Goal: Task Accomplishment & Management: Complete application form

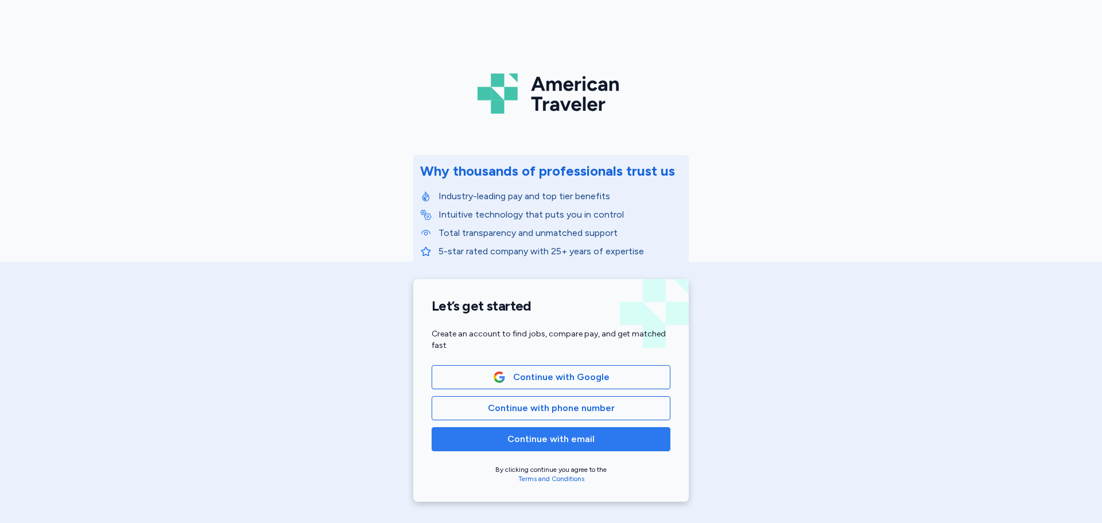
click at [532, 442] on span "Continue with email" at bounding box center [551, 439] width 87 height 14
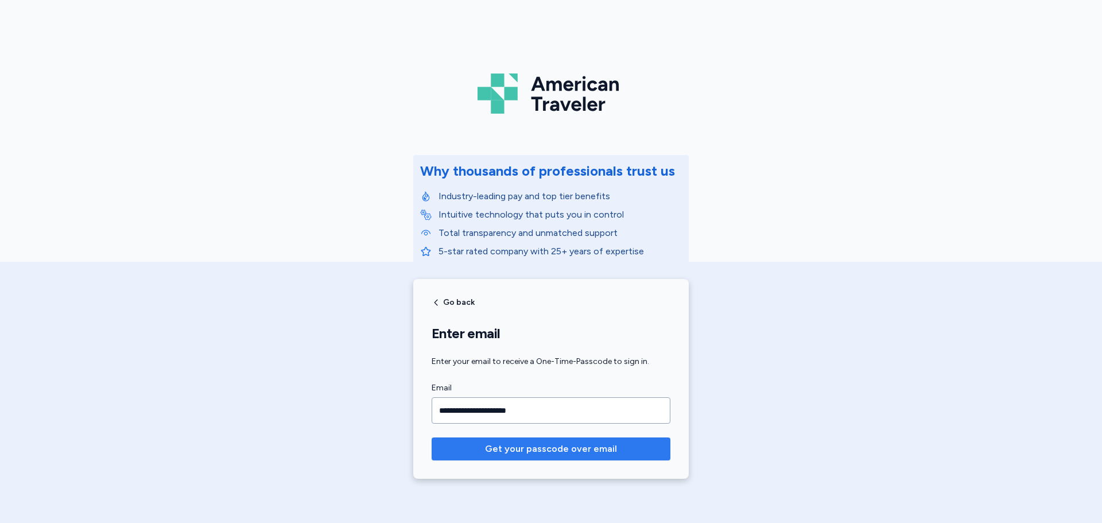
type input "**********"
click at [586, 439] on button "Get your passcode over email" at bounding box center [551, 449] width 239 height 23
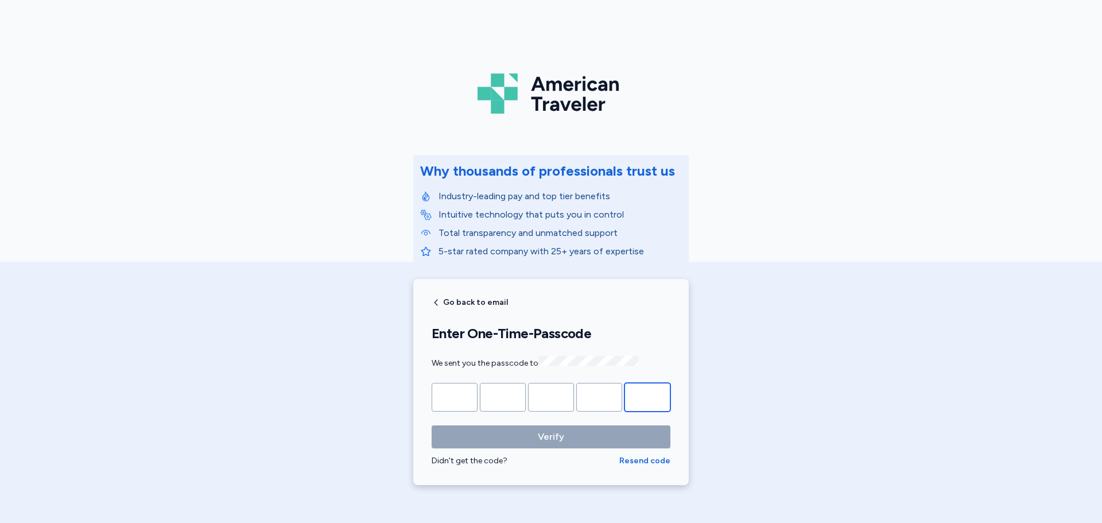
paste input "*"
type input "*"
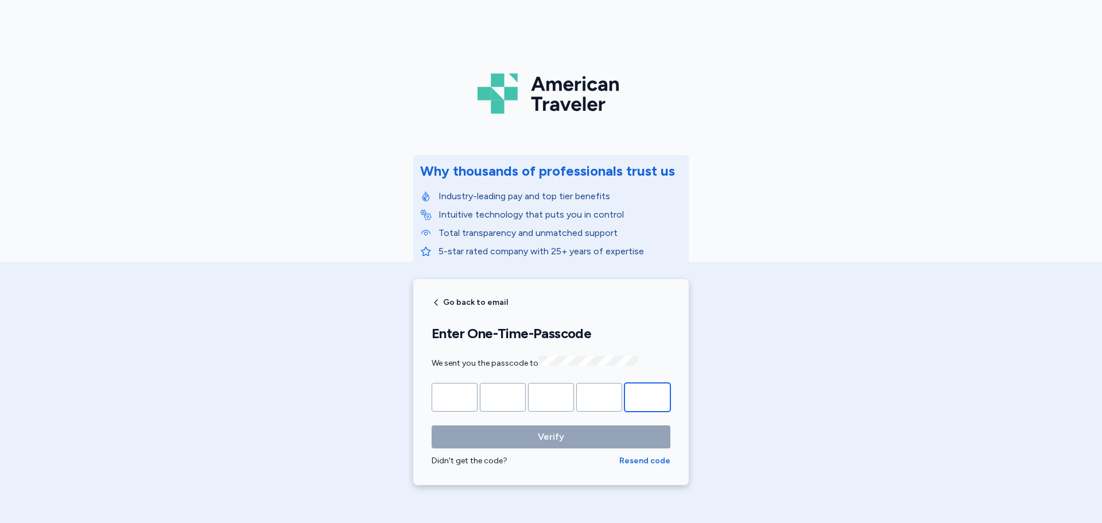
type input "*"
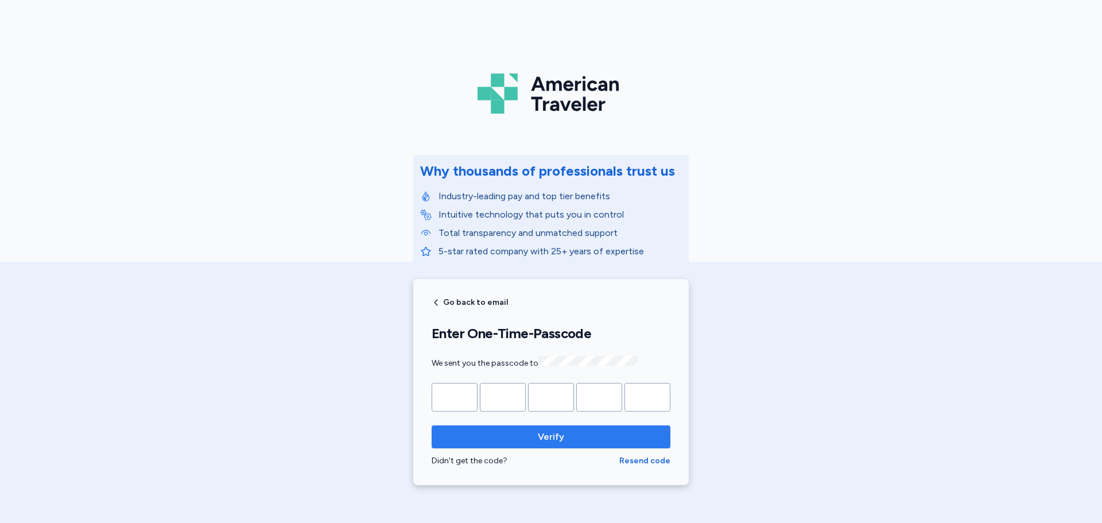
click at [550, 437] on span "Verify" at bounding box center [551, 437] width 26 height 14
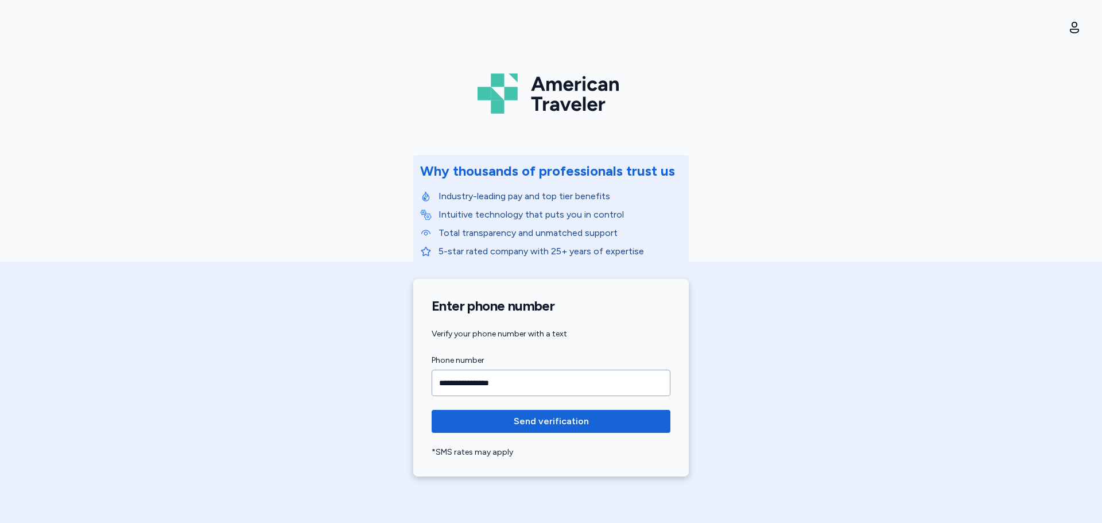
type input "**********"
click at [432, 410] on button "Send verification" at bounding box center [551, 421] width 239 height 23
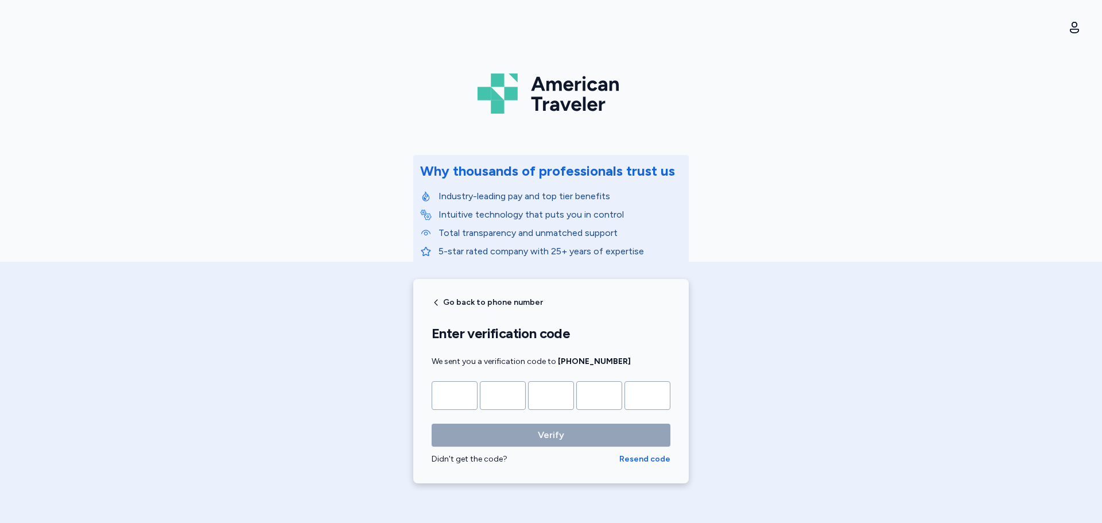
type input "*"
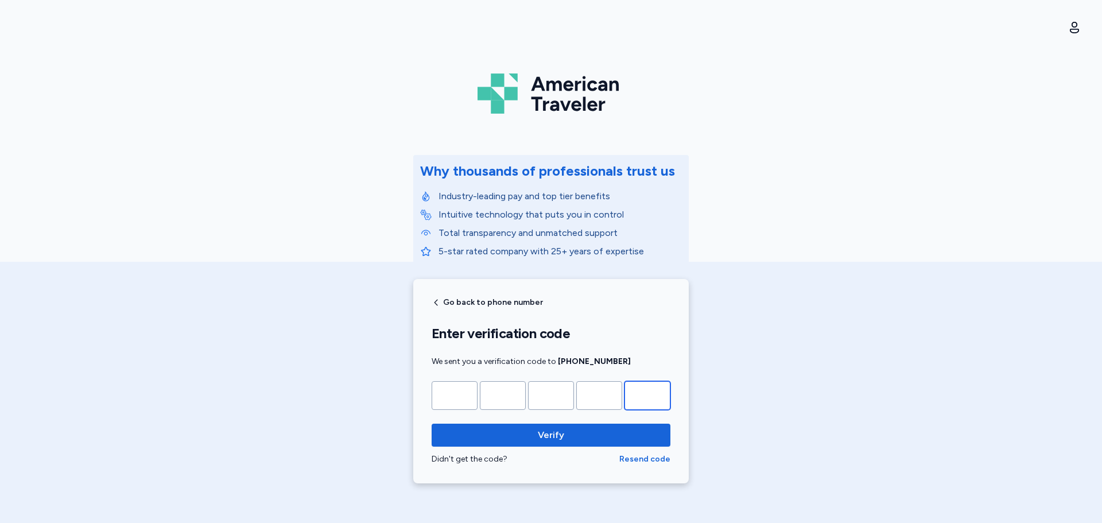
type input "*"
click at [432, 424] on button "Verify" at bounding box center [551, 435] width 239 height 23
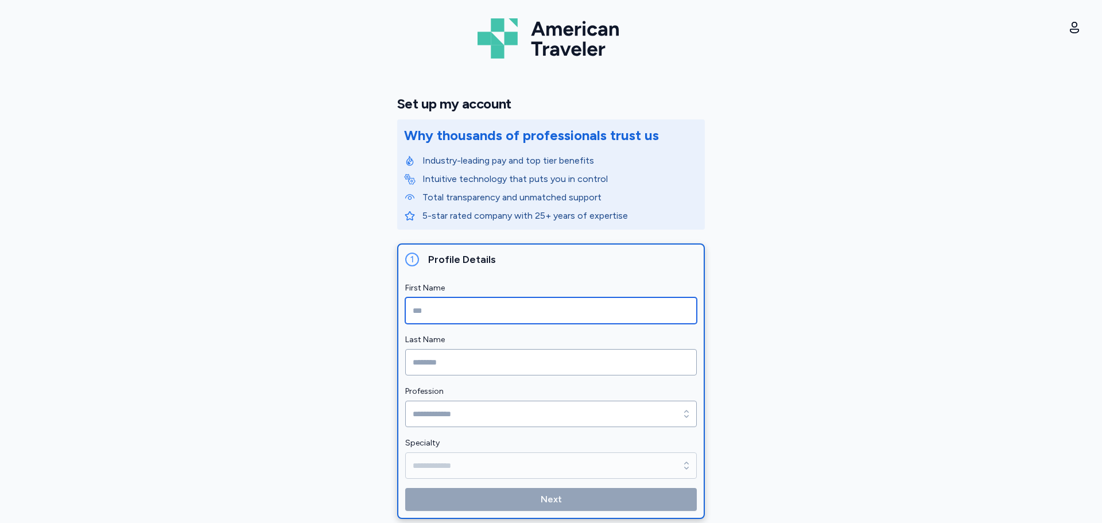
click at [476, 315] on input "First Name" at bounding box center [551, 310] width 292 height 26
type input "*"
type input "******"
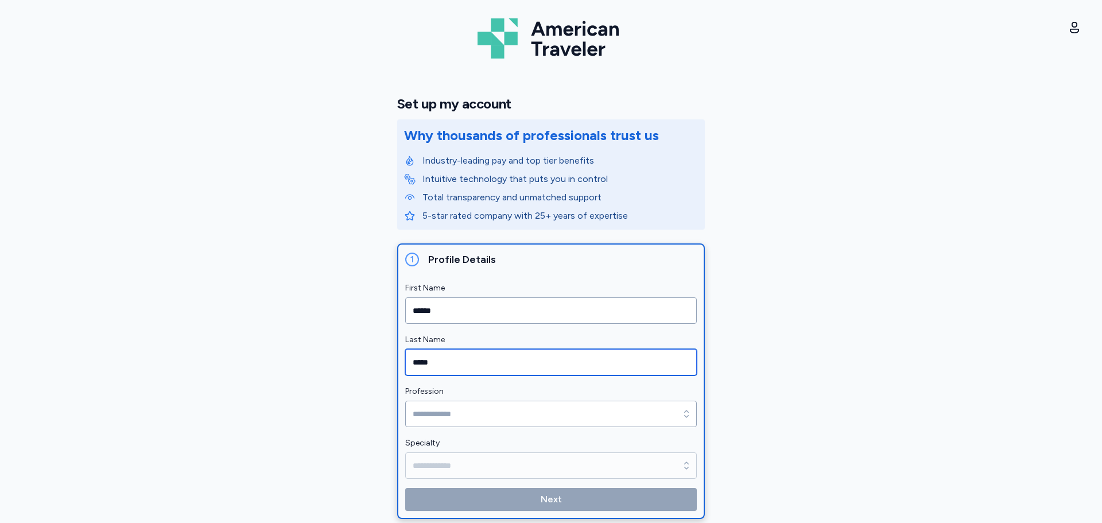
type input "*****"
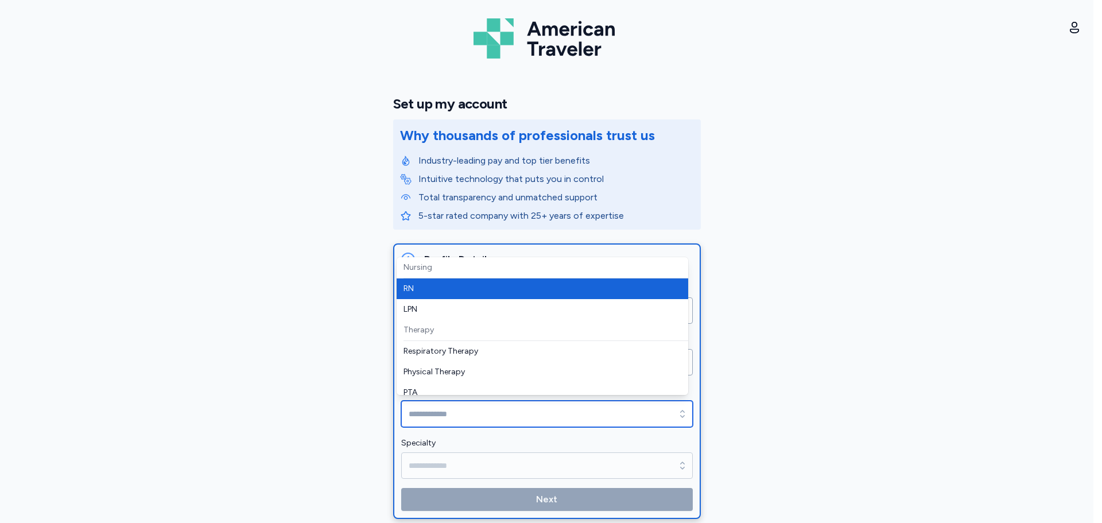
type input "**"
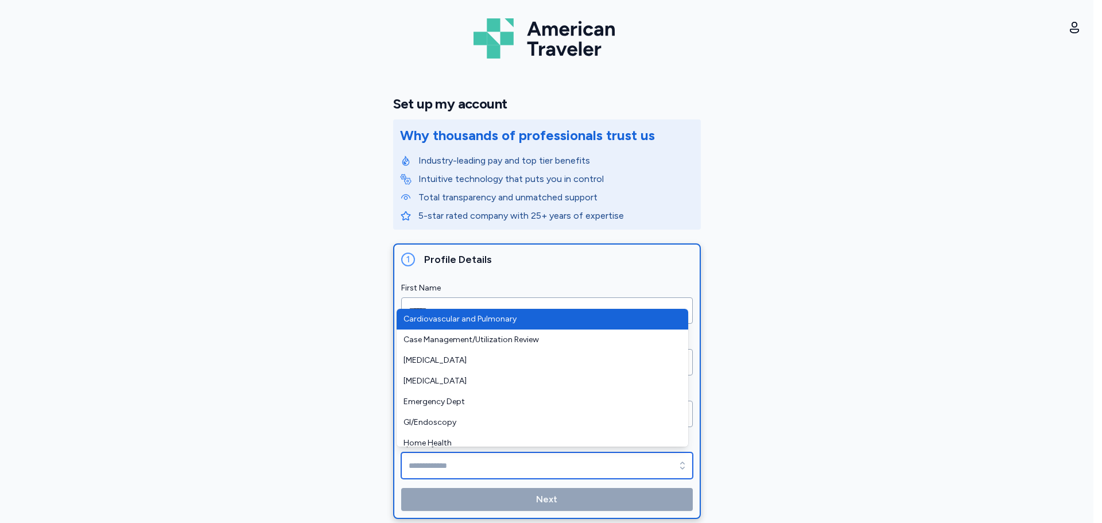
click at [442, 460] on input "Specialty" at bounding box center [547, 465] width 292 height 26
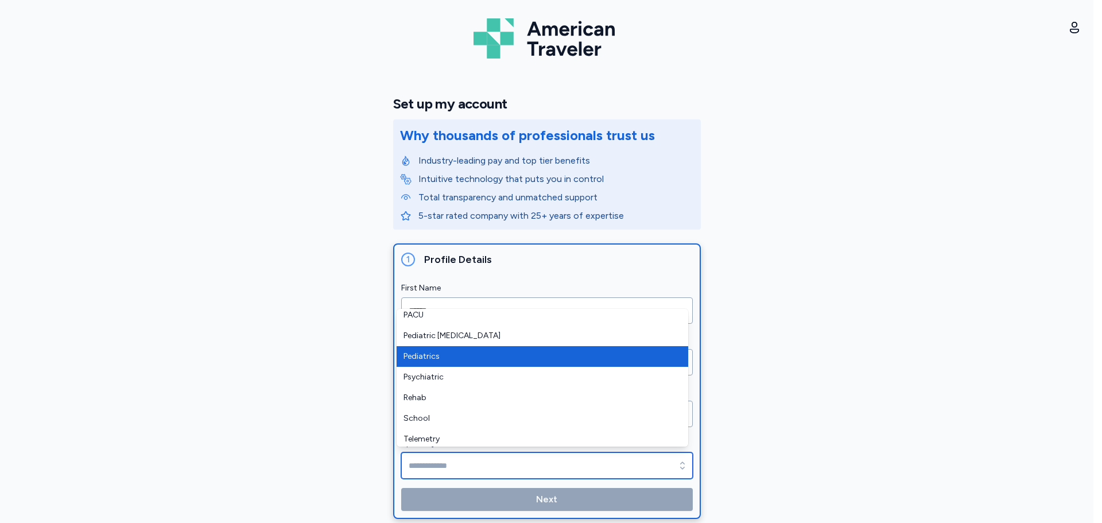
scroll to position [358, 0]
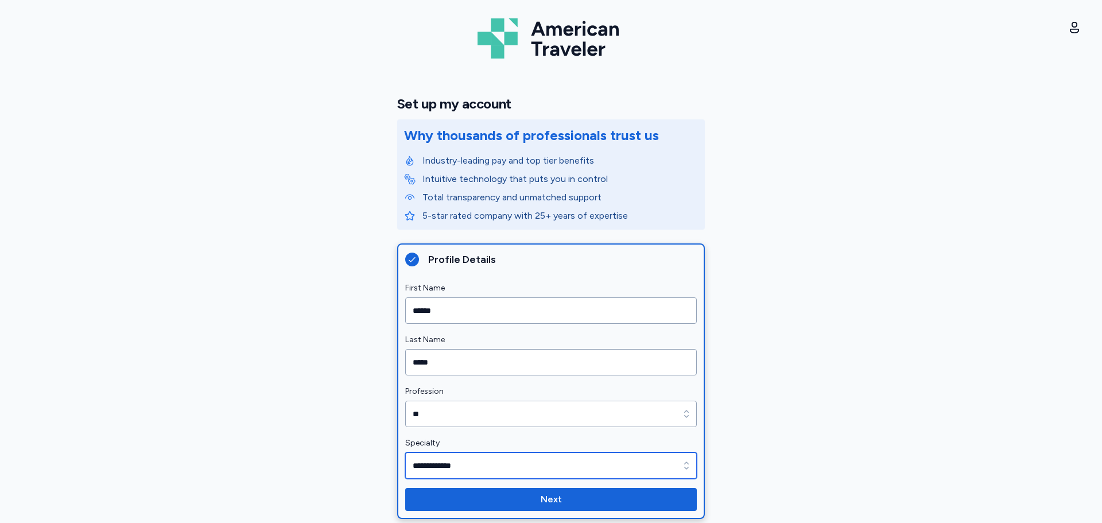
click at [438, 470] on input "**********" at bounding box center [551, 465] width 292 height 26
drag, startPoint x: 491, startPoint y: 467, endPoint x: 500, endPoint y: 463, distance: 9.8
click at [491, 464] on input "**********" at bounding box center [551, 465] width 292 height 26
click at [685, 462] on div "button" at bounding box center [686, 465] width 21 height 26
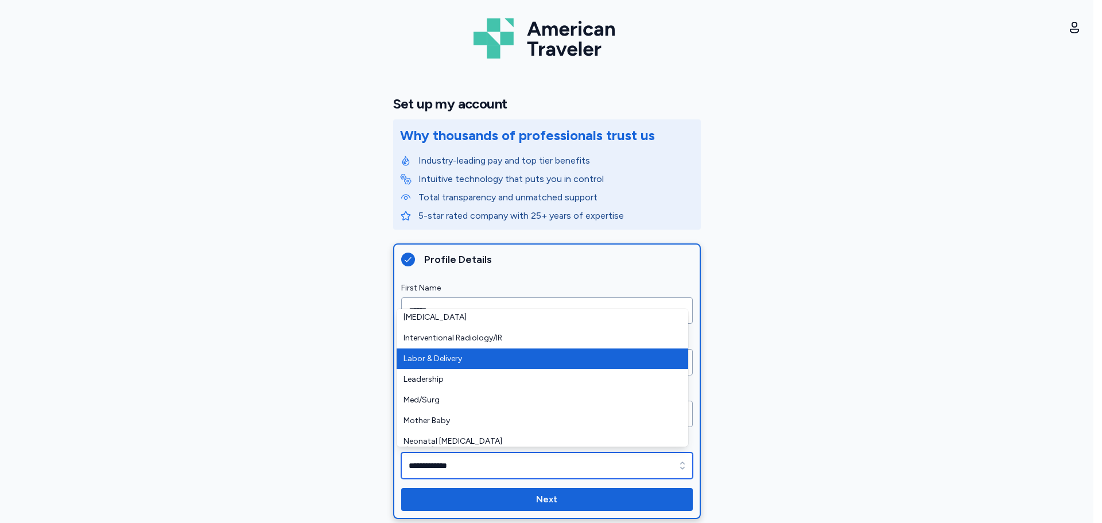
scroll to position [172, 0]
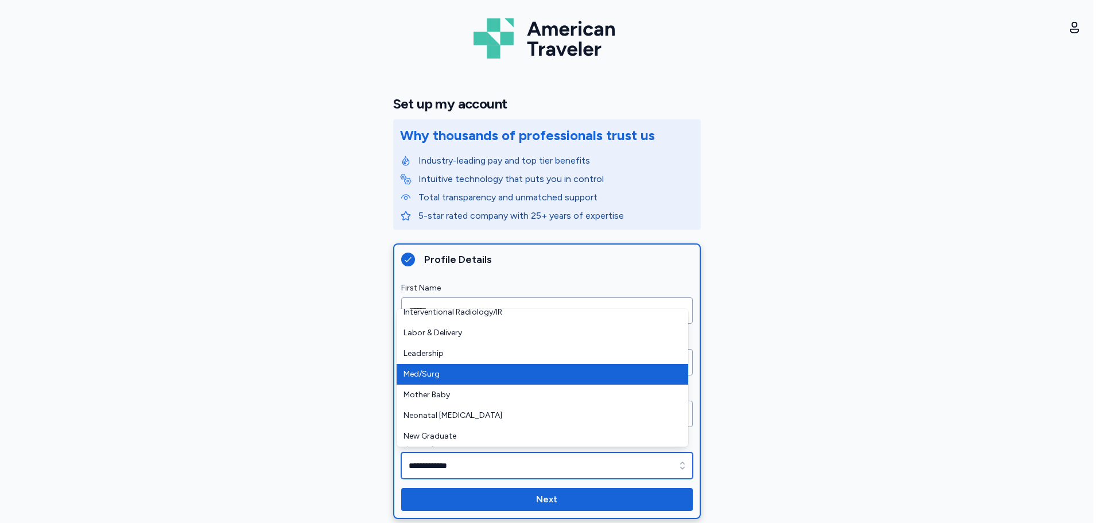
type input "********"
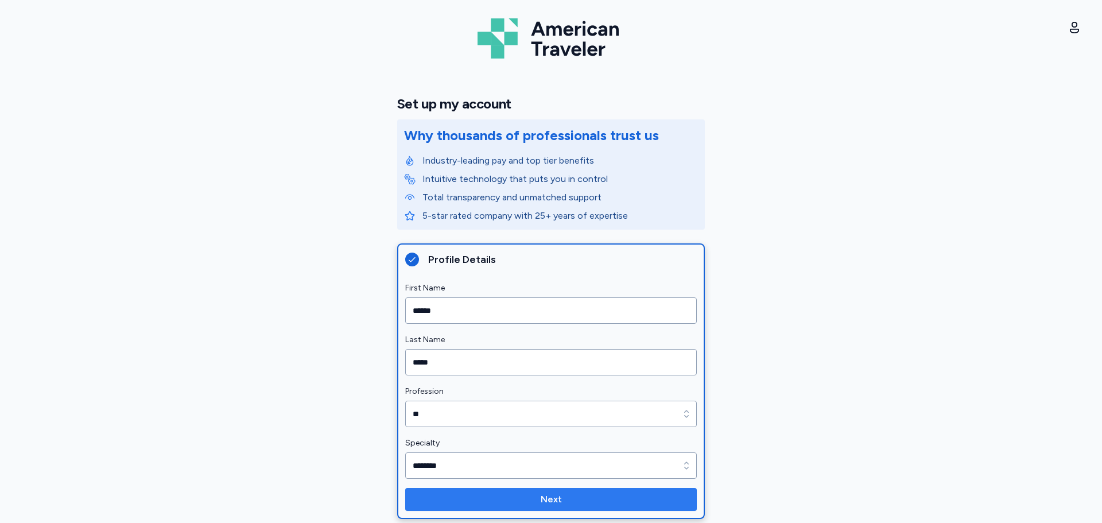
click at [530, 490] on button "Next" at bounding box center [551, 499] width 292 height 23
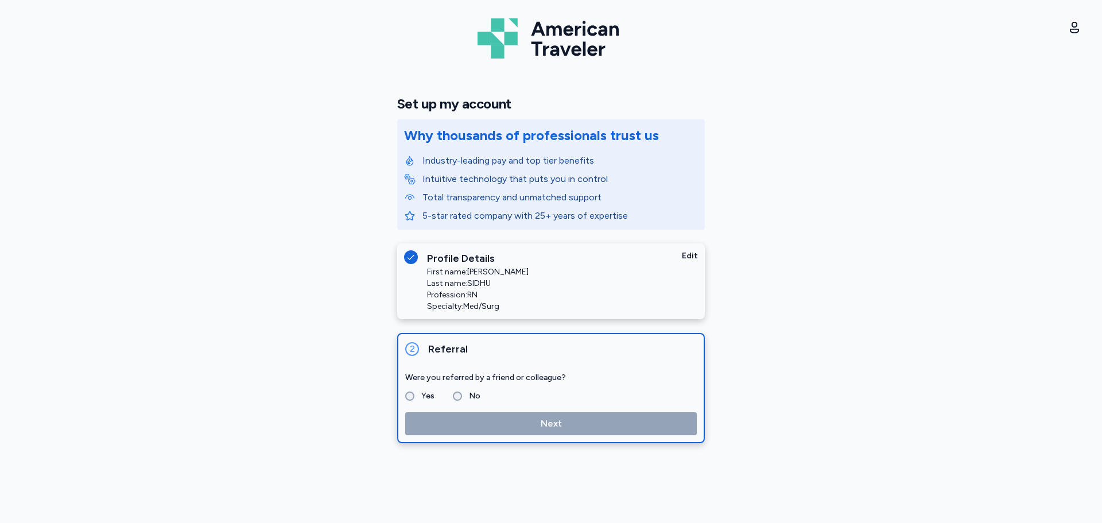
click at [465, 393] on label "No" at bounding box center [471, 396] width 18 height 14
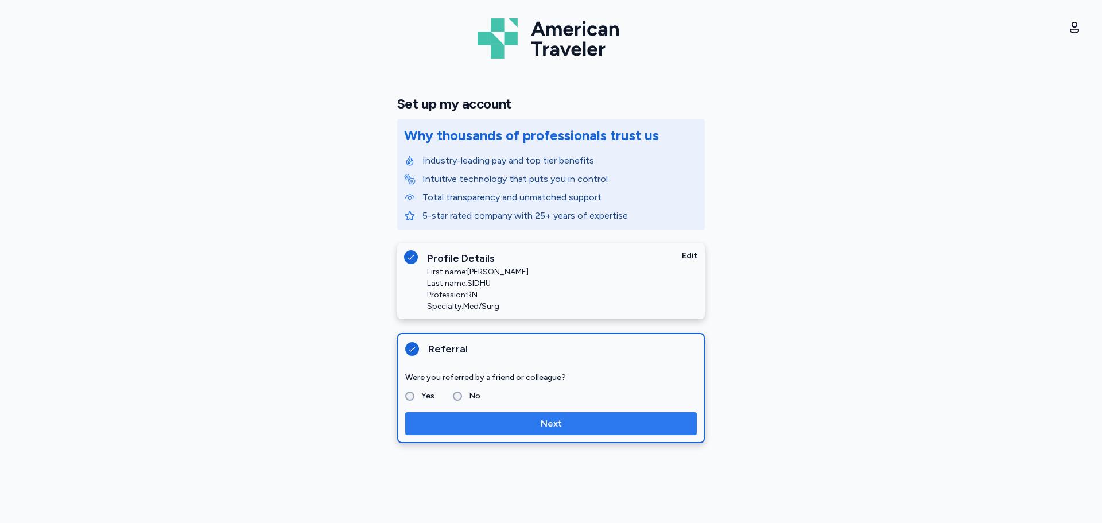
click at [505, 430] on span "Next" at bounding box center [551, 424] width 273 height 14
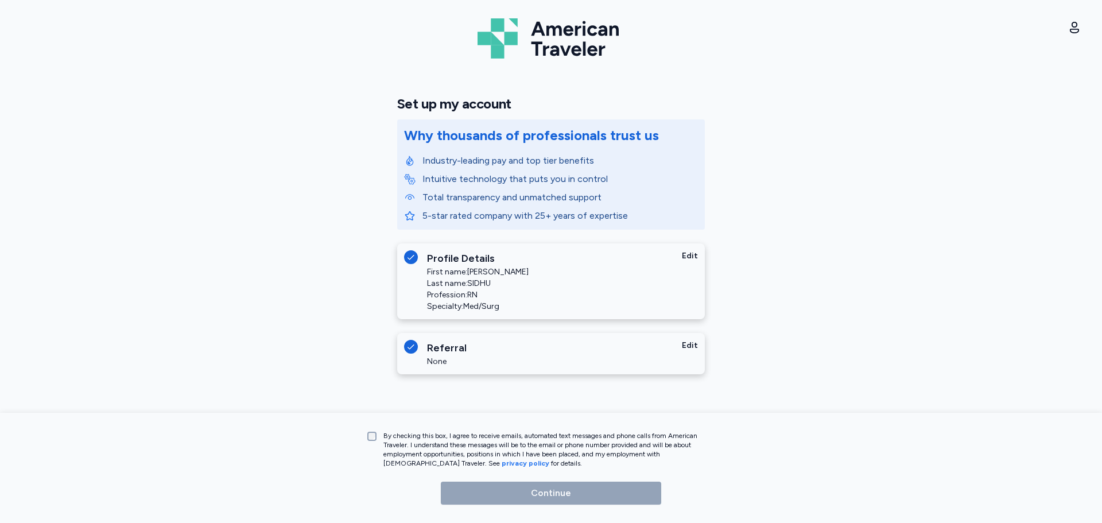
drag, startPoint x: 360, startPoint y: 436, endPoint x: 366, endPoint y: 438, distance: 6.0
click at [361, 437] on div "By checking this box, I agree to receive emails, automated text messages and ph…" at bounding box center [551, 468] width 1102 height 110
click at [378, 439] on label "By checking this box, I agree to receive emails, automated text messages and ph…" at bounding box center [547, 449] width 340 height 37
click at [522, 487] on span "Continue" at bounding box center [551, 493] width 202 height 14
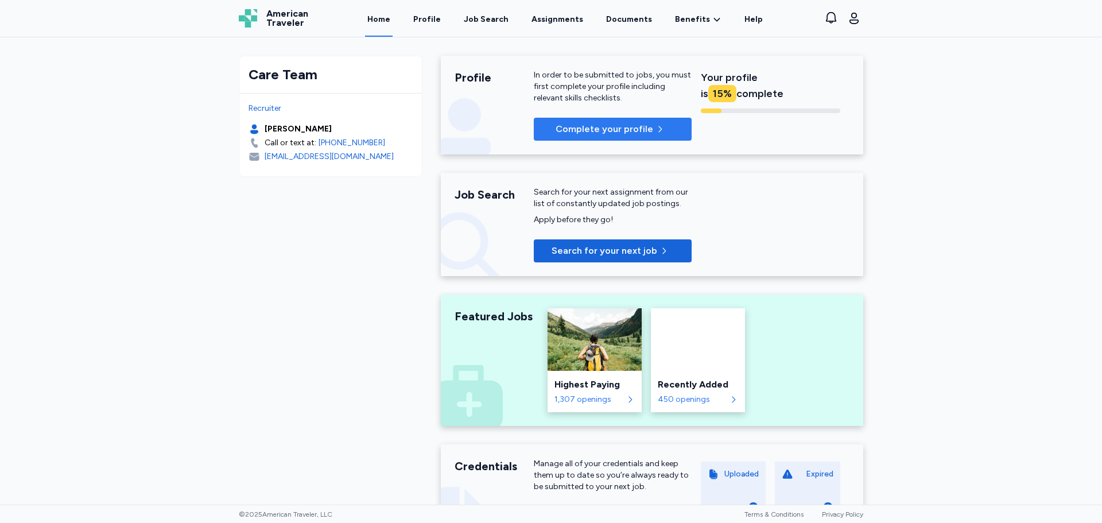
click at [624, 130] on span "Complete your profile" at bounding box center [605, 129] width 98 height 14
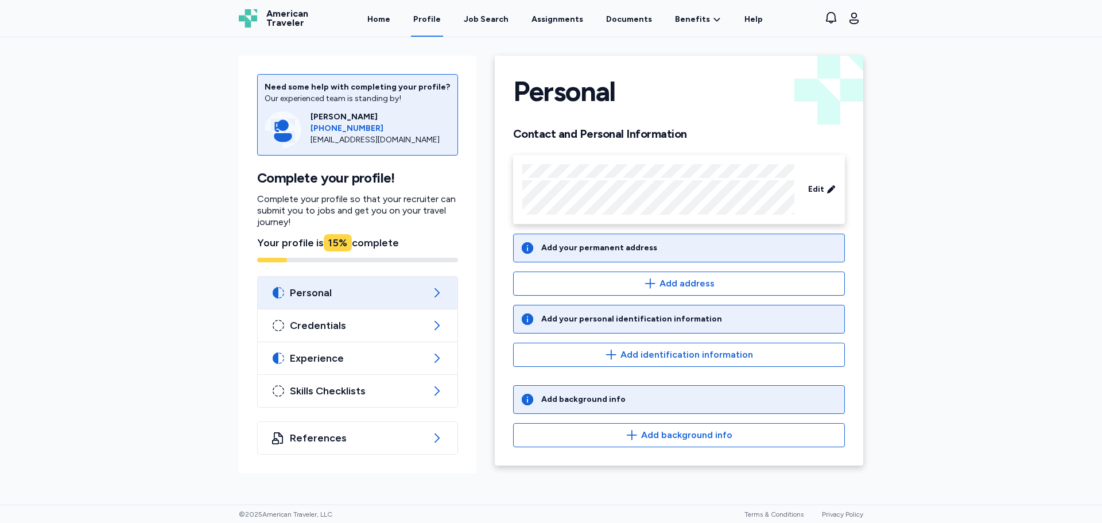
click at [614, 248] on div "Add your permanent address" at bounding box center [599, 247] width 116 height 11
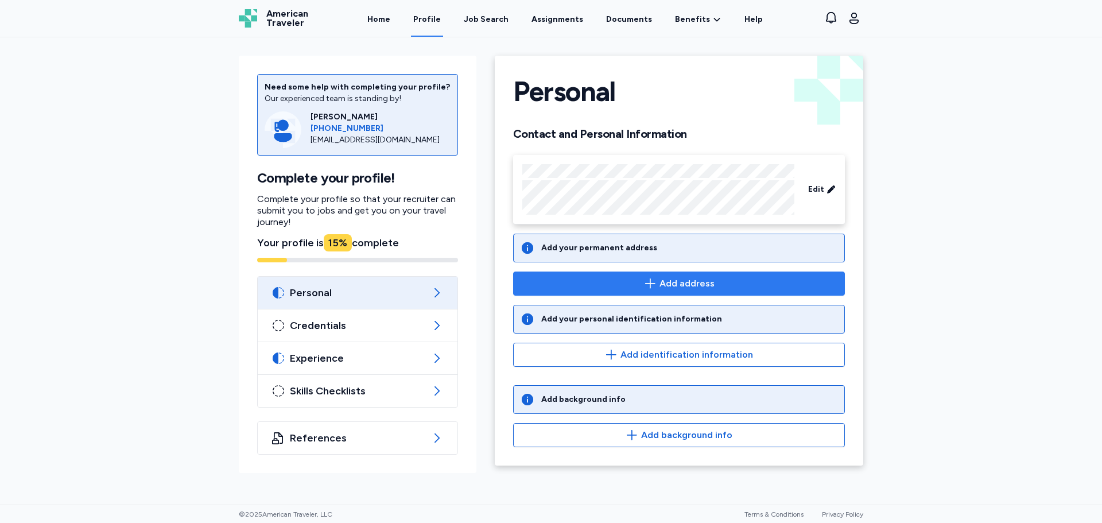
click at [686, 273] on button "Add address" at bounding box center [679, 284] width 332 height 24
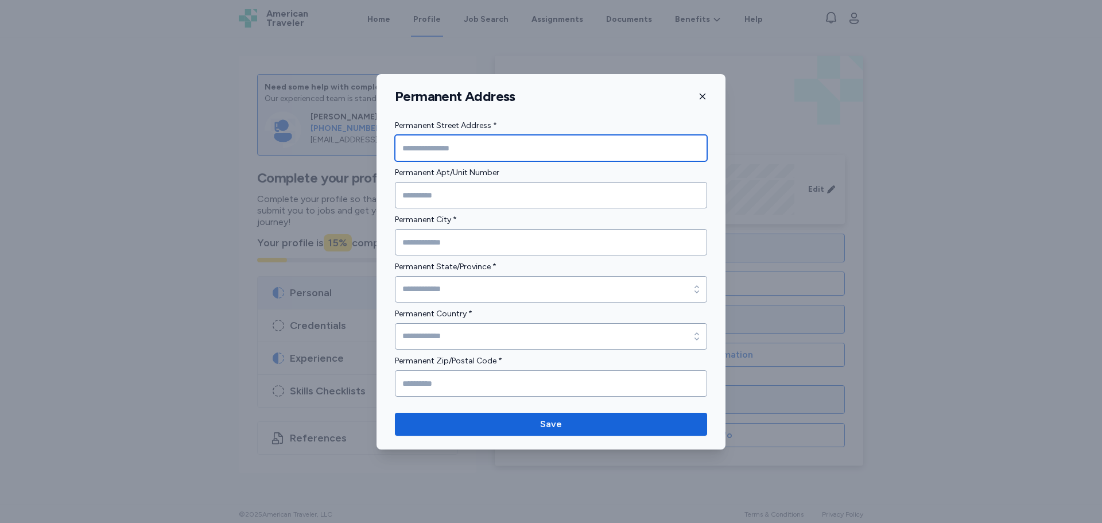
click at [490, 153] on input "Permanent Street Address *" at bounding box center [551, 148] width 312 height 26
type input "**********"
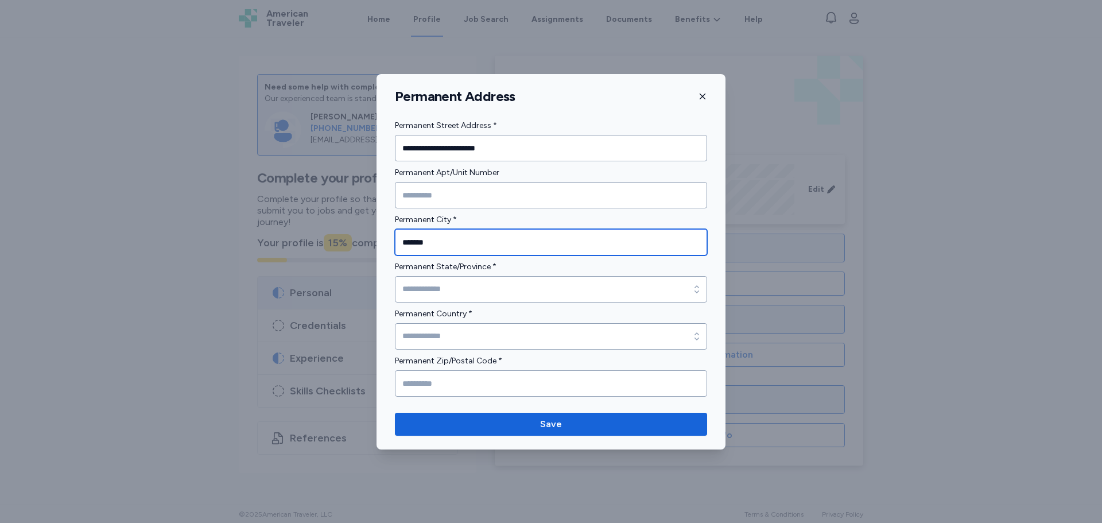
type input "*******"
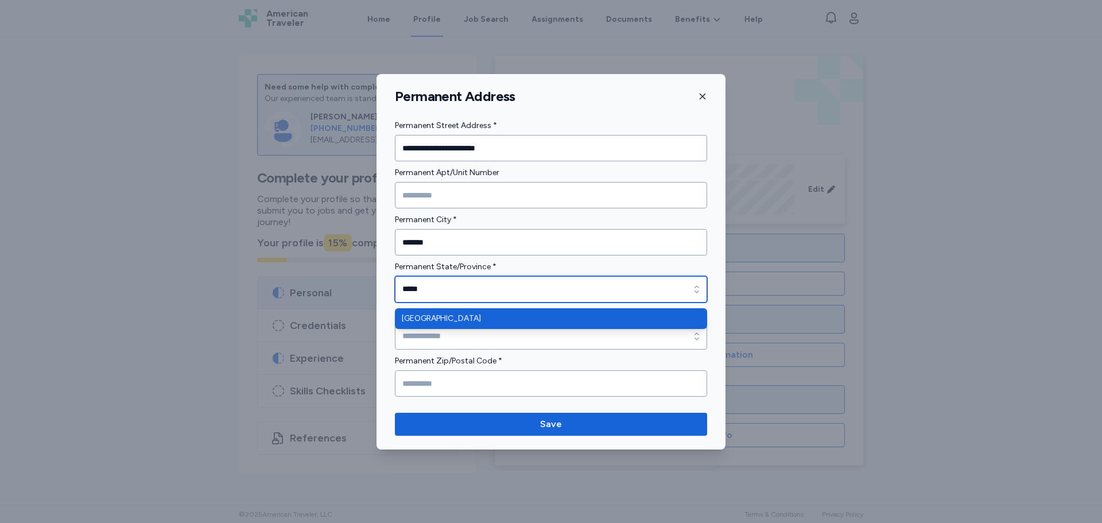
type input "*******"
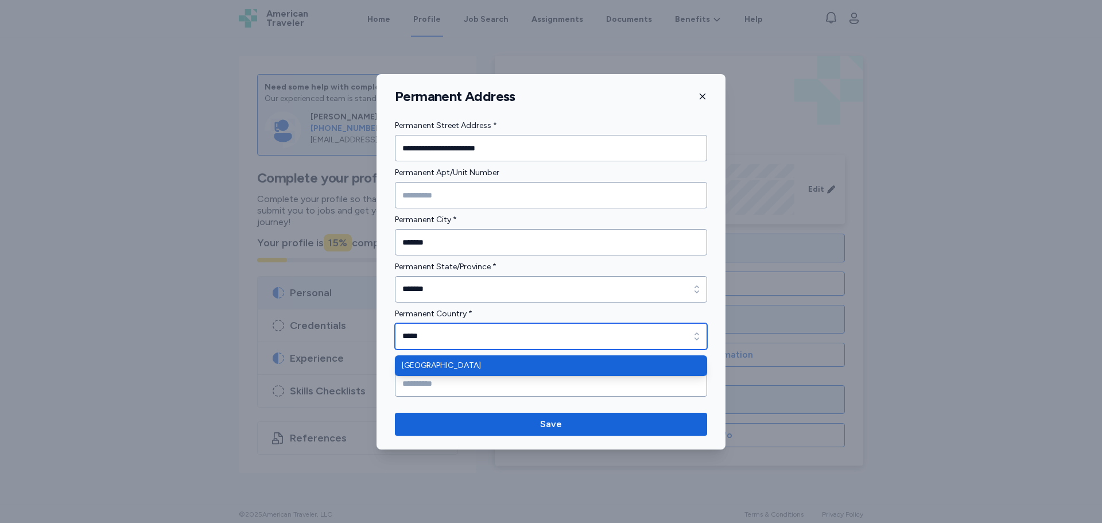
type input "******"
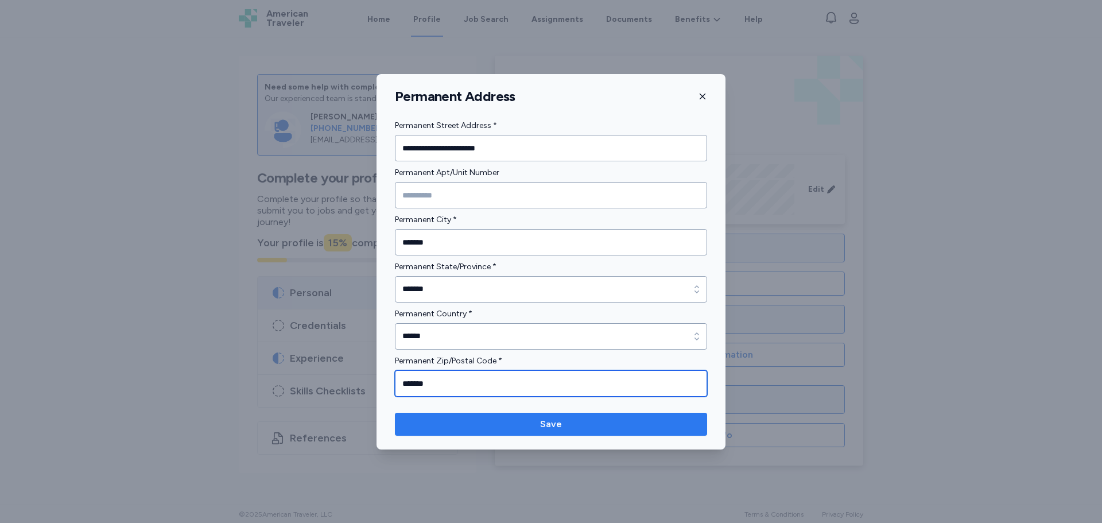
type input "*******"
click at [576, 431] on span "Save" at bounding box center [551, 424] width 294 height 14
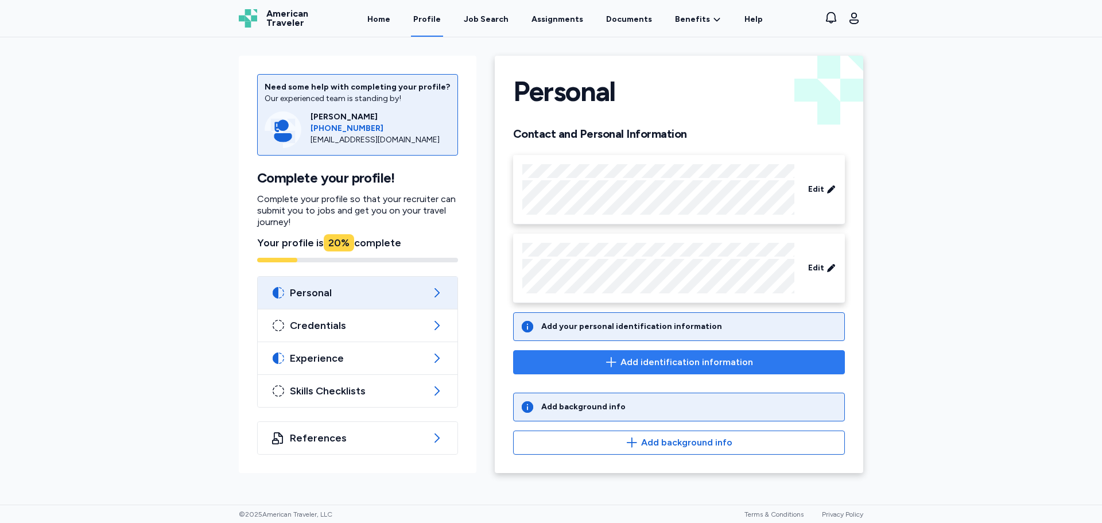
click at [661, 365] on span "Add identification information" at bounding box center [687, 362] width 133 height 14
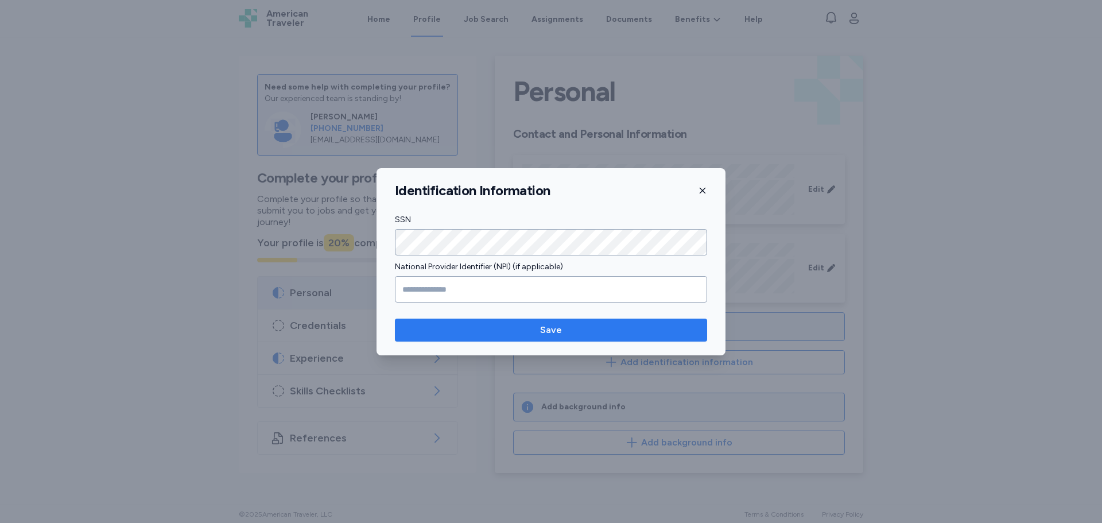
click at [553, 337] on button "Save" at bounding box center [551, 330] width 312 height 23
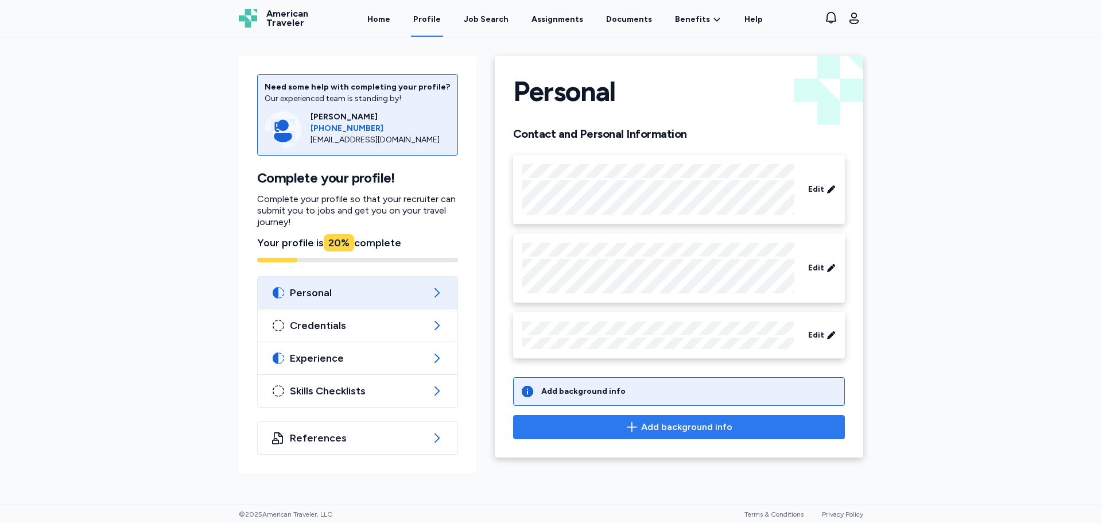
click at [638, 425] on icon "button" at bounding box center [632, 427] width 14 height 14
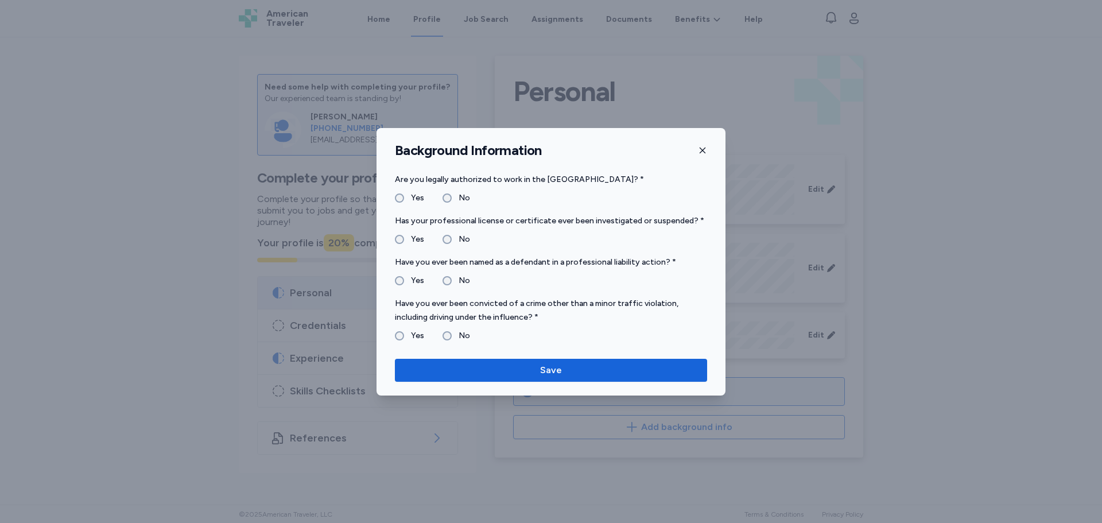
click at [450, 288] on form "Are you legally authorized to work in the [GEOGRAPHIC_DATA]? * Yes No Has your …" at bounding box center [551, 258] width 312 height 170
click at [562, 328] on div "Have you ever been convicted of a crime other than a minor traffic violation, i…" at bounding box center [551, 320] width 312 height 46
click at [475, 327] on div "Have you ever been convicted of a crime other than a minor traffic violation, i…" at bounding box center [551, 320] width 312 height 46
click at [454, 329] on label "No" at bounding box center [461, 336] width 18 height 14
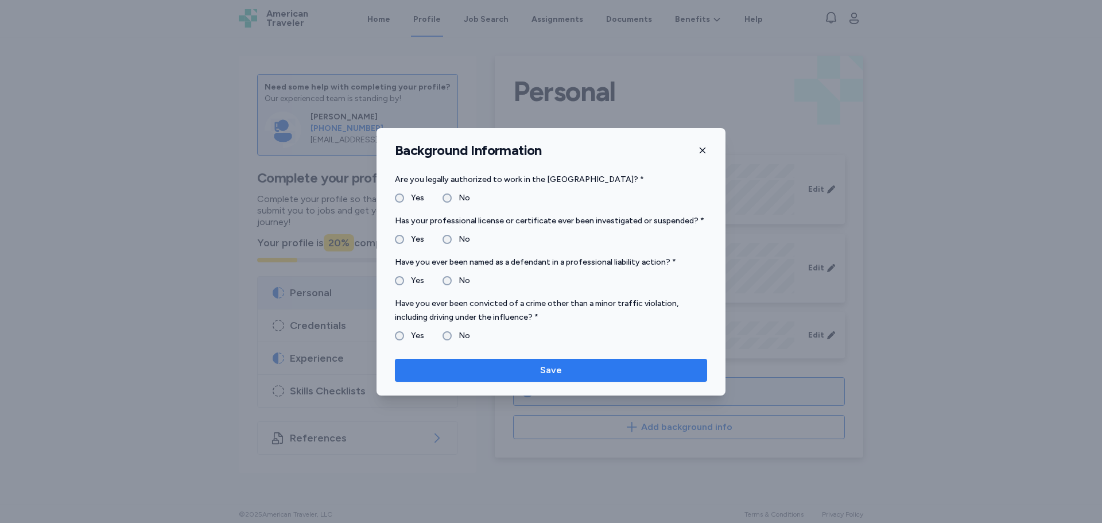
click at [555, 371] on span "Save" at bounding box center [551, 370] width 22 height 14
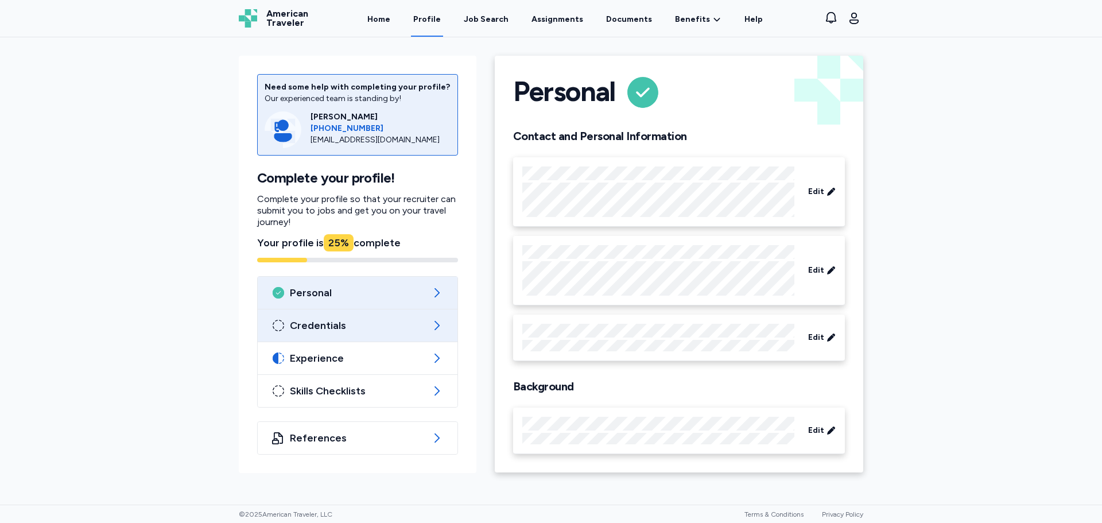
click at [349, 321] on span "Credentials" at bounding box center [358, 326] width 136 height 14
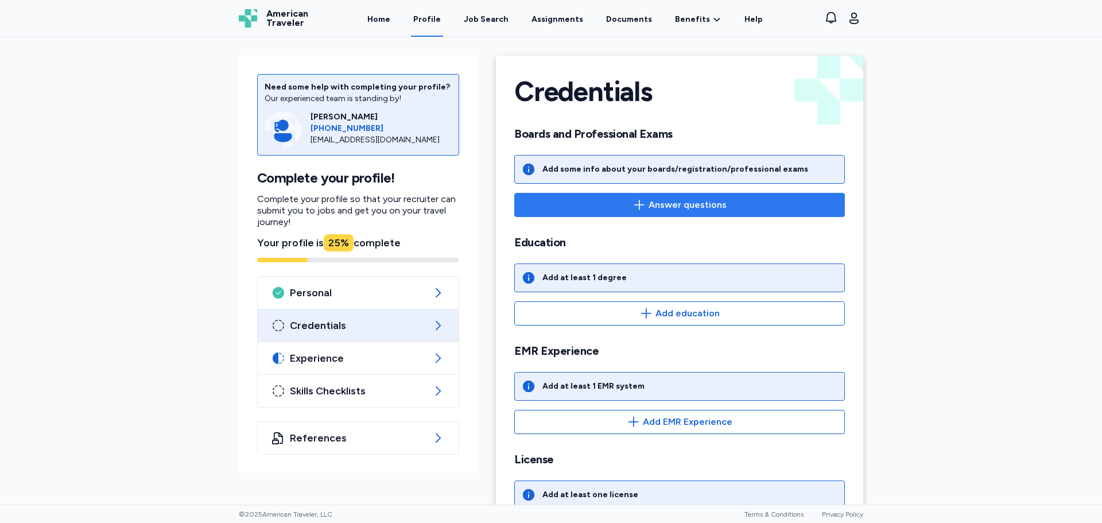
click at [660, 193] on button "Answer questions" at bounding box center [679, 205] width 331 height 24
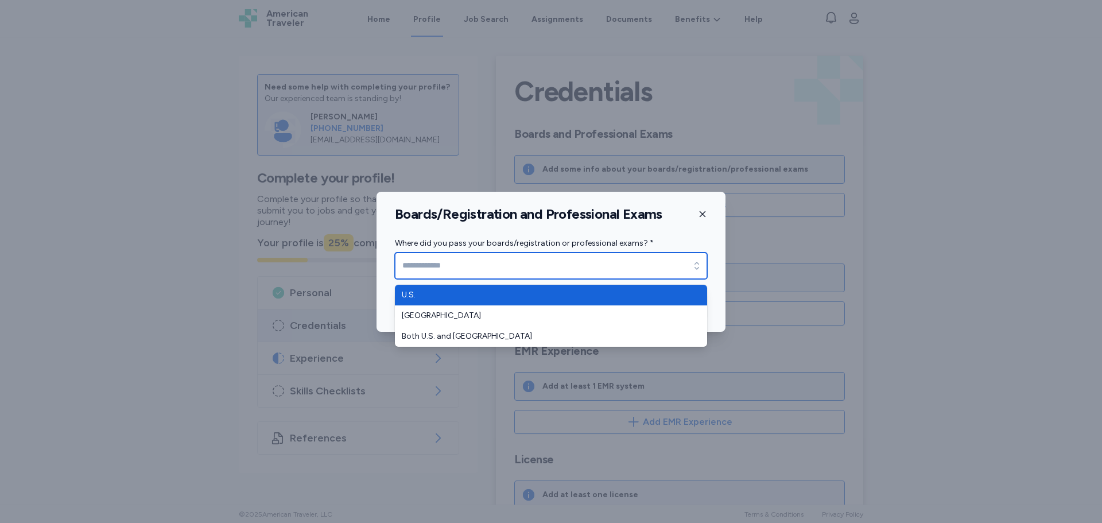
click at [489, 266] on input "Where did you pass your boards/registration or professional exams? *" at bounding box center [551, 266] width 312 height 26
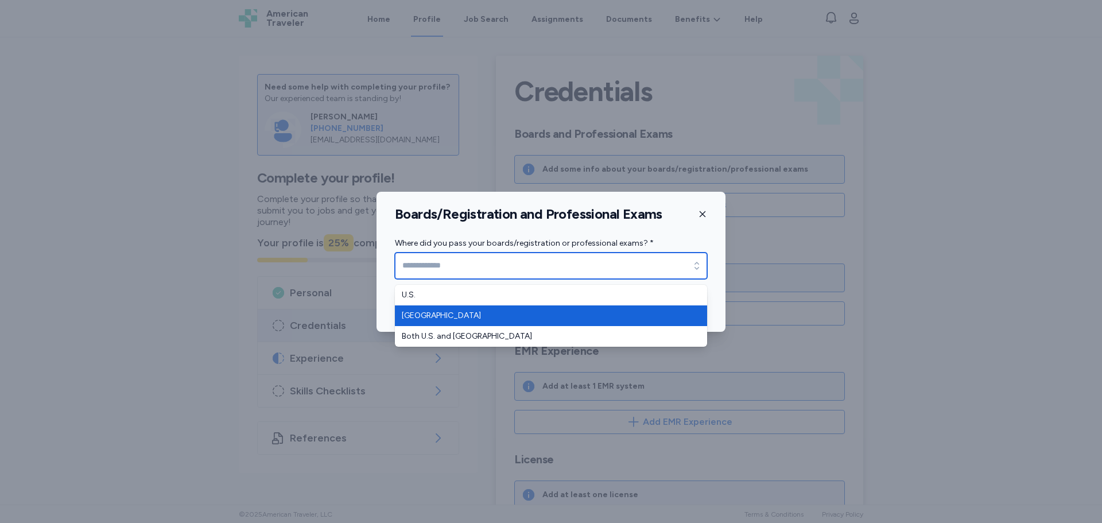
type input "******"
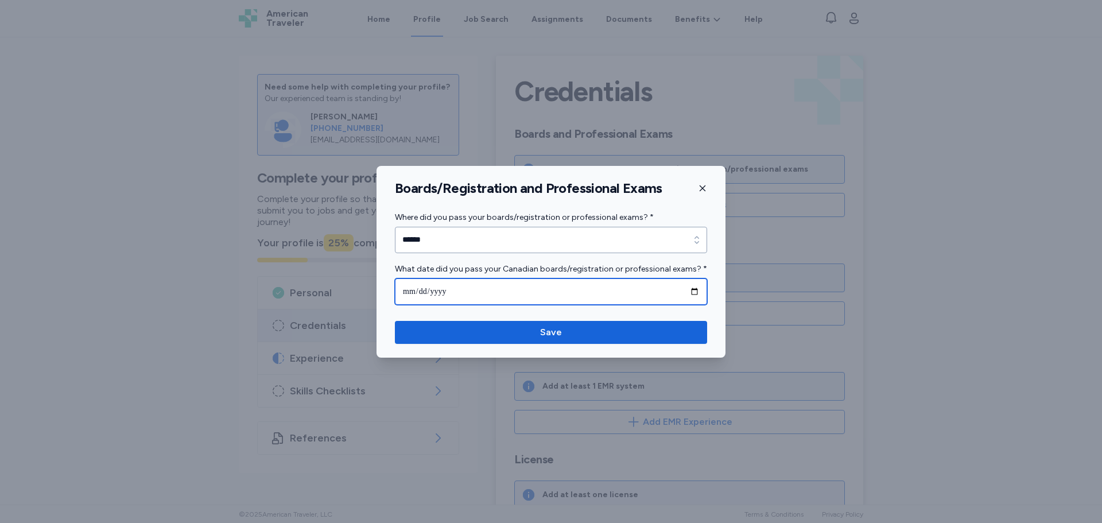
click at [446, 298] on input "date" at bounding box center [551, 291] width 312 height 26
click at [686, 293] on input "date" at bounding box center [551, 291] width 312 height 26
click at [698, 293] on input "date" at bounding box center [551, 291] width 312 height 26
click at [469, 284] on input "date" at bounding box center [551, 291] width 312 height 26
click at [681, 293] on input "date" at bounding box center [551, 291] width 312 height 26
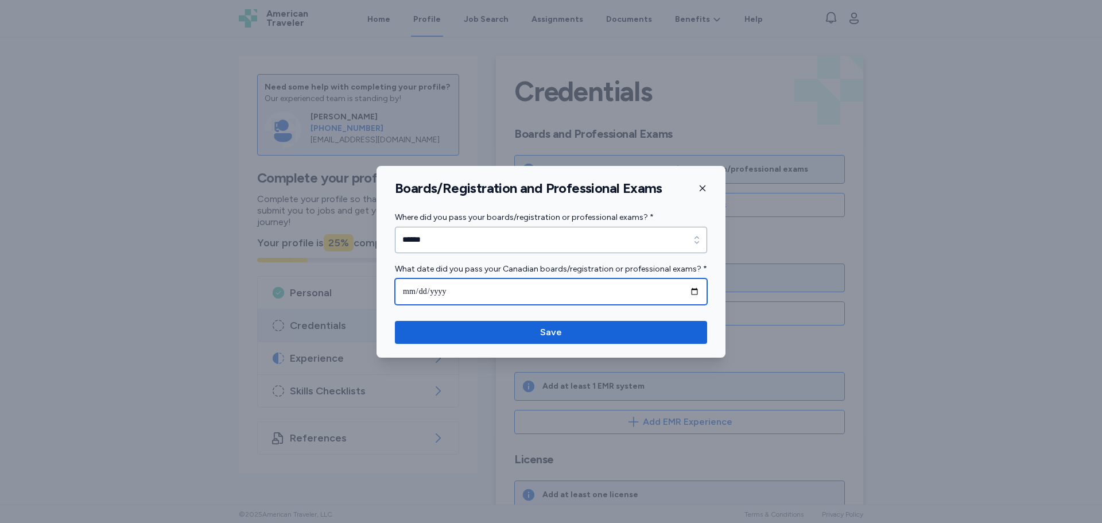
click at [694, 288] on input "date" at bounding box center [551, 291] width 312 height 26
drag, startPoint x: 473, startPoint y: 288, endPoint x: 695, endPoint y: 283, distance: 222.2
click at [479, 288] on input "**********" at bounding box center [551, 291] width 312 height 26
click at [694, 287] on input "**********" at bounding box center [551, 291] width 312 height 26
click at [695, 293] on input "**********" at bounding box center [551, 291] width 312 height 26
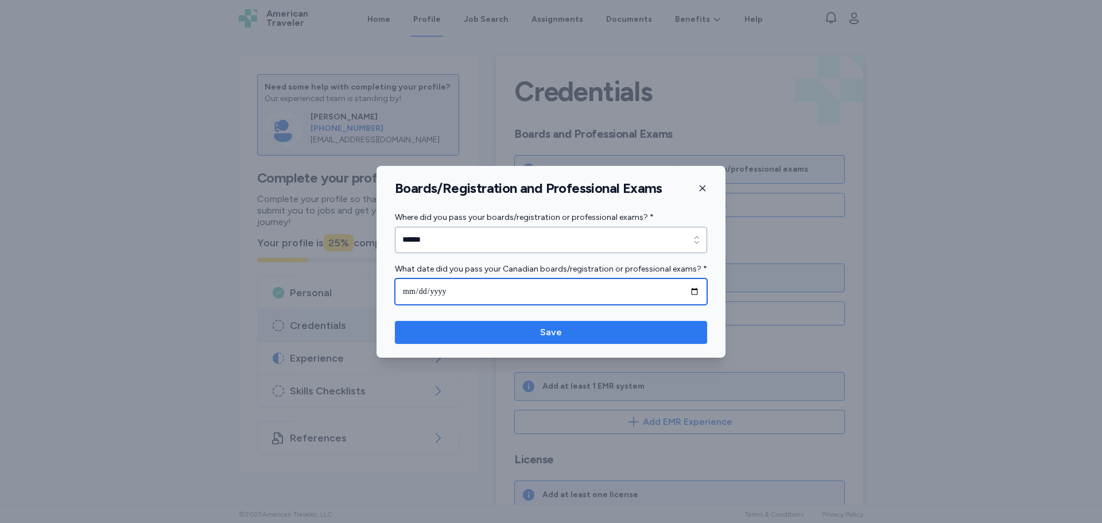
type input "**********"
click at [527, 334] on span "Save" at bounding box center [551, 333] width 294 height 14
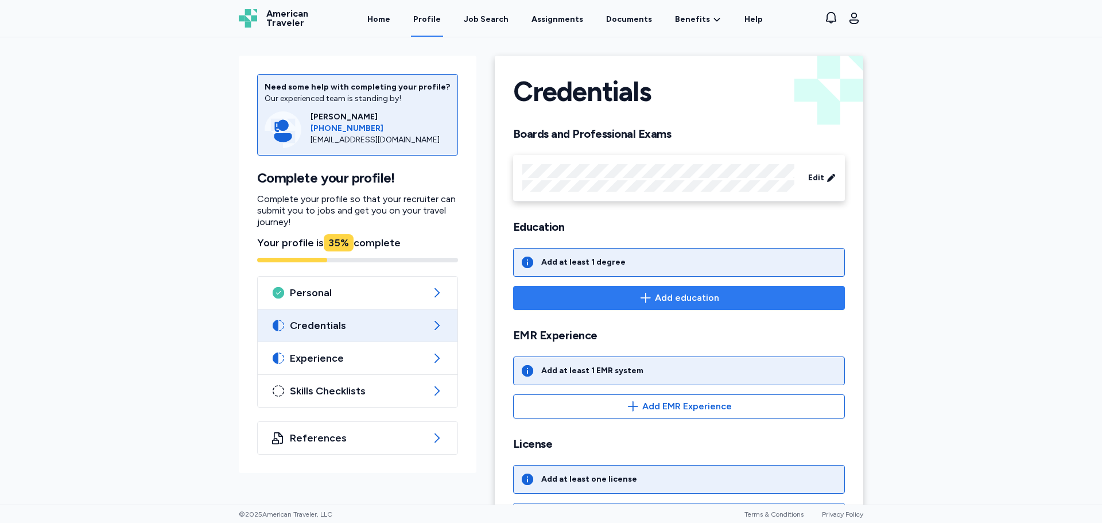
click at [653, 289] on button "Add education" at bounding box center [679, 298] width 332 height 24
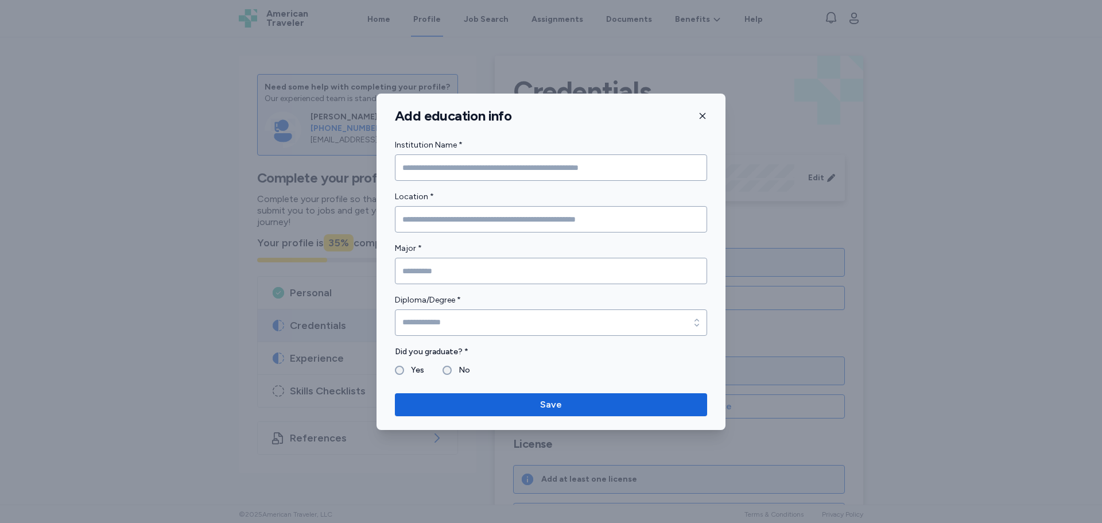
click at [452, 184] on form "Institution Name * Location * Major * Diploma/Degree * Diploma/Degree * Did you…" at bounding box center [551, 257] width 312 height 239
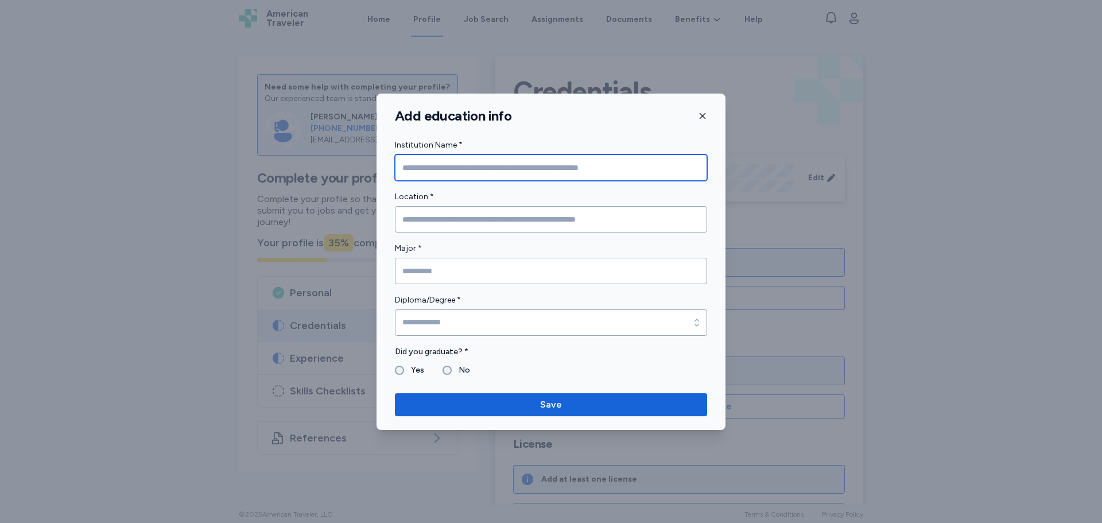
click at [451, 173] on input "Institution Name *" at bounding box center [551, 167] width 312 height 26
type input "**********"
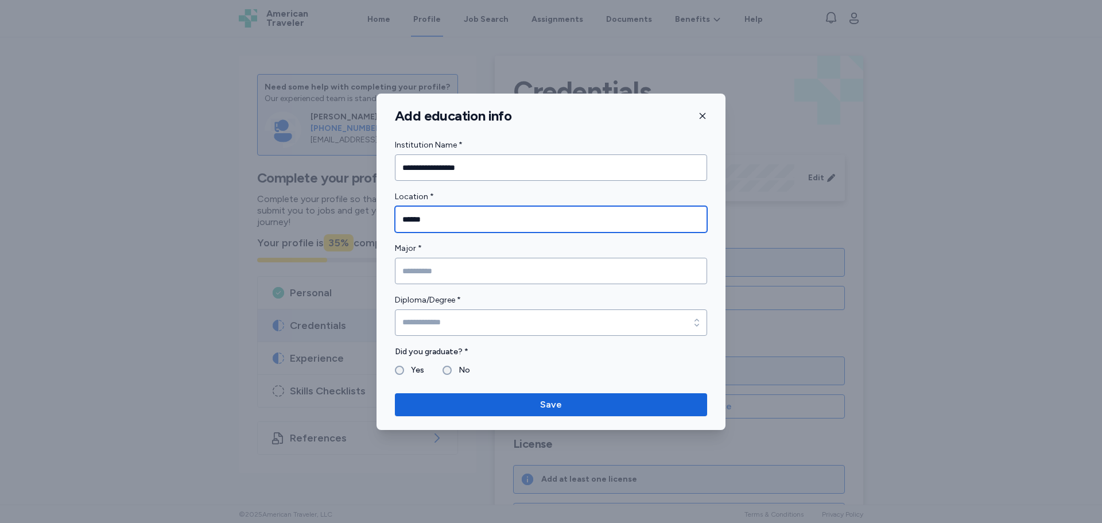
type input "******"
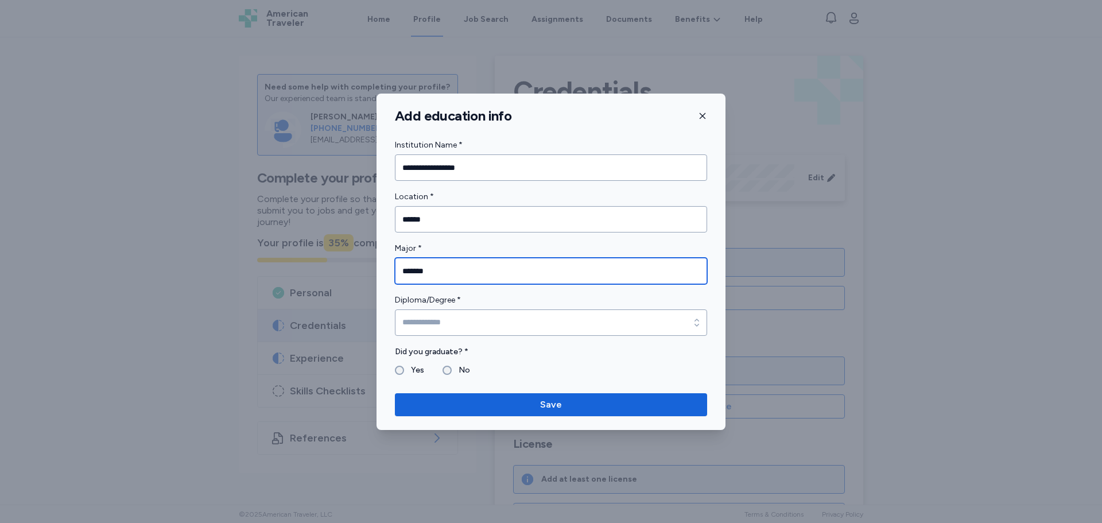
type input "*******"
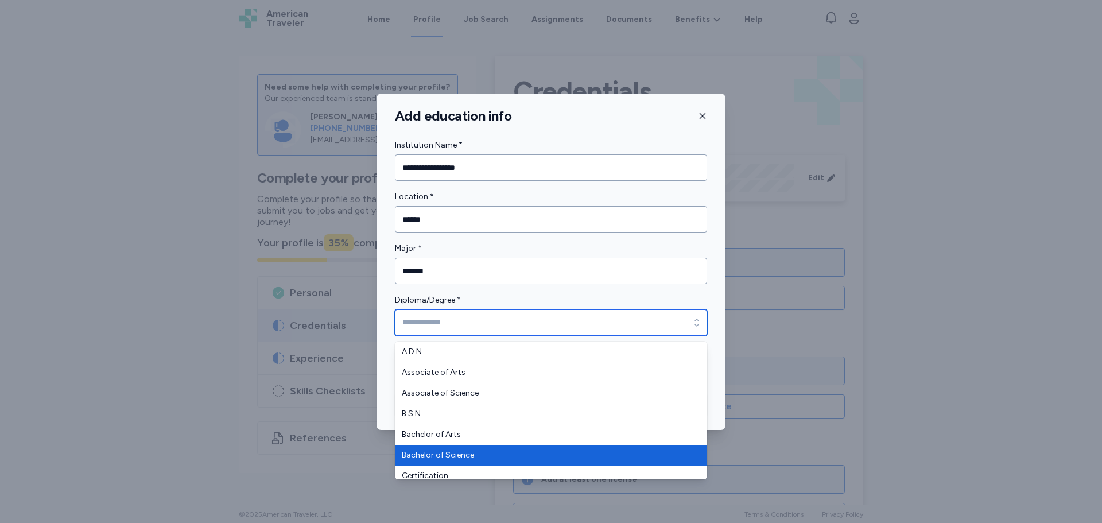
type input "**********"
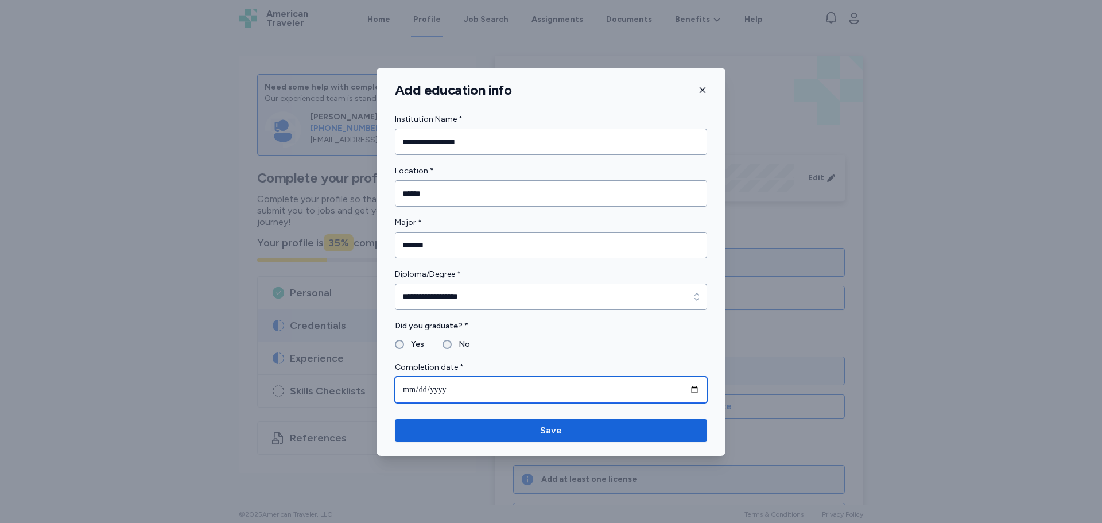
click at [467, 399] on input "date" at bounding box center [551, 390] width 312 height 26
click at [699, 392] on input "date" at bounding box center [551, 390] width 312 height 26
click at [694, 389] on input "date" at bounding box center [551, 390] width 312 height 26
type input "**********"
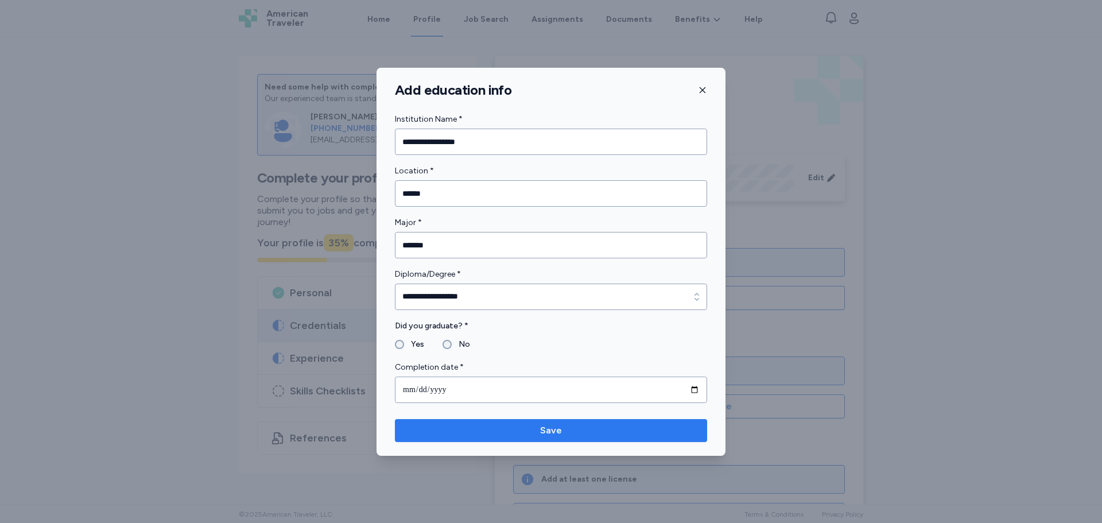
click at [543, 429] on span "Save" at bounding box center [551, 431] width 22 height 14
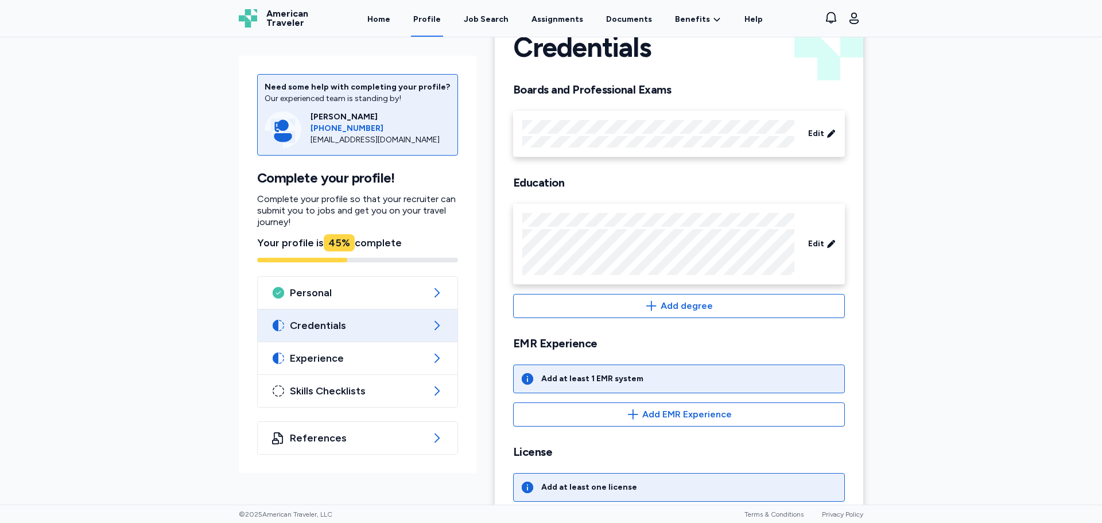
scroll to position [172, 0]
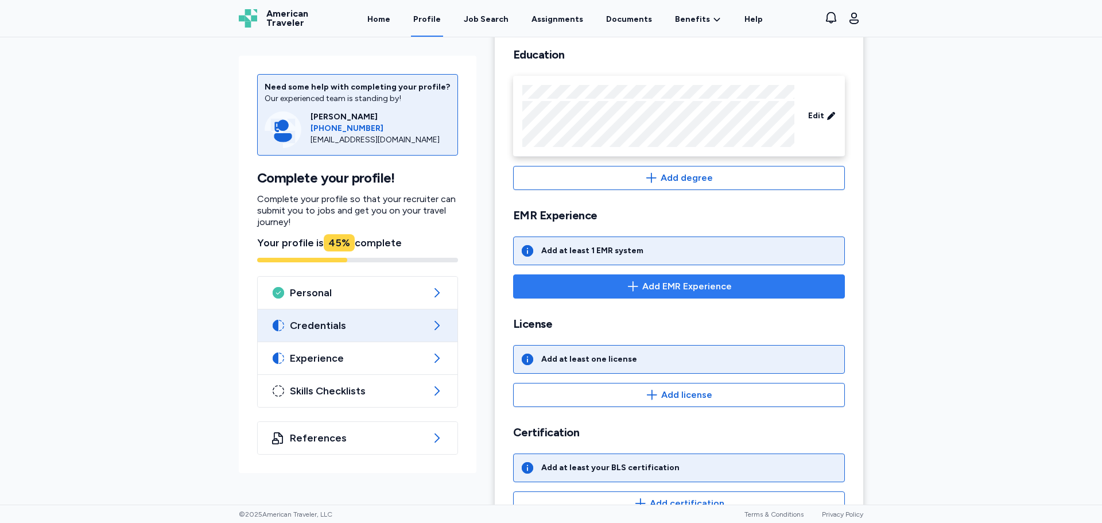
click at [677, 285] on span "Add EMR Experience" at bounding box center [687, 287] width 90 height 14
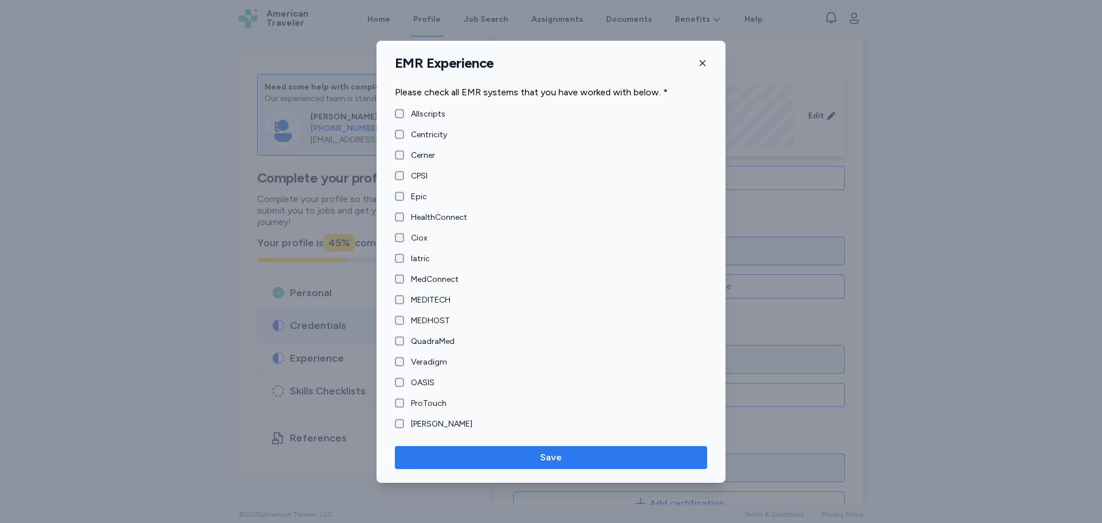
click at [561, 461] on span "Save" at bounding box center [551, 458] width 22 height 14
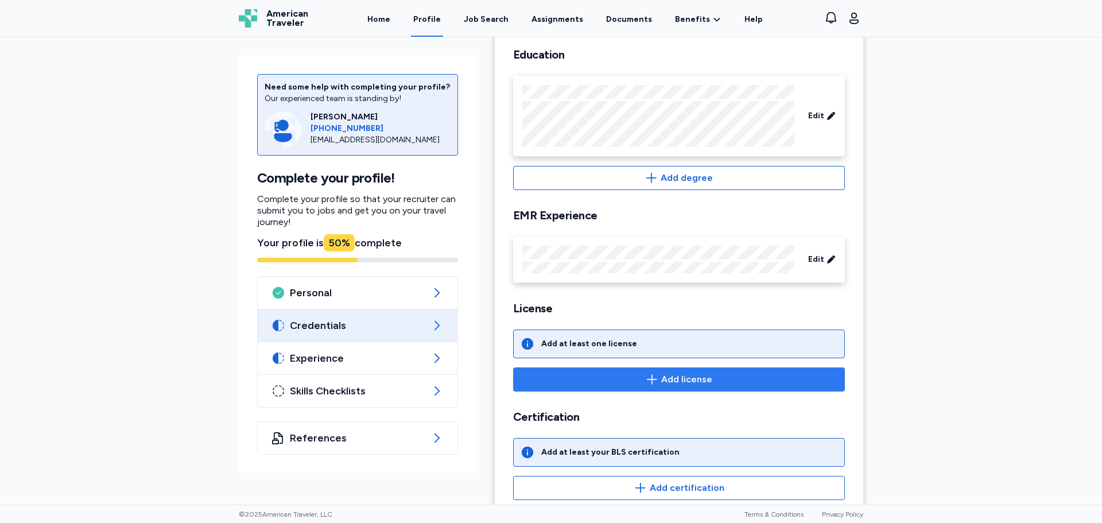
click at [664, 382] on span "Add license" at bounding box center [686, 380] width 51 height 14
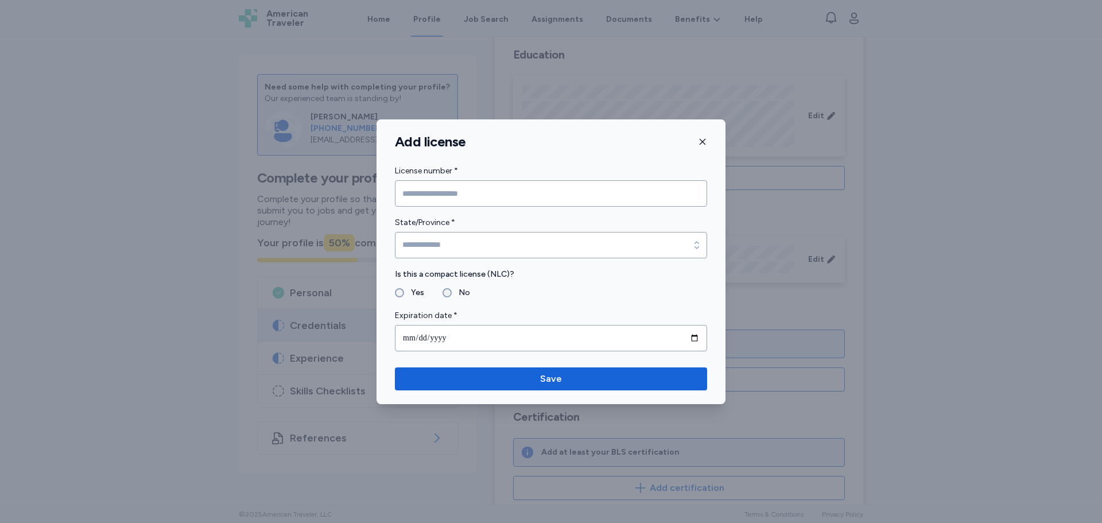
click at [508, 207] on form "License number * State/Province * State/Province * Is this a compact license (N…" at bounding box center [551, 257] width 312 height 187
click at [503, 204] on input "License number *" at bounding box center [551, 193] width 312 height 26
click at [449, 198] on input "License number *" at bounding box center [551, 193] width 312 height 26
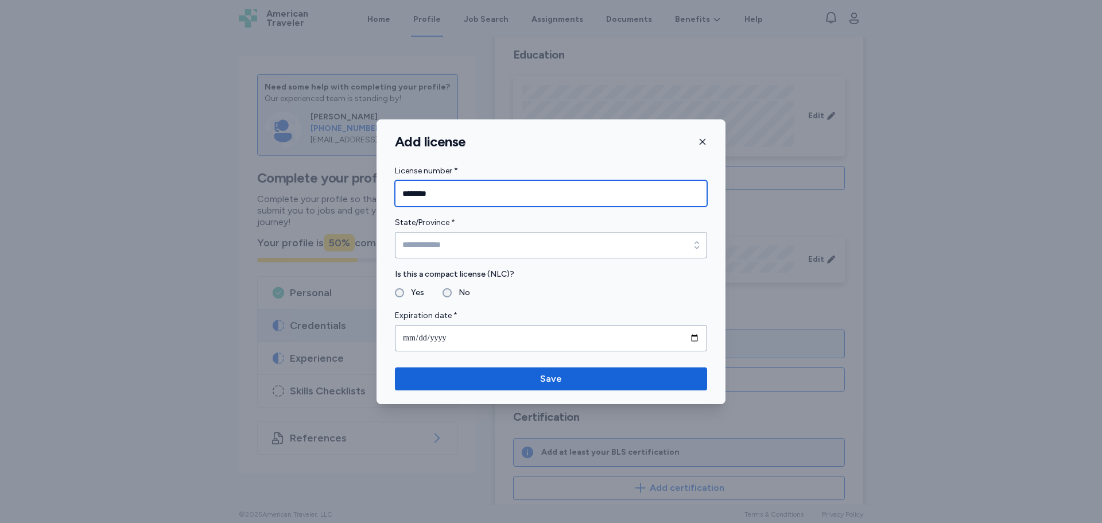
type input "********"
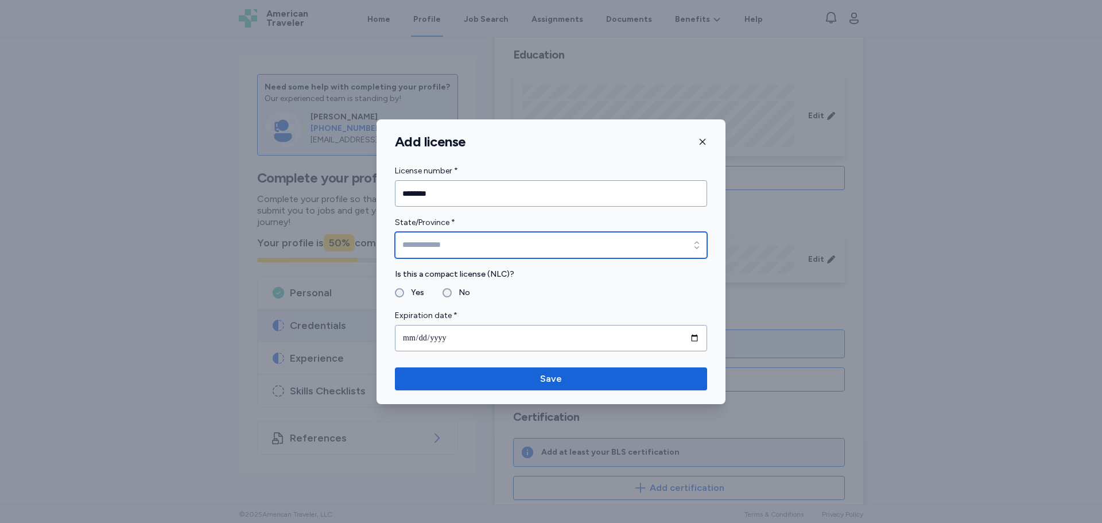
click at [444, 248] on input "State/Province *" at bounding box center [551, 245] width 312 height 26
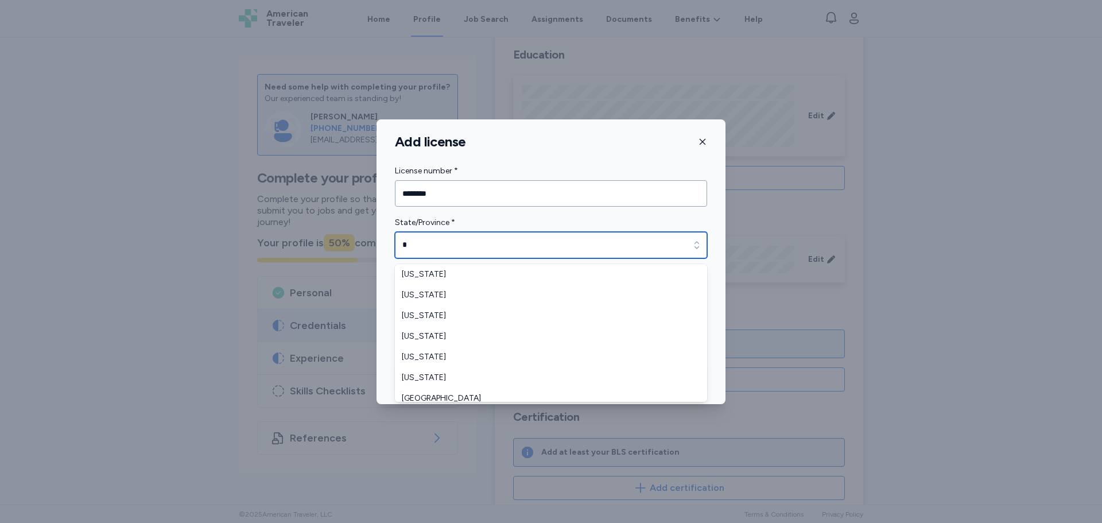
scroll to position [0, 0]
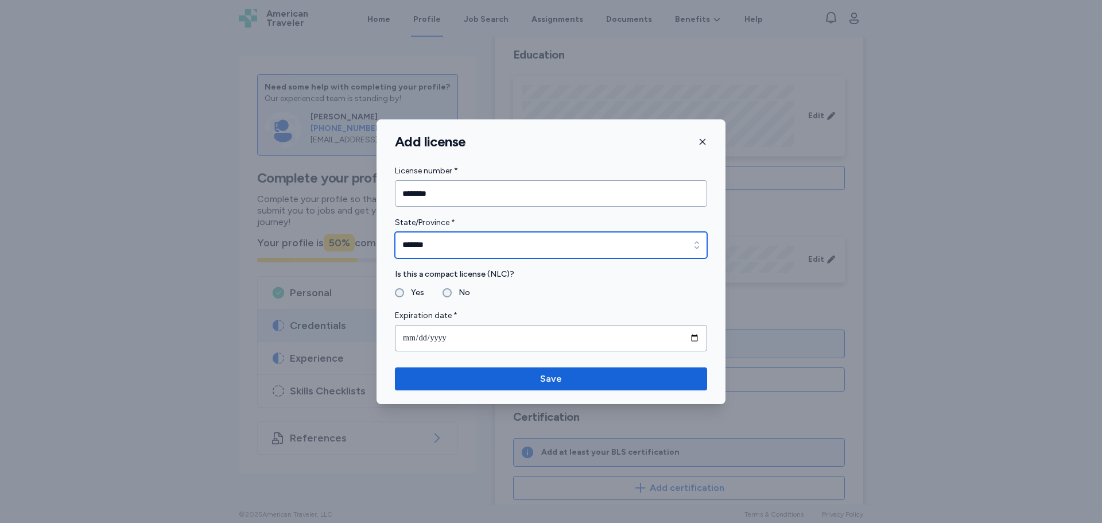
type input "*******"
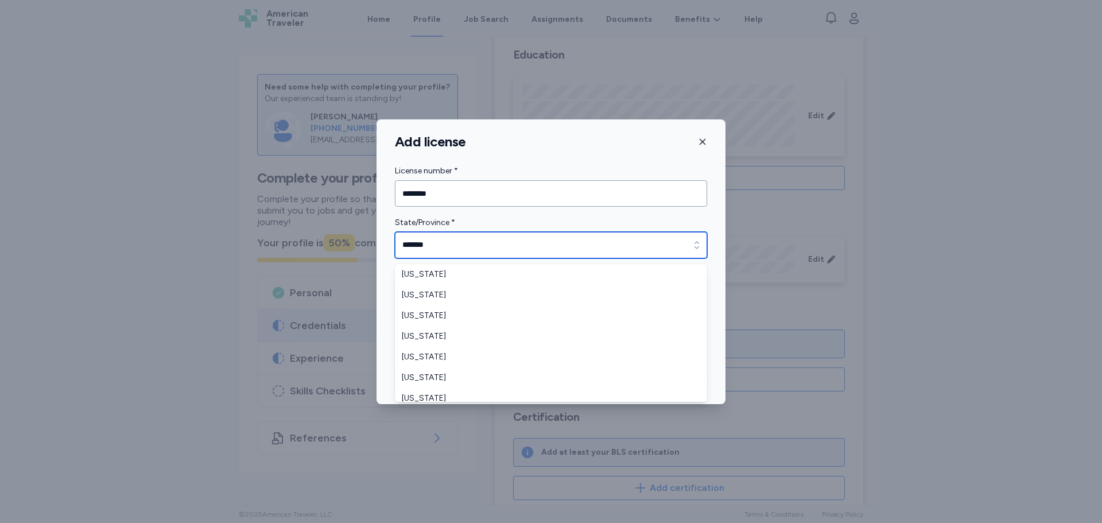
scroll to position [1226, 0]
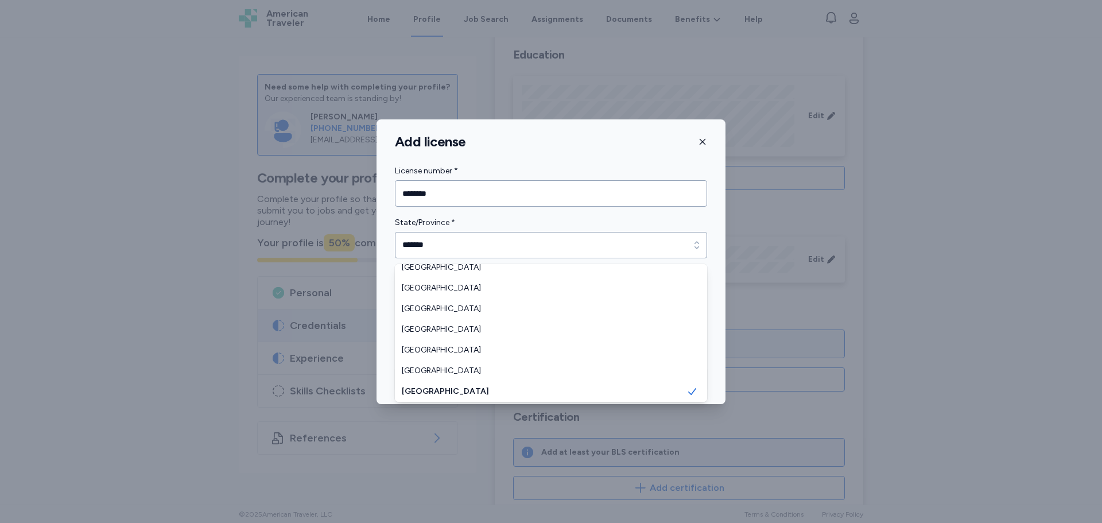
click at [486, 217] on div "State/Province * *******" at bounding box center [551, 237] width 312 height 42
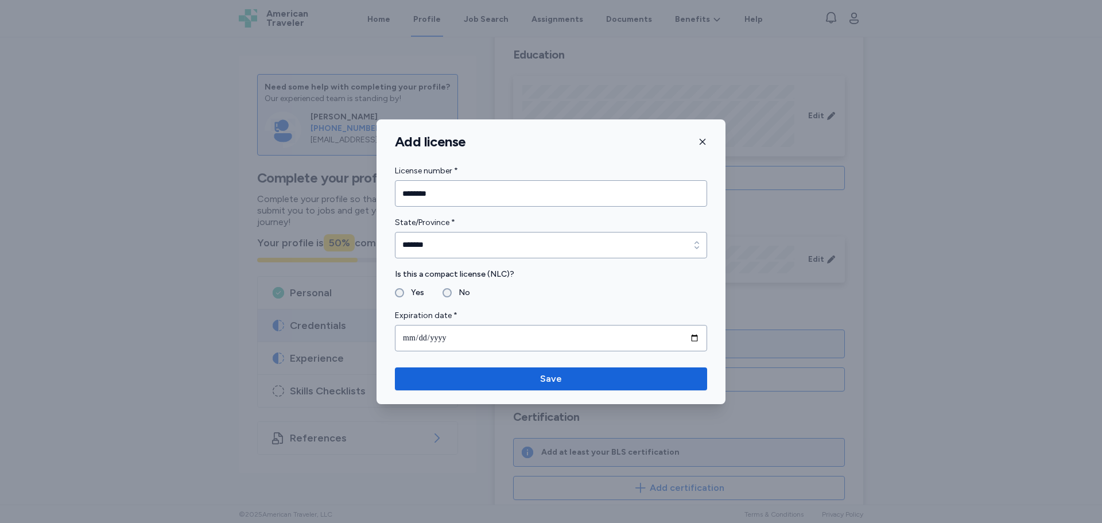
click at [445, 287] on div "No" at bounding box center [457, 293] width 28 height 14
click at [452, 295] on label "No" at bounding box center [461, 293] width 18 height 14
click at [455, 332] on input "date" at bounding box center [551, 338] width 312 height 26
click at [695, 334] on input "date" at bounding box center [551, 338] width 312 height 26
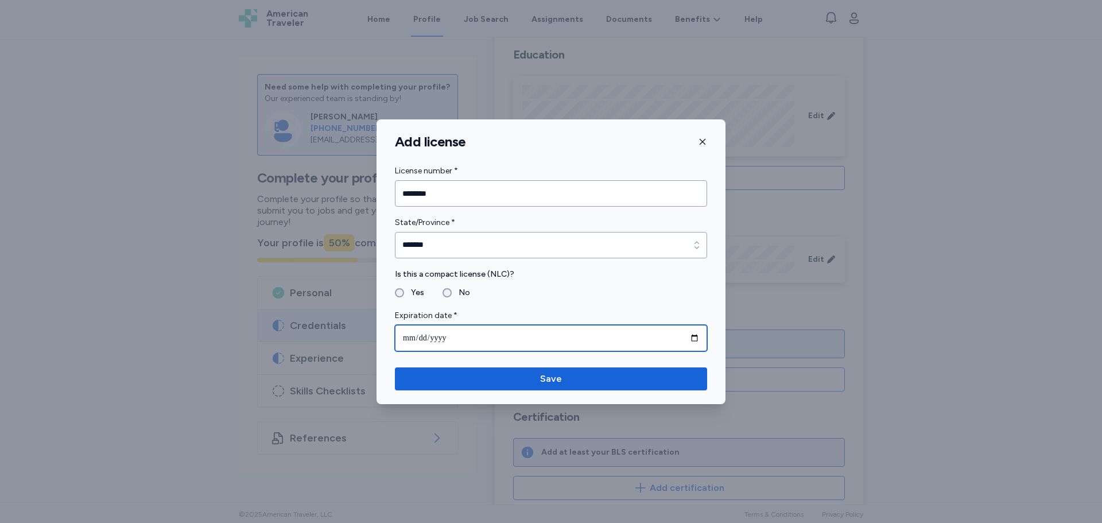
type input "**********"
click at [555, 365] on div "**********" at bounding box center [551, 261] width 349 height 285
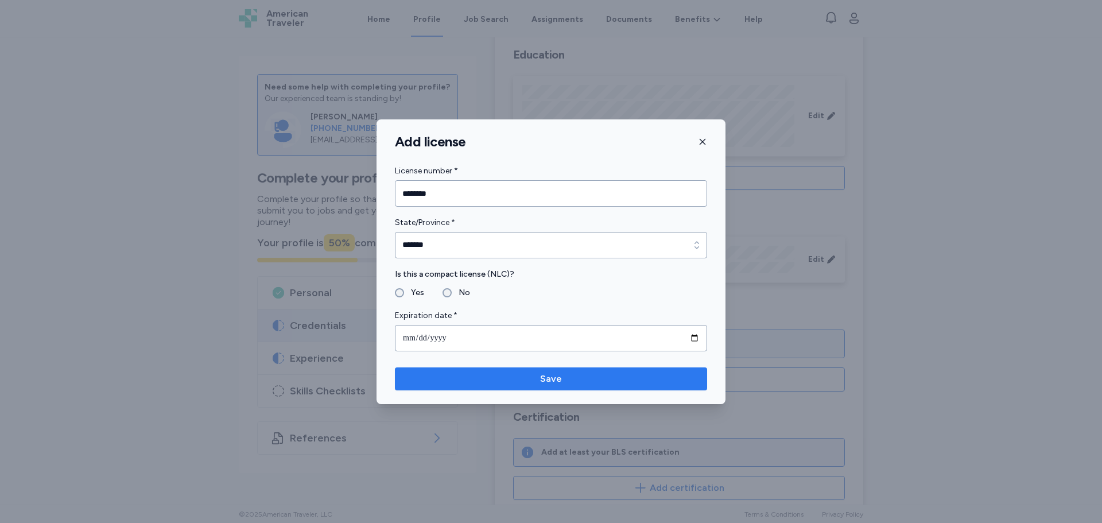
click at [556, 383] on span "Save" at bounding box center [551, 379] width 22 height 14
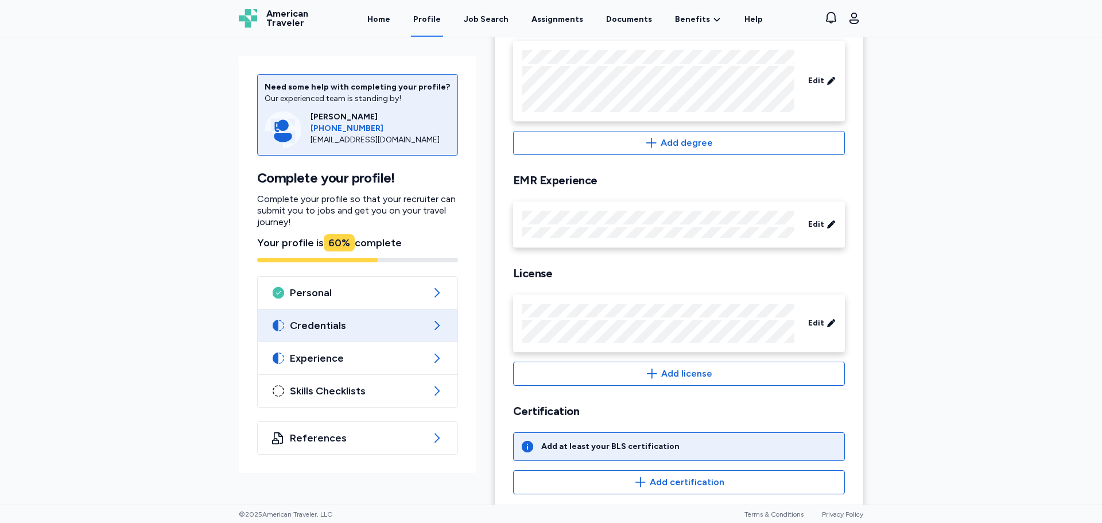
scroll to position [224, 0]
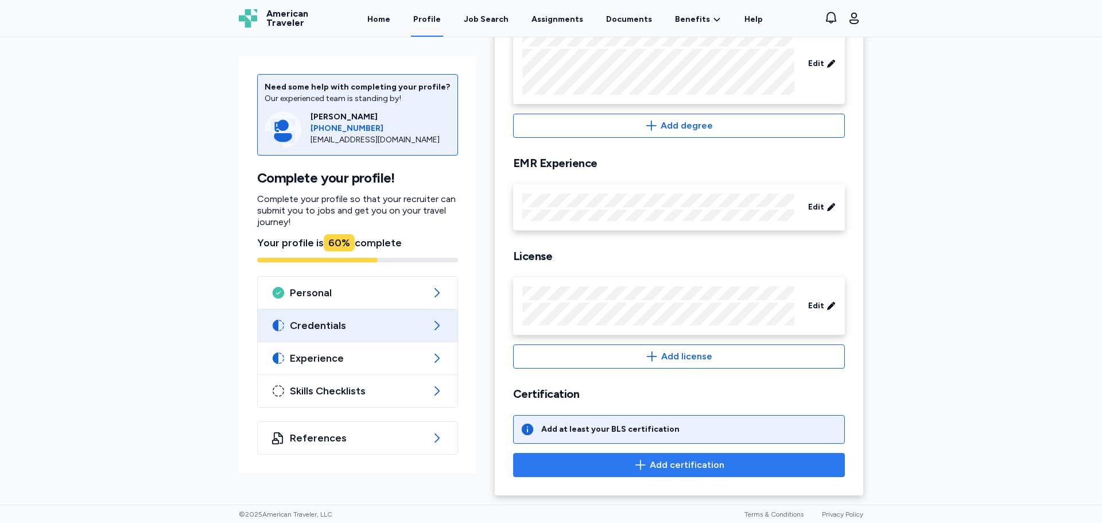
click at [668, 466] on span "Add certification" at bounding box center [687, 465] width 75 height 14
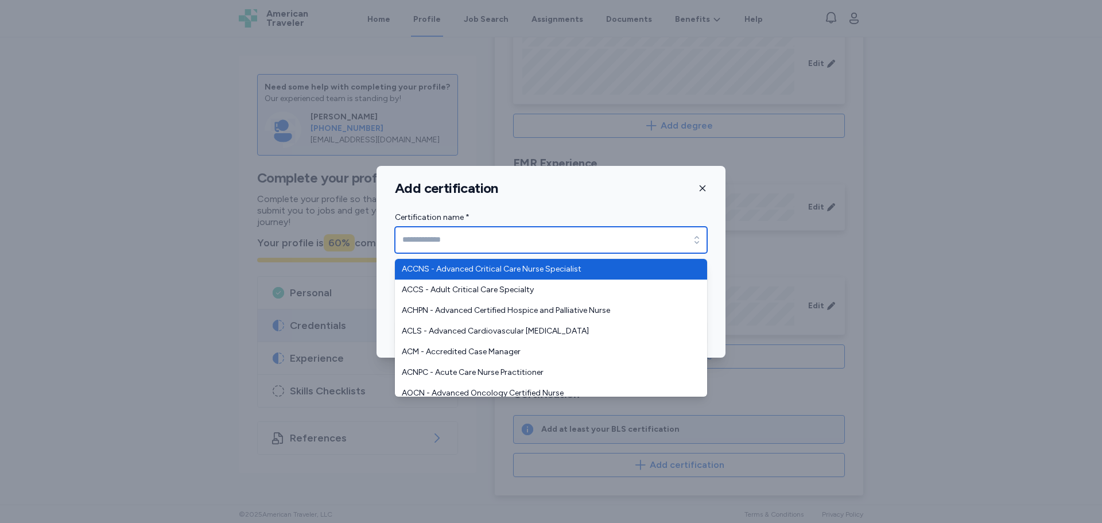
click at [499, 235] on input "Certification name *" at bounding box center [551, 240] width 312 height 26
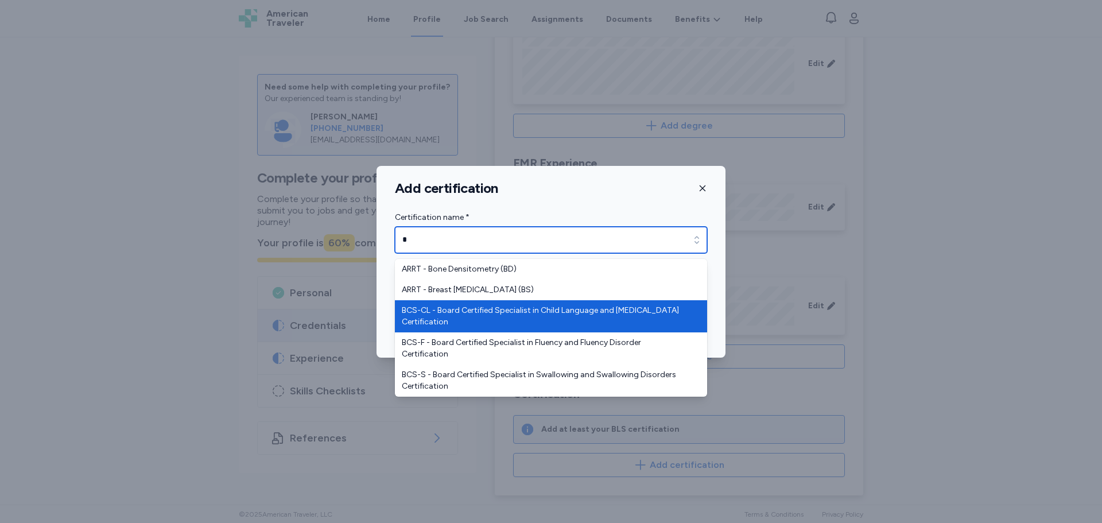
scroll to position [115, 0]
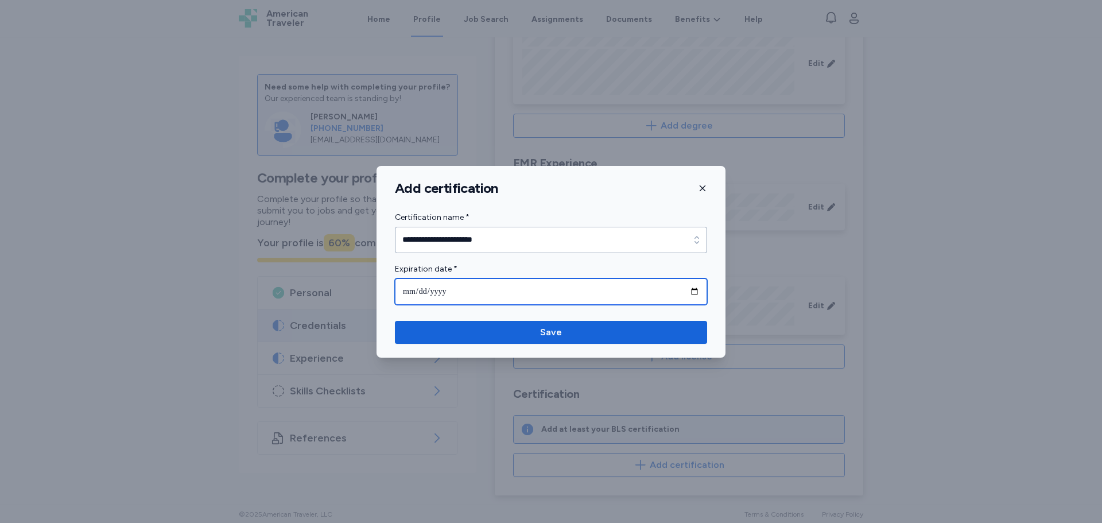
click at [460, 293] on input "date" at bounding box center [551, 291] width 312 height 26
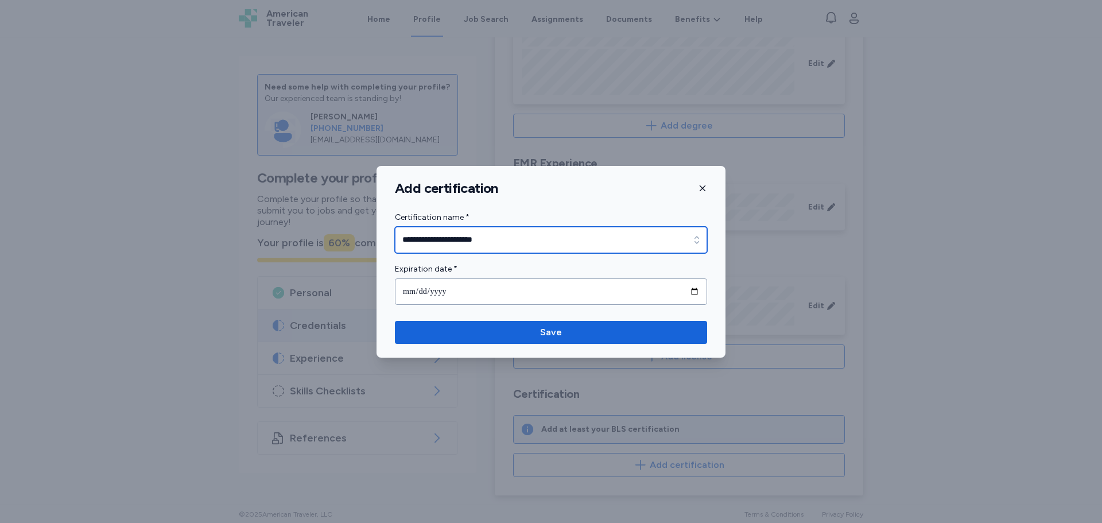
type input "**********"
click at [517, 246] on input "**********" at bounding box center [551, 240] width 312 height 26
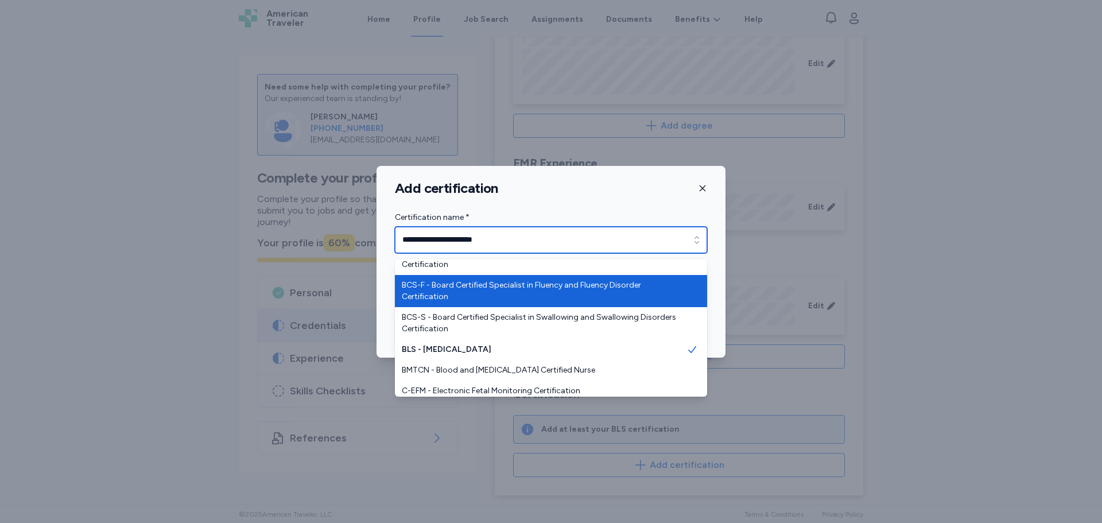
scroll to position [615, 0]
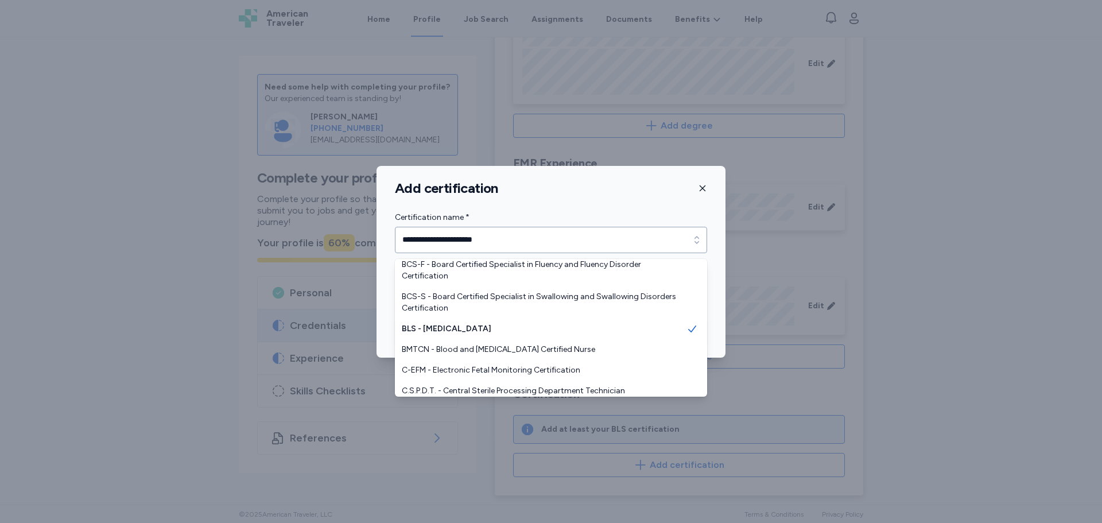
click at [575, 211] on div "**********" at bounding box center [551, 232] width 312 height 42
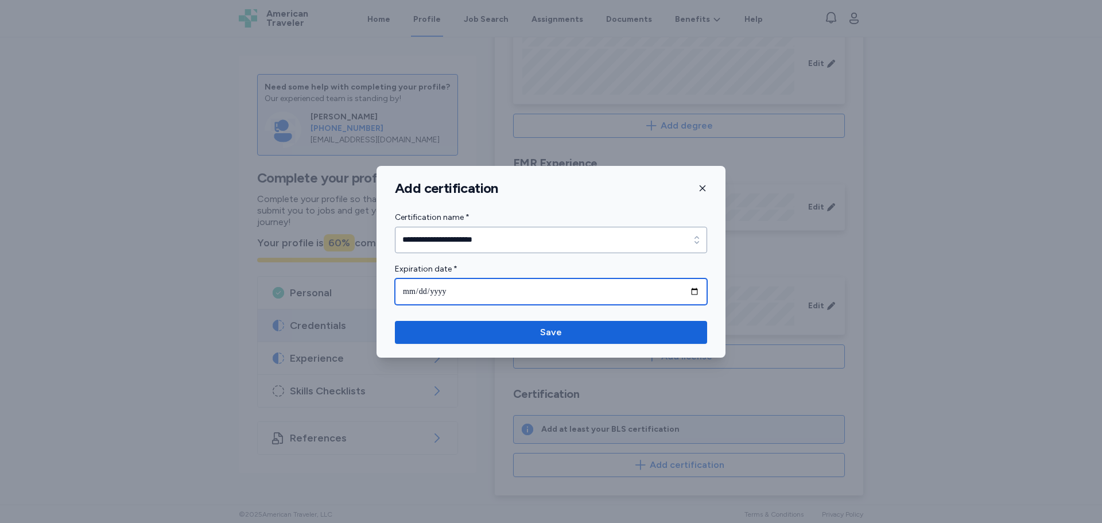
click at [510, 284] on input "date" at bounding box center [551, 291] width 312 height 26
click at [690, 292] on input "date" at bounding box center [551, 291] width 312 height 26
click at [583, 283] on input "date" at bounding box center [551, 291] width 312 height 26
drag, startPoint x: 661, startPoint y: 288, endPoint x: 692, endPoint y: 296, distance: 31.5
click at [661, 288] on input "date" at bounding box center [551, 291] width 312 height 26
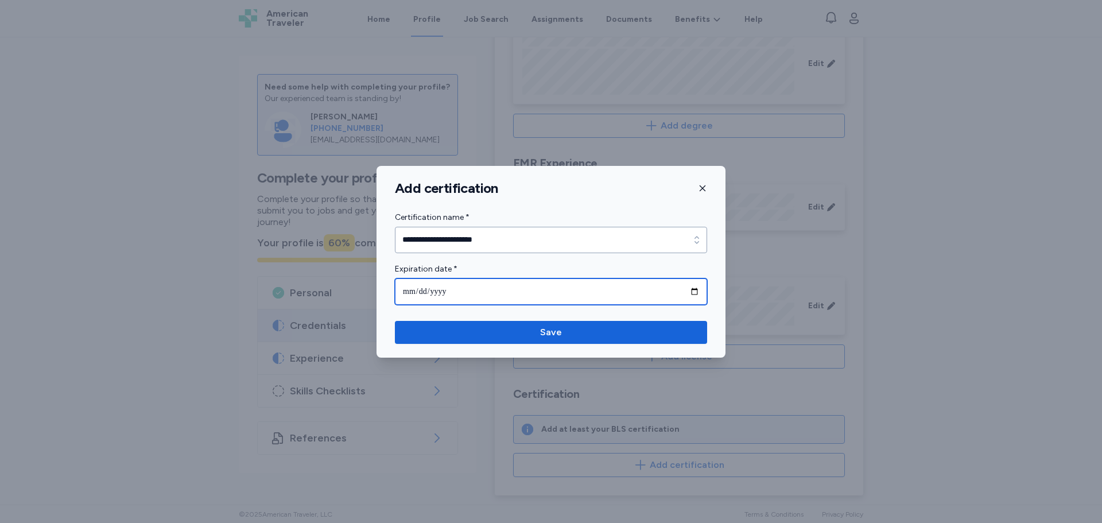
click at [692, 295] on input "date" at bounding box center [551, 291] width 312 height 26
type input "**********"
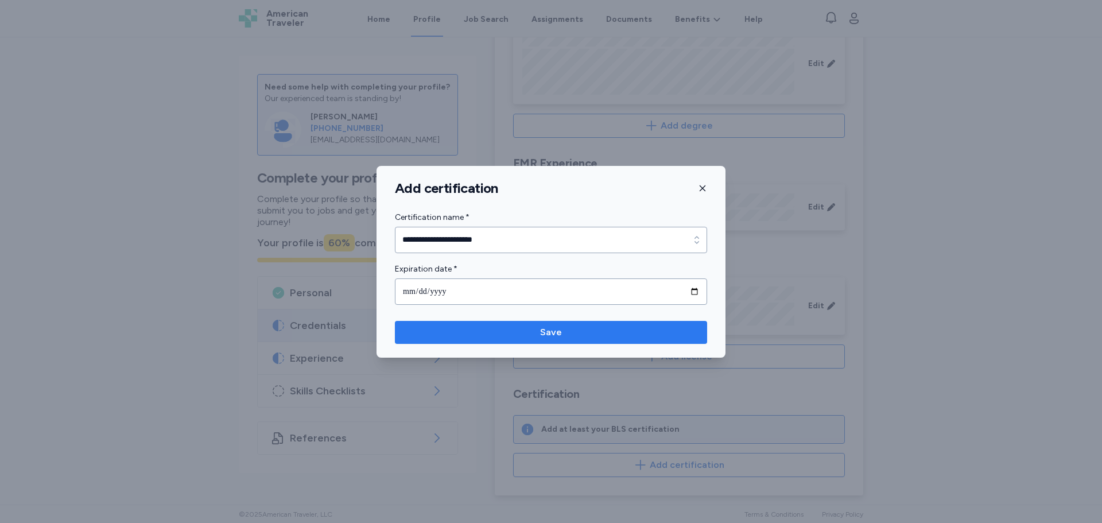
click at [551, 336] on span "Save" at bounding box center [551, 333] width 22 height 14
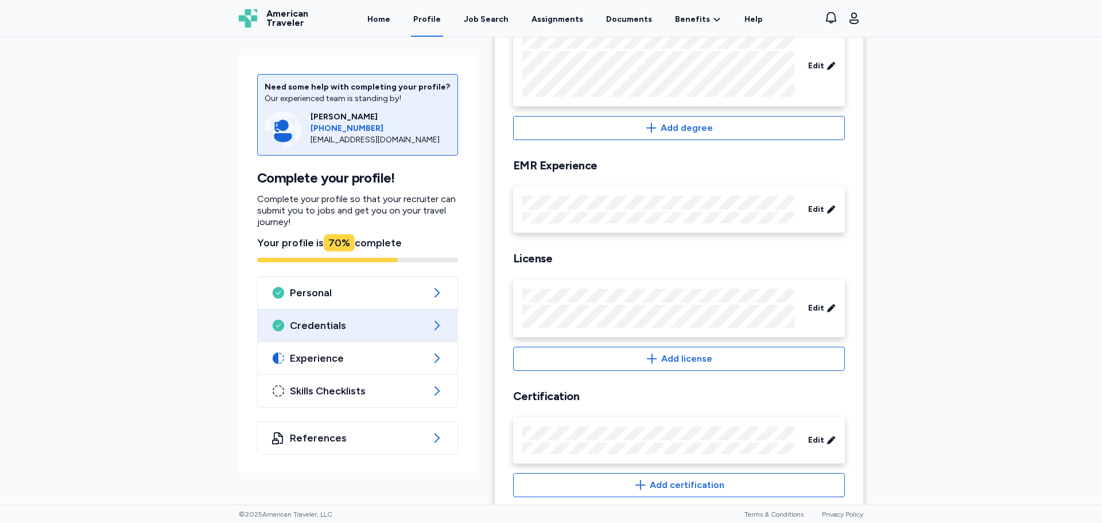
scroll to position [245, 0]
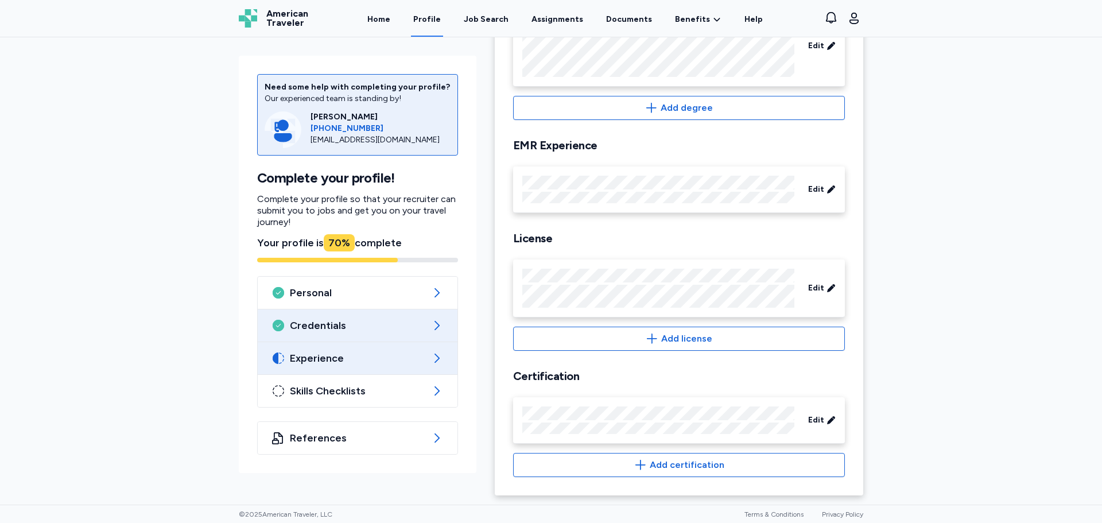
click at [318, 353] on span "Experience" at bounding box center [358, 358] width 136 height 14
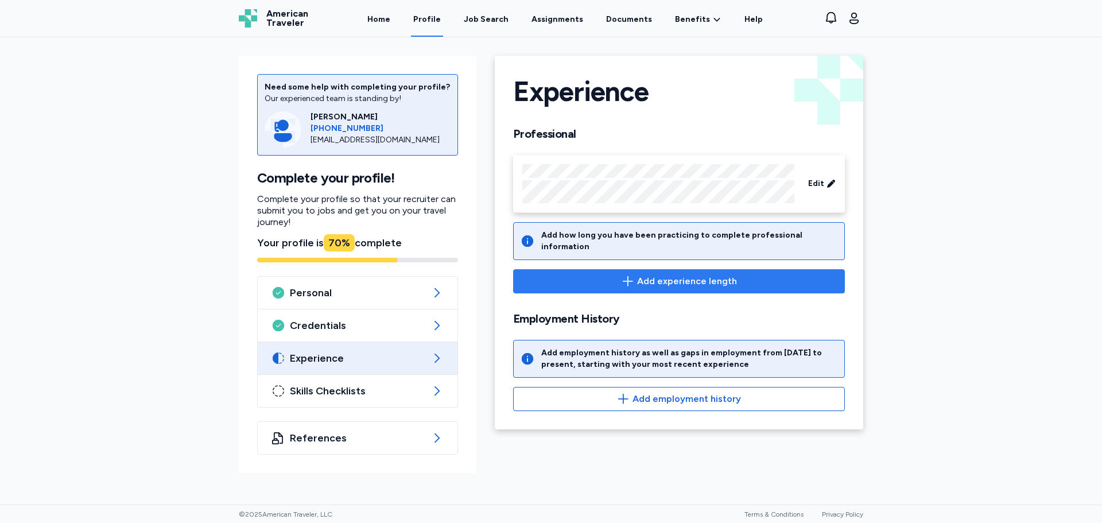
click at [710, 274] on span "Add experience length" at bounding box center [687, 281] width 100 height 14
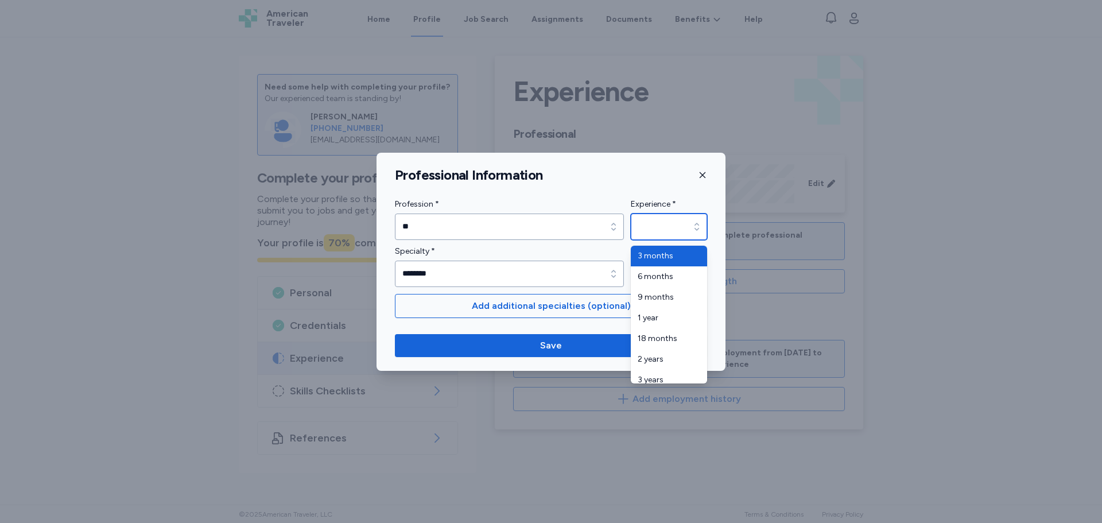
click at [686, 224] on input "Experience *" at bounding box center [669, 227] width 76 height 26
type input "*******"
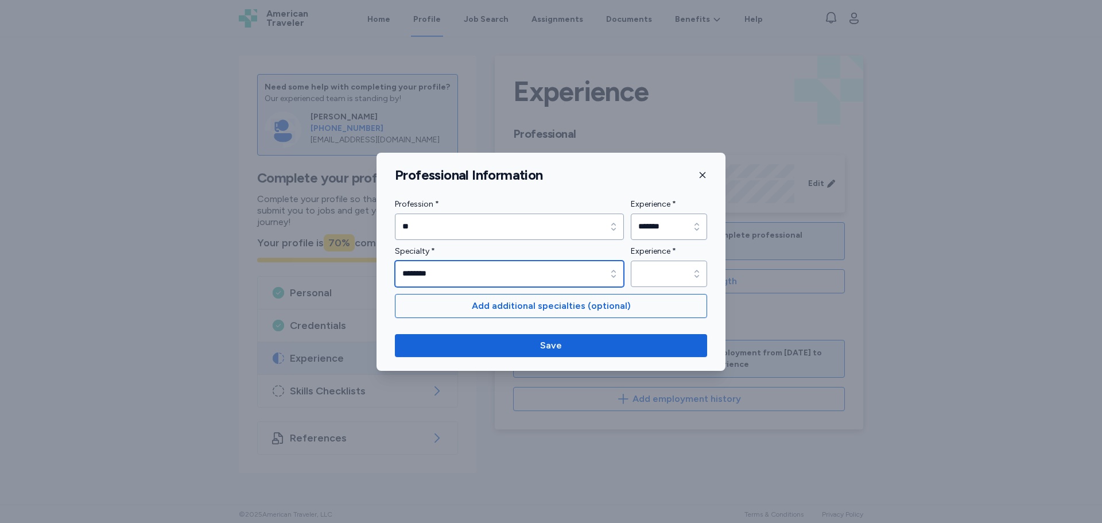
type input "********"
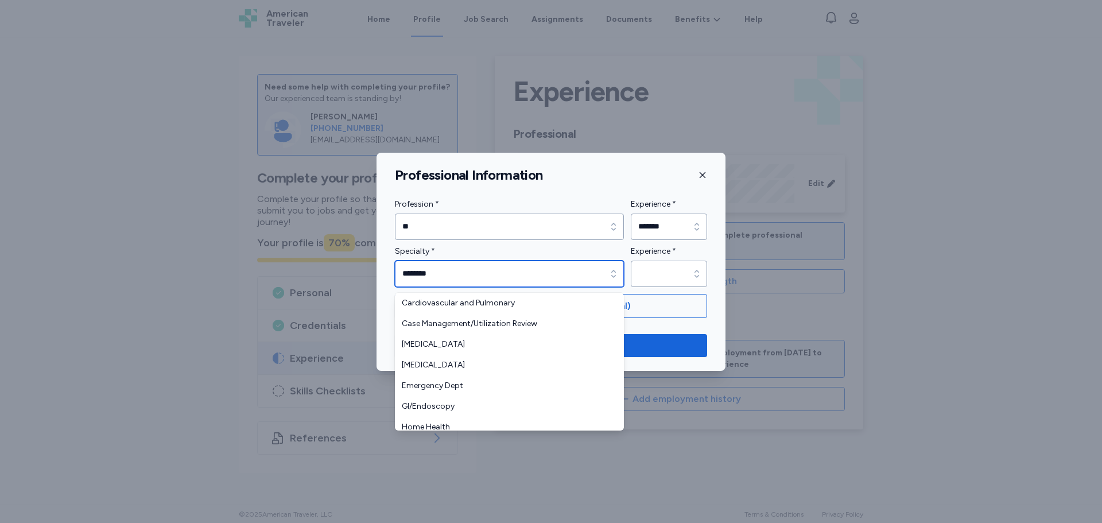
click at [521, 278] on input "********" at bounding box center [509, 274] width 229 height 26
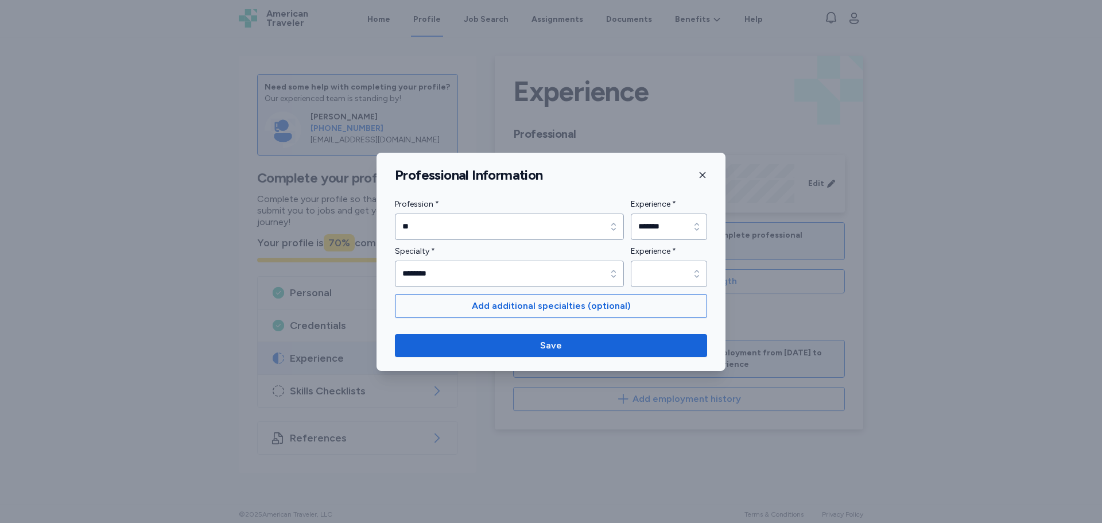
click at [655, 266] on div "Specialty * ******** Specialty * ******** Experience * Experience *" at bounding box center [551, 266] width 312 height 42
click at [690, 277] on div "button" at bounding box center [697, 274] width 21 height 26
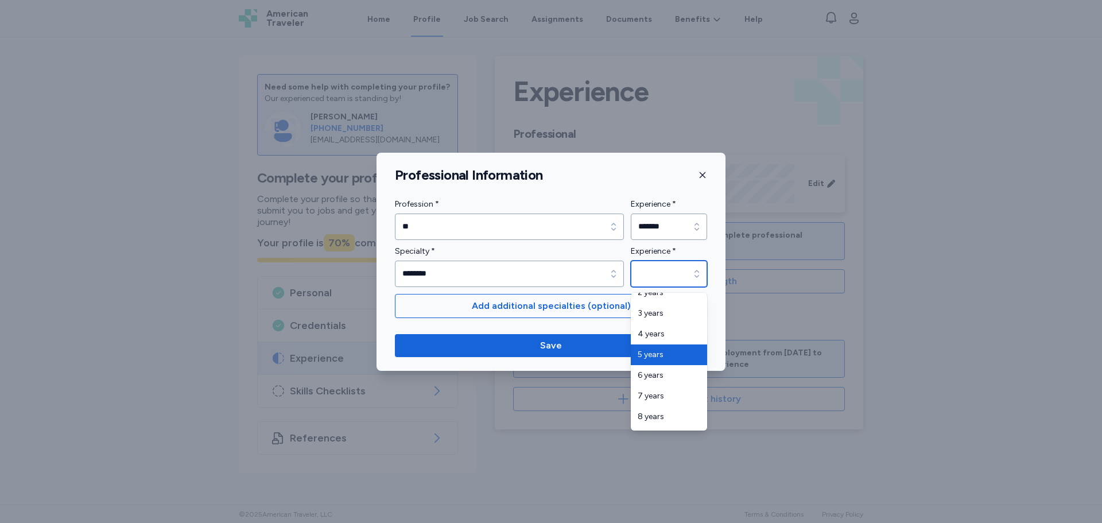
scroll to position [115, 0]
type input "*******"
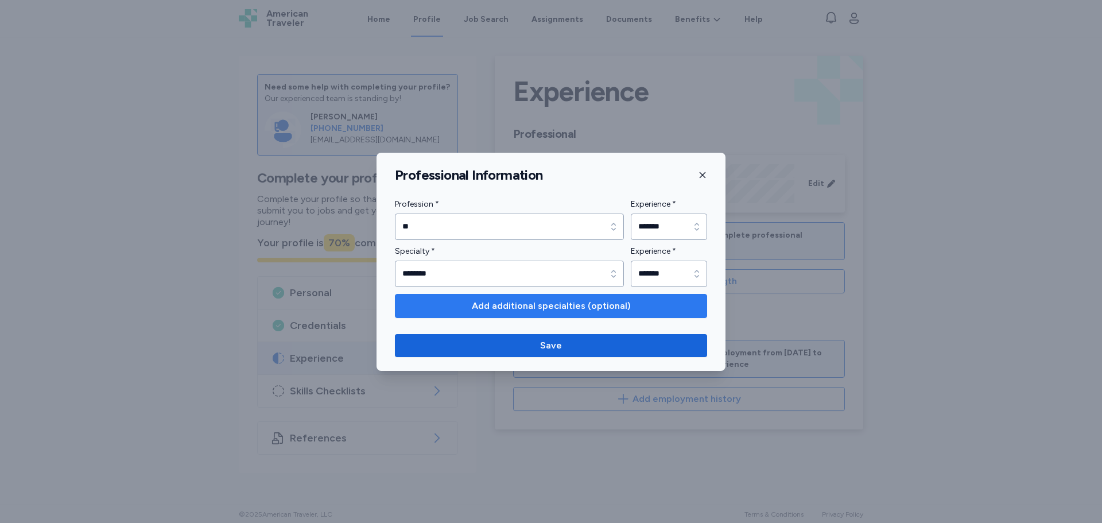
click at [554, 309] on span "Add additional specialties (optional)" at bounding box center [551, 306] width 159 height 14
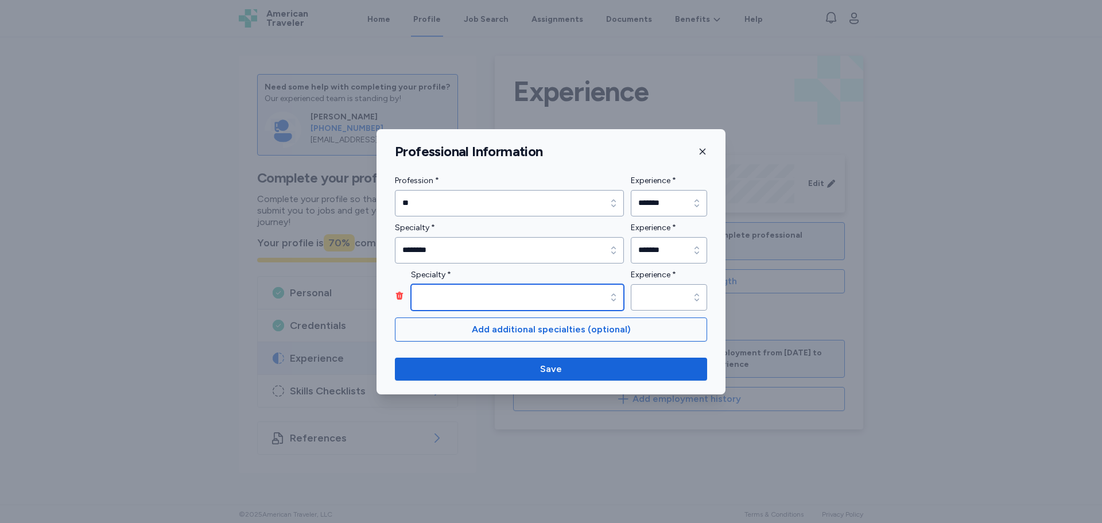
click at [473, 292] on input "Specialty *" at bounding box center [517, 297] width 213 height 26
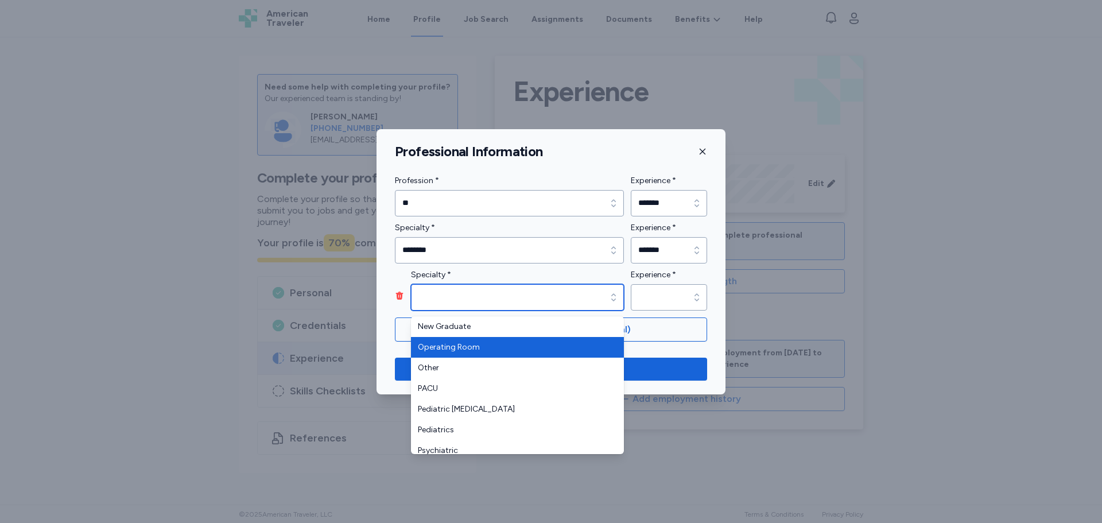
scroll to position [287, 0]
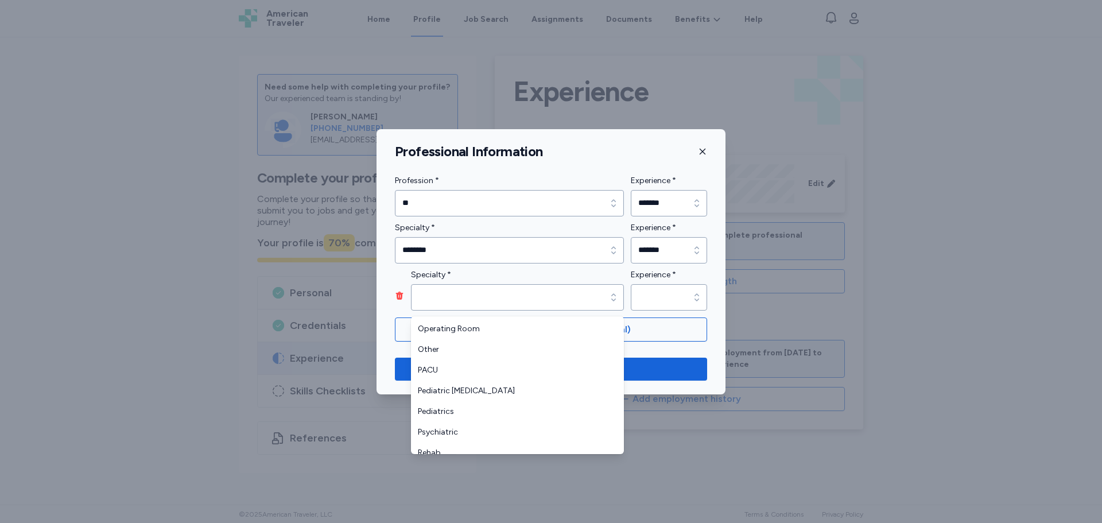
click at [695, 284] on div "Specialty * Specialty * Experience * Experience *" at bounding box center [551, 289] width 312 height 42
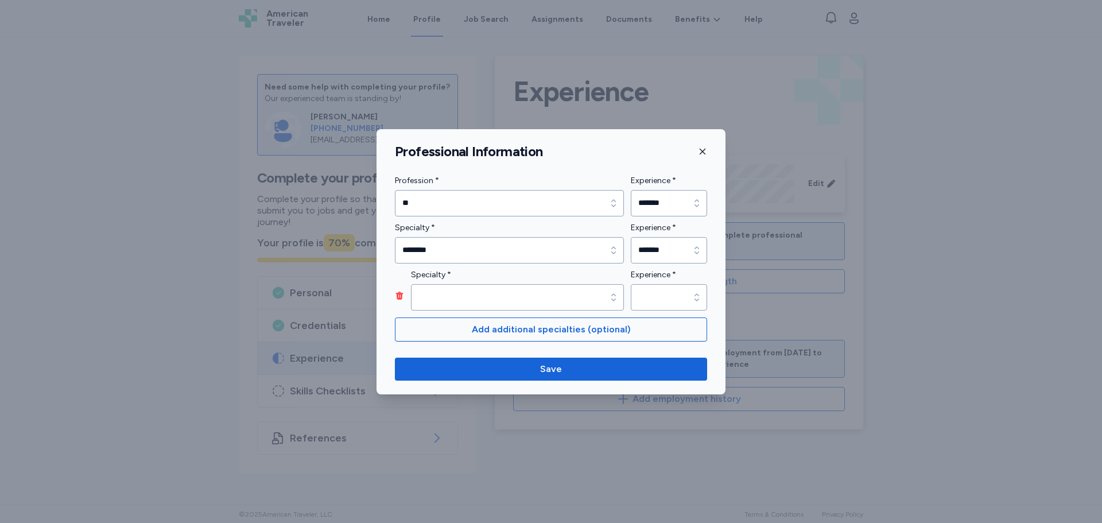
click at [397, 292] on icon "button" at bounding box center [399, 295] width 9 height 9
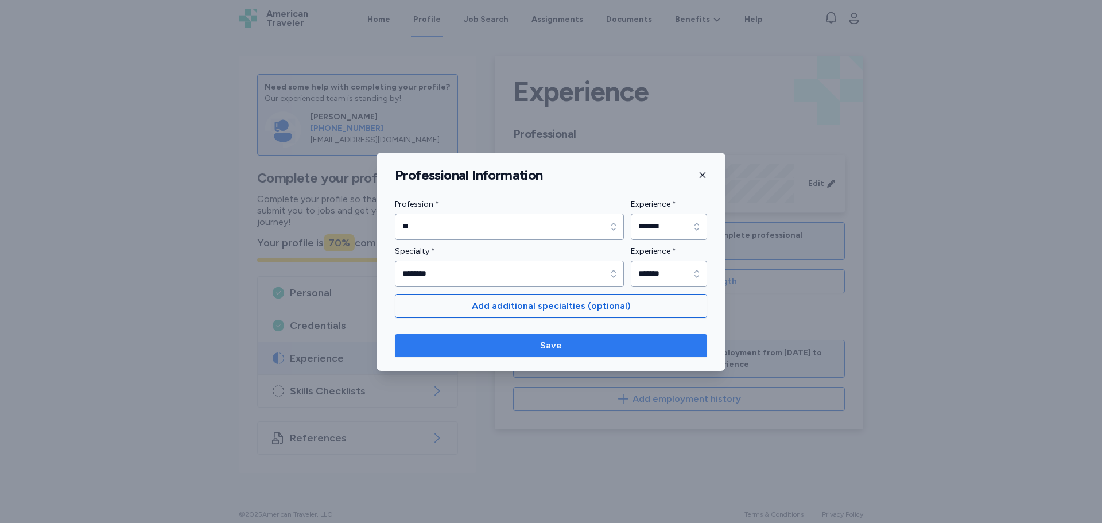
click at [529, 340] on span "Save" at bounding box center [551, 346] width 294 height 14
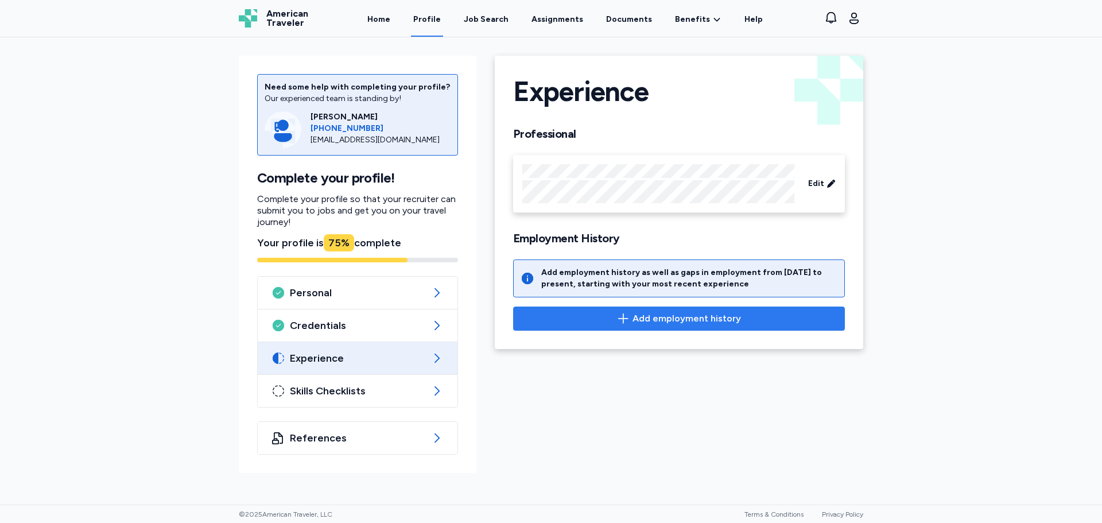
click at [664, 320] on span "Add employment history" at bounding box center [687, 319] width 109 height 14
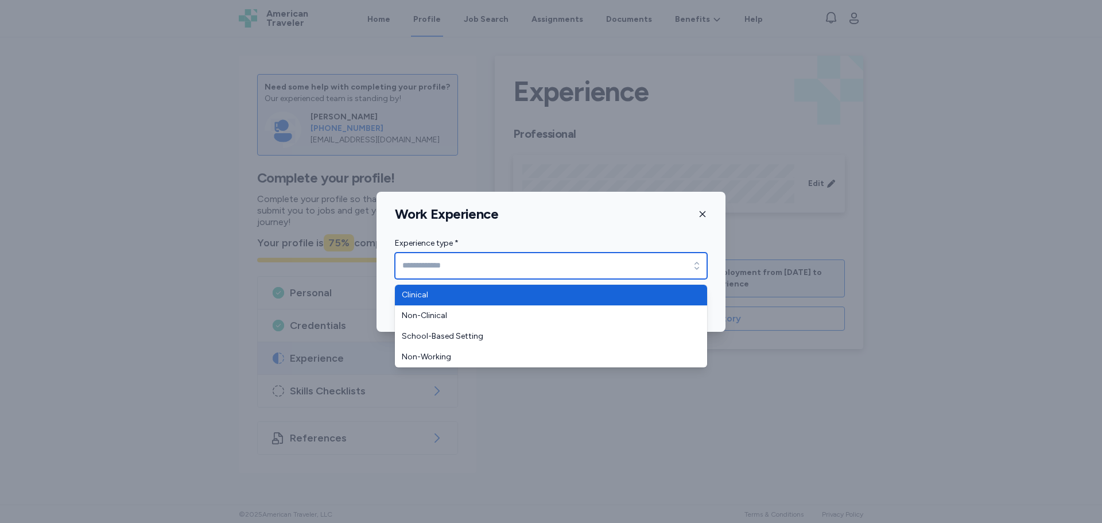
click at [455, 258] on input "Experience type *" at bounding box center [551, 266] width 312 height 26
type input "********"
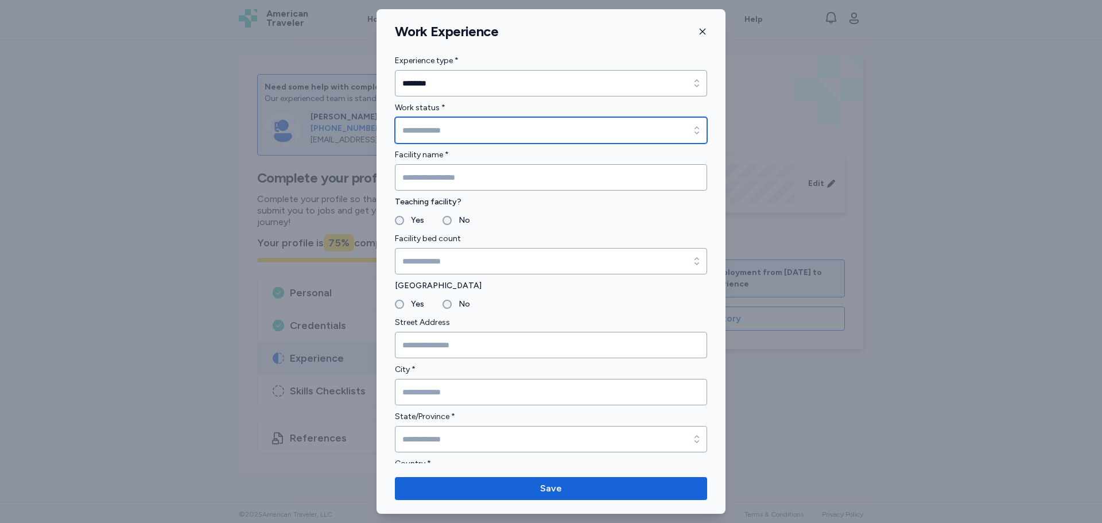
click at [424, 132] on input "Work status *" at bounding box center [551, 130] width 312 height 26
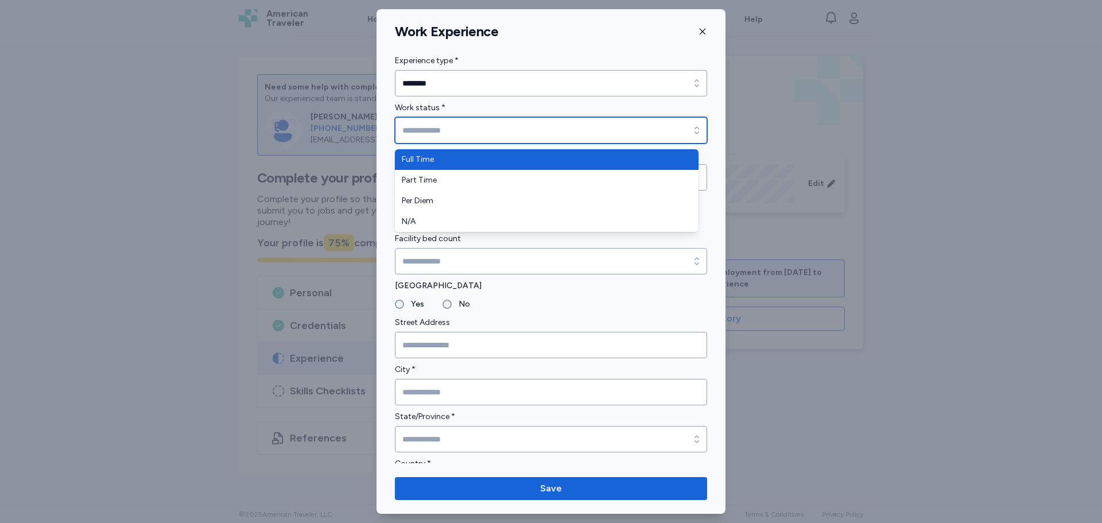
type input "*********"
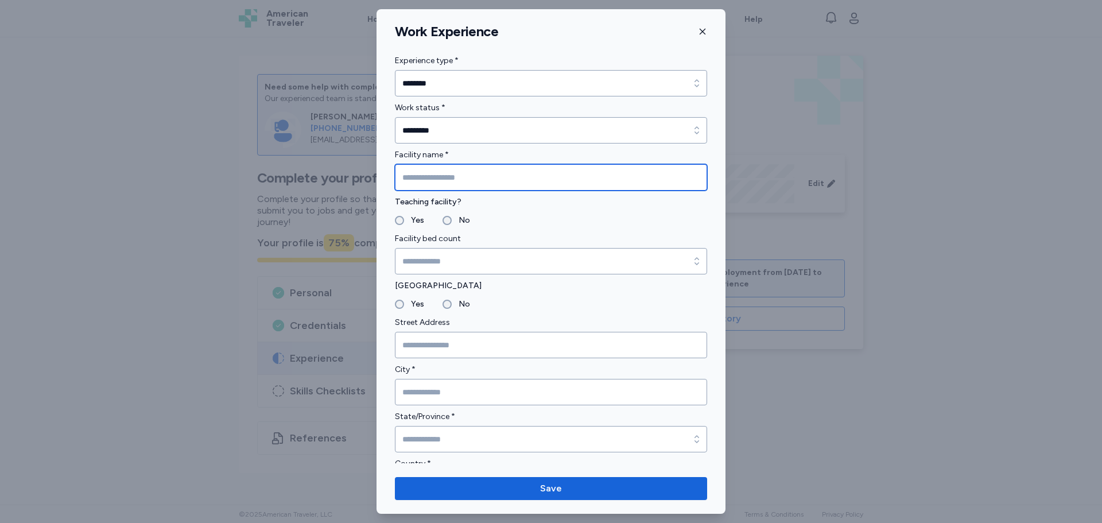
click at [423, 189] on input "Facility name *" at bounding box center [551, 177] width 312 height 26
click at [441, 183] on input "Facility name *" at bounding box center [551, 177] width 312 height 26
type input "**********"
click at [414, 218] on label "Yes" at bounding box center [414, 221] width 20 height 14
click at [453, 224] on label "No" at bounding box center [461, 221] width 18 height 14
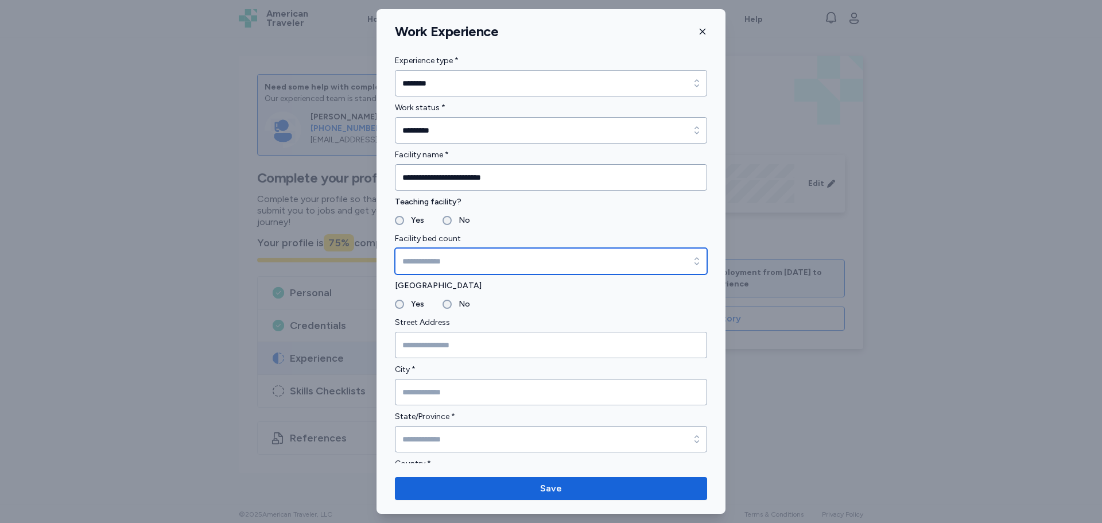
click at [432, 251] on input "Facility bed count" at bounding box center [551, 261] width 312 height 26
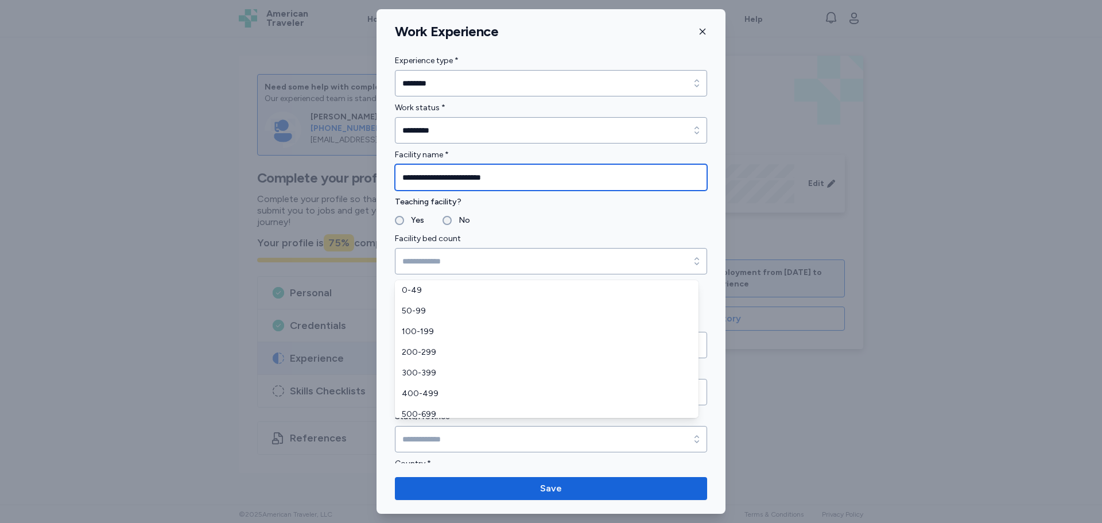
drag, startPoint x: 467, startPoint y: 183, endPoint x: 468, endPoint y: 176, distance: 6.9
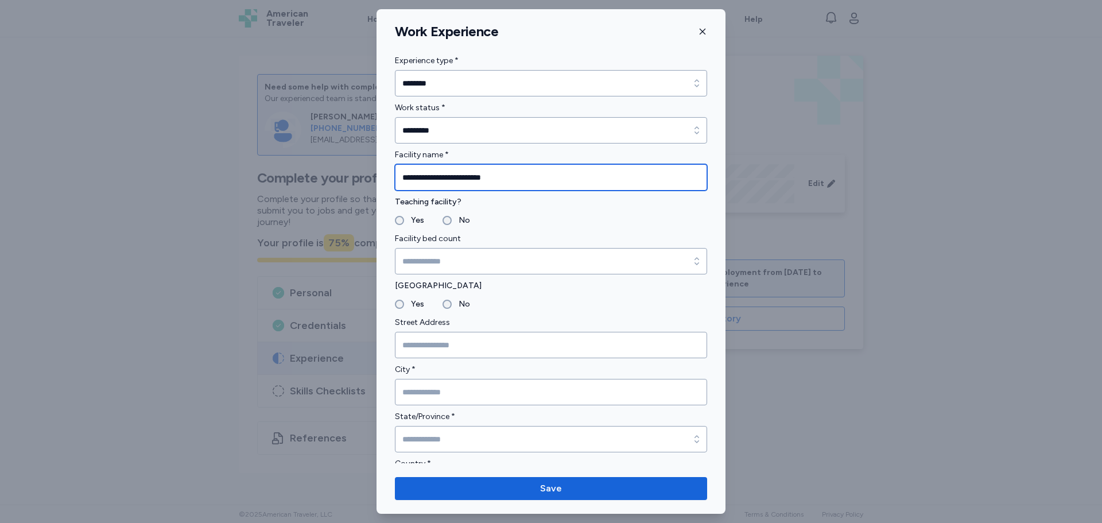
click at [468, 176] on input "**********" at bounding box center [551, 177] width 312 height 26
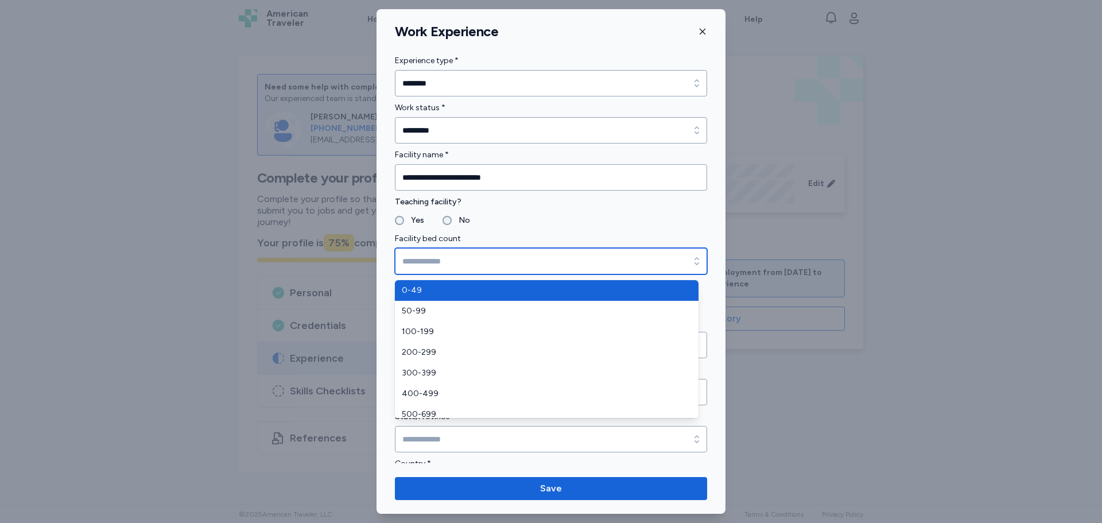
click at [479, 260] on input "Facility bed count" at bounding box center [551, 261] width 312 height 26
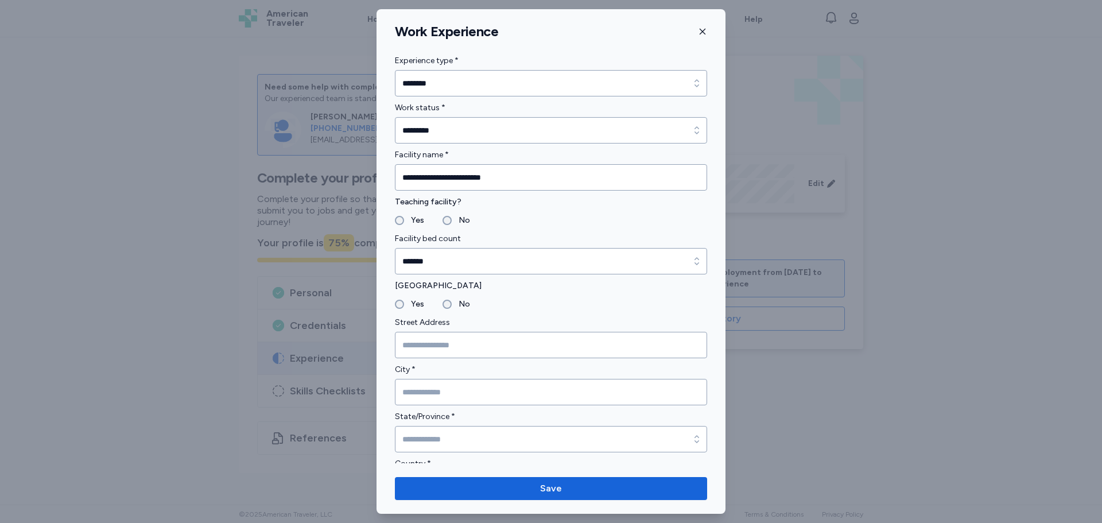
click at [459, 271] on input "*******" at bounding box center [551, 261] width 312 height 26
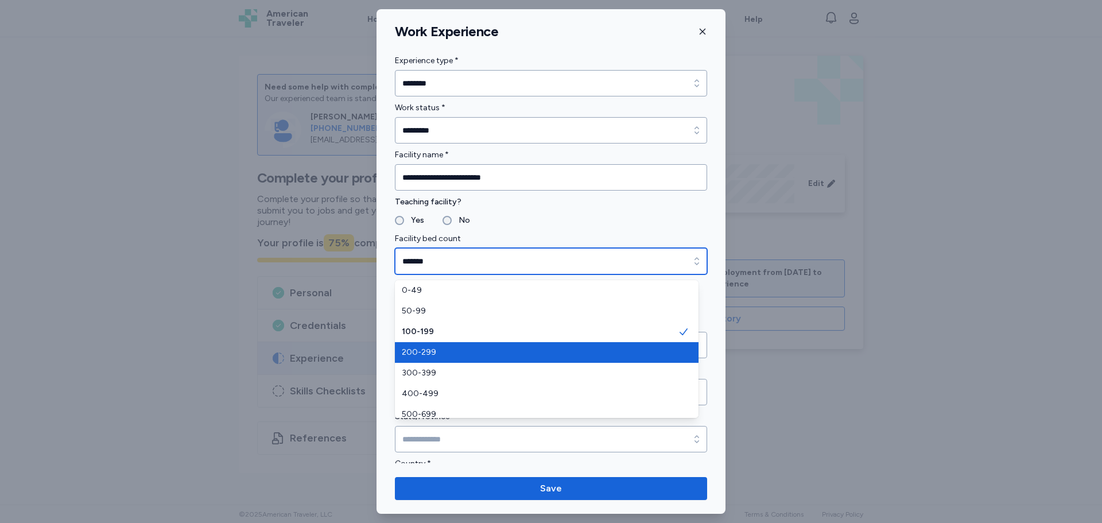
type input "*******"
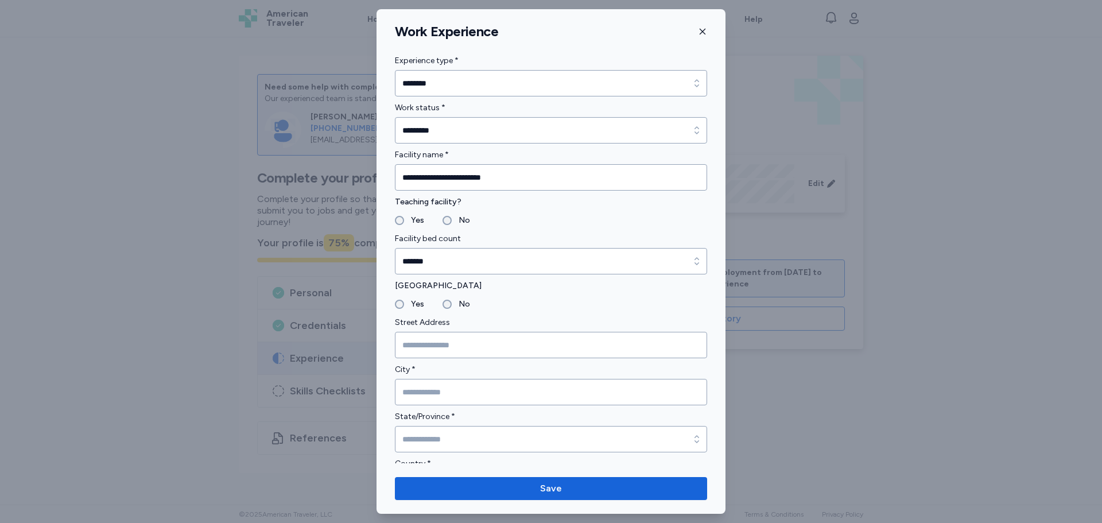
click at [410, 300] on label "Yes" at bounding box center [414, 304] width 20 height 14
click at [463, 300] on label "No" at bounding box center [461, 304] width 18 height 14
click at [414, 300] on label "Yes" at bounding box center [414, 304] width 20 height 14
click at [452, 335] on input "Street Address" at bounding box center [551, 345] width 312 height 26
click at [449, 340] on input "Street Address" at bounding box center [551, 345] width 312 height 26
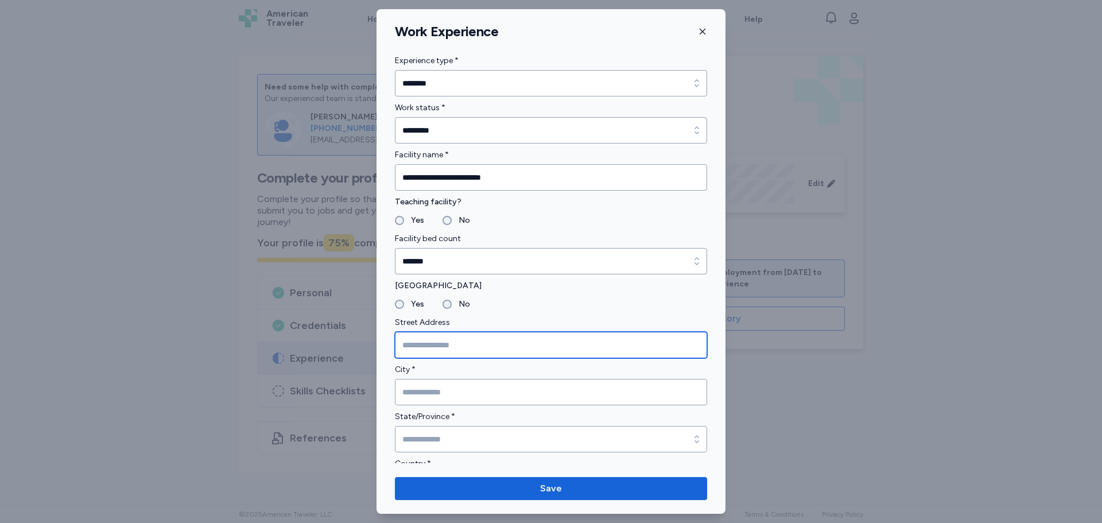
paste input "**********"
type input "**********"
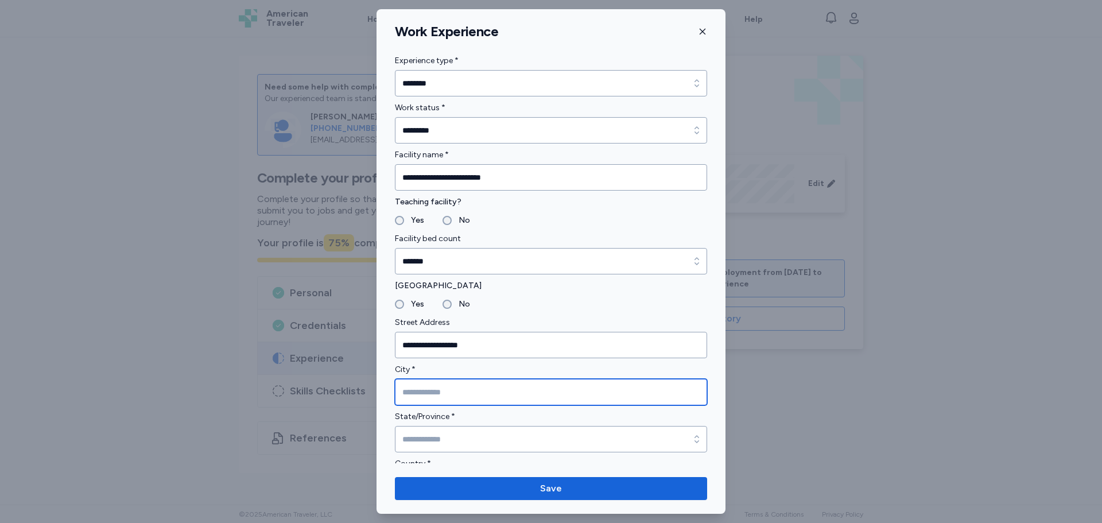
click at [481, 393] on input "City *" at bounding box center [551, 392] width 312 height 26
paste input "*********"
type input "*********"
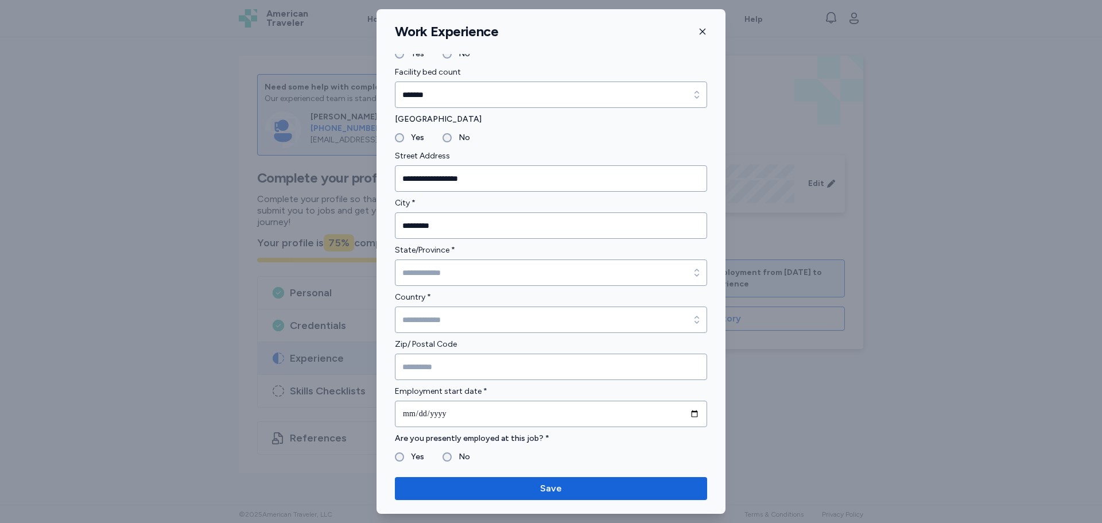
scroll to position [172, 0]
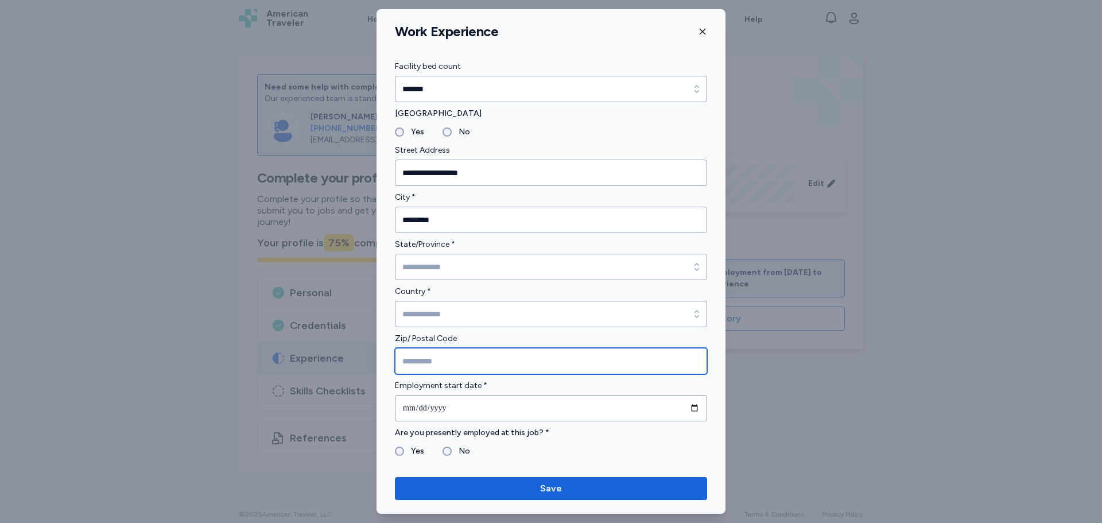
click at [447, 368] on input "Zip/ Postal Code" at bounding box center [551, 361] width 312 height 26
paste input "*******"
type input "*******"
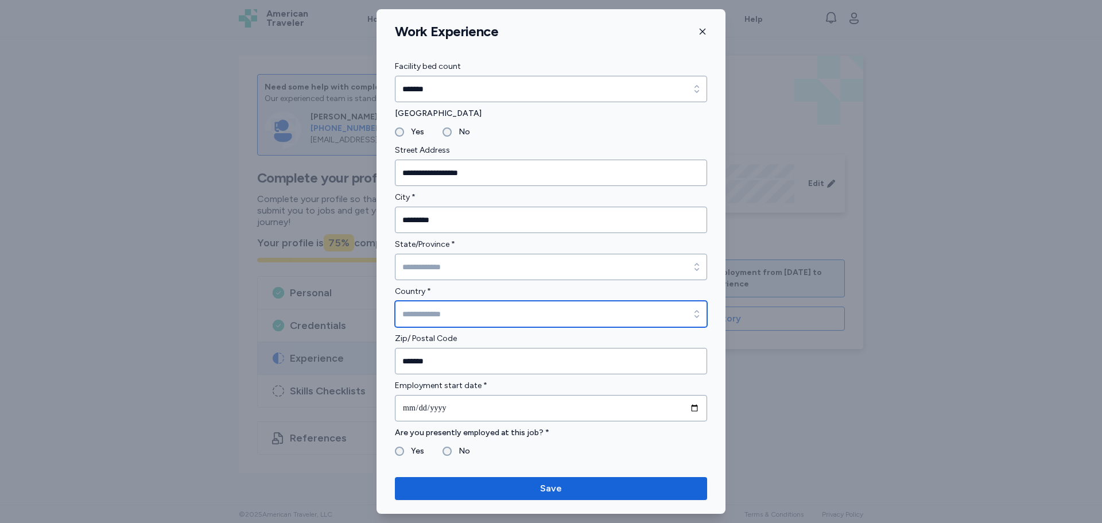
click at [450, 321] on input "Country *" at bounding box center [551, 314] width 312 height 26
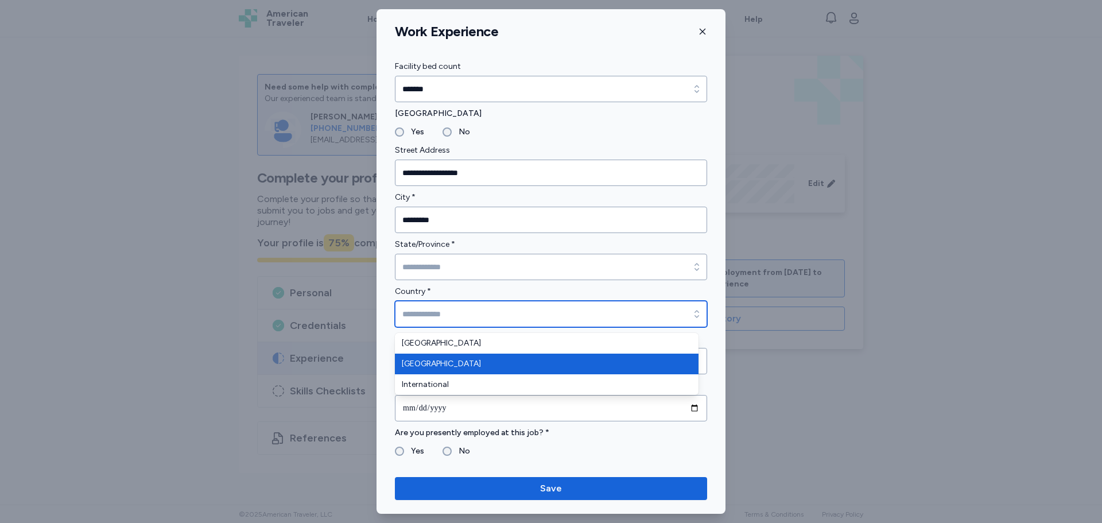
type input "******"
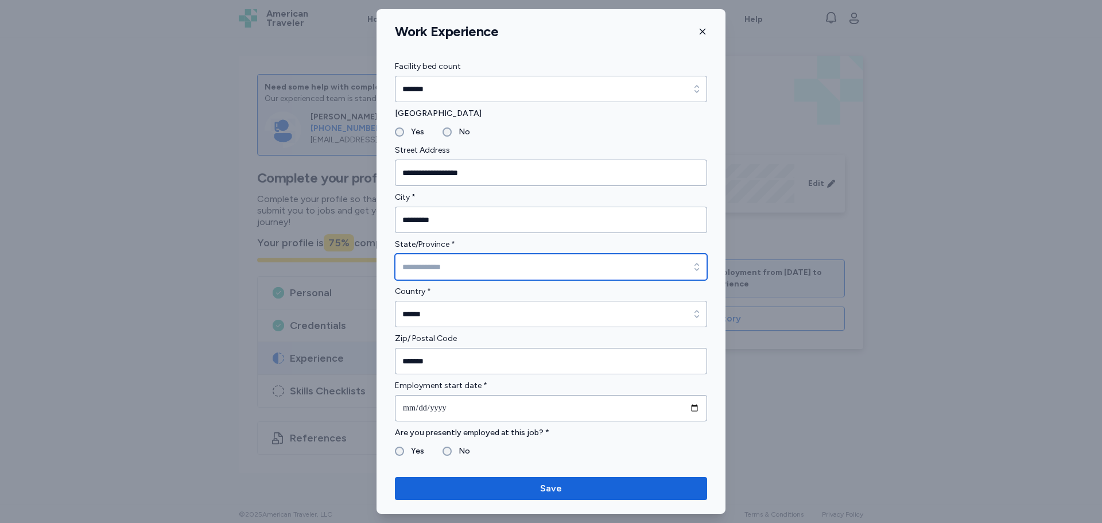
click at [447, 269] on input "State/Province *" at bounding box center [551, 267] width 312 height 26
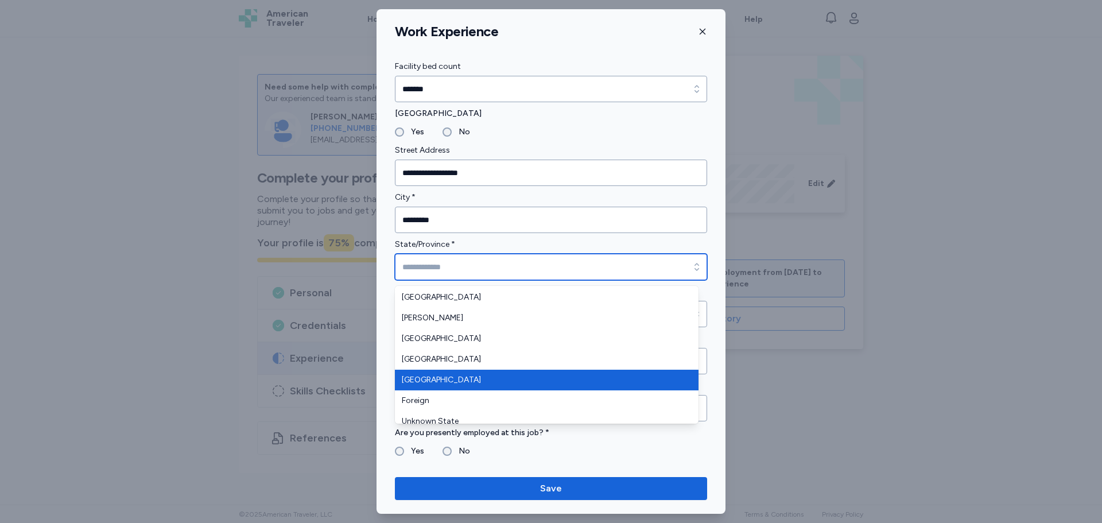
scroll to position [152, 0]
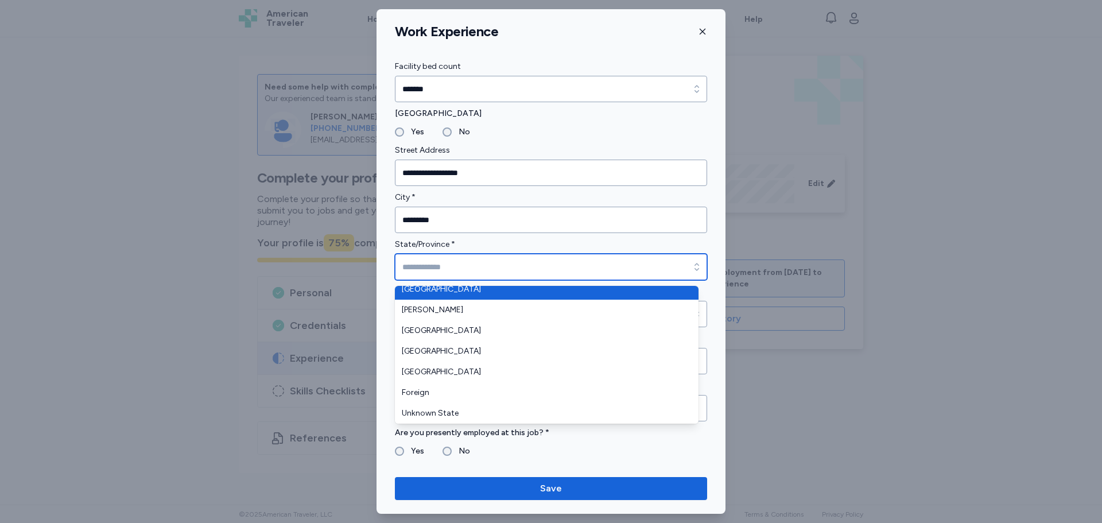
type input "*******"
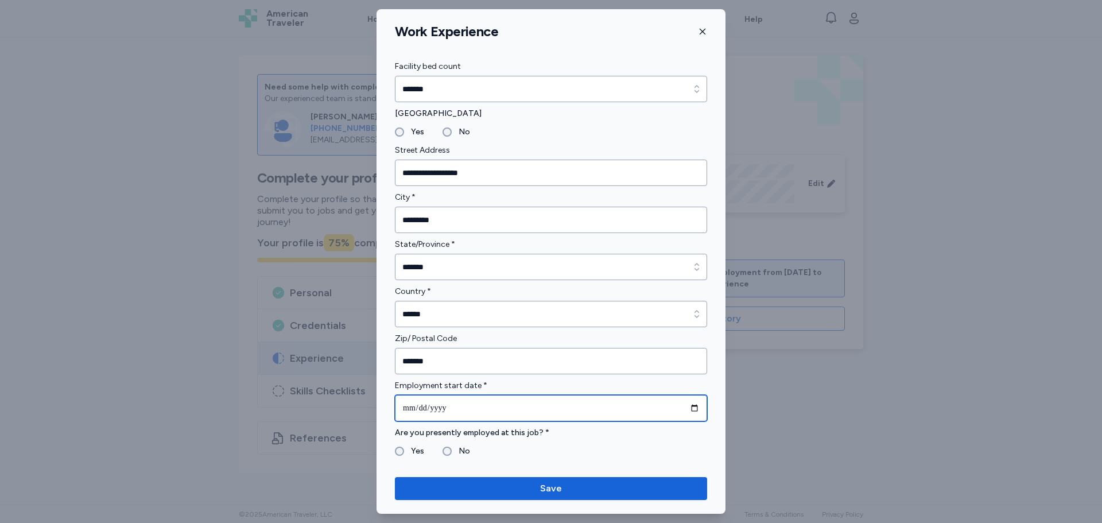
click at [426, 404] on input "date" at bounding box center [551, 408] width 312 height 26
click at [613, 416] on input "date" at bounding box center [551, 408] width 312 height 26
click at [659, 408] on input "date" at bounding box center [551, 408] width 312 height 26
click at [677, 408] on input "date" at bounding box center [551, 408] width 312 height 26
click at [687, 407] on input "date" at bounding box center [551, 408] width 312 height 26
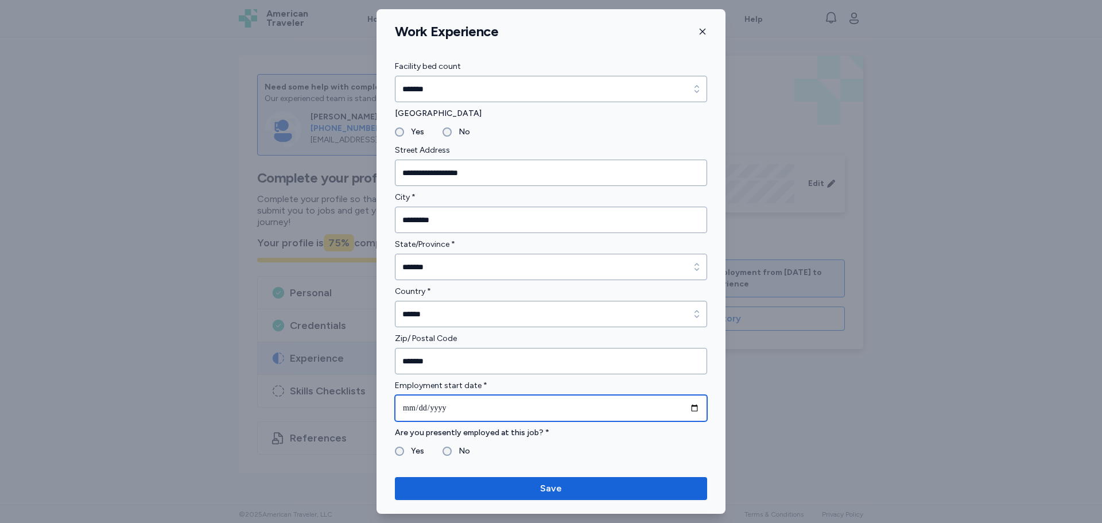
type input "**********"
click at [451, 443] on div "Are you presently employed at this job? * Yes No" at bounding box center [551, 442] width 312 height 32
click at [452, 450] on label "No" at bounding box center [461, 451] width 18 height 14
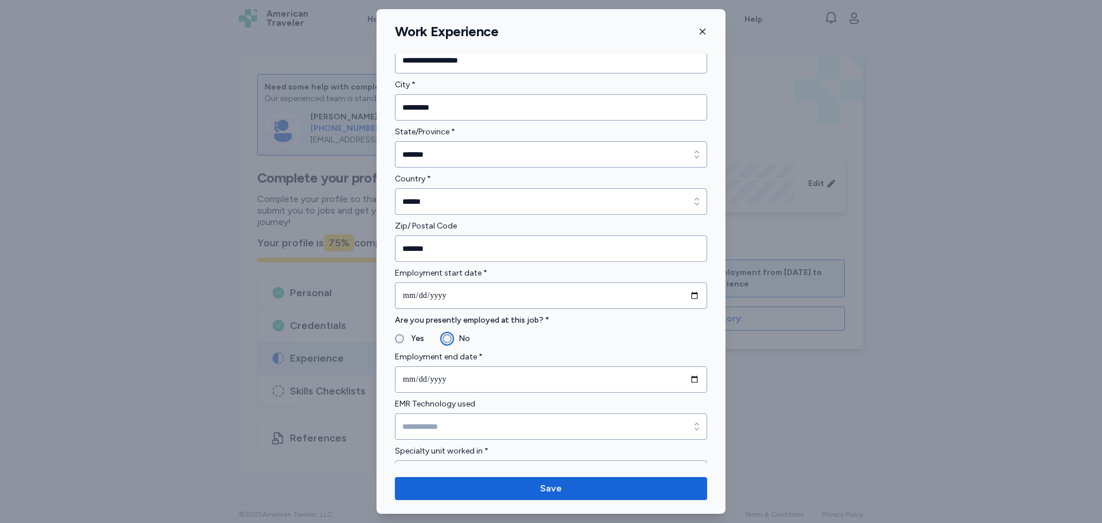
scroll to position [344, 0]
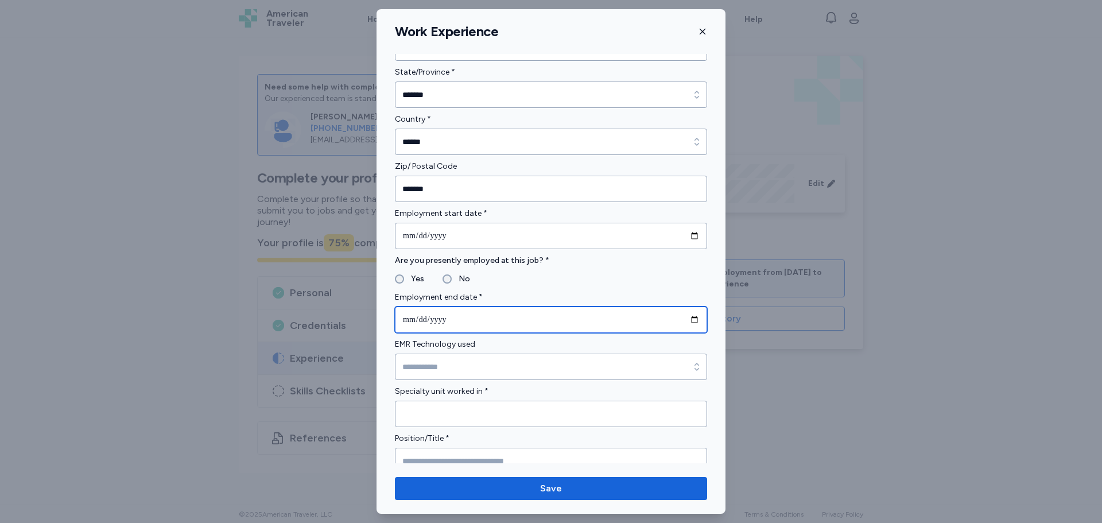
click at [497, 312] on input "date" at bounding box center [551, 320] width 312 height 26
click at [686, 317] on input "date" at bounding box center [551, 320] width 312 height 26
type input "**********"
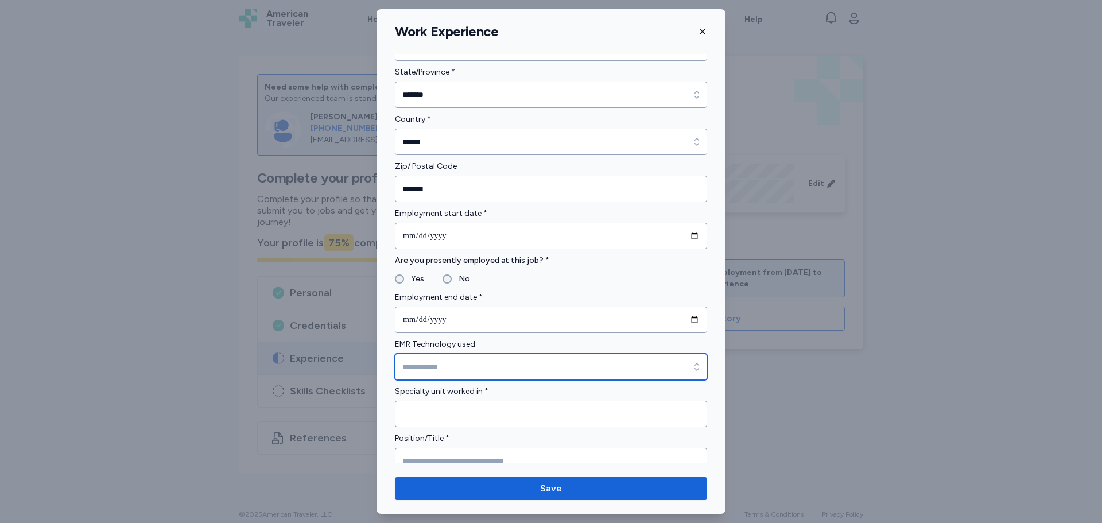
click at [455, 374] on input "EMR Technology used" at bounding box center [551, 367] width 312 height 26
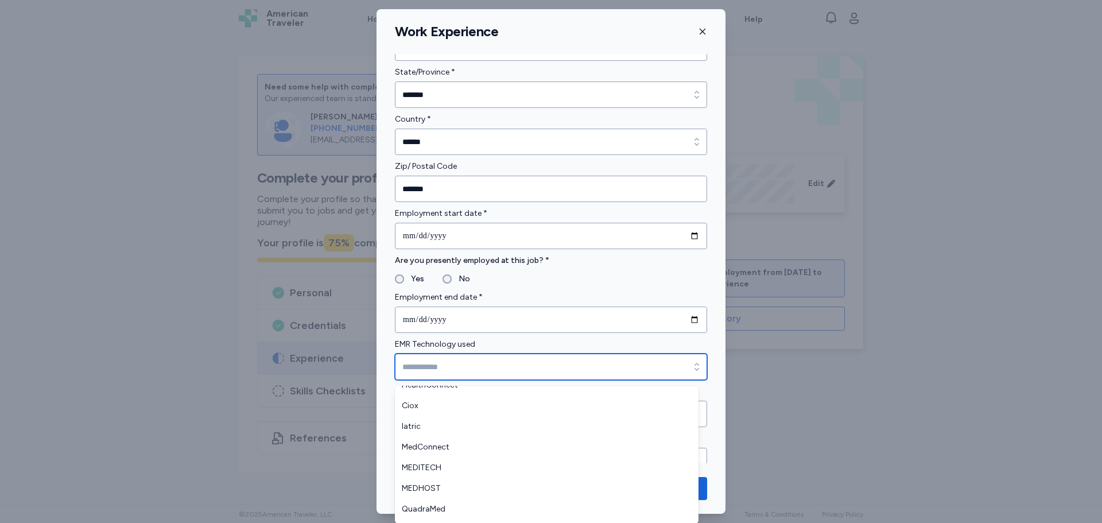
scroll to position [115, 0]
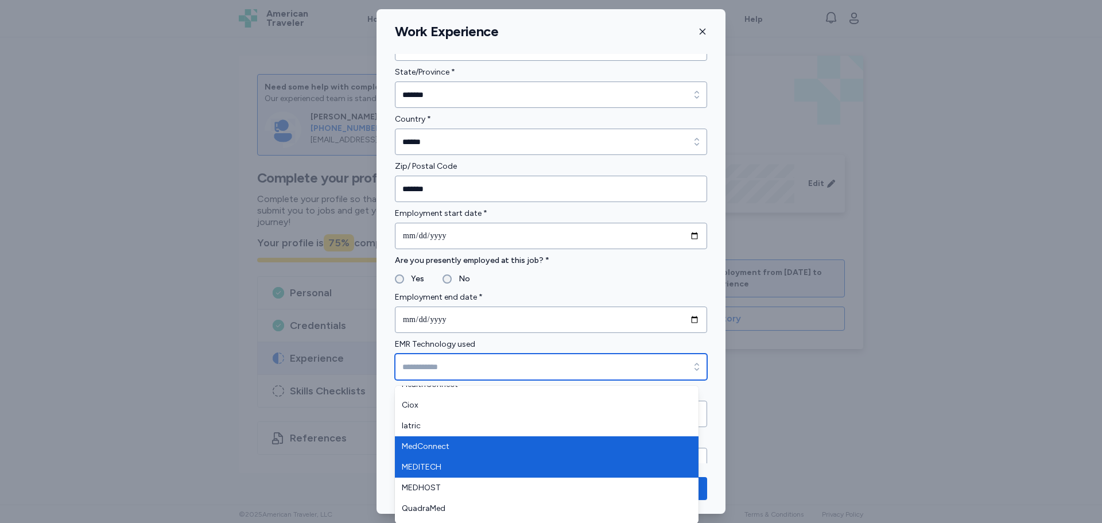
type input "********"
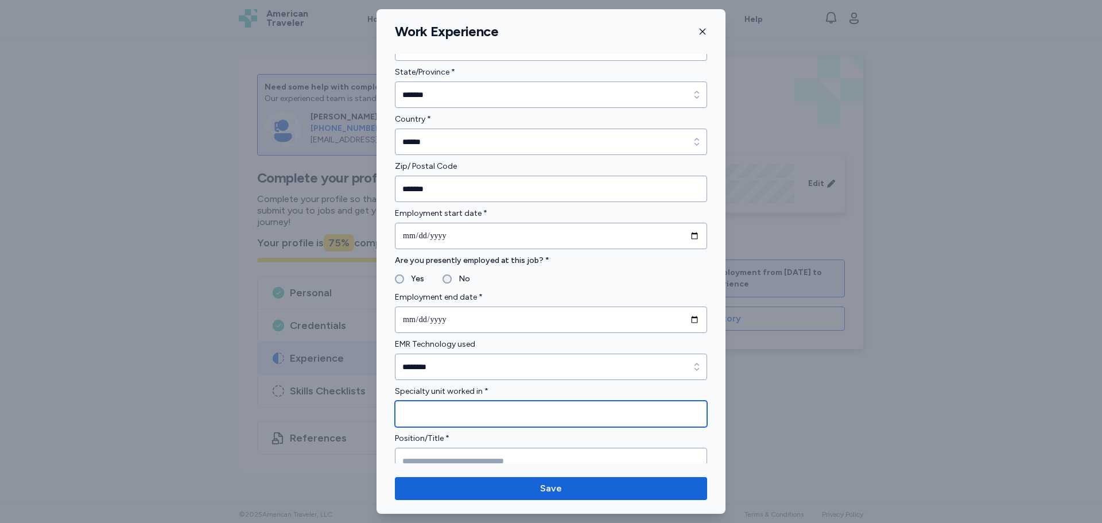
click at [445, 407] on input "Specialty unit worked in *" at bounding box center [551, 414] width 312 height 26
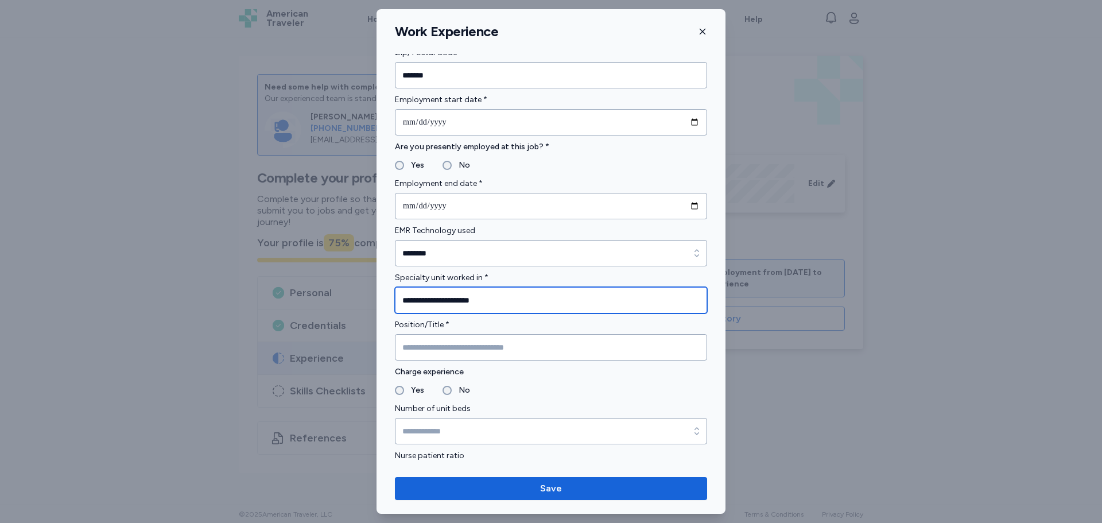
scroll to position [459, 0]
drag, startPoint x: 501, startPoint y: 302, endPoint x: 452, endPoint y: 305, distance: 48.9
click at [452, 305] on input "**********" at bounding box center [551, 299] width 312 height 26
type input "**********"
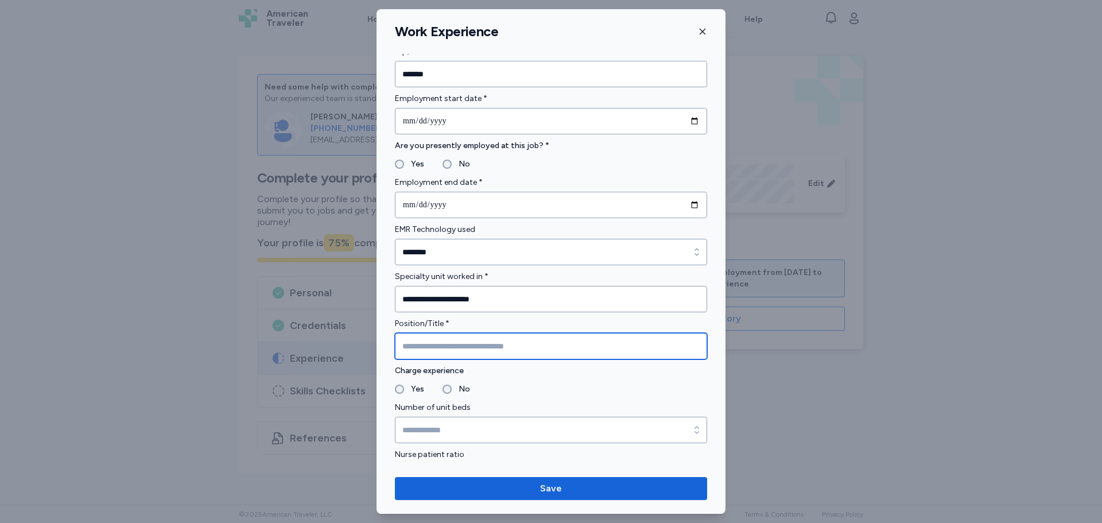
click at [395, 350] on input "Position/Title *" at bounding box center [551, 346] width 312 height 26
type input "*********"
click at [452, 389] on label "No" at bounding box center [461, 389] width 18 height 14
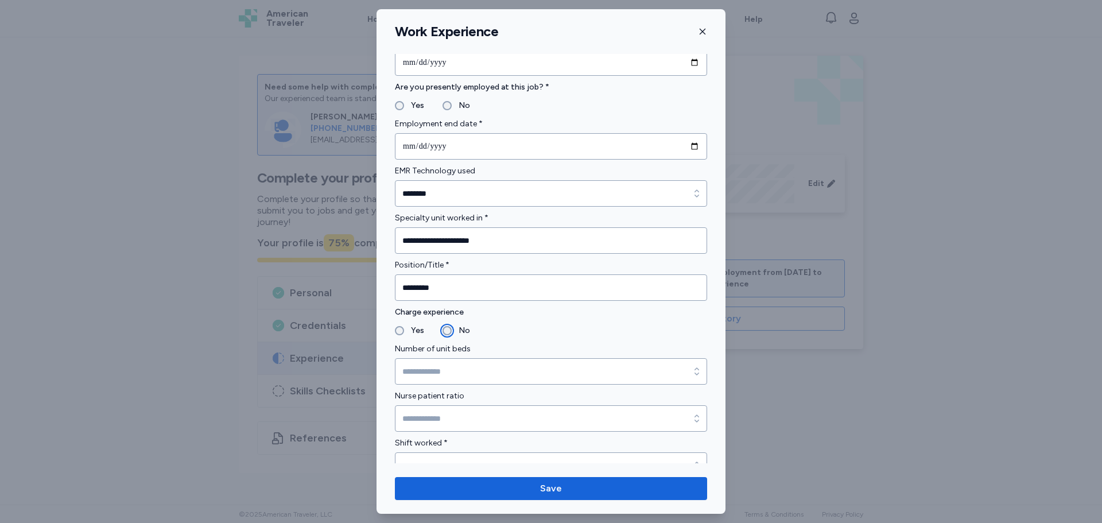
scroll to position [574, 0]
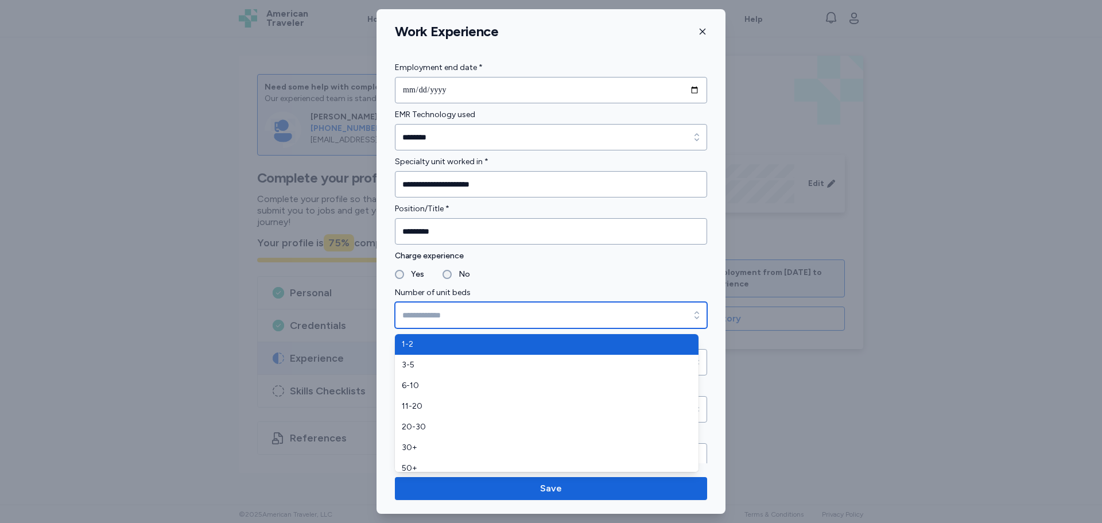
click at [451, 308] on input "Number of unit beds" at bounding box center [551, 315] width 312 height 26
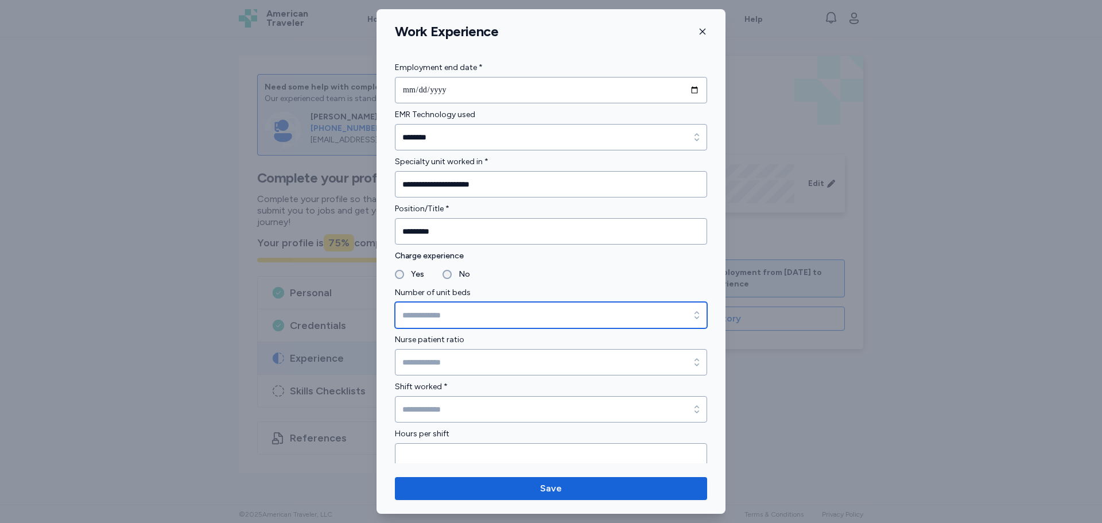
click at [443, 324] on input "Number of unit beds" at bounding box center [551, 315] width 312 height 26
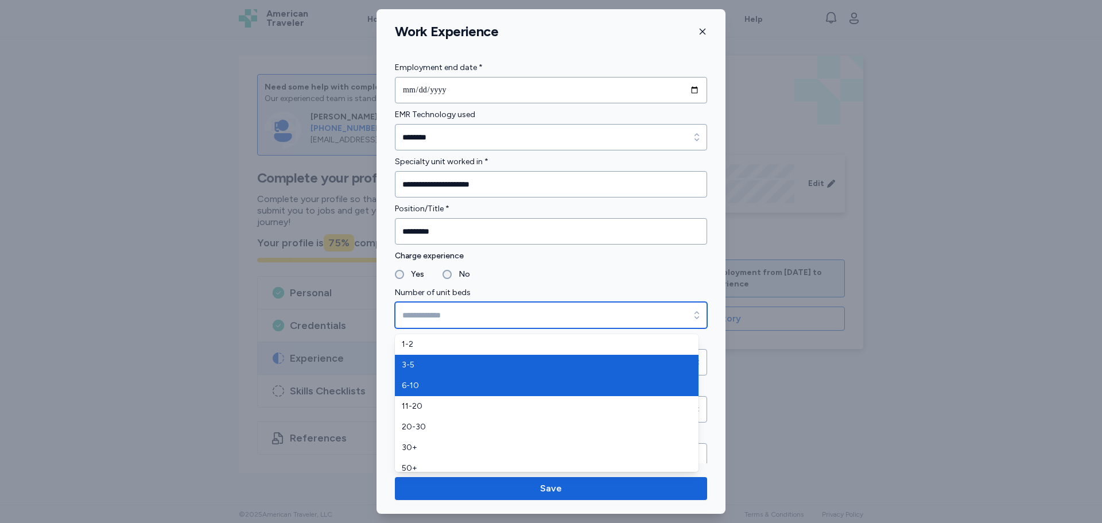
type input "****"
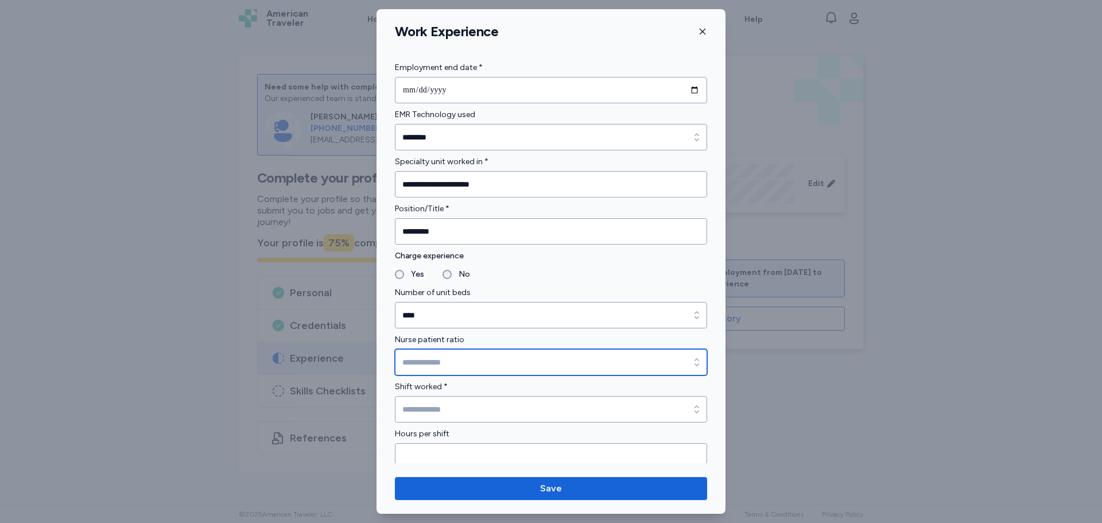
click at [433, 357] on input "Nurse patient ratio" at bounding box center [551, 362] width 312 height 26
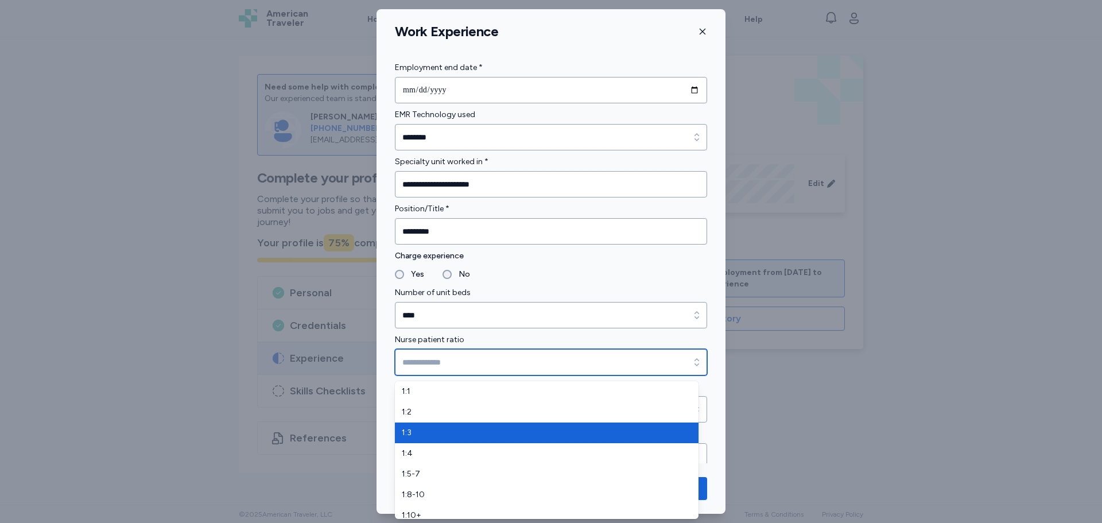
type input "***"
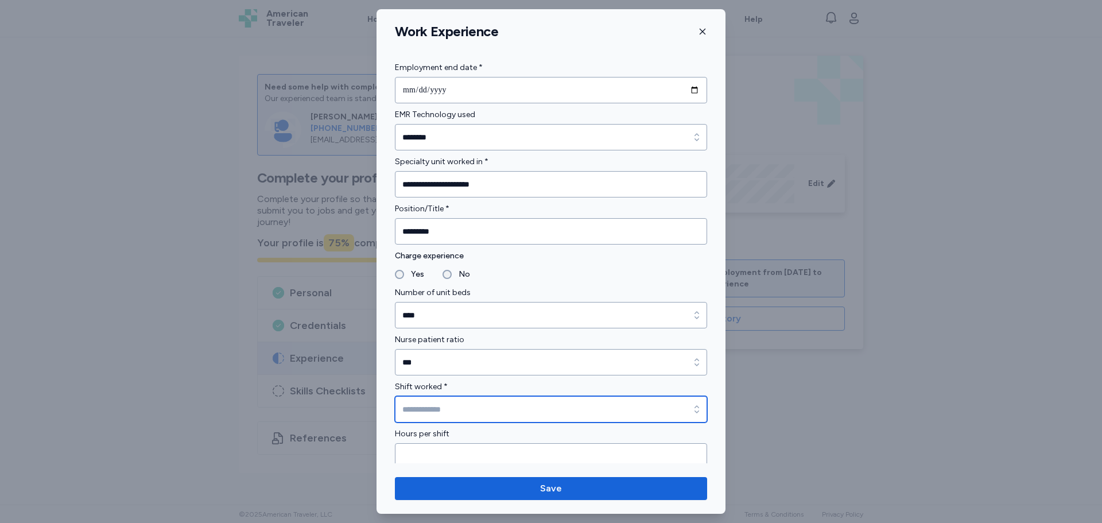
click at [460, 416] on input "Shift worked *" at bounding box center [551, 409] width 312 height 26
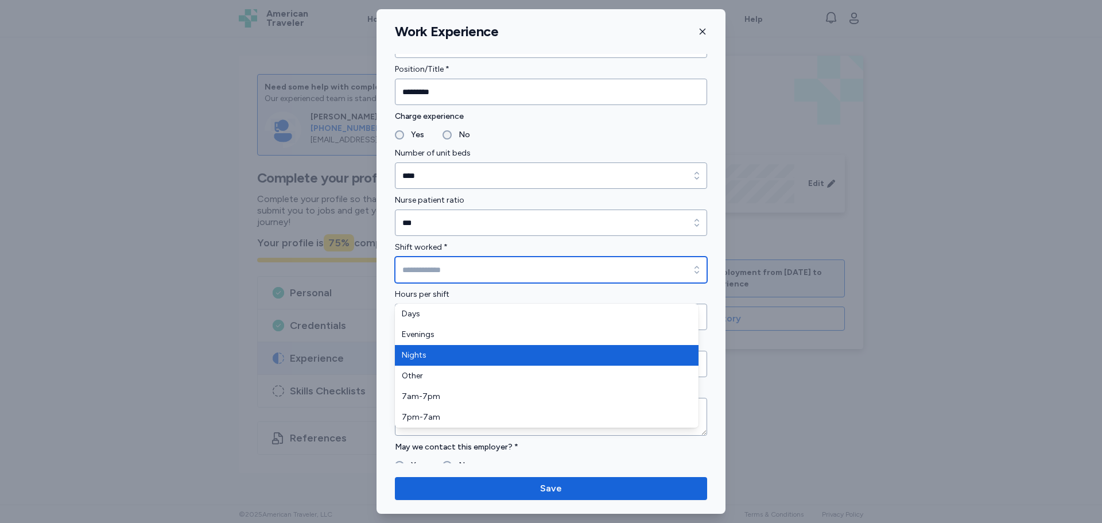
scroll to position [746, 0]
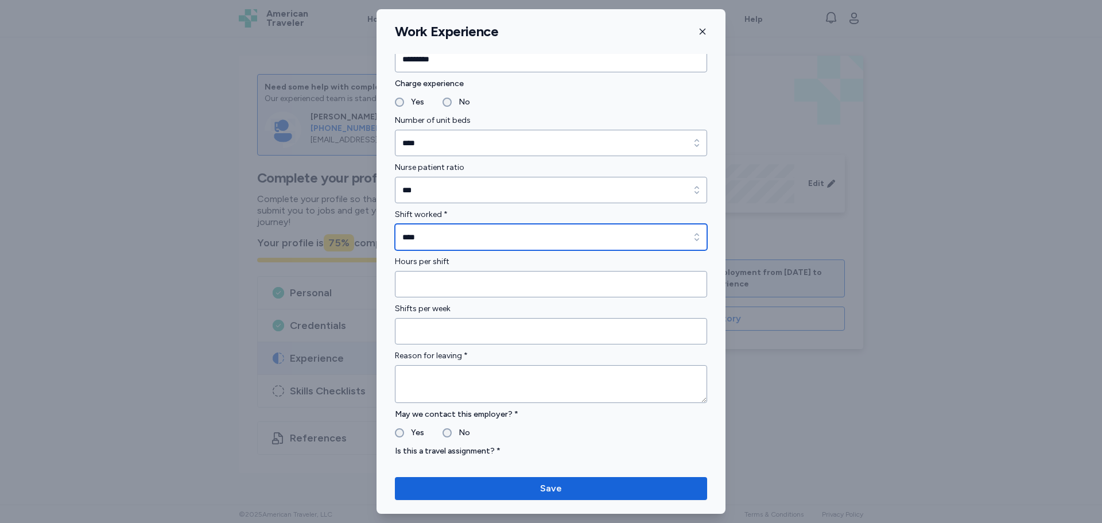
click at [452, 228] on input "****" at bounding box center [551, 237] width 312 height 26
click at [448, 239] on input "****" at bounding box center [551, 237] width 312 height 26
click at [436, 241] on input "****" at bounding box center [551, 237] width 312 height 26
click at [674, 238] on input "****" at bounding box center [551, 237] width 312 height 26
click at [692, 238] on icon "button" at bounding box center [696, 236] width 11 height 11
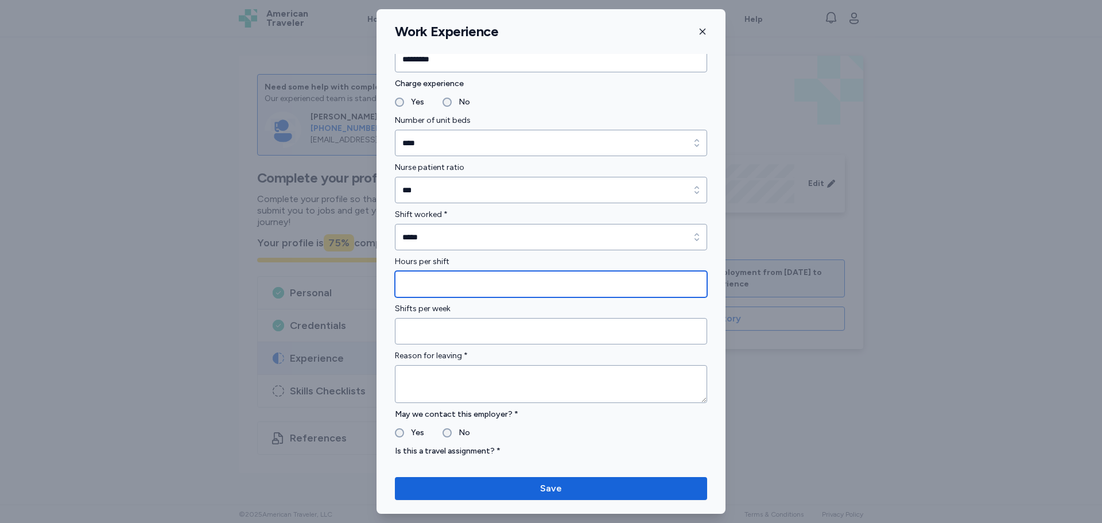
click at [440, 285] on input "Hours per shift" at bounding box center [551, 284] width 312 height 26
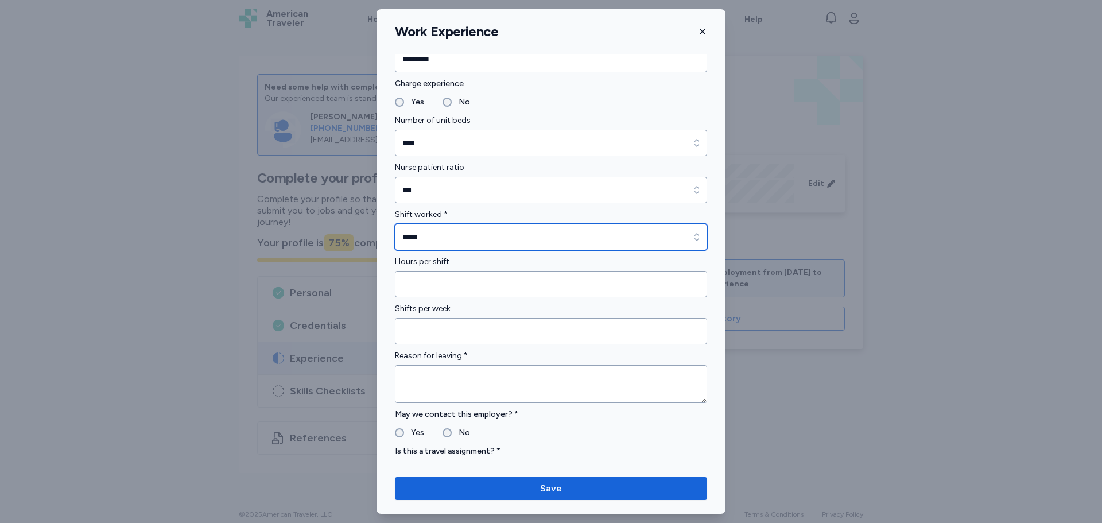
click at [469, 239] on input "*****" at bounding box center [551, 237] width 312 height 26
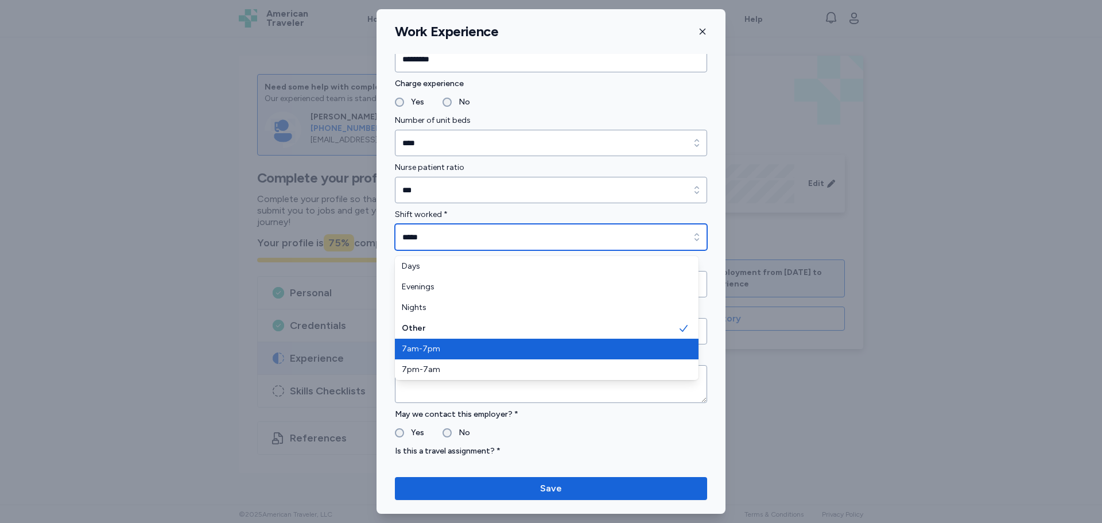
type input "*******"
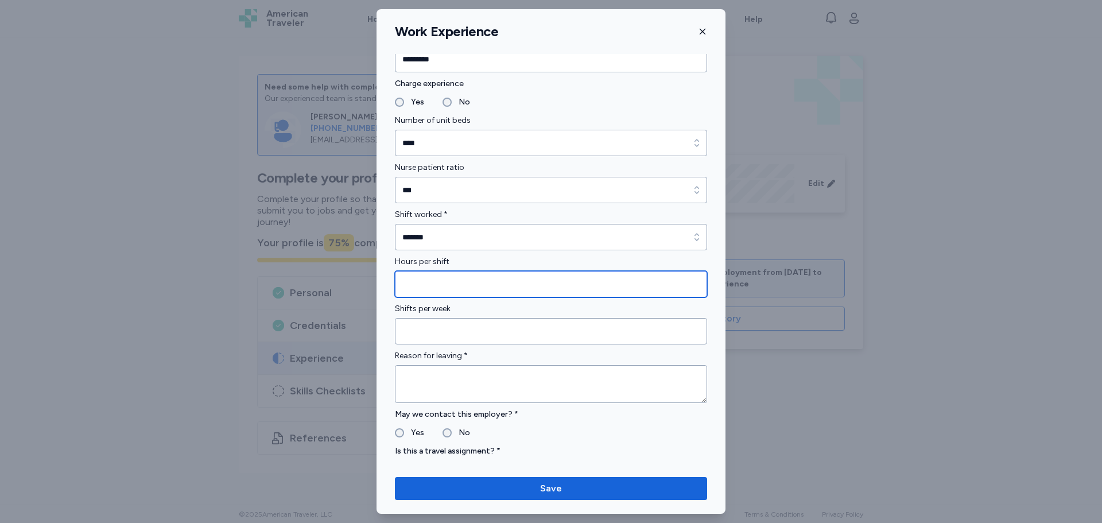
click at [432, 289] on input "Hours per shift" at bounding box center [551, 284] width 312 height 26
type input "**"
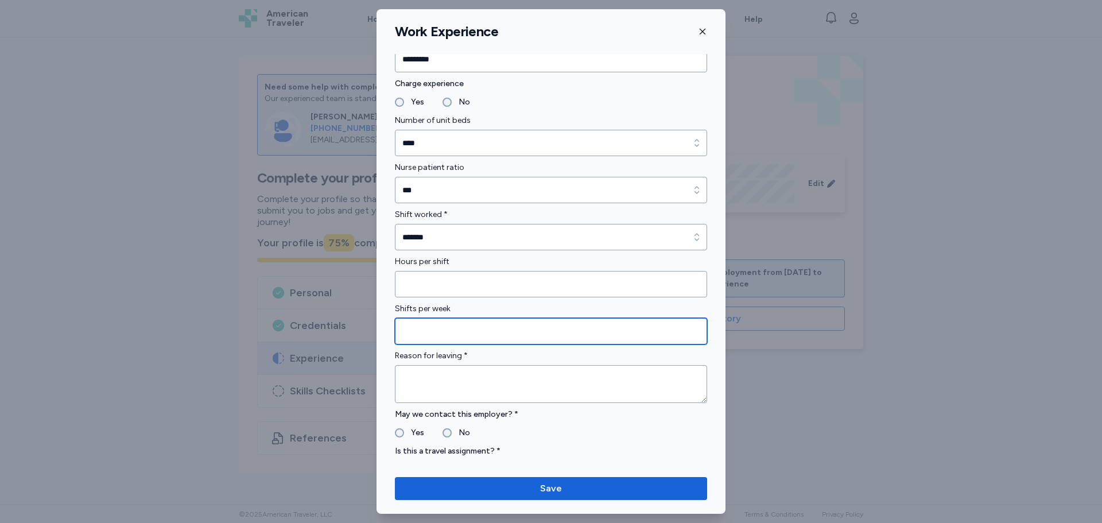
click at [443, 334] on input "Shifts per week" at bounding box center [551, 331] width 312 height 26
type input "*"
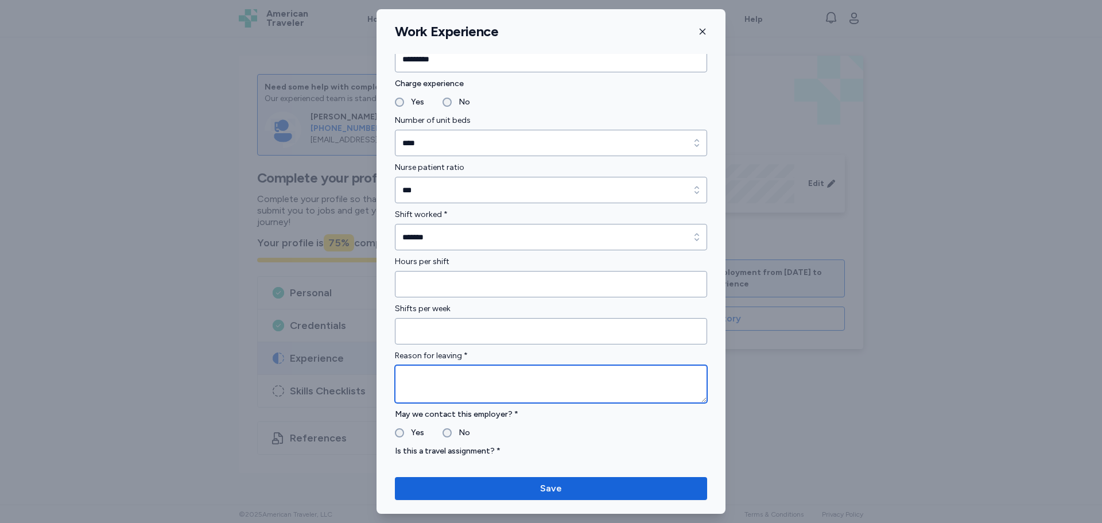
click at [417, 391] on textarea at bounding box center [551, 384] width 312 height 38
type textarea "**********"
click at [407, 434] on label "Yes" at bounding box center [414, 433] width 20 height 14
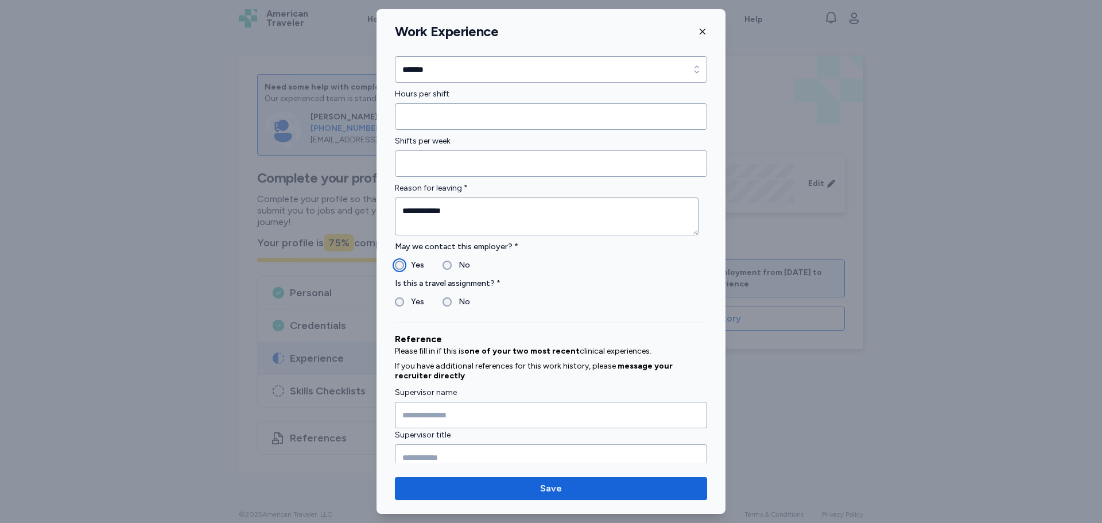
scroll to position [919, 0]
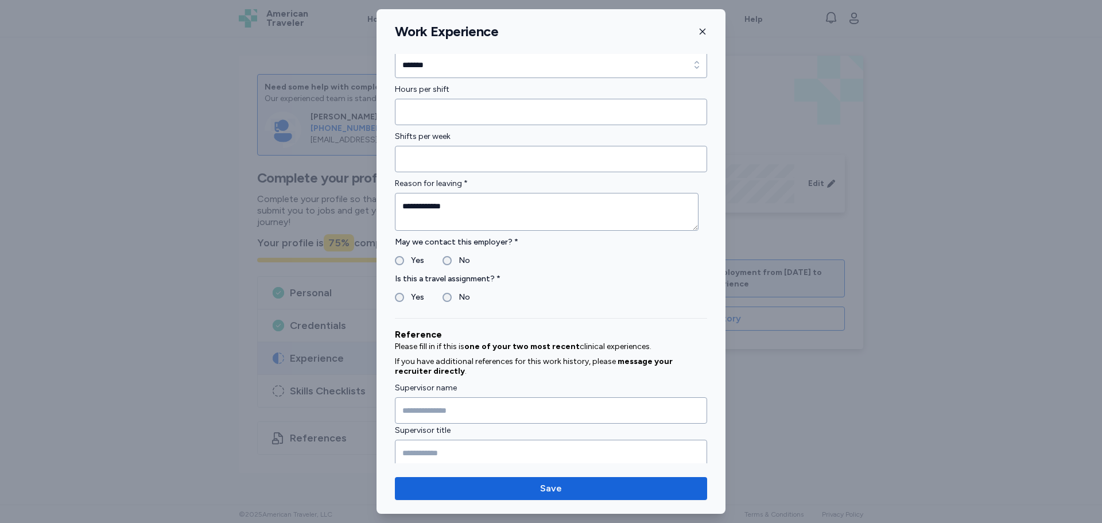
click at [406, 299] on label "Yes" at bounding box center [414, 298] width 20 height 14
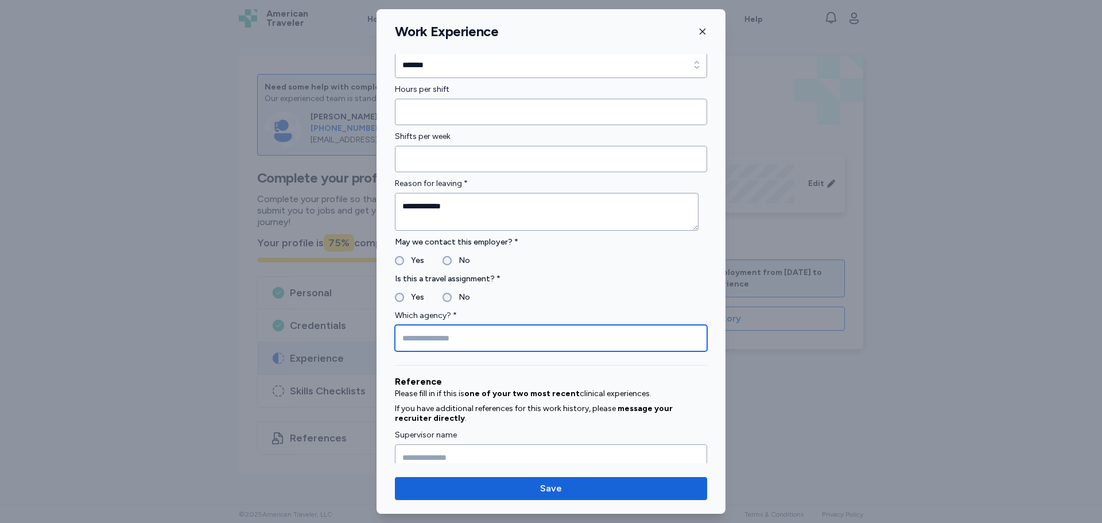
click at [433, 344] on input "Which agency? *" at bounding box center [551, 338] width 312 height 26
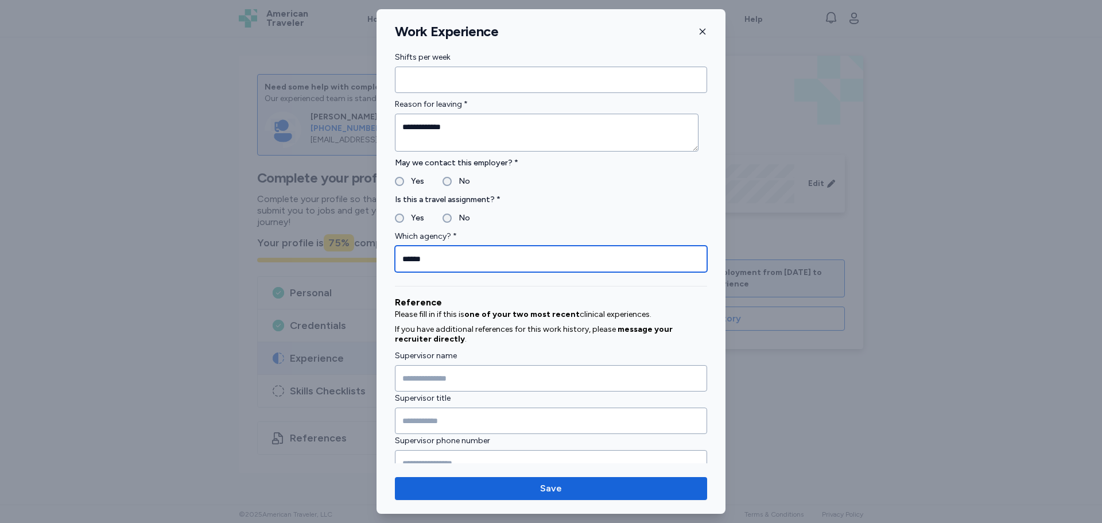
scroll to position [1117, 0]
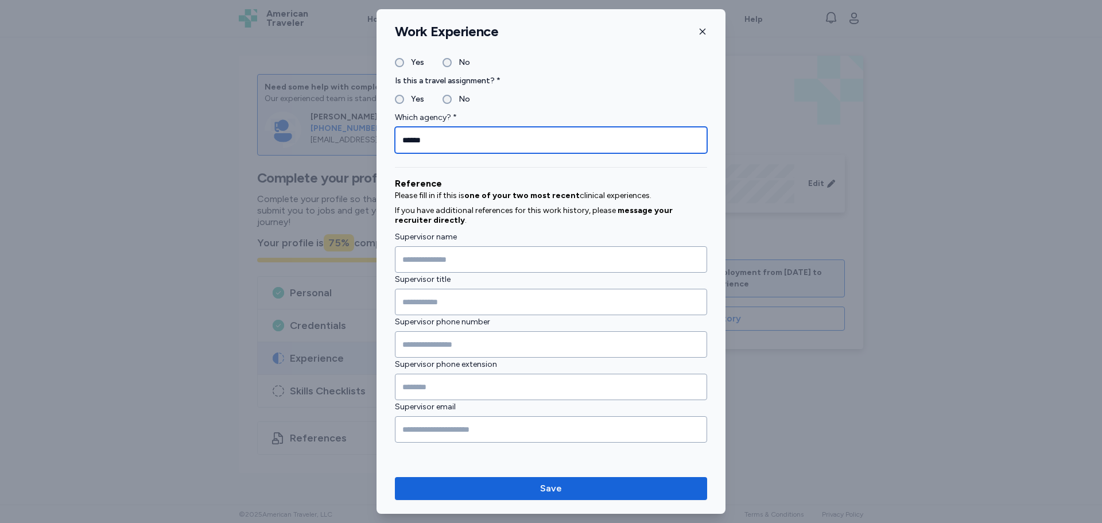
type input "******"
click at [469, 273] on label "Supervisor title" at bounding box center [551, 280] width 312 height 14
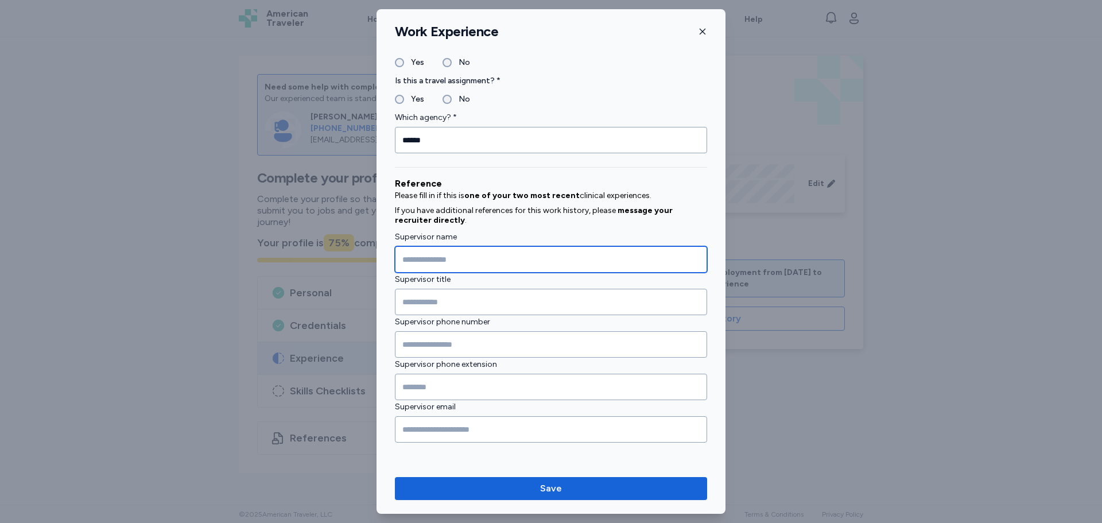
click at [471, 265] on input "Supervisor name" at bounding box center [551, 259] width 312 height 26
type input "*****"
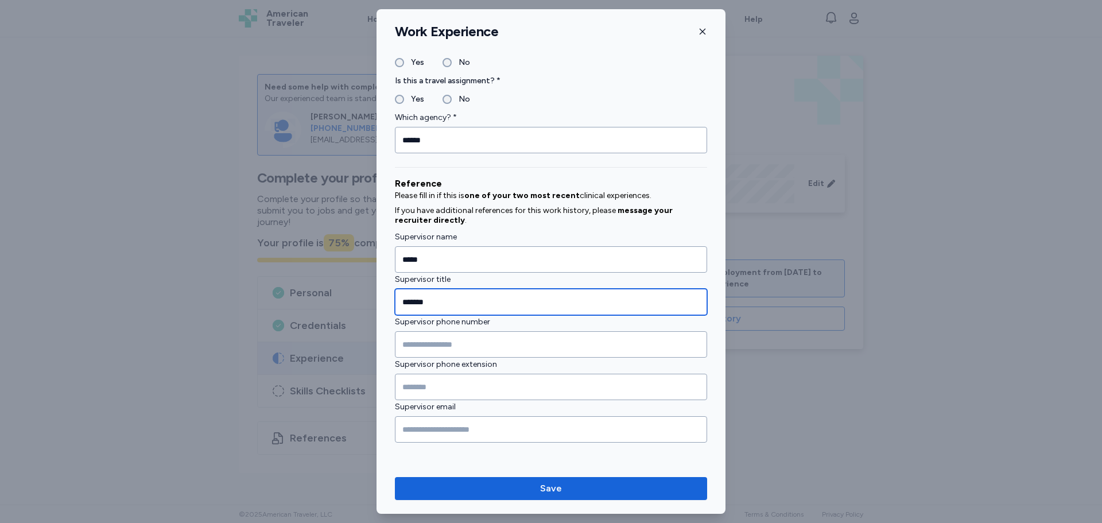
type input "*******"
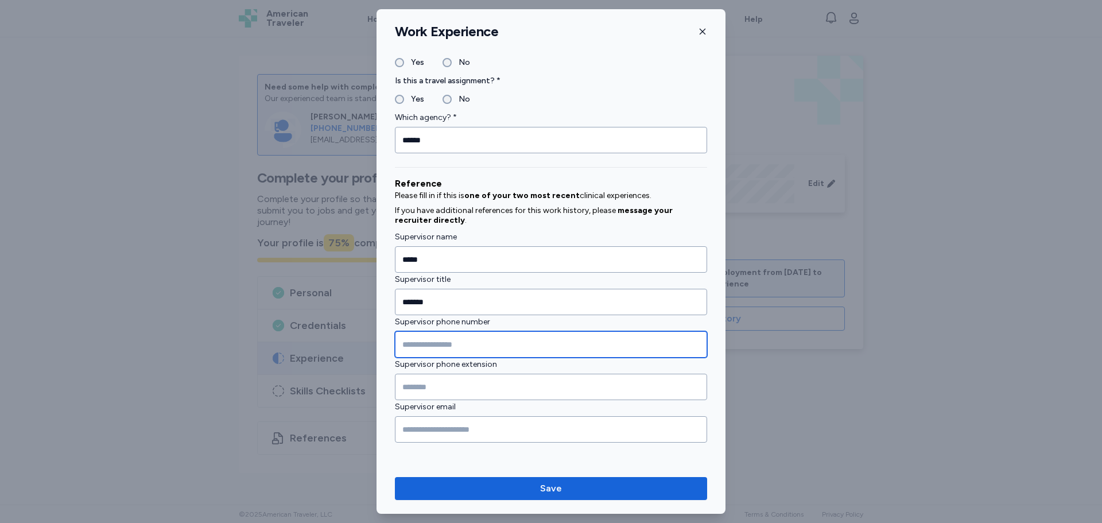
click at [435, 346] on input "Supervisor phone number" at bounding box center [551, 344] width 312 height 26
click at [477, 347] on input "Supervisor phone number" at bounding box center [551, 344] width 312 height 26
click at [432, 341] on input "Supervisor phone number" at bounding box center [551, 344] width 312 height 26
paste input "**********"
type input "**********"
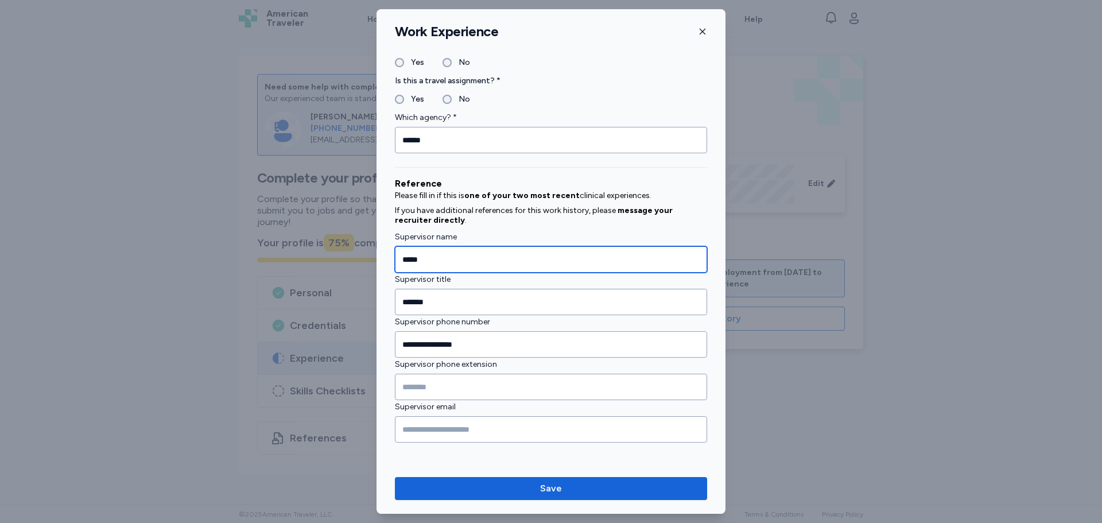
click at [455, 260] on input "*****" at bounding box center [551, 259] width 312 height 26
type input "*****"
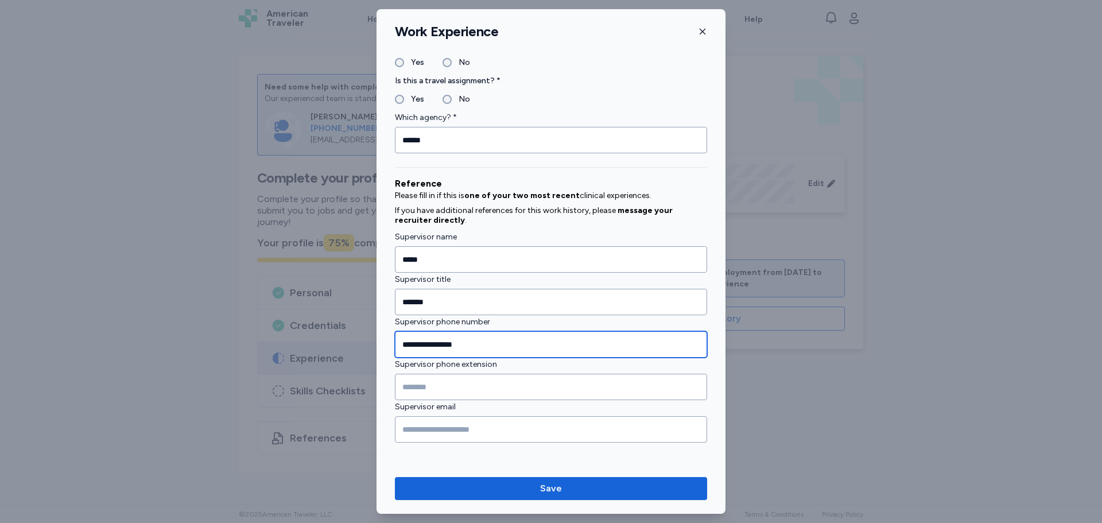
click at [452, 336] on input "**********" at bounding box center [551, 344] width 312 height 26
type input "**********"
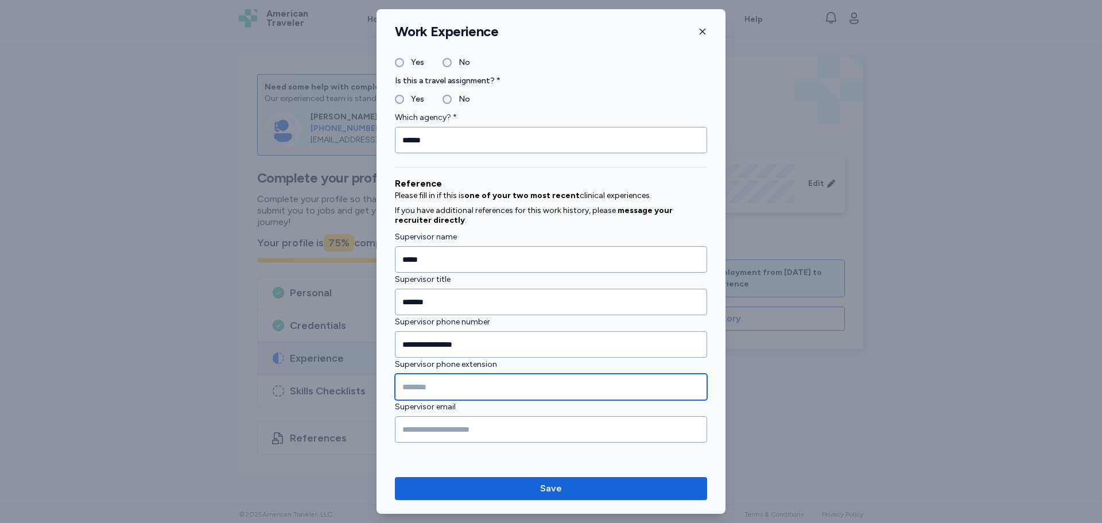
click at [454, 396] on input "Supervisor phone extension" at bounding box center [551, 387] width 312 height 26
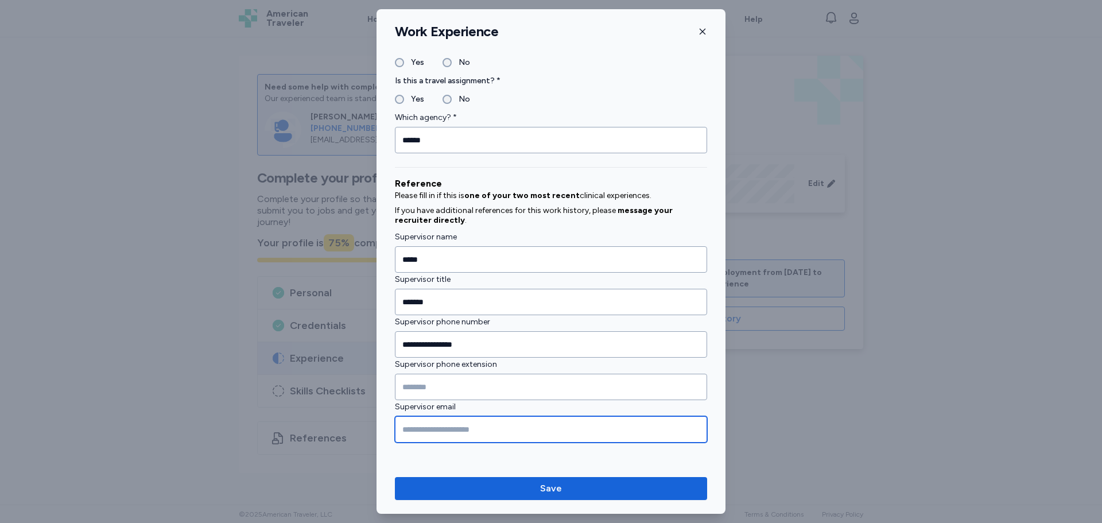
click at [440, 436] on input "Supervisor email" at bounding box center [551, 429] width 312 height 26
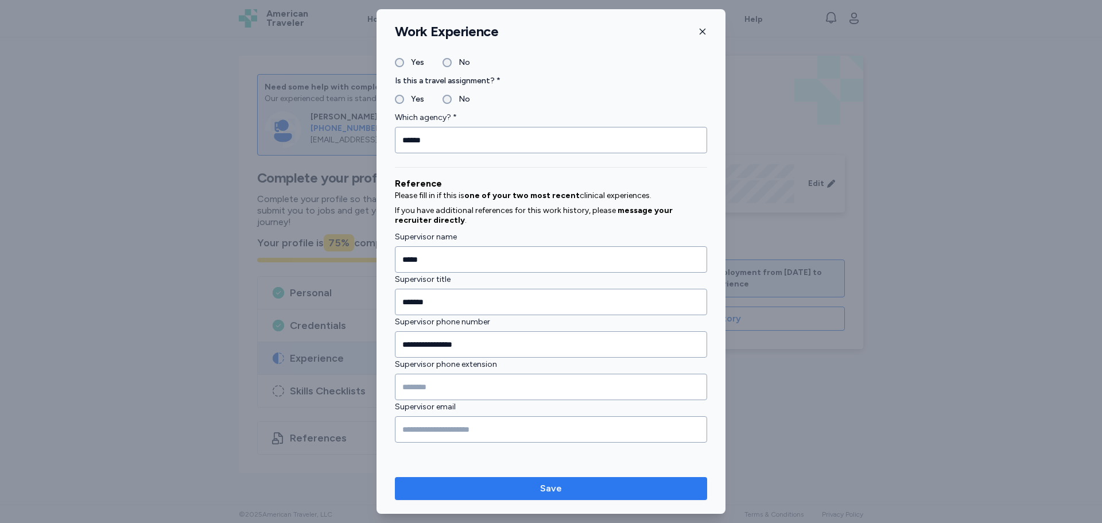
click at [521, 490] on span "Save" at bounding box center [551, 489] width 294 height 14
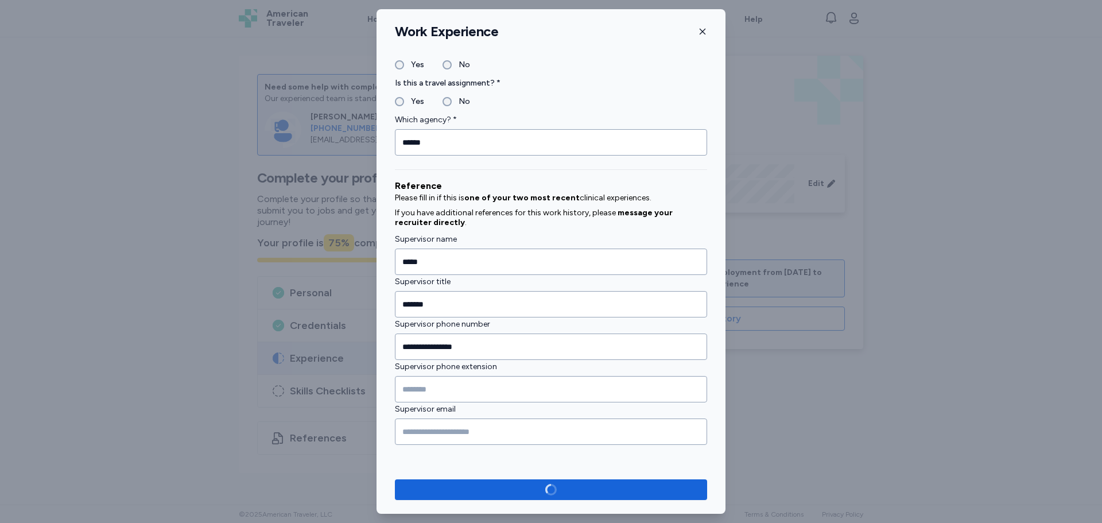
scroll to position [1114, 0]
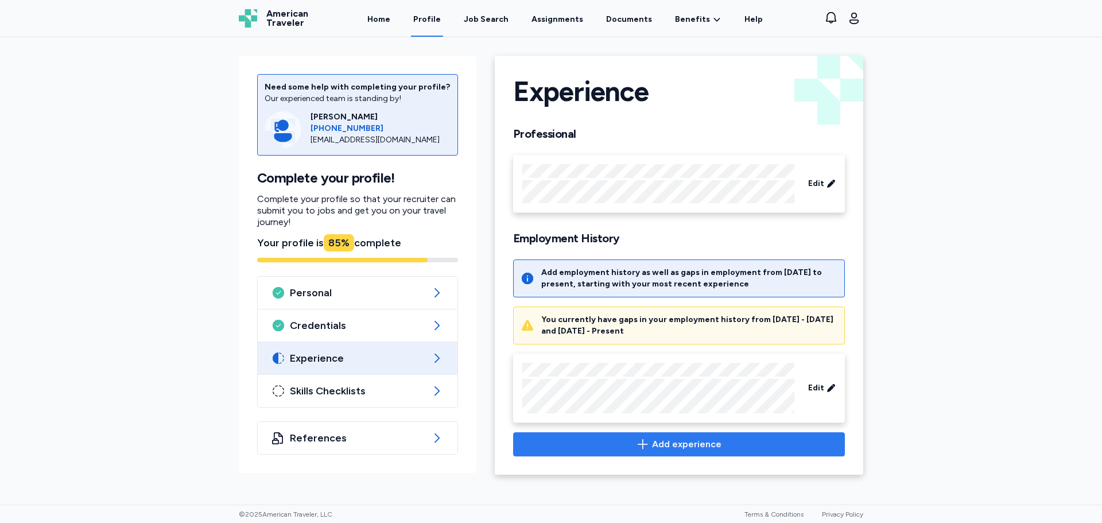
click at [667, 442] on span "Add experience" at bounding box center [686, 445] width 69 height 14
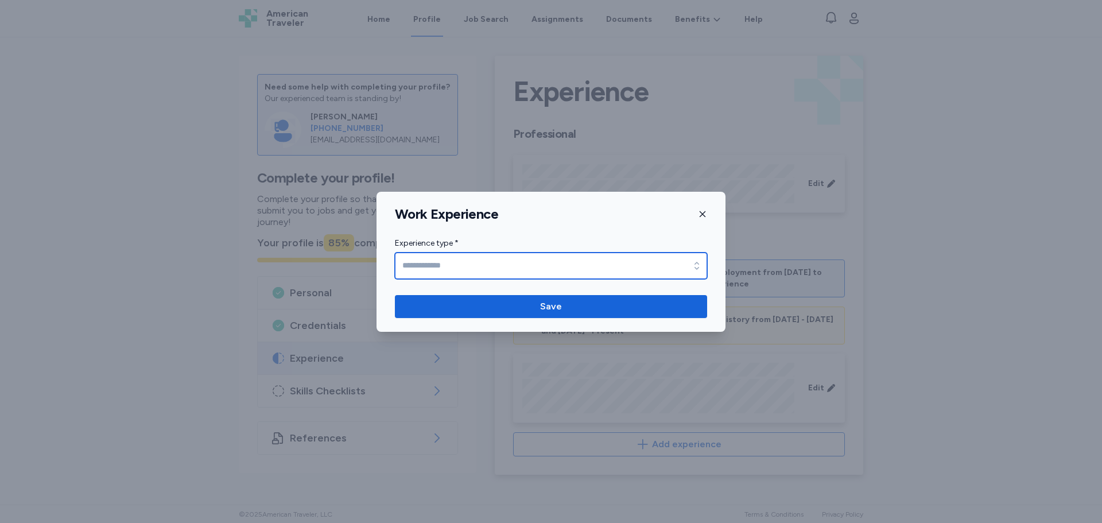
click at [436, 264] on input "Experience type *" at bounding box center [551, 266] width 312 height 26
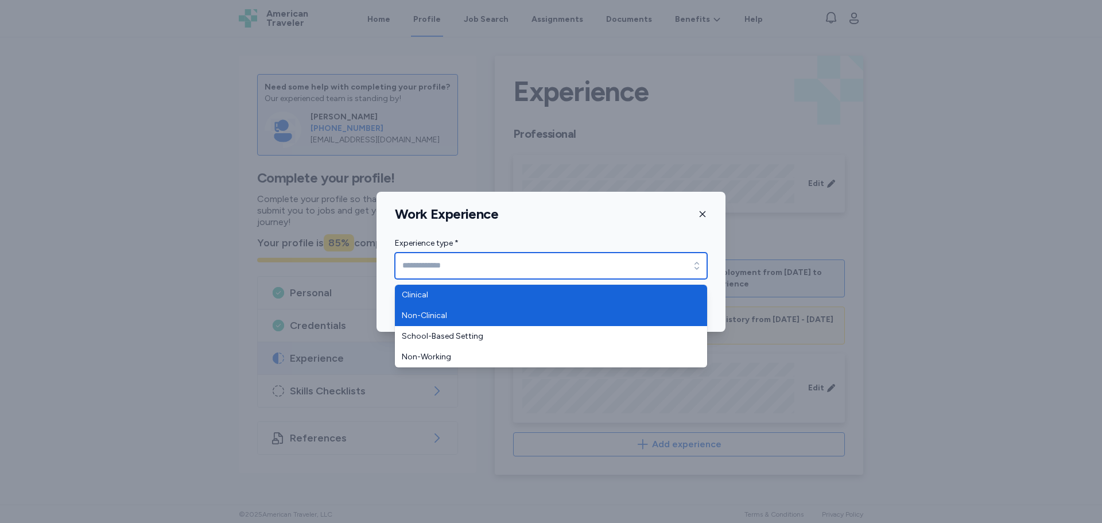
type input "********"
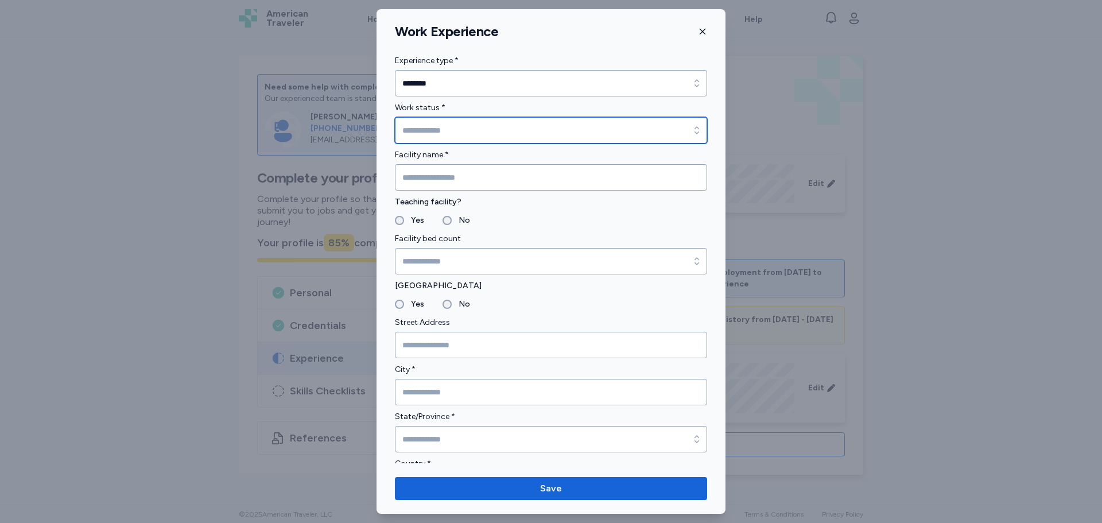
click at [447, 141] on input "Work status *" at bounding box center [551, 130] width 312 height 26
type input "*********"
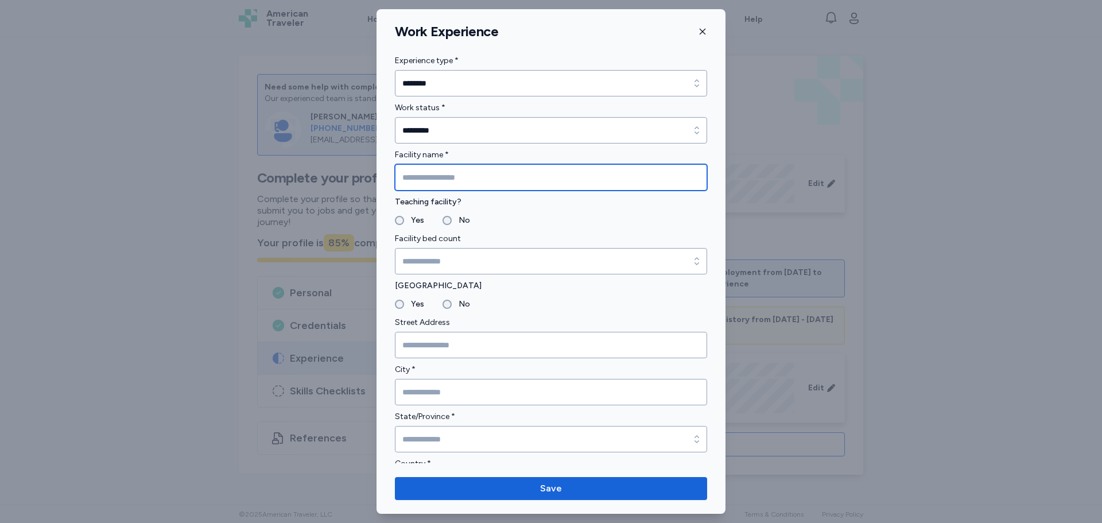
click at [436, 182] on input "Facility name *" at bounding box center [551, 177] width 312 height 26
click at [443, 171] on input "Facility name *" at bounding box center [551, 177] width 312 height 26
paste input "**********"
type input "**********"
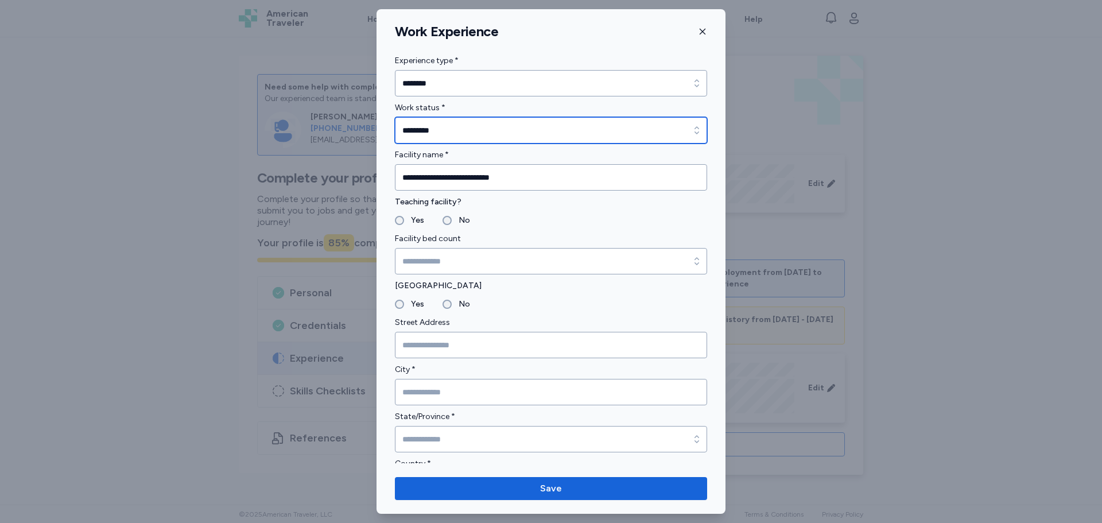
click at [448, 132] on input "*********" at bounding box center [551, 130] width 312 height 26
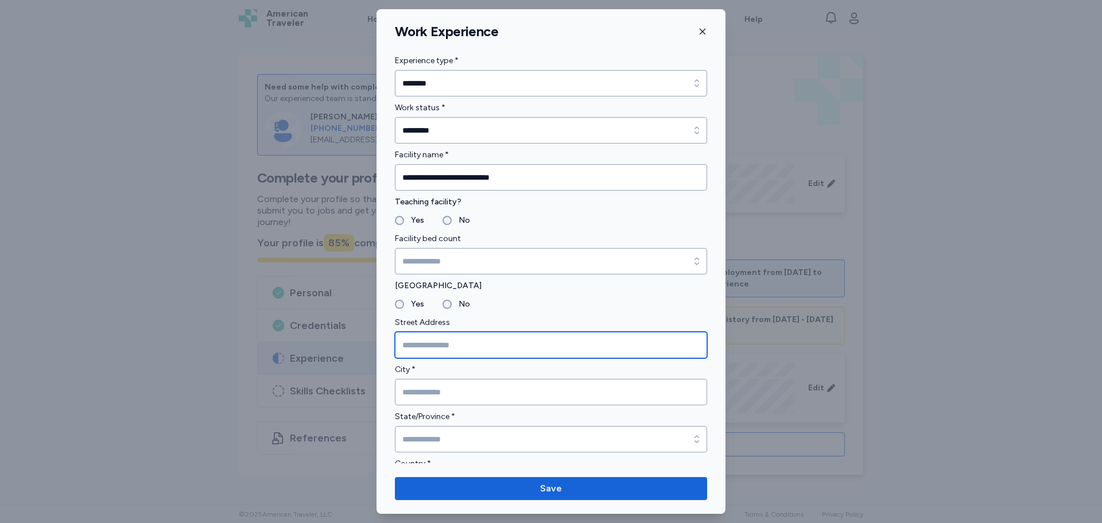
type input "*********"
paste input "**********"
type input "**********"
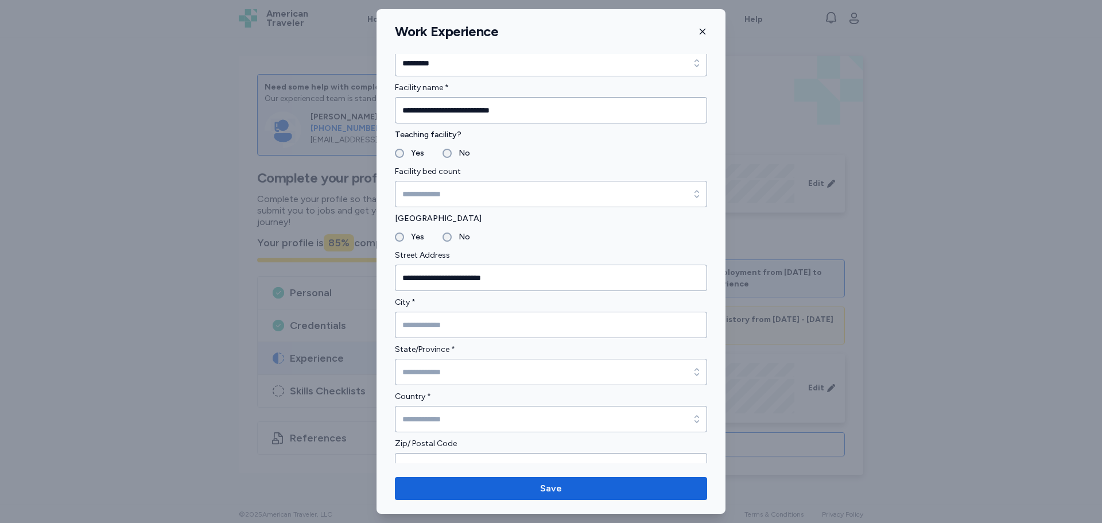
scroll to position [172, 0]
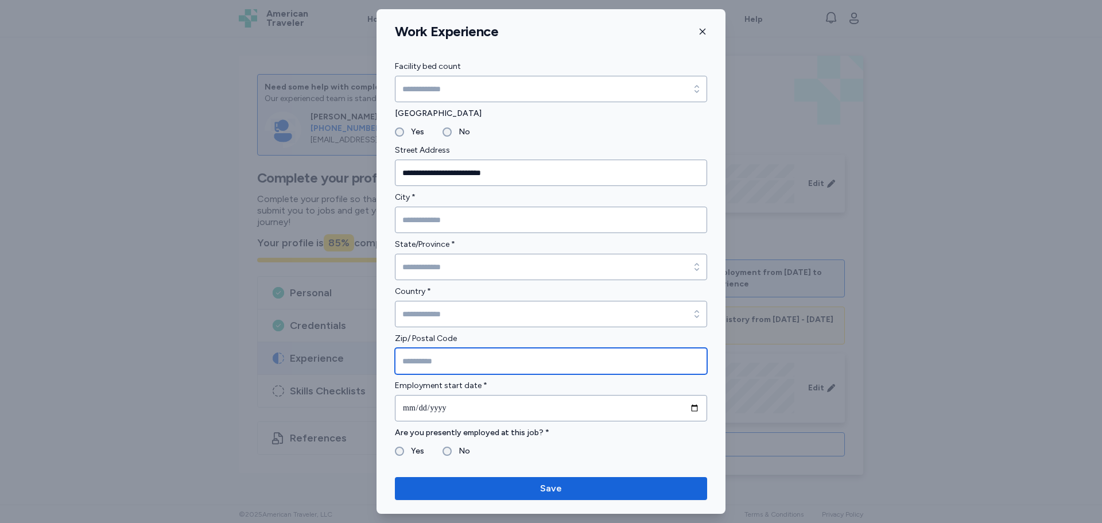
click at [425, 359] on input "Zip/ Postal Code" at bounding box center [551, 361] width 312 height 26
paste input "*******"
type input "*******"
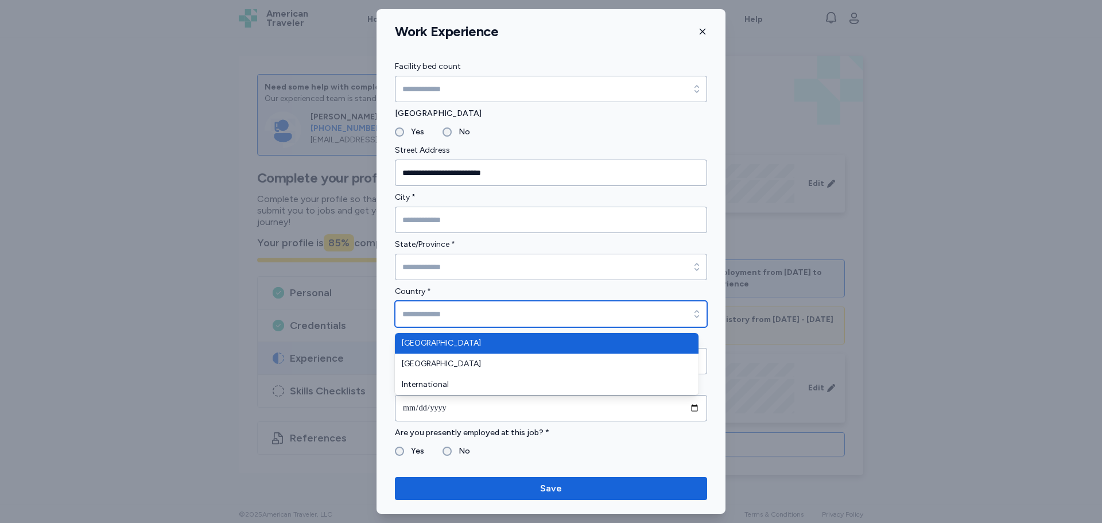
click at [435, 320] on input "Country *" at bounding box center [551, 314] width 312 height 26
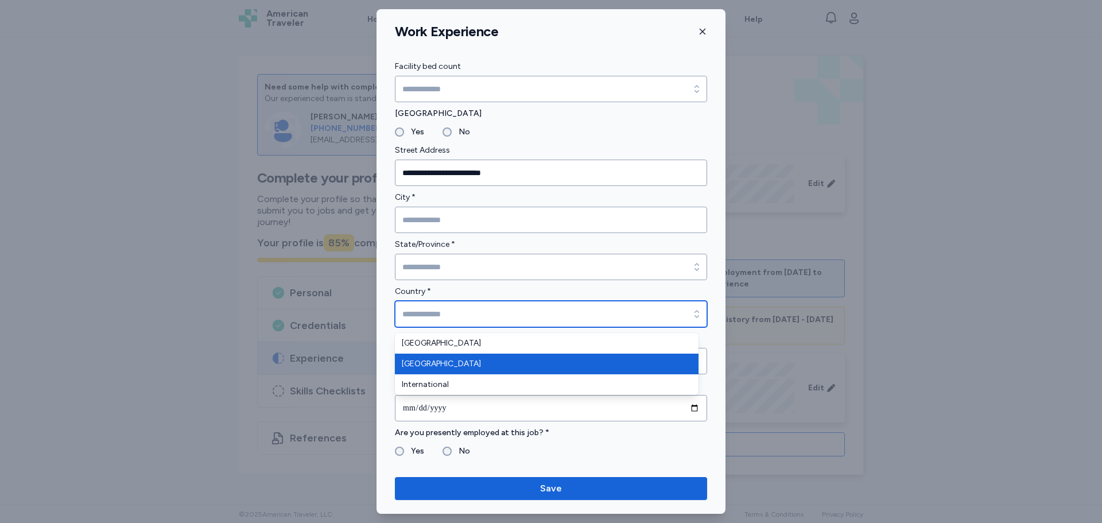
type input "******"
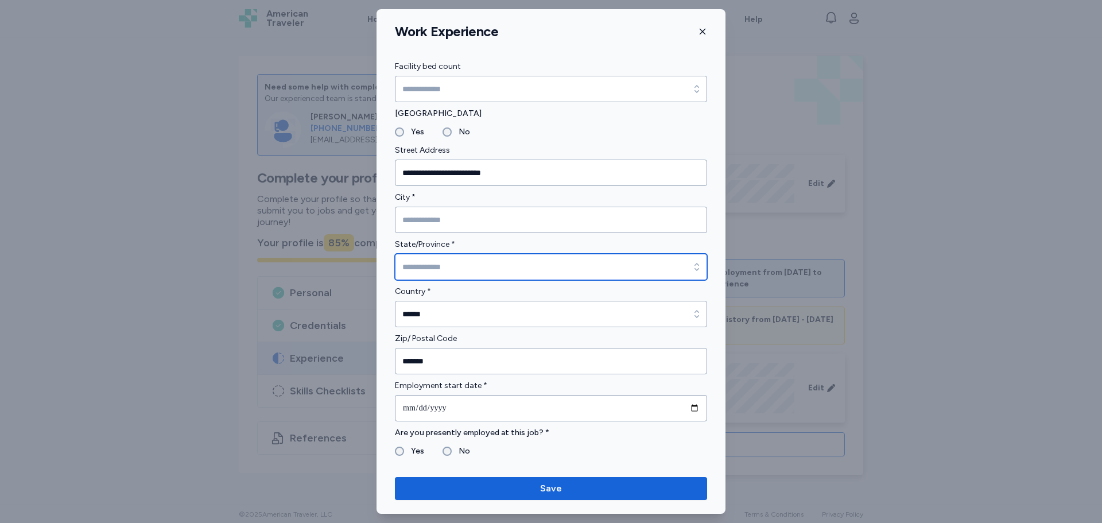
click at [435, 272] on input "State/Province *" at bounding box center [551, 267] width 312 height 26
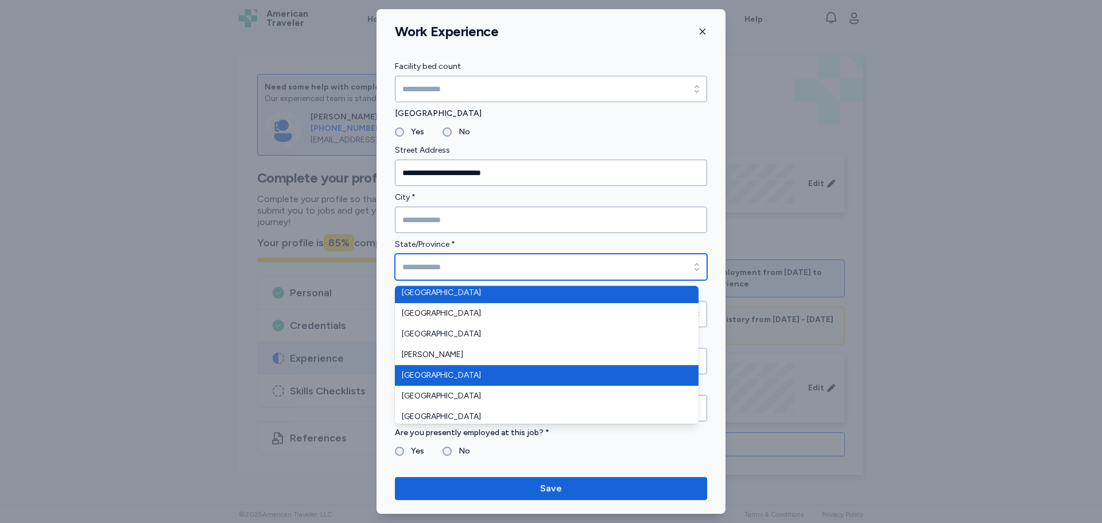
scroll to position [115, 0]
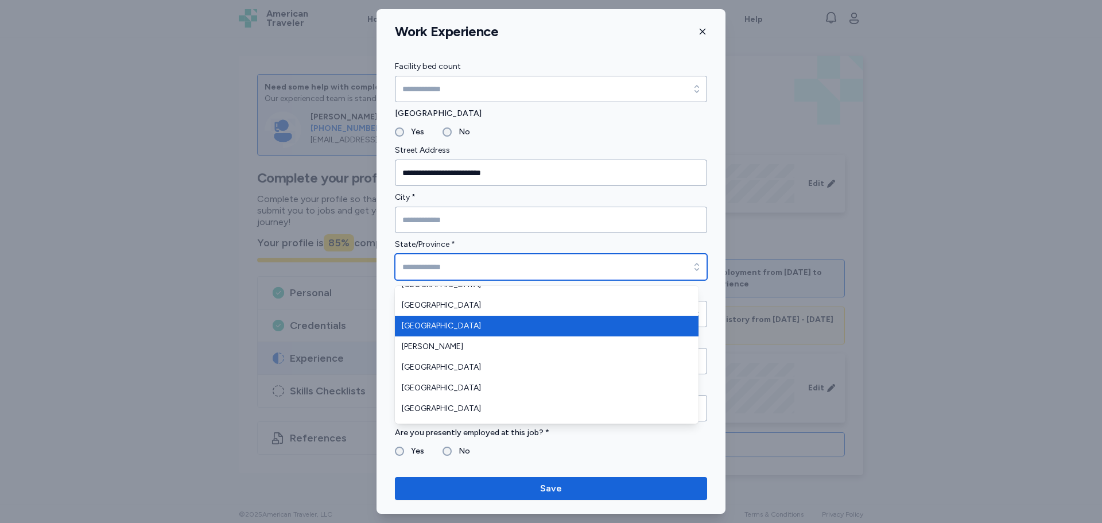
type input "*******"
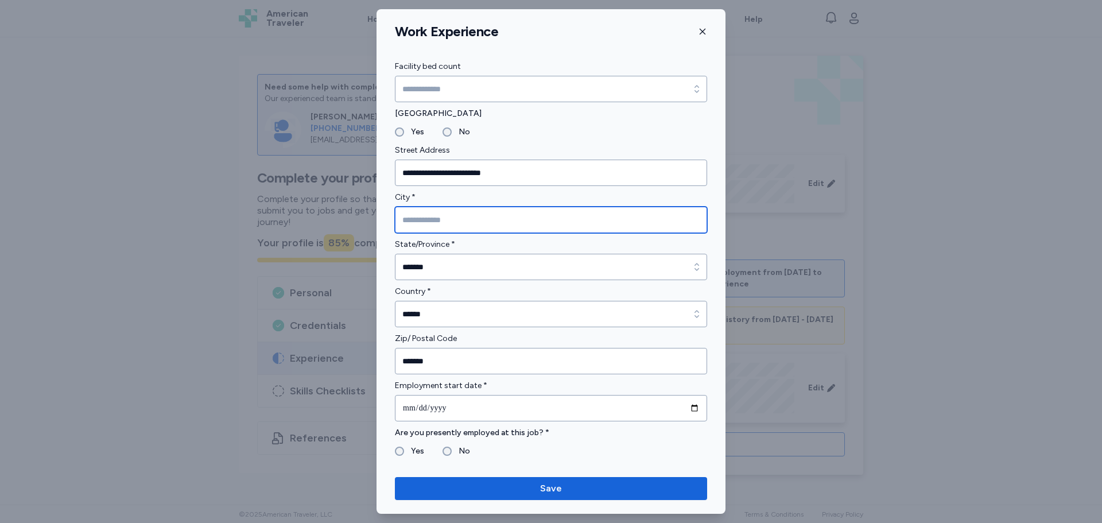
click at [436, 220] on input "City *" at bounding box center [551, 220] width 312 height 26
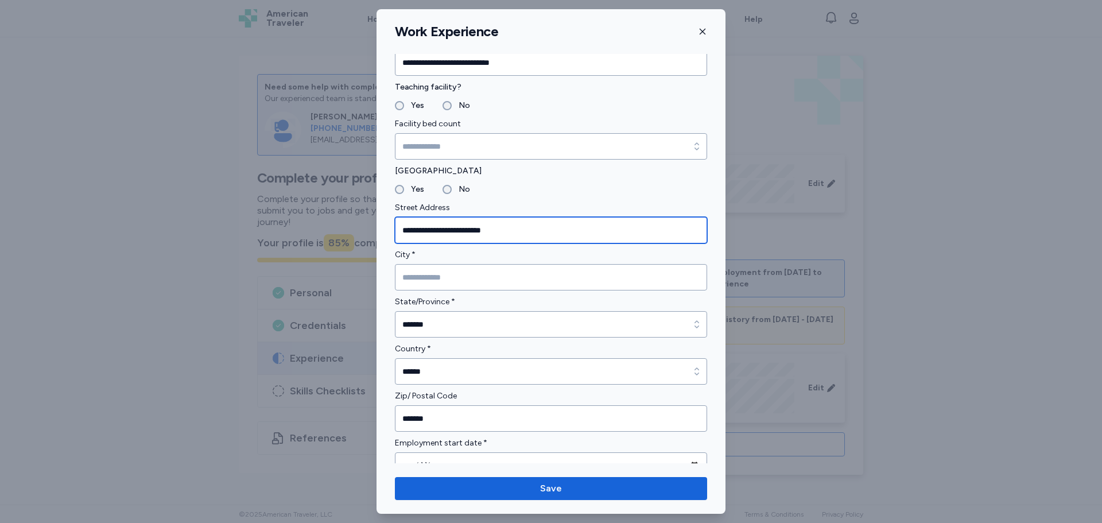
click at [495, 233] on input "**********" at bounding box center [551, 230] width 312 height 26
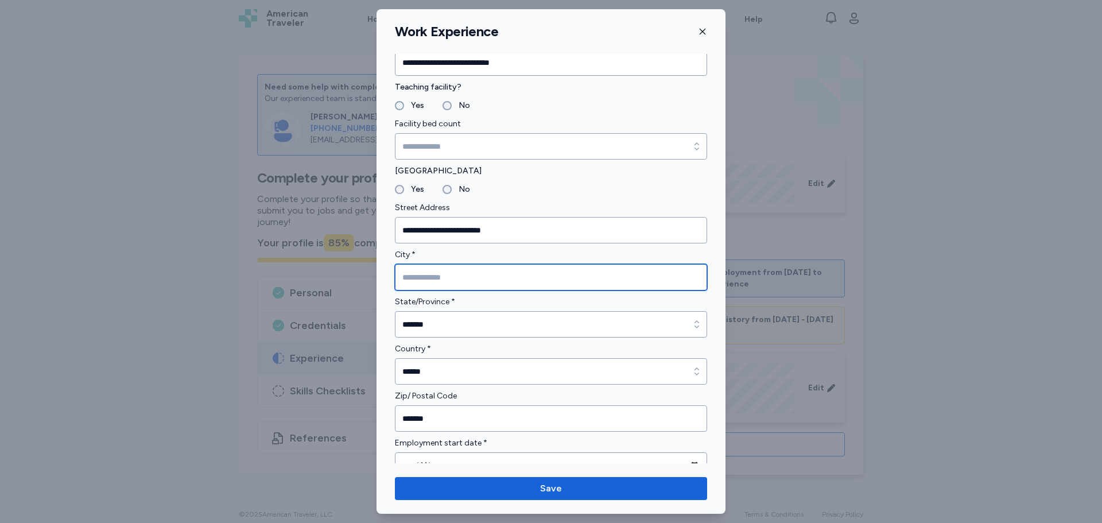
click at [452, 286] on input "City *" at bounding box center [551, 277] width 312 height 26
paste input "**********"
type input "**********"
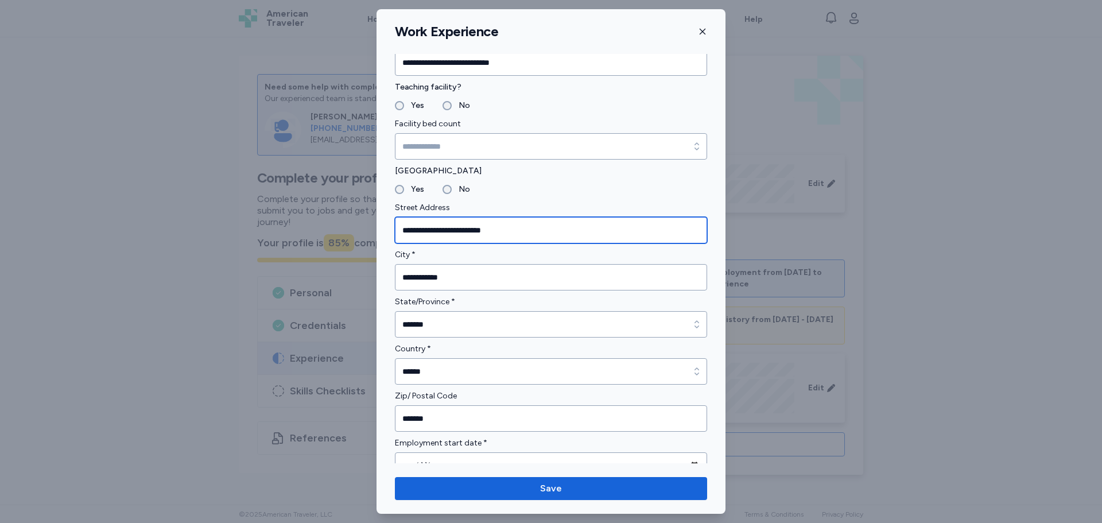
drag, startPoint x: 518, startPoint y: 233, endPoint x: 448, endPoint y: 239, distance: 70.9
click at [448, 239] on input "**********" at bounding box center [551, 230] width 312 height 26
type input "**********"
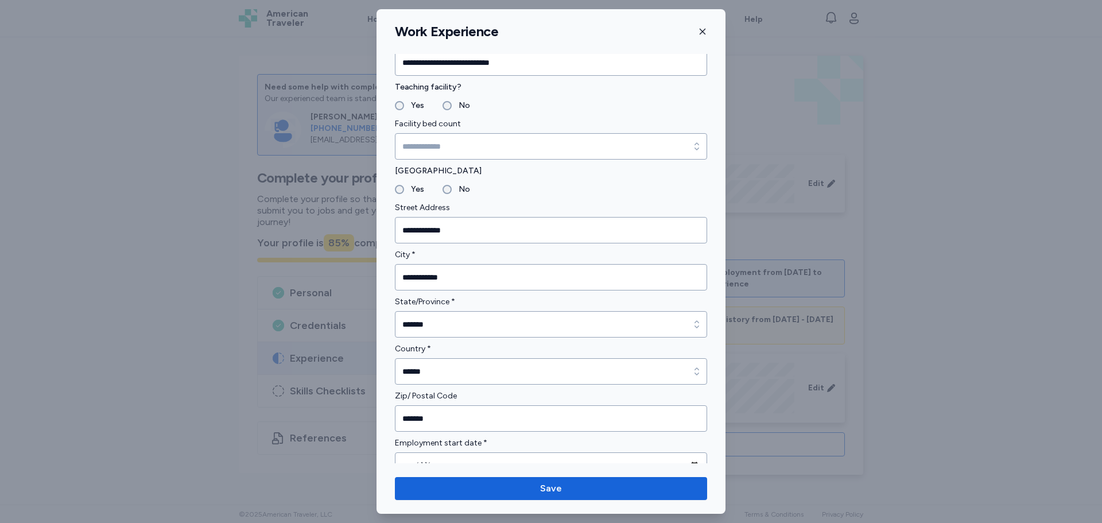
click at [457, 189] on label "No" at bounding box center [461, 190] width 18 height 14
drag, startPoint x: 473, startPoint y: 104, endPoint x: 455, endPoint y: 107, distance: 17.5
click at [471, 106] on fieldset "Yes No" at bounding box center [551, 106] width 312 height 14
click at [452, 108] on label "No" at bounding box center [461, 106] width 18 height 14
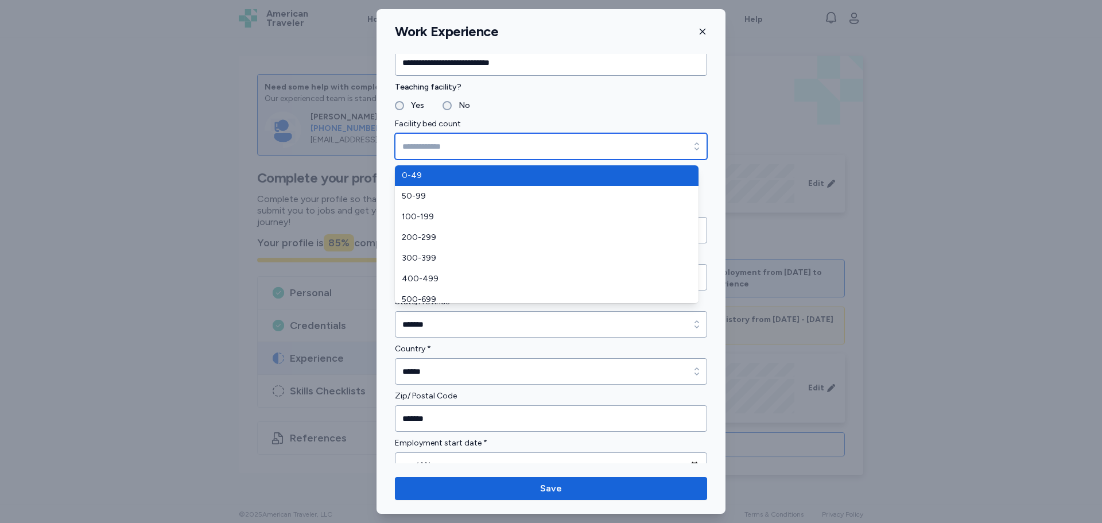
click at [452, 146] on input "Facility bed count" at bounding box center [551, 146] width 312 height 26
type input "****"
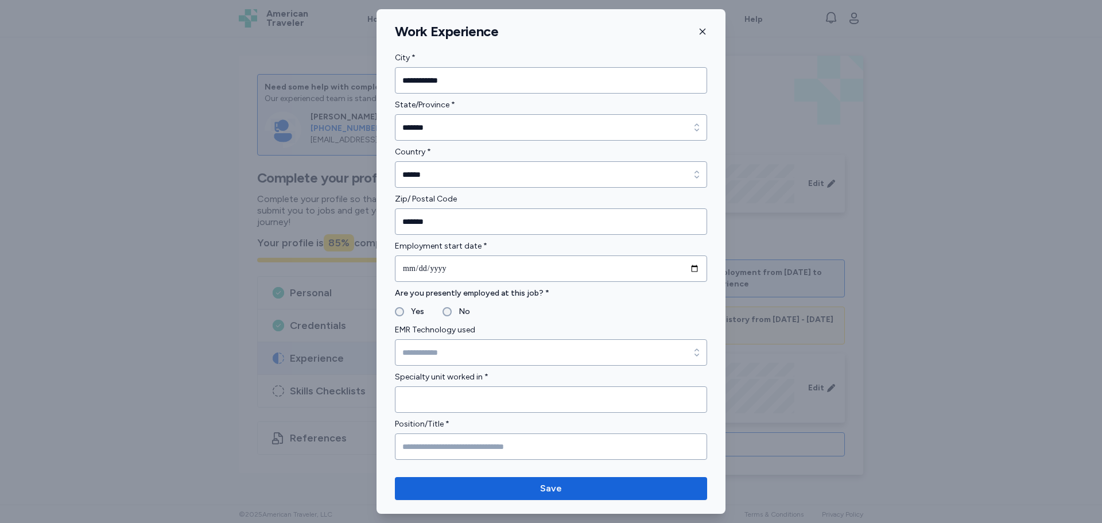
scroll to position [344, 0]
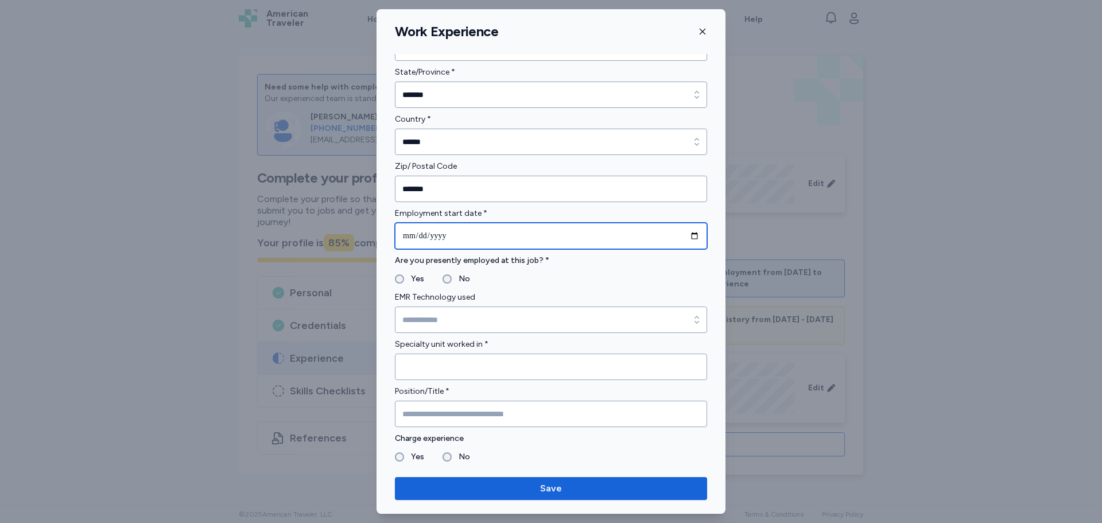
drag, startPoint x: 464, startPoint y: 231, endPoint x: 482, endPoint y: 230, distance: 18.4
click at [464, 232] on input "date" at bounding box center [551, 236] width 312 height 26
click at [679, 233] on input "date" at bounding box center [551, 236] width 312 height 26
drag, startPoint x: 530, startPoint y: 230, endPoint x: 536, endPoint y: 232, distance: 6.2
click at [530, 230] on input "date" at bounding box center [551, 236] width 312 height 26
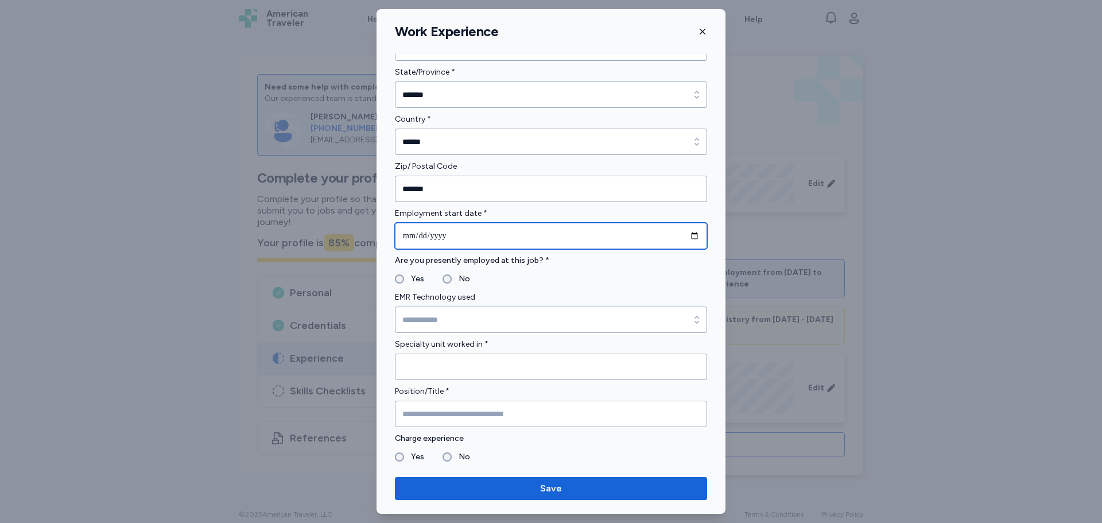
click at [690, 236] on input "date" at bounding box center [551, 236] width 312 height 26
type input "**********"
click at [456, 276] on label "No" at bounding box center [461, 279] width 18 height 14
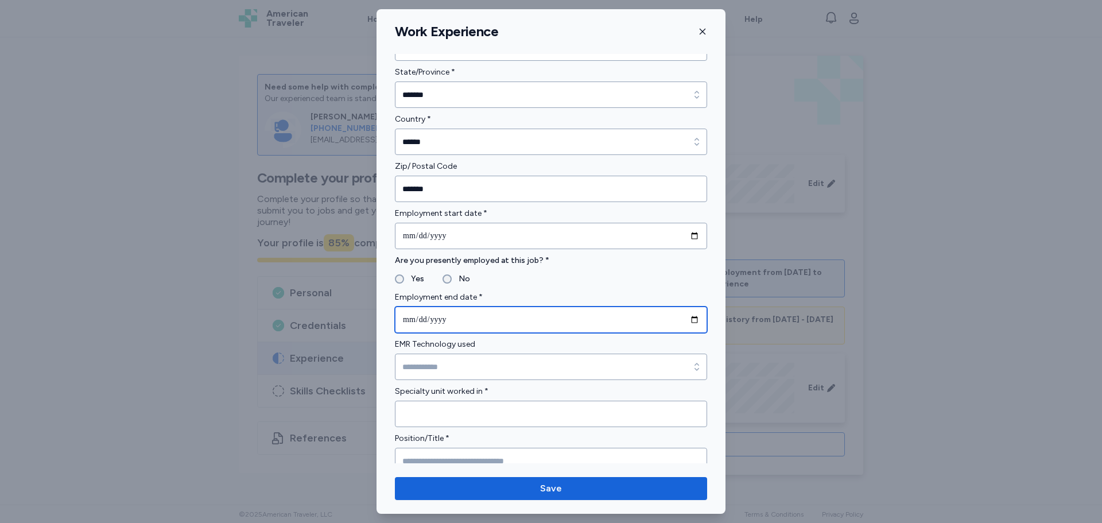
click at [632, 326] on input "date" at bounding box center [551, 320] width 312 height 26
click at [672, 323] on input "date" at bounding box center [551, 320] width 312 height 26
click at [685, 320] on input "date" at bounding box center [551, 320] width 312 height 26
type input "**********"
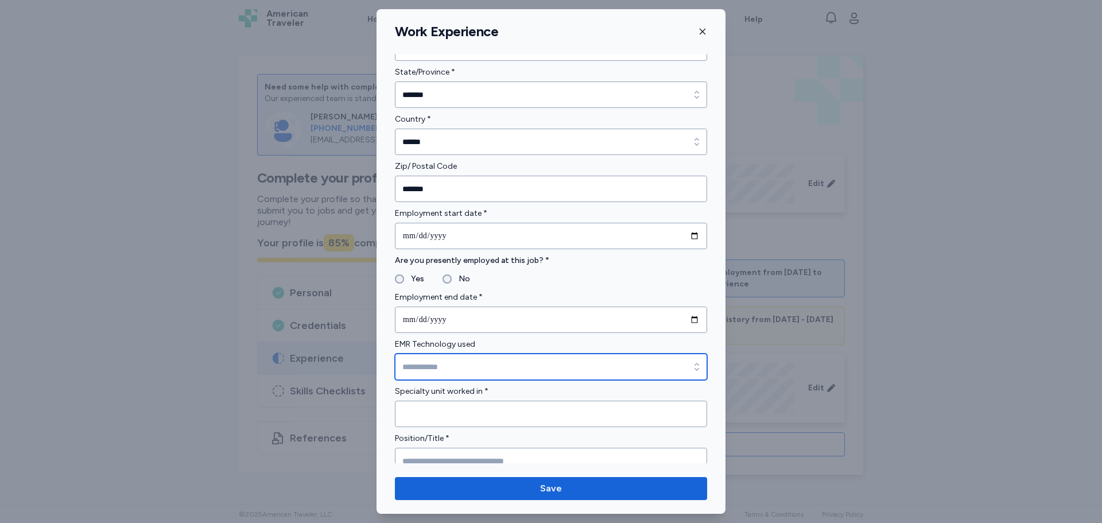
click at [460, 371] on input "EMR Technology used" at bounding box center [551, 367] width 312 height 26
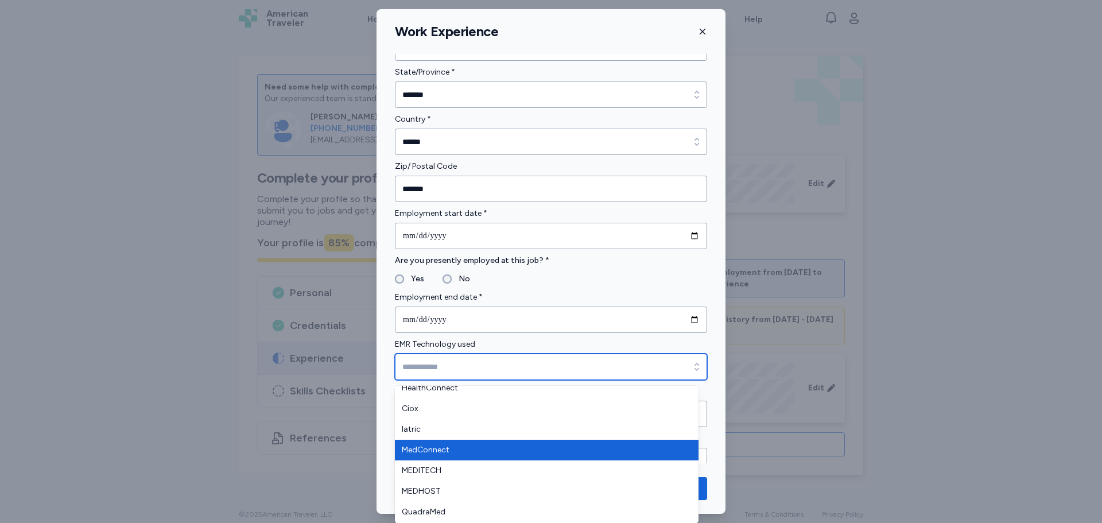
scroll to position [115, 0]
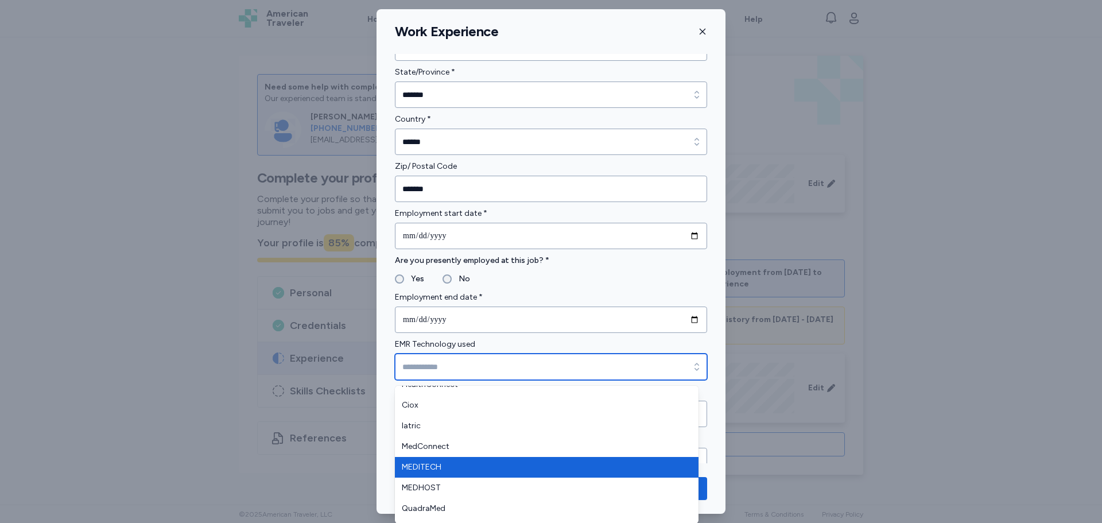
type input "********"
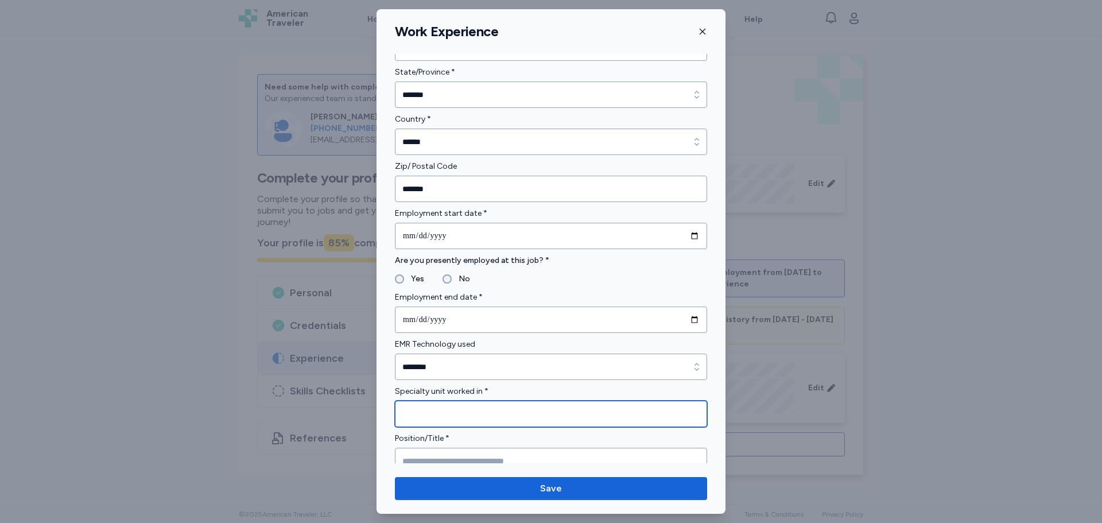
click at [439, 417] on input "Specialty unit worked in *" at bounding box center [551, 414] width 312 height 26
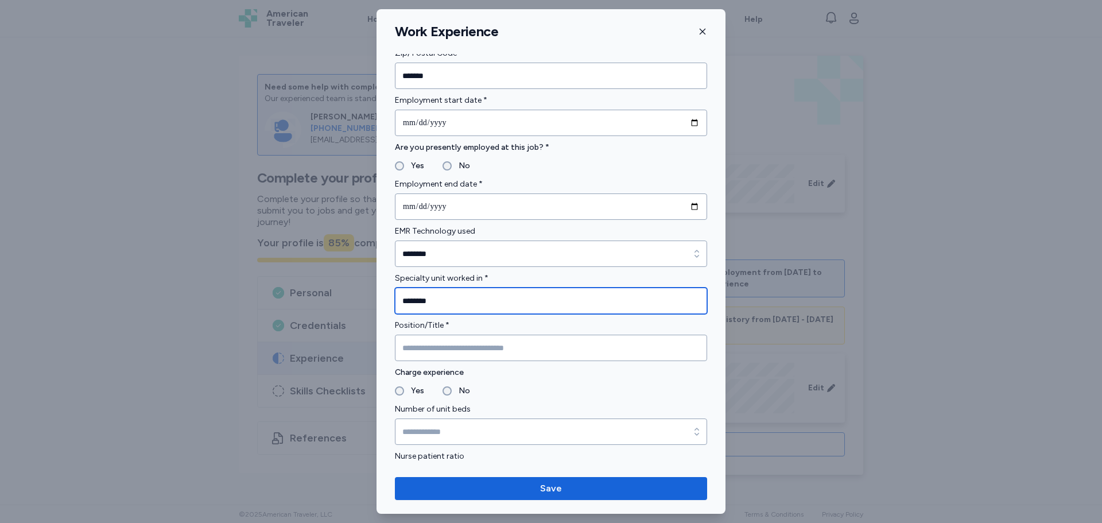
scroll to position [517, 0]
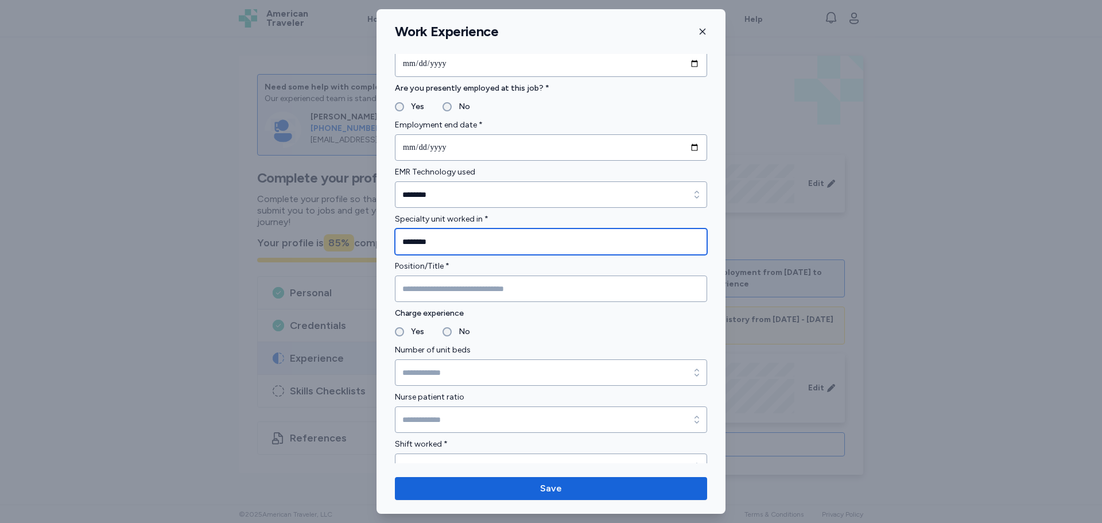
type input "********"
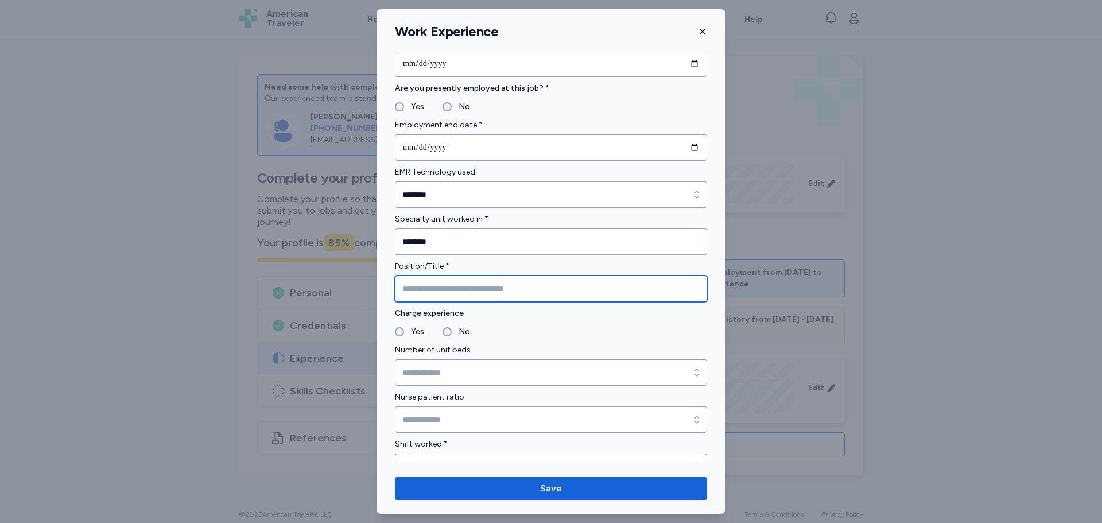
click at [450, 294] on input "Position/Title *" at bounding box center [551, 289] width 312 height 26
type input "*********"
click at [413, 333] on label "Yes" at bounding box center [414, 332] width 20 height 14
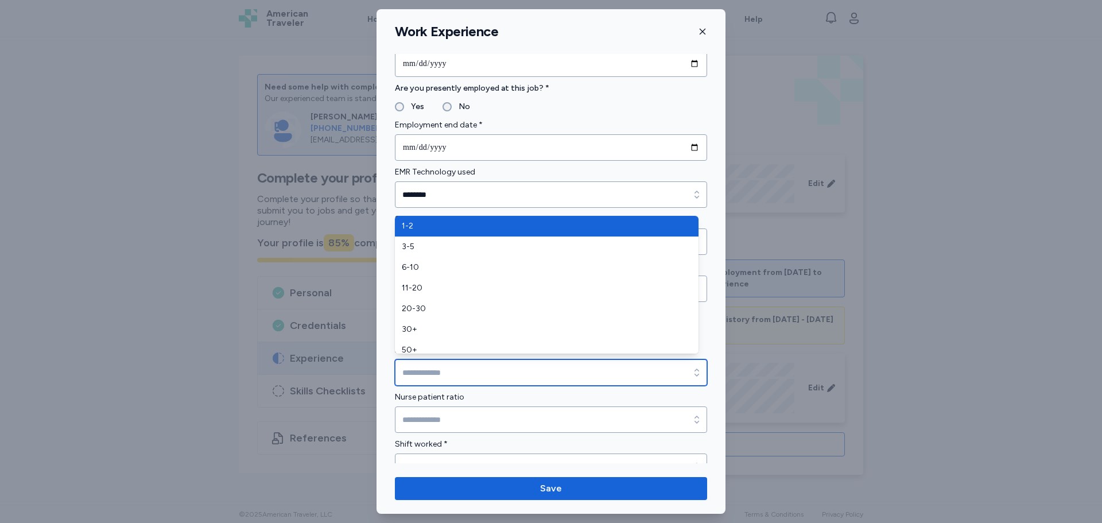
drag, startPoint x: 439, startPoint y: 361, endPoint x: 470, endPoint y: 369, distance: 31.9
click at [439, 362] on input "Number of unit beds" at bounding box center [551, 372] width 312 height 26
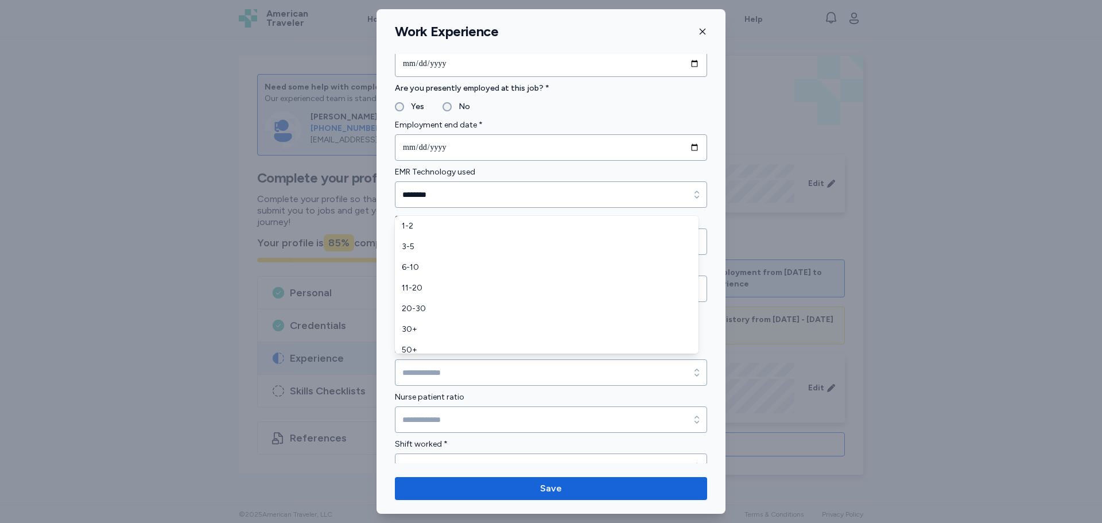
click at [453, 387] on form "**********" at bounding box center [551, 299] width 312 height 1430
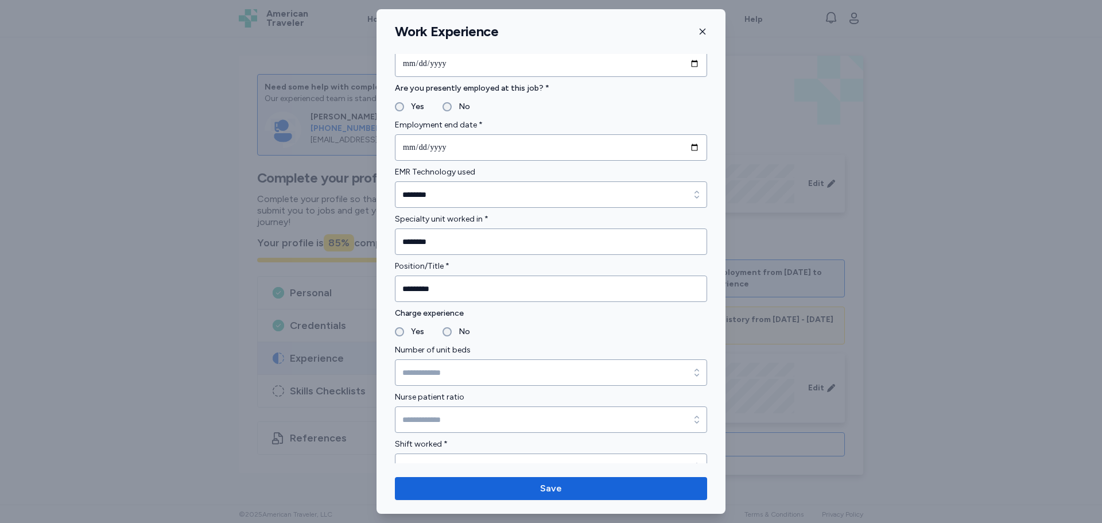
click at [438, 332] on fieldset "Yes No" at bounding box center [551, 332] width 312 height 14
click at [458, 334] on label "No" at bounding box center [461, 332] width 18 height 14
drag, startPoint x: 456, startPoint y: 331, endPoint x: 455, endPoint y: 336, distance: 5.9
click at [456, 330] on label "No" at bounding box center [461, 332] width 18 height 14
click at [445, 380] on input "Number of unit beds" at bounding box center [551, 372] width 312 height 26
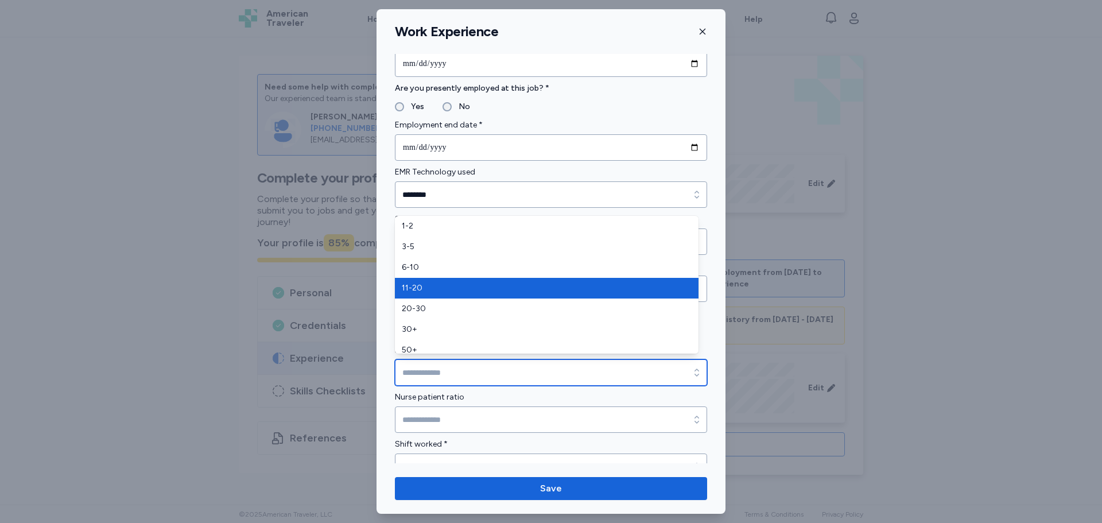
type input "*****"
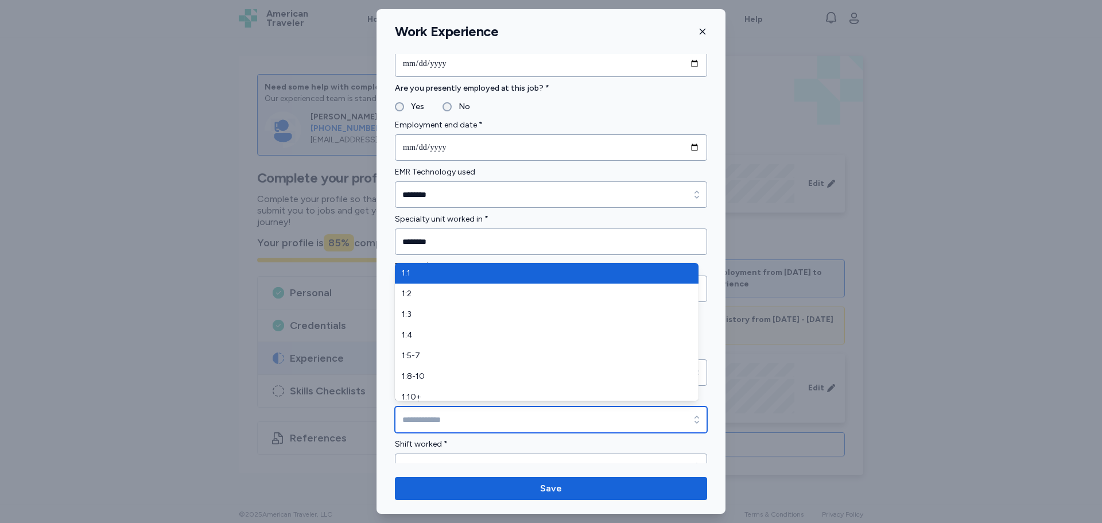
click at [425, 421] on input "Nurse patient ratio" at bounding box center [551, 420] width 312 height 26
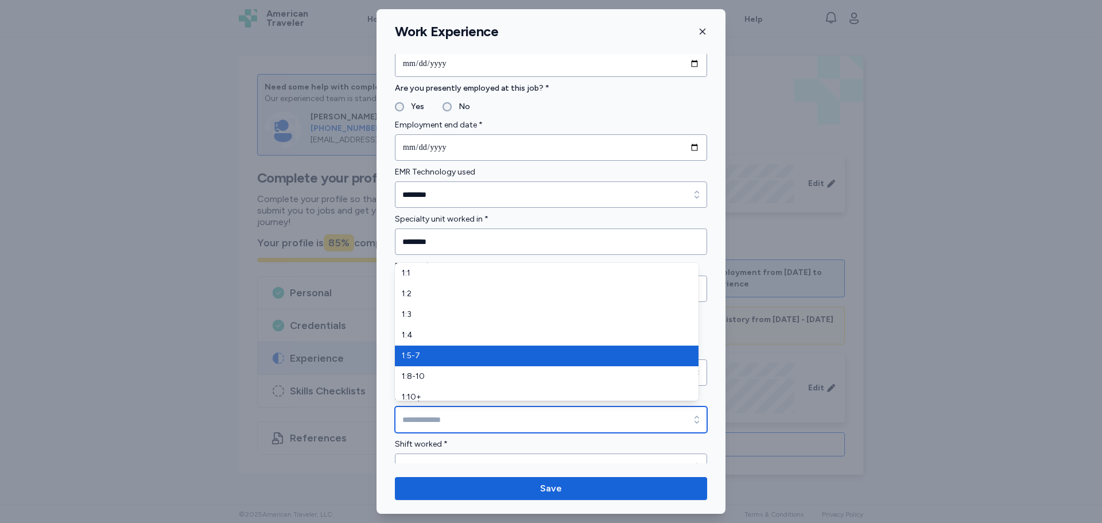
type input "*****"
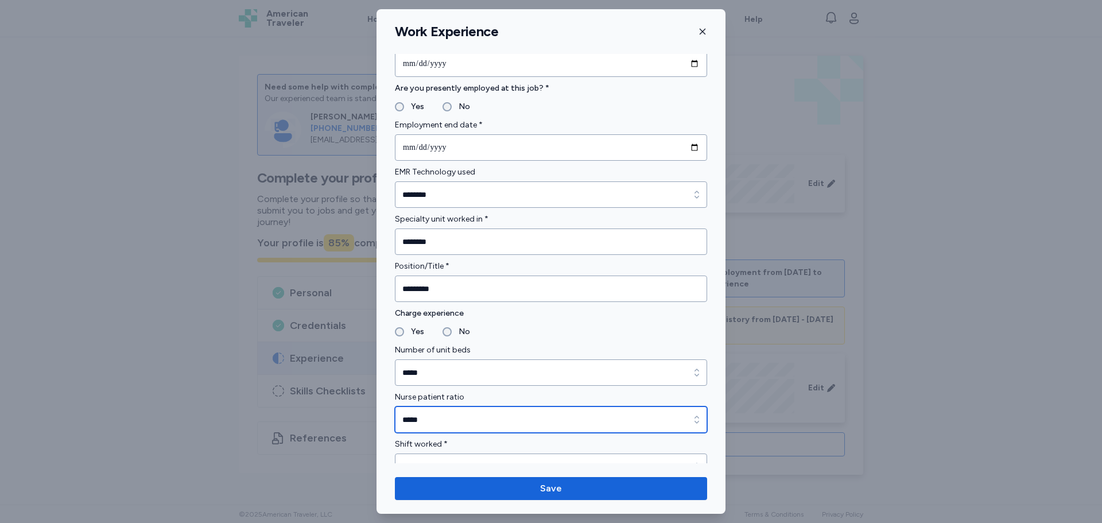
scroll to position [574, 0]
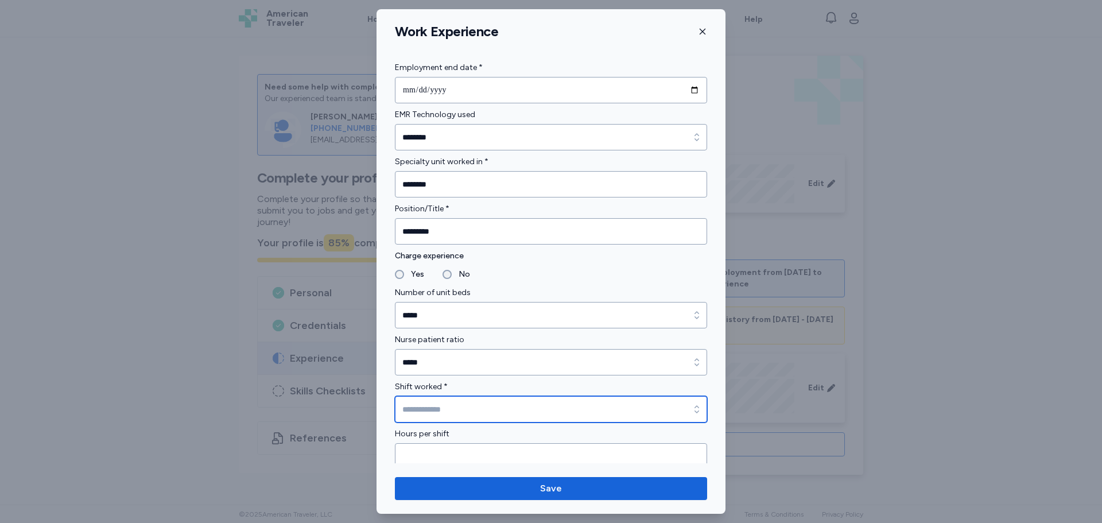
click at [436, 417] on input "Shift worked *" at bounding box center [551, 409] width 312 height 26
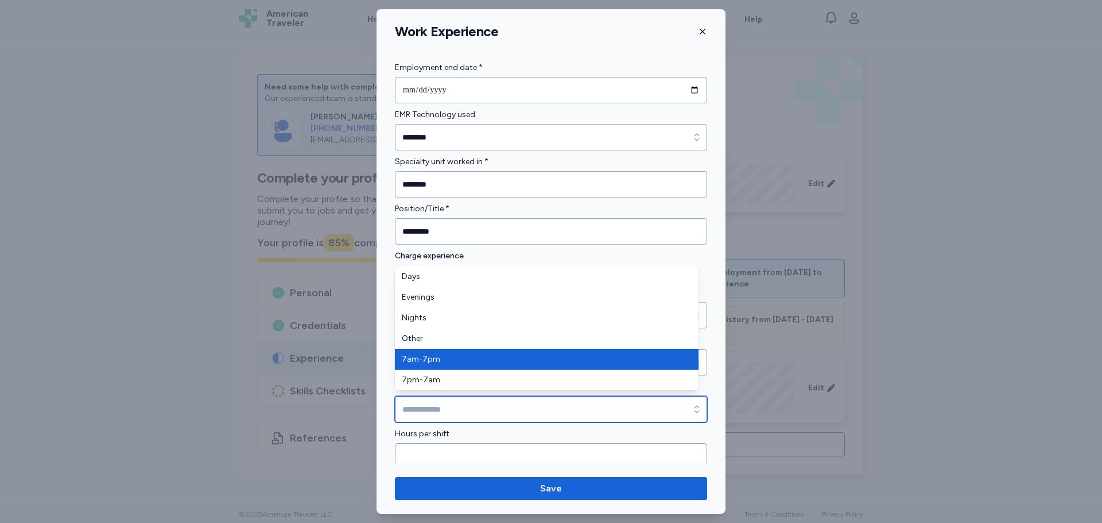
type input "*******"
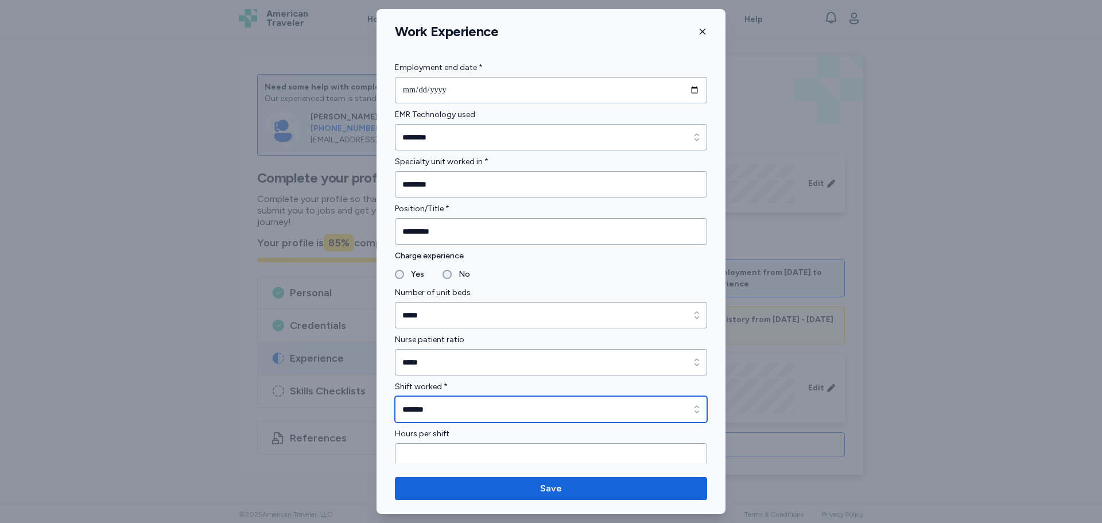
scroll to position [689, 0]
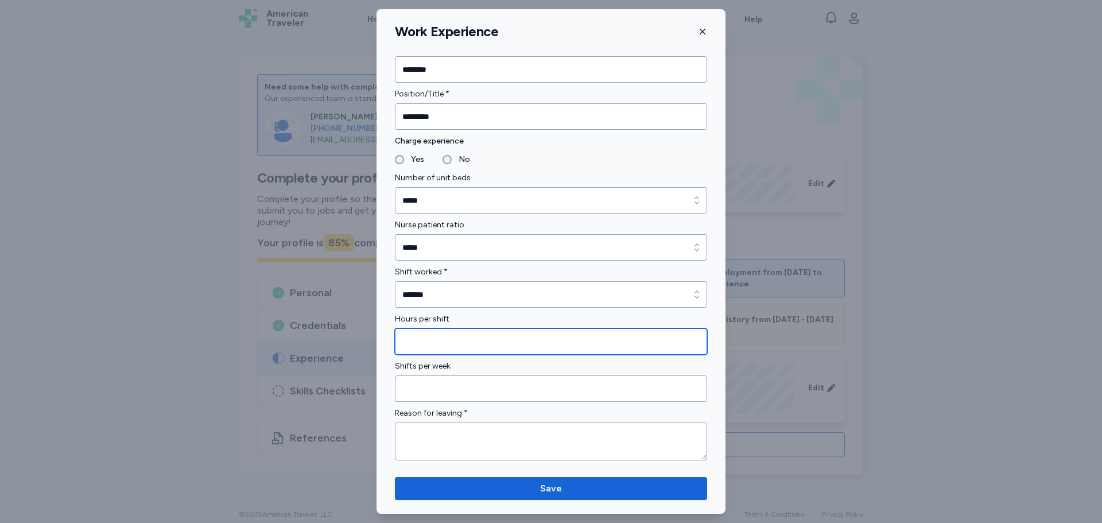
click at [431, 329] on input "Hours per shift" at bounding box center [551, 341] width 312 height 26
type input "**"
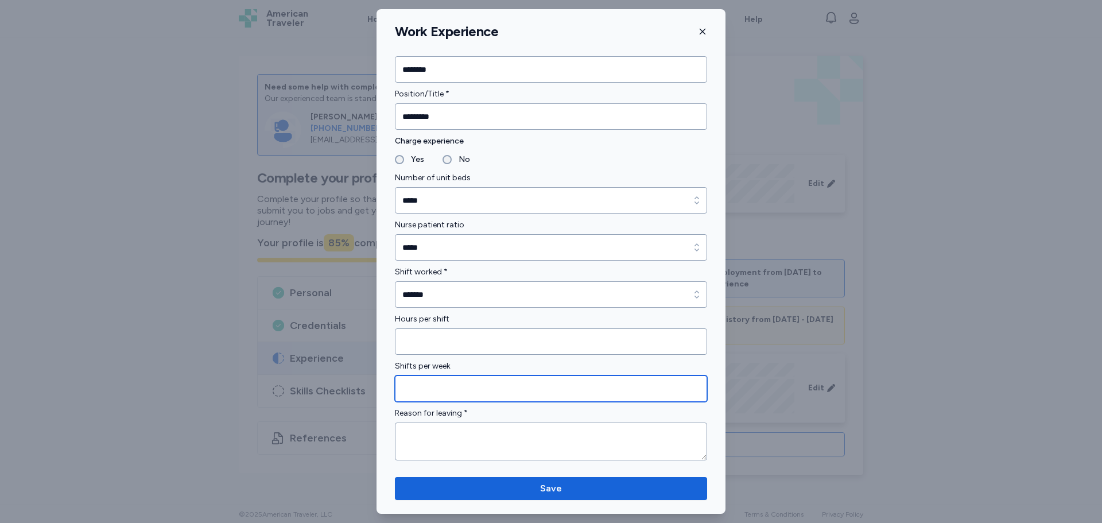
click at [420, 388] on input "Shifts per week" at bounding box center [551, 388] width 312 height 26
type input "*"
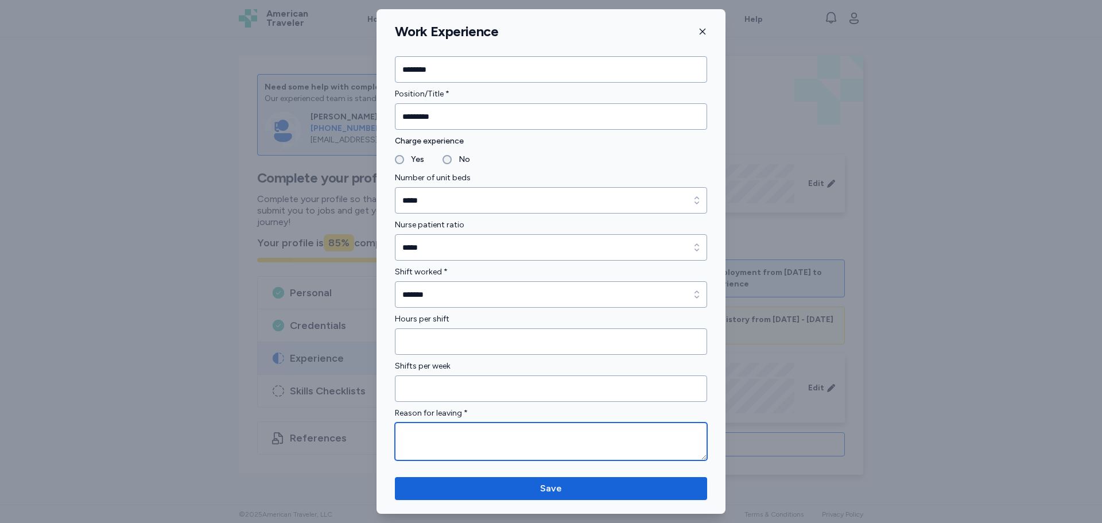
click at [436, 432] on textarea at bounding box center [551, 442] width 312 height 38
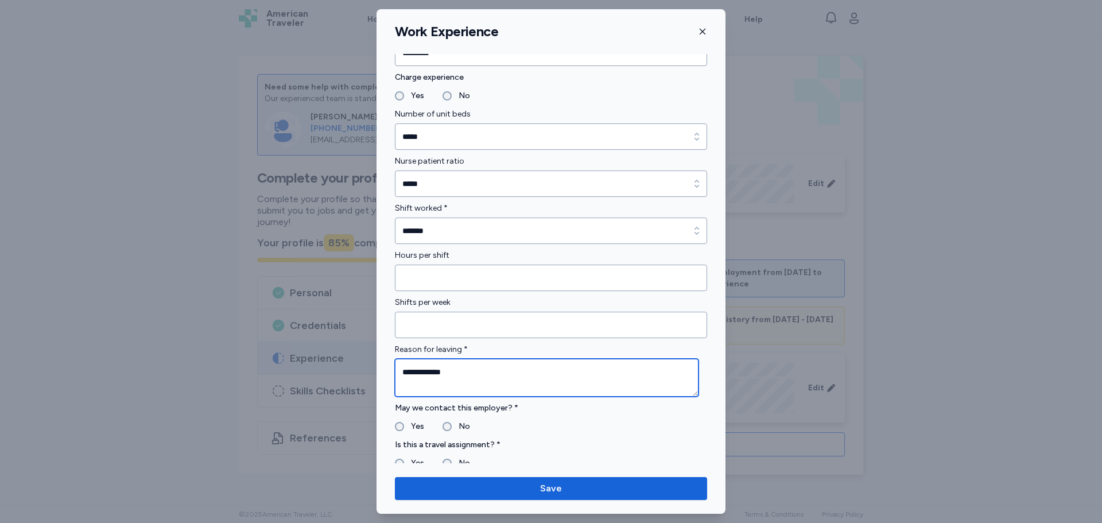
scroll to position [919, 0]
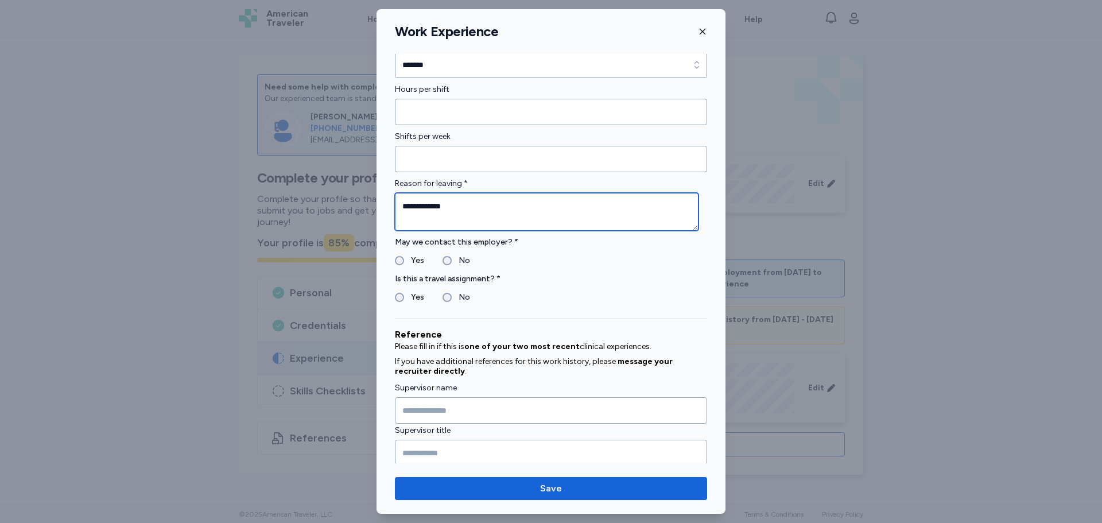
type textarea "**********"
click at [406, 257] on label "Yes" at bounding box center [414, 261] width 20 height 14
click at [411, 298] on label "Yes" at bounding box center [414, 298] width 20 height 14
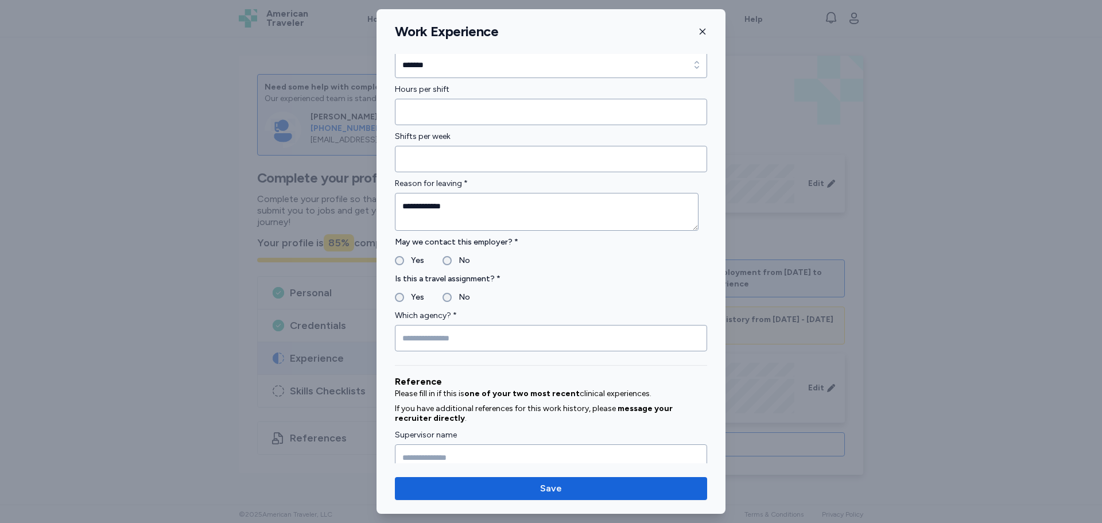
click at [461, 257] on label "No" at bounding box center [461, 261] width 18 height 14
click at [452, 337] on input "Which agency? *" at bounding box center [551, 338] width 312 height 26
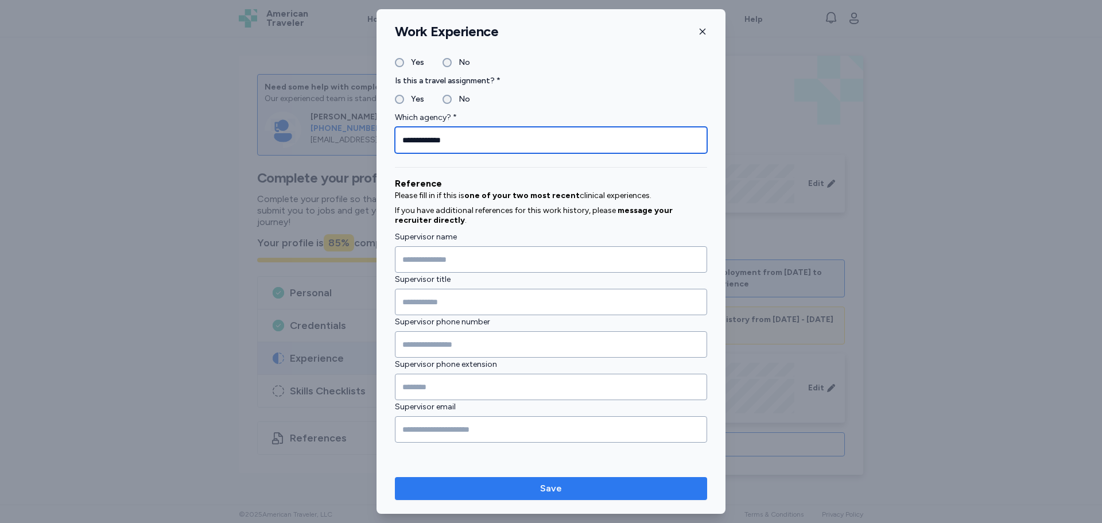
type input "**********"
click at [504, 489] on span "Save" at bounding box center [551, 489] width 294 height 14
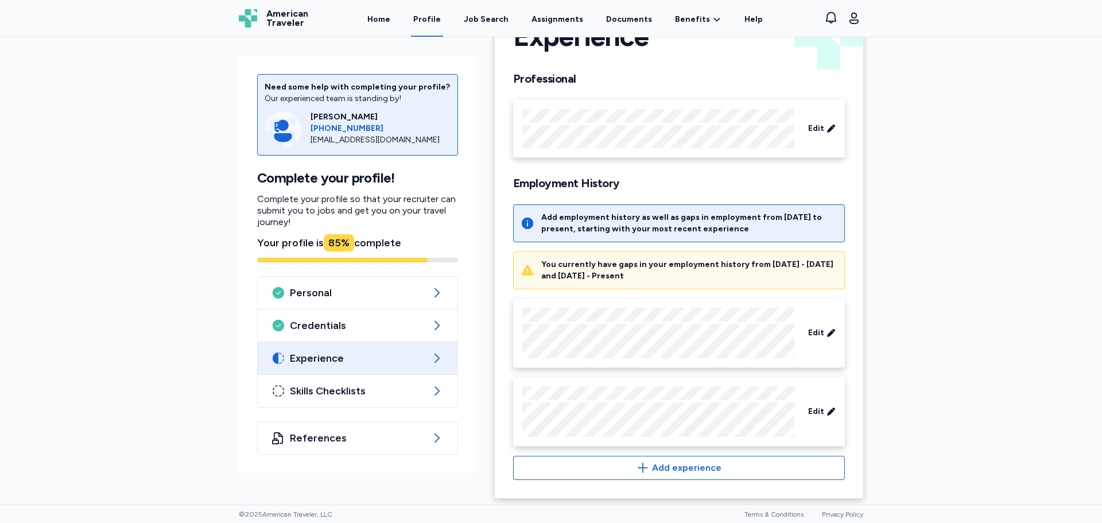
scroll to position [58, 0]
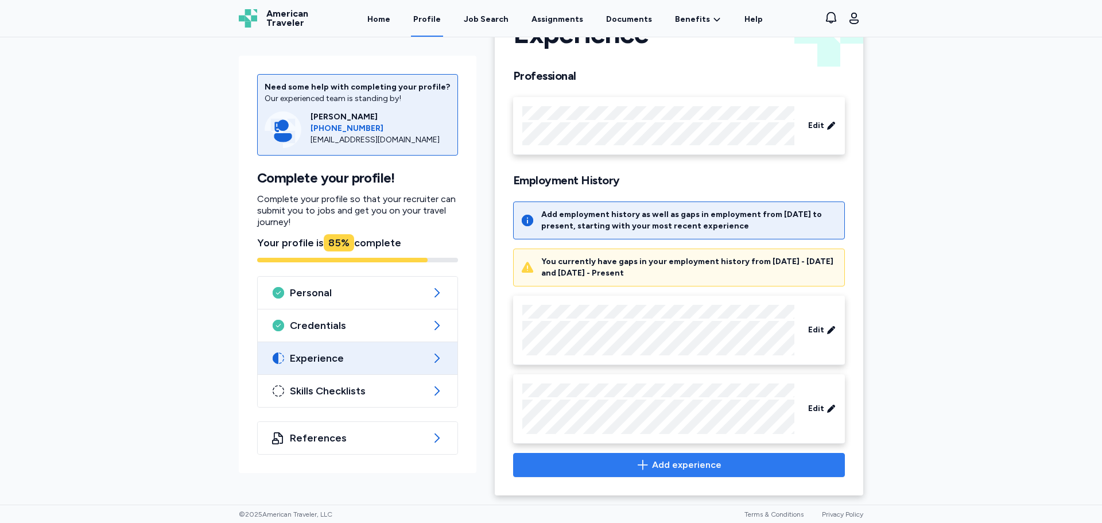
click at [663, 463] on span "Add experience" at bounding box center [686, 465] width 69 height 14
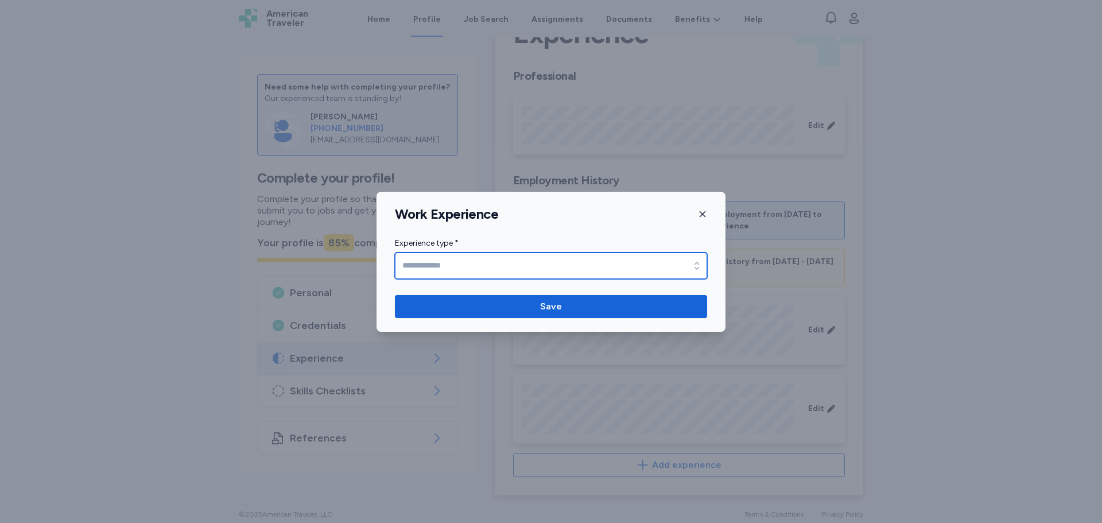
click at [448, 276] on input "Experience type *" at bounding box center [551, 266] width 312 height 26
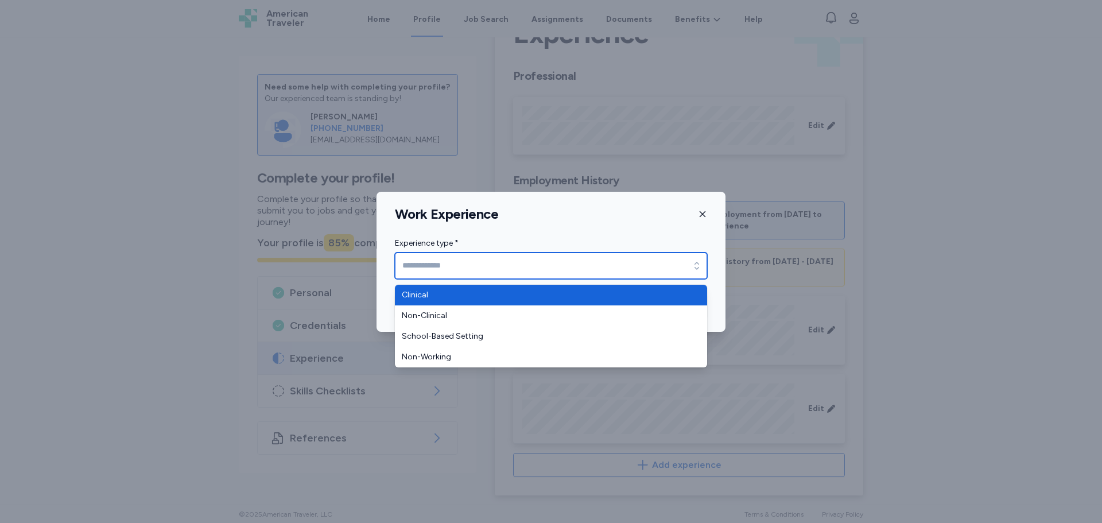
type input "********"
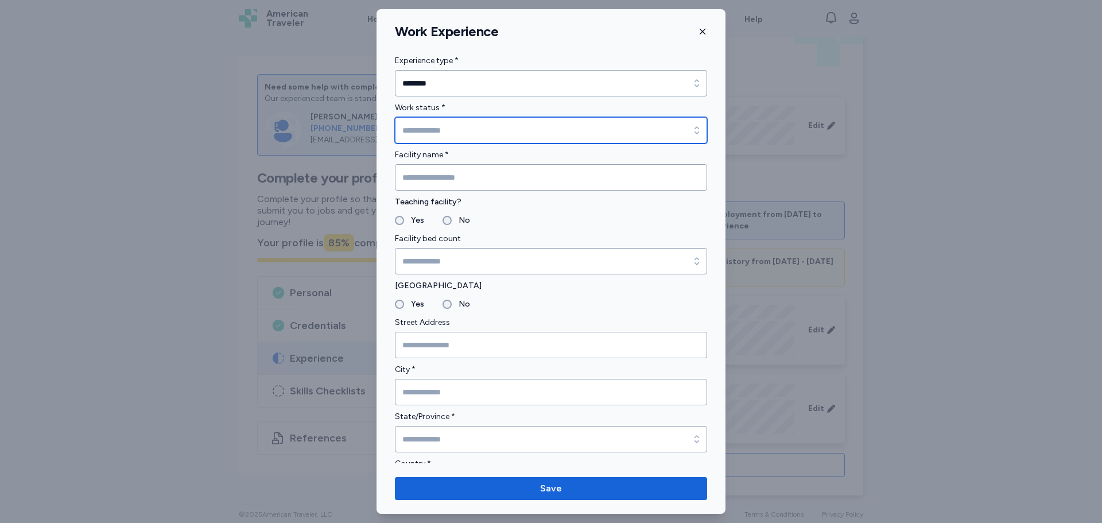
click at [439, 131] on input "Work status *" at bounding box center [551, 130] width 312 height 26
paste input "**********"
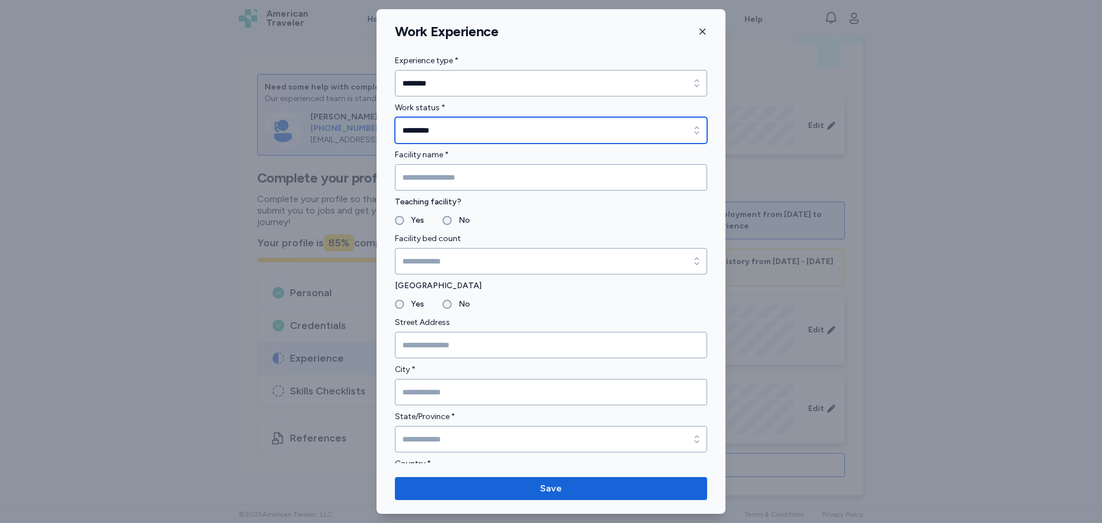
click at [456, 131] on input "*********" at bounding box center [551, 130] width 312 height 26
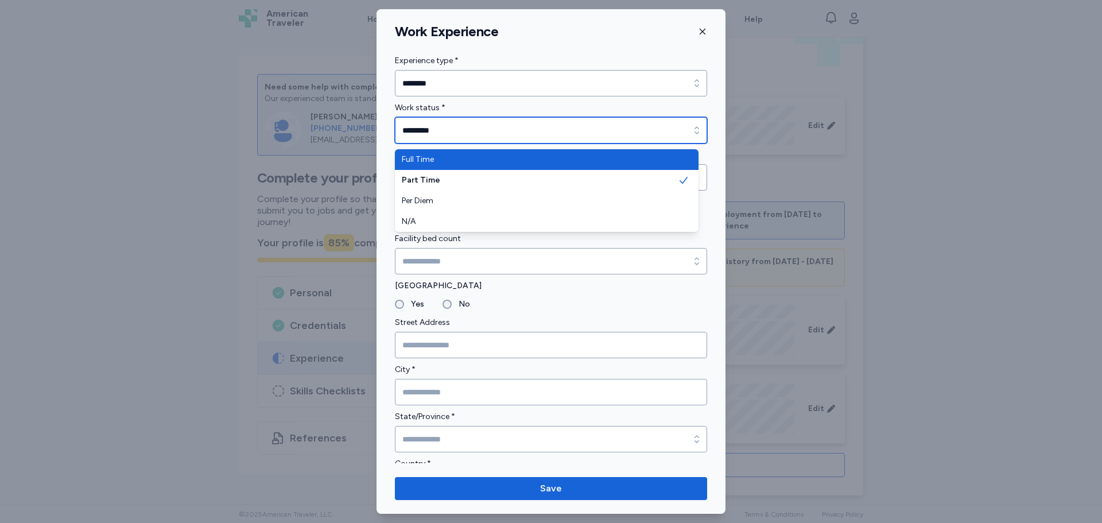
type input "*********"
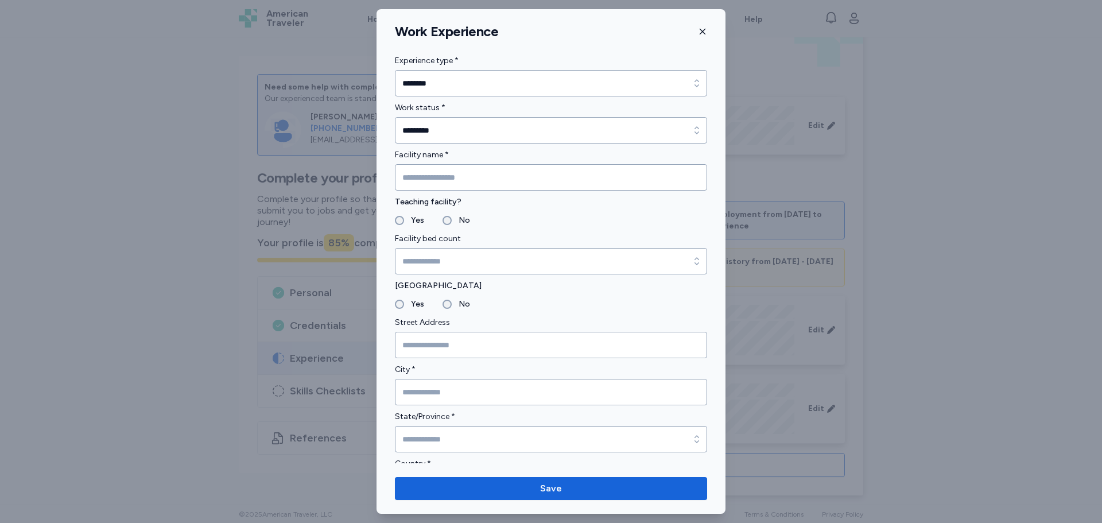
click at [435, 164] on div "Facility name *" at bounding box center [551, 169] width 312 height 42
click at [439, 181] on input "Facility name *" at bounding box center [551, 177] width 312 height 26
paste input "**********"
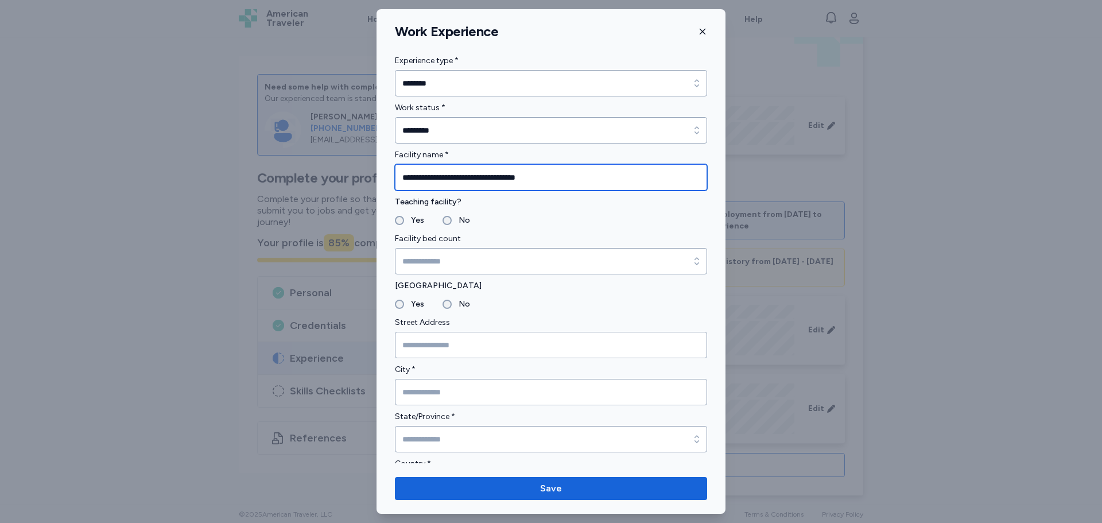
type input "**********"
click at [414, 218] on label "Yes" at bounding box center [414, 221] width 20 height 14
click at [452, 220] on label "No" at bounding box center [461, 221] width 18 height 14
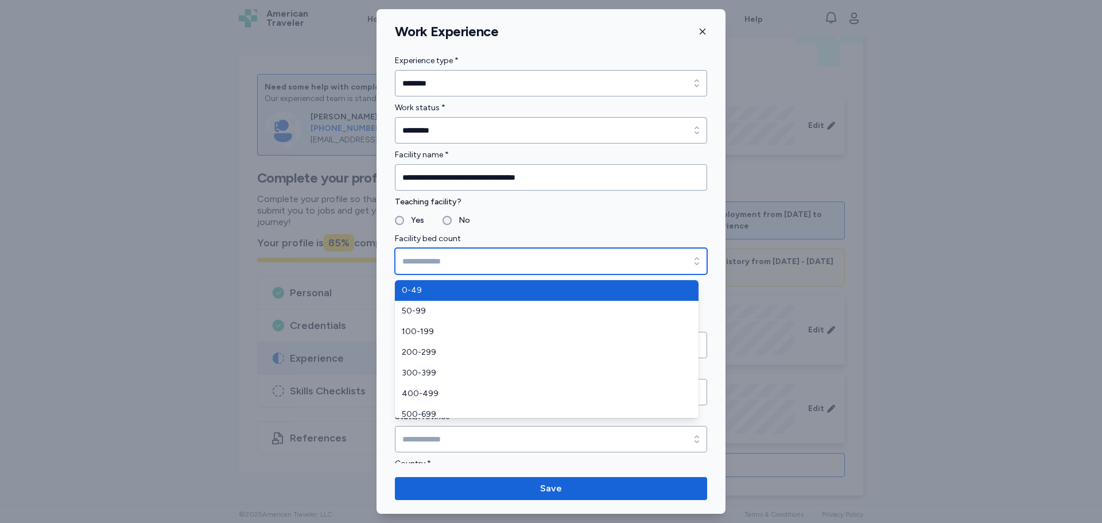
drag, startPoint x: 441, startPoint y: 263, endPoint x: 451, endPoint y: 287, distance: 26.0
click at [440, 263] on input "Facility bed count" at bounding box center [551, 261] width 312 height 26
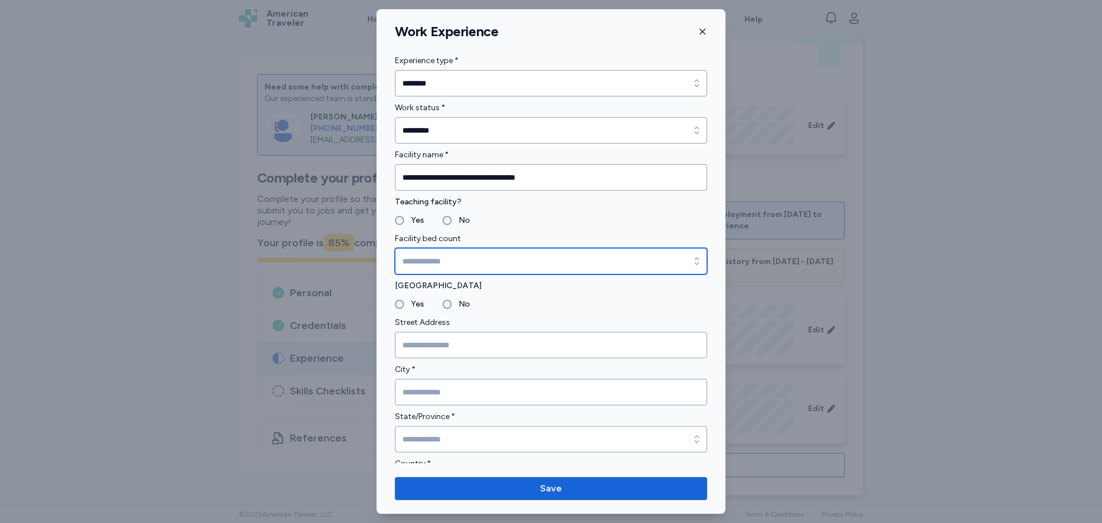
click at [483, 256] on input "Facility bed count" at bounding box center [551, 261] width 312 height 26
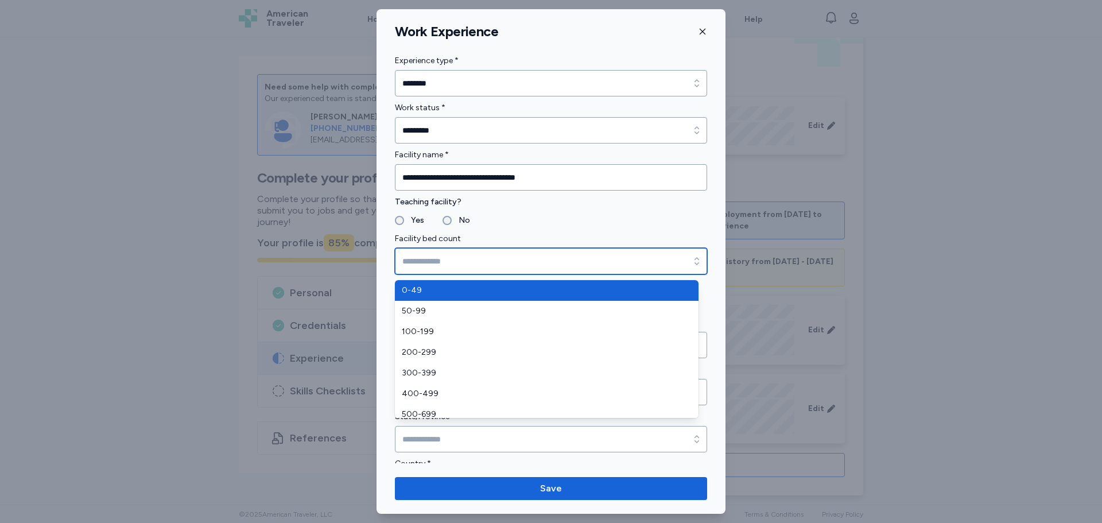
type input "****"
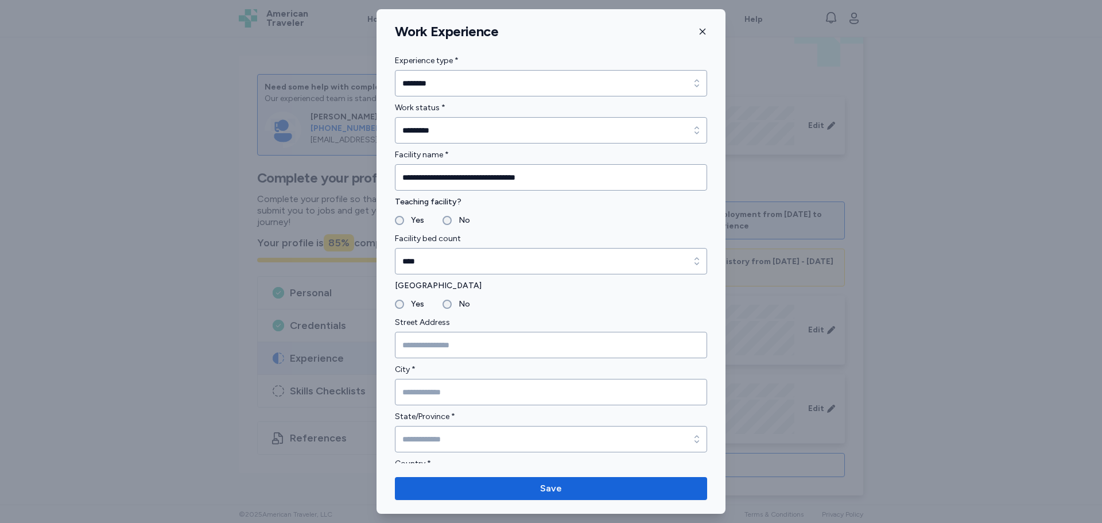
click at [462, 306] on label "No" at bounding box center [461, 304] width 18 height 14
click at [447, 342] on input "Street Address" at bounding box center [551, 345] width 312 height 26
click at [415, 346] on input "Street Address" at bounding box center [551, 345] width 312 height 26
paste input "**********"
type input "**********"
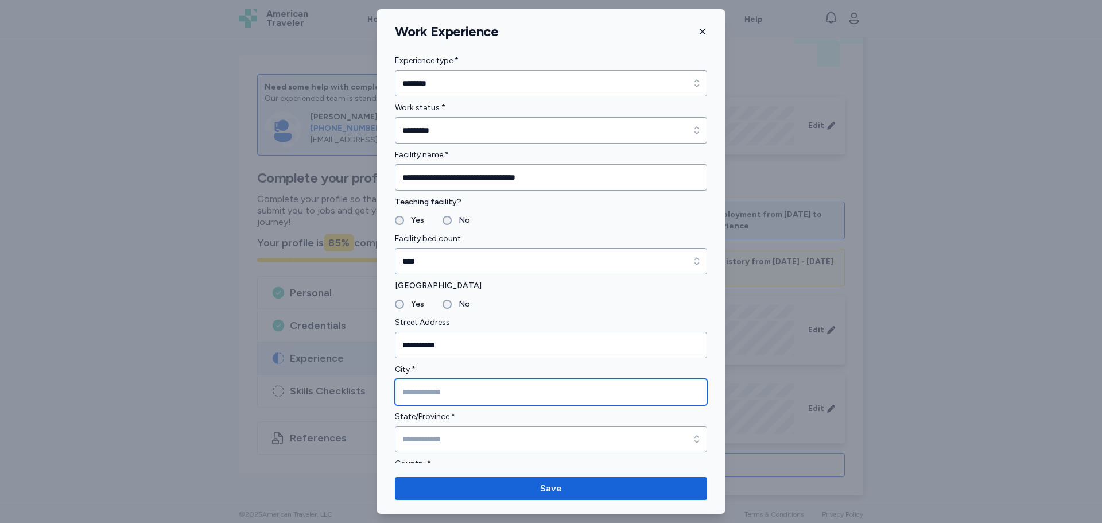
click at [427, 390] on input "City *" at bounding box center [551, 392] width 312 height 26
paste input "*******"
type input "*******"
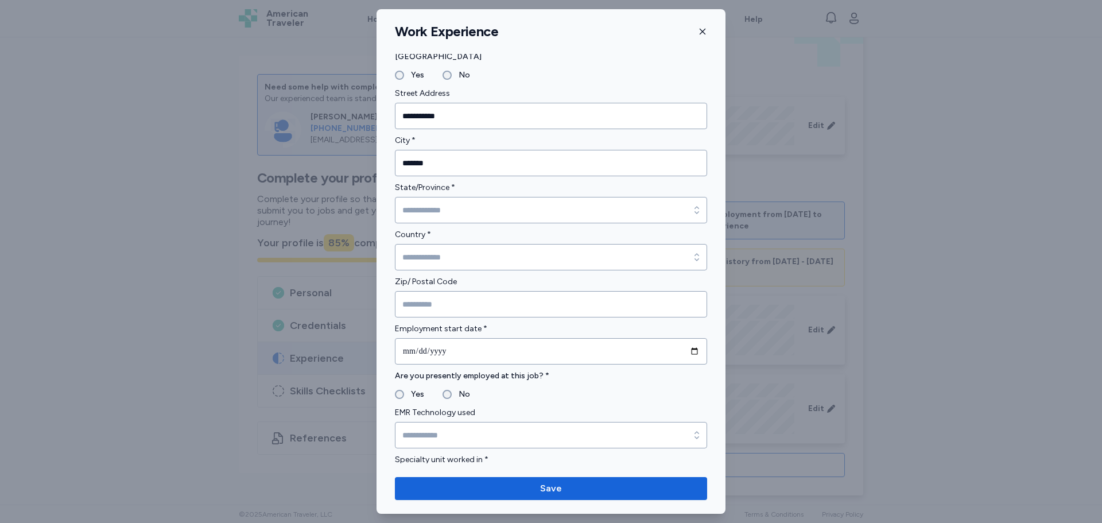
scroll to position [230, 0]
click at [438, 290] on div "Zip/ Postal Code" at bounding box center [551, 295] width 312 height 42
click at [421, 312] on input "Zip/ Postal Code" at bounding box center [551, 304] width 312 height 26
paste input "*******"
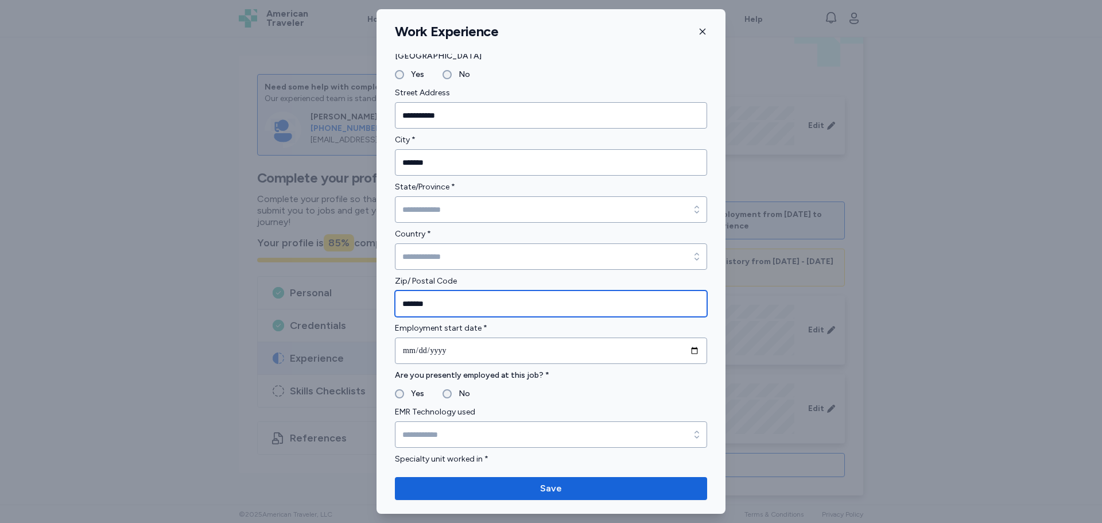
type input "*******"
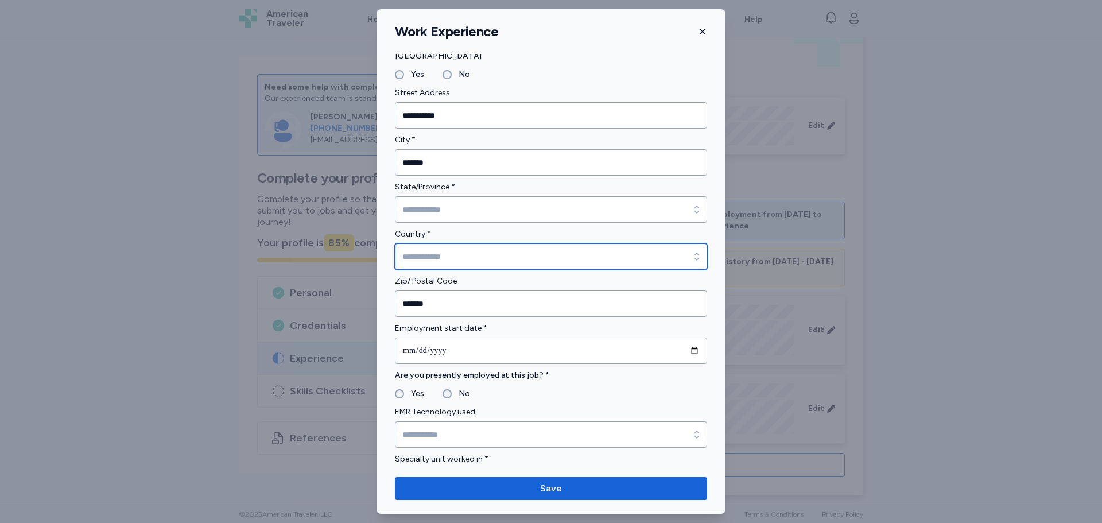
click at [428, 261] on input "Country *" at bounding box center [551, 256] width 312 height 26
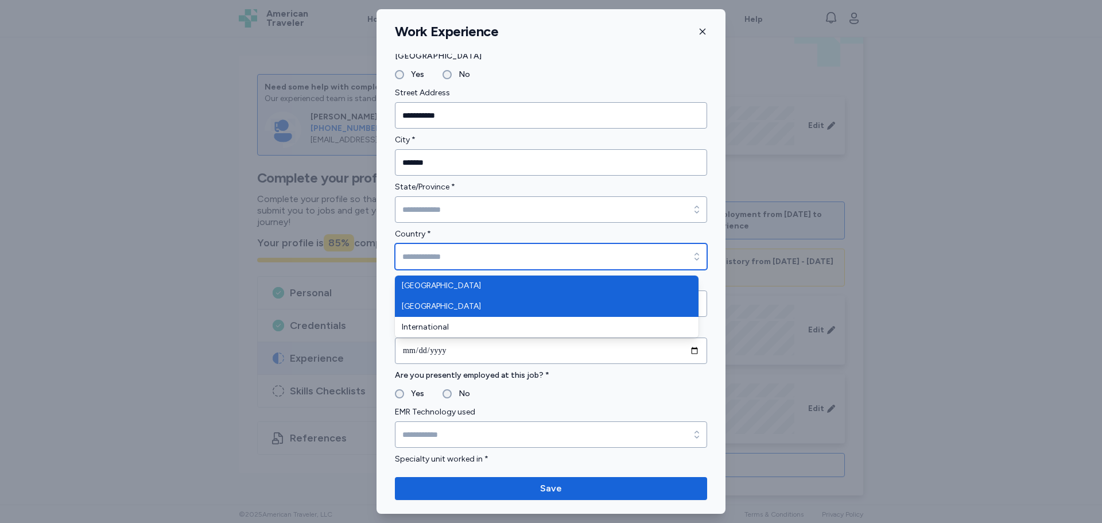
type input "******"
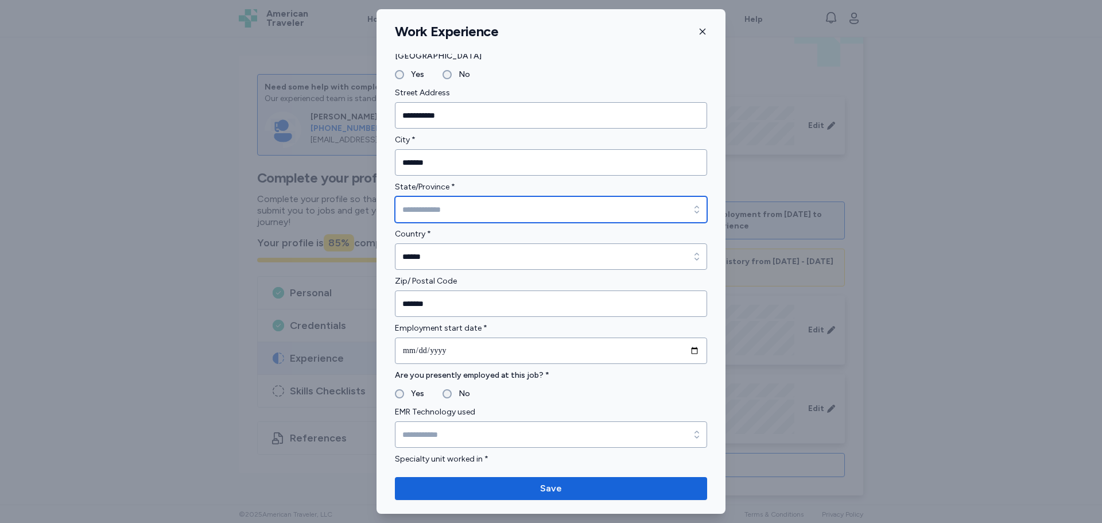
click at [425, 219] on input "State/Province *" at bounding box center [551, 209] width 312 height 26
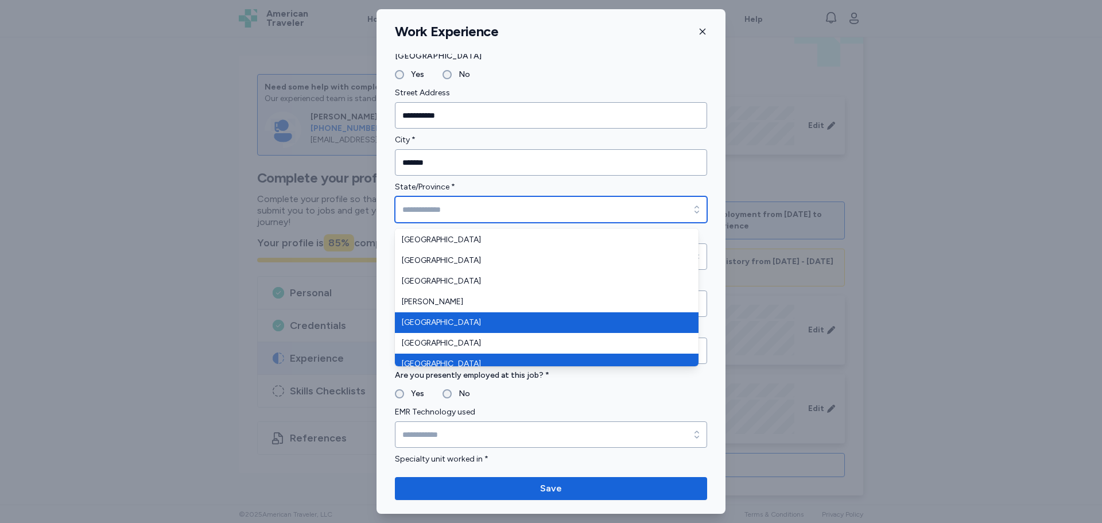
scroll to position [115, 0]
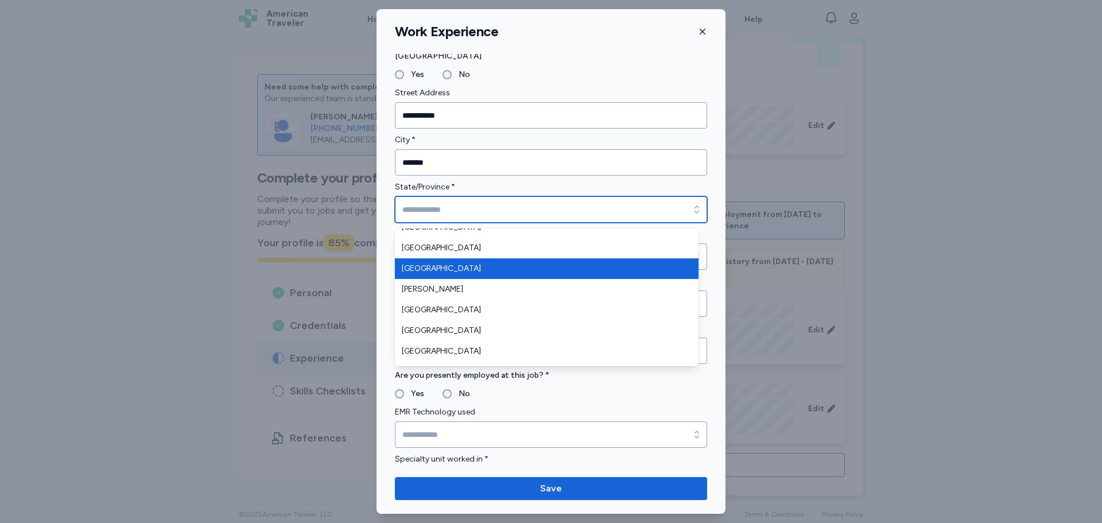
type input "*******"
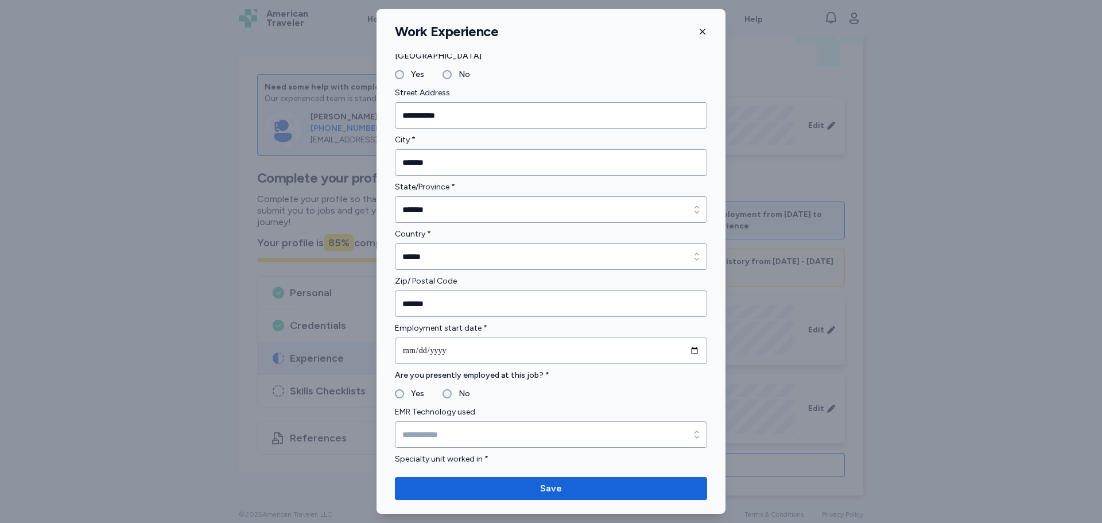
click at [431, 363] on form "**********" at bounding box center [551, 533] width 312 height 1324
click at [695, 349] on input "date" at bounding box center [551, 351] width 312 height 26
click at [689, 350] on input "date" at bounding box center [551, 351] width 312 height 26
type input "**********"
click at [444, 386] on div "Are you presently employed at this job? * Yes No" at bounding box center [551, 385] width 312 height 32
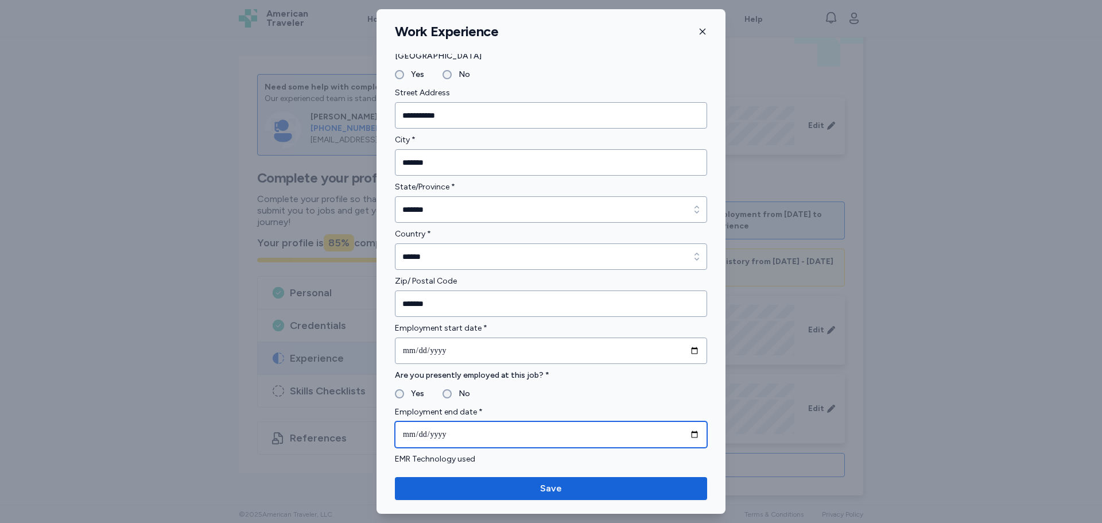
click at [684, 433] on input "date" at bounding box center [551, 434] width 312 height 26
type input "**********"
click at [469, 435] on input "**********" at bounding box center [551, 434] width 312 height 26
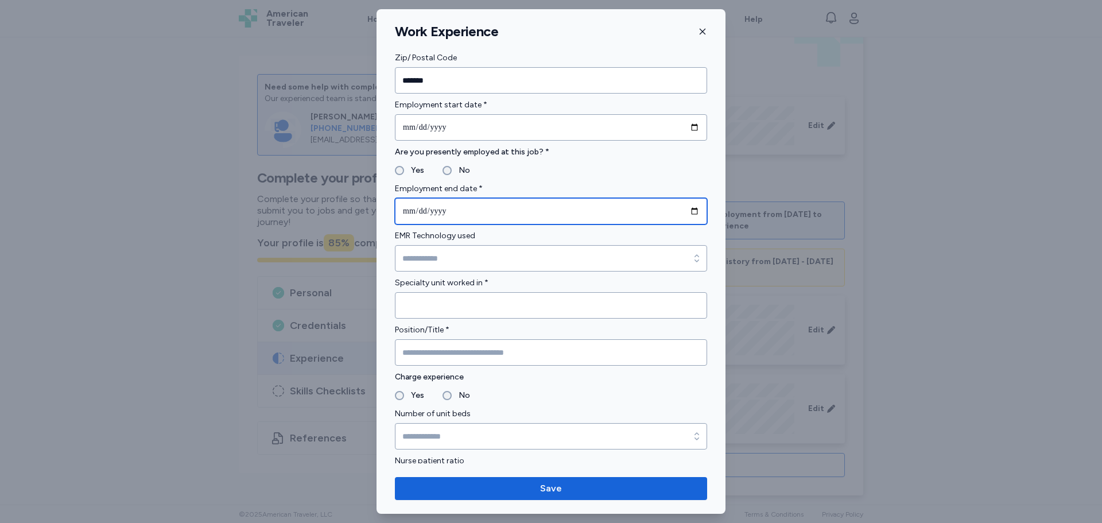
scroll to position [459, 0]
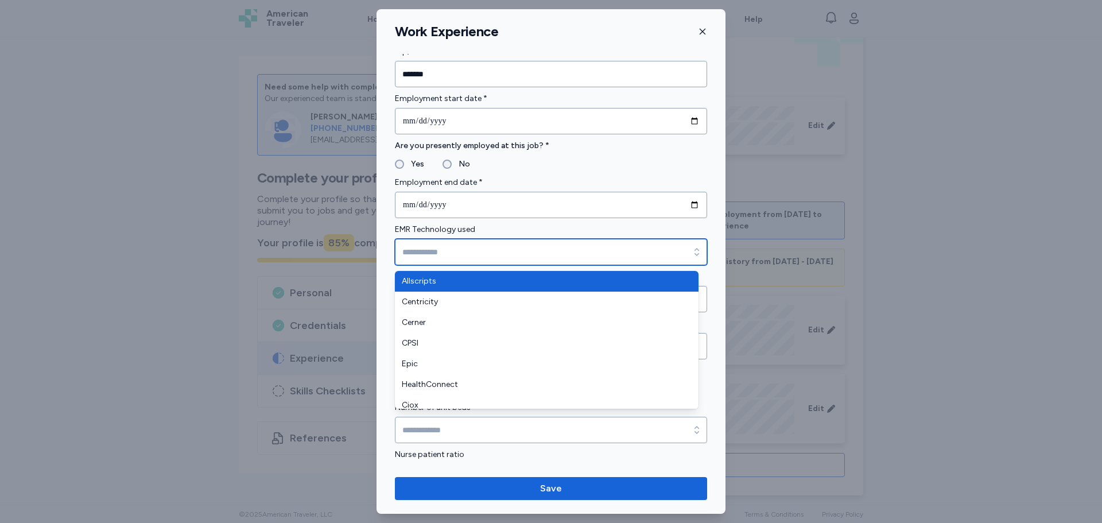
click at [430, 259] on input "EMR Technology used" at bounding box center [551, 252] width 312 height 26
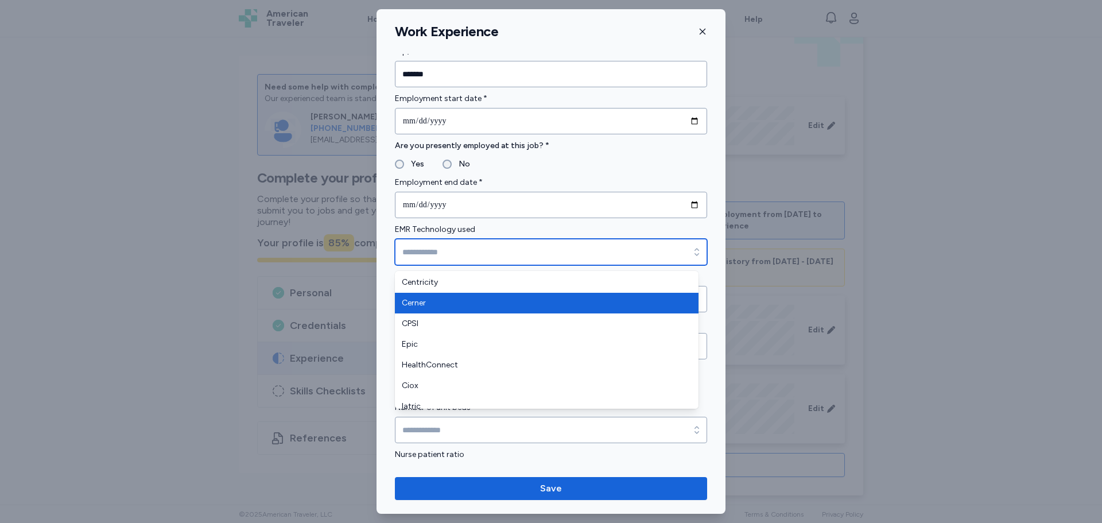
scroll to position [0, 0]
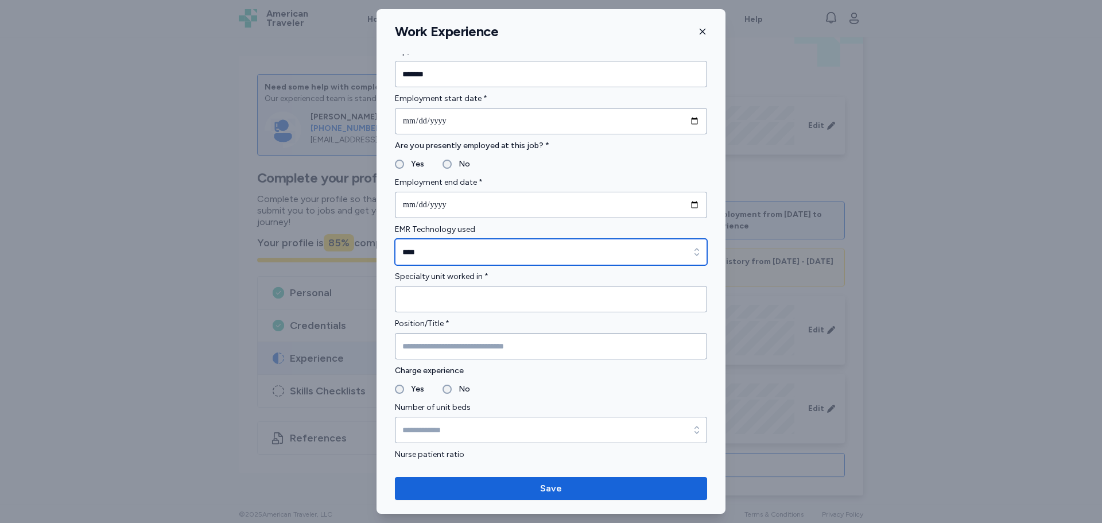
click at [462, 252] on input "****" at bounding box center [551, 252] width 312 height 26
click at [465, 252] on input "****" at bounding box center [551, 252] width 312 height 26
click at [692, 254] on icon "button" at bounding box center [696, 251] width 11 height 11
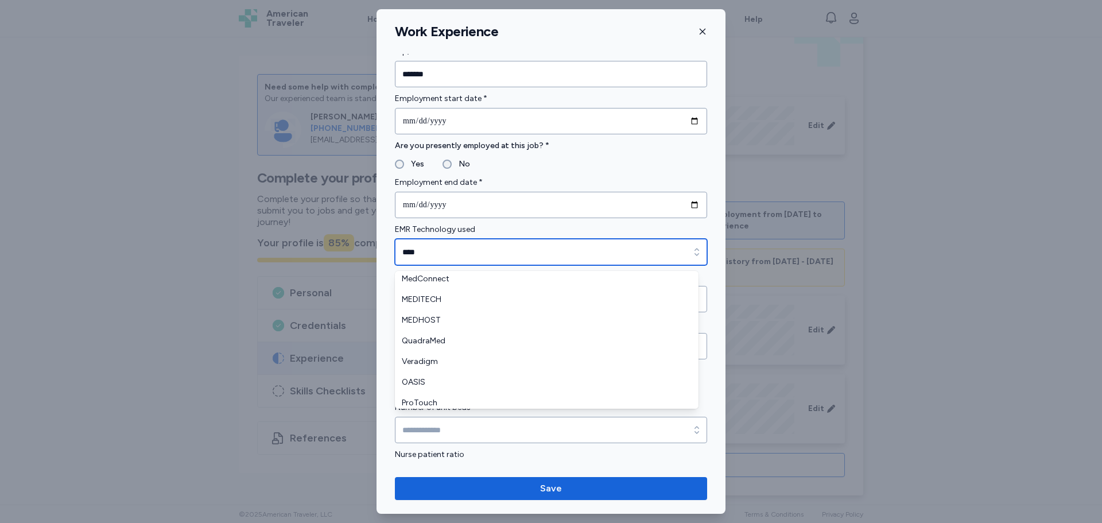
scroll to position [172, 0]
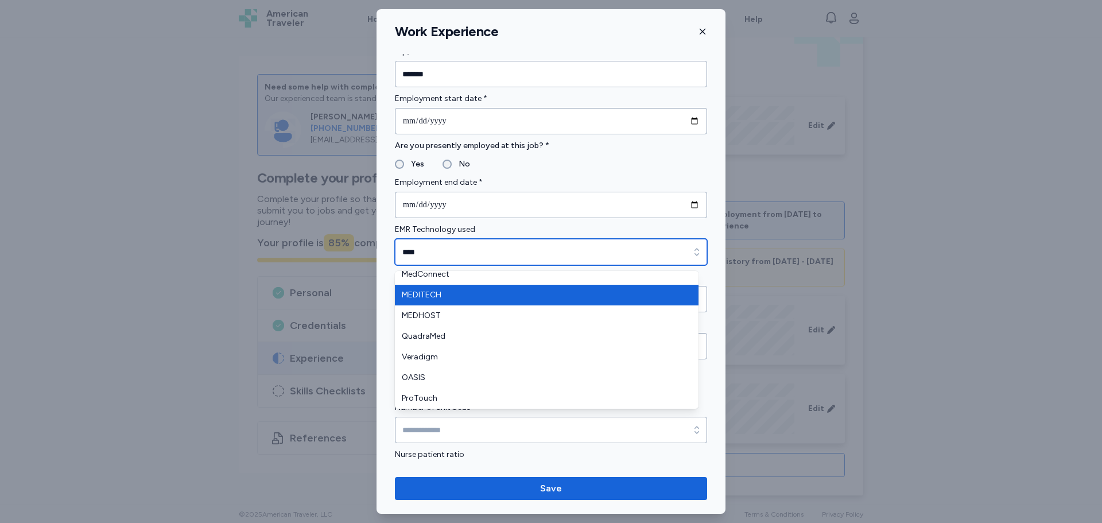
type input "********"
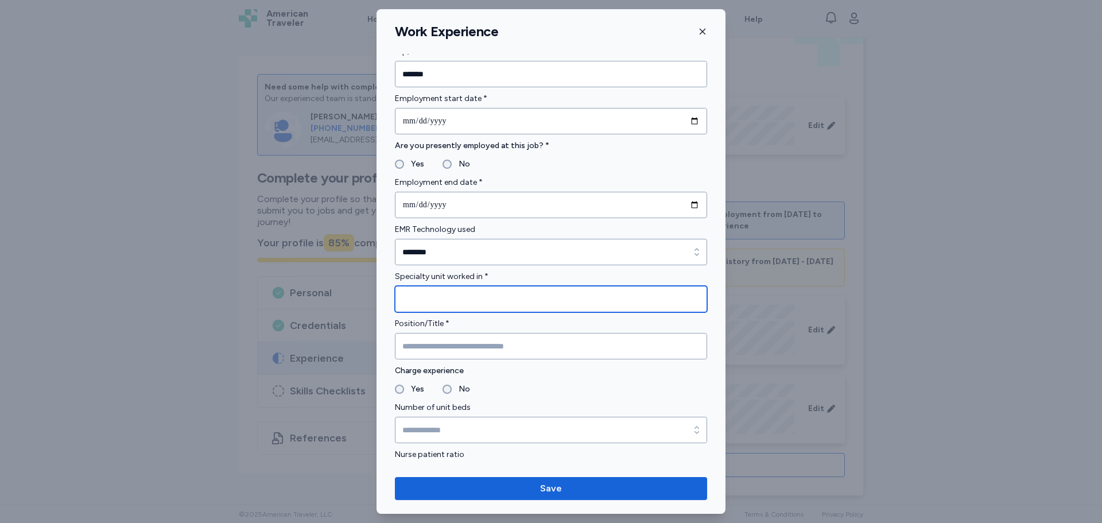
click at [422, 303] on input "Specialty unit worked in *" at bounding box center [551, 299] width 312 height 26
type input "********"
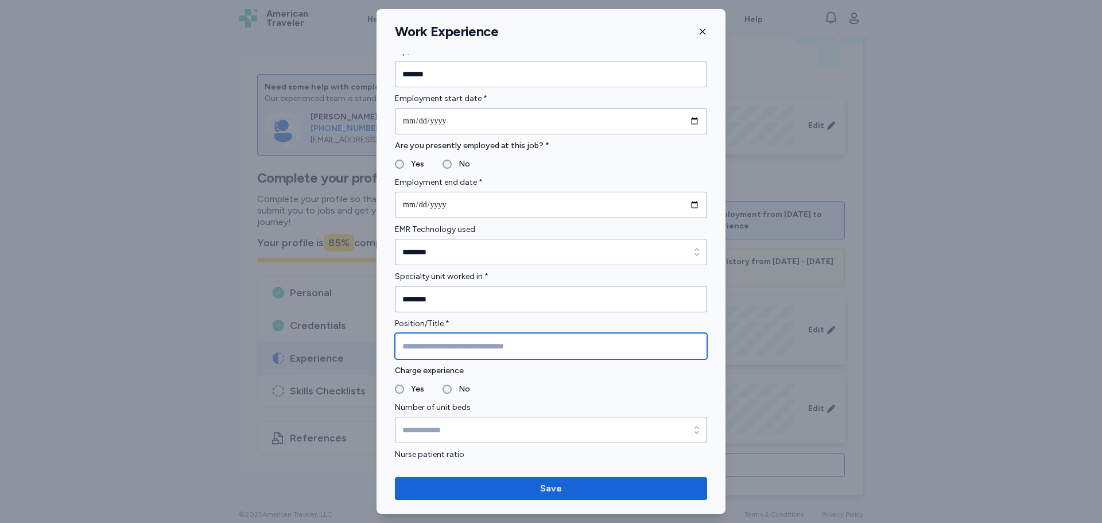
click at [482, 344] on input "Position/Title *" at bounding box center [551, 346] width 312 height 26
type input "*********"
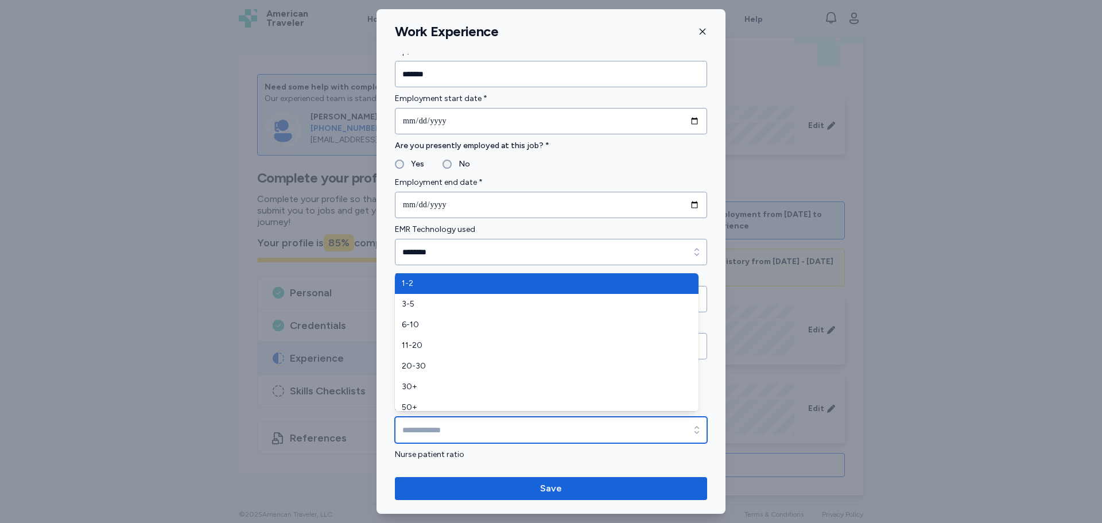
click at [443, 432] on input "Number of unit beds" at bounding box center [551, 430] width 312 height 26
click at [470, 438] on input "Number of unit beds" at bounding box center [551, 430] width 312 height 26
click at [446, 422] on input "Number of unit beds" at bounding box center [551, 430] width 312 height 26
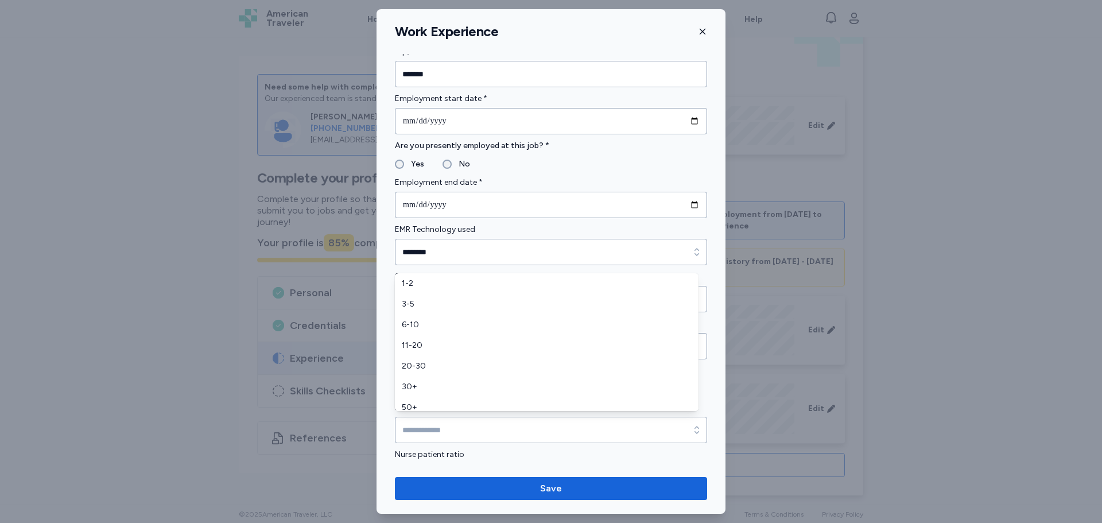
click at [467, 452] on form "**********" at bounding box center [551, 357] width 312 height 1430
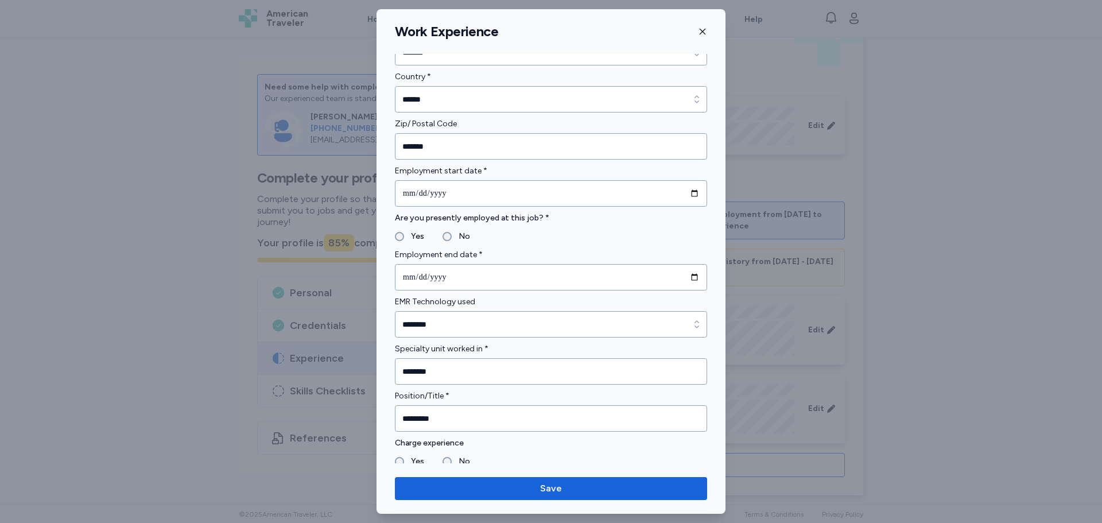
scroll to position [517, 0]
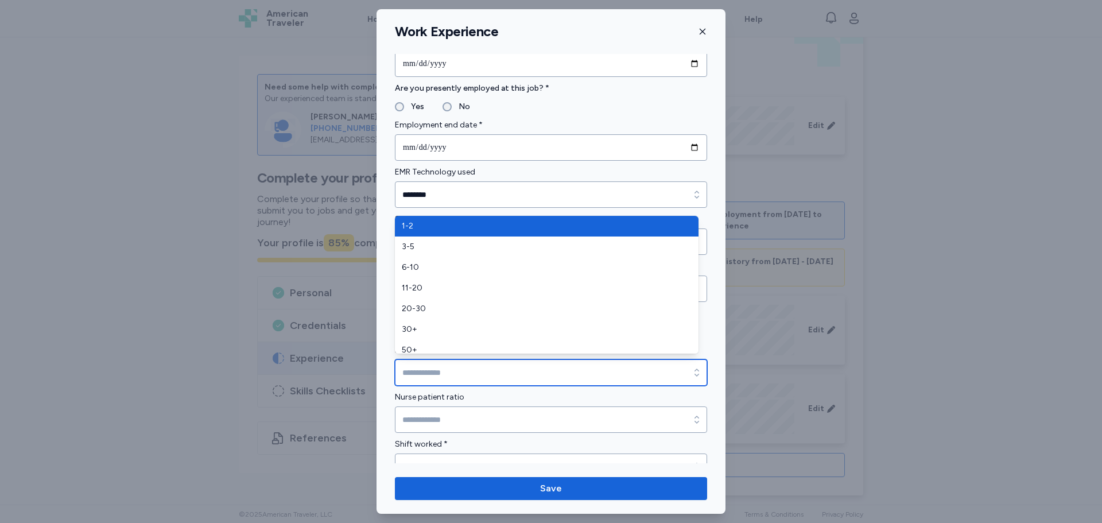
click at [458, 369] on input "Number of unit beds" at bounding box center [551, 372] width 312 height 26
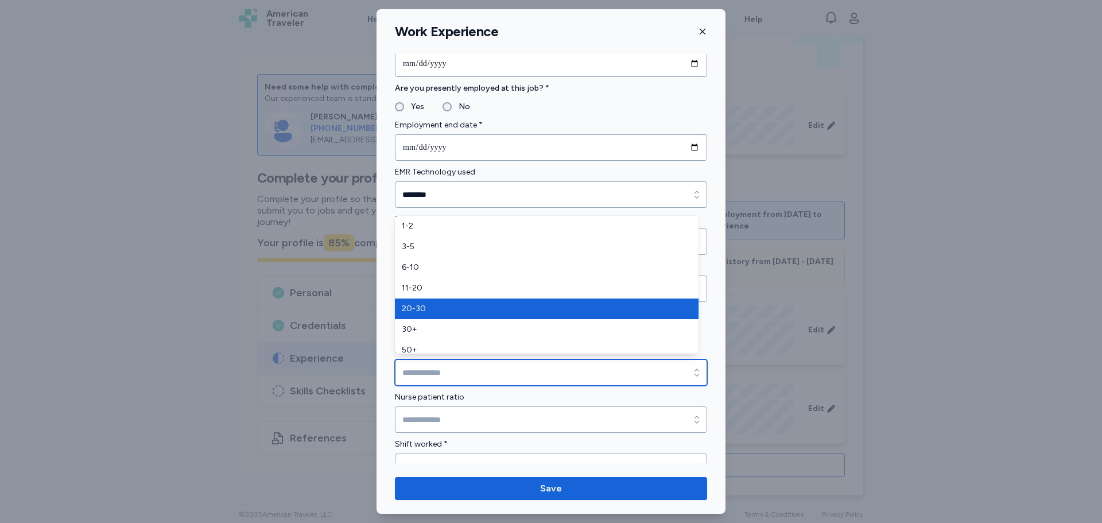
type input "*****"
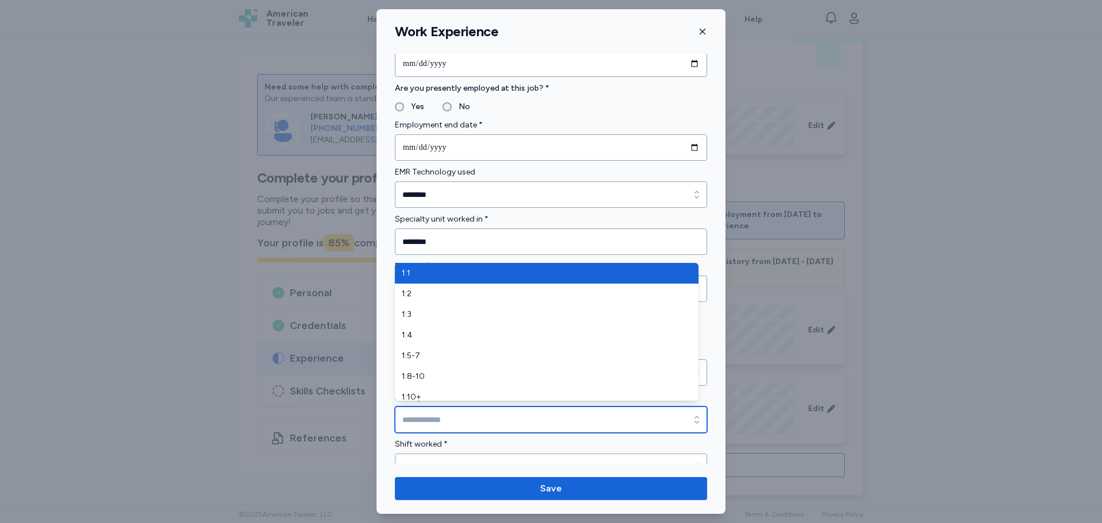
click at [441, 411] on input "Nurse patient ratio" at bounding box center [551, 420] width 312 height 26
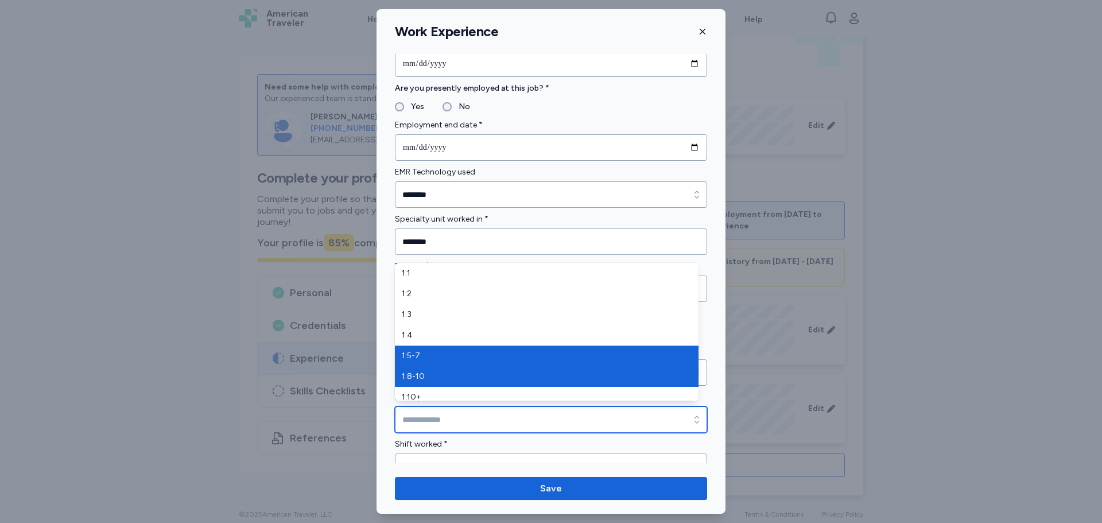
type input "*****"
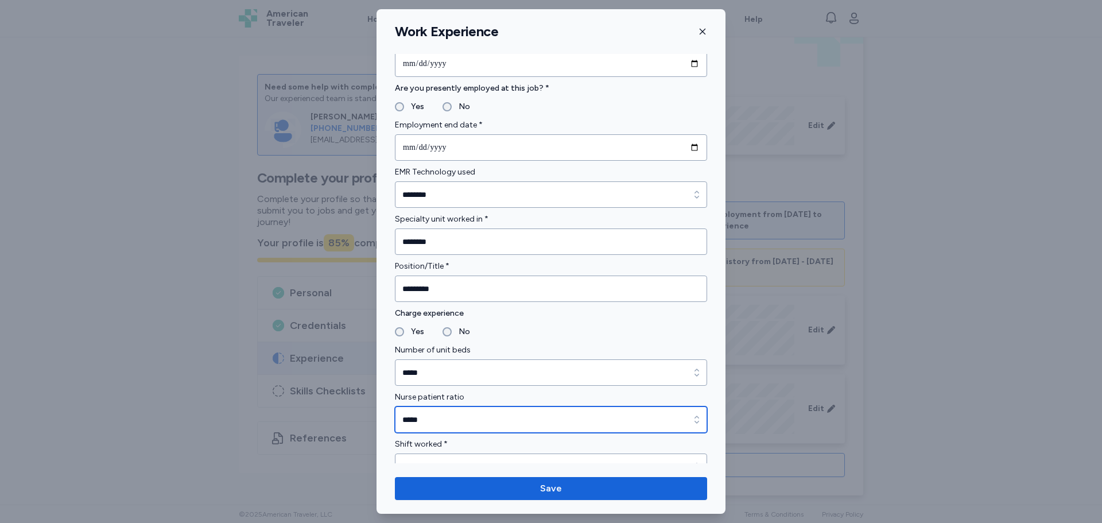
scroll to position [632, 0]
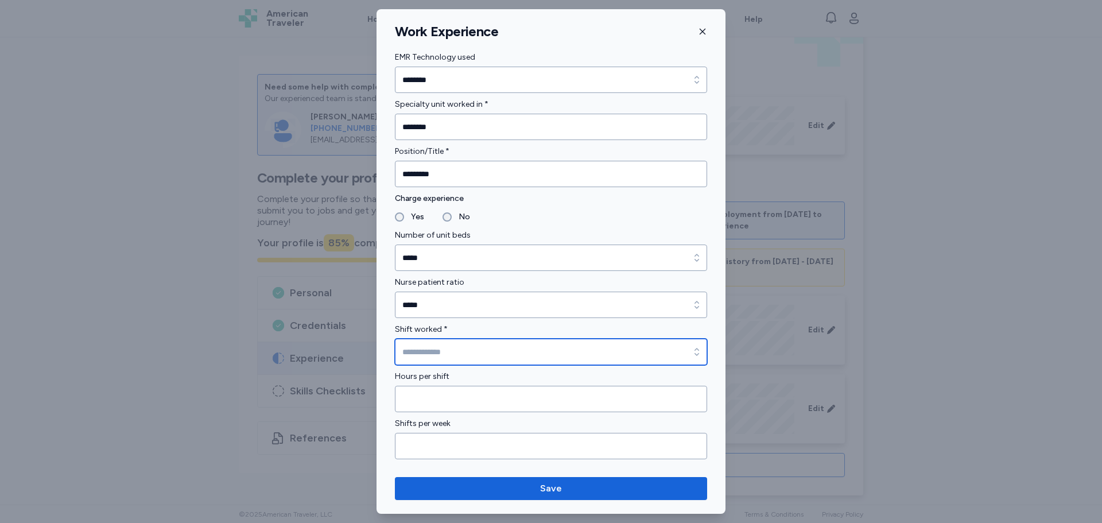
click at [439, 343] on input "Shift worked *" at bounding box center [551, 352] width 312 height 26
click at [459, 368] on form "**********" at bounding box center [551, 184] width 312 height 1430
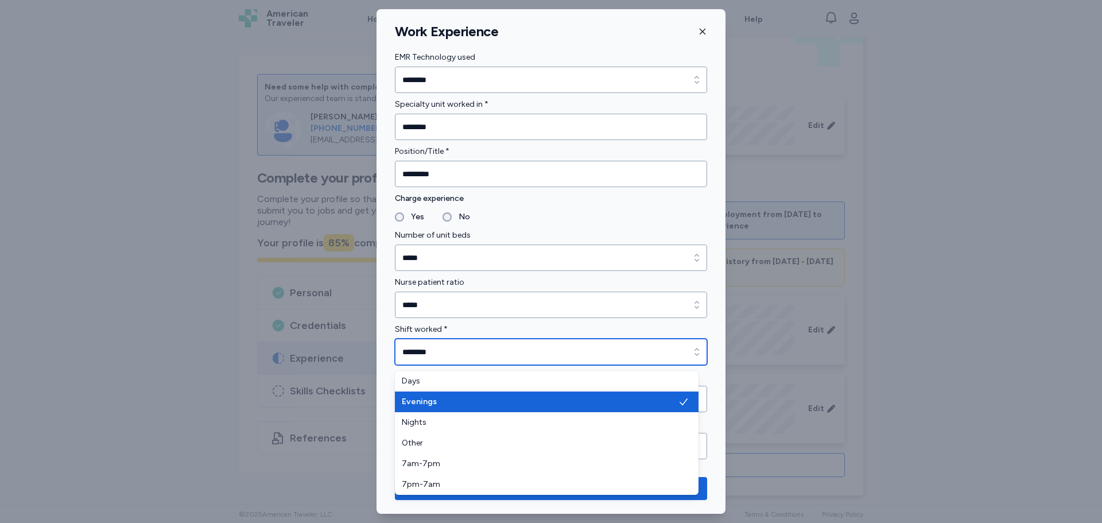
click at [483, 355] on input "********" at bounding box center [551, 352] width 312 height 26
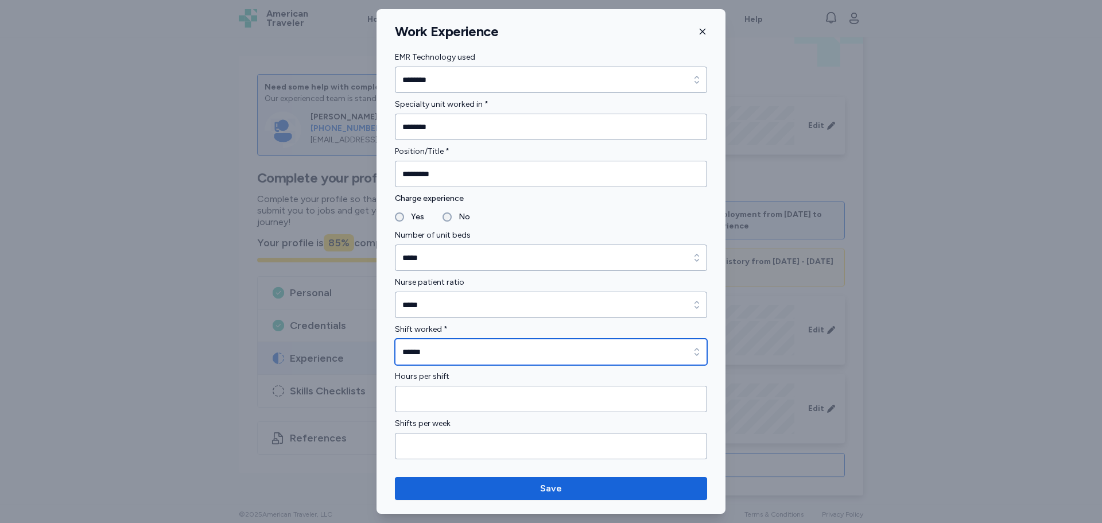
type input "******"
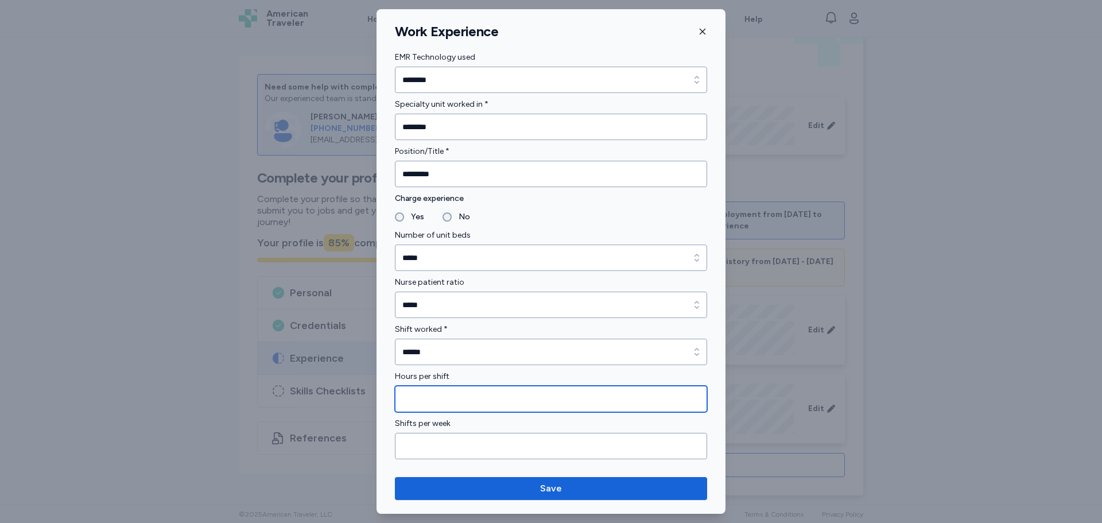
click at [460, 398] on input "Hours per shift" at bounding box center [551, 399] width 312 height 26
type input "**"
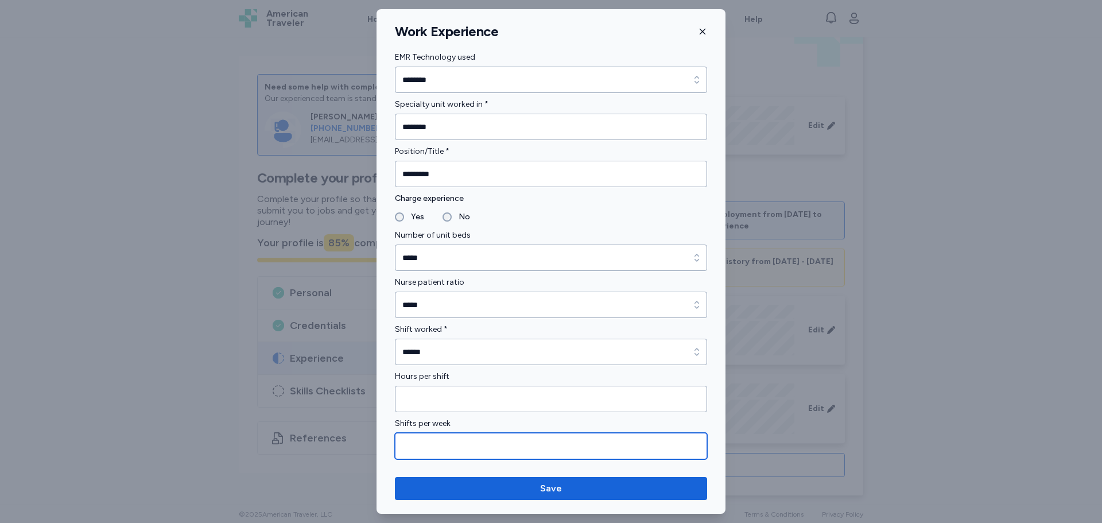
click at [433, 444] on input "Shifts per week" at bounding box center [551, 446] width 312 height 26
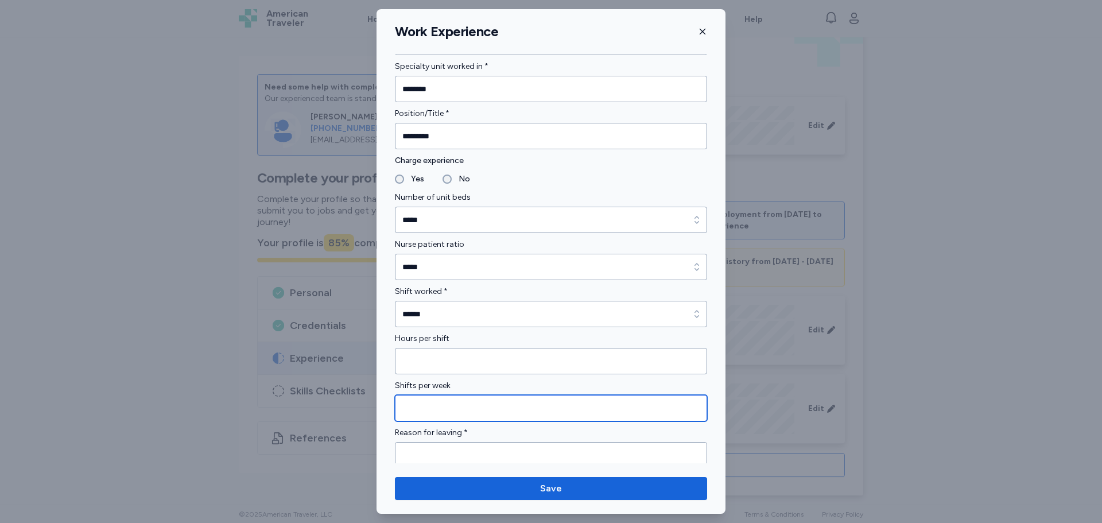
scroll to position [689, 0]
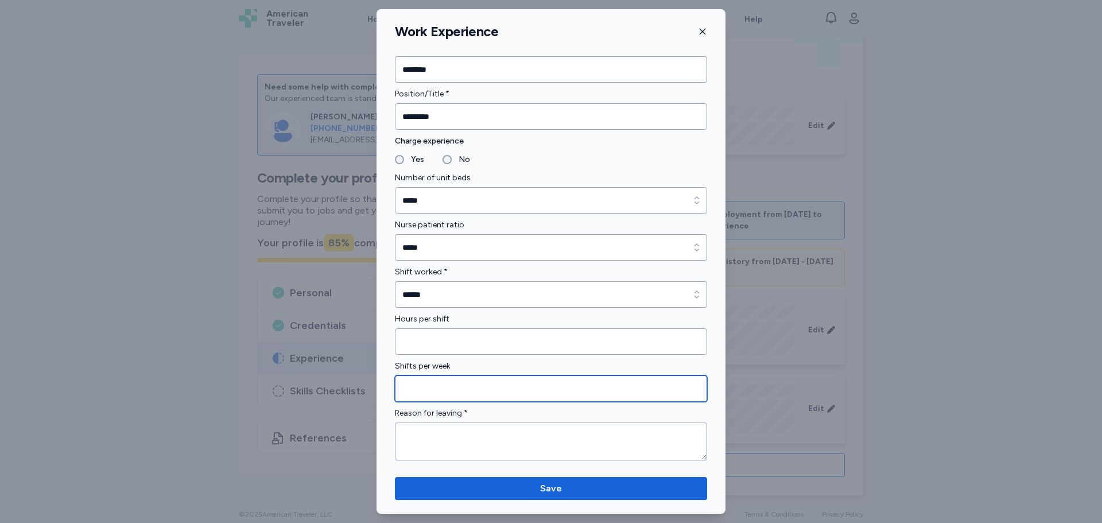
type input "*"
click at [439, 422] on div "Reason for leaving *" at bounding box center [551, 434] width 312 height 54
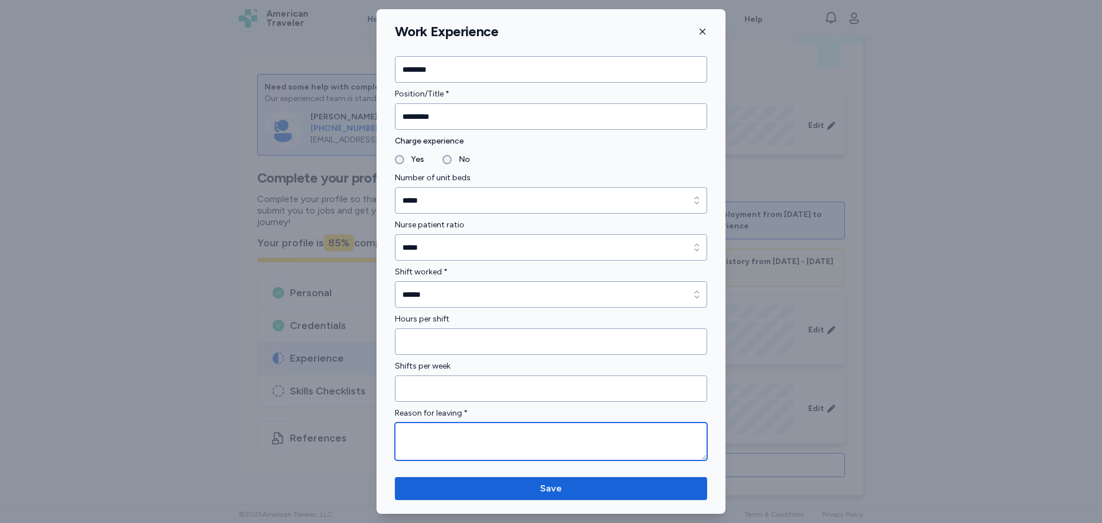
click at [444, 440] on textarea at bounding box center [551, 442] width 312 height 38
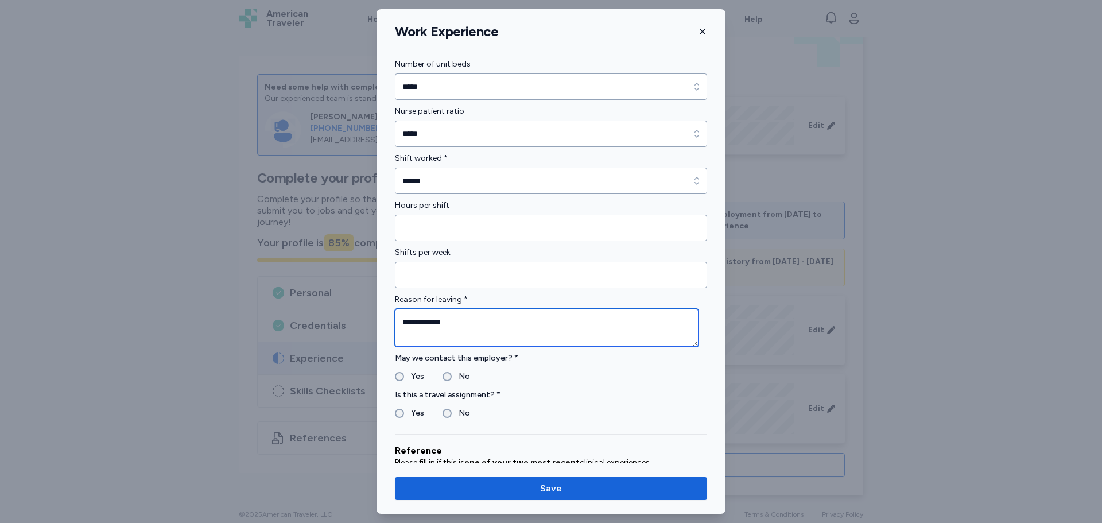
scroll to position [919, 0]
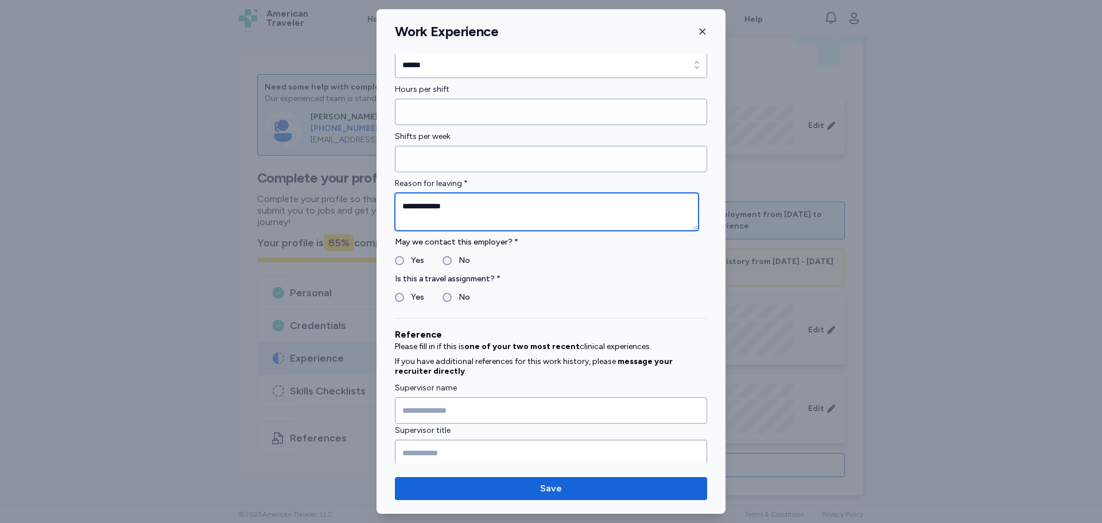
type textarea "**********"
click at [409, 256] on label "Yes" at bounding box center [414, 261] width 20 height 14
click at [416, 296] on label "Yes" at bounding box center [414, 298] width 20 height 14
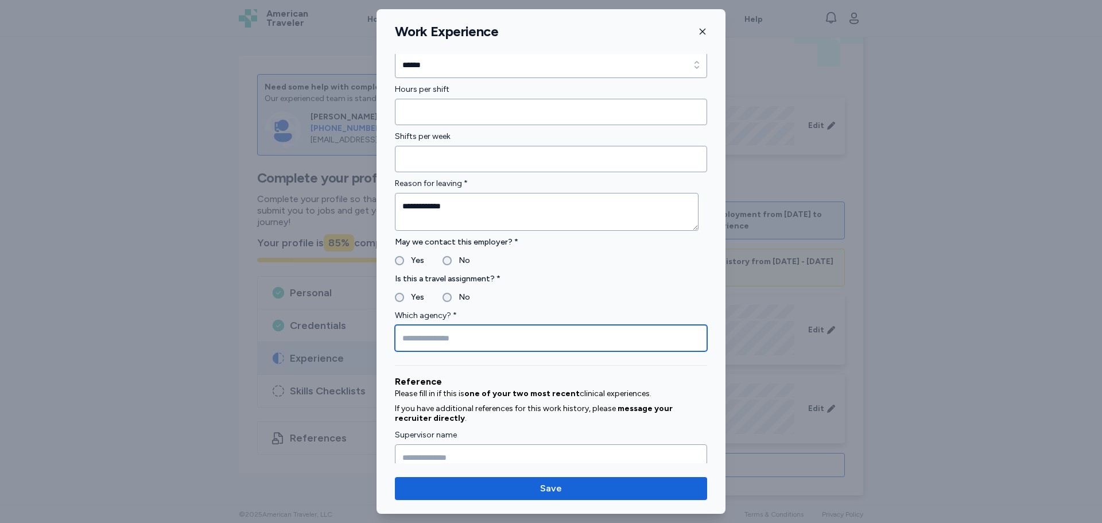
click at [438, 340] on input "Which agency? *" at bounding box center [551, 338] width 312 height 26
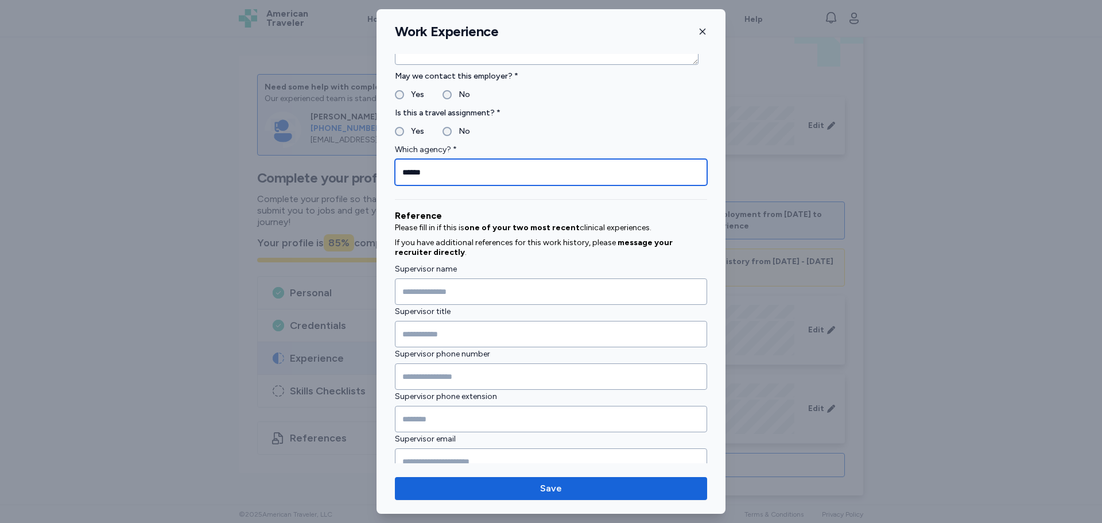
scroll to position [1091, 0]
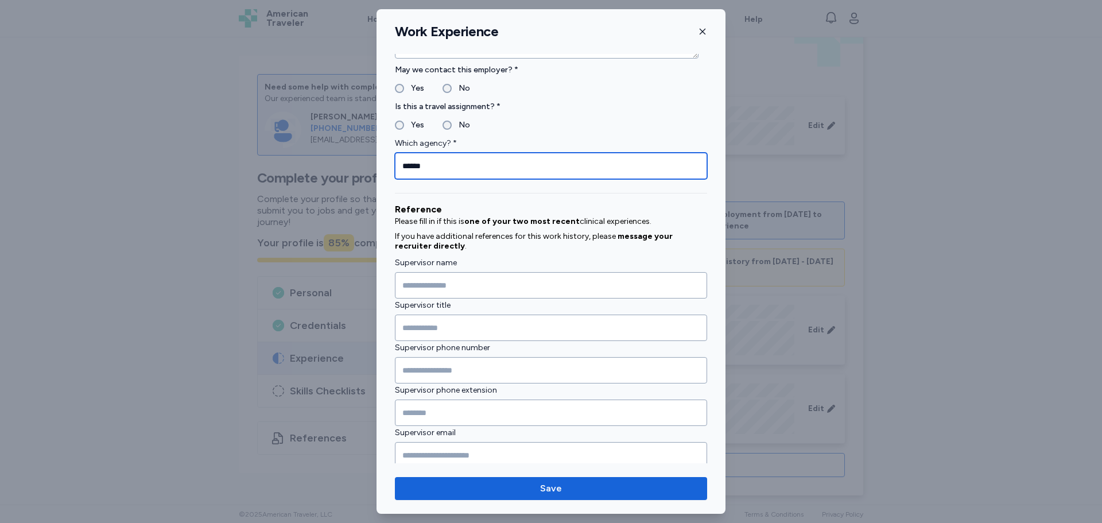
type input "******"
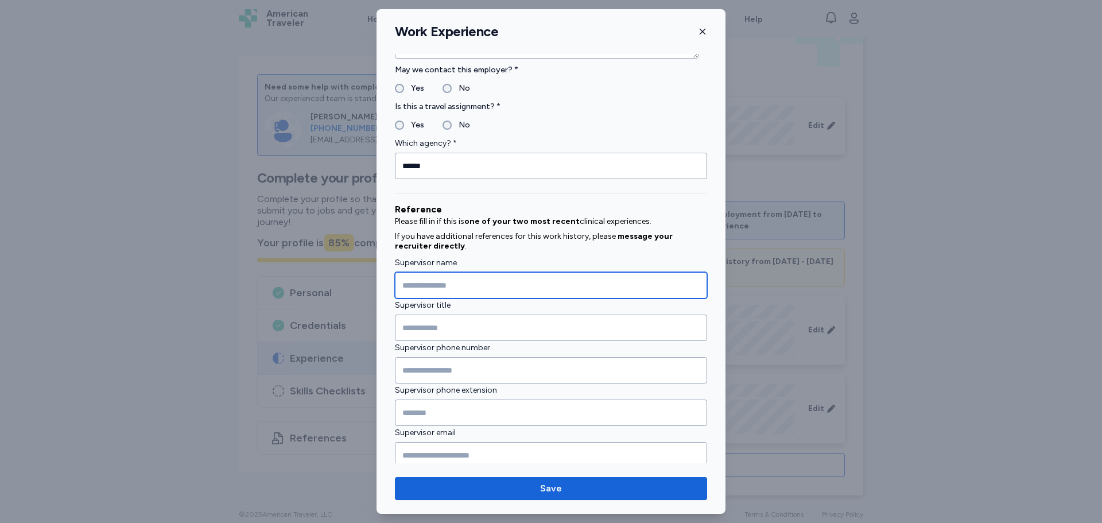
click at [438, 291] on input "Supervisor name" at bounding box center [551, 285] width 312 height 26
type input "*****"
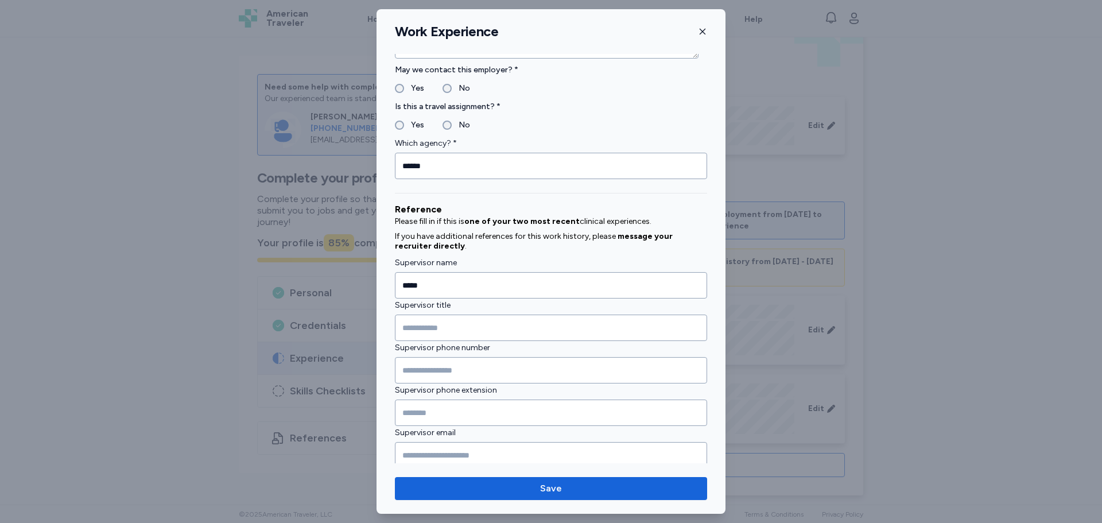
click at [449, 311] on label "Supervisor title" at bounding box center [551, 306] width 312 height 14
click at [450, 318] on input "Supervisor title" at bounding box center [551, 328] width 312 height 26
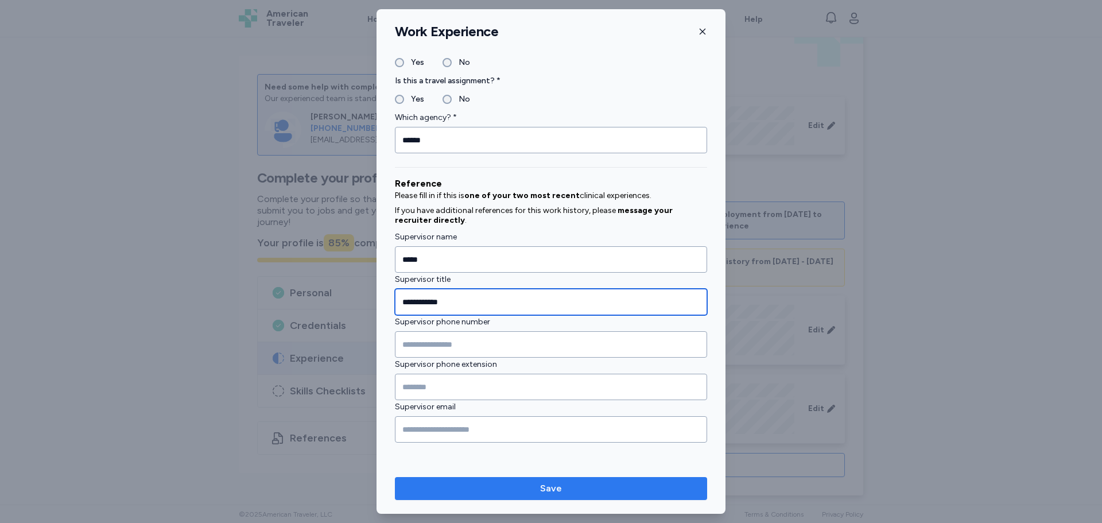
type input "**********"
click at [525, 485] on span "Save" at bounding box center [551, 489] width 294 height 14
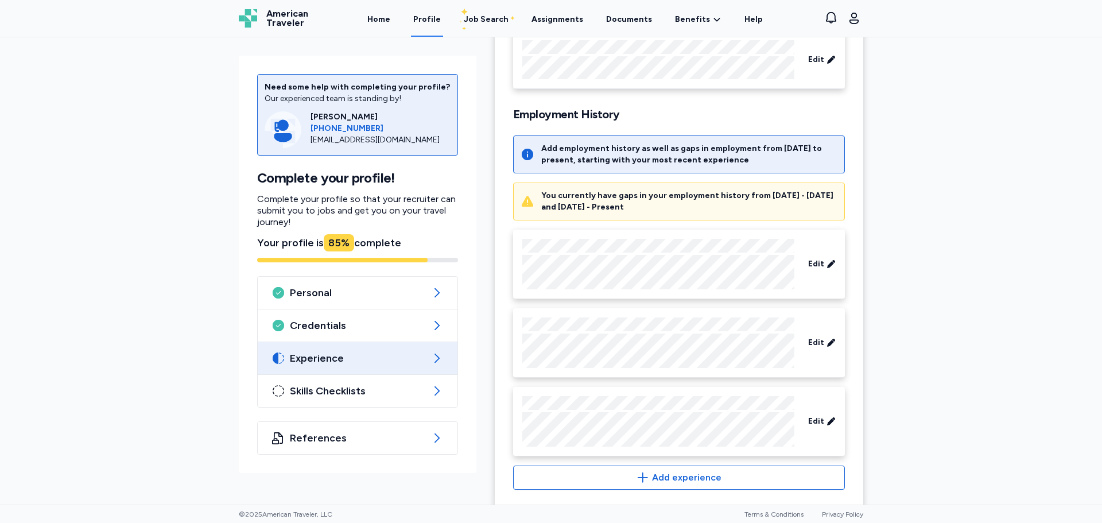
scroll to position [137, 0]
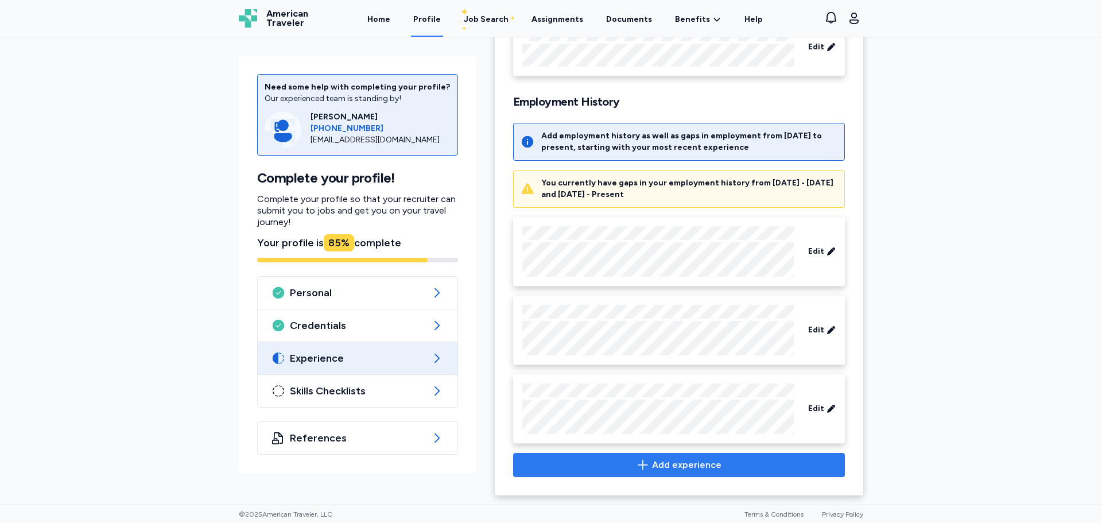
click at [701, 468] on span "Add experience" at bounding box center [686, 465] width 69 height 14
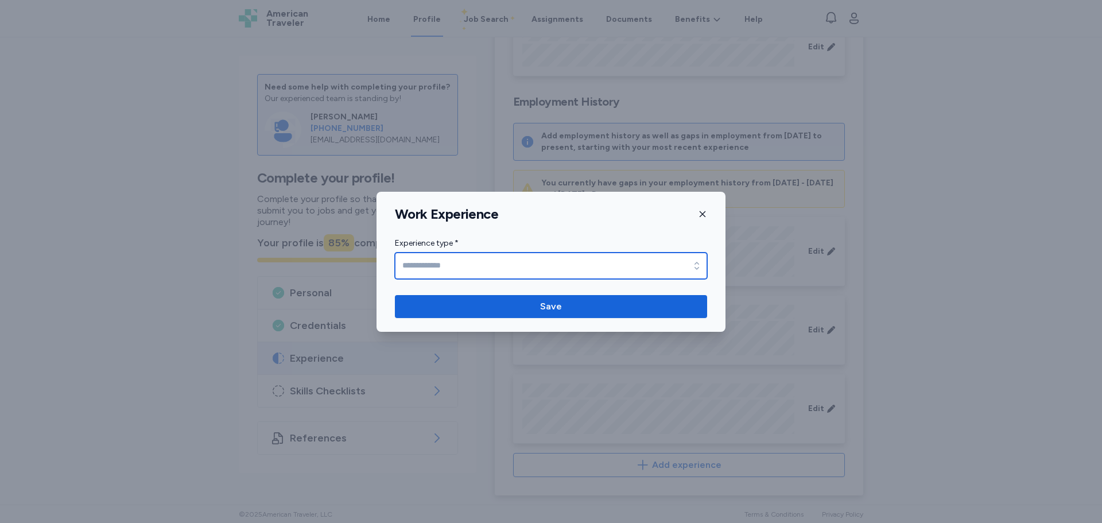
click at [550, 271] on input "Experience type *" at bounding box center [551, 266] width 312 height 26
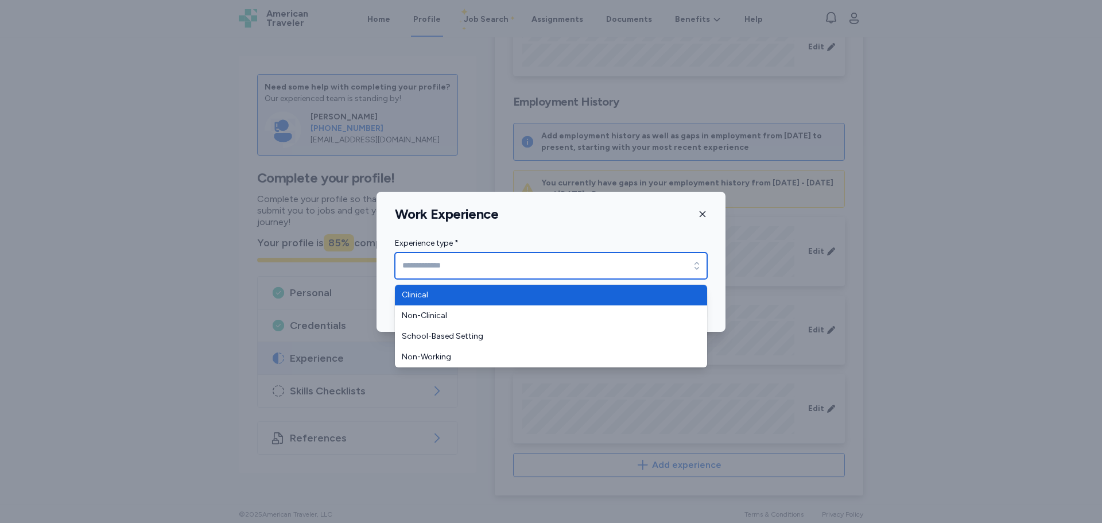
click at [491, 261] on input "Experience type *" at bounding box center [551, 266] width 312 height 26
type input "********"
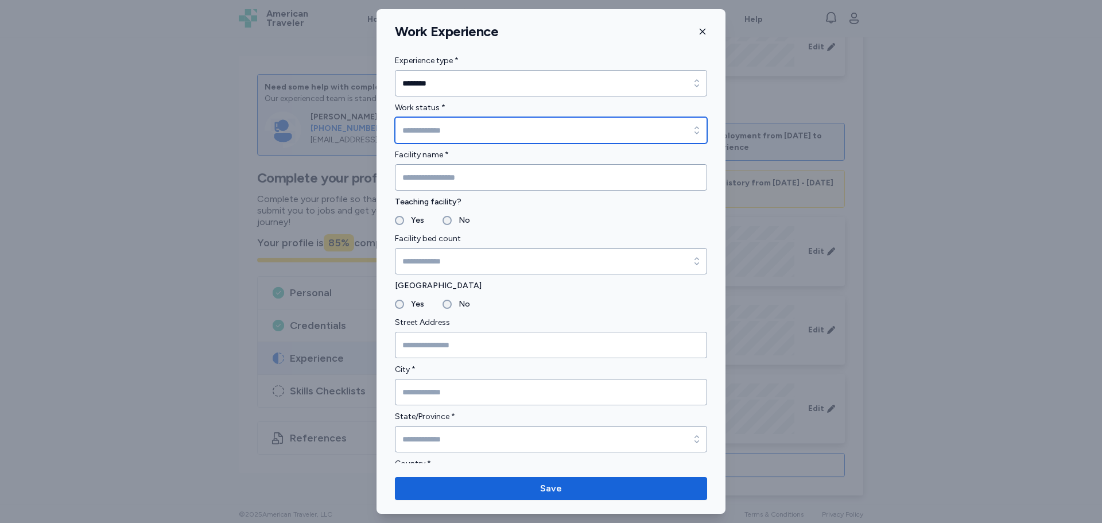
click at [447, 133] on input "Work status *" at bounding box center [551, 130] width 312 height 26
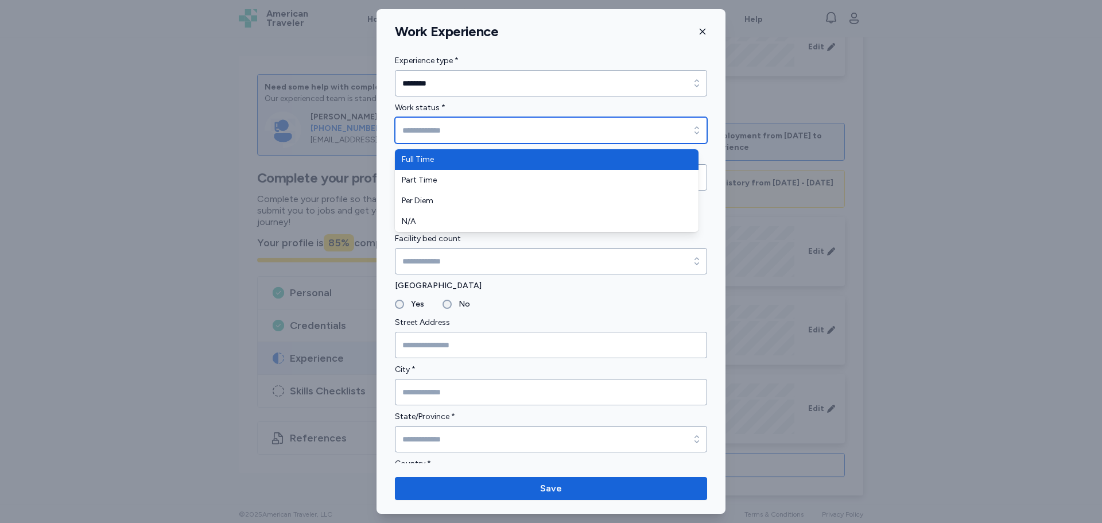
type input "*********"
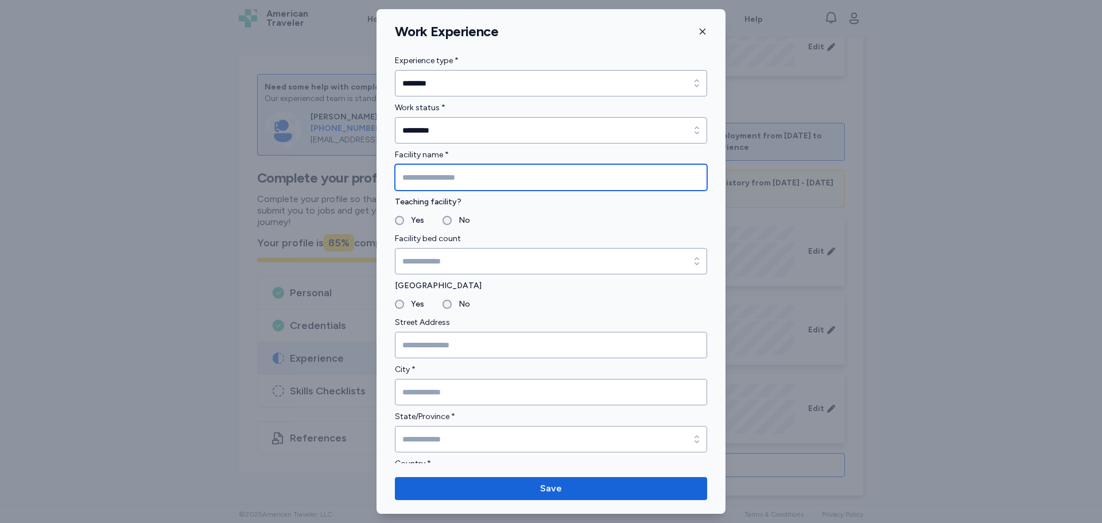
click at [441, 182] on input "Facility name *" at bounding box center [551, 177] width 312 height 26
click at [439, 173] on input "Facility name *" at bounding box center [551, 177] width 312 height 26
paste input "**********"
type input "**********"
click at [452, 215] on label "No" at bounding box center [461, 221] width 18 height 14
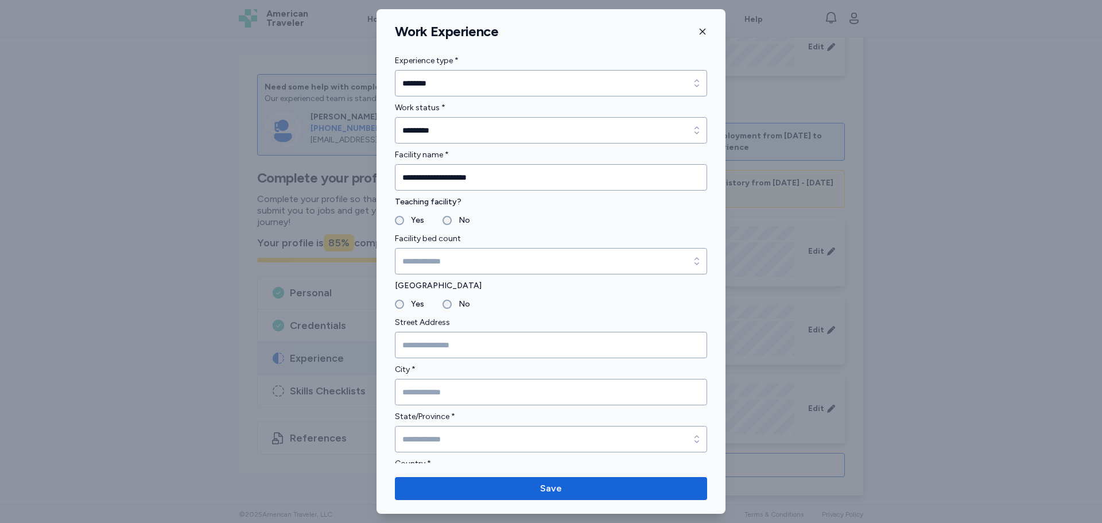
click at [418, 214] on label "Yes" at bounding box center [414, 221] width 20 height 14
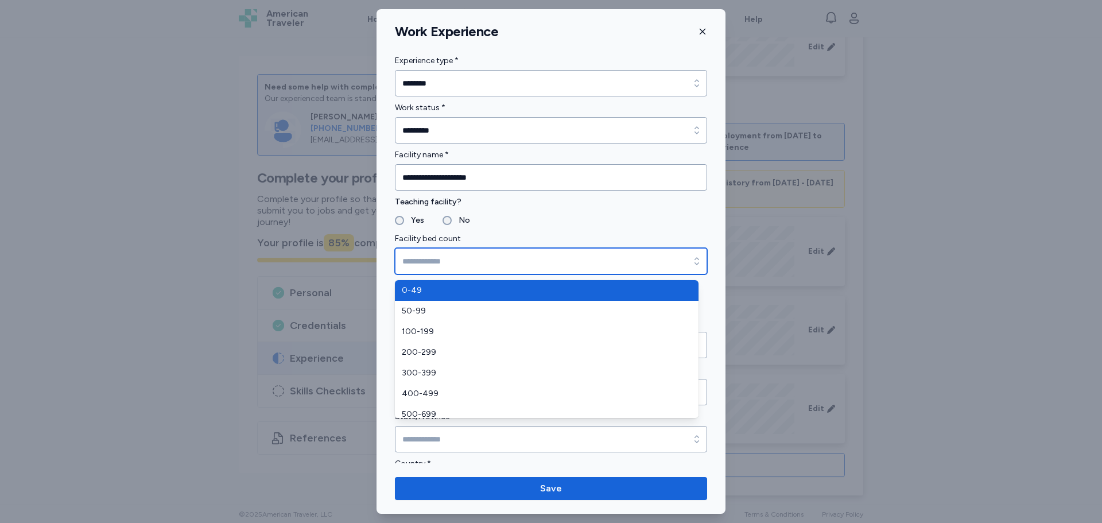
click at [429, 274] on input "Facility bed count" at bounding box center [551, 261] width 312 height 26
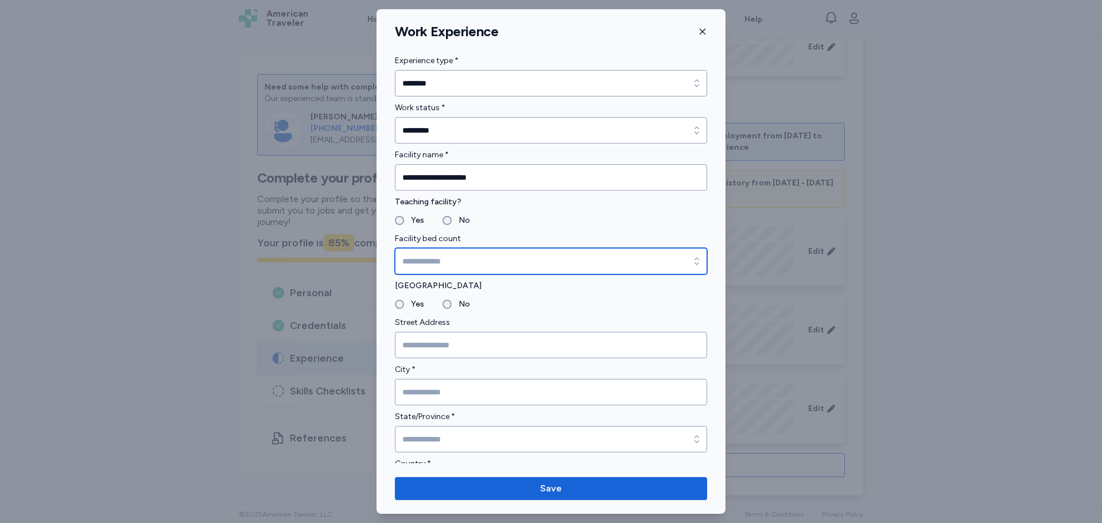
click at [470, 269] on input "Facility bed count" at bounding box center [551, 261] width 312 height 26
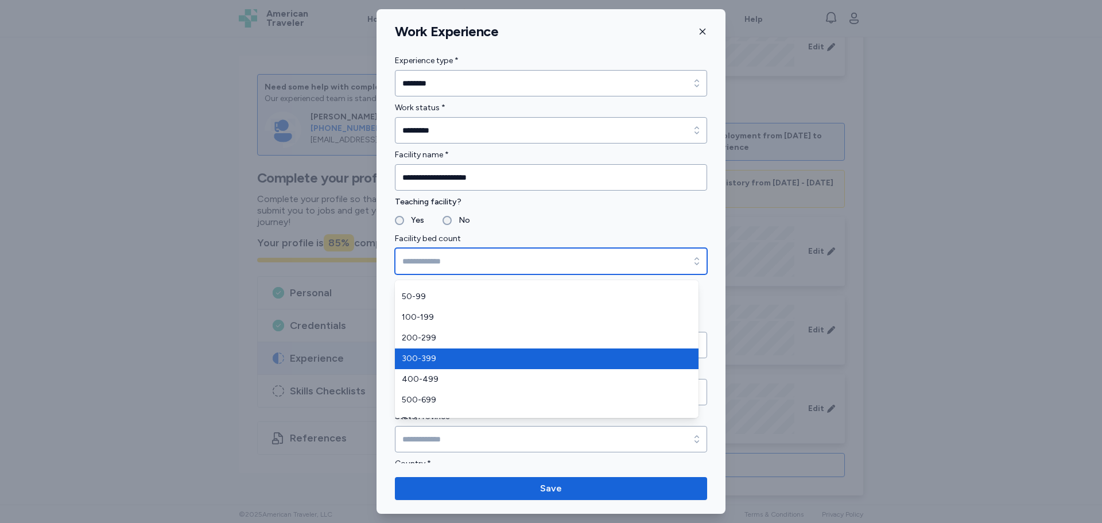
scroll to position [28, 0]
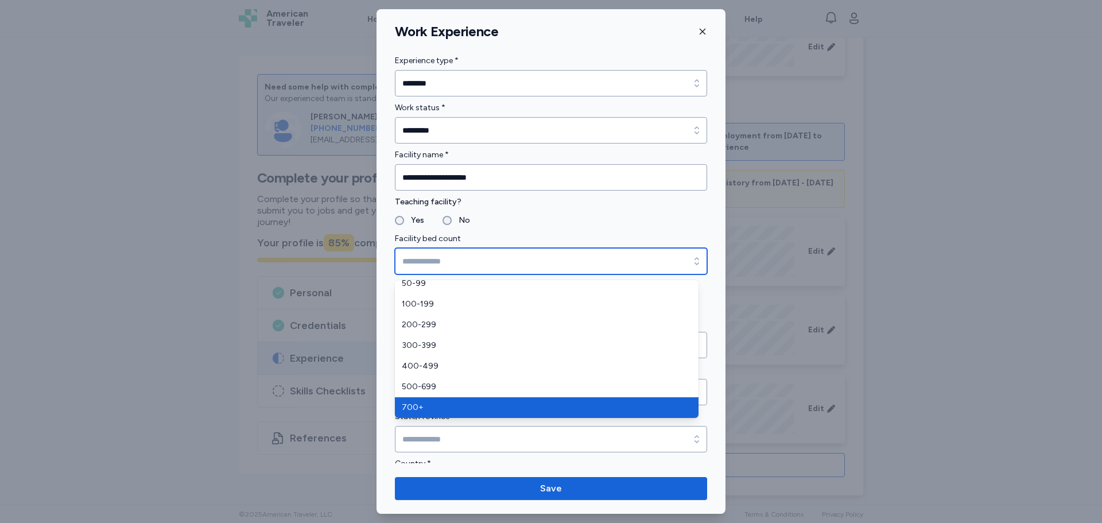
type input "****"
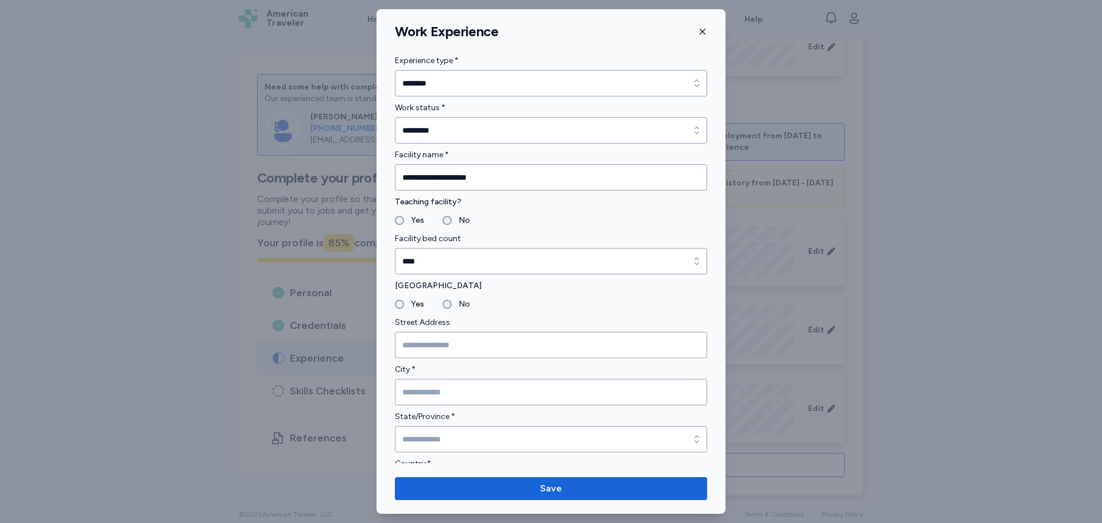
click at [416, 307] on label "Yes" at bounding box center [414, 304] width 20 height 14
click at [429, 355] on input "Street Address" at bounding box center [551, 345] width 312 height 26
drag, startPoint x: 474, startPoint y: 323, endPoint x: 472, endPoint y: 336, distance: 13.9
click at [474, 326] on label "Street Address" at bounding box center [551, 323] width 312 height 14
click at [471, 339] on input "Street Address" at bounding box center [551, 345] width 312 height 26
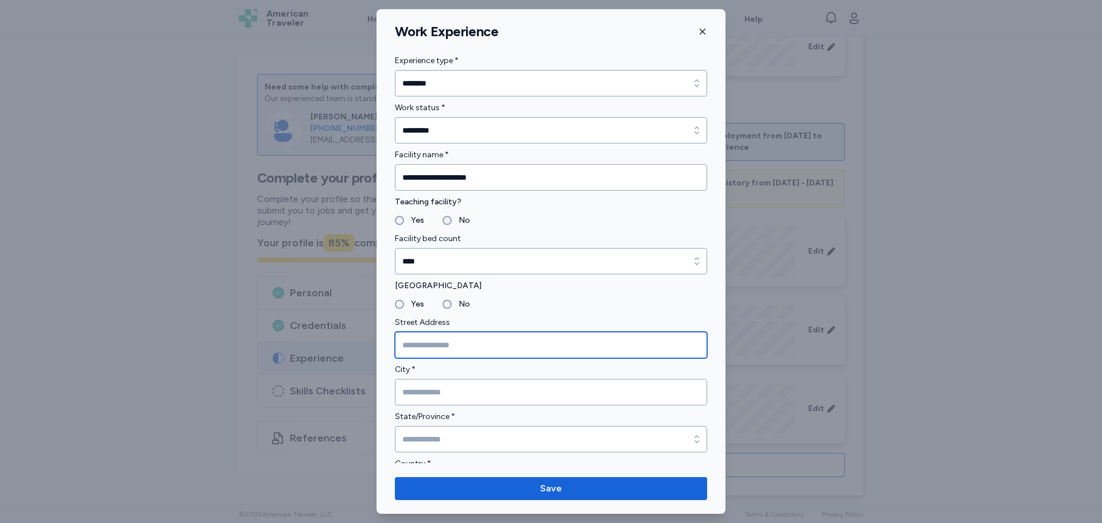
paste input "**********"
type input "**********"
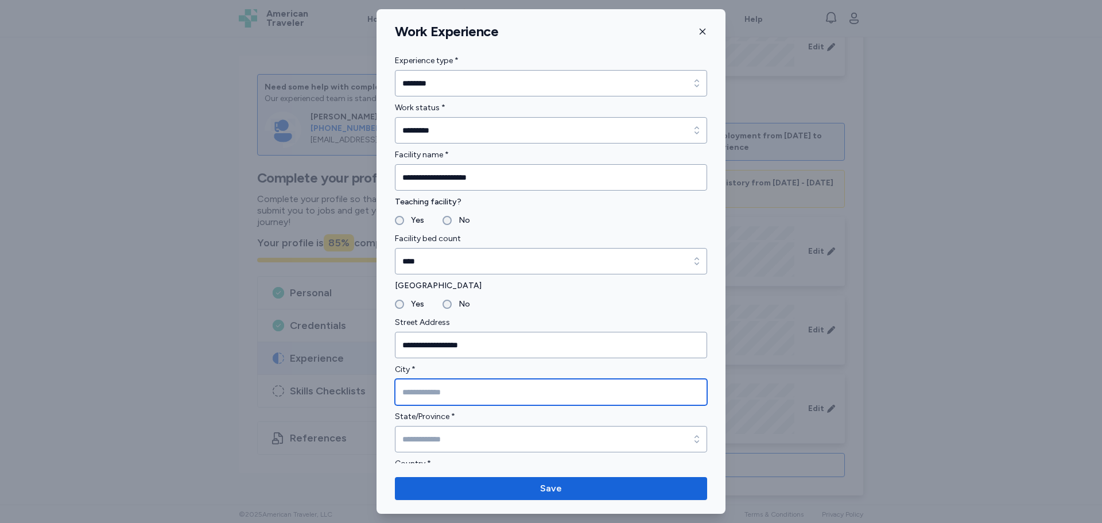
click at [477, 401] on input "City *" at bounding box center [551, 392] width 312 height 26
paste input "**********"
type input "**********"
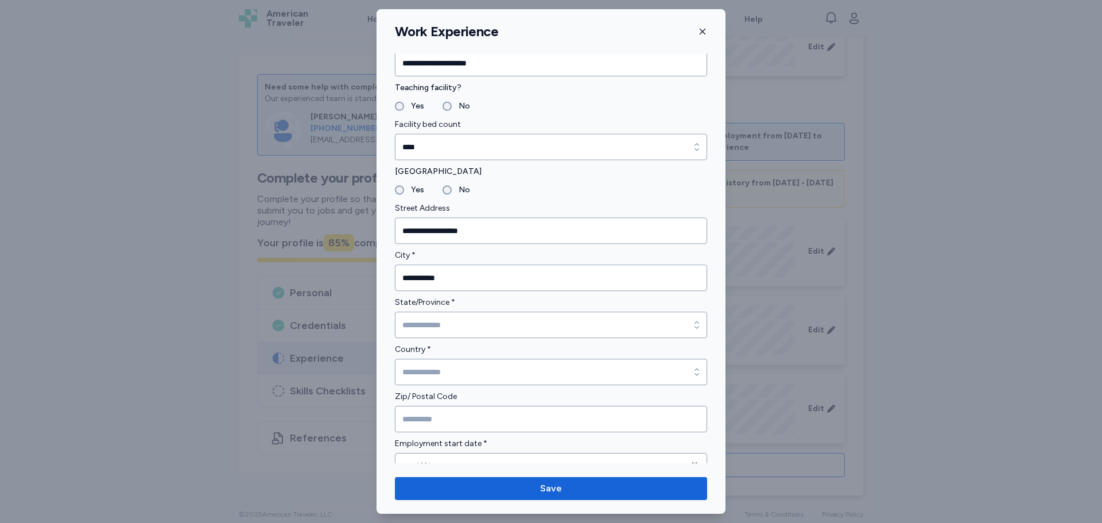
scroll to position [115, 0]
click at [421, 377] on input "Country *" at bounding box center [551, 371] width 312 height 26
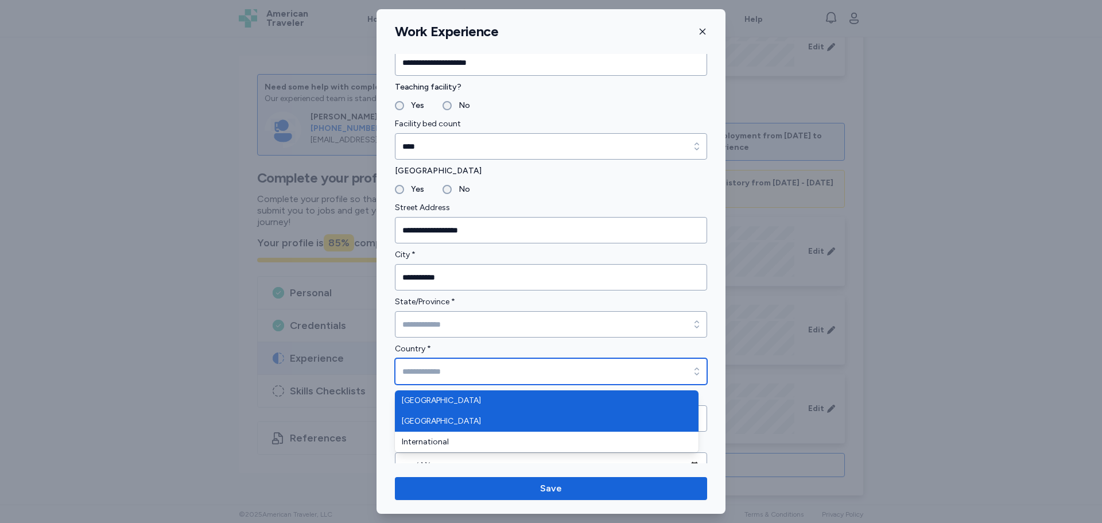
type input "******"
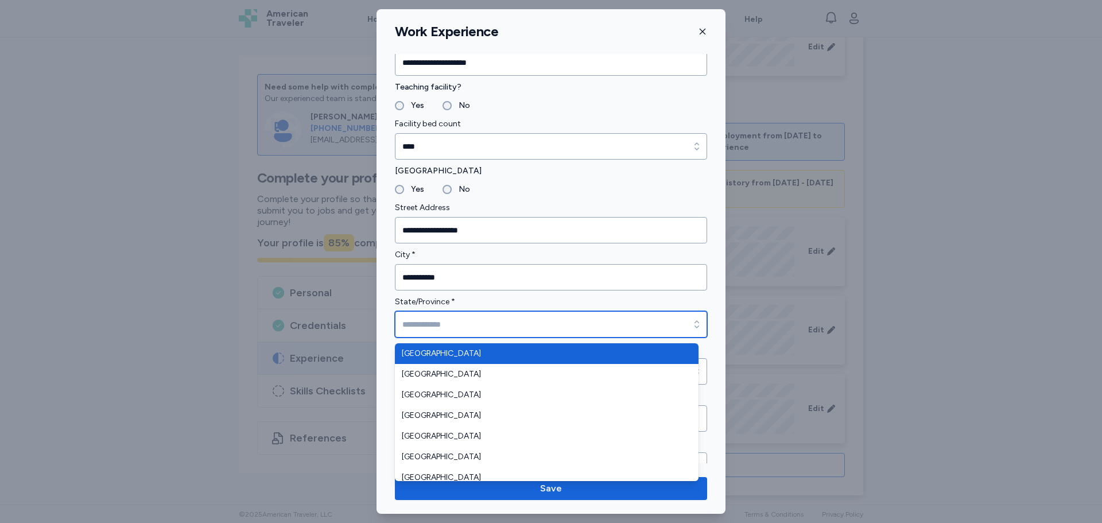
click at [442, 334] on input "State/Province *" at bounding box center [551, 324] width 312 height 26
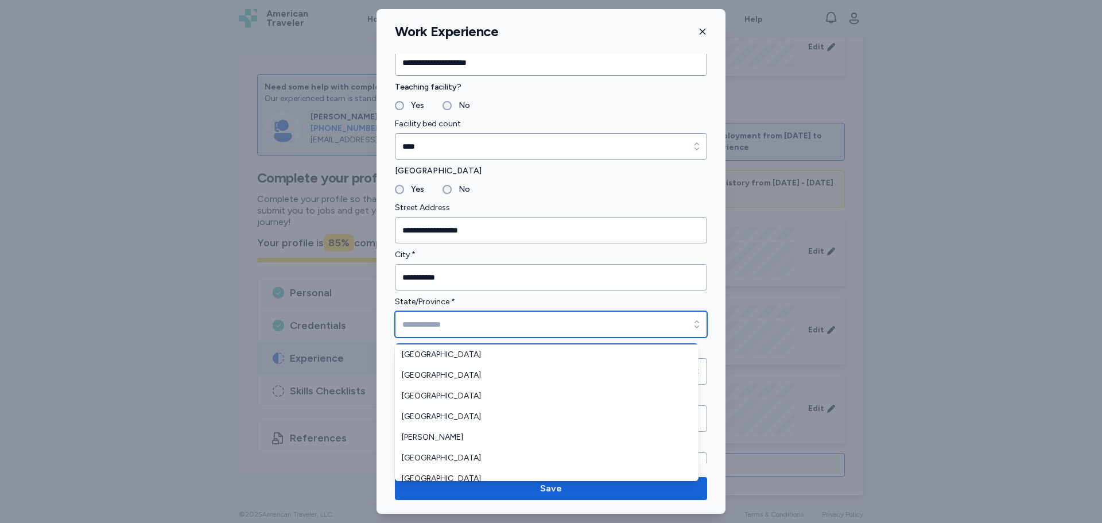
scroll to position [152, 0]
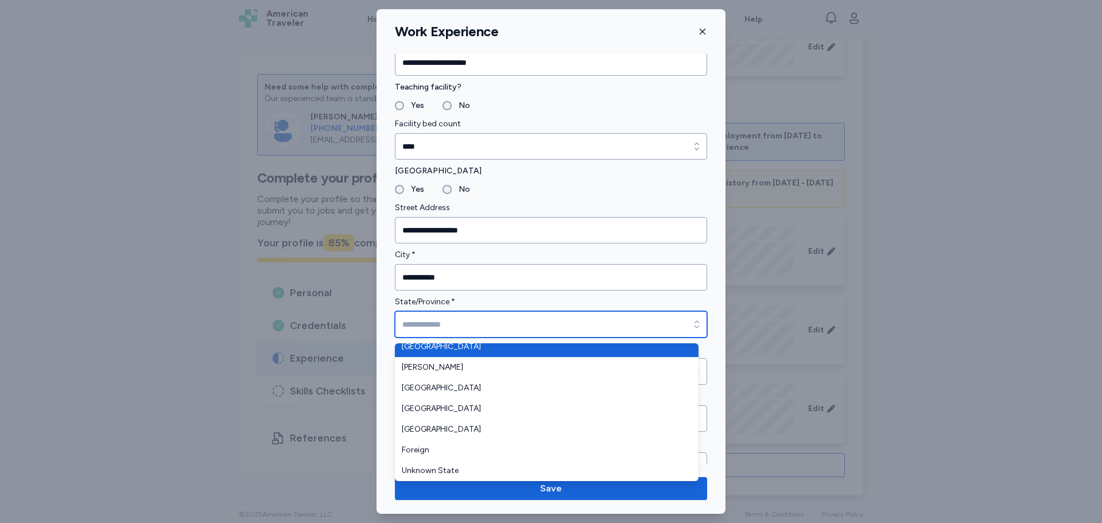
type input "*******"
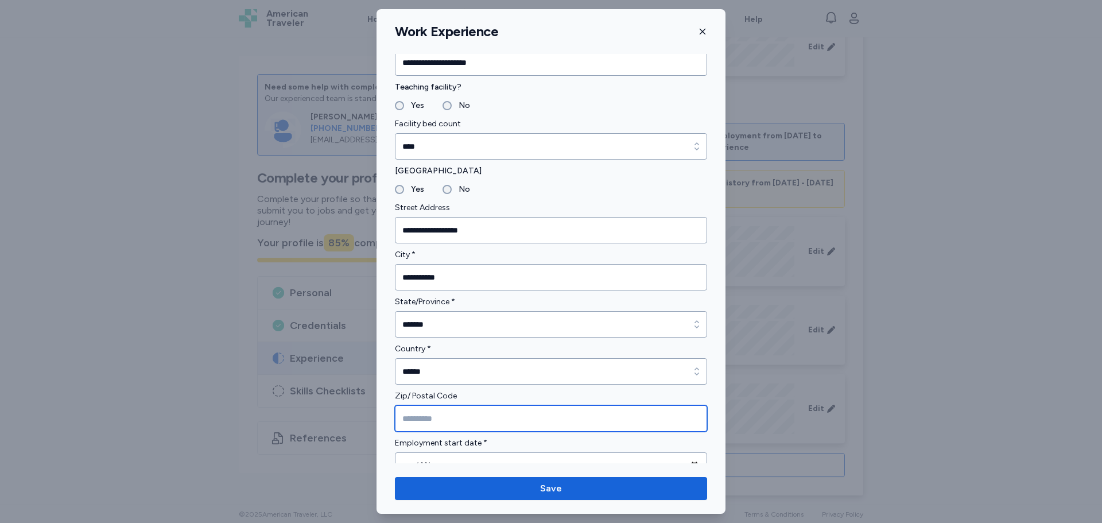
click at [436, 414] on input "Zip/ Postal Code" at bounding box center [551, 418] width 312 height 26
paste input "*******"
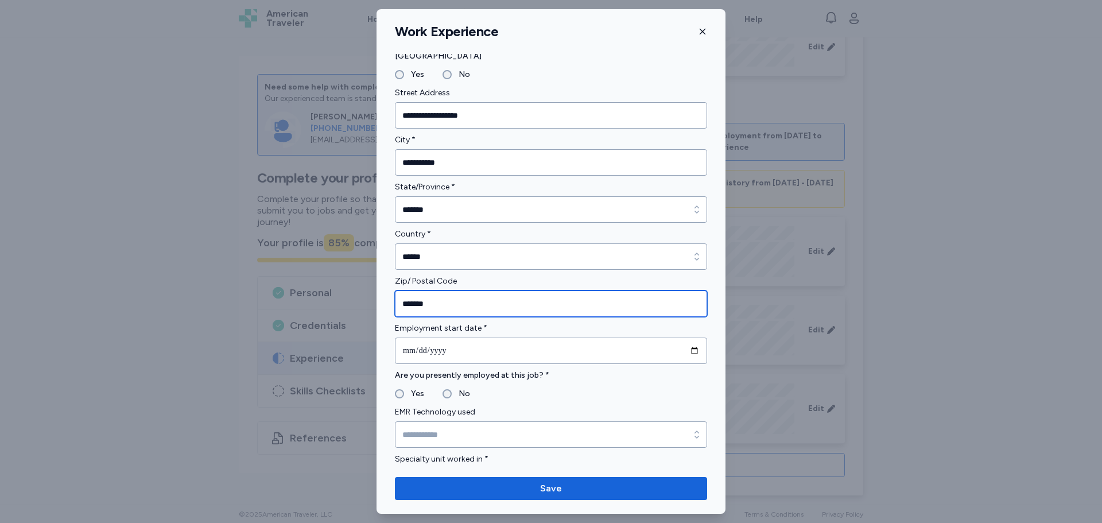
type input "*******"
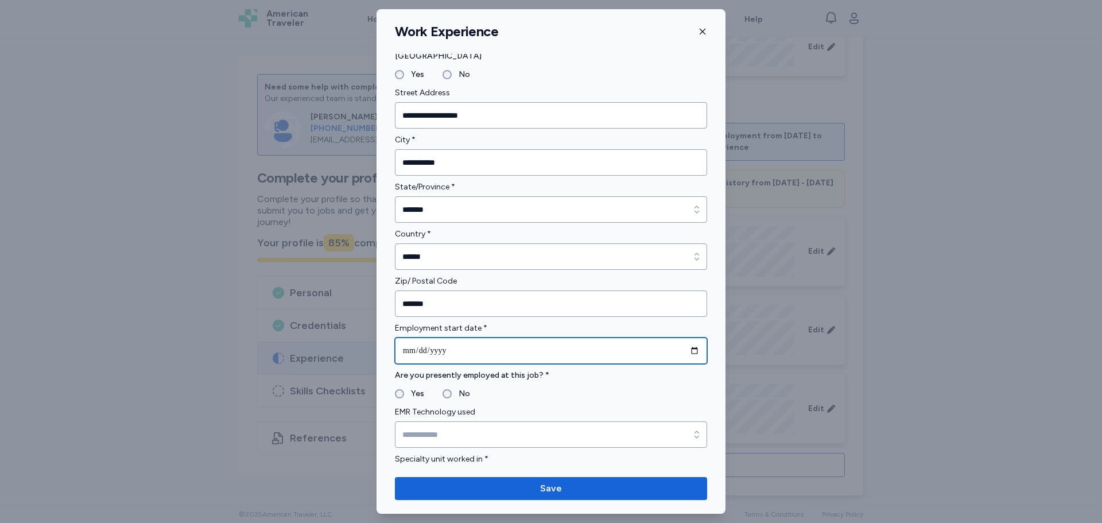
click at [429, 345] on input "date" at bounding box center [551, 351] width 312 height 26
click at [686, 353] on input "date" at bounding box center [551, 351] width 312 height 26
type input "**********"
click at [455, 391] on label "No" at bounding box center [461, 394] width 18 height 14
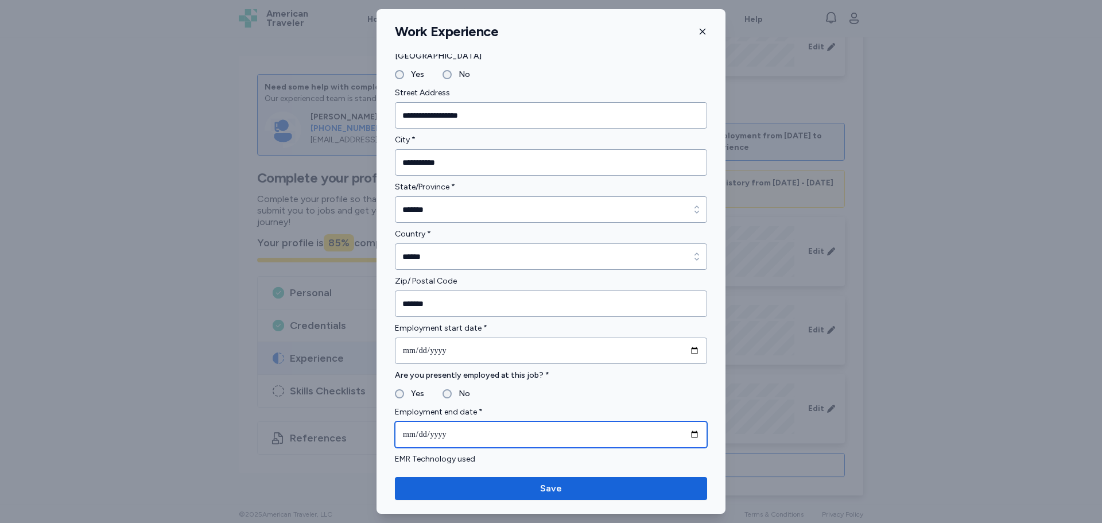
click at [687, 434] on input "date" at bounding box center [551, 434] width 312 height 26
type input "**********"
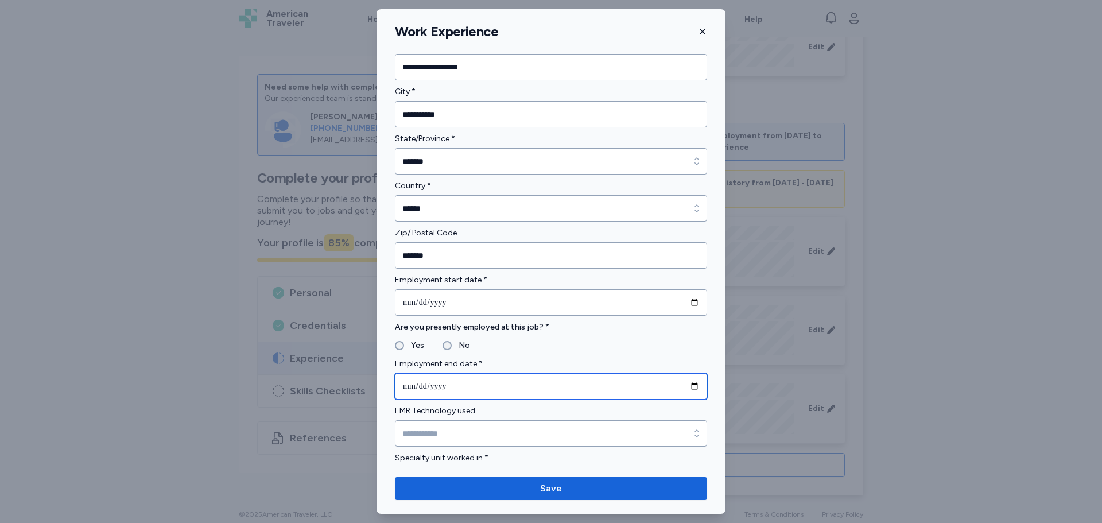
scroll to position [344, 0]
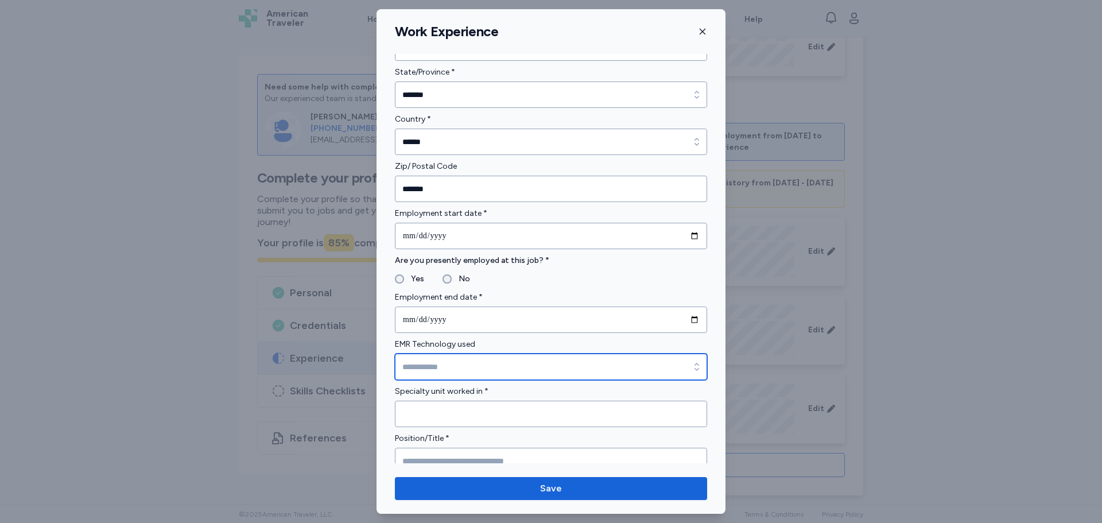
click at [428, 355] on input "EMR Technology used" at bounding box center [551, 367] width 312 height 26
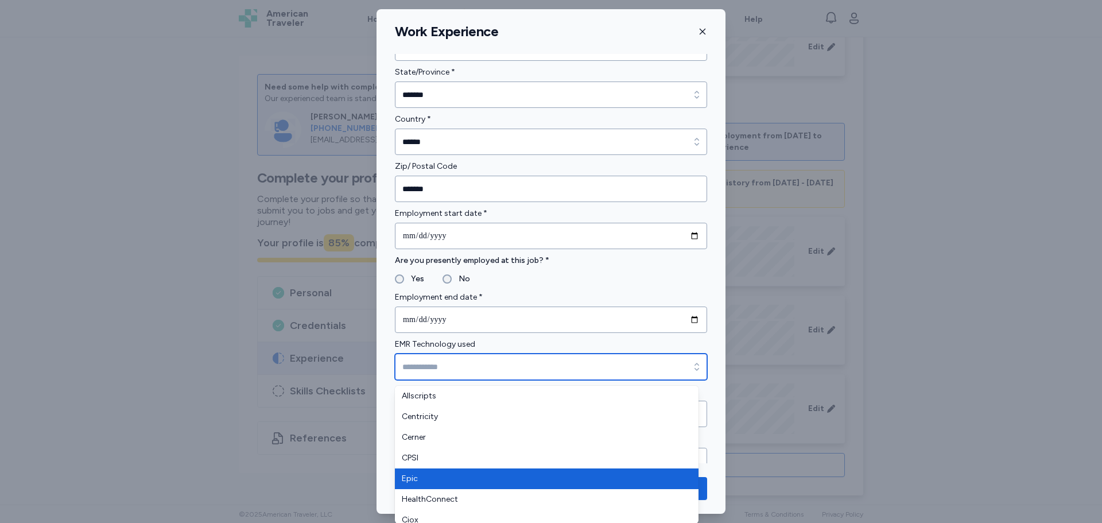
type input "****"
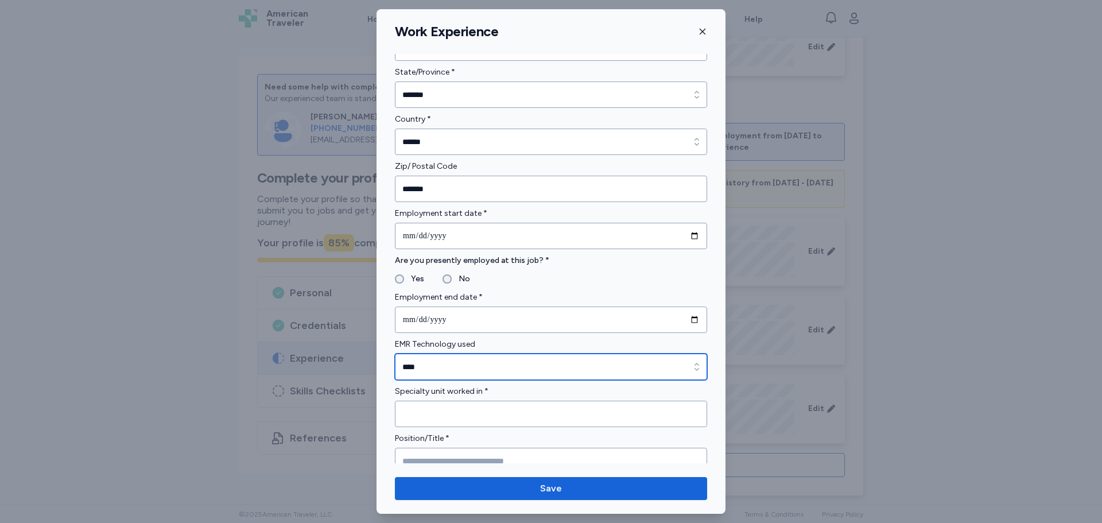
drag, startPoint x: 425, startPoint y: 474, endPoint x: 424, endPoint y: 433, distance: 40.8
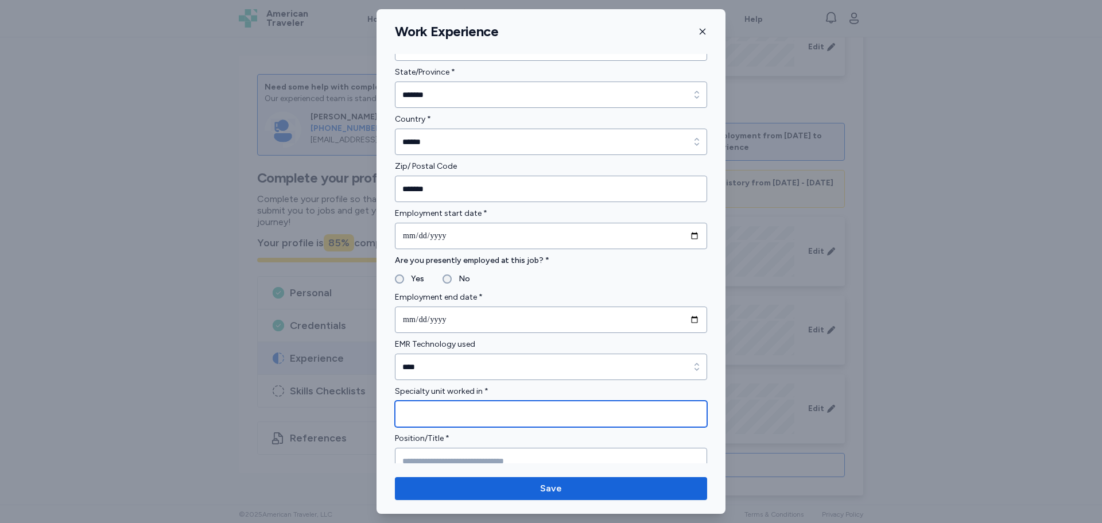
click at [422, 421] on input "Specialty unit worked in *" at bounding box center [551, 414] width 312 height 26
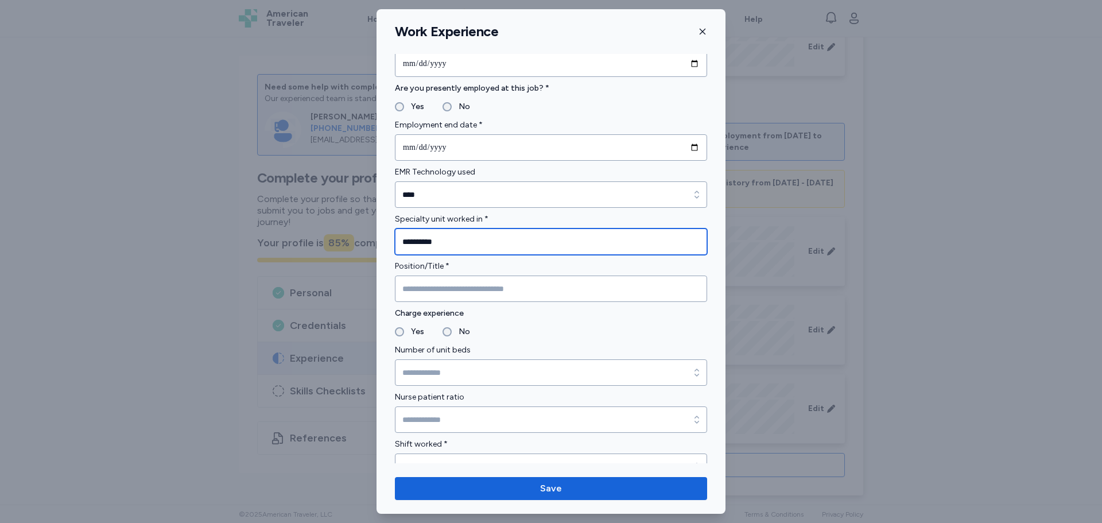
type input "*********"
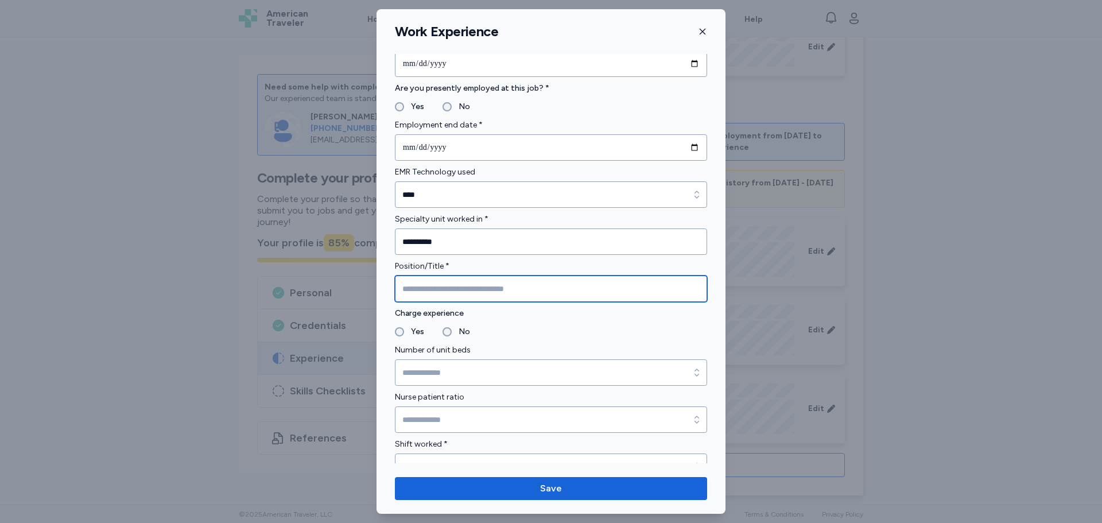
click at [447, 301] on input "Position/Title *" at bounding box center [551, 289] width 312 height 26
type input "**"
click at [443, 322] on div "Charge experience Yes No" at bounding box center [551, 323] width 312 height 32
click at [452, 334] on label "No" at bounding box center [461, 332] width 18 height 14
click at [450, 358] on div "Number of unit beds" at bounding box center [551, 364] width 312 height 42
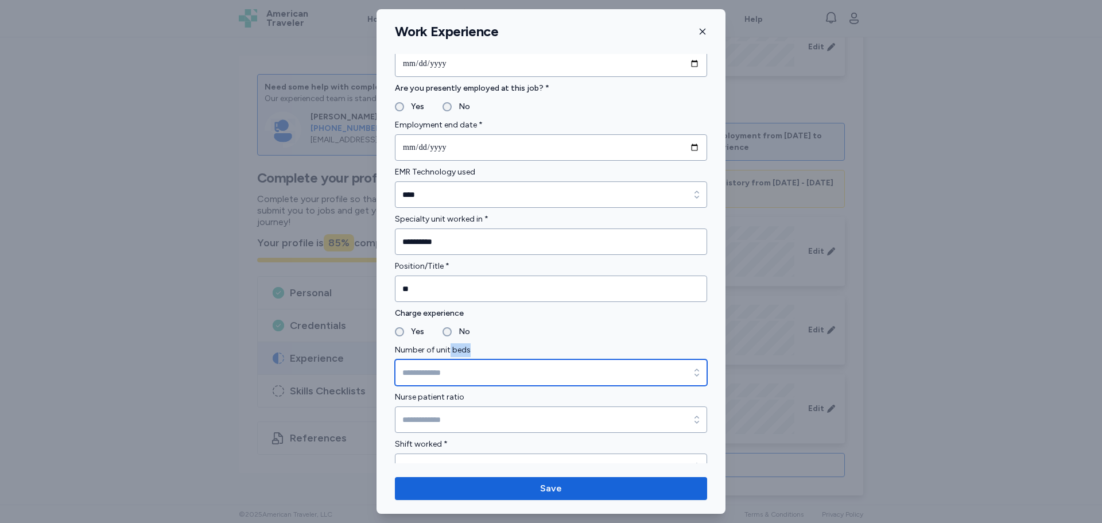
click at [453, 367] on input "Number of unit beds" at bounding box center [551, 372] width 312 height 26
click at [452, 384] on input "***" at bounding box center [551, 372] width 312 height 26
click at [464, 380] on input "***" at bounding box center [551, 372] width 312 height 26
click at [687, 371] on div "button" at bounding box center [697, 372] width 21 height 26
click at [449, 365] on input "*****" at bounding box center [551, 372] width 312 height 26
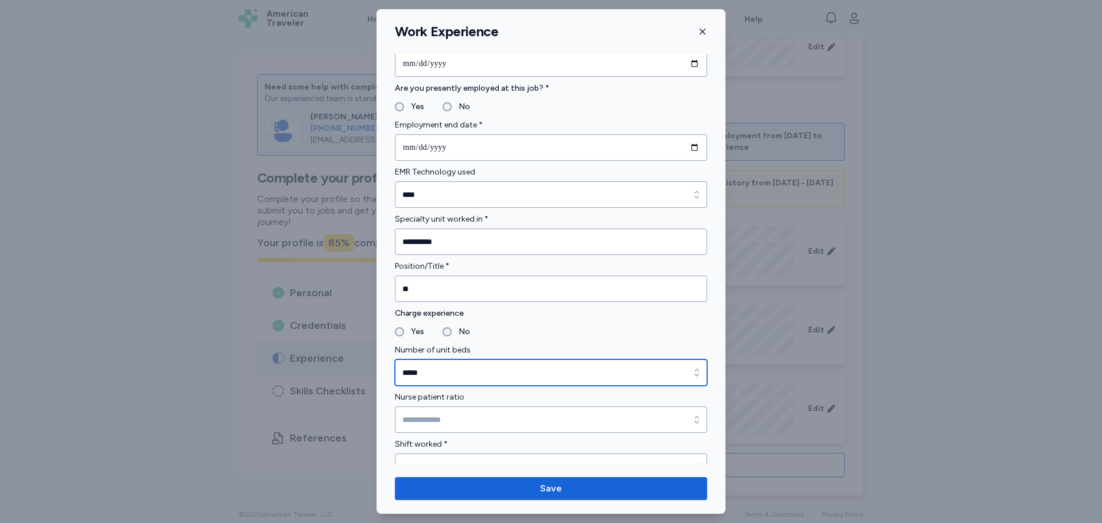
click at [447, 375] on input "*****" at bounding box center [551, 372] width 312 height 26
click at [691, 374] on icon "button" at bounding box center [696, 372] width 11 height 11
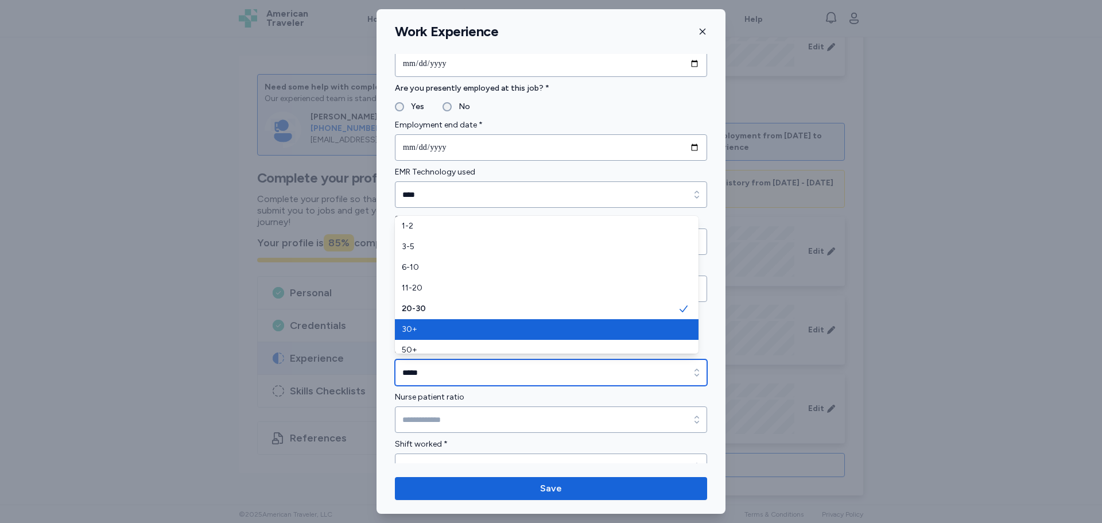
type input "***"
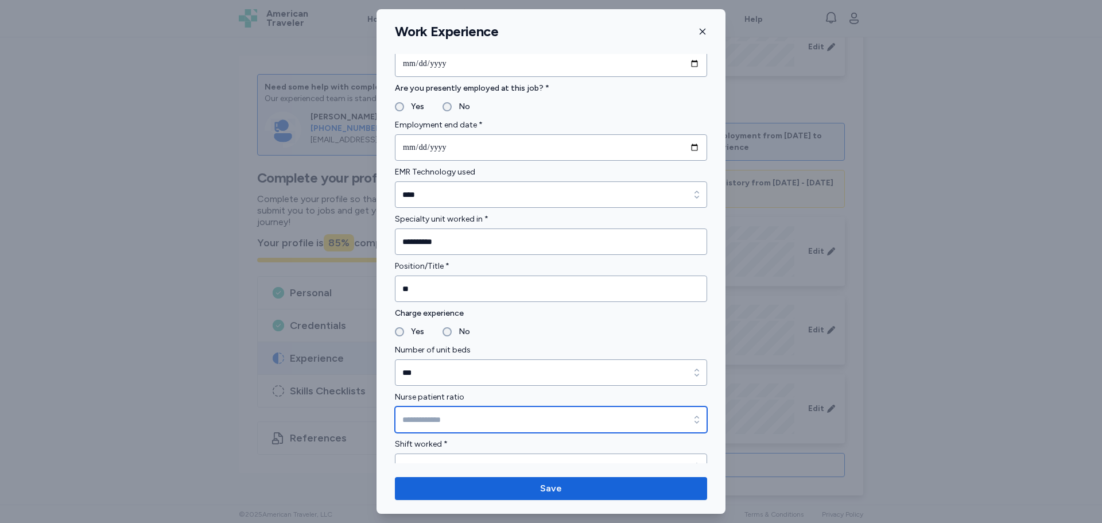
click at [478, 427] on input "Nurse patient ratio" at bounding box center [551, 420] width 312 height 26
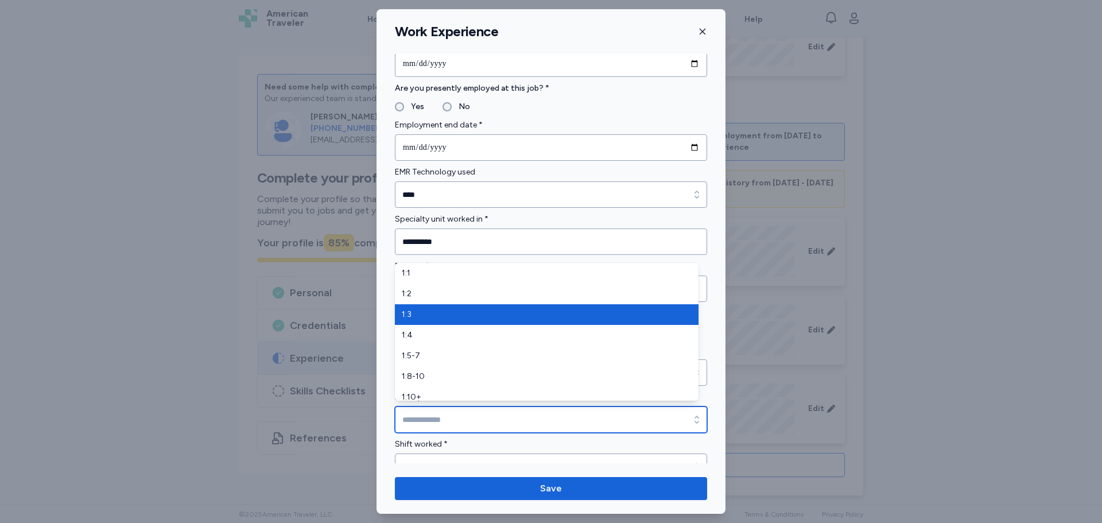
type input "***"
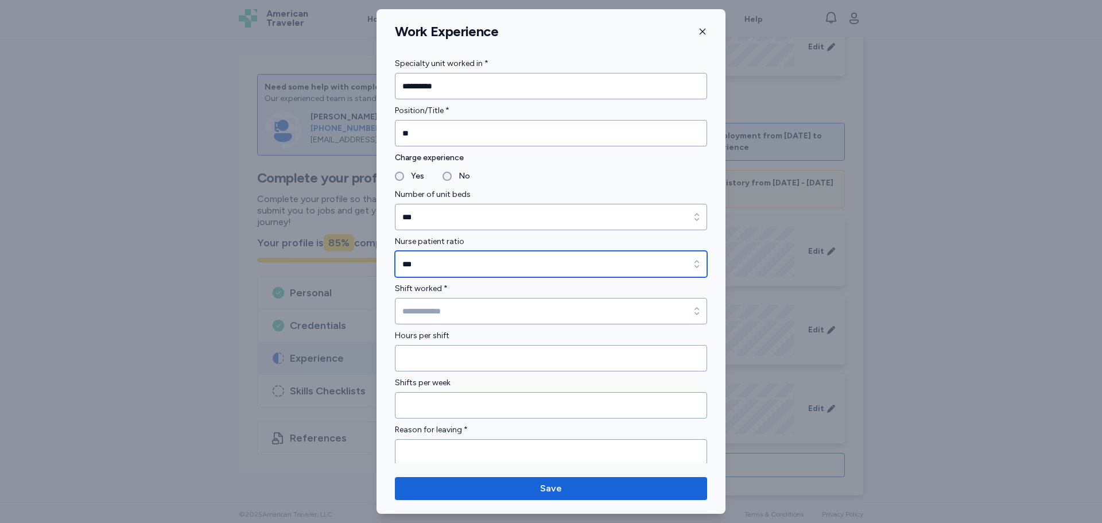
scroll to position [689, 0]
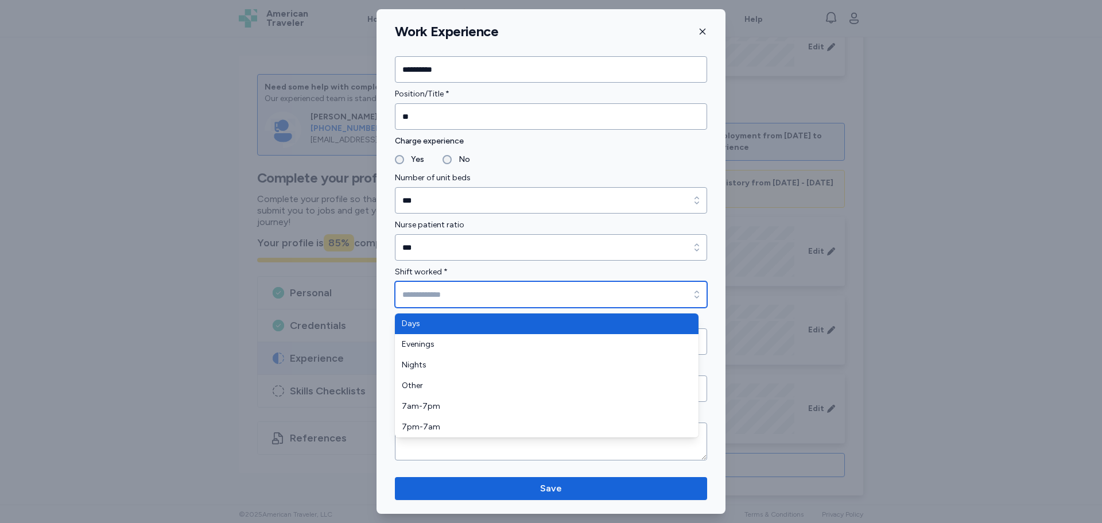
click at [426, 292] on input "Shift worked *" at bounding box center [551, 294] width 312 height 26
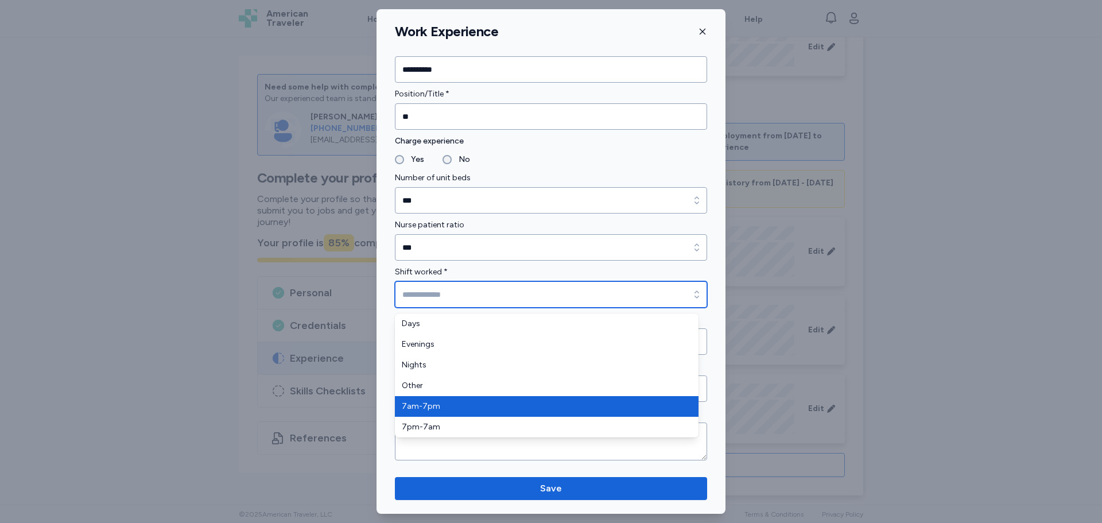
type input "*******"
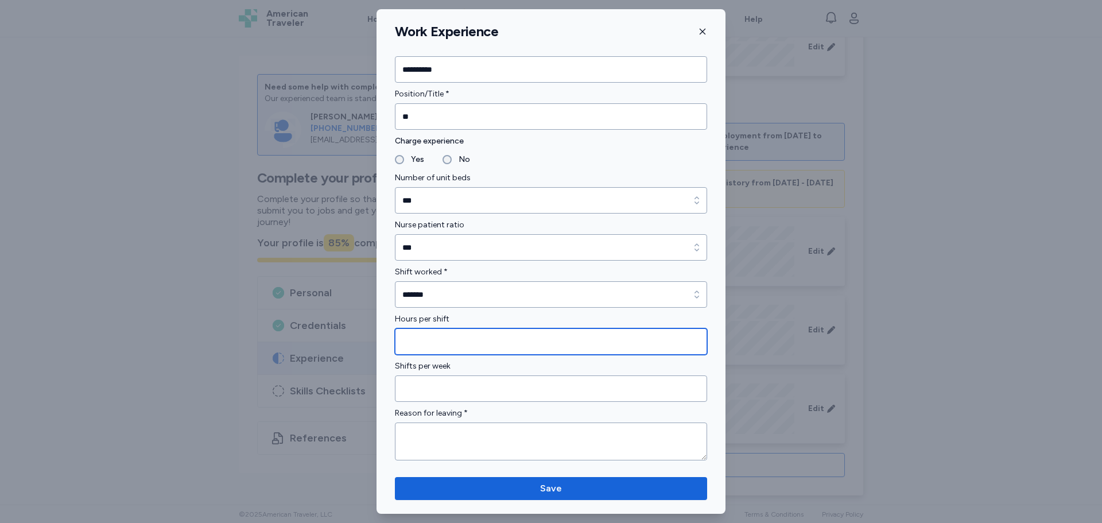
click at [434, 342] on input "Hours per shift" at bounding box center [551, 341] width 312 height 26
type input "**"
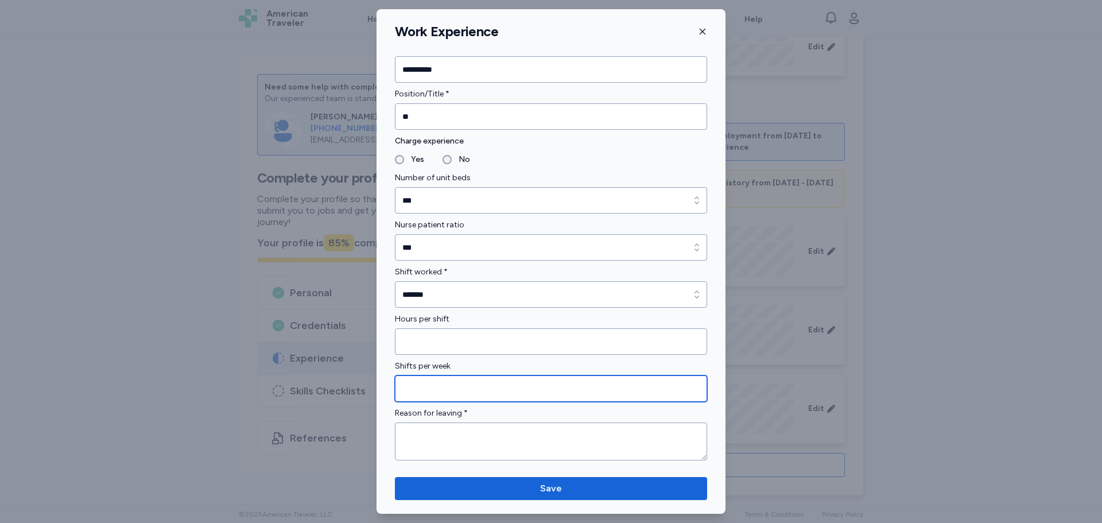
click at [435, 382] on input "Shifts per week" at bounding box center [551, 388] width 312 height 26
type input "*"
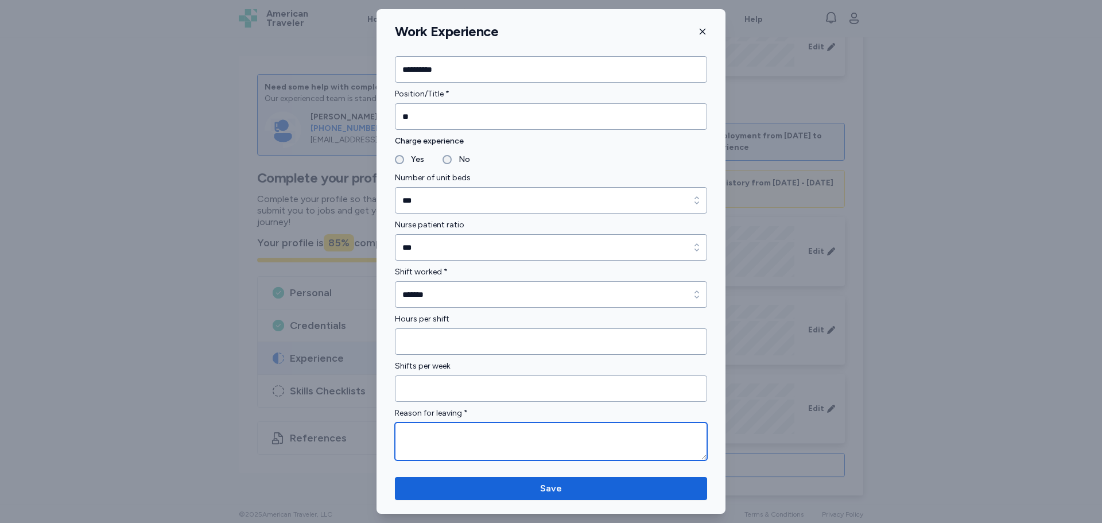
click at [462, 440] on textarea at bounding box center [551, 442] width 312 height 38
type textarea "*"
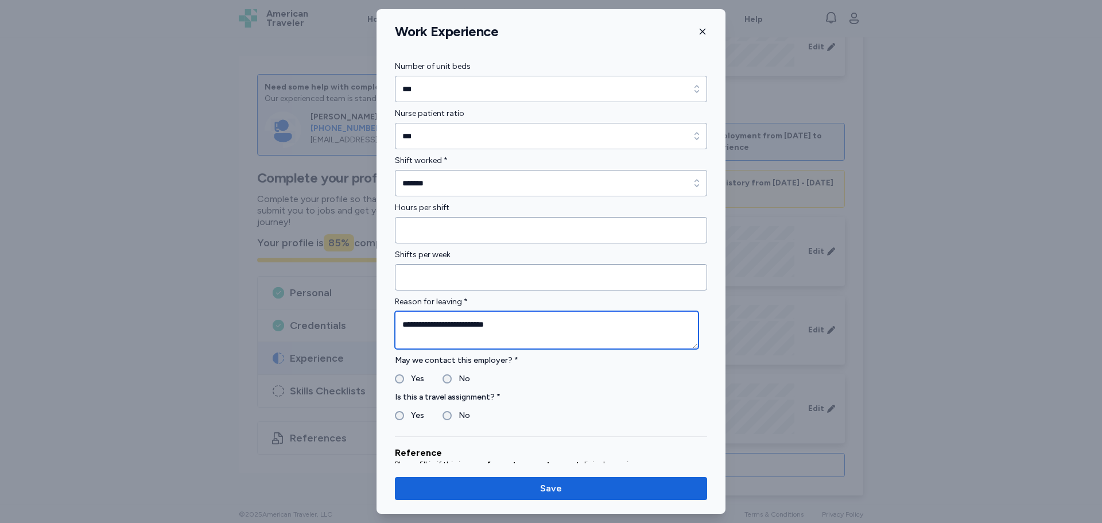
scroll to position [976, 0]
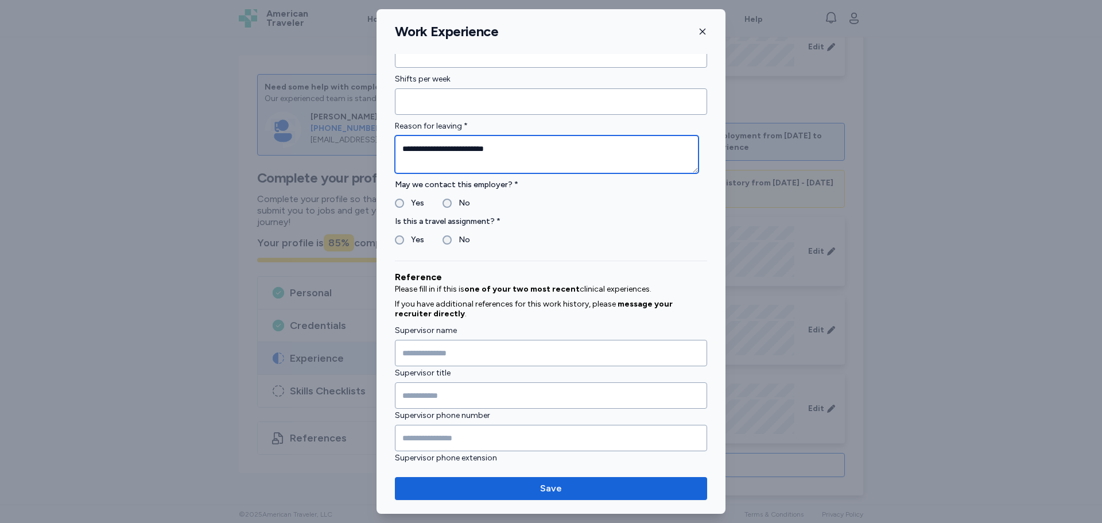
type textarea "**********"
click at [404, 195] on div "May we contact this employer? * Yes No" at bounding box center [551, 194] width 312 height 32
click at [467, 243] on label "No" at bounding box center [461, 240] width 18 height 14
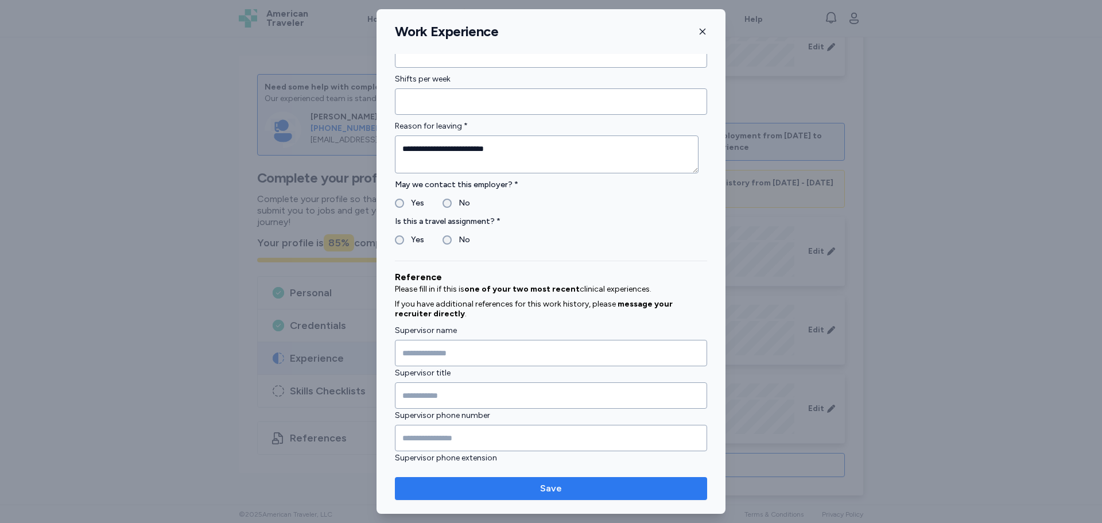
click at [562, 498] on button "Save" at bounding box center [551, 488] width 312 height 23
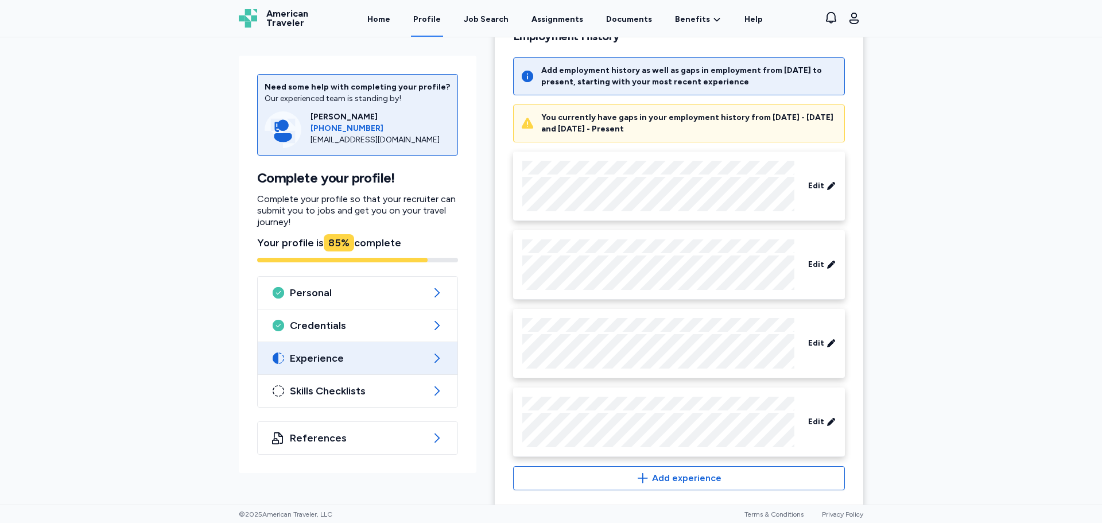
scroll to position [215, 0]
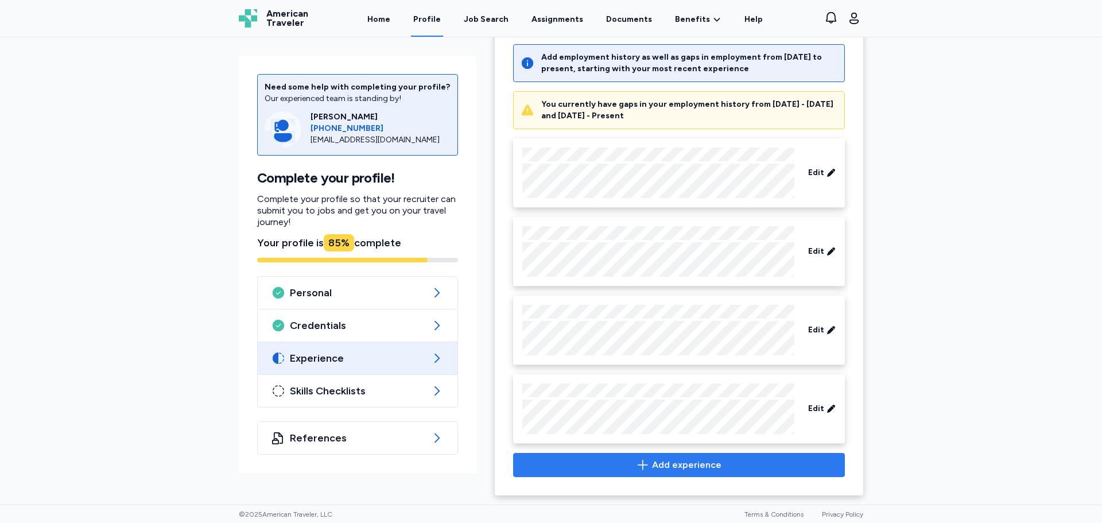
click at [655, 457] on button "Add experience" at bounding box center [679, 465] width 332 height 24
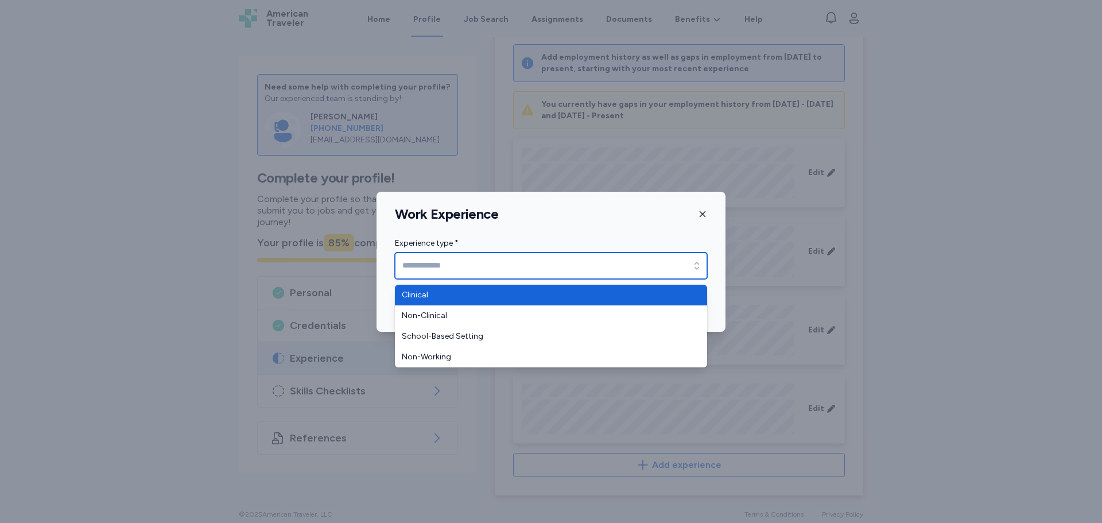
click at [462, 260] on input "Experience type *" at bounding box center [551, 266] width 312 height 26
type input "********"
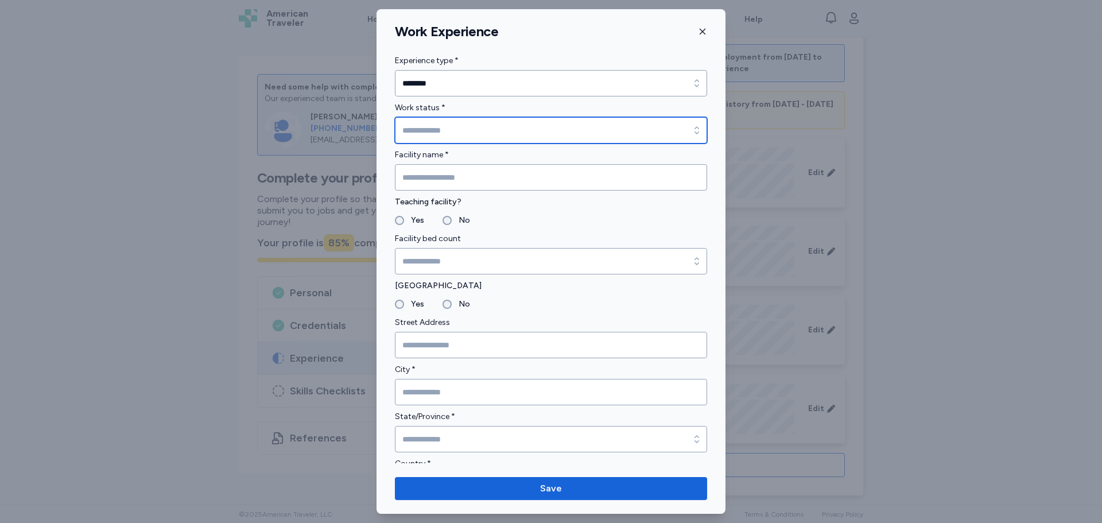
click at [431, 131] on input "Work status *" at bounding box center [551, 130] width 312 height 26
type input "*********"
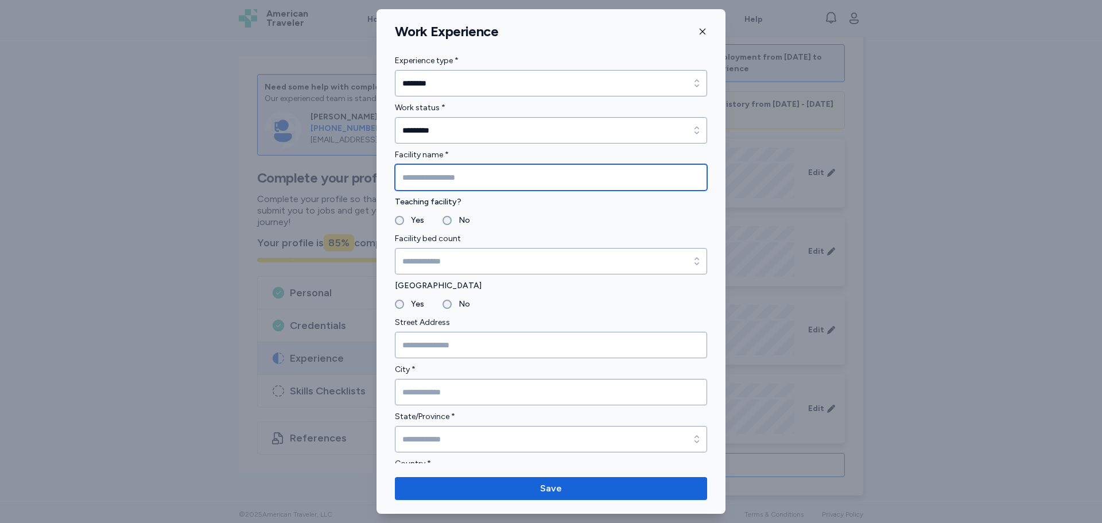
click at [431, 183] on input "Facility name *" at bounding box center [551, 177] width 312 height 26
click at [464, 170] on input "**********" at bounding box center [551, 177] width 312 height 26
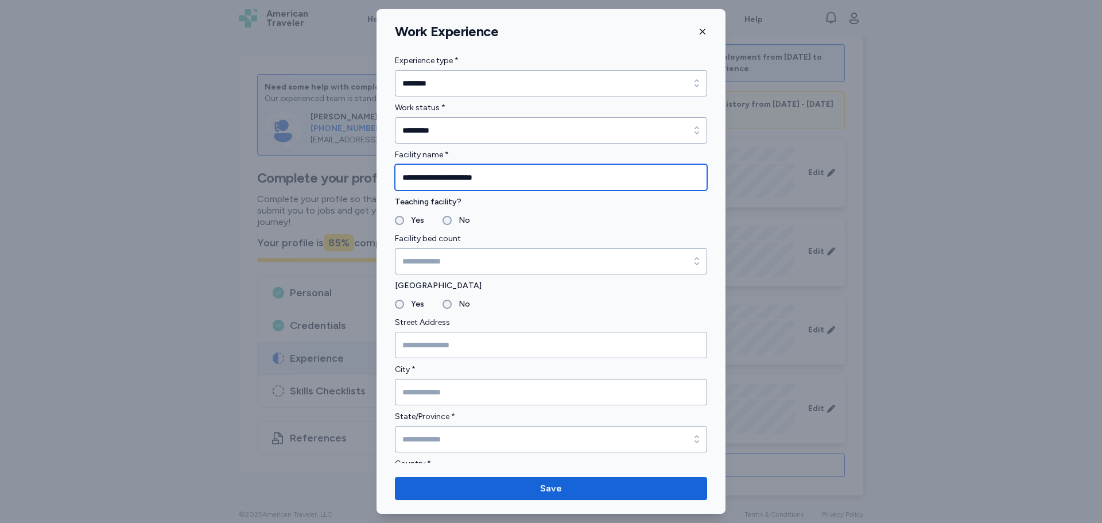
click at [444, 187] on input "**********" at bounding box center [551, 177] width 312 height 26
click at [454, 181] on input "**********" at bounding box center [551, 177] width 312 height 26
paste input "**********"
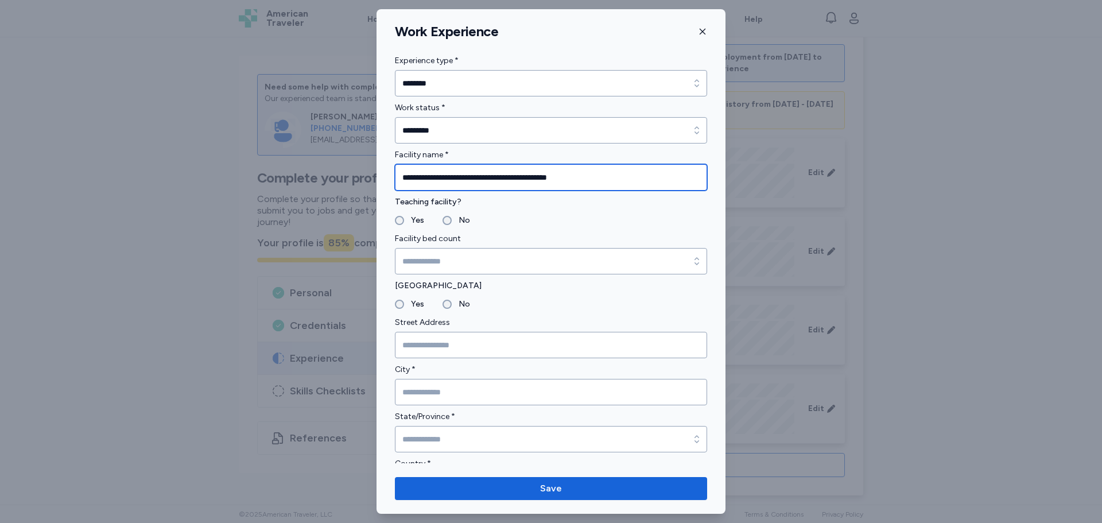
drag, startPoint x: 415, startPoint y: 176, endPoint x: 521, endPoint y: 190, distance: 107.2
click at [520, 190] on input "**********" at bounding box center [551, 177] width 312 height 26
click at [590, 175] on input "**********" at bounding box center [551, 177] width 312 height 26
drag, startPoint x: 571, startPoint y: 175, endPoint x: 494, endPoint y: 181, distance: 76.6
click at [494, 181] on input "**********" at bounding box center [551, 177] width 312 height 26
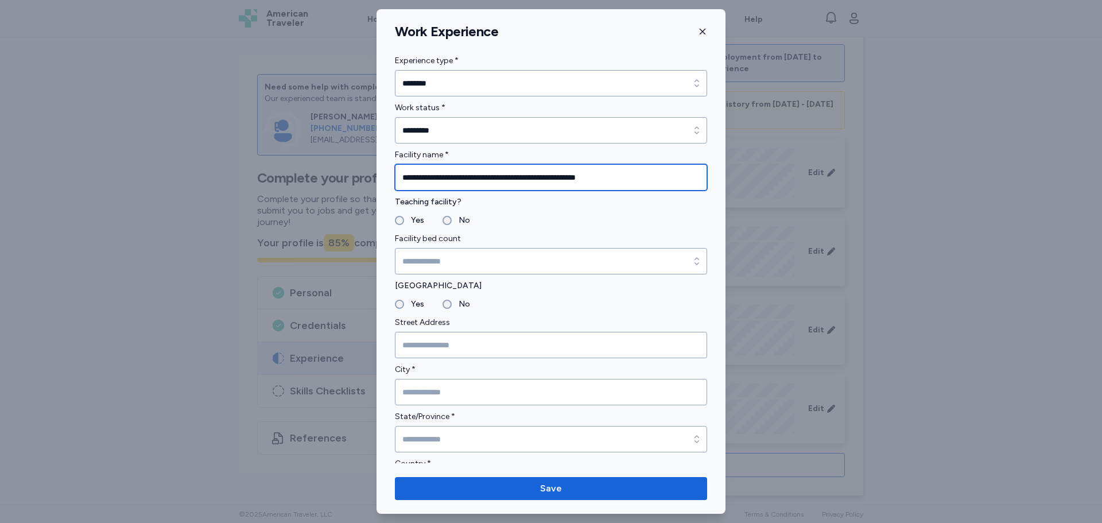
type input "**********"
click at [415, 218] on label "Yes" at bounding box center [414, 221] width 20 height 14
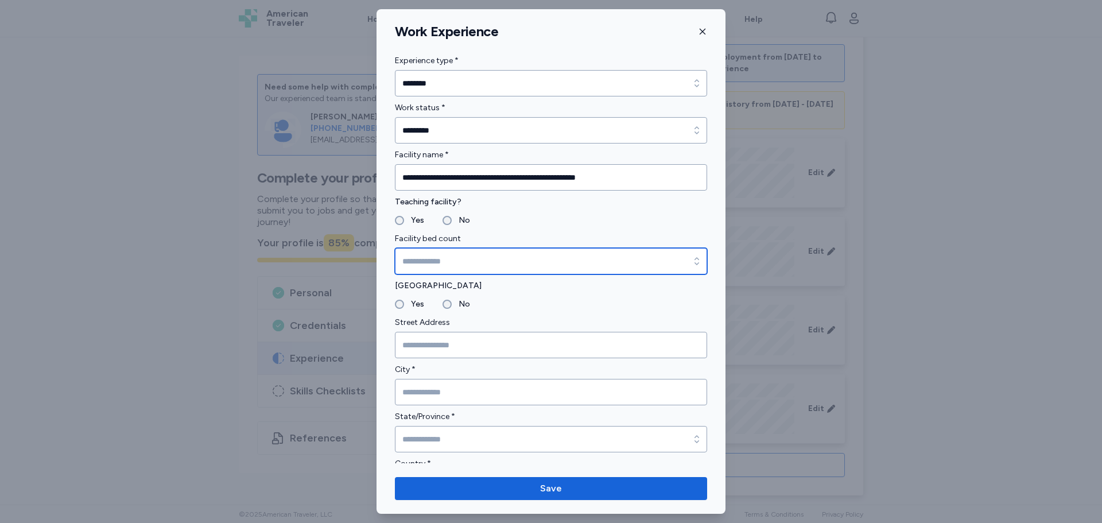
click at [431, 254] on input "Facility bed count" at bounding box center [551, 261] width 312 height 26
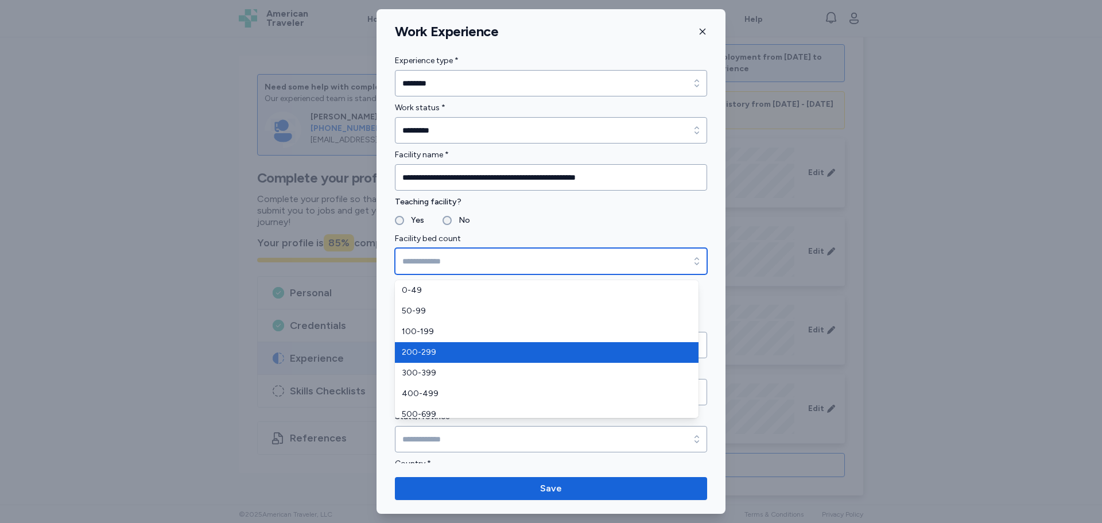
scroll to position [28, 0]
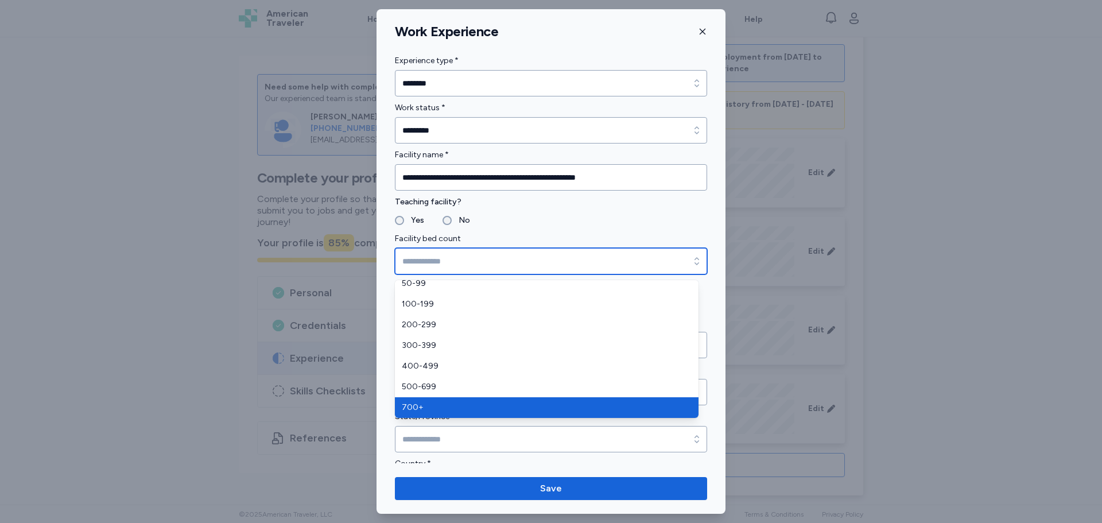
type input "****"
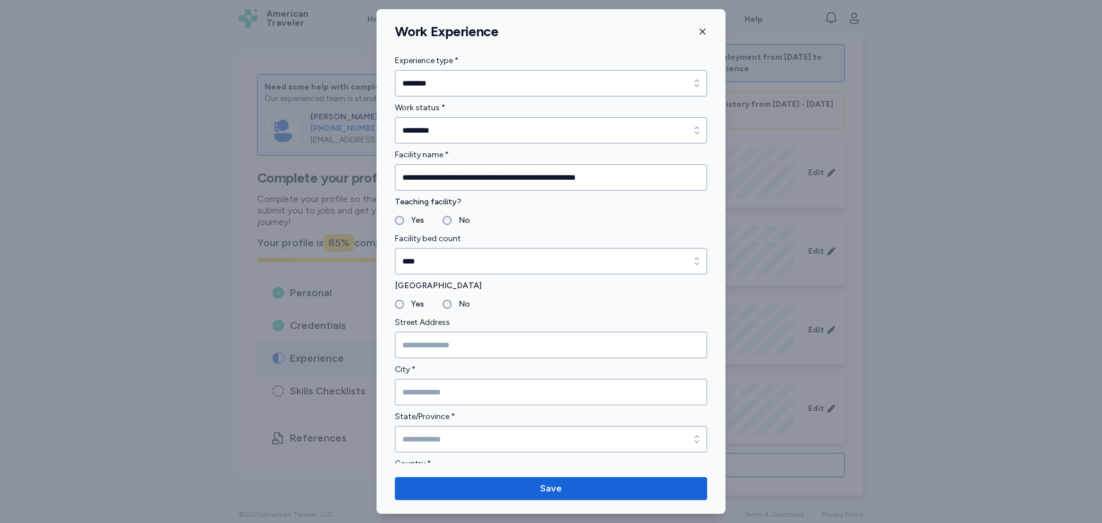
click at [458, 308] on label "No" at bounding box center [461, 304] width 18 height 14
click at [451, 339] on input "Street Address" at bounding box center [551, 345] width 312 height 26
click at [451, 346] on input "Street Address" at bounding box center [551, 345] width 312 height 26
paste input "**********"
type input "**********"
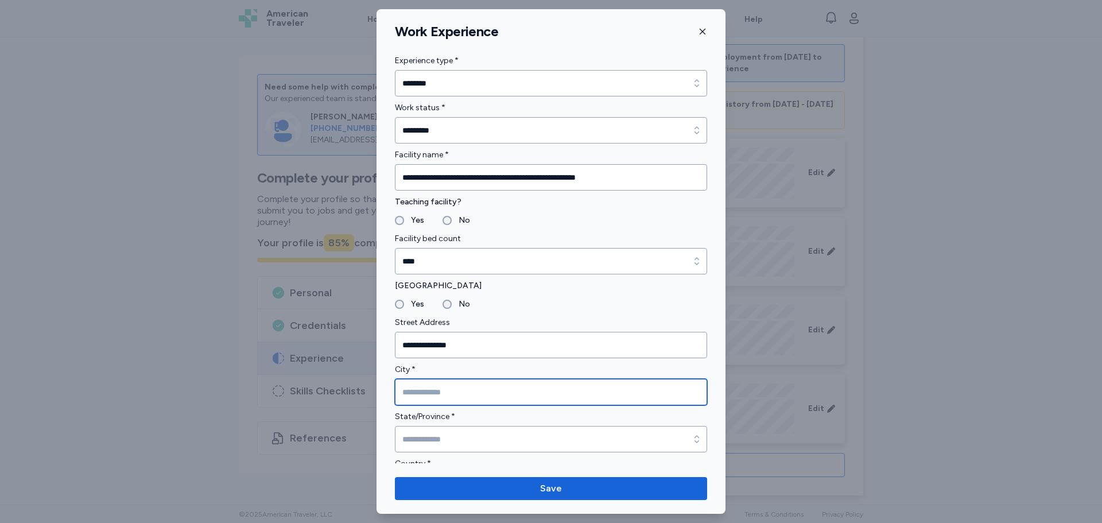
click at [437, 396] on input "City *" at bounding box center [551, 392] width 312 height 26
paste input "**********"
type input "**********"
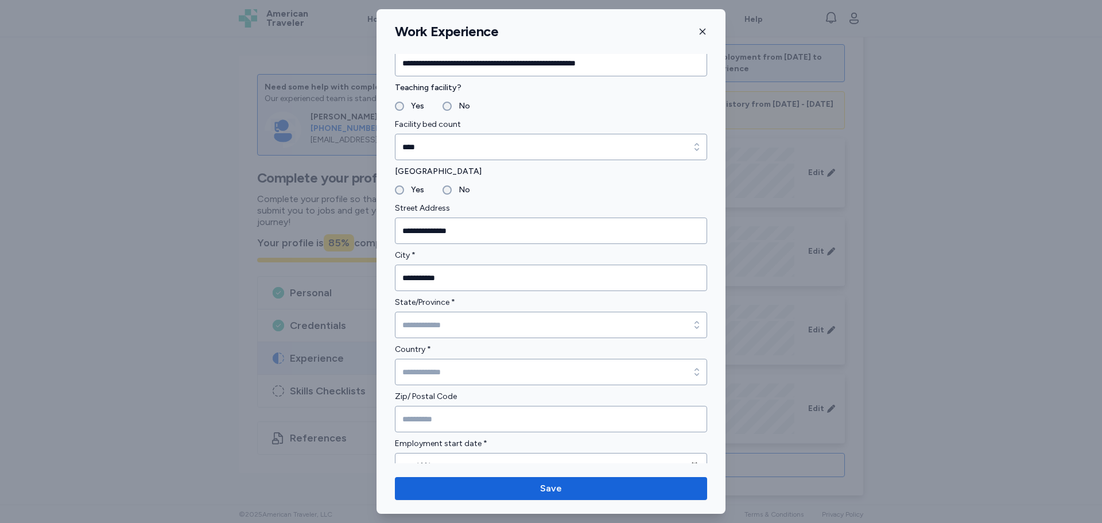
scroll to position [115, 0]
click at [421, 418] on input "Zip/ Postal Code" at bounding box center [551, 418] width 312 height 26
paste input "*******"
type input "*******"
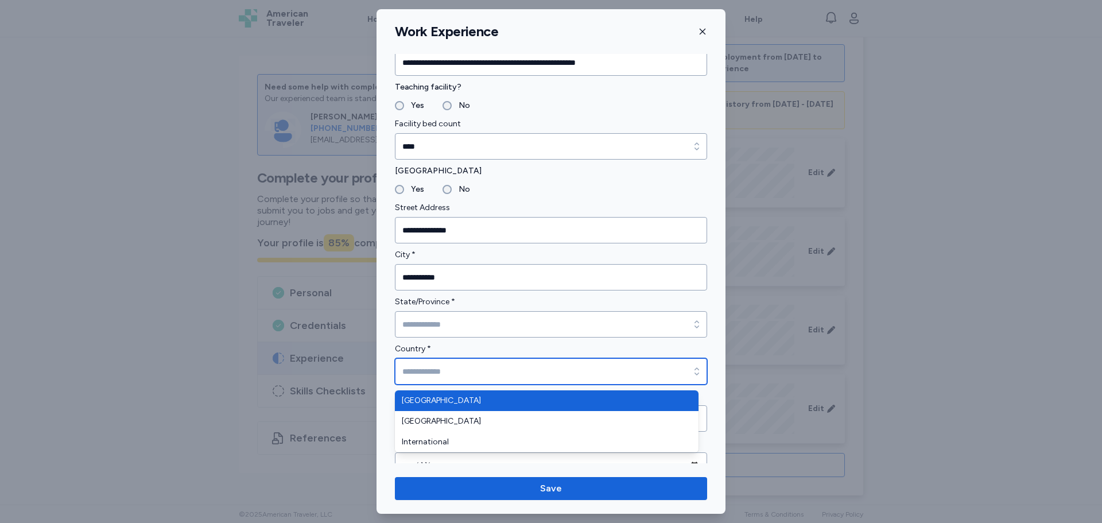
click at [431, 366] on input "Country *" at bounding box center [551, 371] width 312 height 26
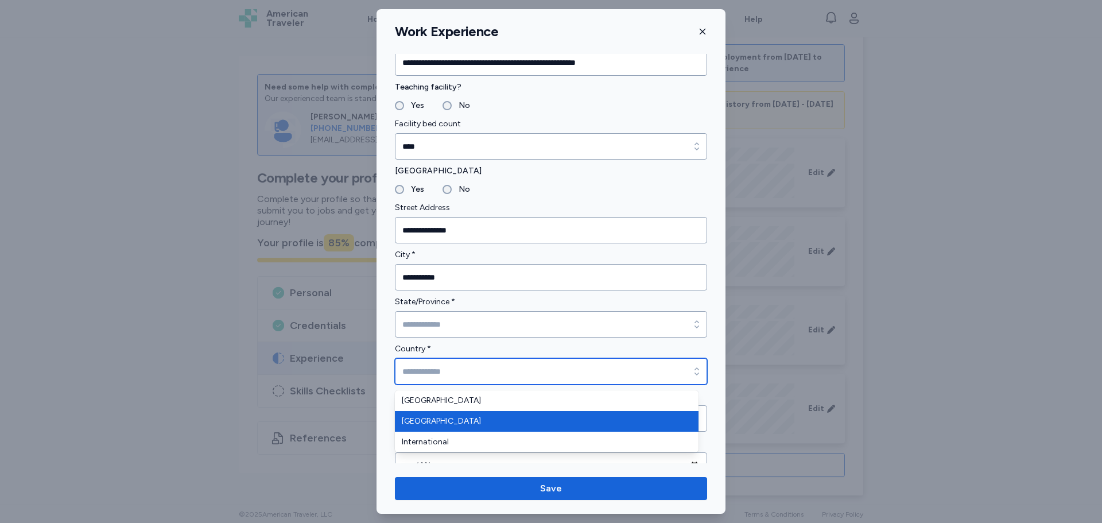
type input "******"
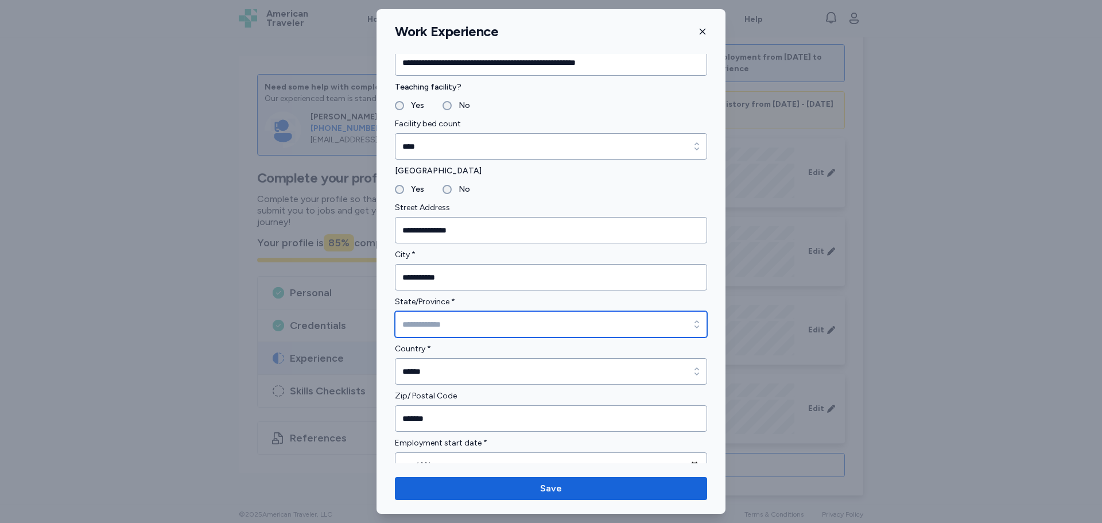
click at [433, 332] on input "State/Province *" at bounding box center [551, 324] width 312 height 26
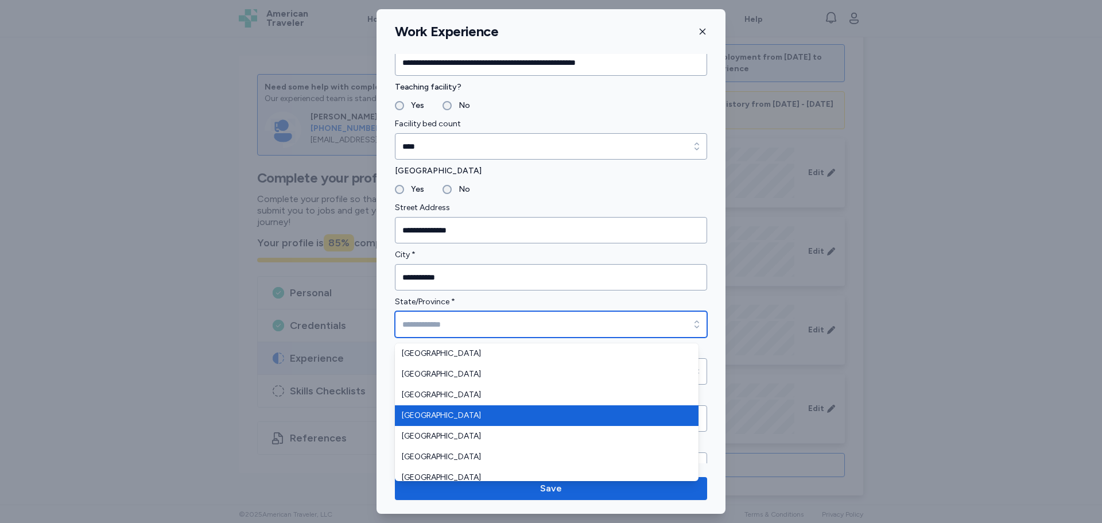
scroll to position [152, 0]
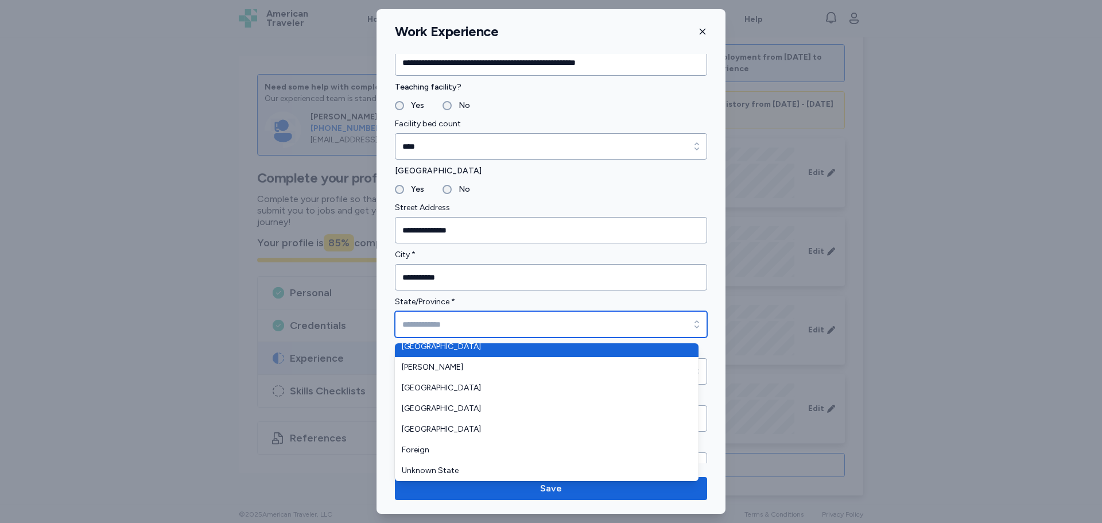
type input "*******"
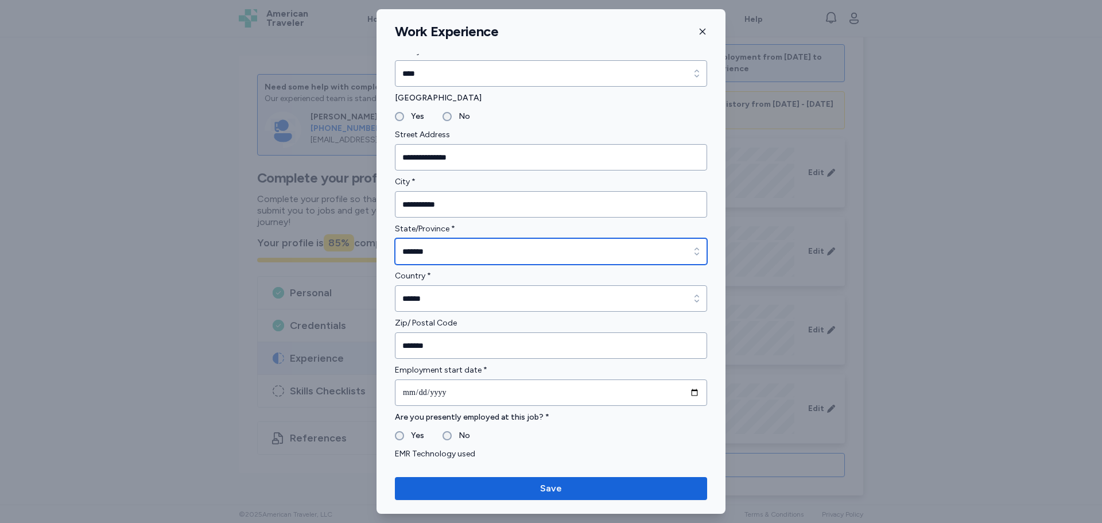
scroll to position [287, 0]
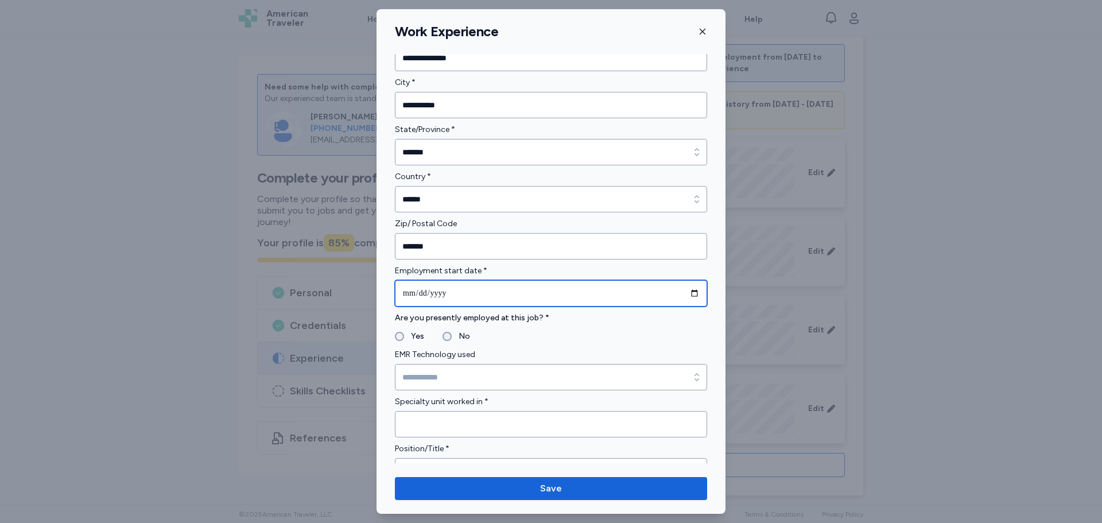
click at [442, 303] on input "date" at bounding box center [551, 293] width 312 height 26
click at [690, 357] on label "EMR Technology used" at bounding box center [551, 355] width 312 height 14
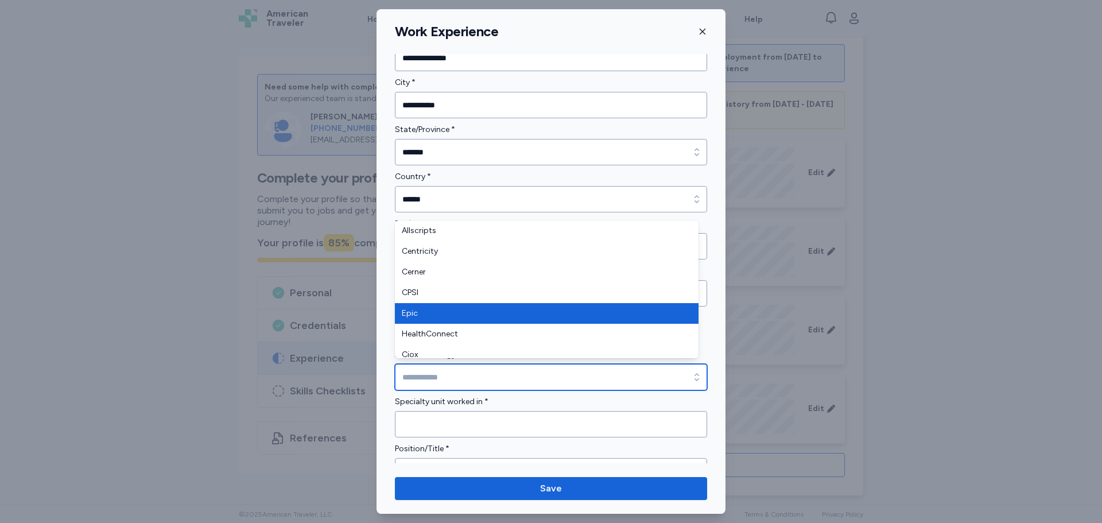
type input "****"
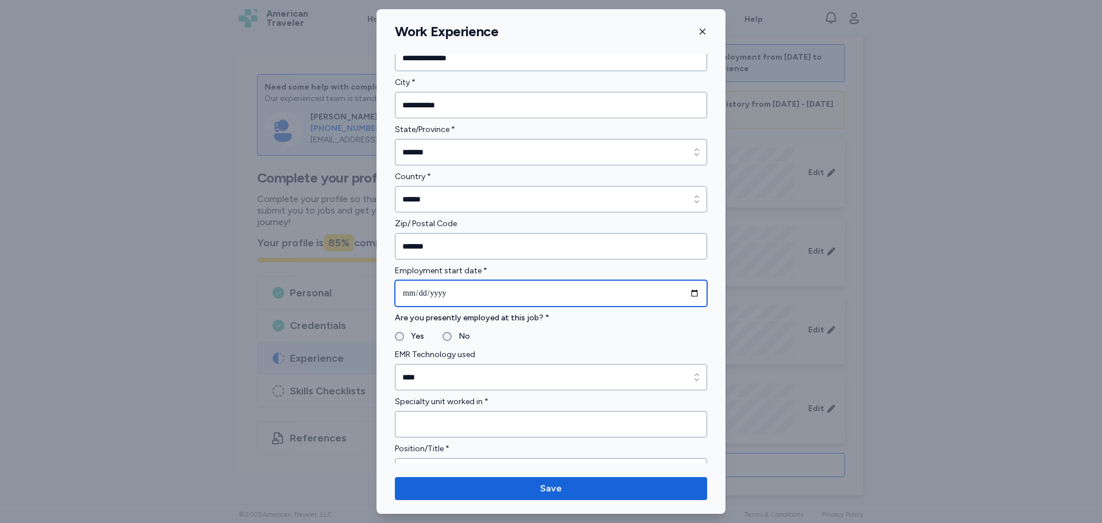
click at [684, 297] on input "date" at bounding box center [551, 293] width 312 height 26
type input "**********"
click at [464, 336] on label "No" at bounding box center [461, 337] width 18 height 14
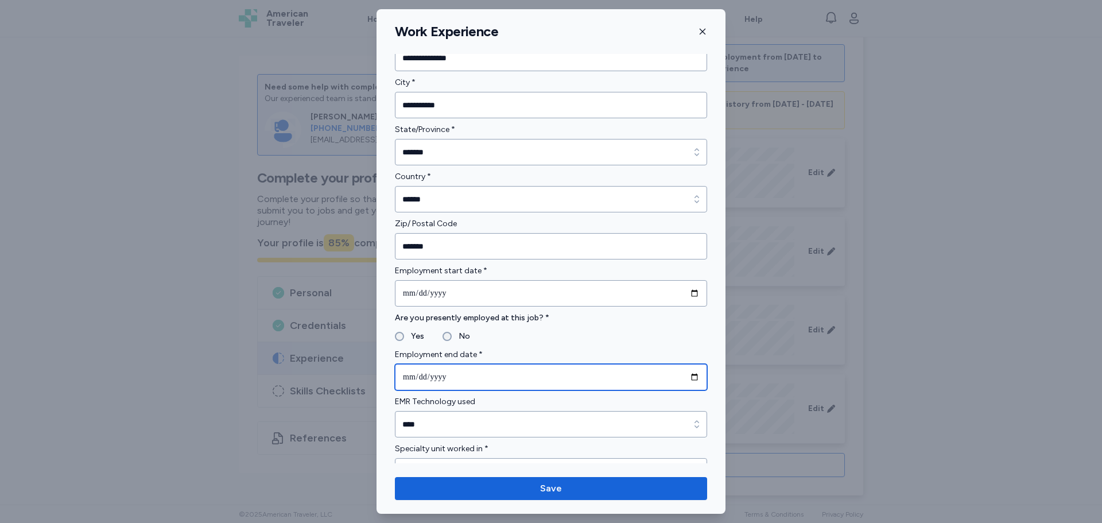
click at [682, 380] on input "date" at bounding box center [551, 377] width 312 height 26
click at [686, 380] on input "date" at bounding box center [551, 377] width 312 height 26
click at [576, 362] on div "Employment end date *" at bounding box center [551, 369] width 312 height 42
click at [687, 378] on input "date" at bounding box center [551, 377] width 312 height 26
type input "**********"
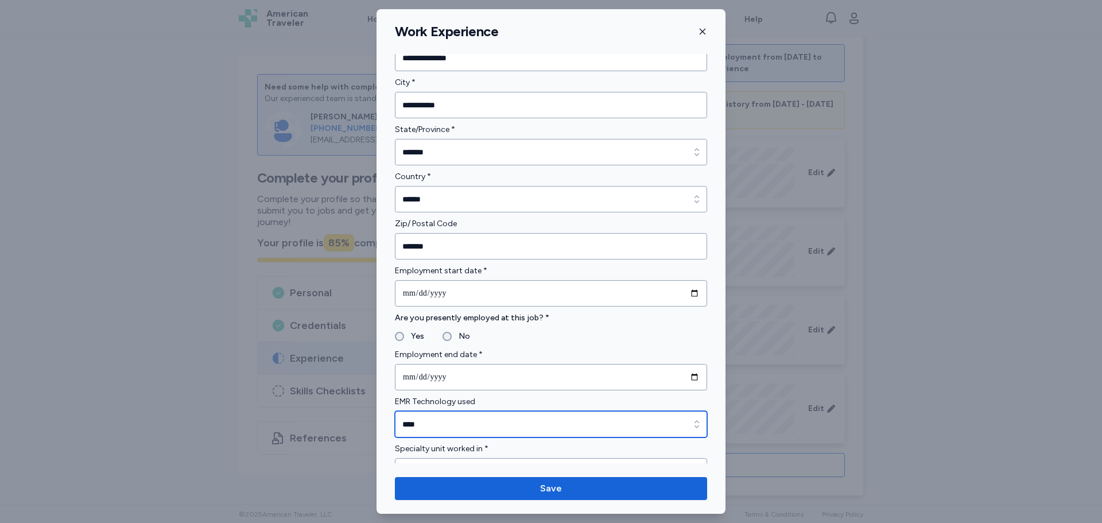
type input "****"
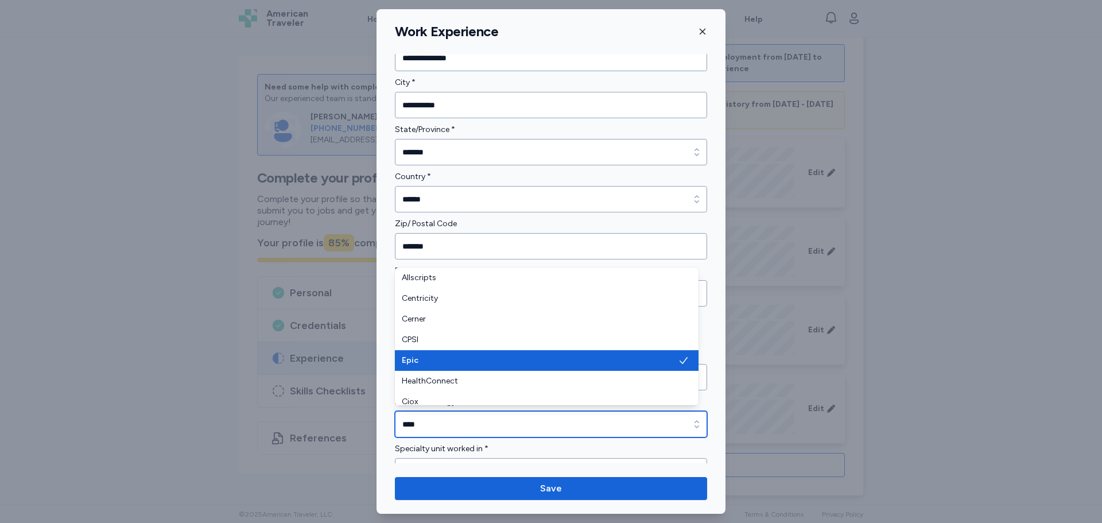
click at [438, 430] on input "****" at bounding box center [551, 424] width 312 height 26
click at [442, 430] on input "****" at bounding box center [551, 424] width 312 height 26
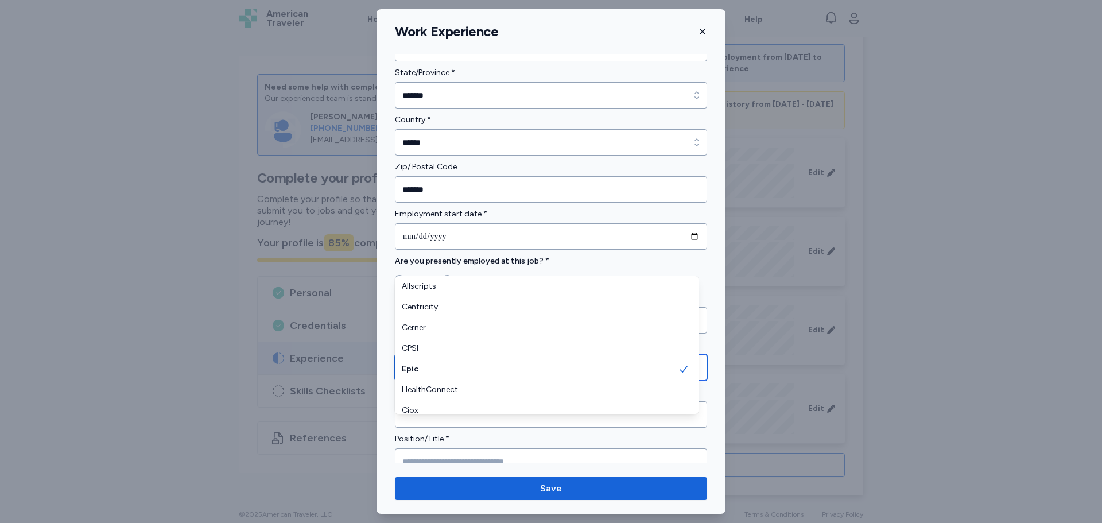
scroll to position [459, 0]
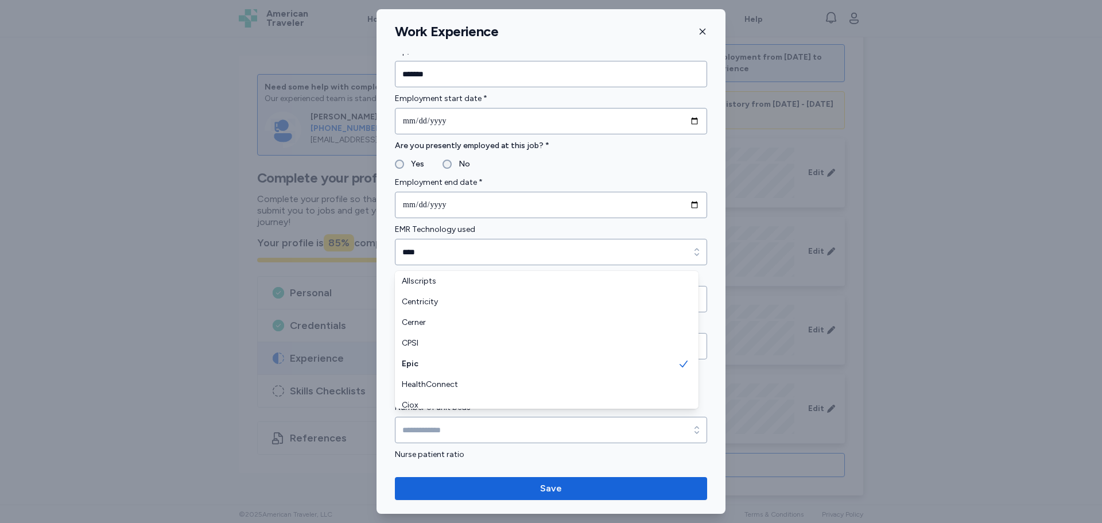
click at [513, 459] on form "**********" at bounding box center [551, 357] width 312 height 1430
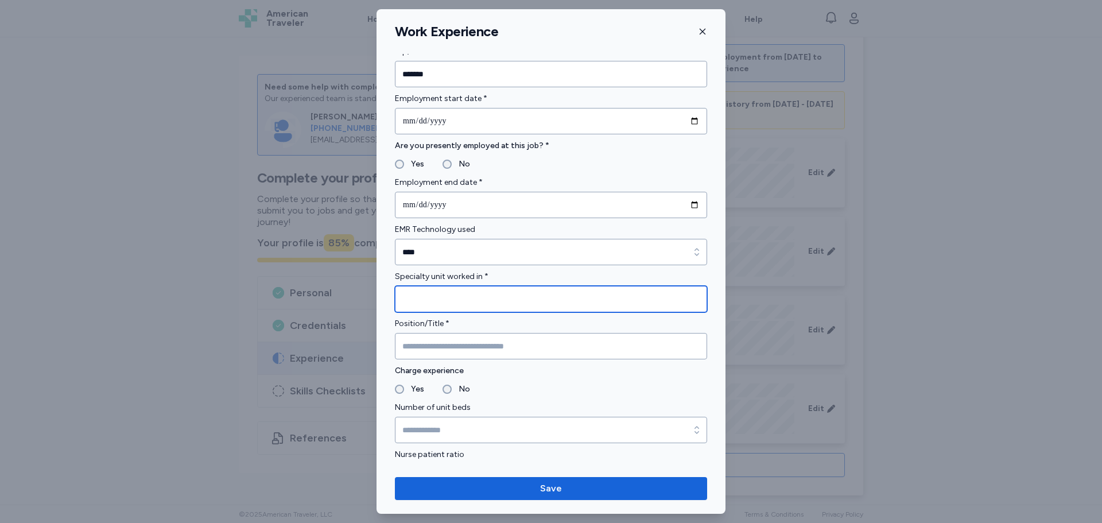
click at [426, 300] on input "Specialty unit worked in *" at bounding box center [551, 299] width 312 height 26
type input "**********"
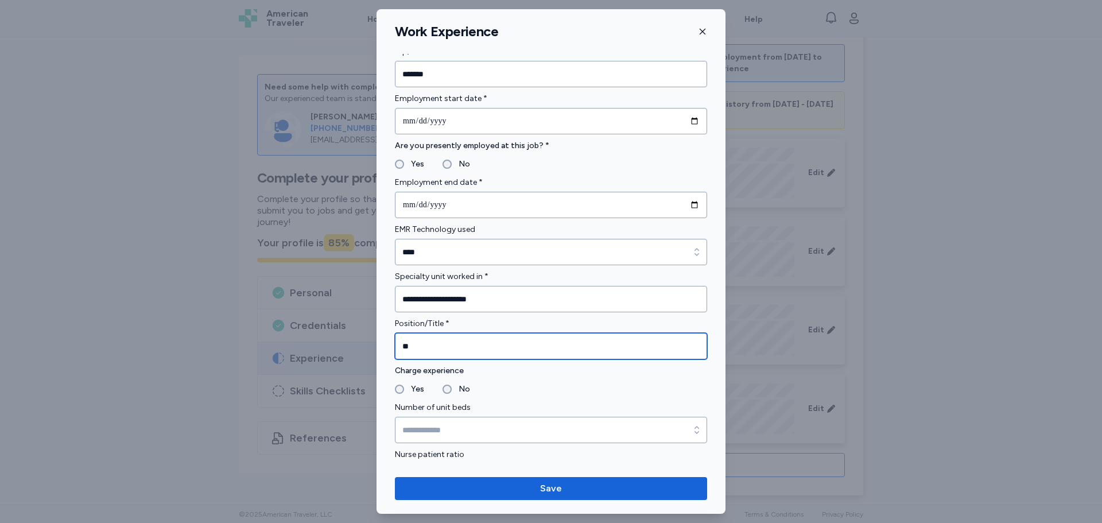
type input "**"
click at [475, 389] on fieldset "Yes No" at bounding box center [551, 389] width 312 height 14
click at [457, 389] on label "No" at bounding box center [461, 389] width 18 height 14
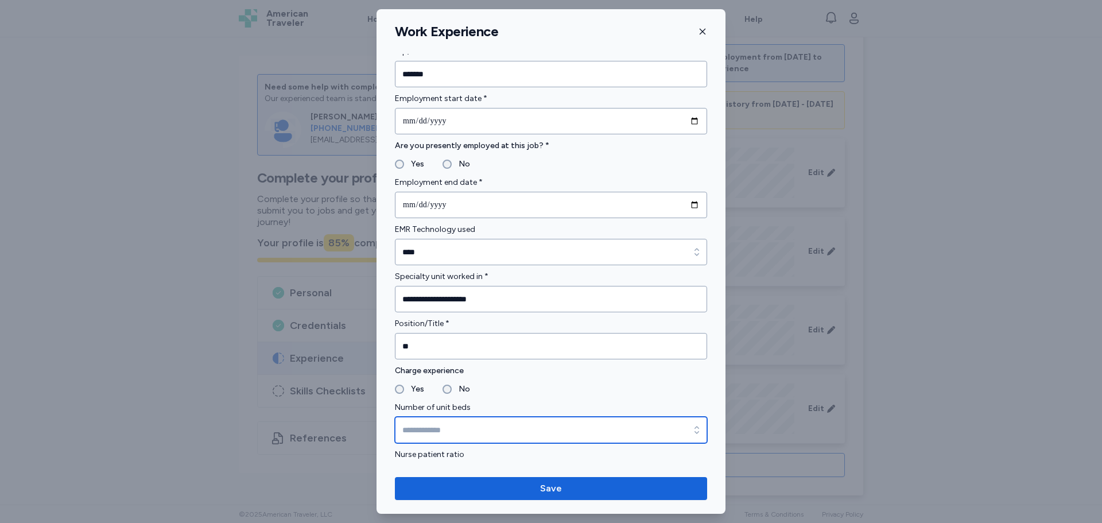
click at [451, 431] on input "Number of unit beds" at bounding box center [551, 430] width 312 height 26
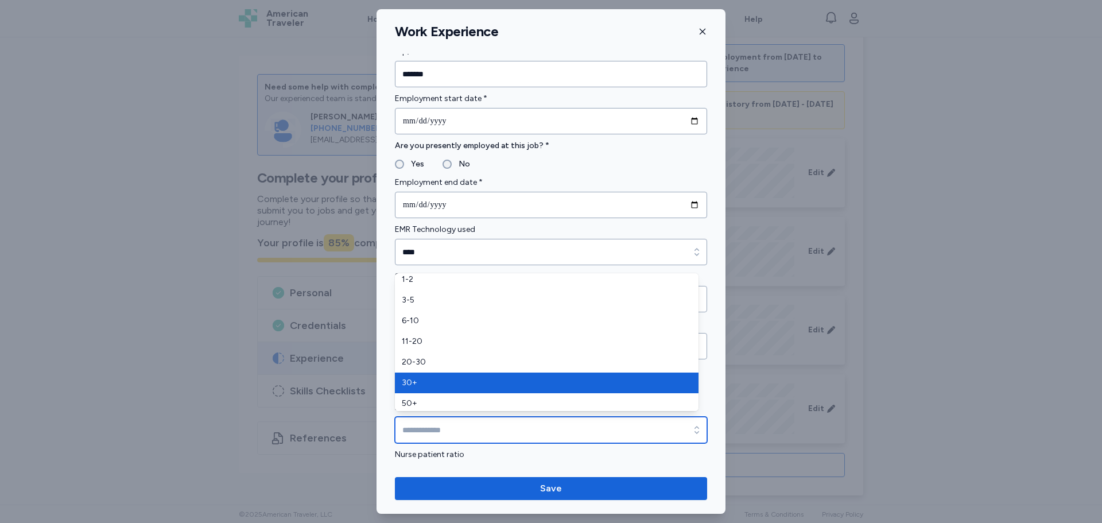
scroll to position [7, 0]
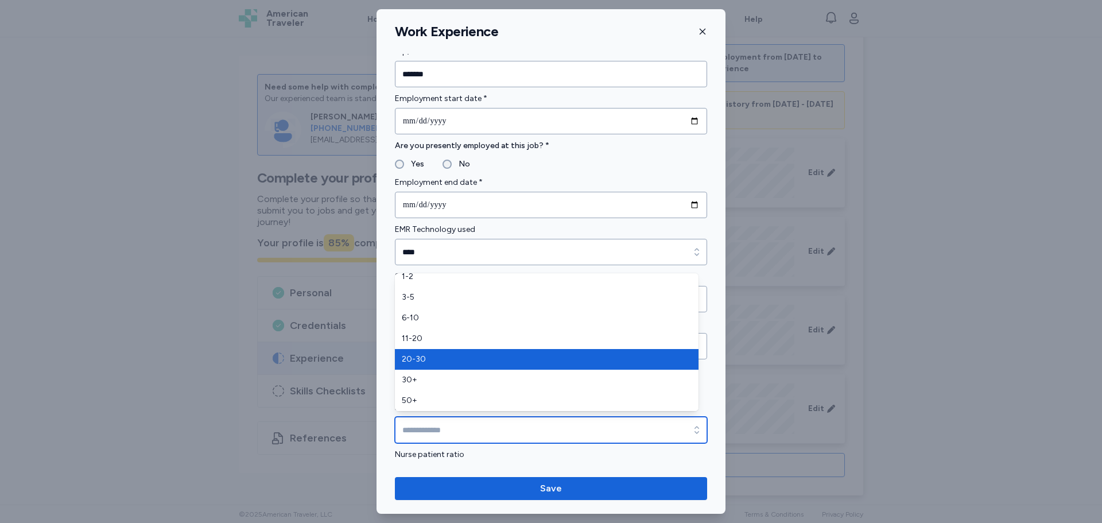
type input "*****"
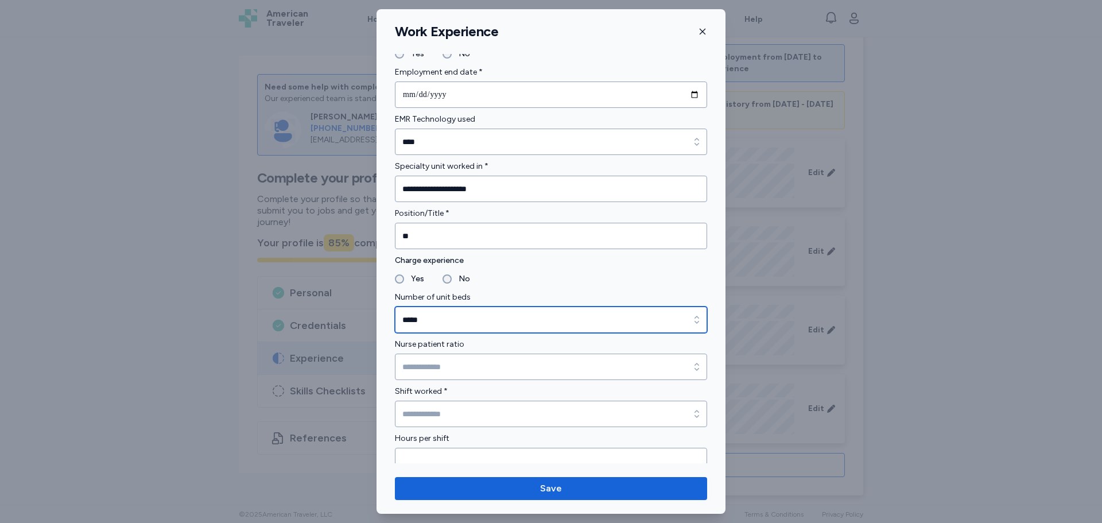
scroll to position [574, 0]
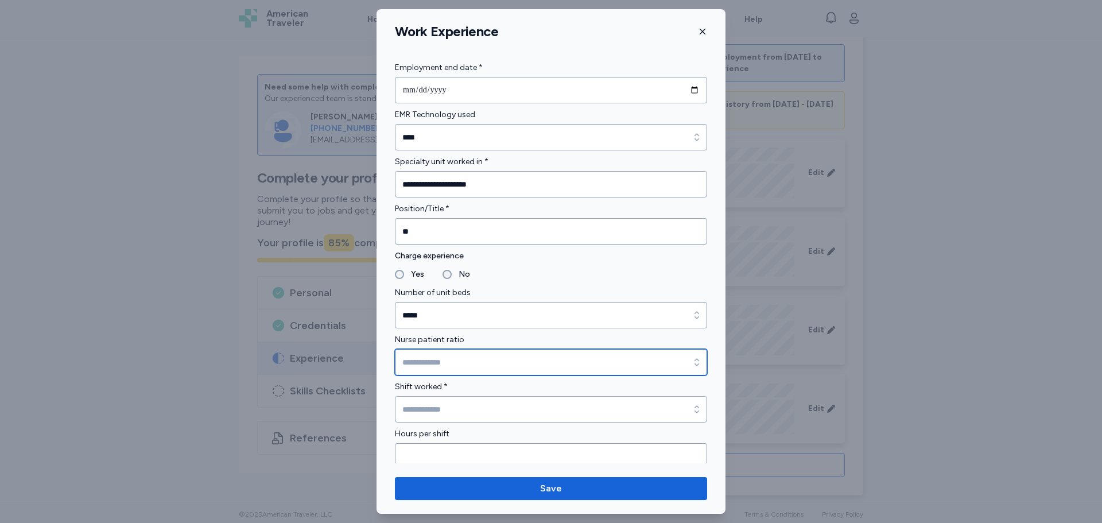
click at [441, 374] on input "Nurse patient ratio" at bounding box center [551, 362] width 312 height 26
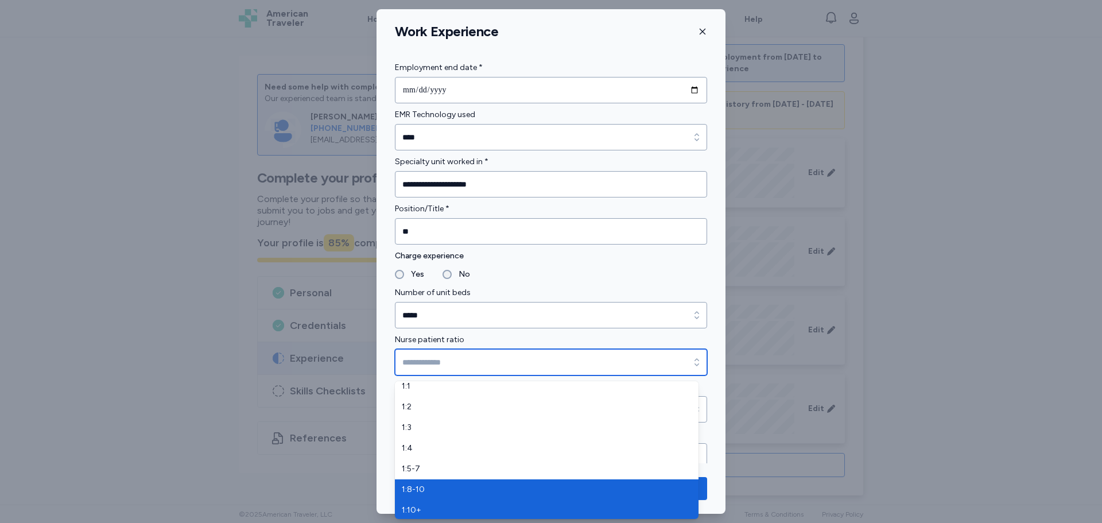
scroll to position [7, 0]
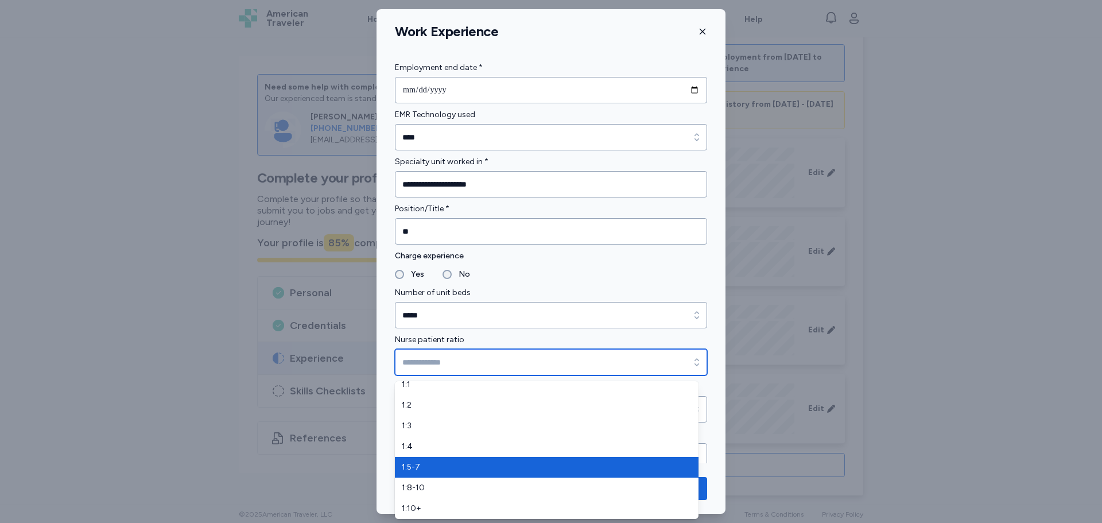
type input "*****"
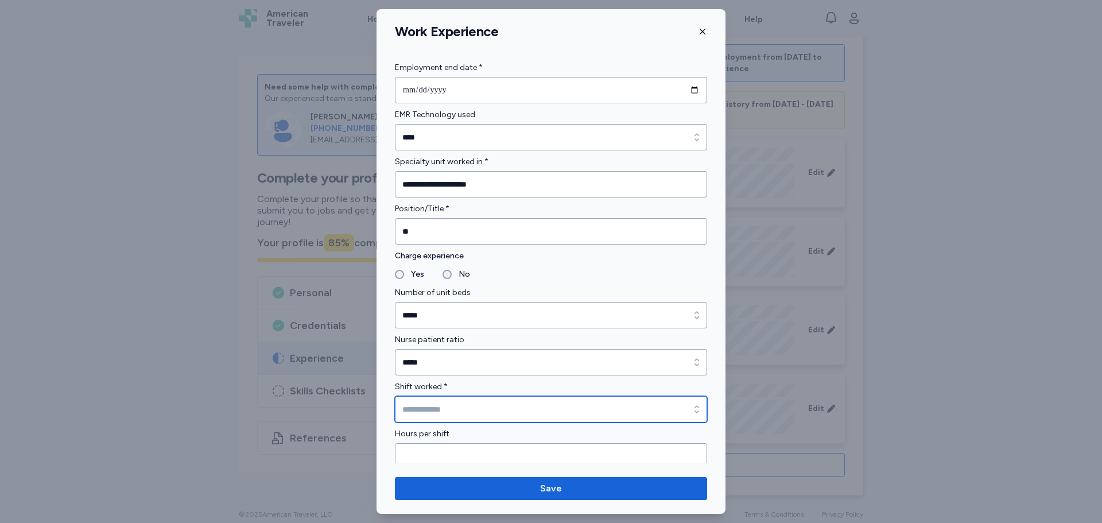
click at [441, 409] on input "Shift worked *" at bounding box center [551, 409] width 312 height 26
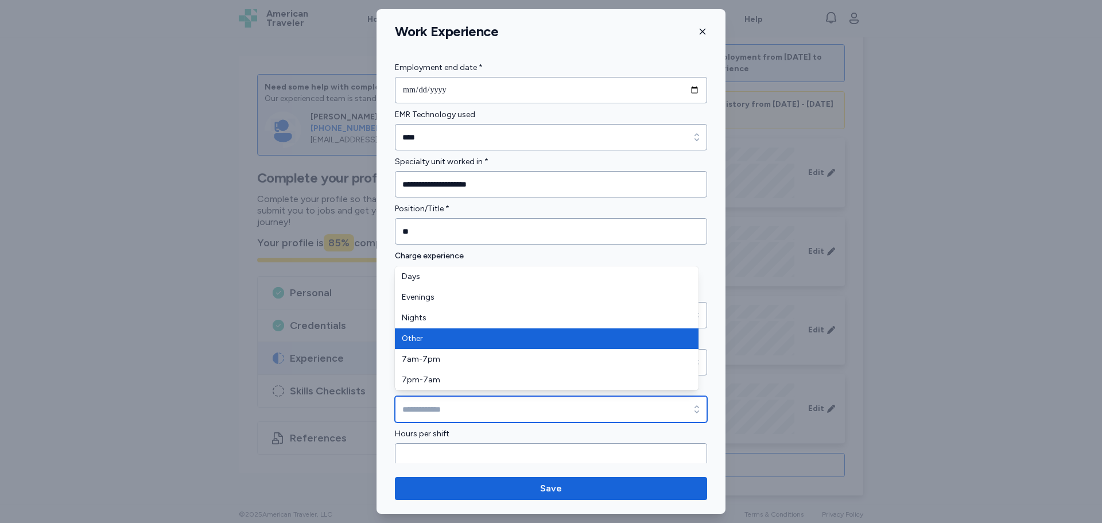
type input "*****"
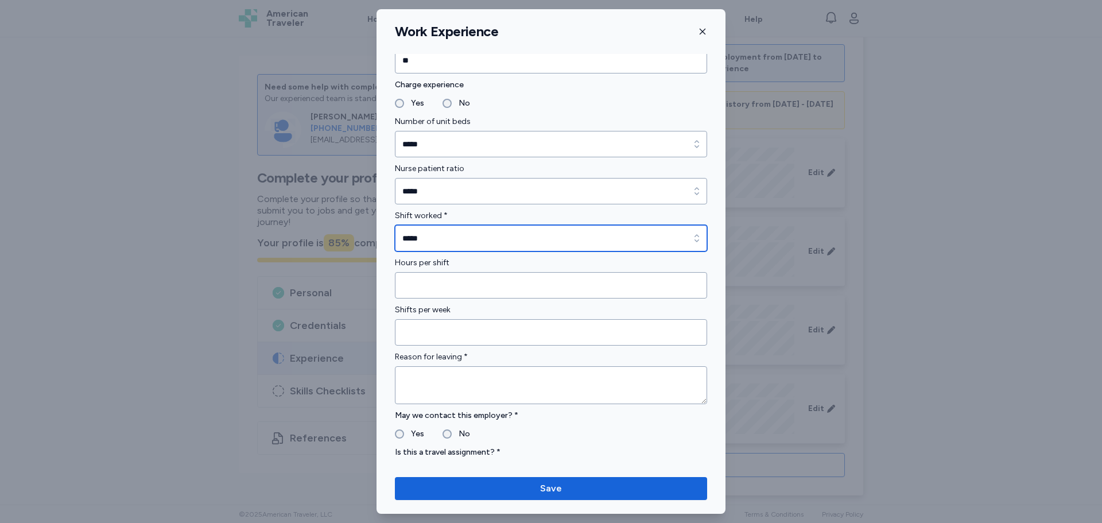
scroll to position [746, 0]
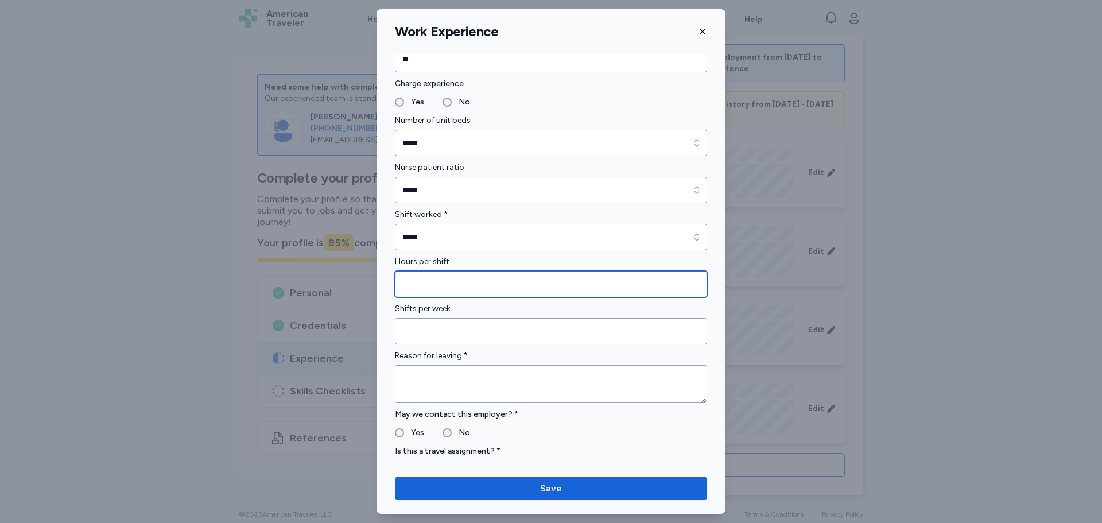
click at [425, 285] on input "Hours per shift" at bounding box center [551, 284] width 312 height 26
type input "**"
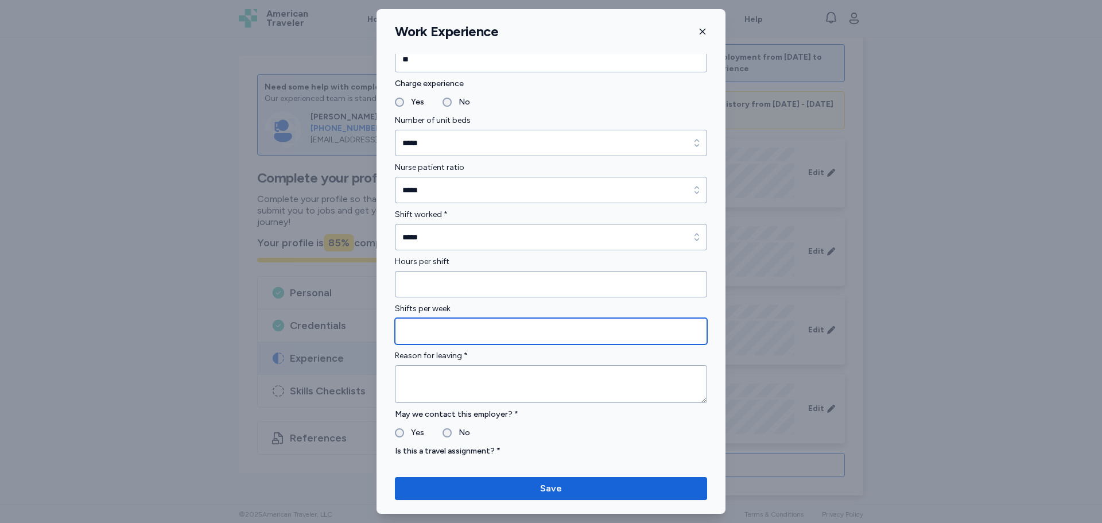
click at [431, 334] on input "Shifts per week" at bounding box center [551, 331] width 312 height 26
type input "*"
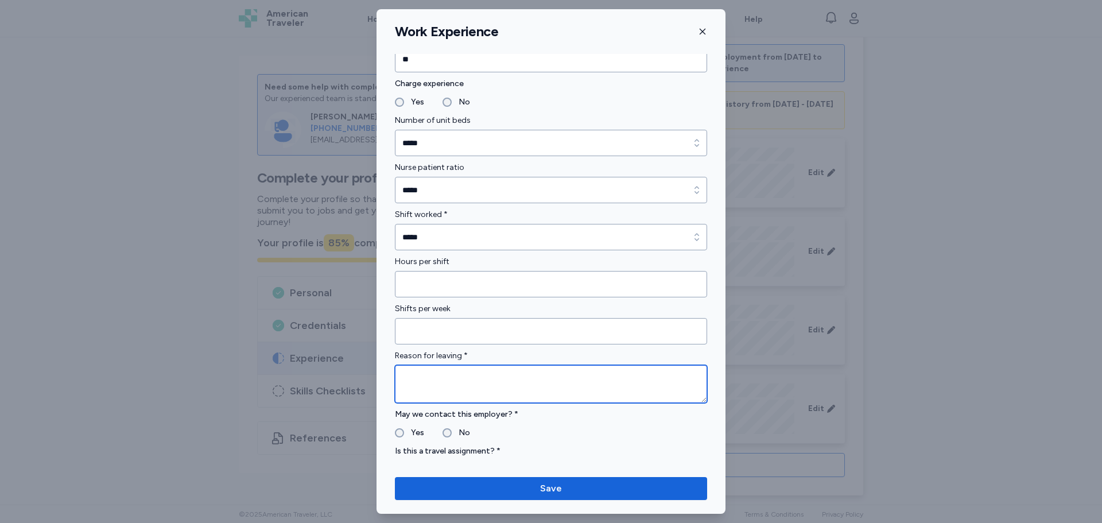
click at [443, 374] on textarea at bounding box center [551, 384] width 312 height 38
type textarea "**********"
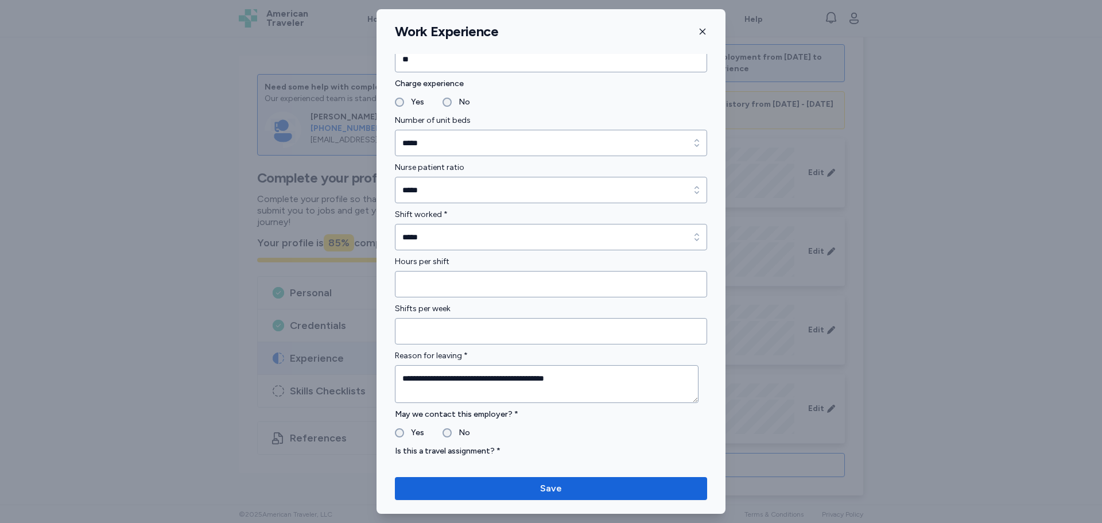
click at [408, 429] on label "Yes" at bounding box center [414, 433] width 20 height 14
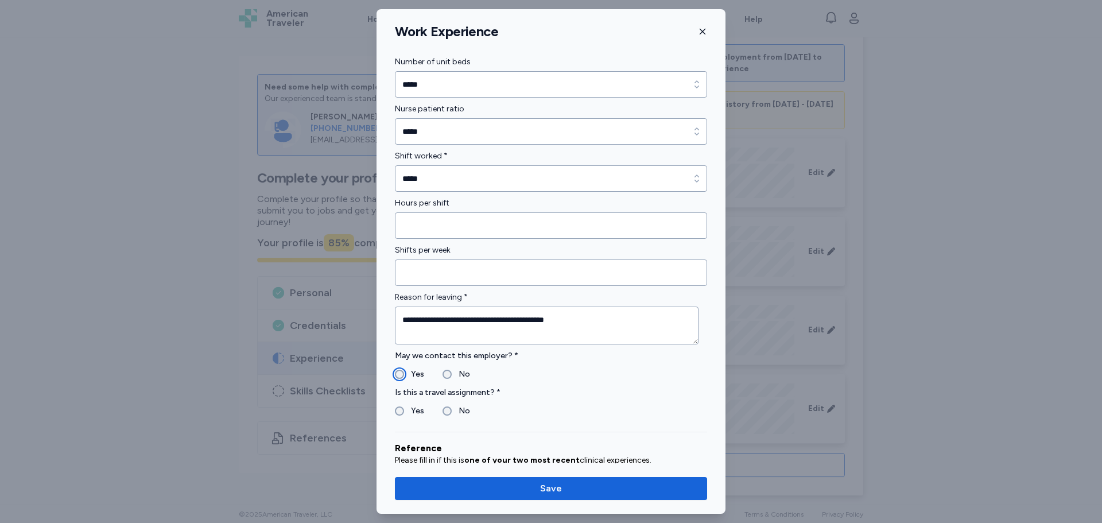
scroll to position [861, 0]
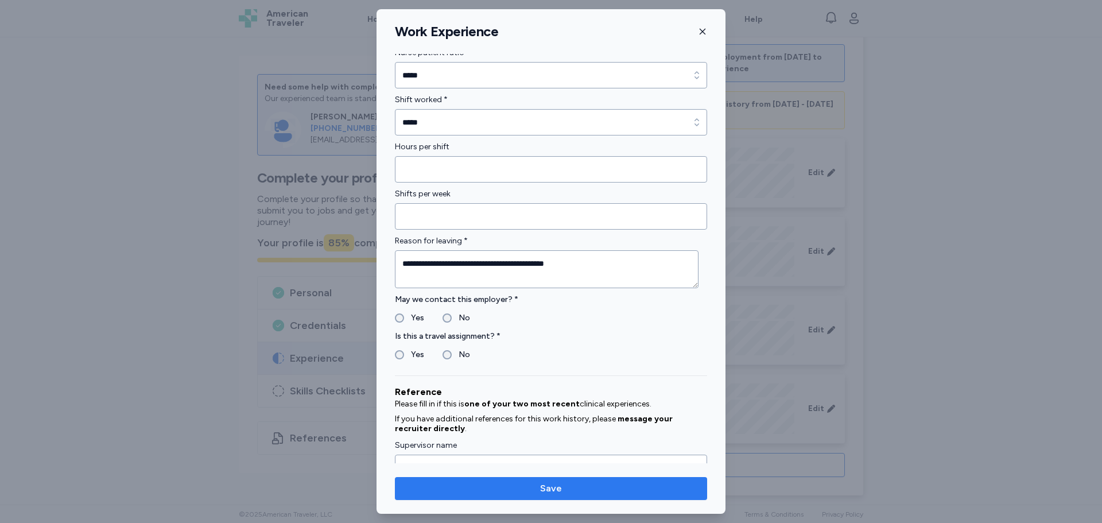
click at [528, 495] on button "Save" at bounding box center [551, 488] width 312 height 23
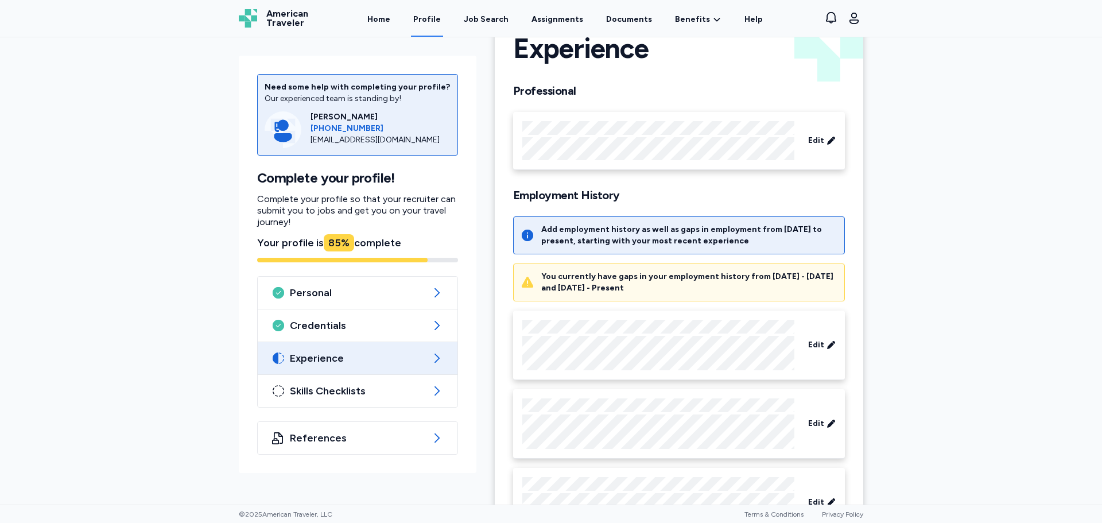
scroll to position [294, 0]
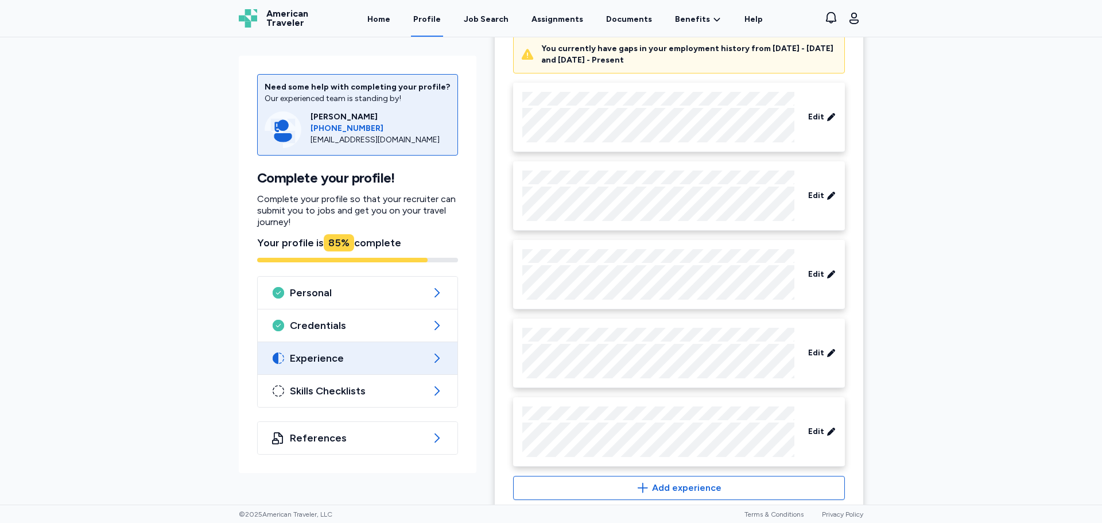
scroll to position [294, 0]
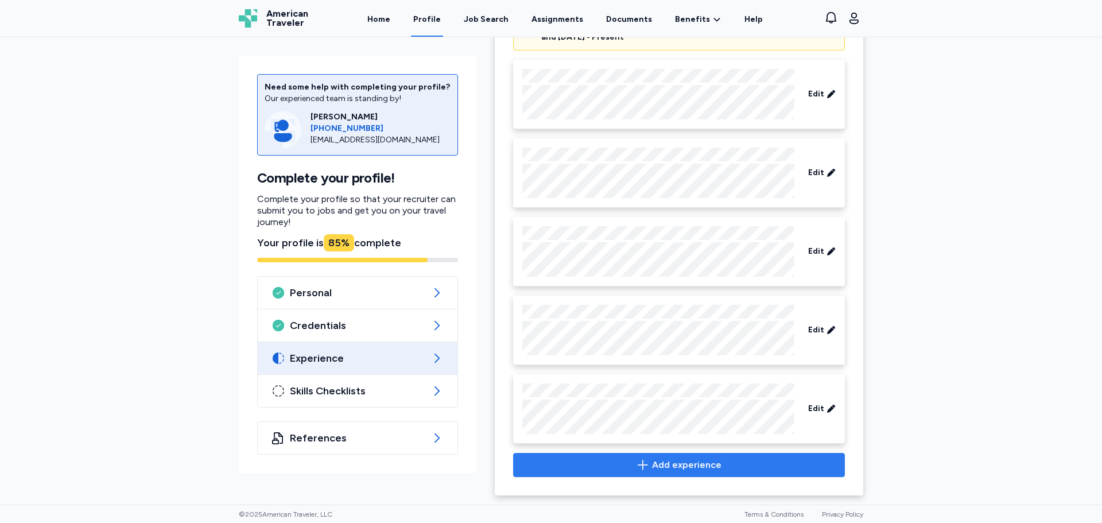
click at [672, 463] on span "Add experience" at bounding box center [686, 465] width 69 height 14
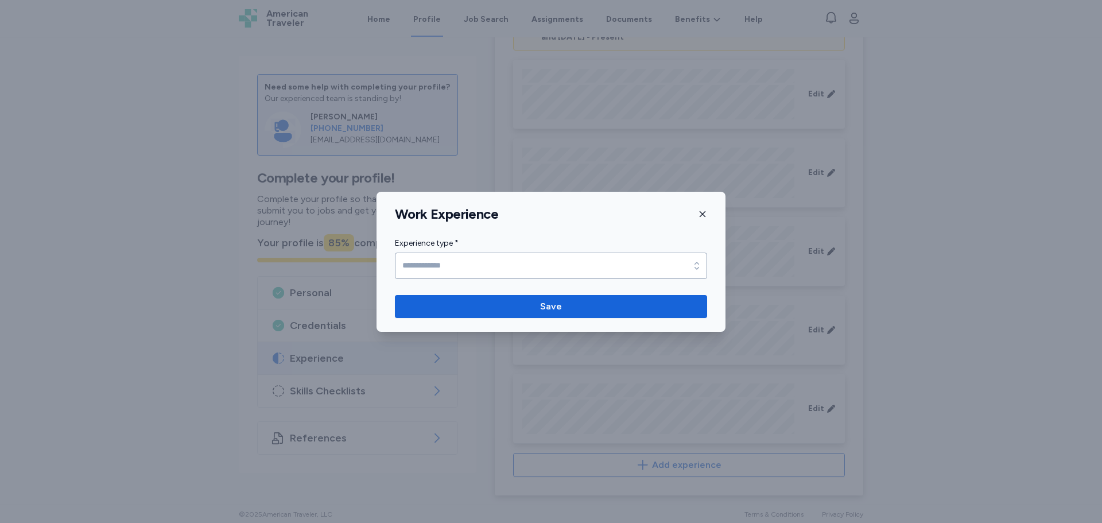
click at [481, 247] on label "Experience type *" at bounding box center [551, 244] width 312 height 14
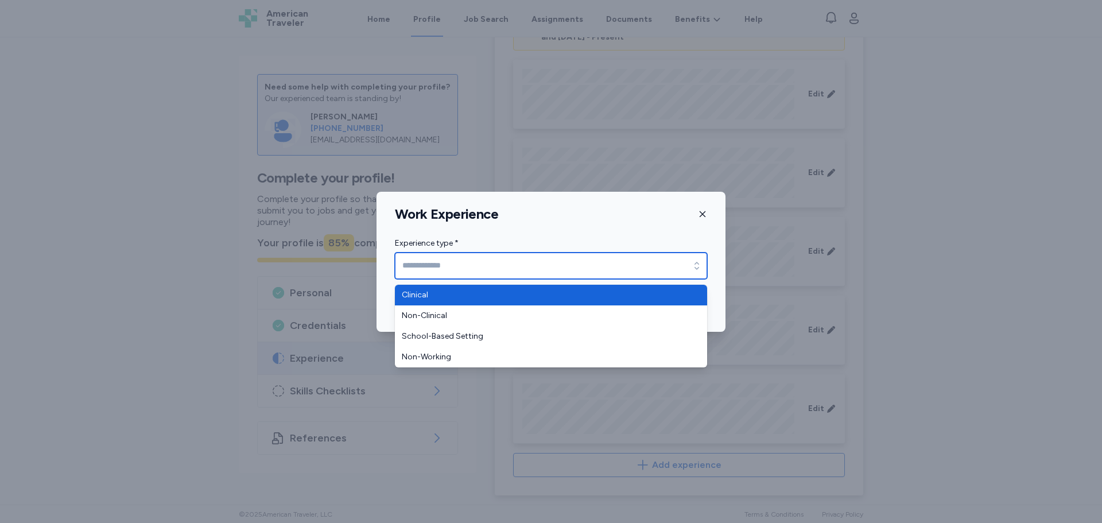
click at [475, 264] on input "Experience type *" at bounding box center [551, 266] width 312 height 26
type input "********"
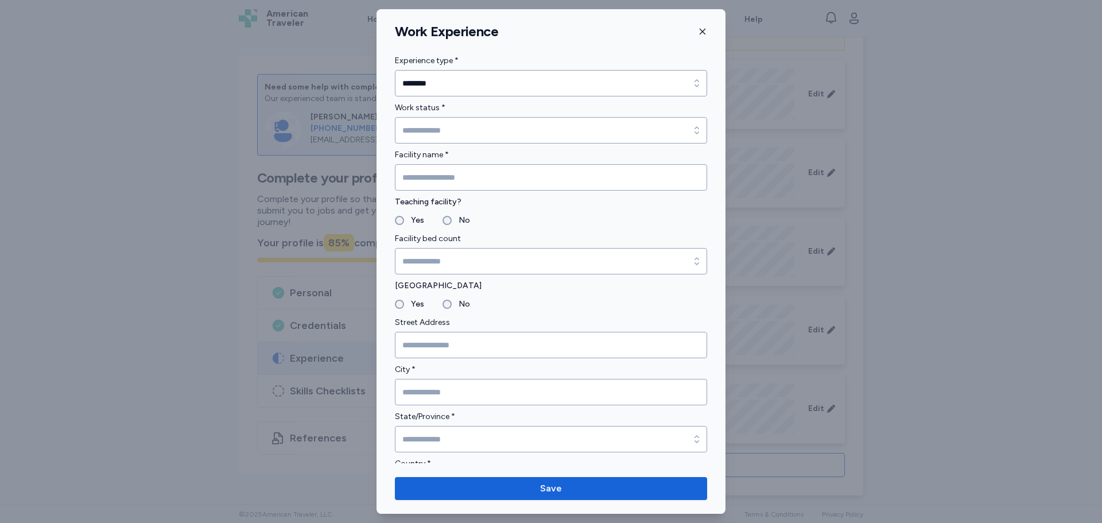
click at [705, 27] on icon "button" at bounding box center [702, 31] width 9 height 9
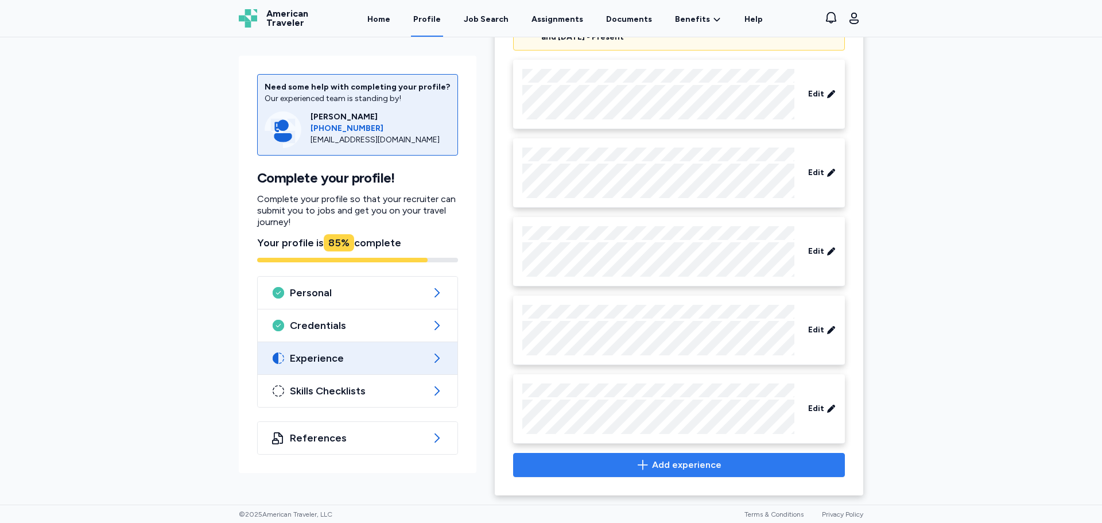
click at [613, 466] on span "Add experience" at bounding box center [679, 465] width 312 height 14
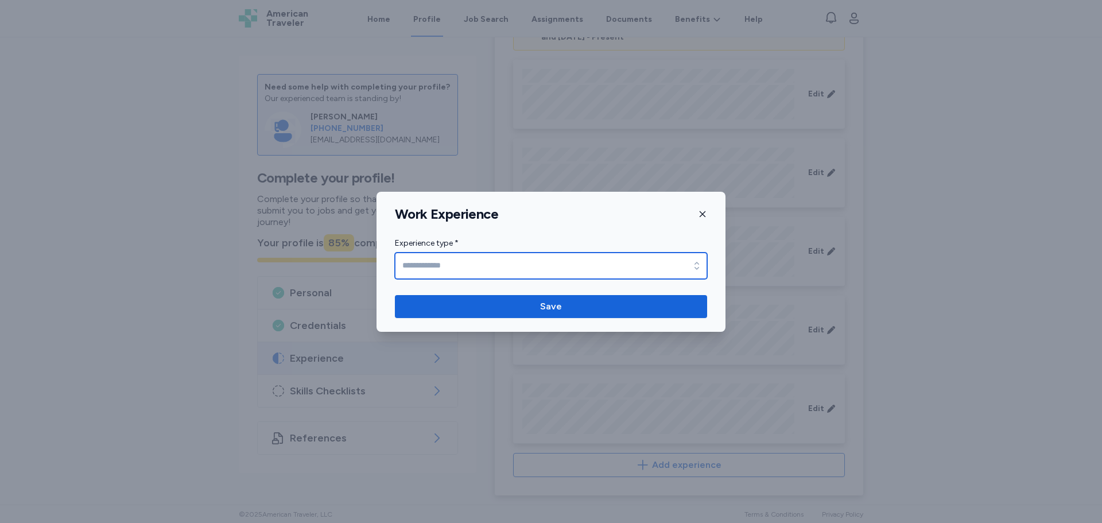
click at [467, 269] on input "Experience type *" at bounding box center [551, 266] width 312 height 26
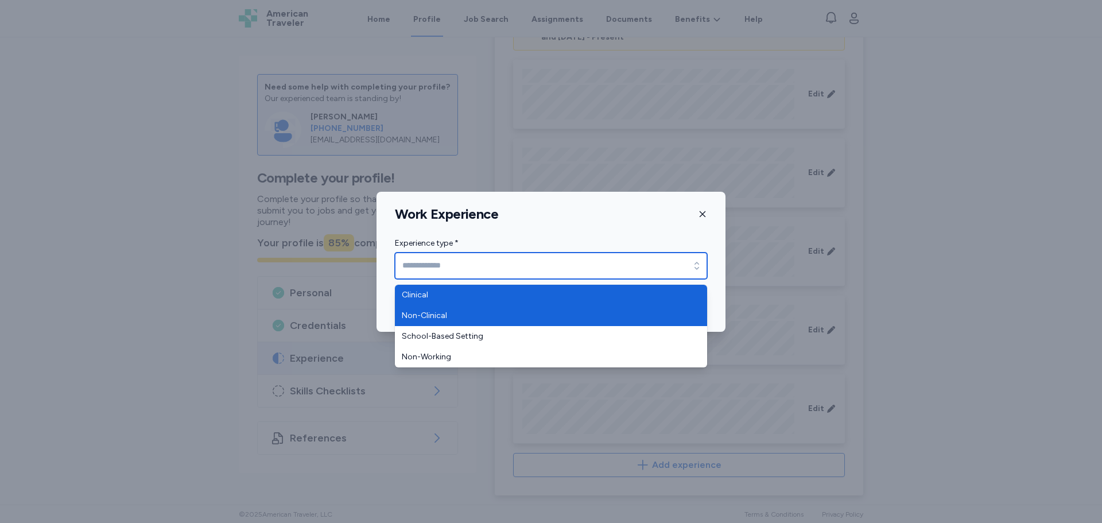
type input "********"
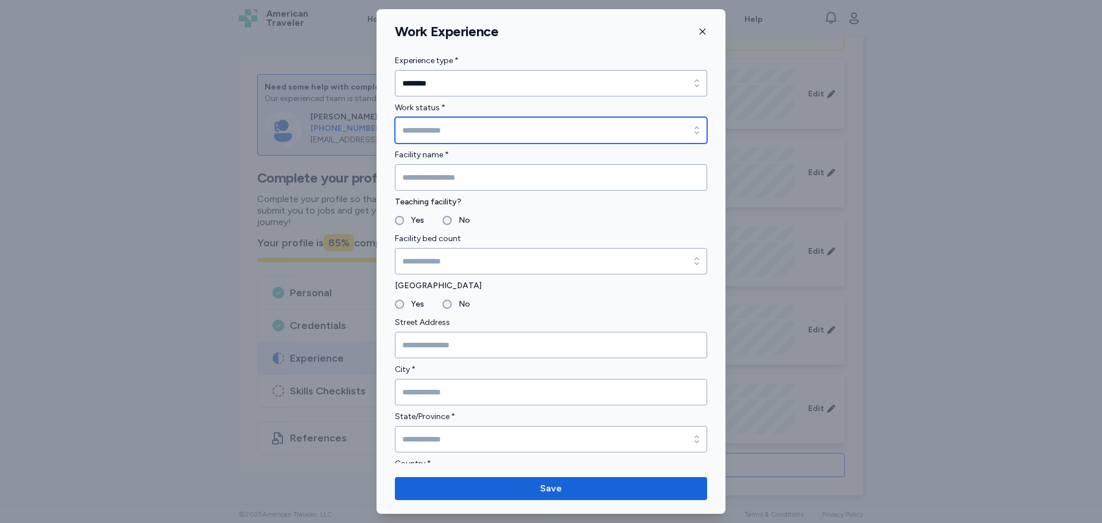
click at [437, 127] on input "Work status *" at bounding box center [551, 130] width 312 height 26
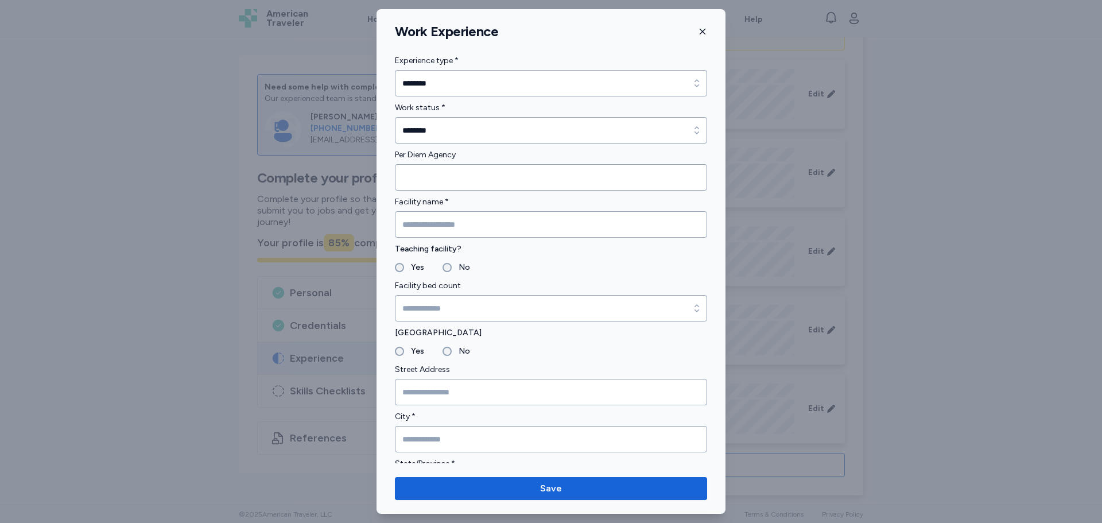
click at [420, 164] on div "Per Diem Agency" at bounding box center [551, 169] width 312 height 42
click at [422, 168] on input "Per Diem Agency" at bounding box center [551, 177] width 312 height 26
click at [442, 135] on input "********" at bounding box center [551, 130] width 312 height 26
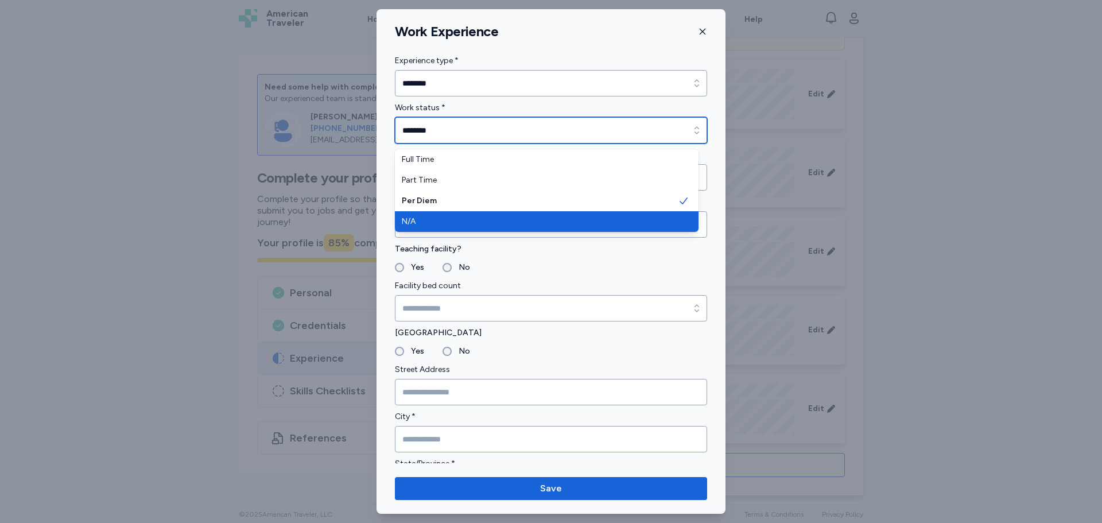
type input "***"
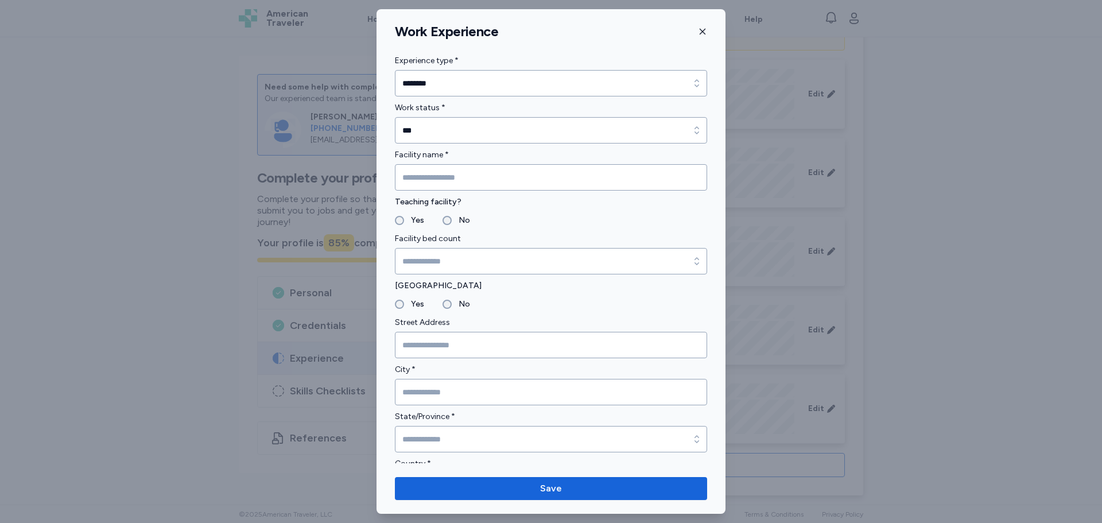
click at [703, 27] on icon "button" at bounding box center [702, 31] width 9 height 9
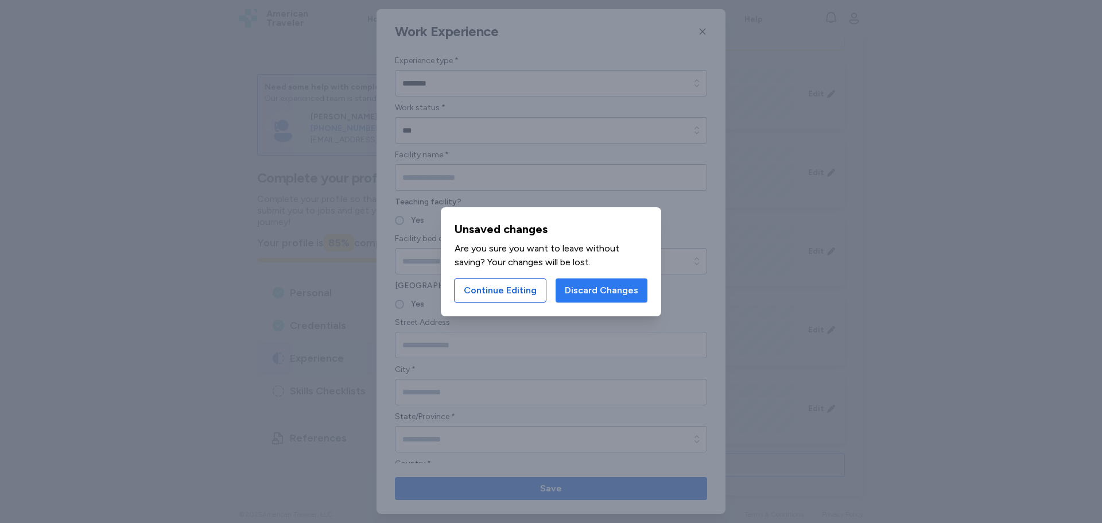
click at [610, 284] on span "Discard Changes" at bounding box center [601, 291] width 73 height 14
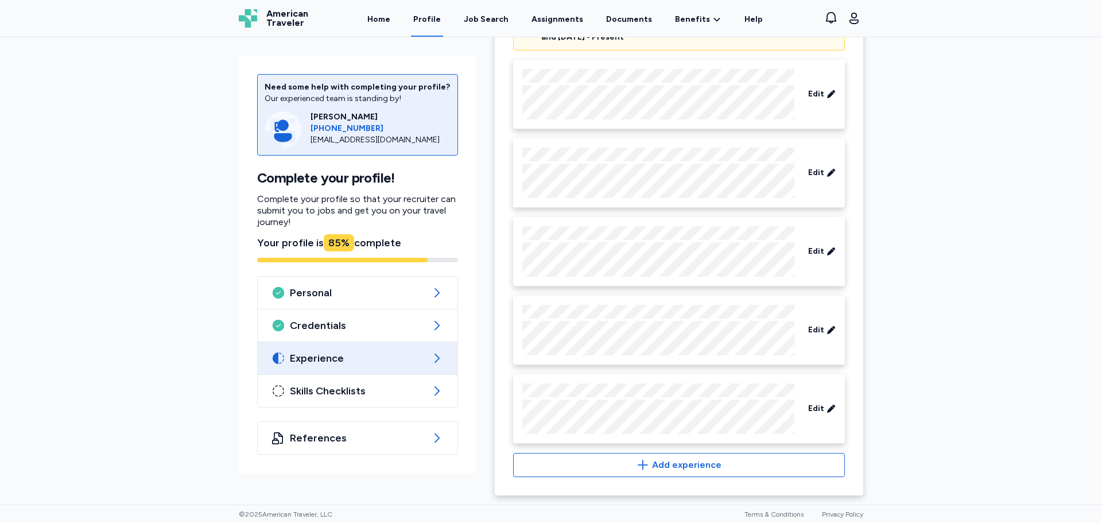
click at [329, 365] on span "Experience" at bounding box center [358, 358] width 136 height 14
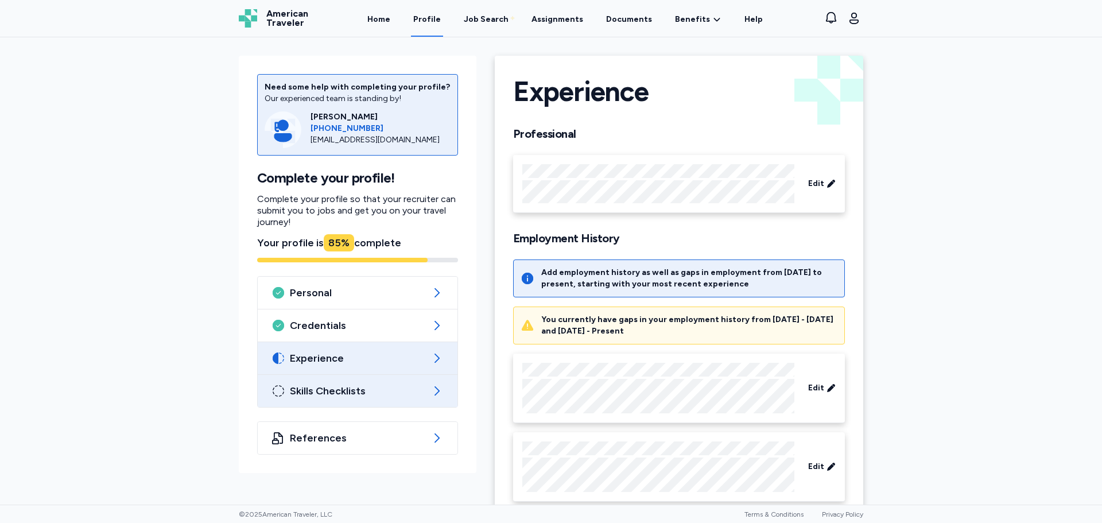
click at [335, 392] on span "Skills Checklists" at bounding box center [358, 391] width 136 height 14
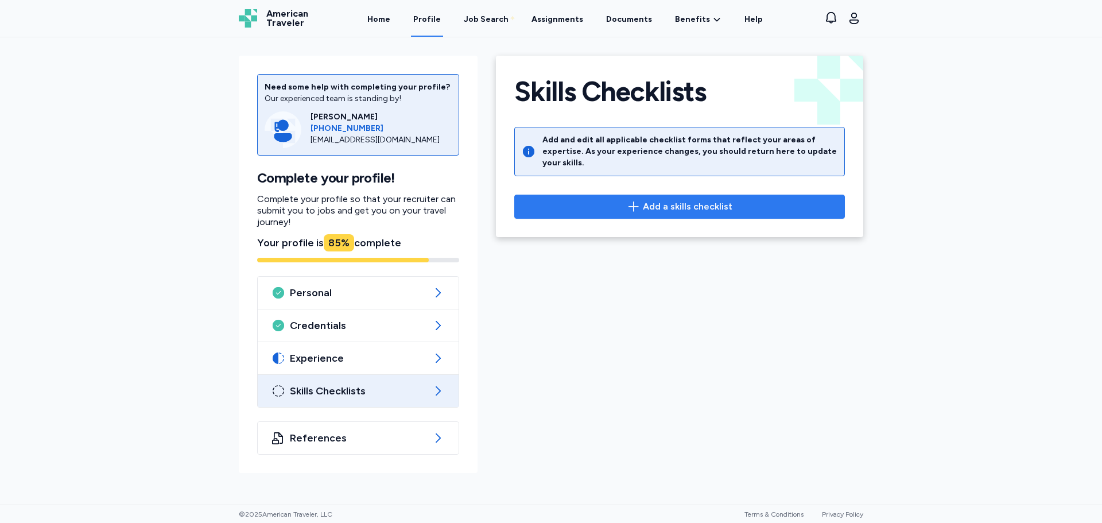
click at [660, 200] on span "Add a skills checklist" at bounding box center [688, 207] width 90 height 14
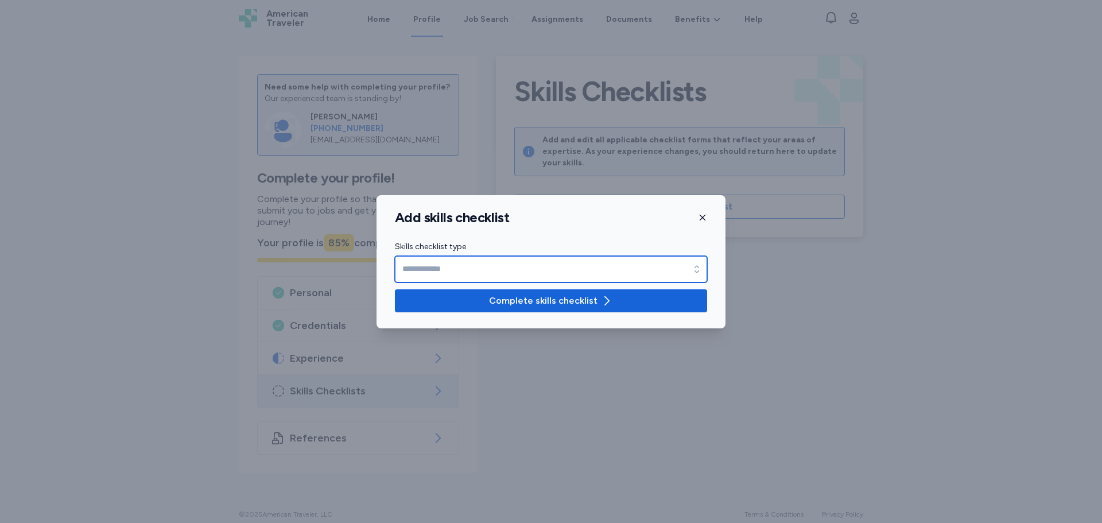
click at [498, 266] on input "Skills checklist type" at bounding box center [551, 269] width 312 height 26
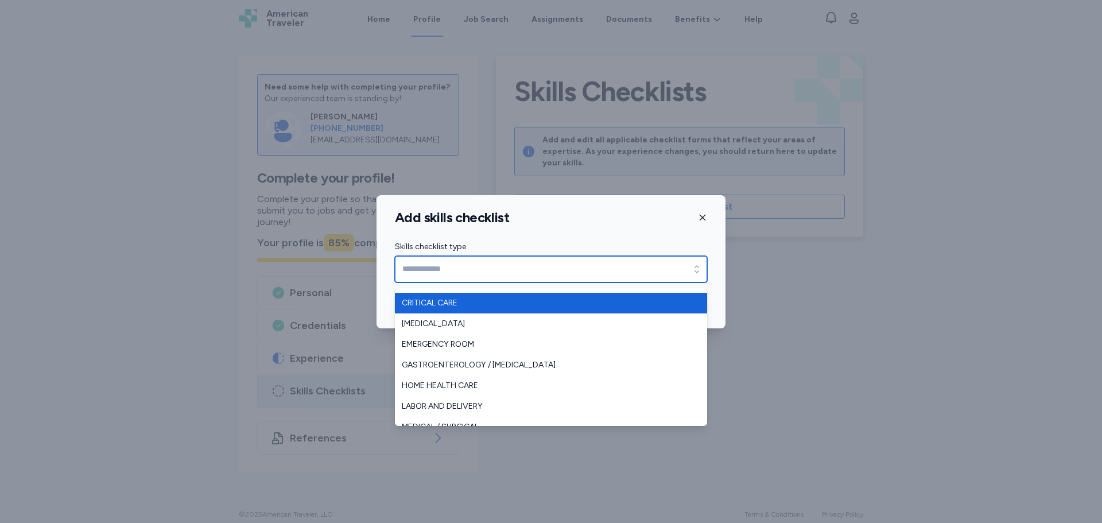
scroll to position [115, 0]
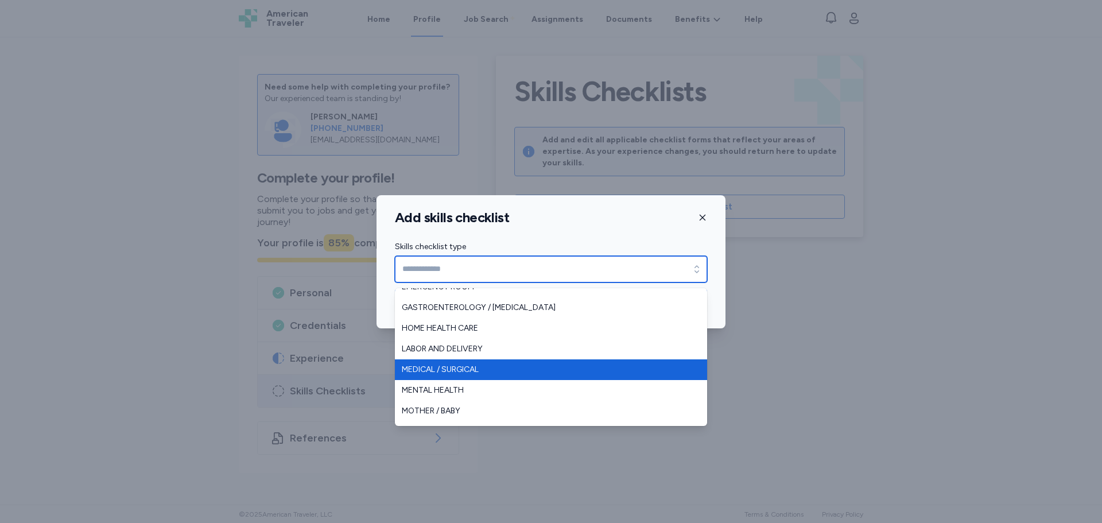
type input "**********"
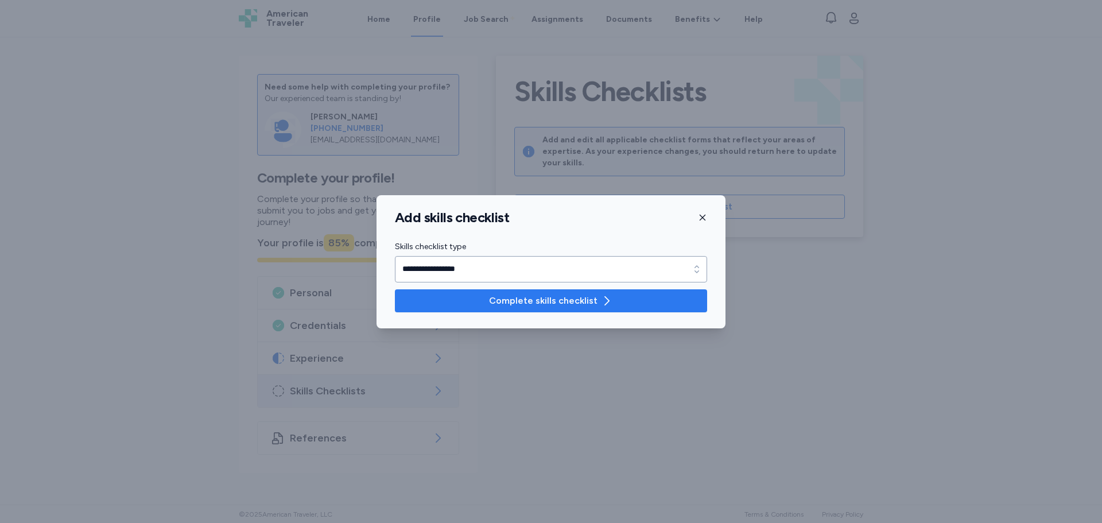
click at [545, 300] on span "Complete skills checklist" at bounding box center [543, 301] width 109 height 14
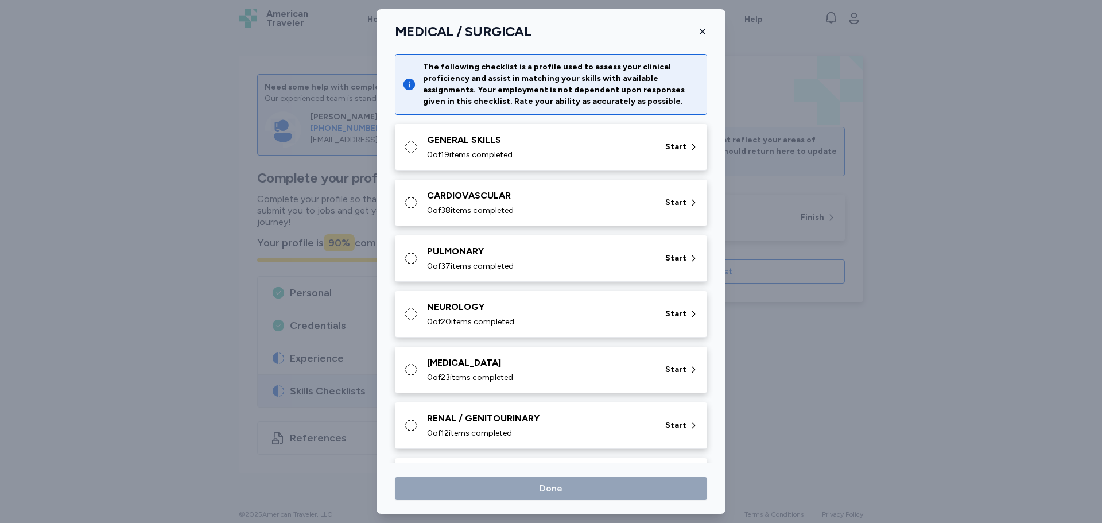
click at [654, 140] on div "GENERAL SKILLS 0 of 19 items completed Start" at bounding box center [553, 147] width 299 height 28
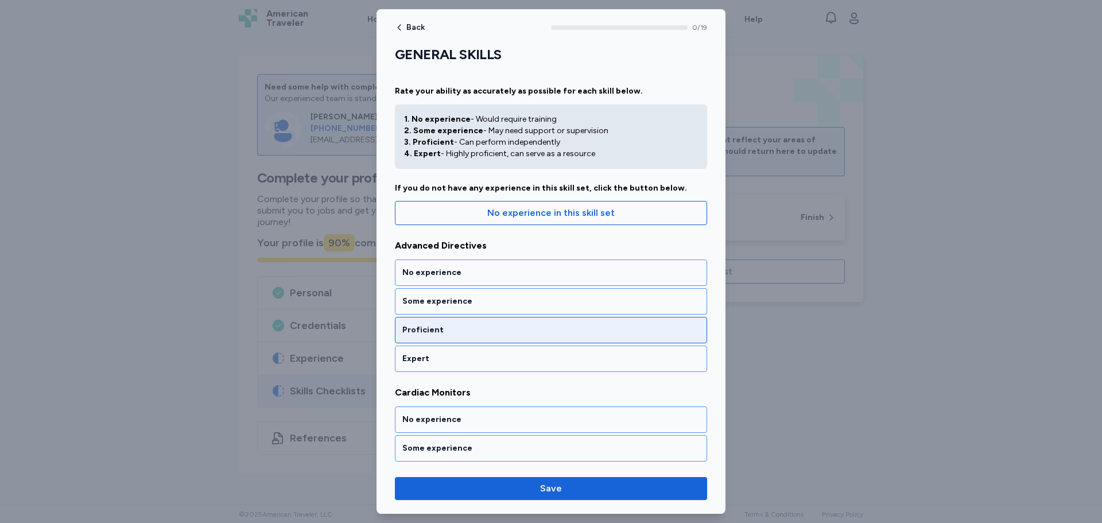
click at [431, 333] on div "Proficient" at bounding box center [550, 329] width 297 height 11
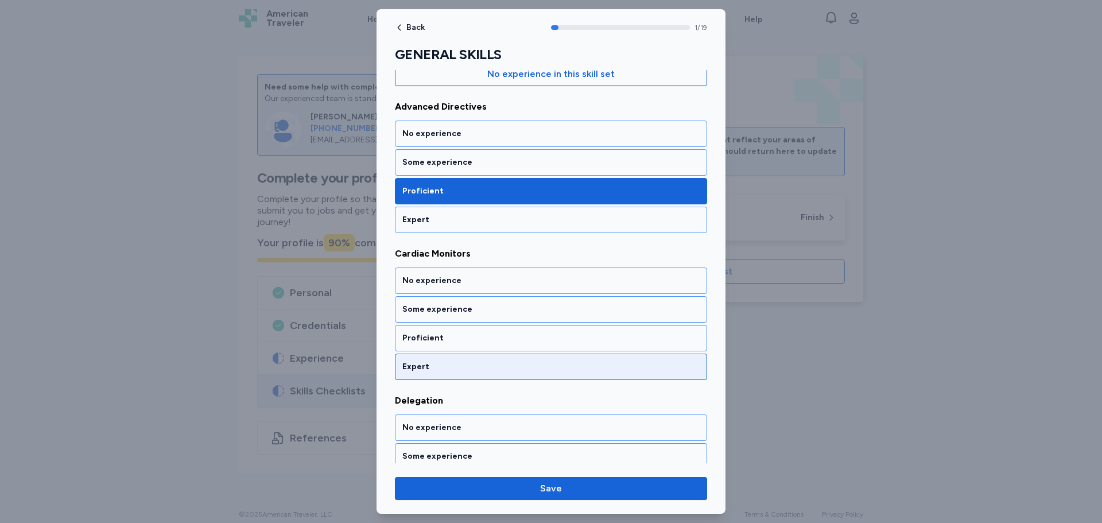
scroll to position [186, 0]
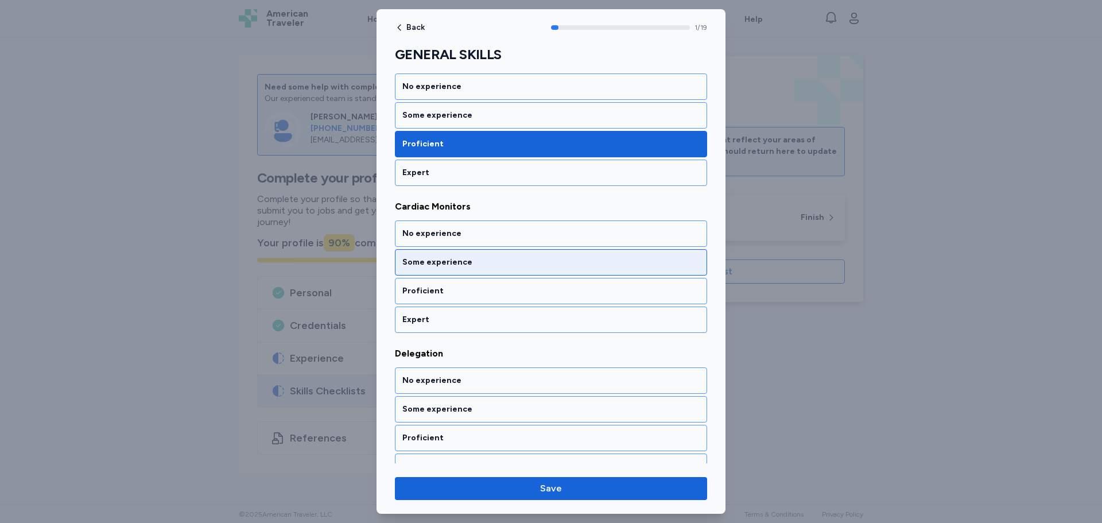
drag, startPoint x: 433, startPoint y: 261, endPoint x: 433, endPoint y: 282, distance: 21.3
click at [432, 262] on div "Some experience" at bounding box center [550, 262] width 297 height 11
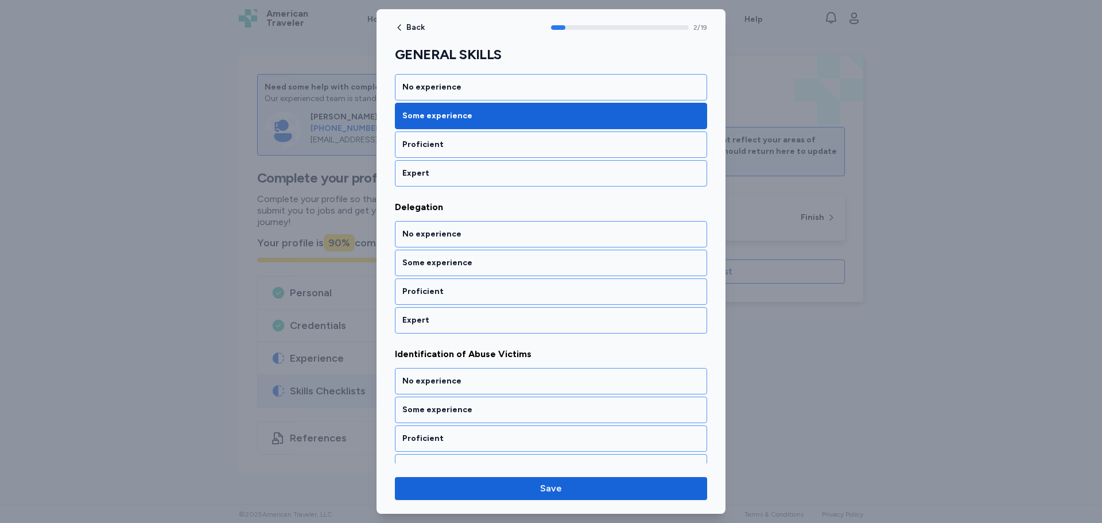
scroll to position [333, 0]
click at [435, 137] on div "Proficient" at bounding box center [551, 144] width 312 height 26
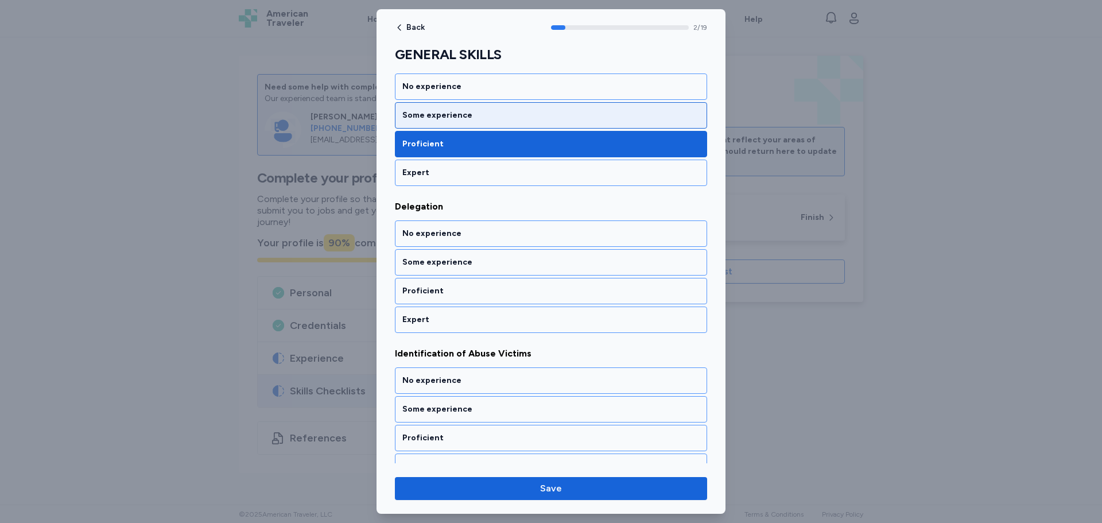
click at [446, 119] on div "Some experience" at bounding box center [550, 115] width 297 height 11
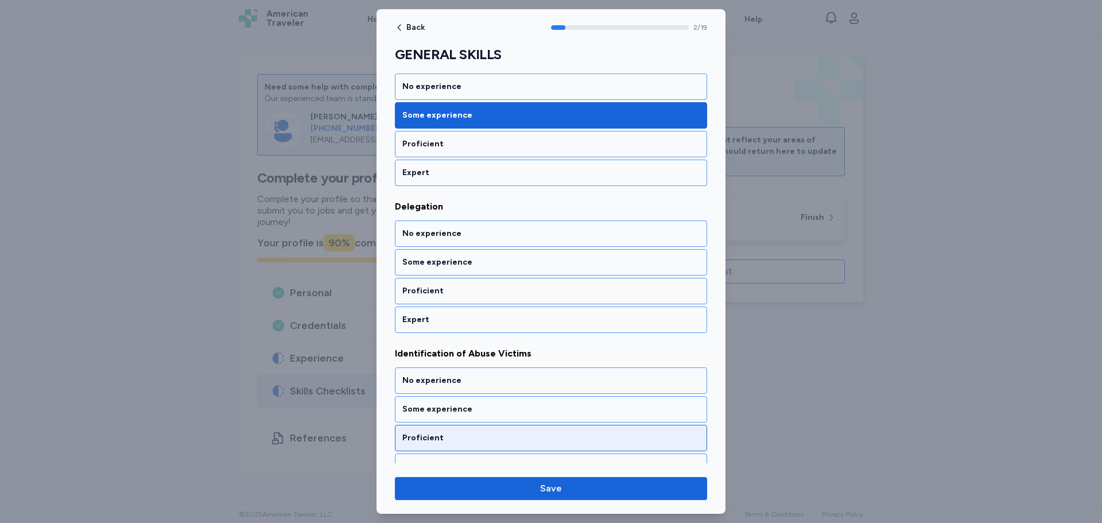
drag, startPoint x: 443, startPoint y: 289, endPoint x: 466, endPoint y: 326, distance: 43.6
click at [442, 289] on div "Proficient" at bounding box center [550, 290] width 297 height 11
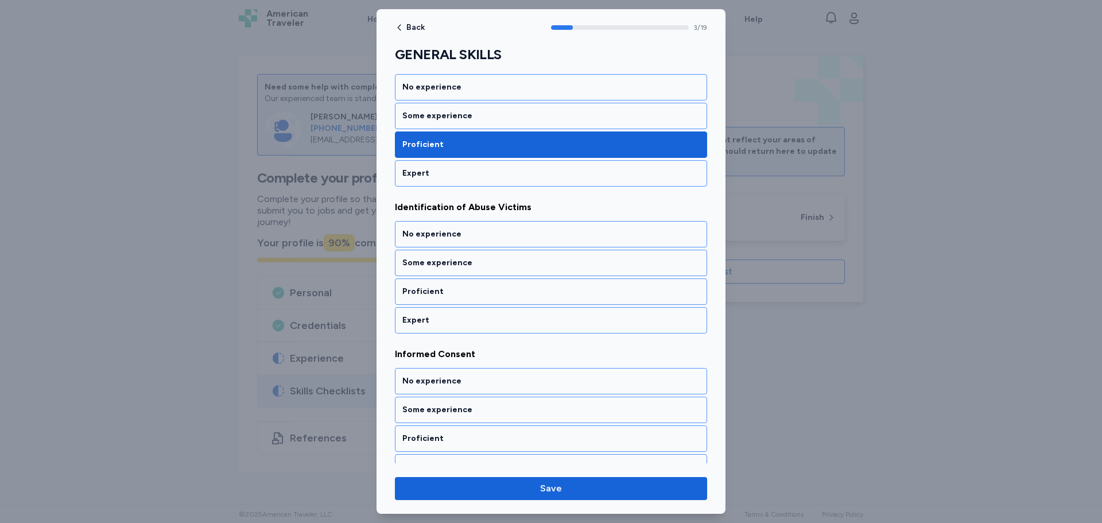
scroll to position [480, 0]
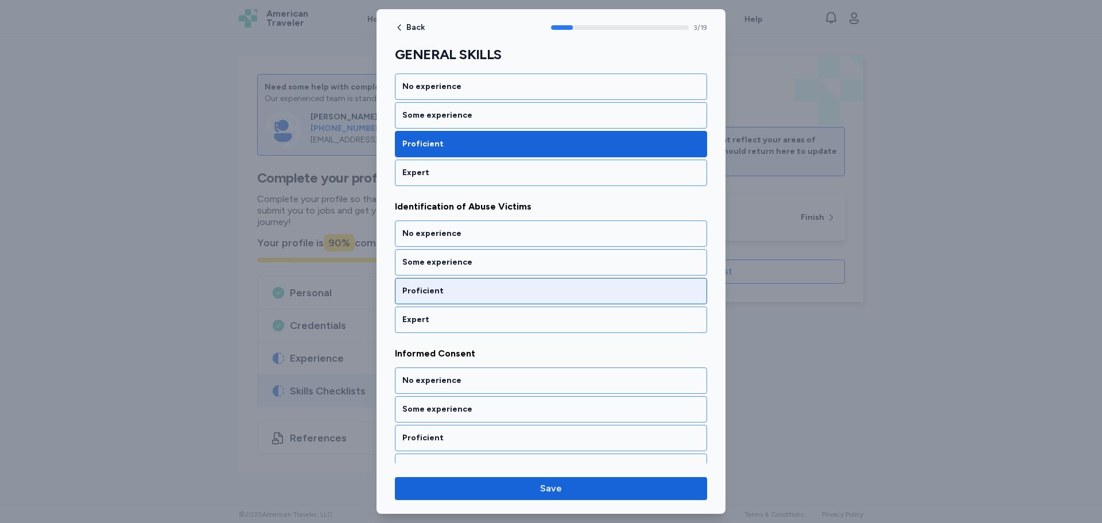
click at [432, 297] on div "Proficient" at bounding box center [551, 291] width 312 height 26
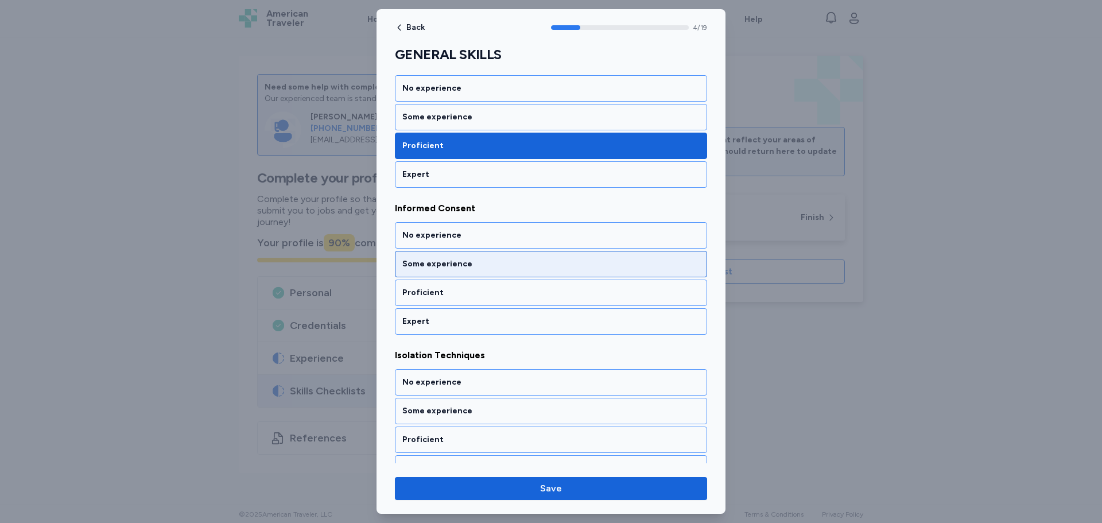
scroll to position [627, 0]
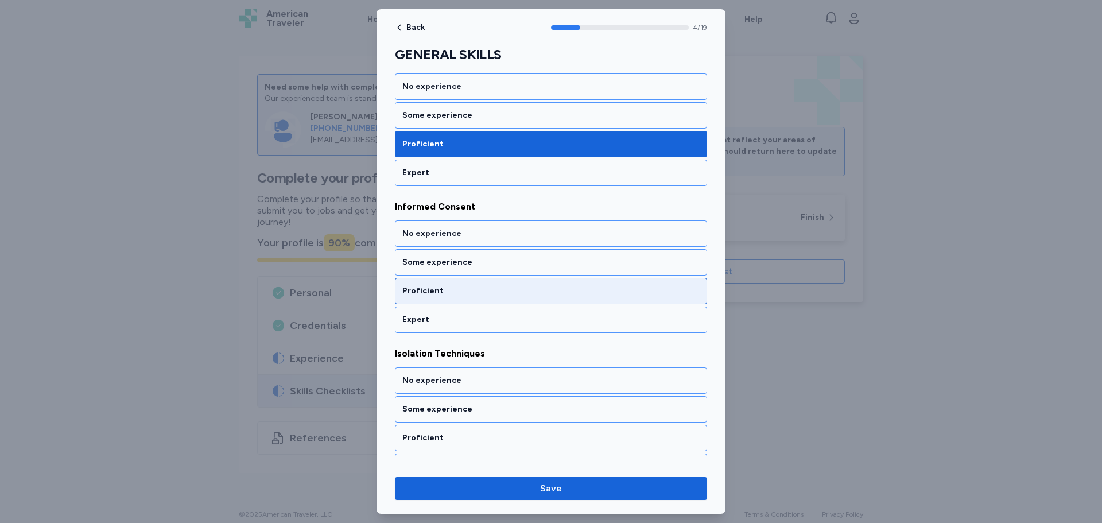
click at [412, 297] on div "Proficient" at bounding box center [551, 291] width 312 height 26
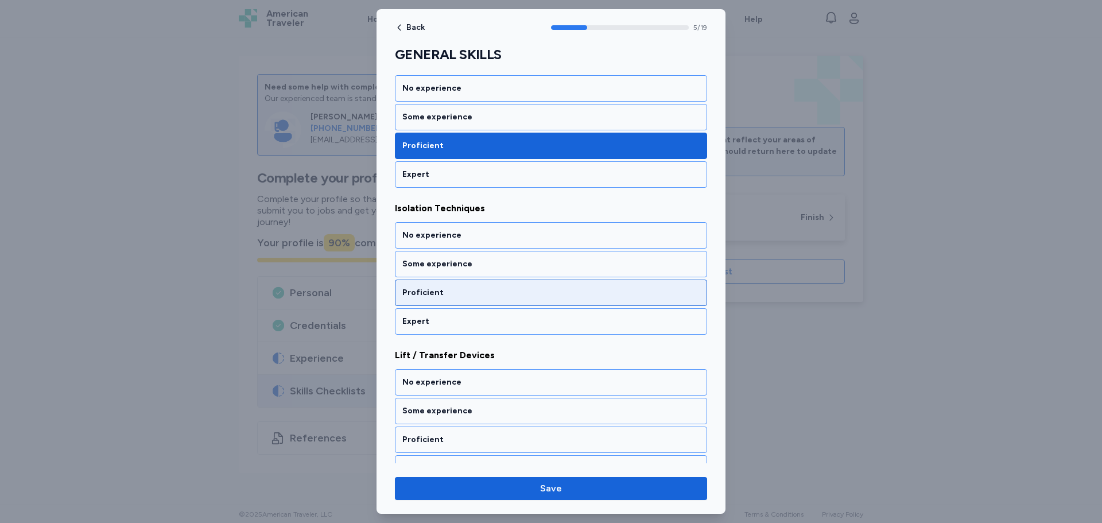
scroll to position [774, 0]
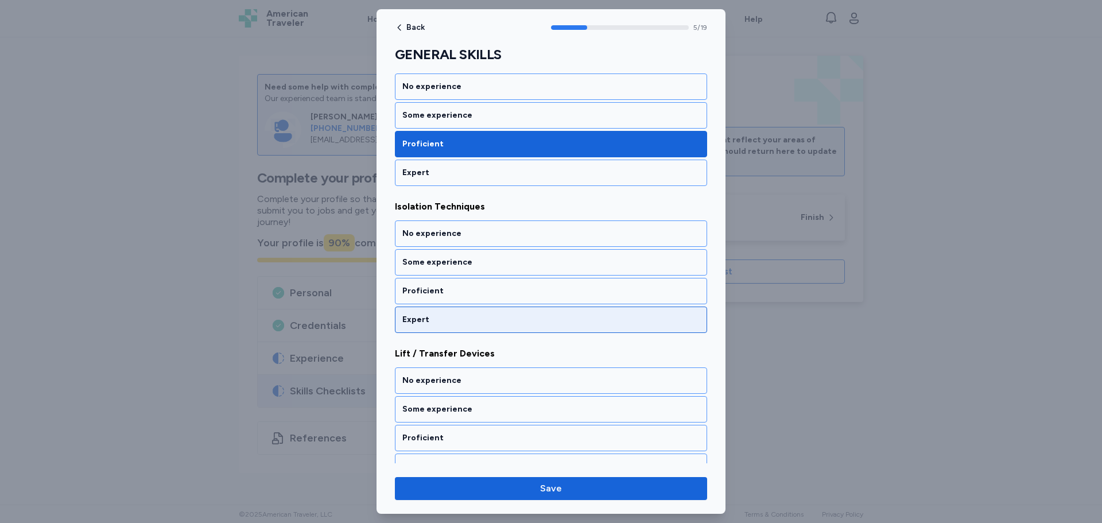
click at [436, 311] on div "Expert" at bounding box center [551, 320] width 312 height 26
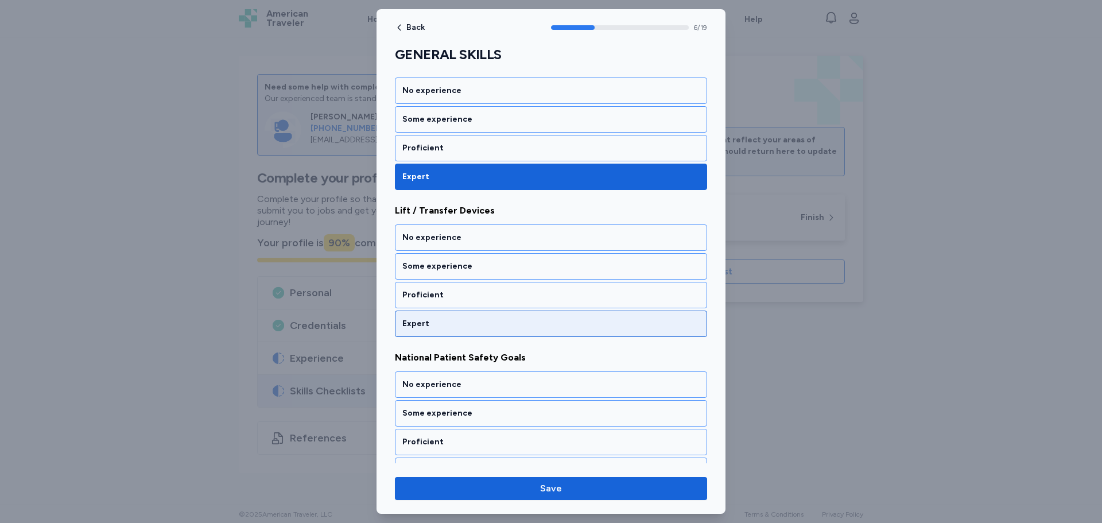
scroll to position [921, 0]
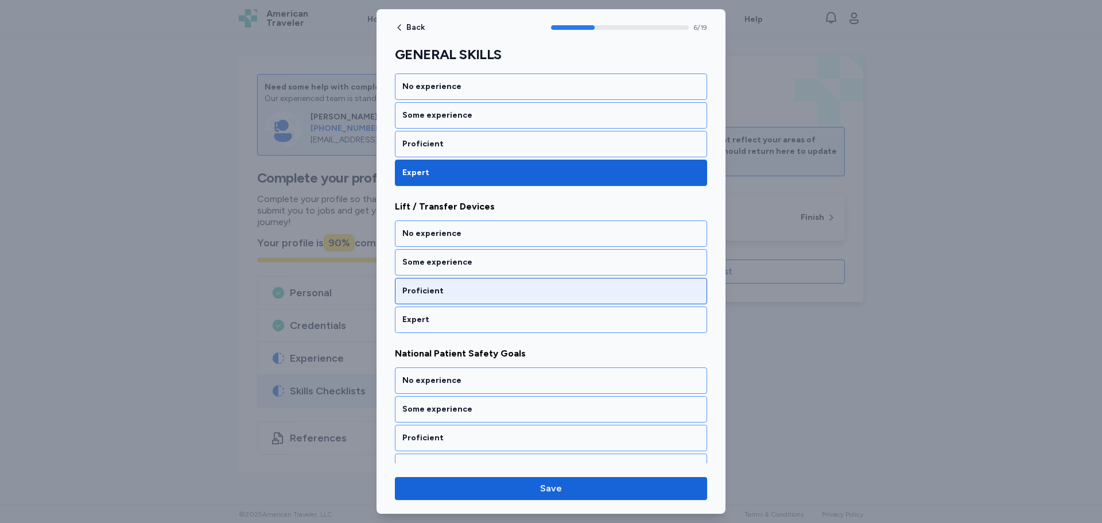
click at [435, 288] on div "Proficient" at bounding box center [550, 290] width 297 height 11
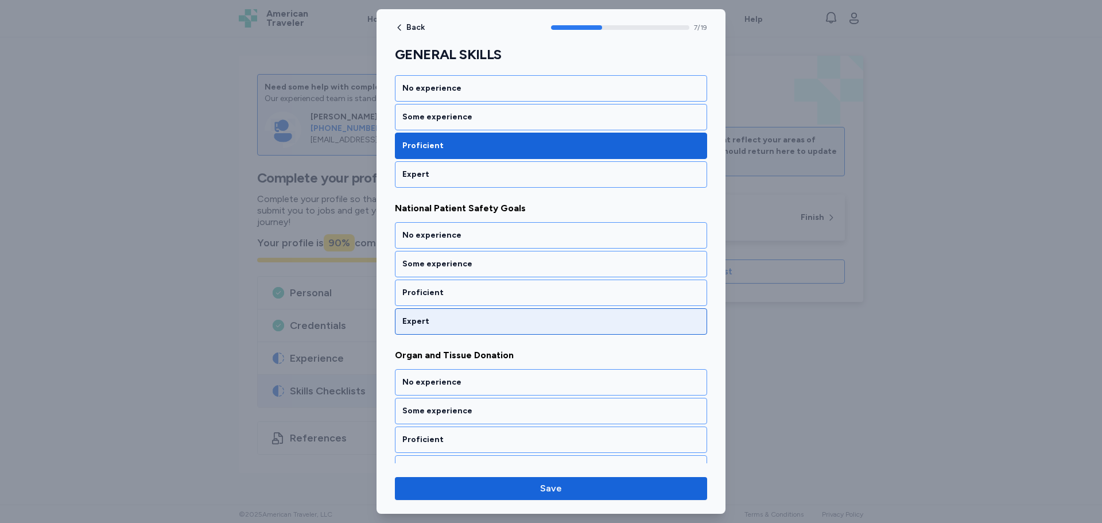
scroll to position [1068, 0]
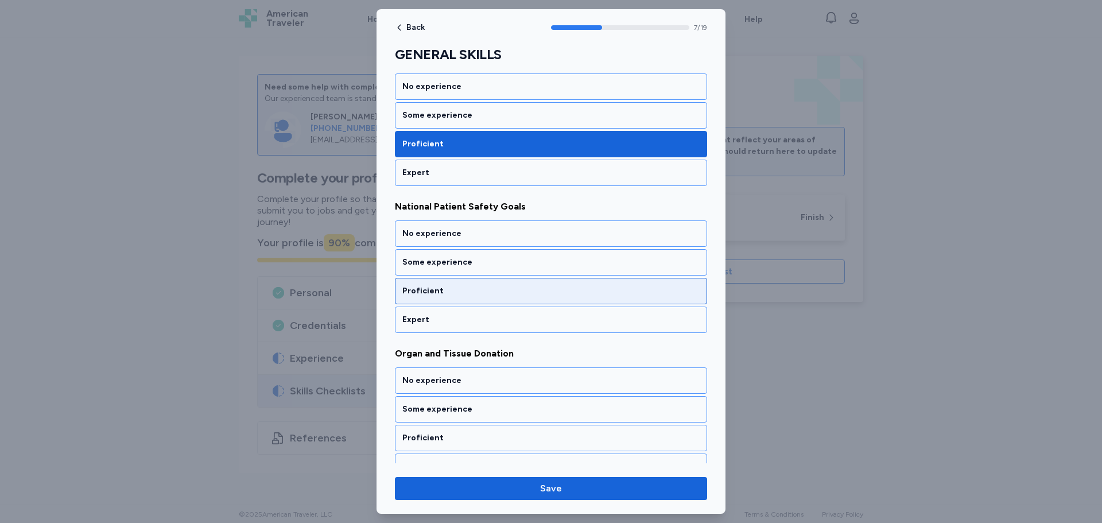
click at [443, 294] on div "Proficient" at bounding box center [550, 290] width 297 height 11
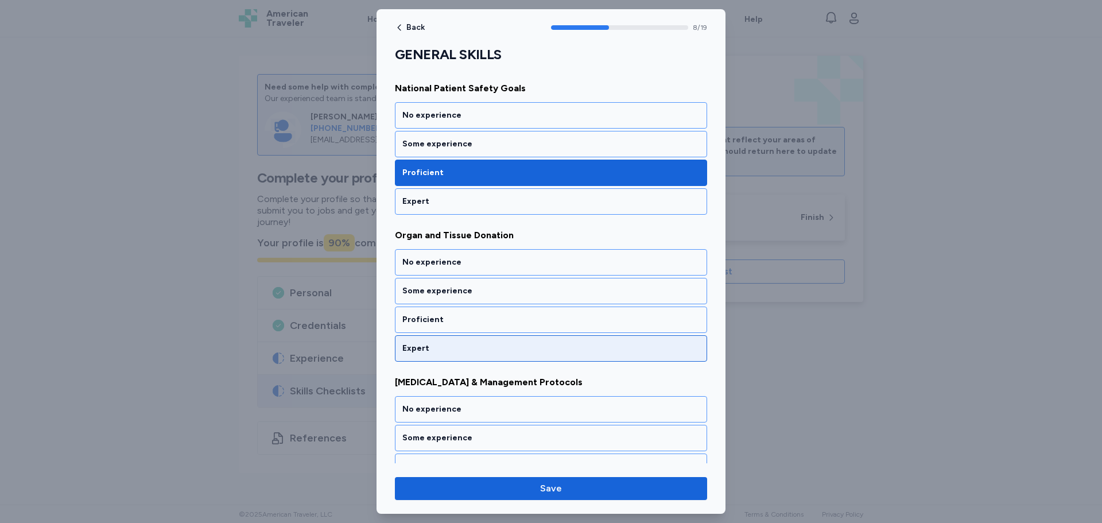
scroll to position [1215, 0]
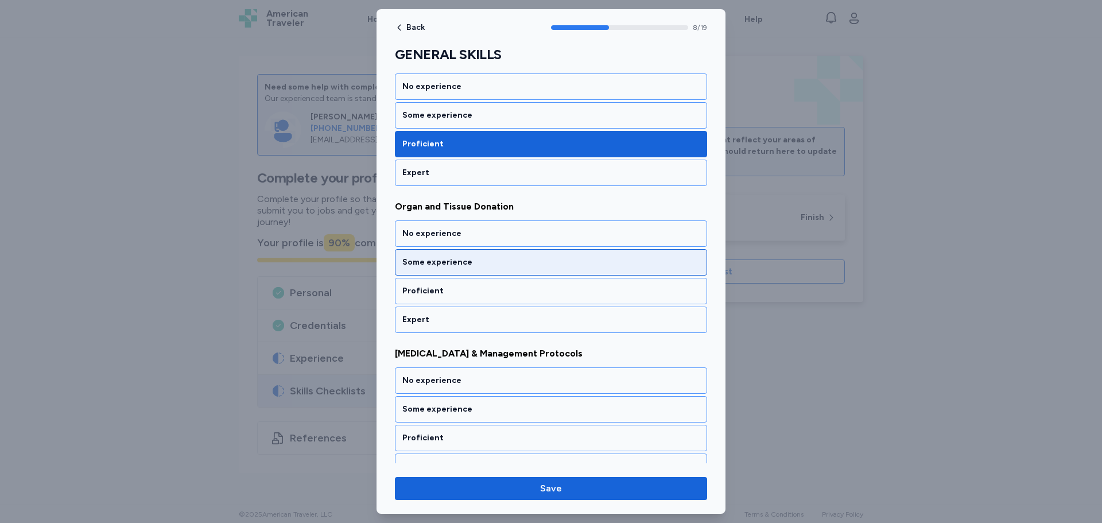
click at [453, 263] on div "Some experience" at bounding box center [550, 262] width 297 height 11
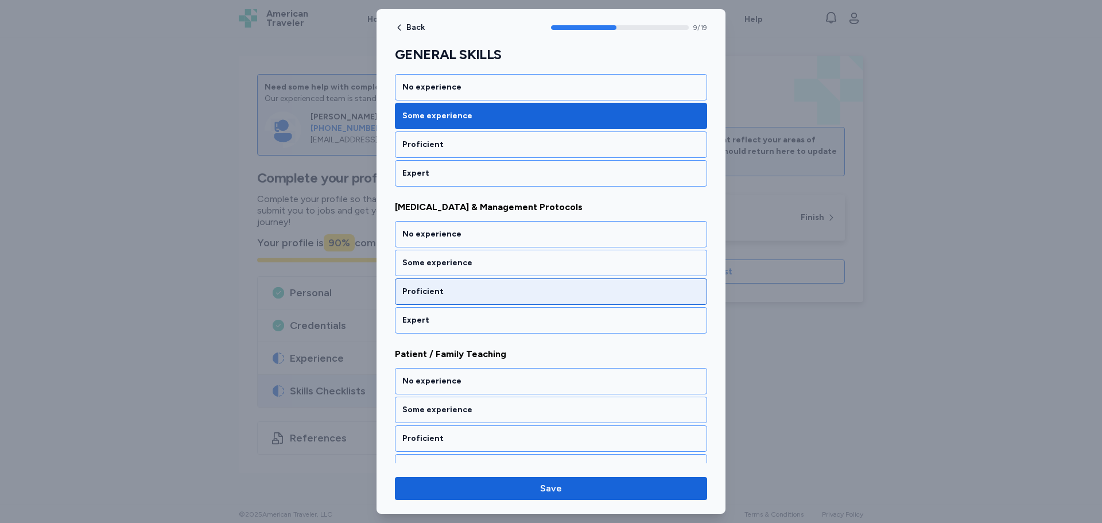
scroll to position [1362, 0]
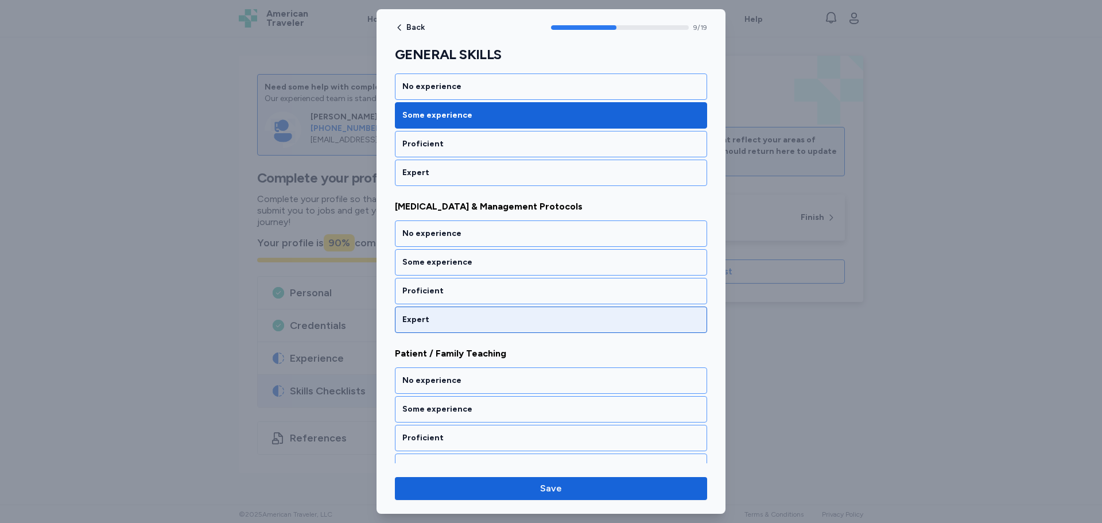
click at [424, 332] on div "Expert" at bounding box center [551, 320] width 312 height 26
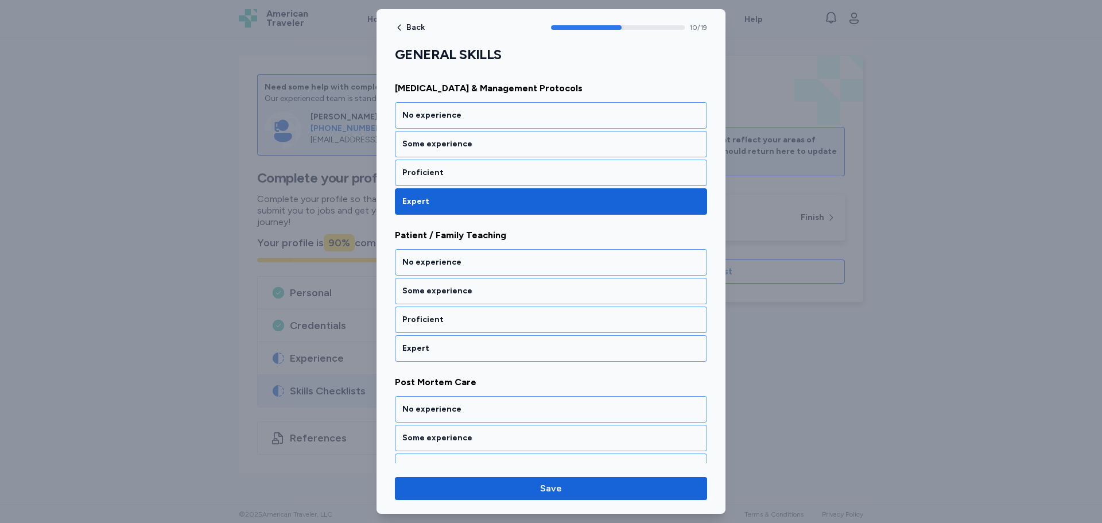
scroll to position [1509, 0]
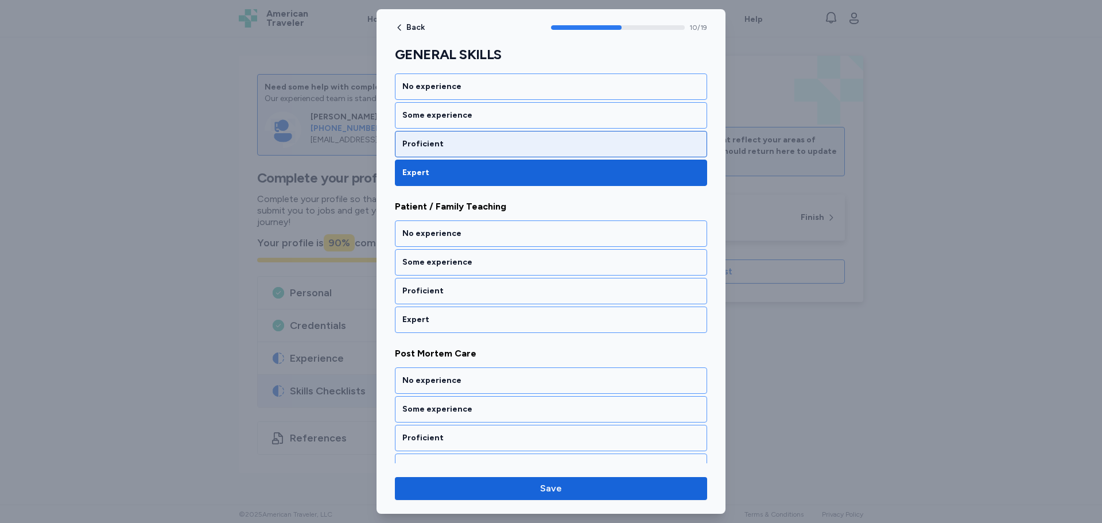
click at [425, 133] on div "Proficient" at bounding box center [551, 144] width 312 height 26
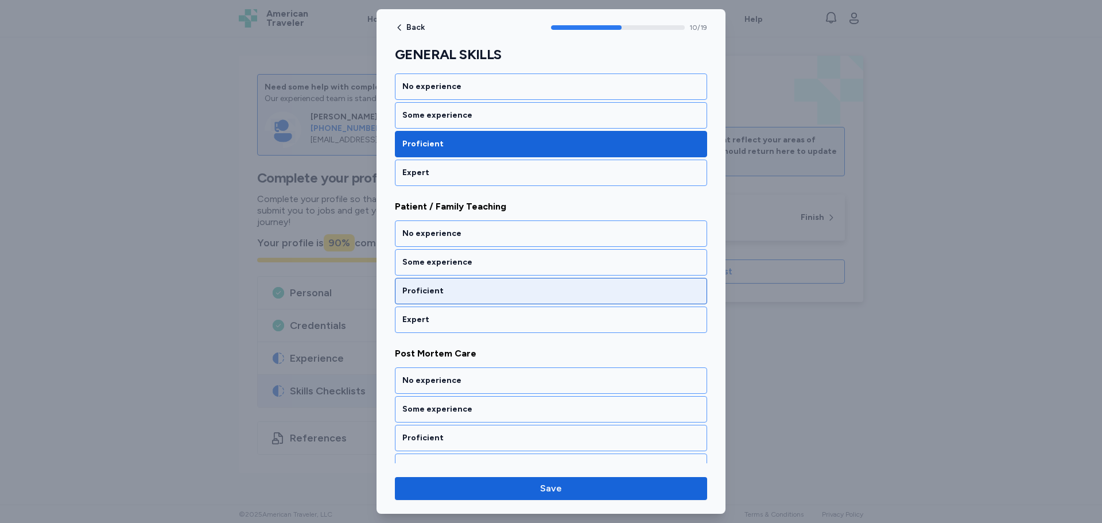
click at [454, 294] on div "Proficient" at bounding box center [550, 290] width 297 height 11
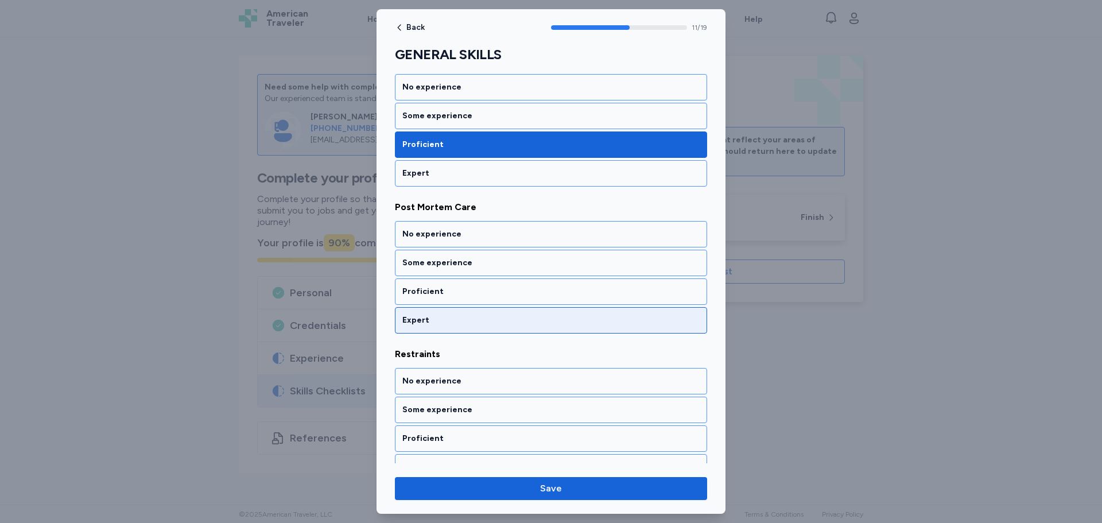
scroll to position [1656, 0]
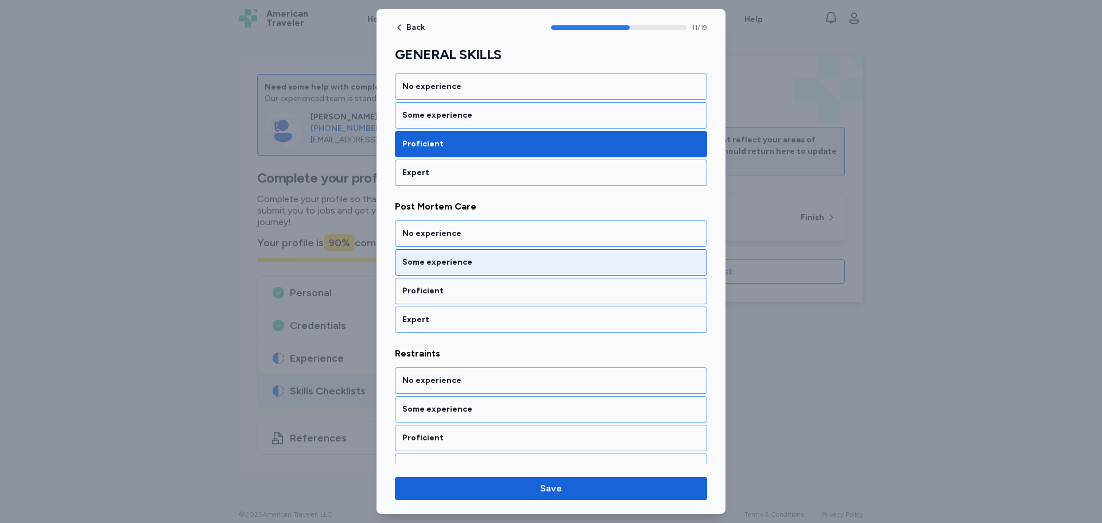
click at [433, 269] on div "Some experience" at bounding box center [551, 262] width 312 height 26
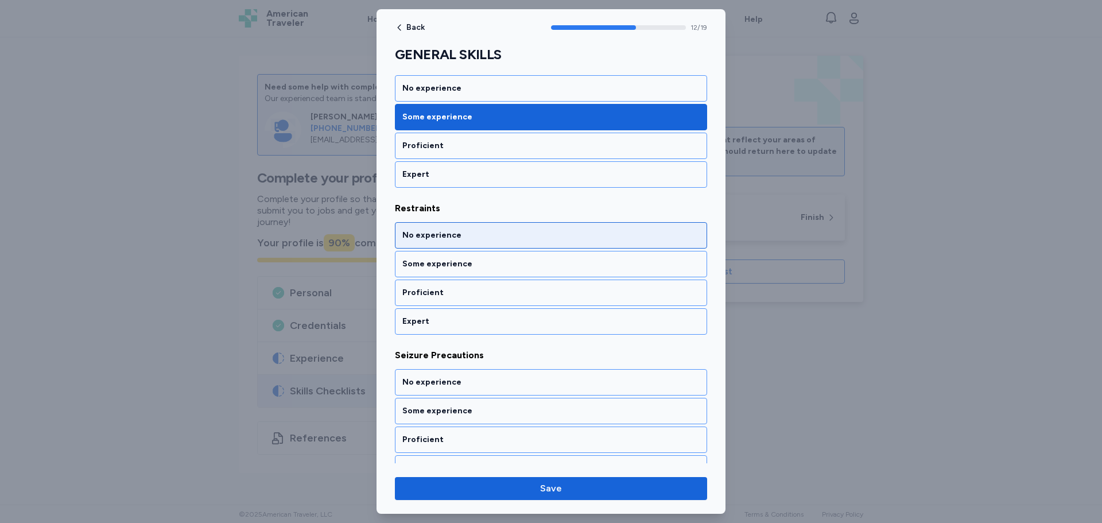
scroll to position [1803, 0]
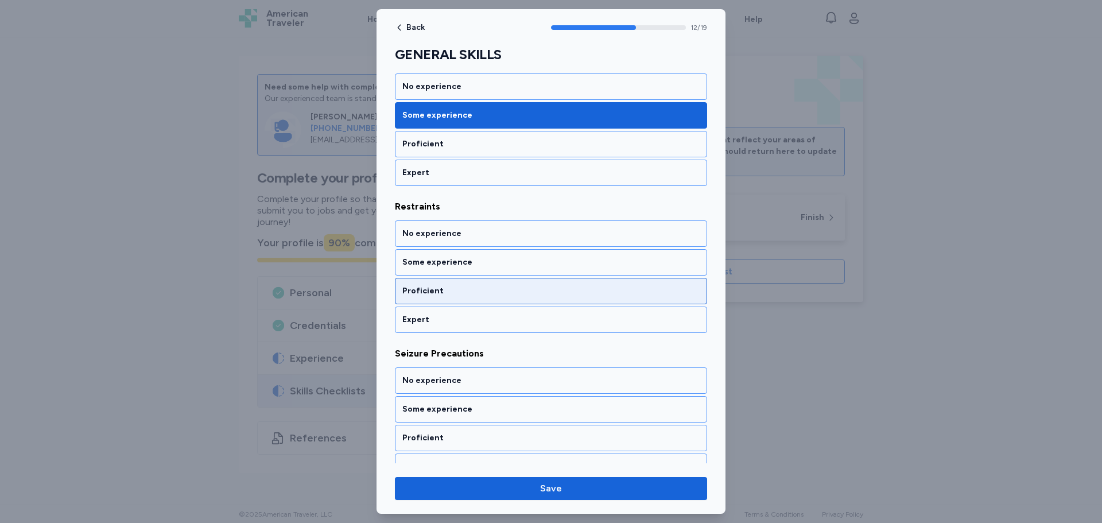
click at [445, 288] on div "Proficient" at bounding box center [550, 290] width 297 height 11
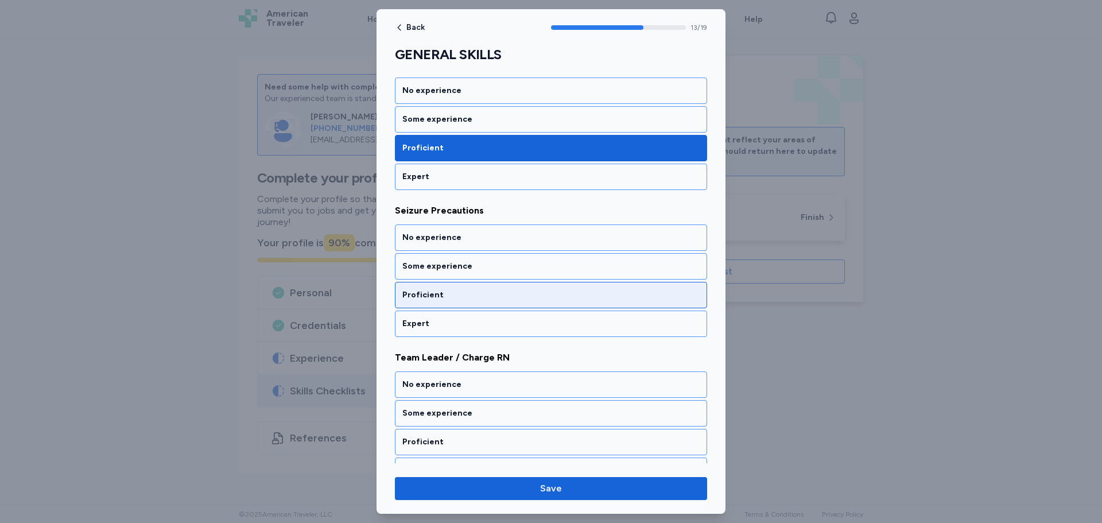
scroll to position [1950, 0]
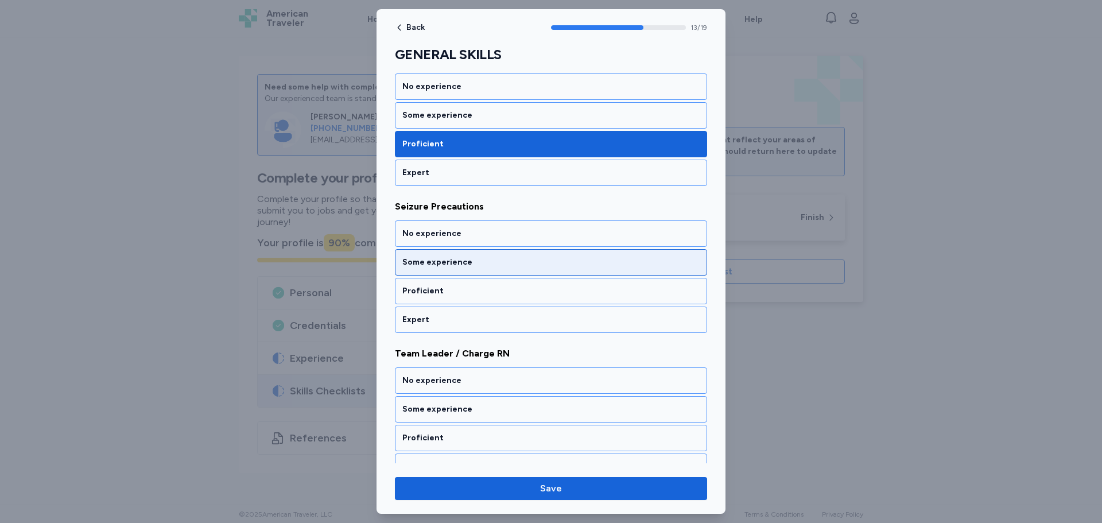
click at [436, 264] on div "Some experience" at bounding box center [550, 262] width 297 height 11
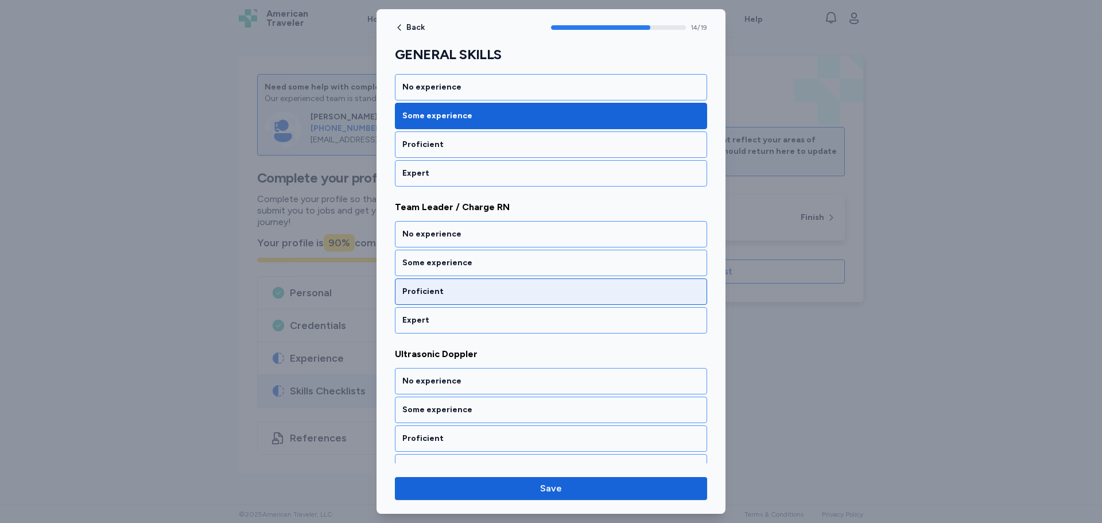
scroll to position [2097, 0]
click at [435, 299] on div "Proficient" at bounding box center [551, 291] width 312 height 26
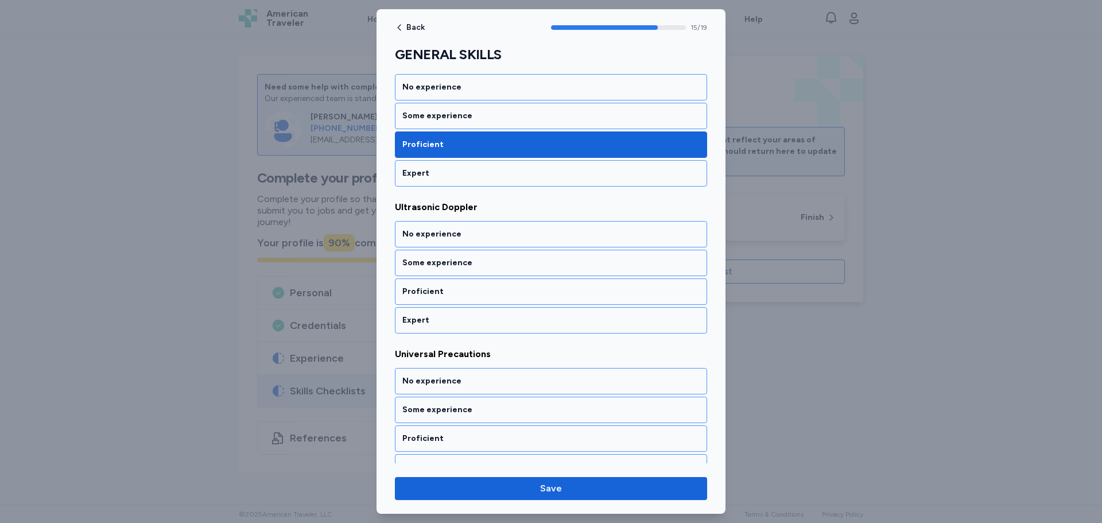
scroll to position [2244, 0]
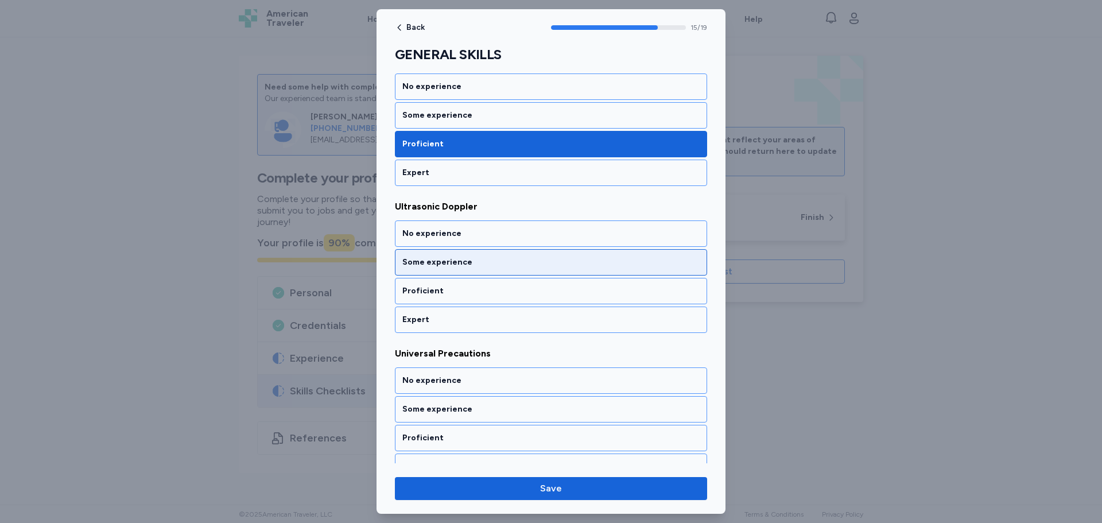
click at [441, 265] on div "Some experience" at bounding box center [550, 262] width 297 height 11
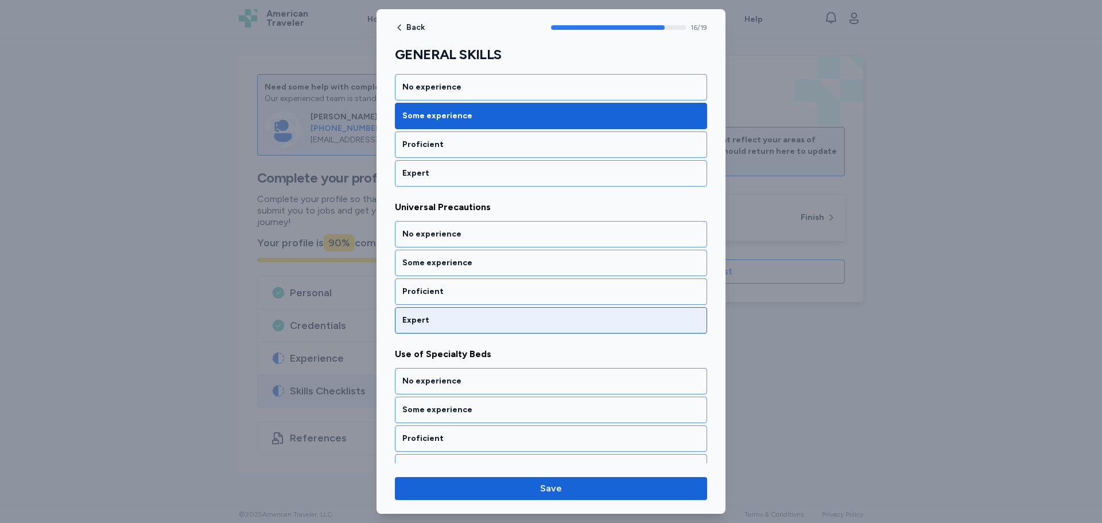
scroll to position [2391, 0]
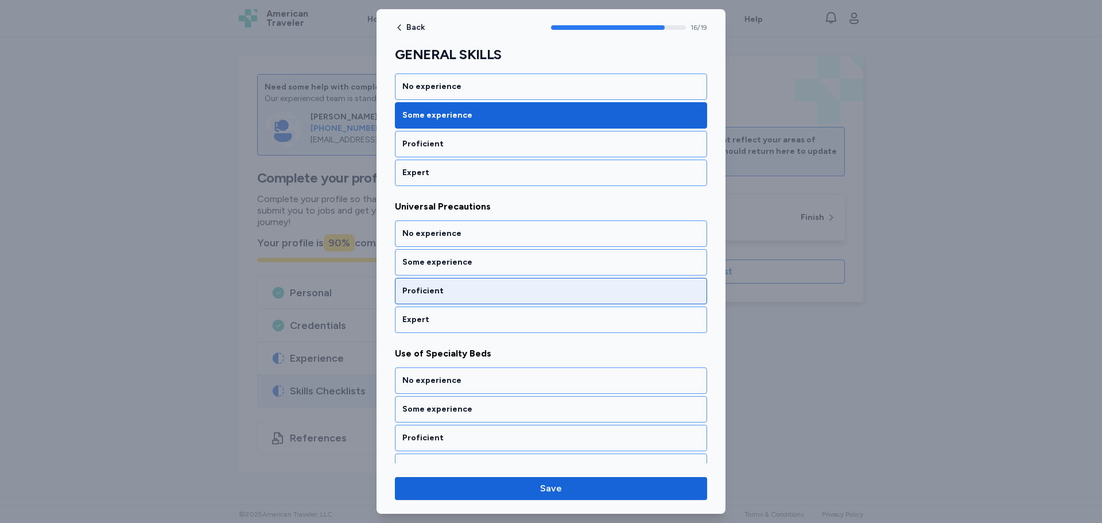
click at [432, 292] on div "Proficient" at bounding box center [550, 290] width 297 height 11
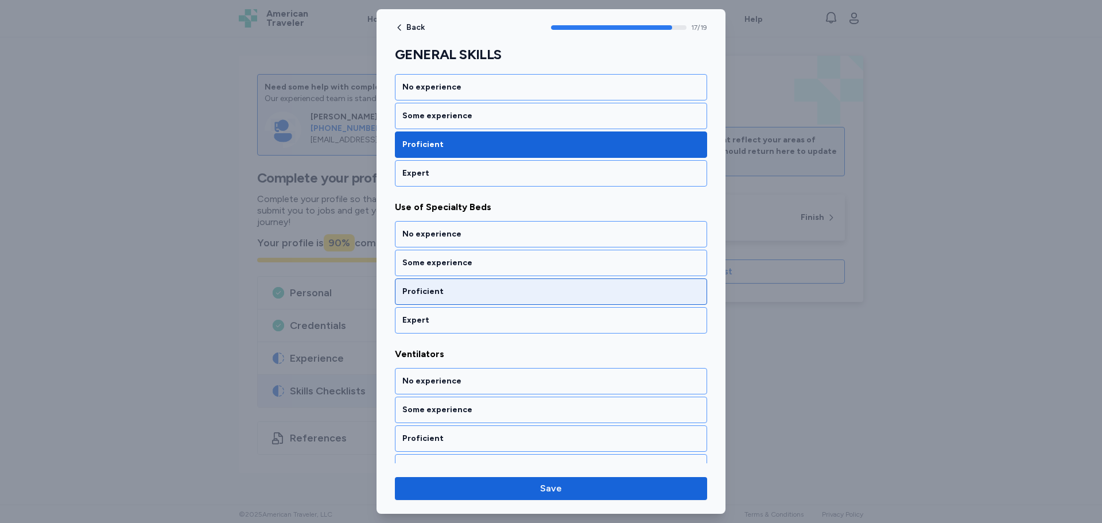
scroll to position [2538, 0]
click at [477, 289] on div "Proficient" at bounding box center [550, 290] width 297 height 11
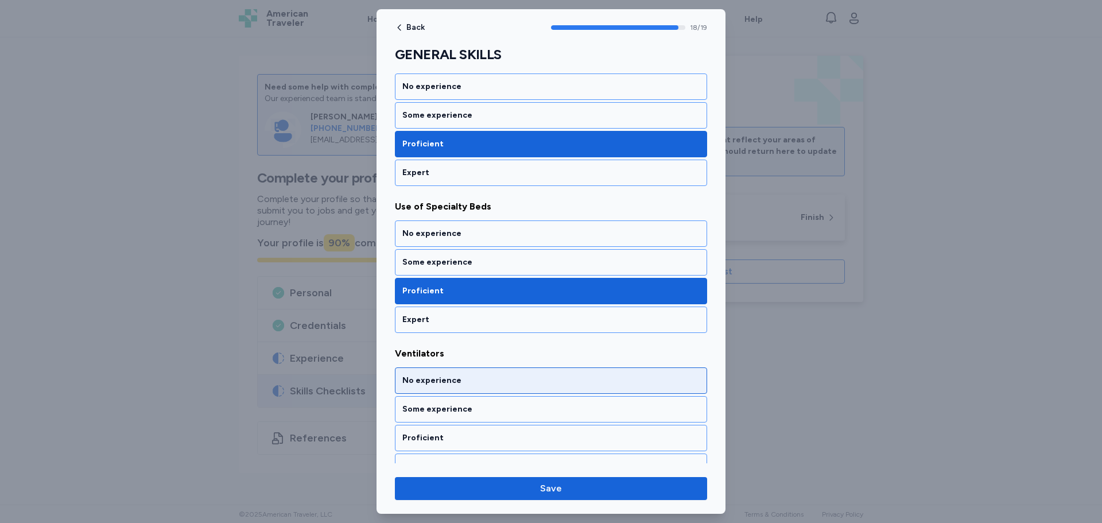
scroll to position [2557, 0]
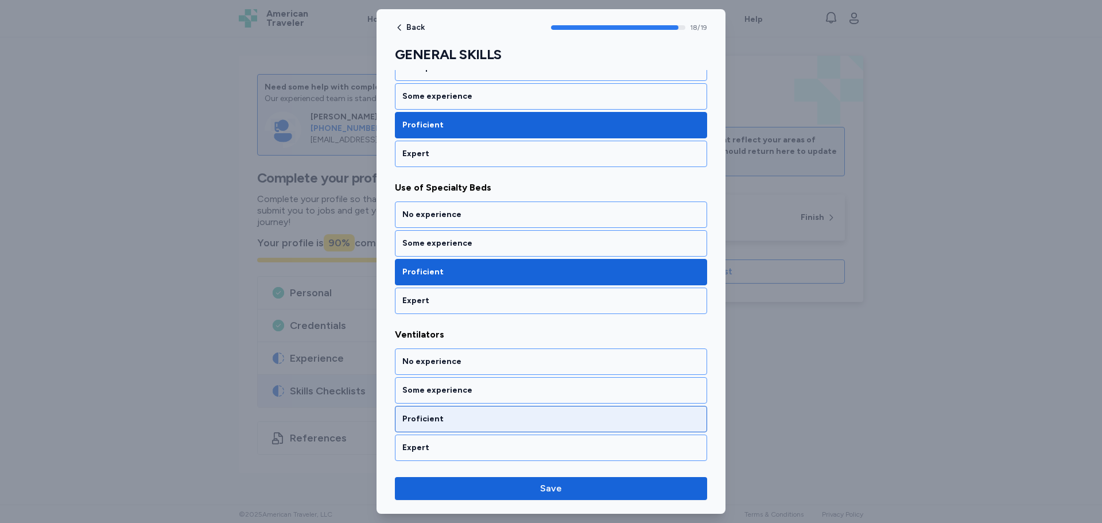
click at [432, 409] on div "Proficient" at bounding box center [551, 419] width 312 height 26
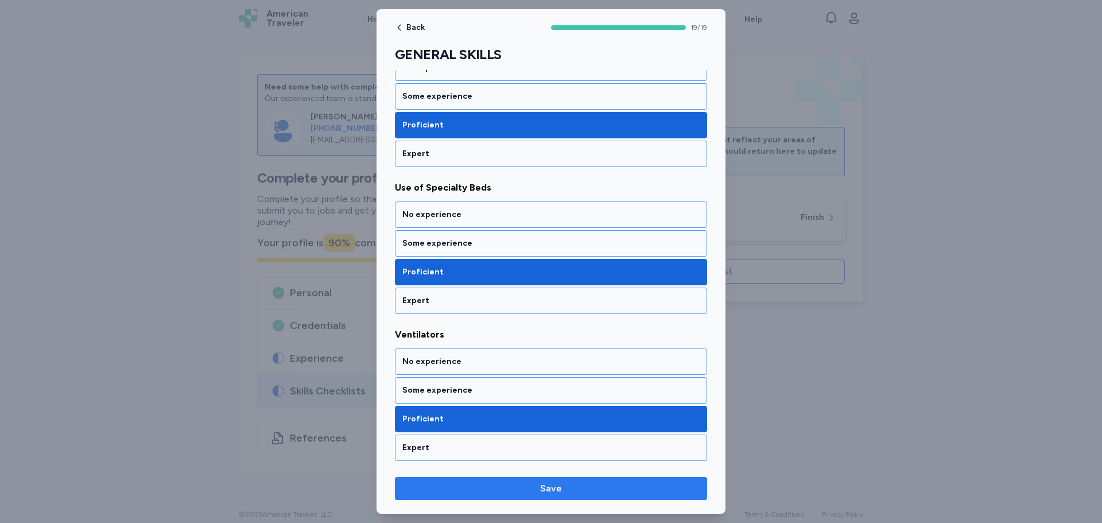
click at [531, 500] on button "Save" at bounding box center [551, 488] width 312 height 23
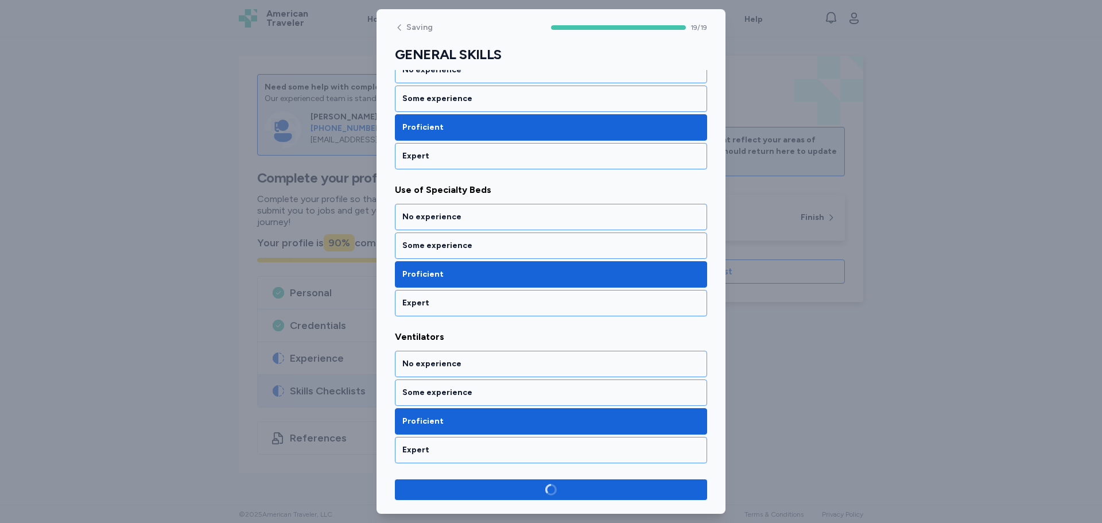
scroll to position [2554, 0]
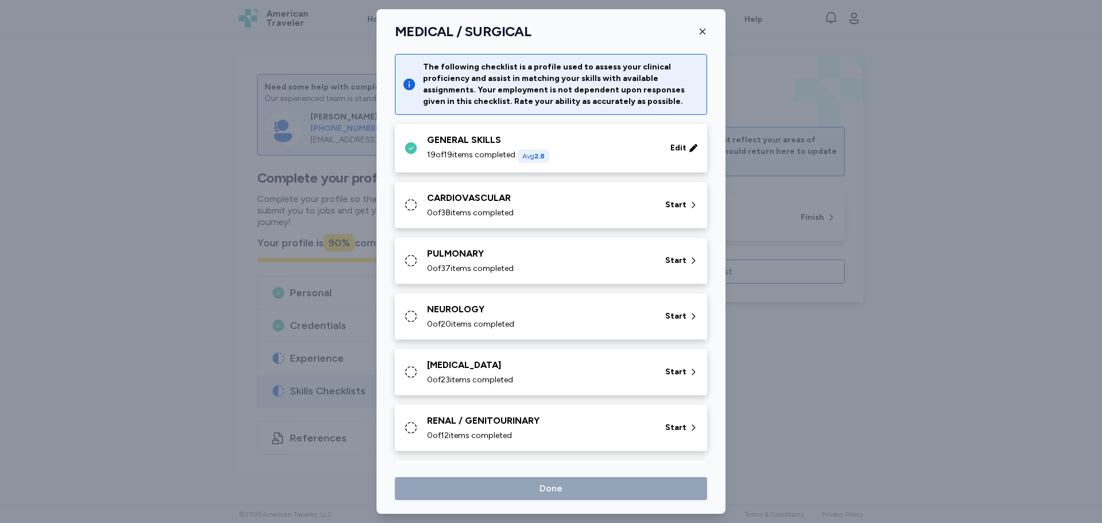
click at [490, 201] on div "CARDIOVASCULAR" at bounding box center [539, 198] width 224 height 14
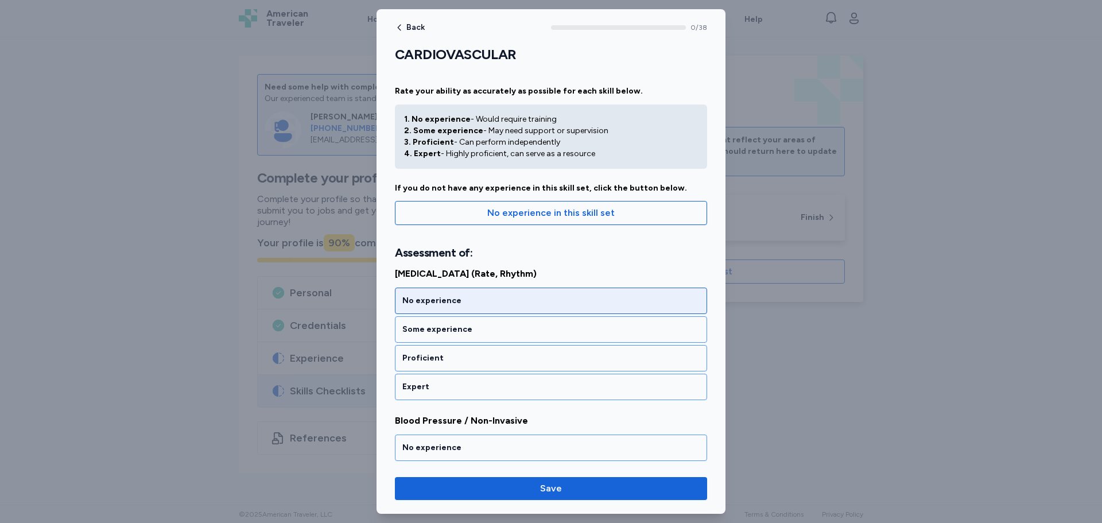
scroll to position [57, 0]
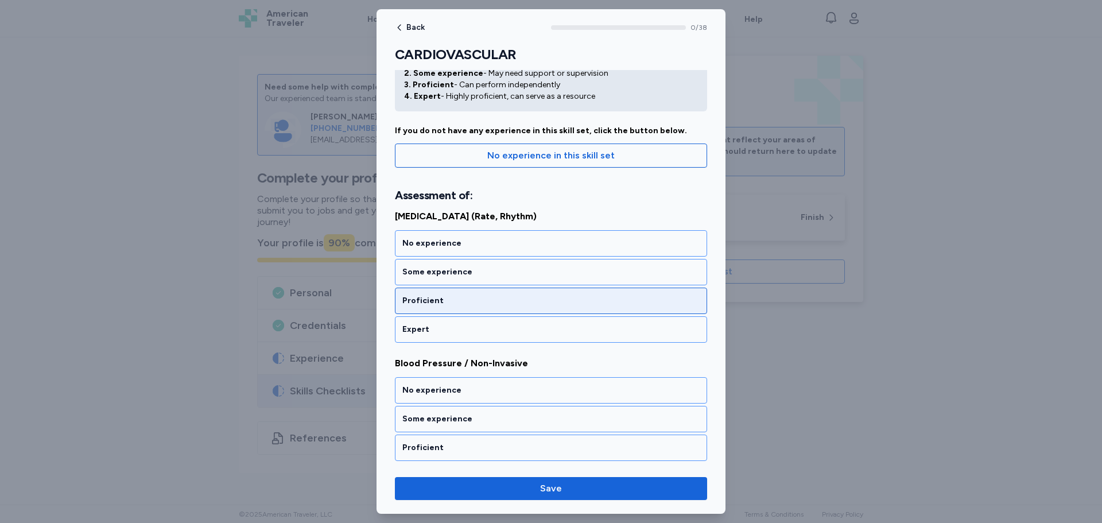
click at [436, 304] on div "Proficient" at bounding box center [550, 300] width 297 height 11
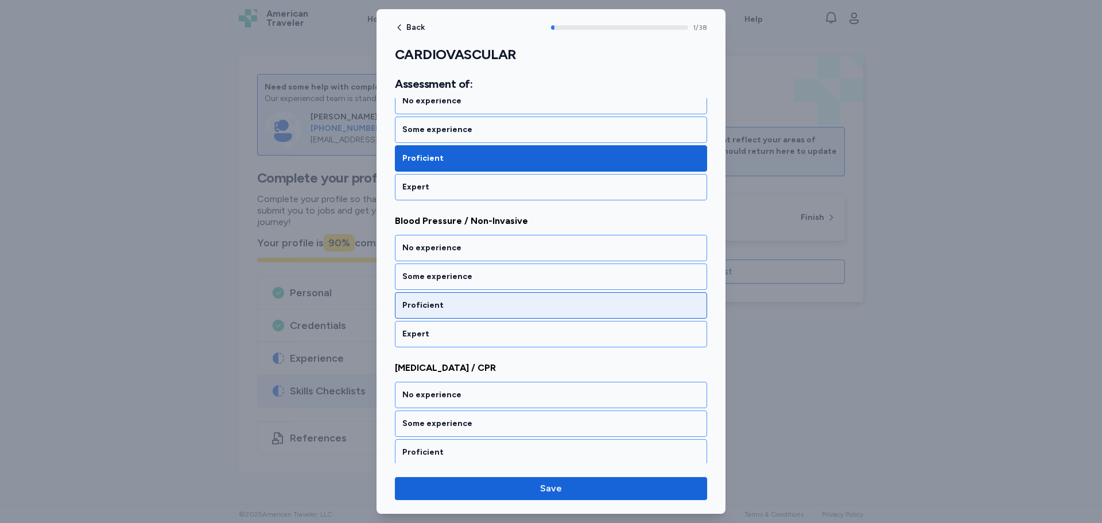
click at [434, 313] on div "Proficient" at bounding box center [551, 305] width 312 height 26
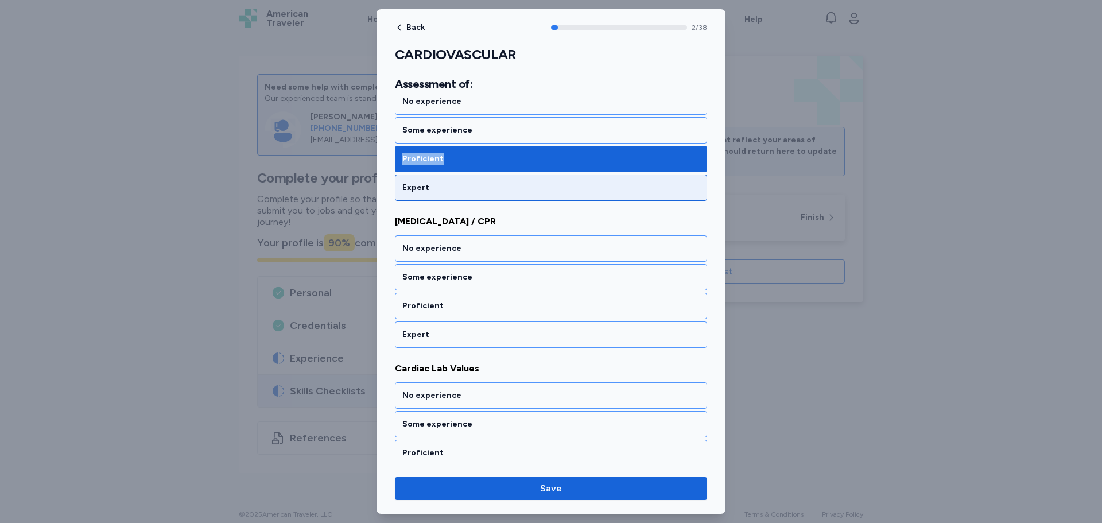
scroll to position [347, 0]
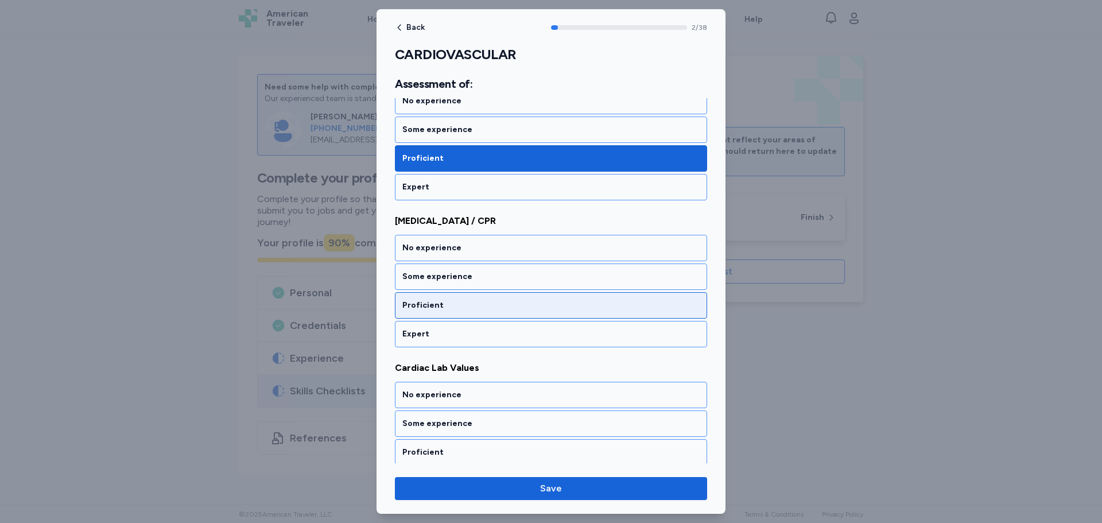
click at [434, 312] on div "Proficient" at bounding box center [551, 305] width 312 height 26
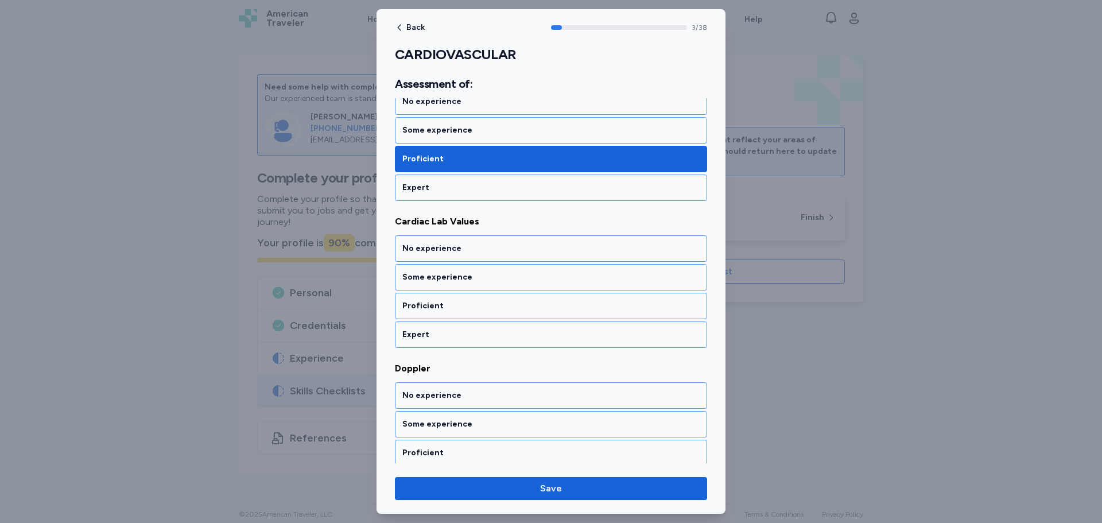
scroll to position [494, 0]
click at [434, 298] on div "Proficient" at bounding box center [551, 305] width 312 height 26
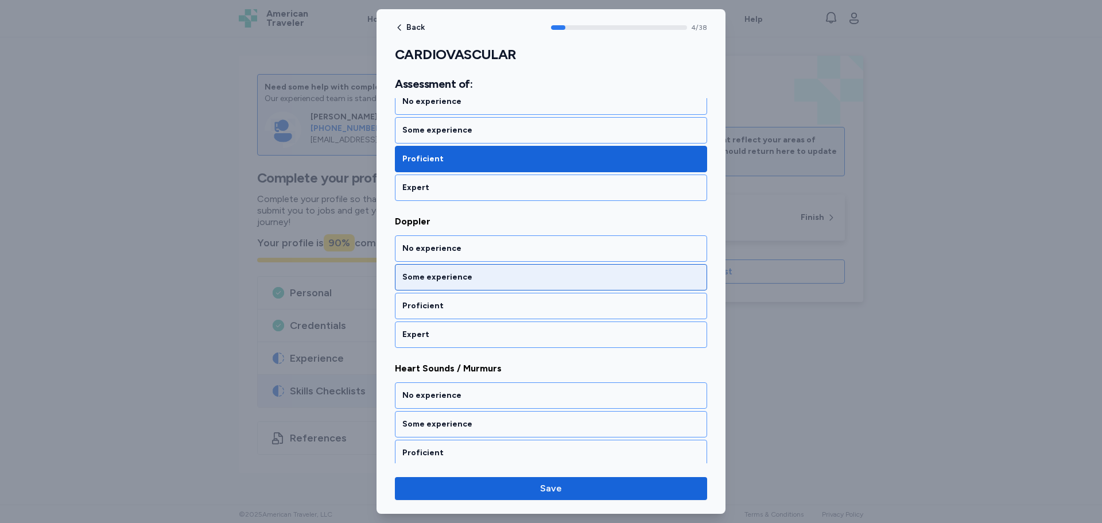
scroll to position [641, 0]
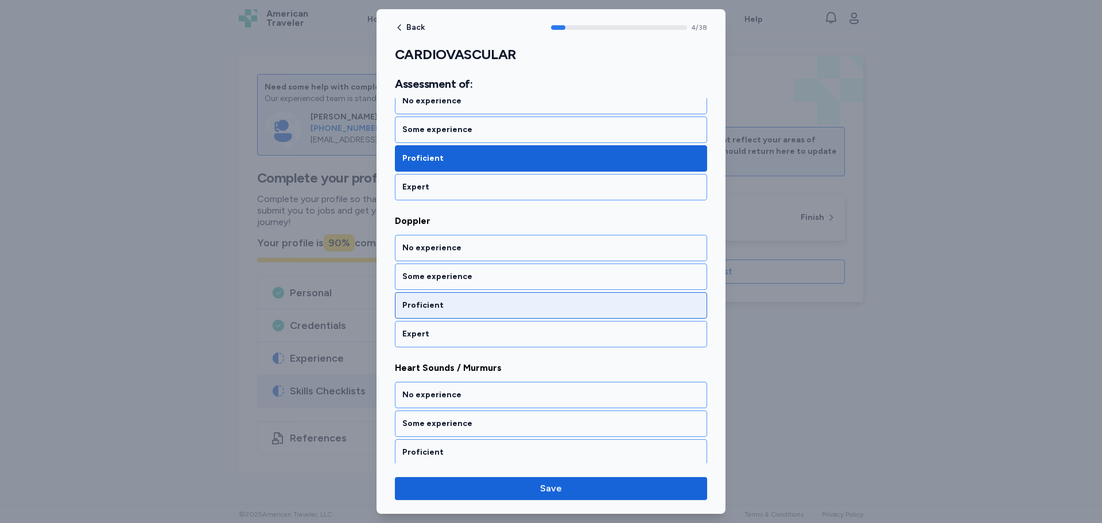
click at [434, 299] on div "Proficient" at bounding box center [551, 305] width 312 height 26
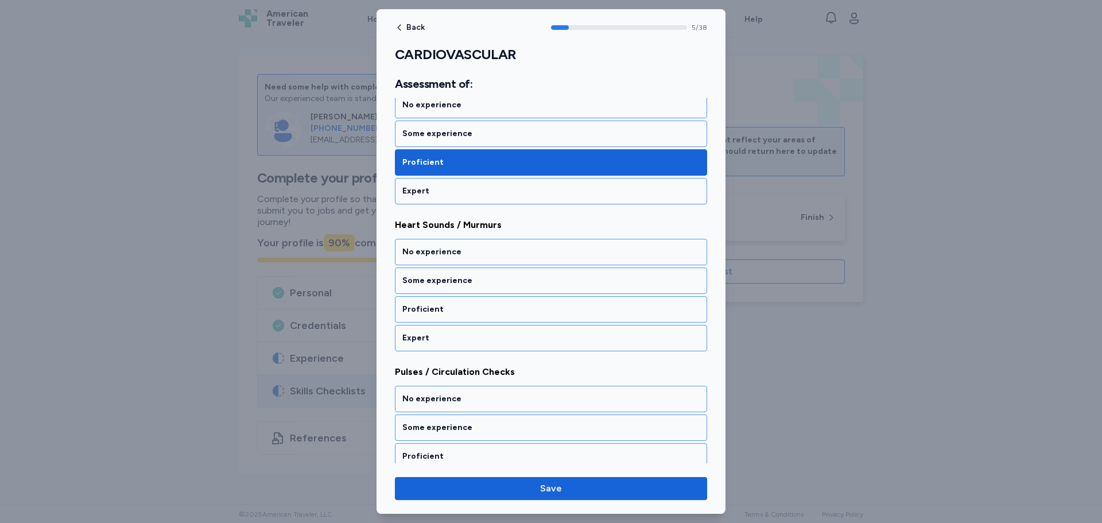
scroll to position [788, 0]
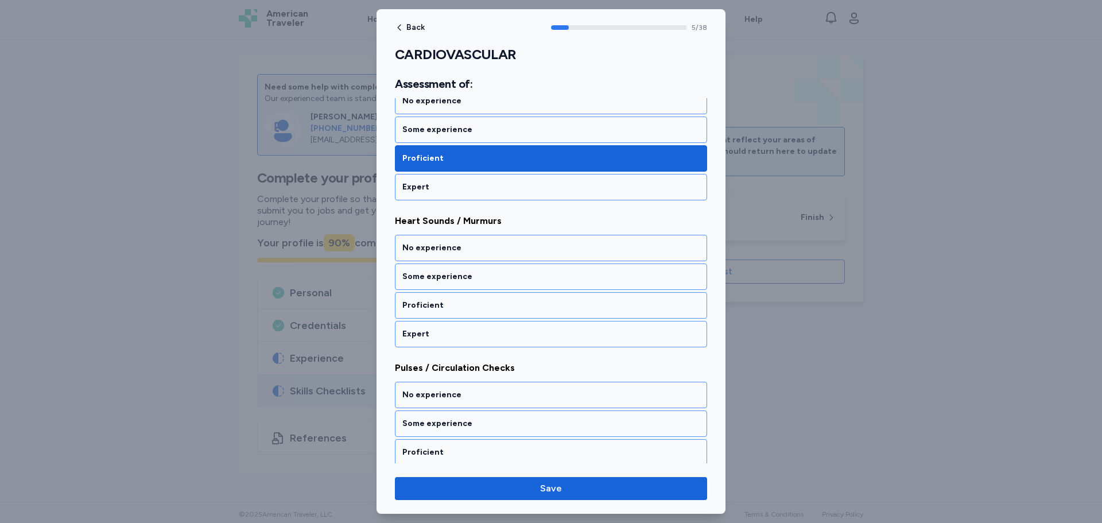
click at [438, 143] on div "No experience Some experience Proficient Expert" at bounding box center [551, 144] width 312 height 113
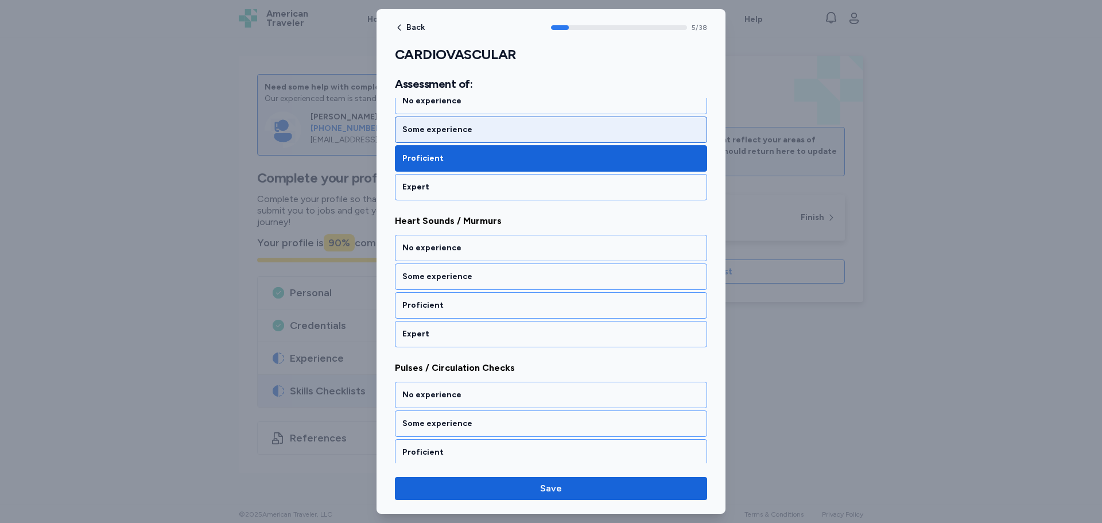
click at [440, 139] on div "Some experience" at bounding box center [551, 130] width 312 height 26
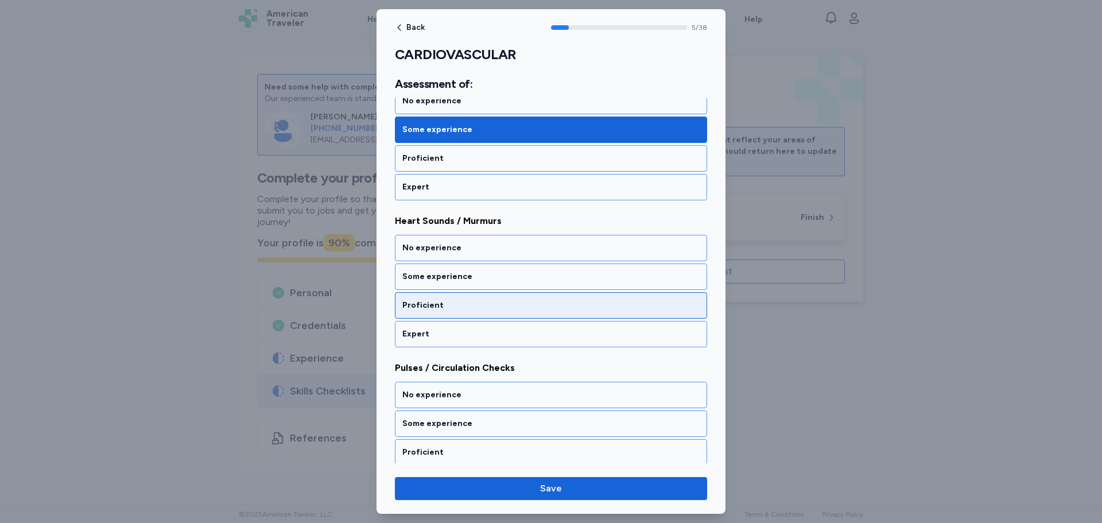
click at [438, 300] on div "Proficient" at bounding box center [550, 305] width 297 height 11
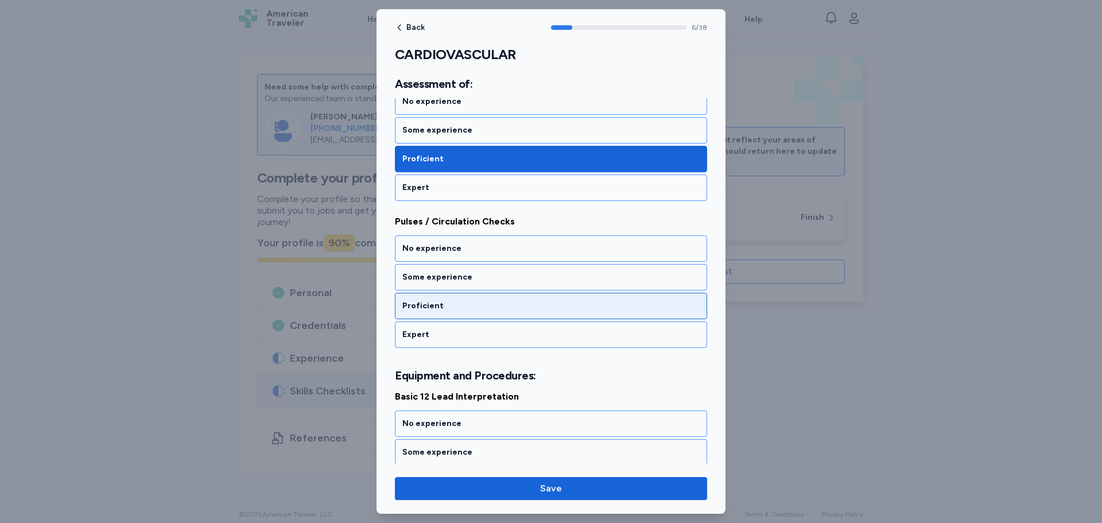
scroll to position [935, 0]
click at [442, 307] on div "Proficient" at bounding box center [550, 305] width 297 height 11
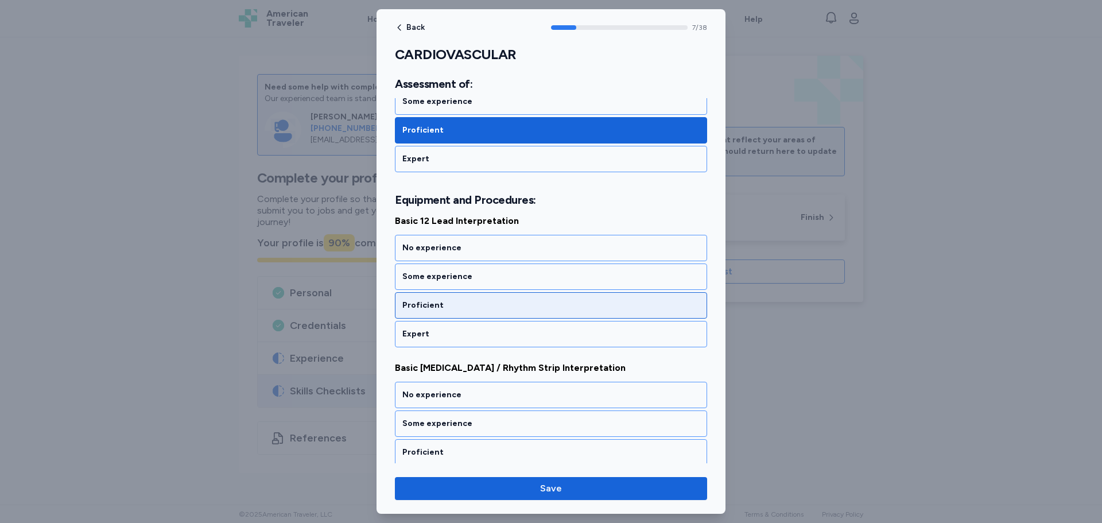
click at [441, 294] on div "Proficient" at bounding box center [551, 305] width 312 height 26
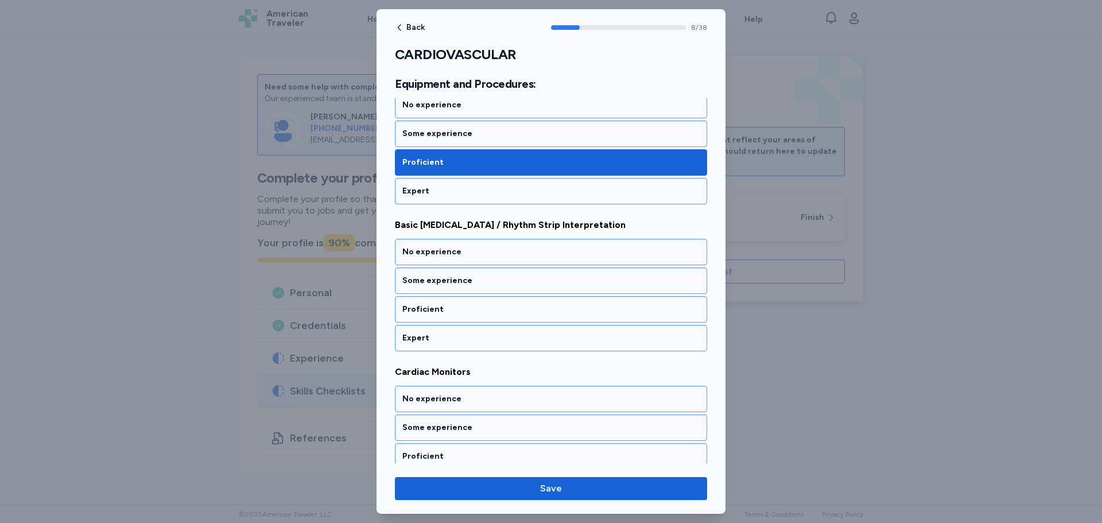
scroll to position [1257, 0]
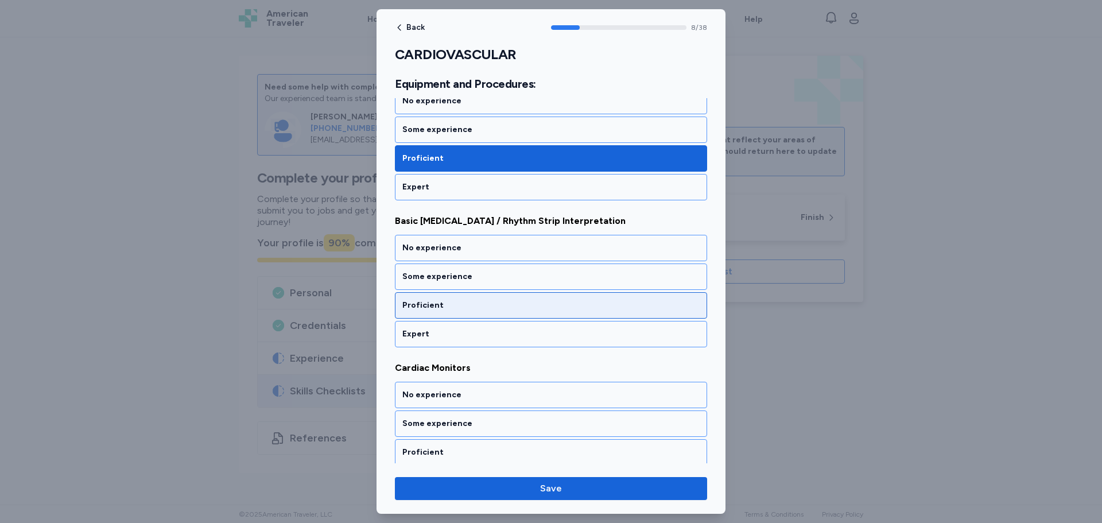
click at [431, 304] on div "Proficient" at bounding box center [550, 305] width 297 height 11
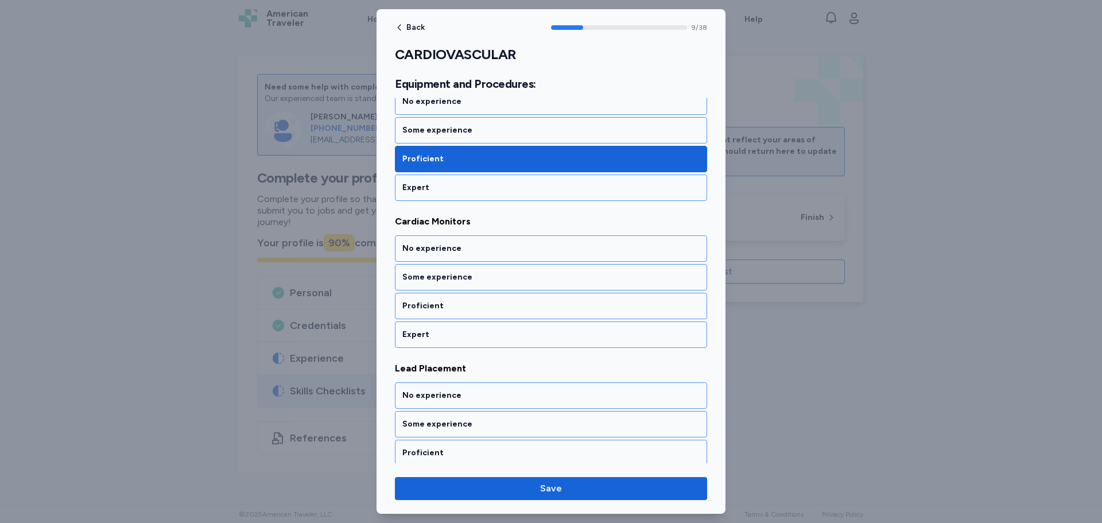
scroll to position [1404, 0]
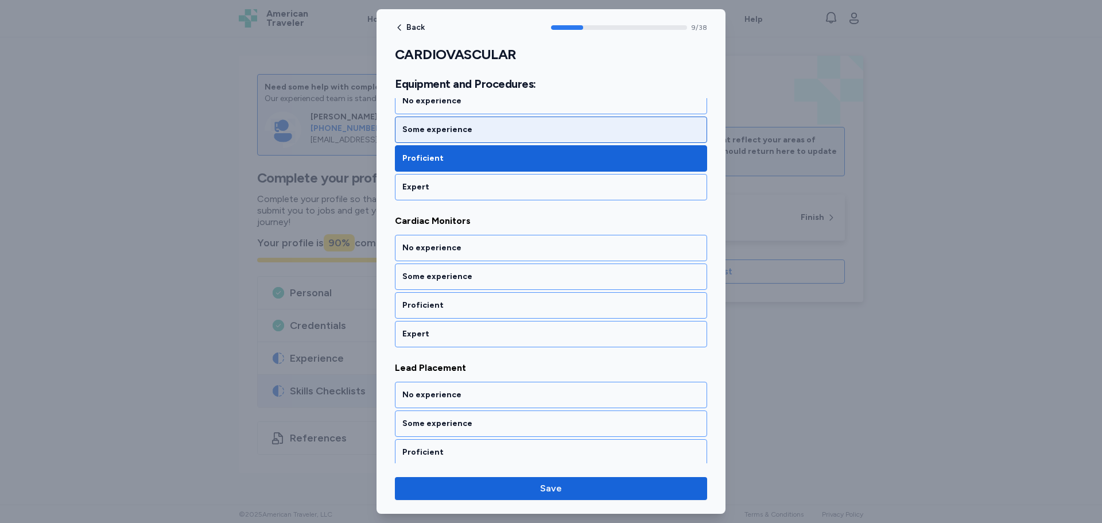
click at [435, 134] on div "Some experience" at bounding box center [551, 130] width 312 height 26
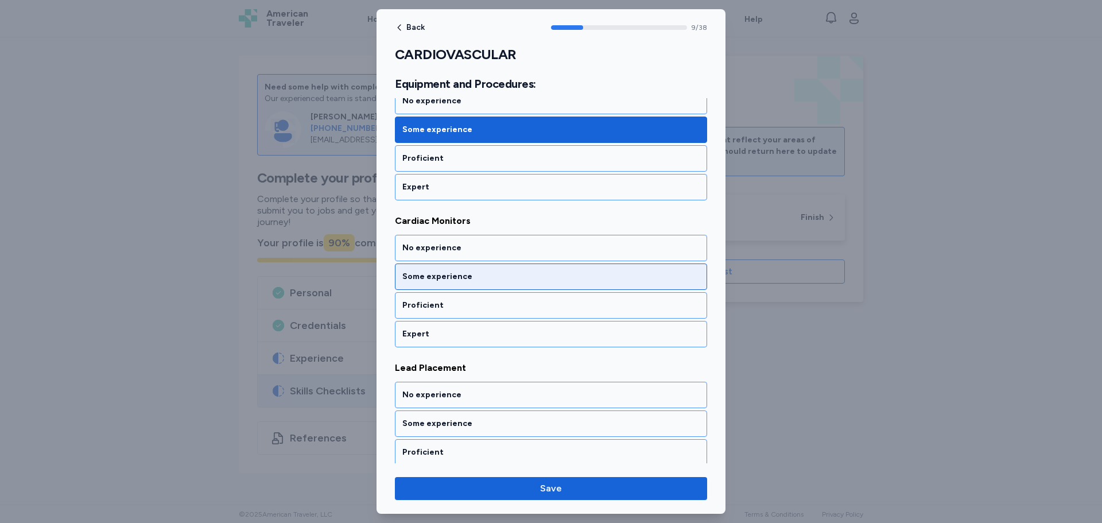
click at [436, 270] on div "Some experience" at bounding box center [551, 277] width 312 height 26
click at [432, 268] on div "Some experience" at bounding box center [551, 277] width 312 height 26
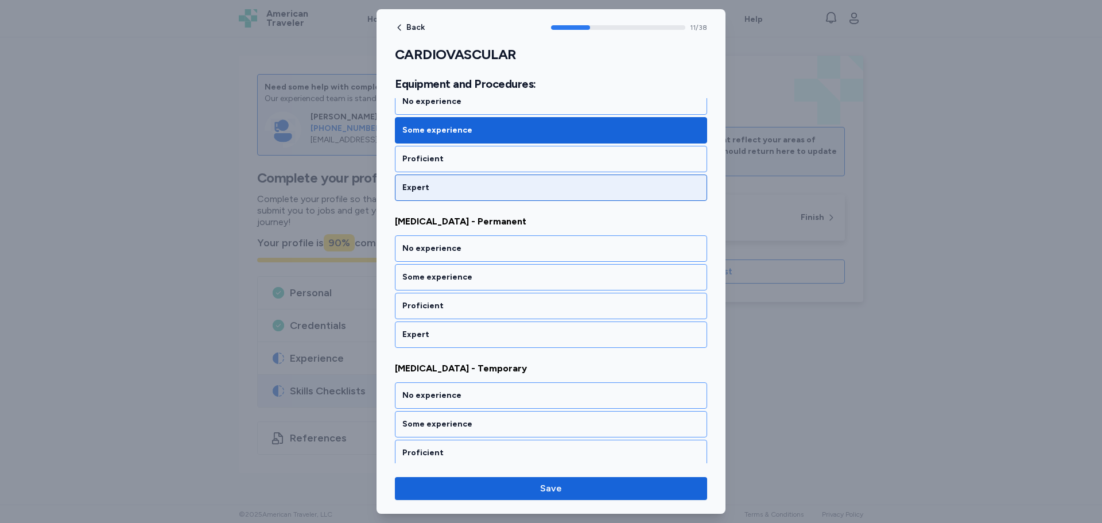
scroll to position [1698, 0]
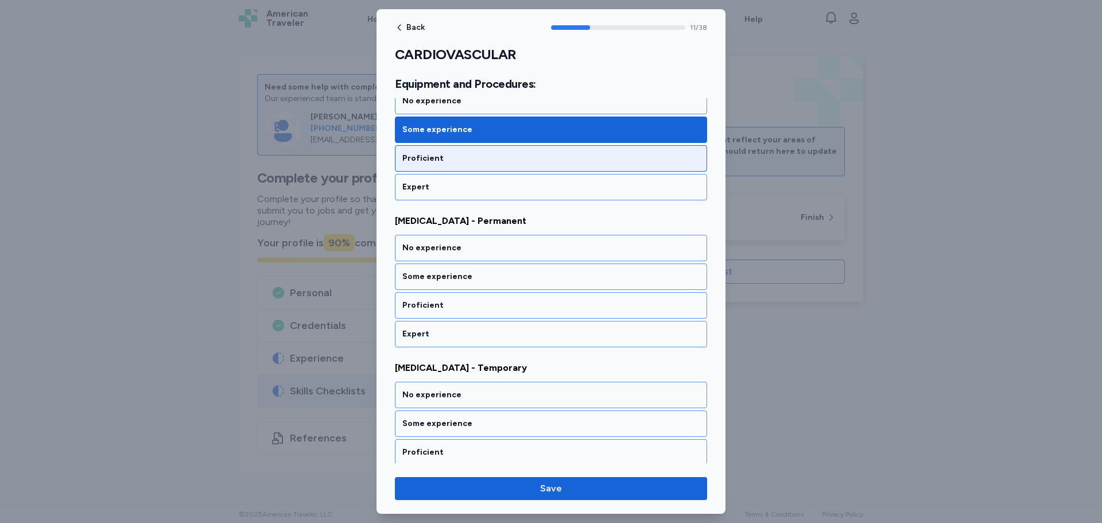
click at [424, 161] on div "Proficient" at bounding box center [550, 158] width 297 height 11
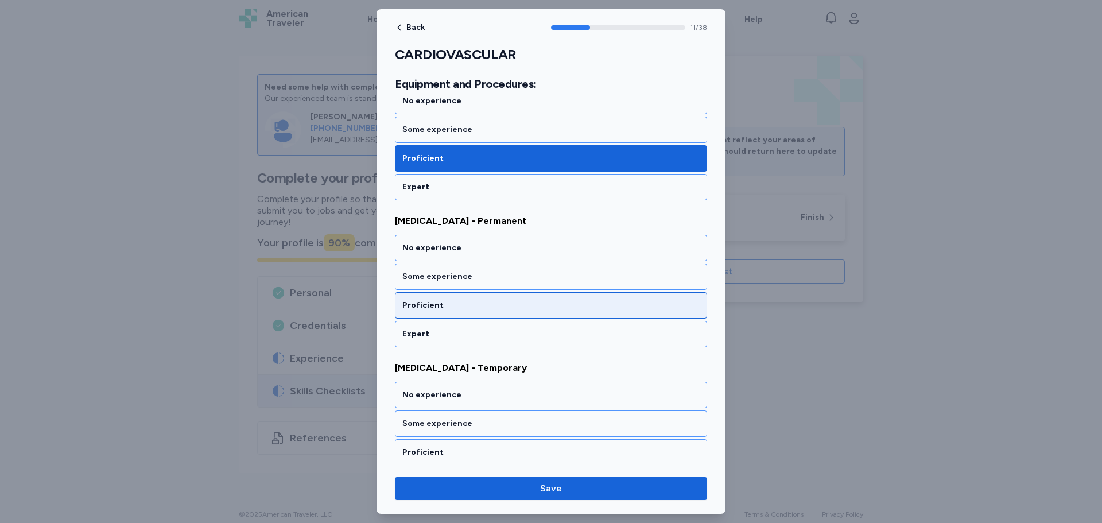
click at [446, 308] on div "Proficient" at bounding box center [550, 305] width 297 height 11
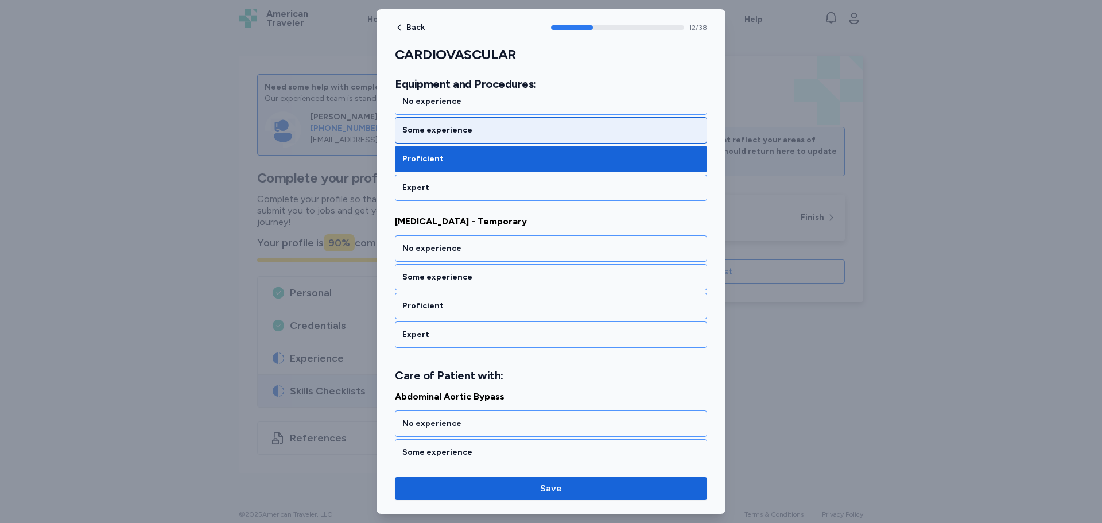
scroll to position [1845, 0]
click at [438, 124] on div "Some experience" at bounding box center [550, 129] width 297 height 11
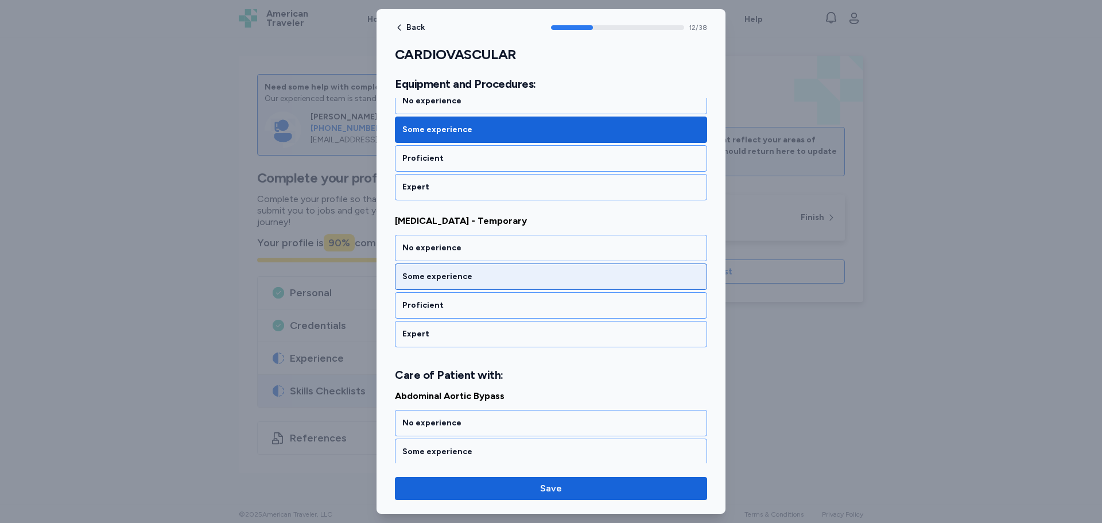
click at [439, 282] on div "Some experience" at bounding box center [550, 276] width 297 height 11
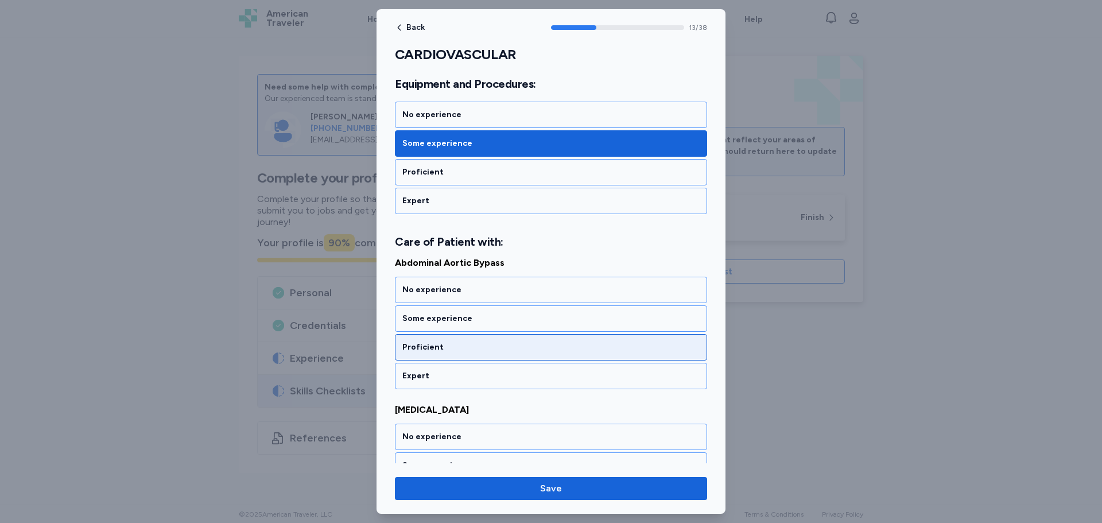
scroll to position [2020, 0]
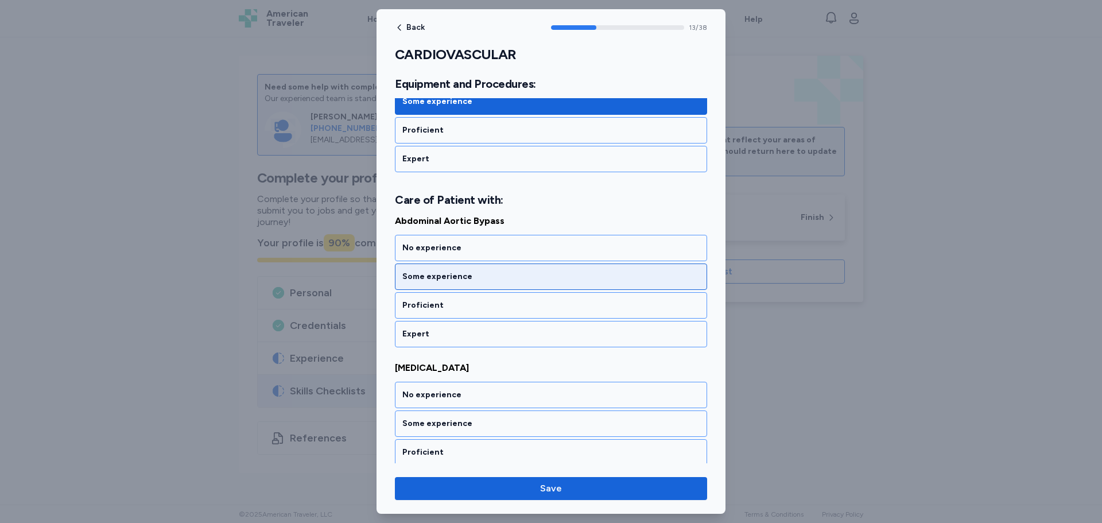
click at [453, 286] on div "Some experience" at bounding box center [551, 277] width 312 height 26
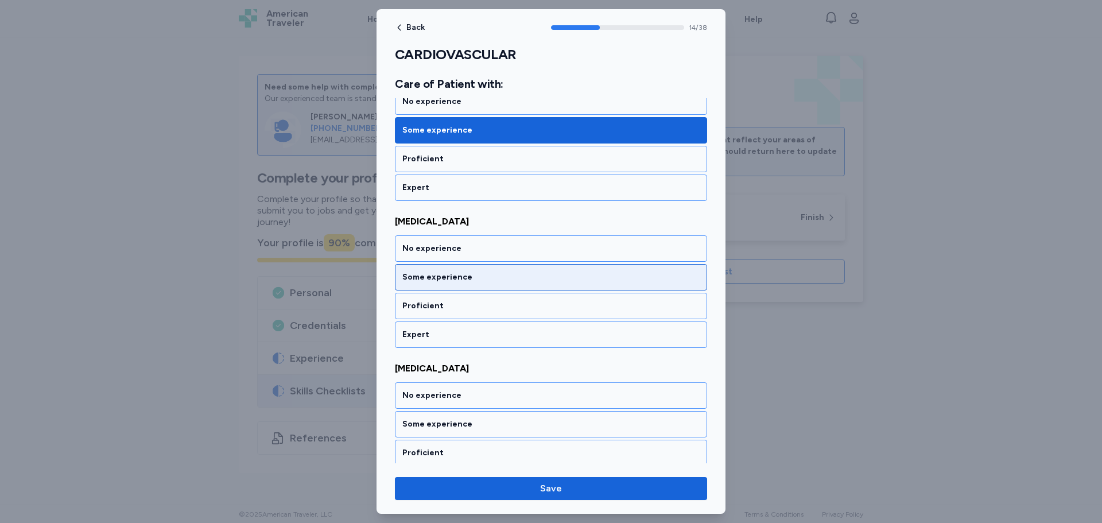
scroll to position [2167, 0]
click at [443, 280] on div "Some experience" at bounding box center [550, 276] width 297 height 11
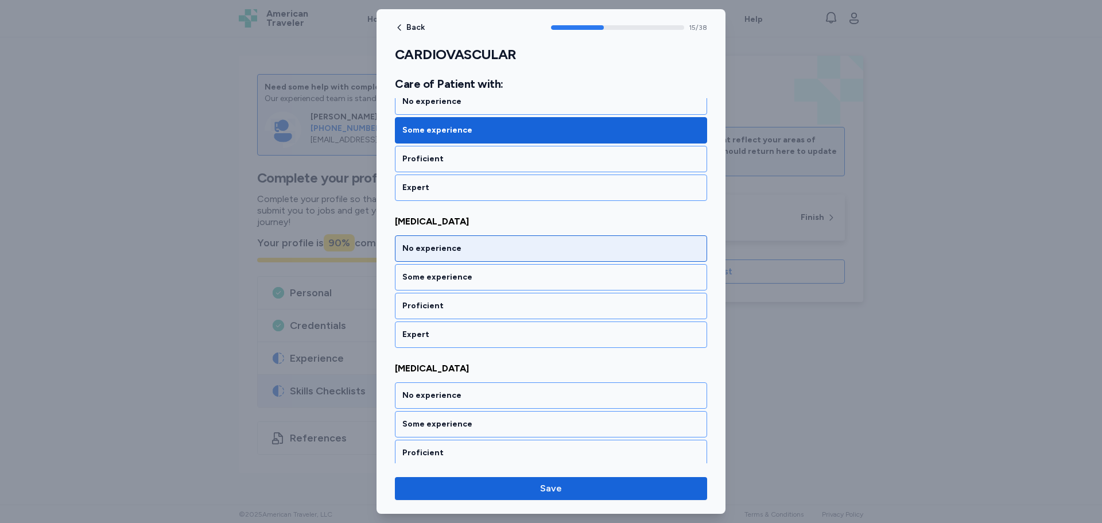
scroll to position [2314, 0]
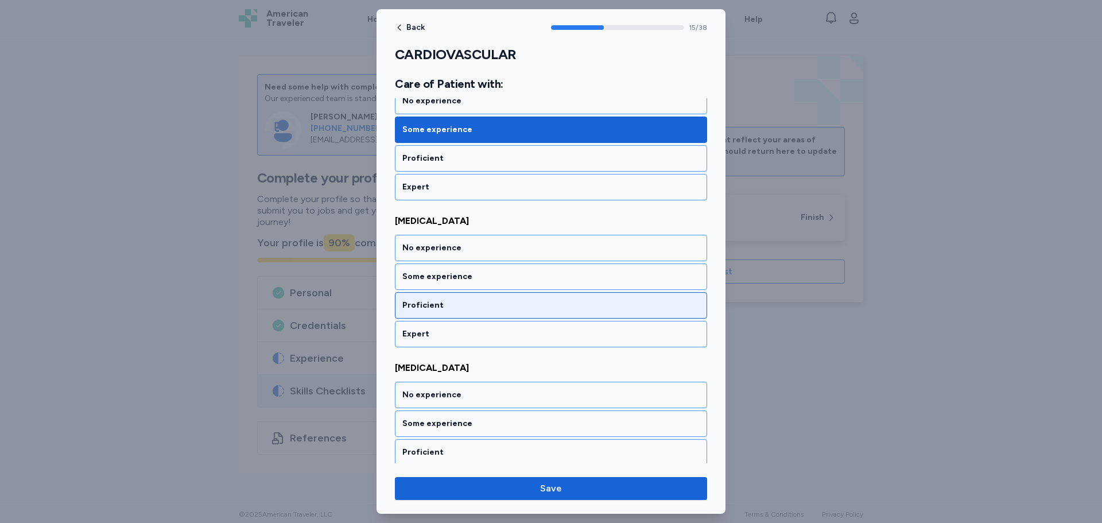
click at [431, 303] on div "Proficient" at bounding box center [550, 305] width 297 height 11
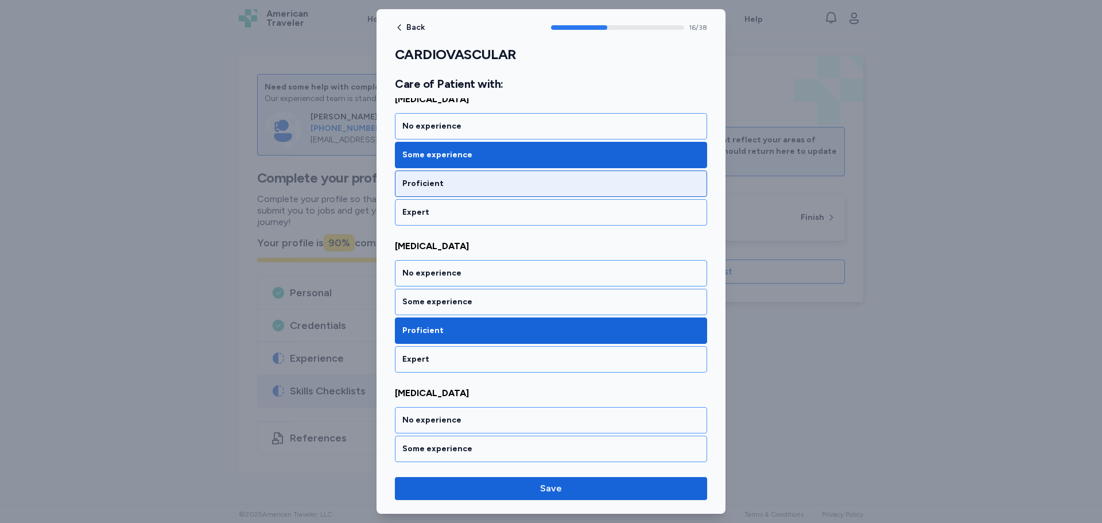
click at [432, 182] on div "Proficient" at bounding box center [550, 183] width 297 height 11
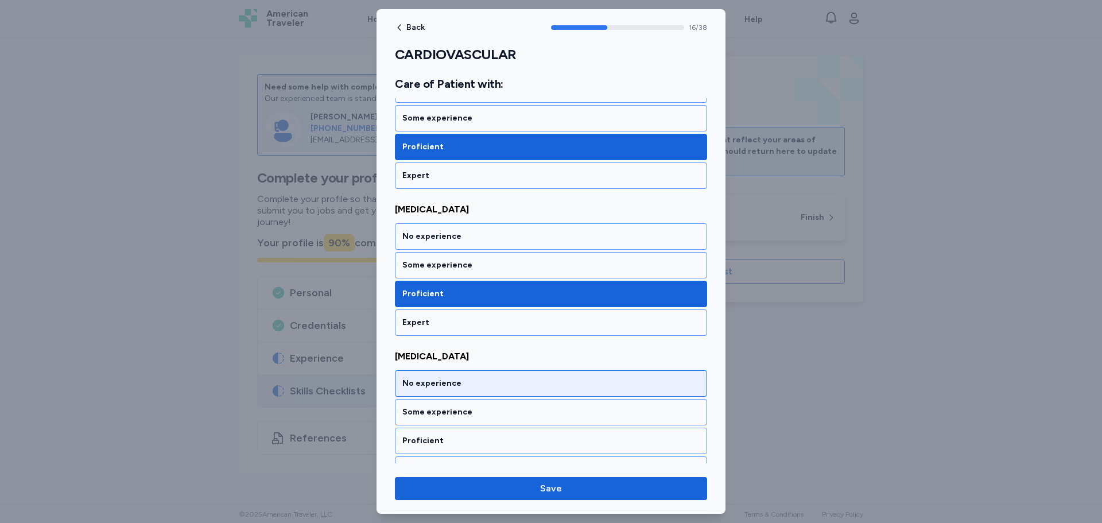
scroll to position [2336, 0]
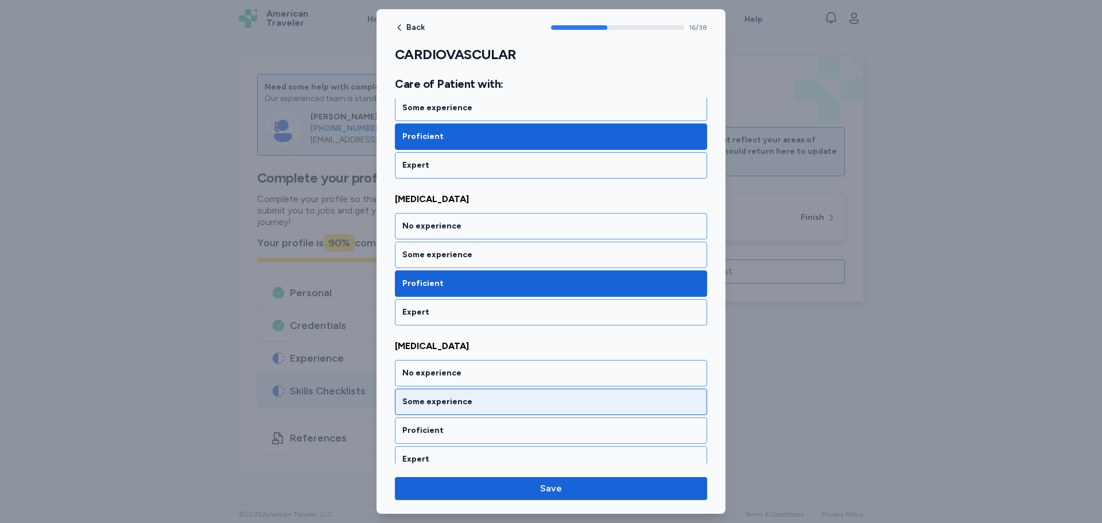
click at [456, 411] on div "Some experience" at bounding box center [551, 402] width 312 height 26
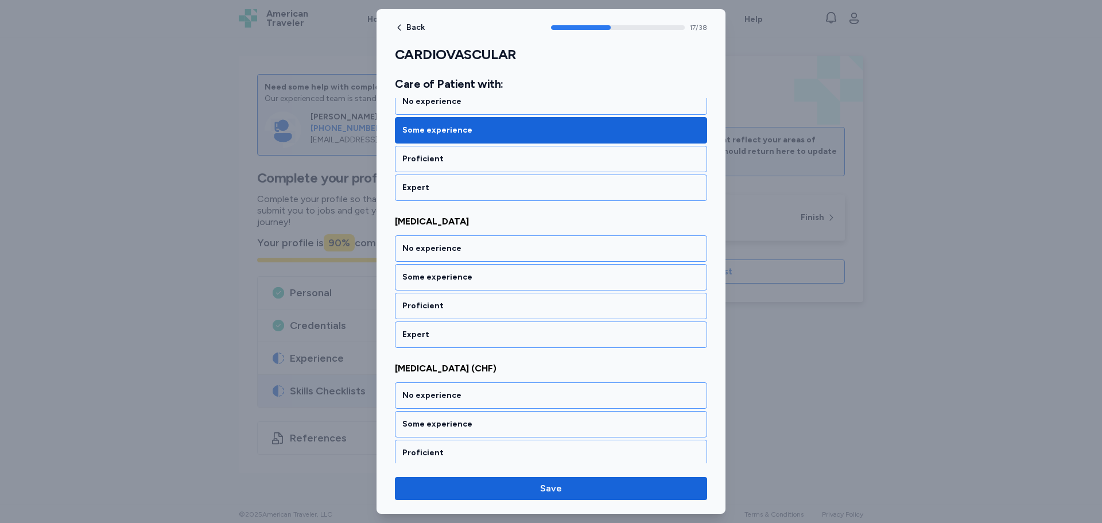
scroll to position [2608, 0]
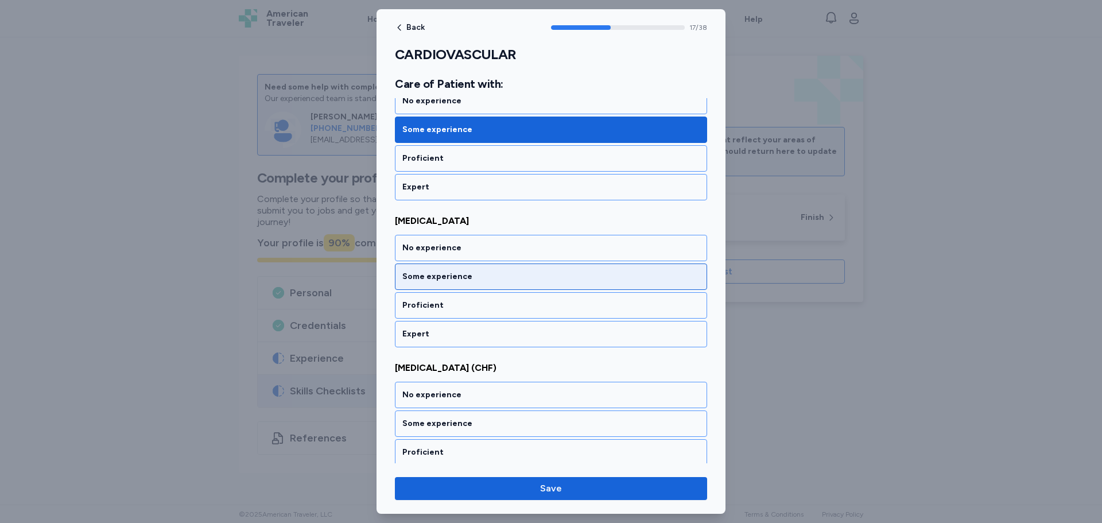
click at [444, 272] on div "Some experience" at bounding box center [550, 276] width 297 height 11
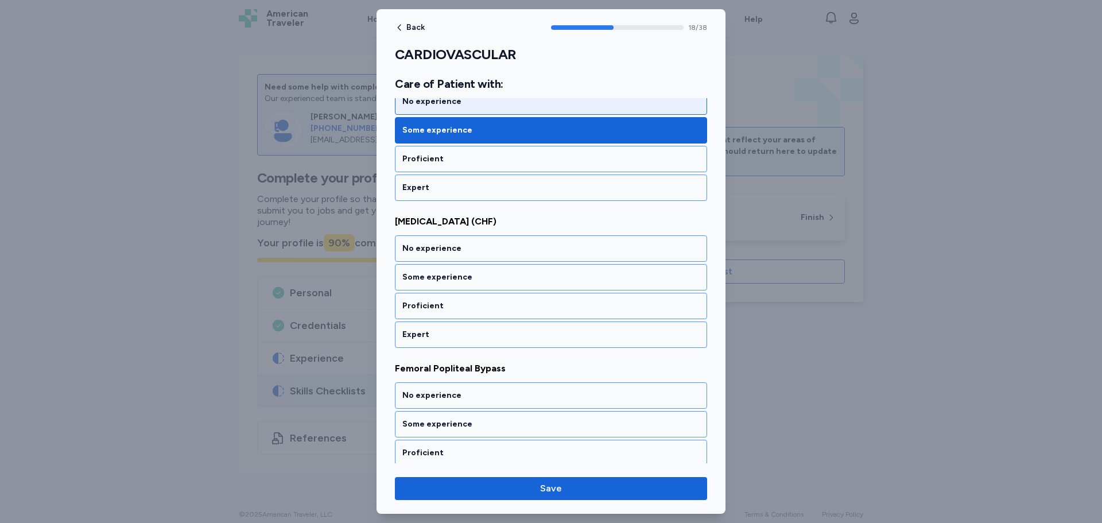
scroll to position [2755, 0]
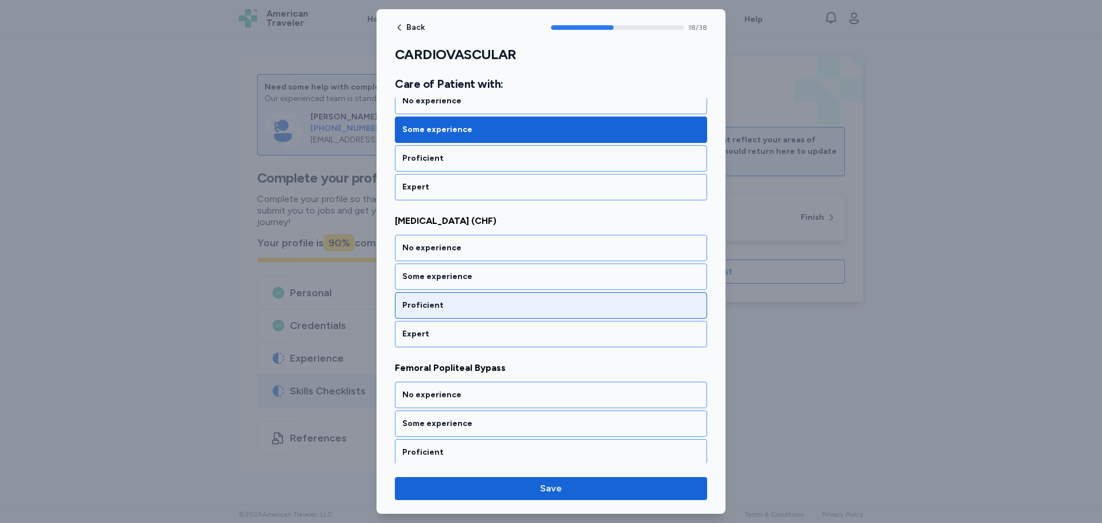
click at [428, 308] on div "Proficient" at bounding box center [550, 305] width 297 height 11
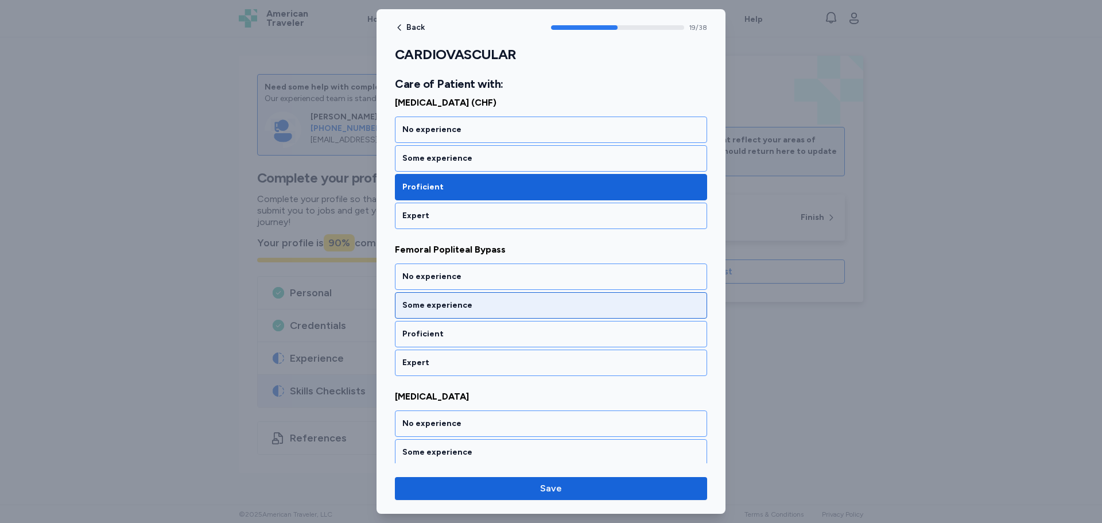
scroll to position [2902, 0]
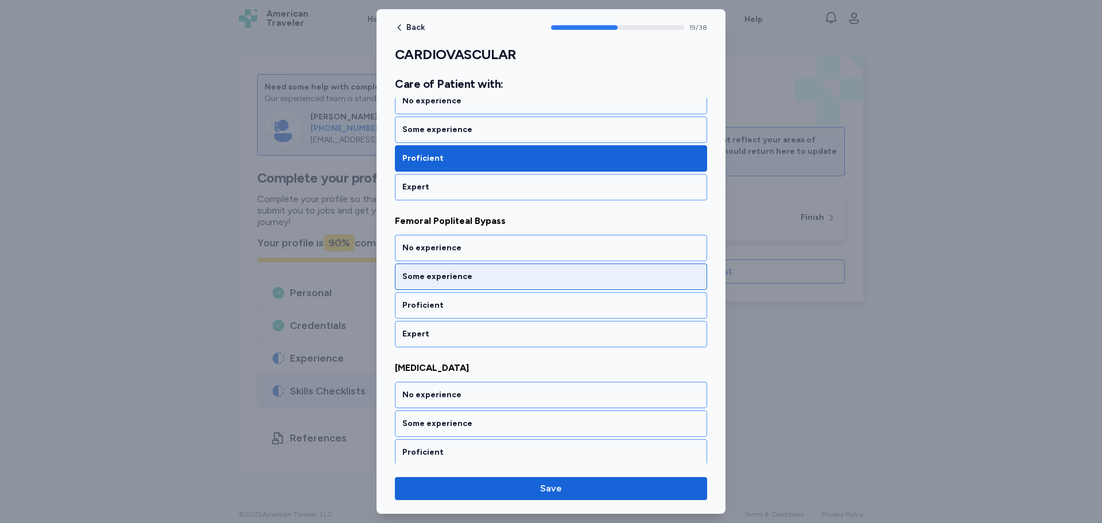
click at [414, 283] on div "Some experience" at bounding box center [551, 277] width 312 height 26
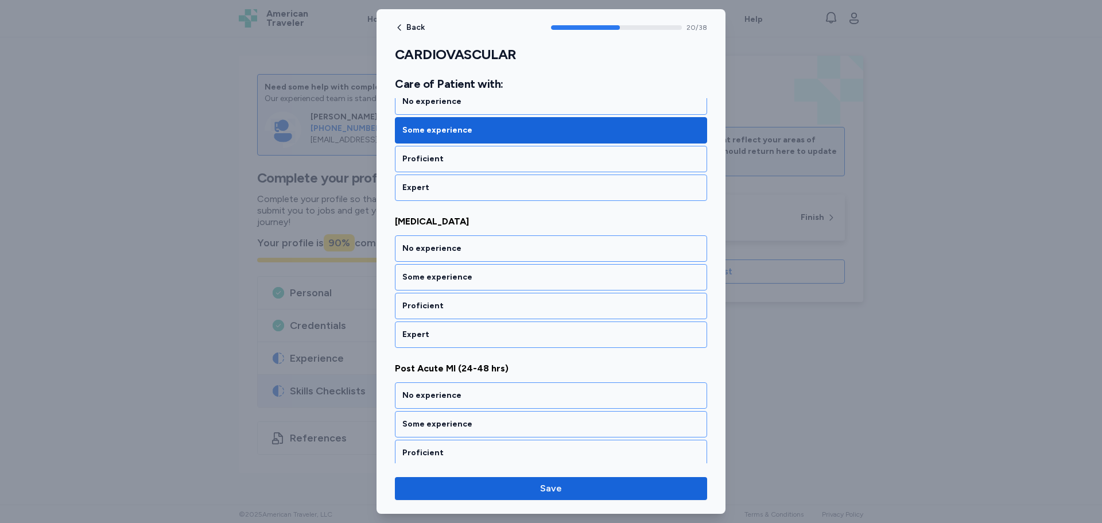
scroll to position [3049, 0]
click at [414, 283] on div "Some experience" at bounding box center [551, 277] width 312 height 26
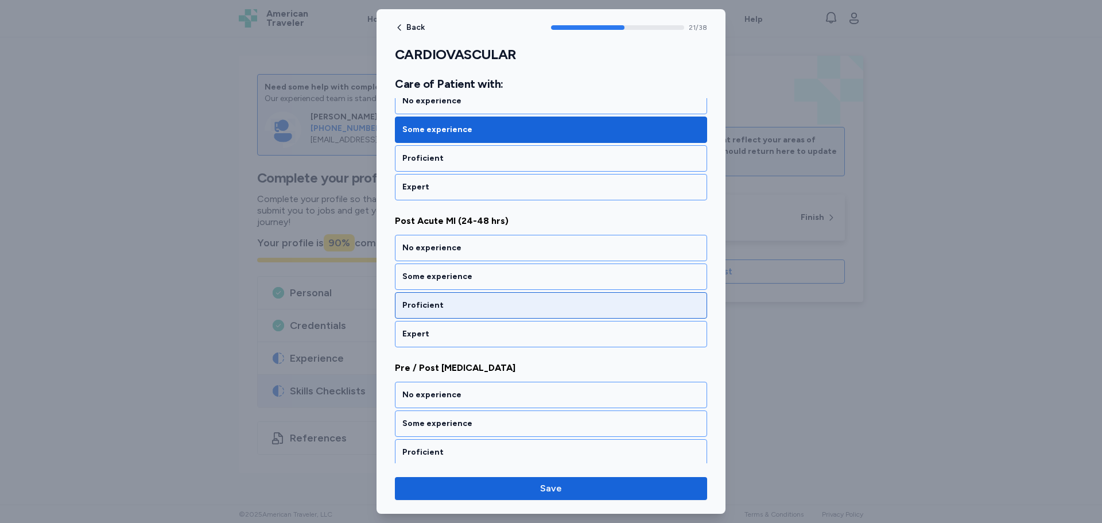
click at [421, 313] on div "Proficient" at bounding box center [551, 305] width 312 height 26
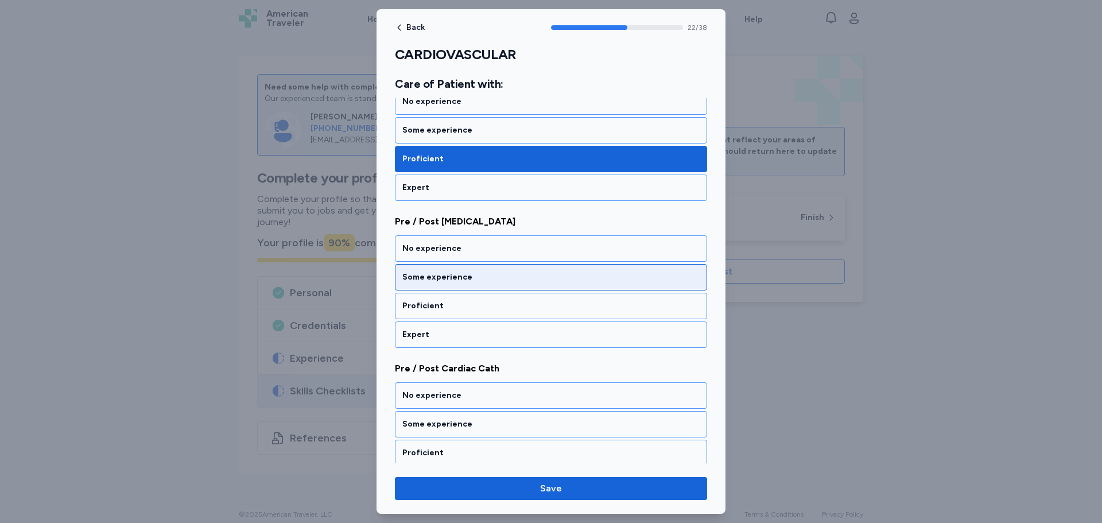
scroll to position [3343, 0]
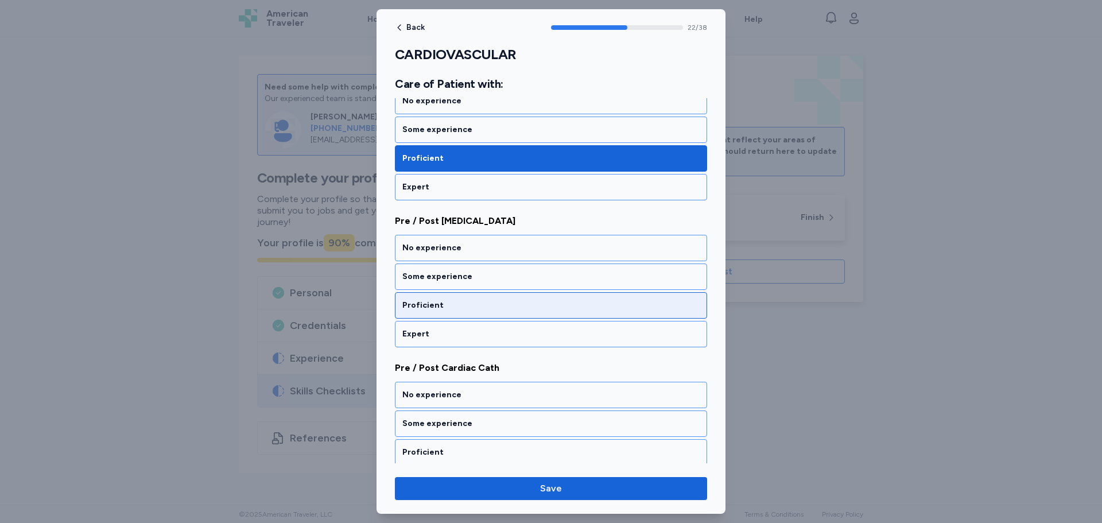
click at [435, 314] on div "Proficient" at bounding box center [551, 305] width 312 height 26
click at [432, 304] on div "Proficient" at bounding box center [550, 305] width 297 height 11
click at [442, 292] on div "No experience Some experience Proficient Expert" at bounding box center [551, 291] width 312 height 113
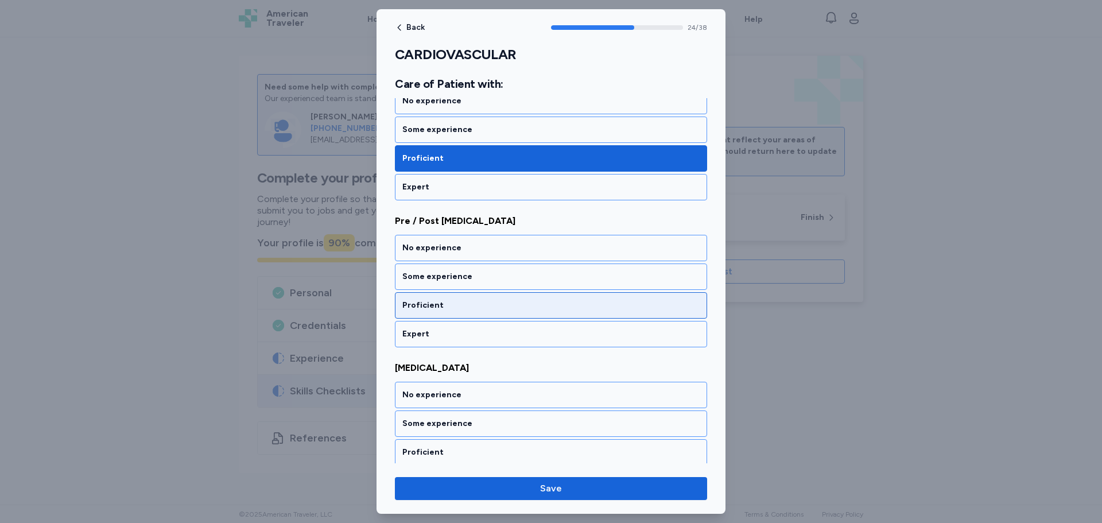
click at [442, 294] on div "Proficient" at bounding box center [551, 305] width 312 height 26
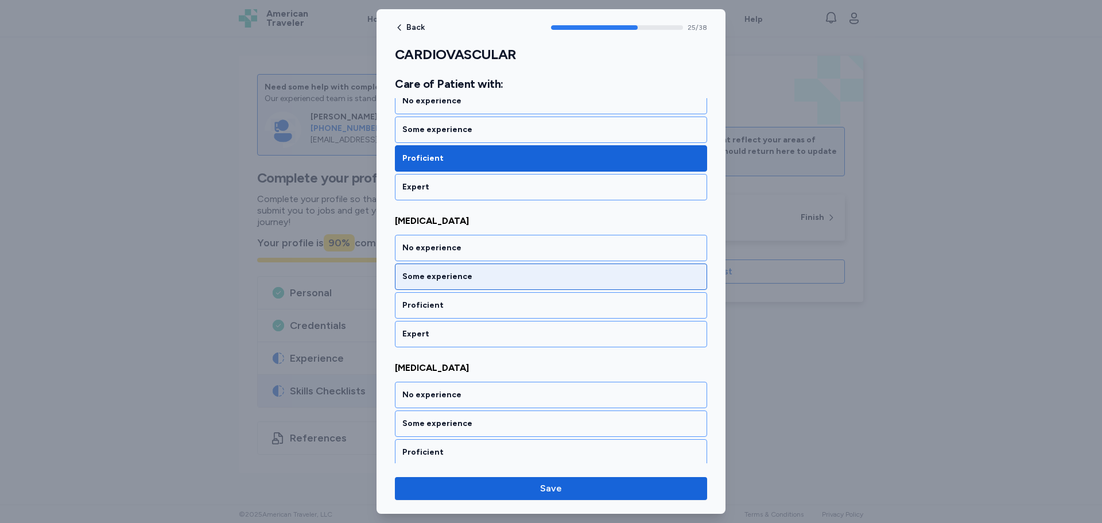
click at [434, 287] on div "Some experience" at bounding box center [551, 277] width 312 height 26
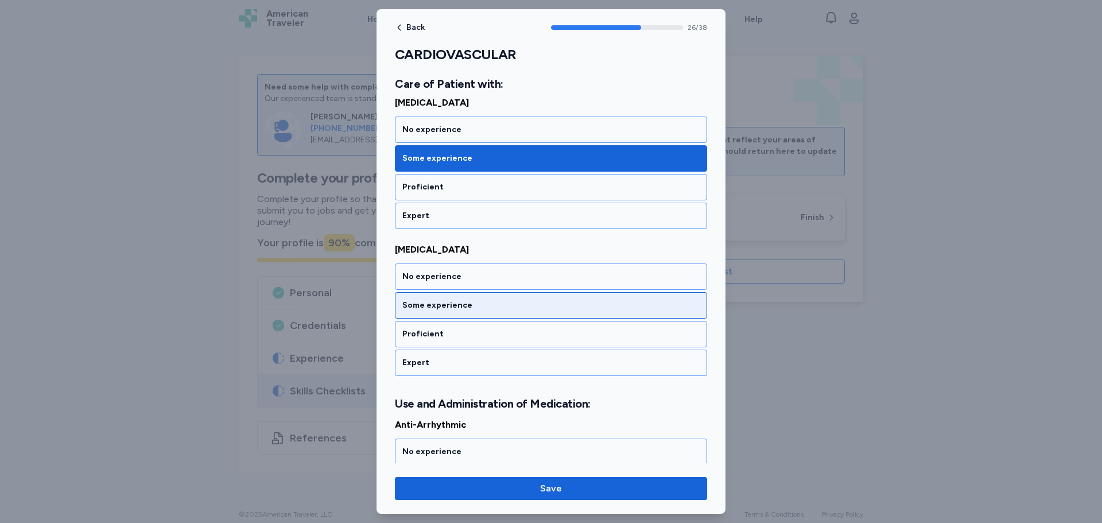
scroll to position [3931, 0]
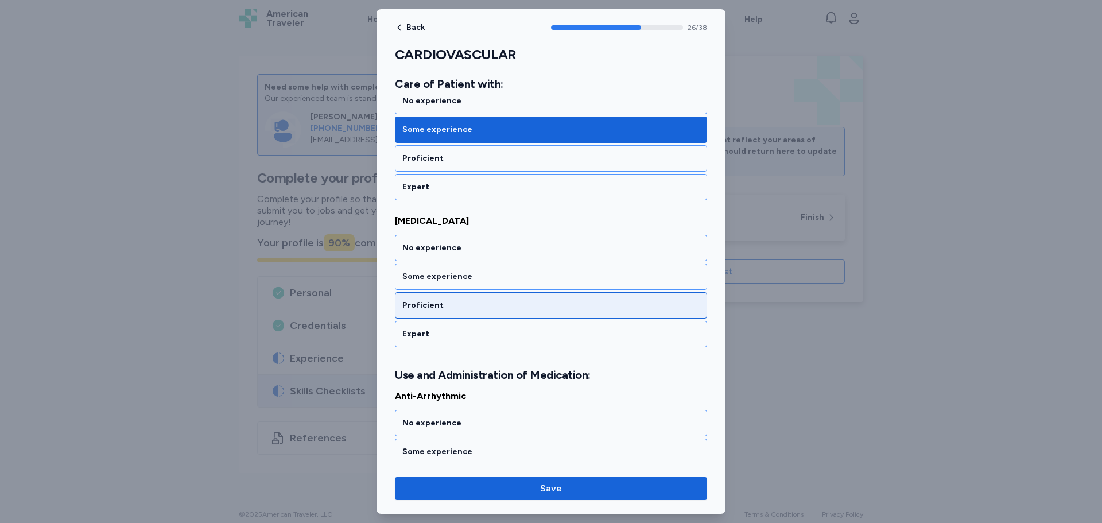
click at [430, 295] on div "Proficient" at bounding box center [551, 305] width 312 height 26
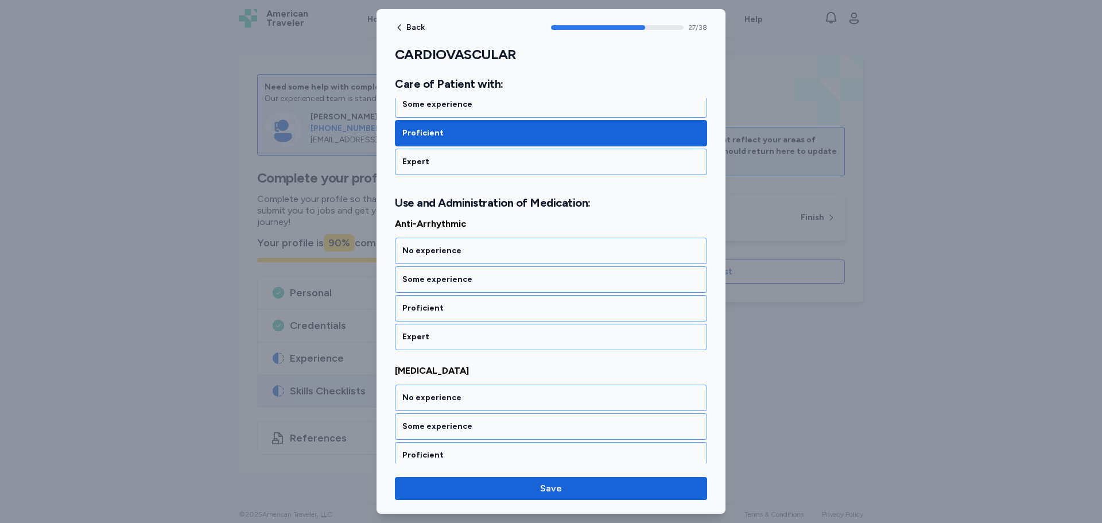
scroll to position [4106, 0]
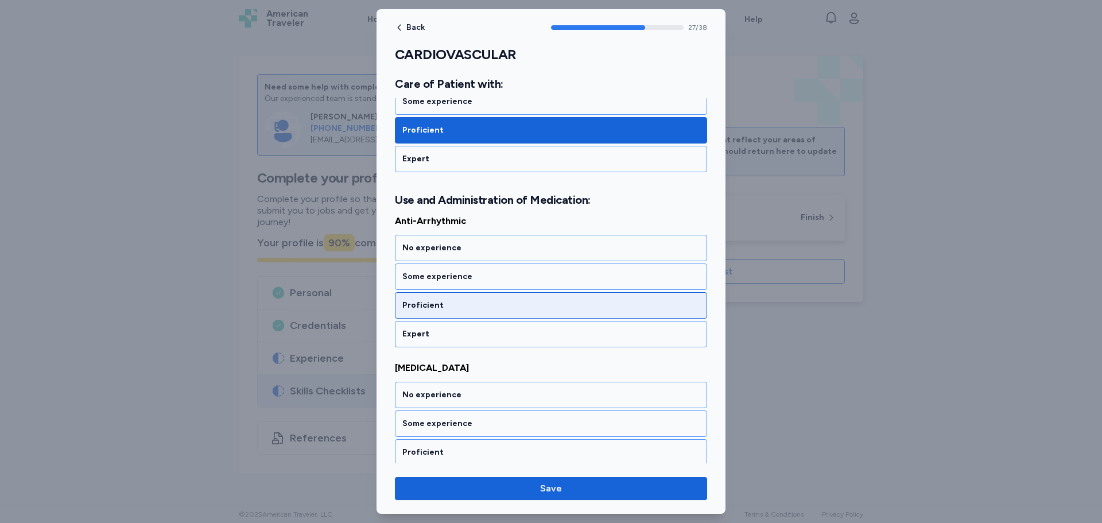
click at [430, 295] on div "Proficient" at bounding box center [551, 305] width 312 height 26
click at [430, 295] on div "No experience Some experience Proficient Expert" at bounding box center [551, 291] width 312 height 113
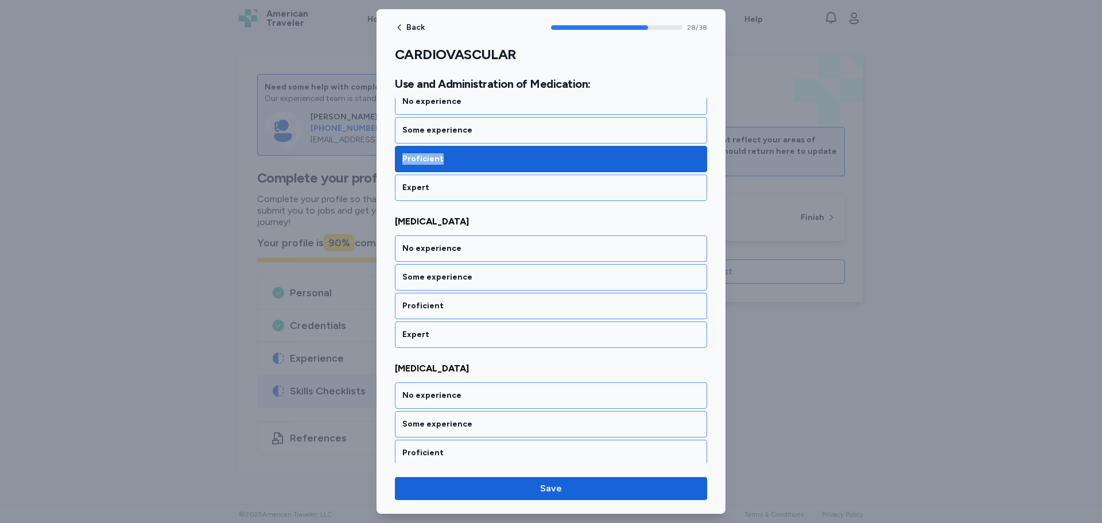
scroll to position [4253, 0]
click at [436, 305] on div "Proficient" at bounding box center [550, 305] width 297 height 11
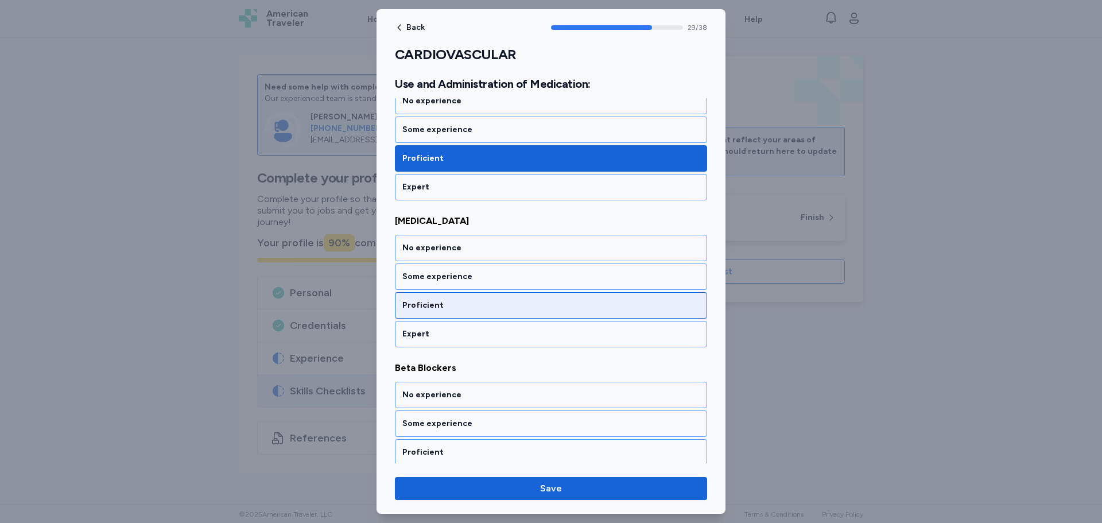
click at [436, 310] on div "Proficient" at bounding box center [550, 305] width 297 height 11
click at [421, 302] on div "Proficient" at bounding box center [550, 305] width 297 height 11
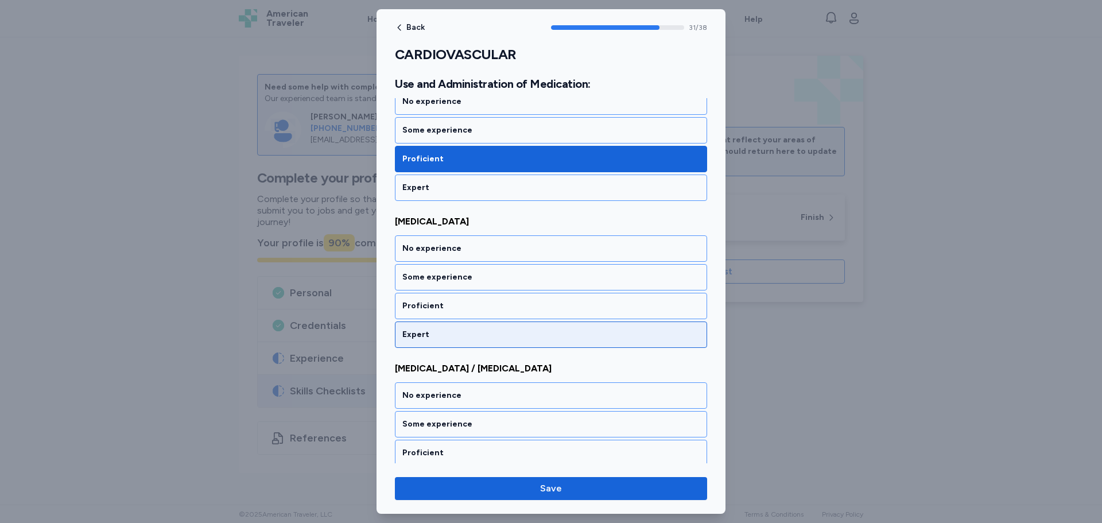
scroll to position [4694, 0]
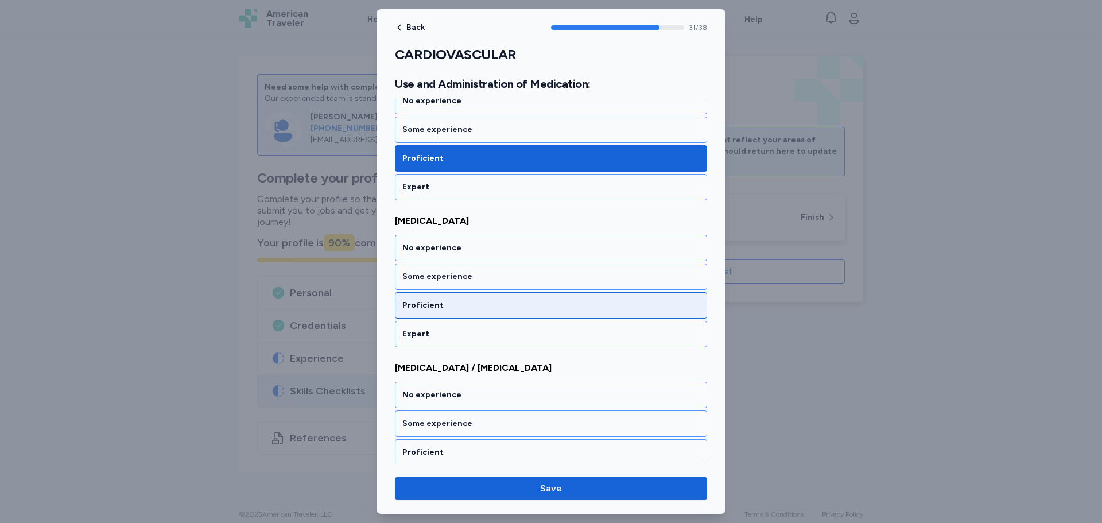
click at [439, 305] on div "Proficient" at bounding box center [550, 305] width 297 height 11
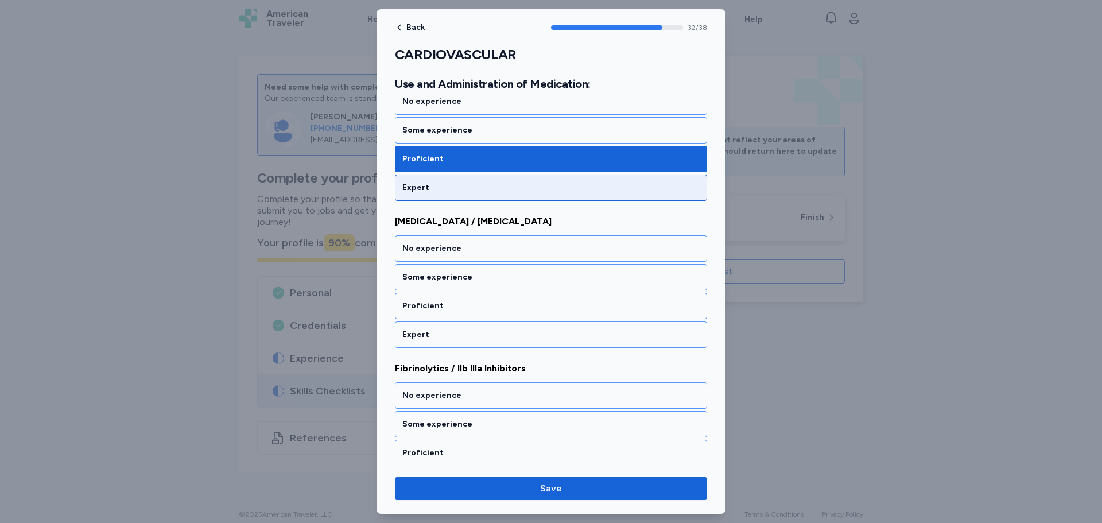
scroll to position [4841, 0]
click at [439, 307] on div "Proficient" at bounding box center [550, 305] width 297 height 11
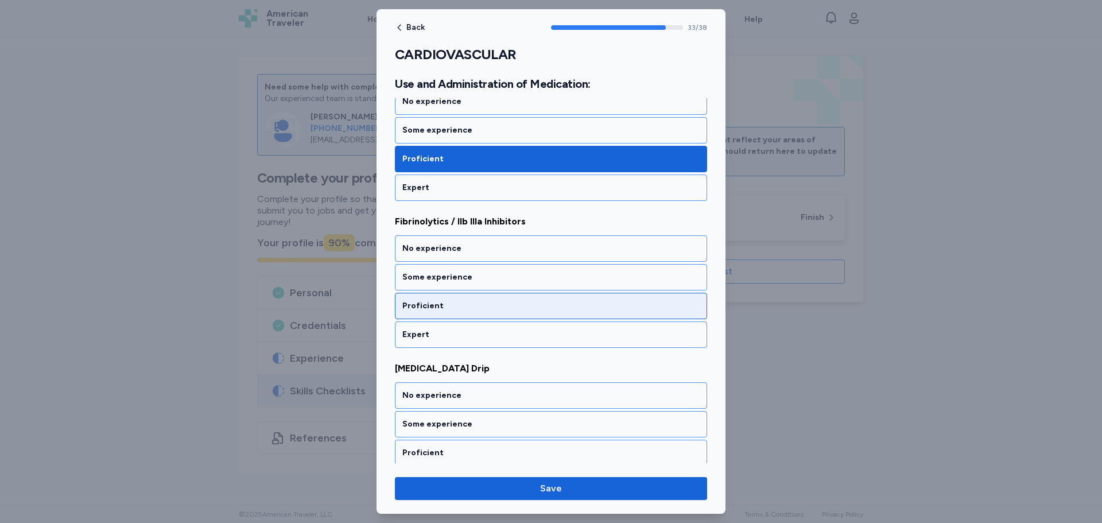
scroll to position [4988, 0]
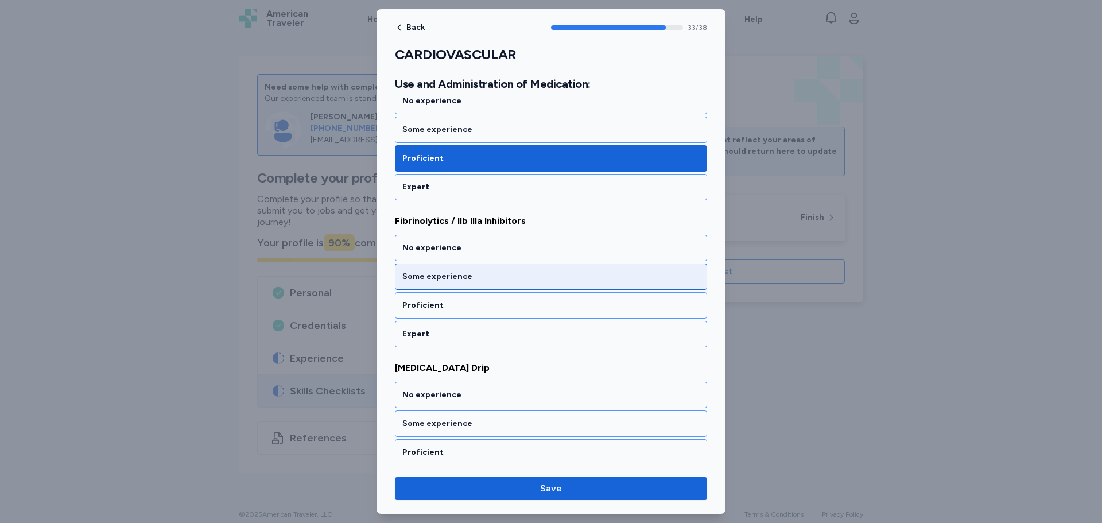
click at [448, 274] on div "Some experience" at bounding box center [550, 276] width 297 height 11
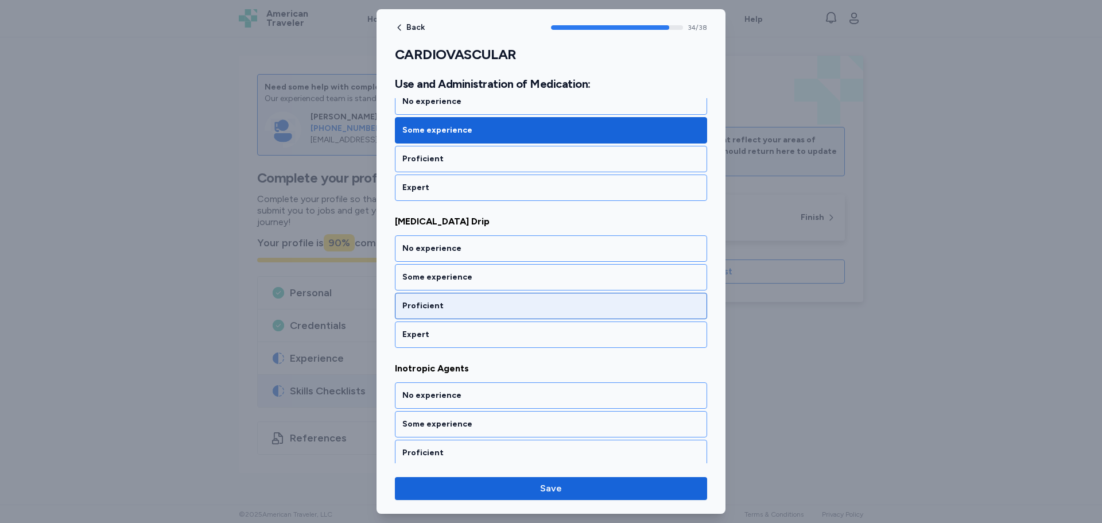
scroll to position [5135, 0]
click at [448, 297] on div "Proficient" at bounding box center [551, 305] width 312 height 26
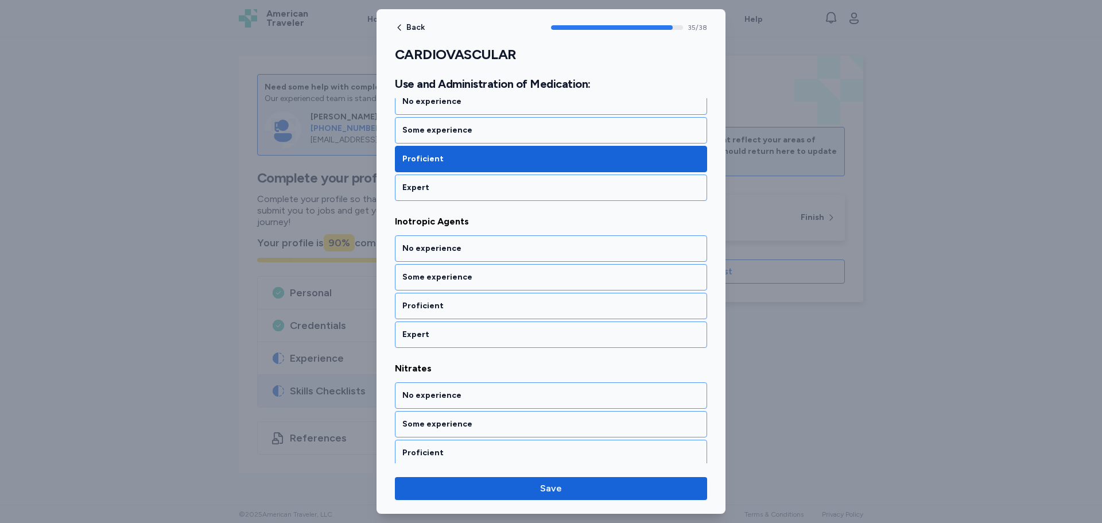
scroll to position [5282, 0]
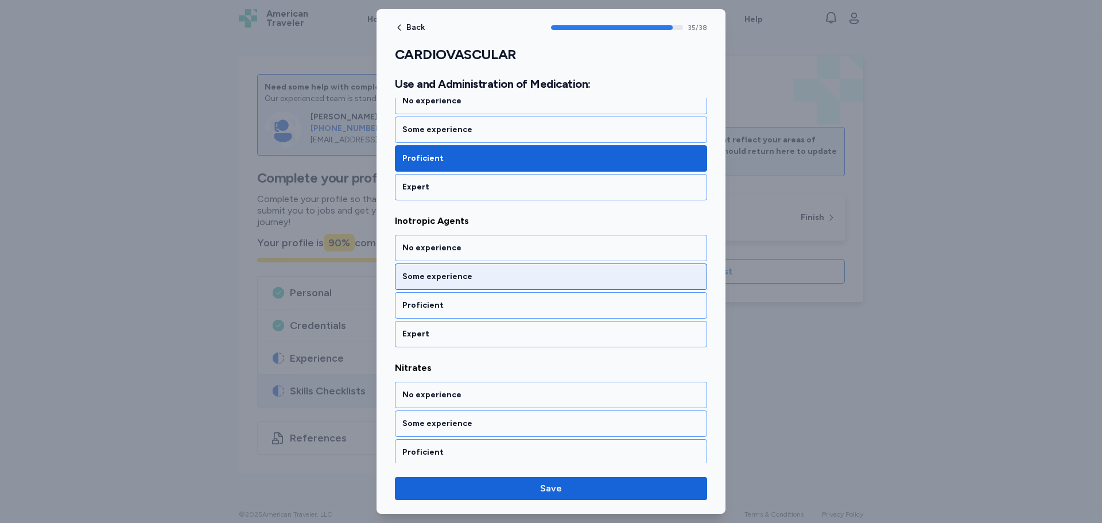
click at [450, 288] on div "Some experience" at bounding box center [551, 277] width 312 height 26
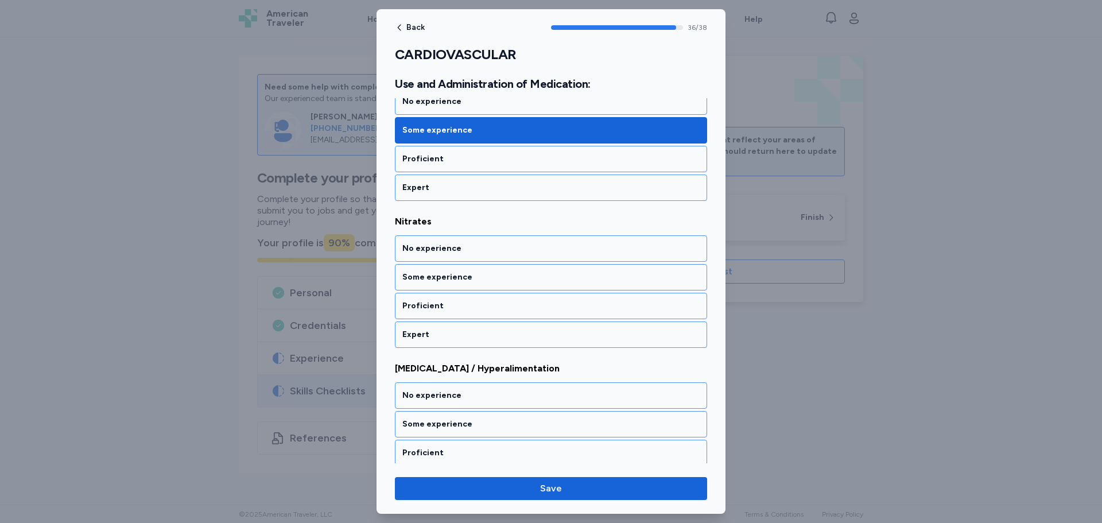
scroll to position [5429, 0]
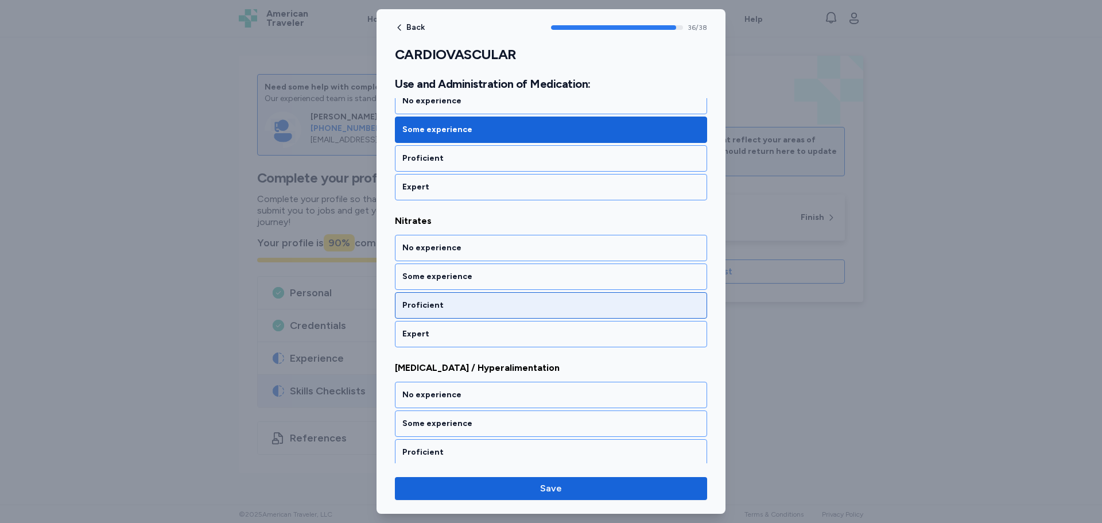
click at [431, 296] on div "Proficient" at bounding box center [551, 305] width 312 height 26
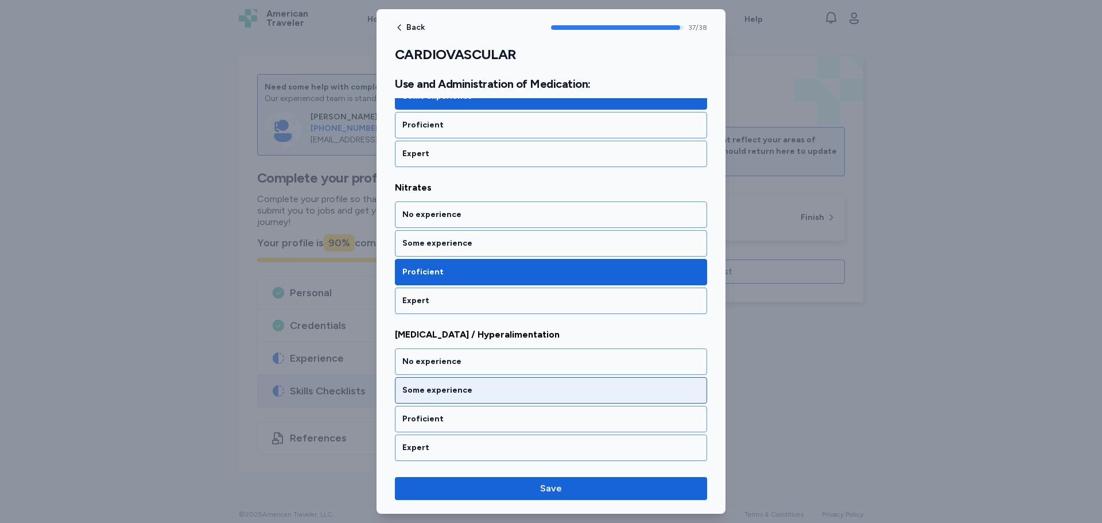
click at [448, 400] on div "Some experience" at bounding box center [551, 390] width 312 height 26
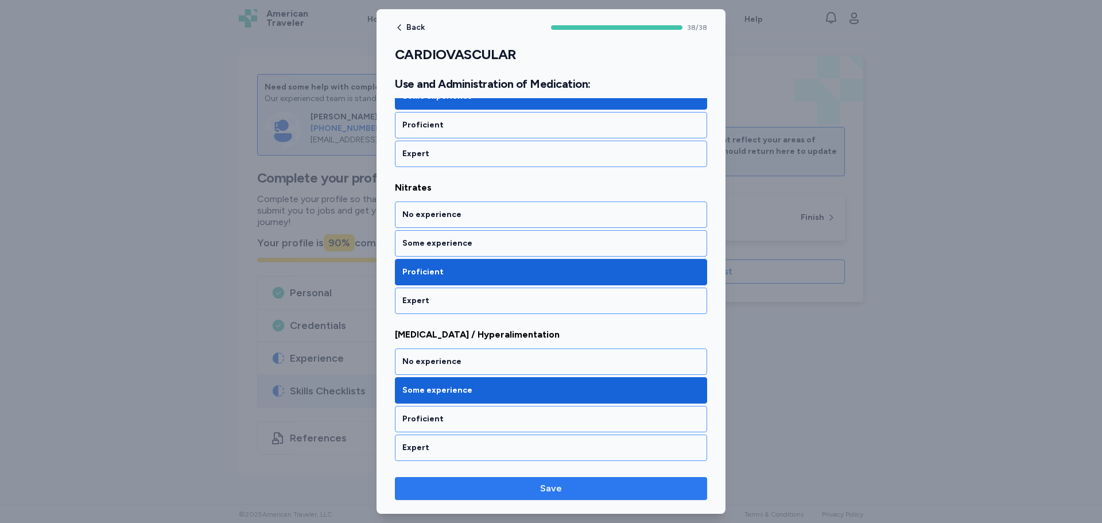
click at [504, 486] on span "Save" at bounding box center [551, 489] width 294 height 14
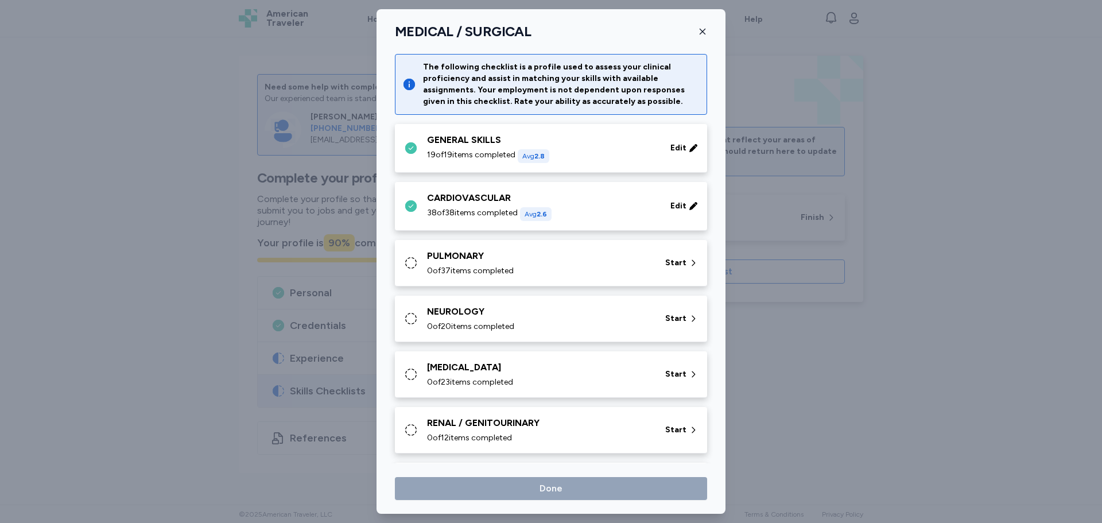
click at [514, 280] on div "PULMONARY 0 of 37 items completed Start" at bounding box center [551, 263] width 312 height 47
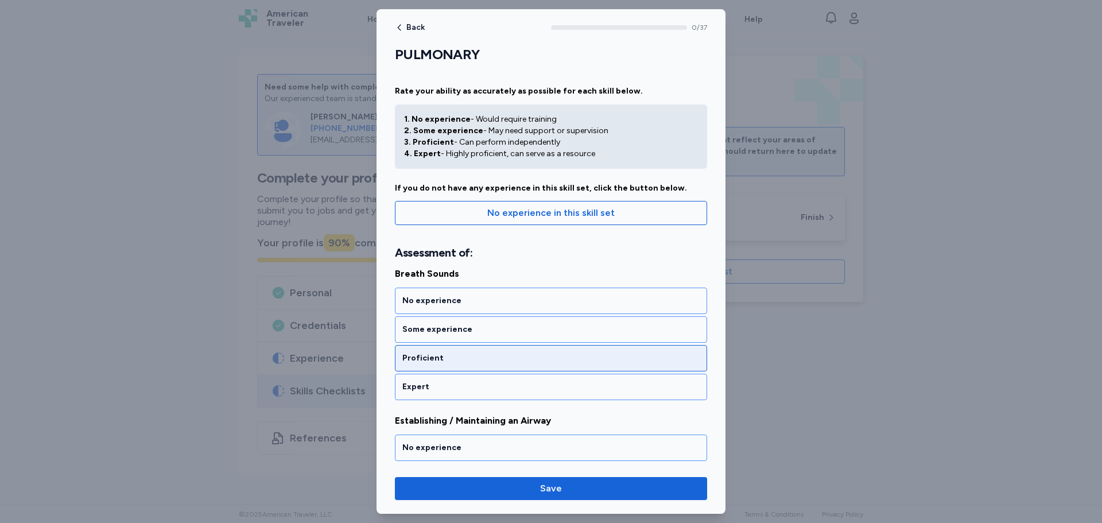
click at [443, 353] on div "Proficient" at bounding box center [550, 358] width 297 height 11
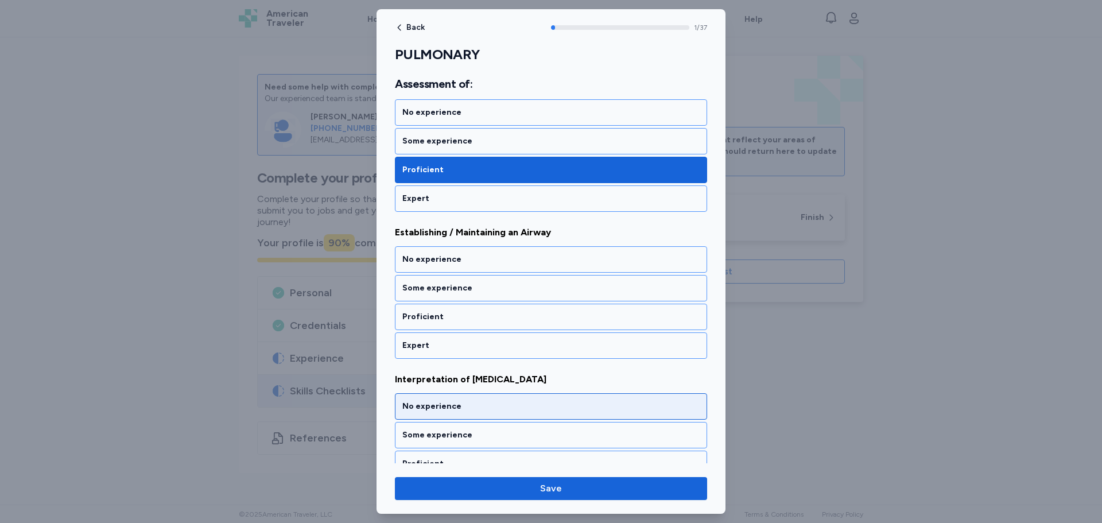
scroll to position [200, 0]
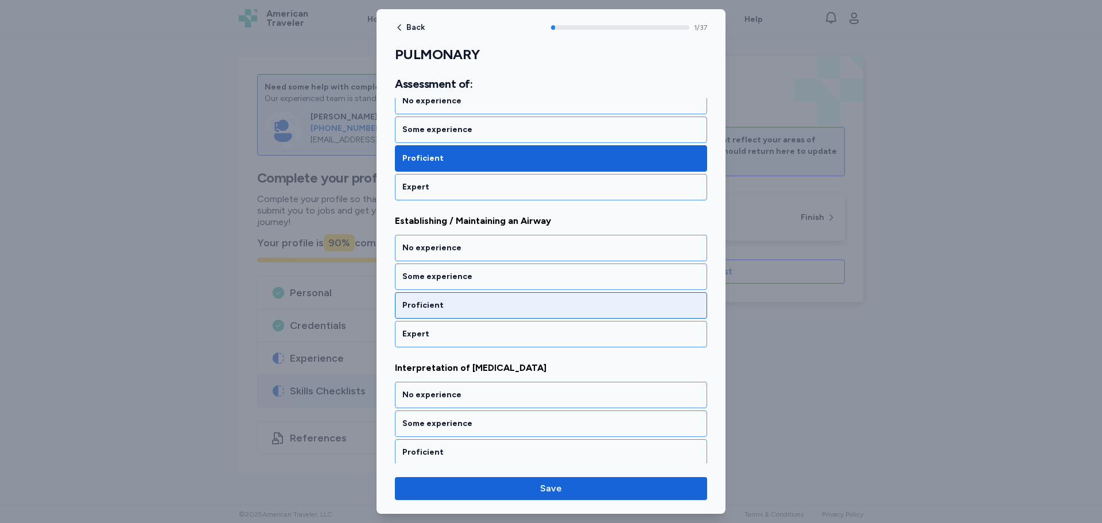
click at [423, 308] on div "Proficient" at bounding box center [550, 305] width 297 height 11
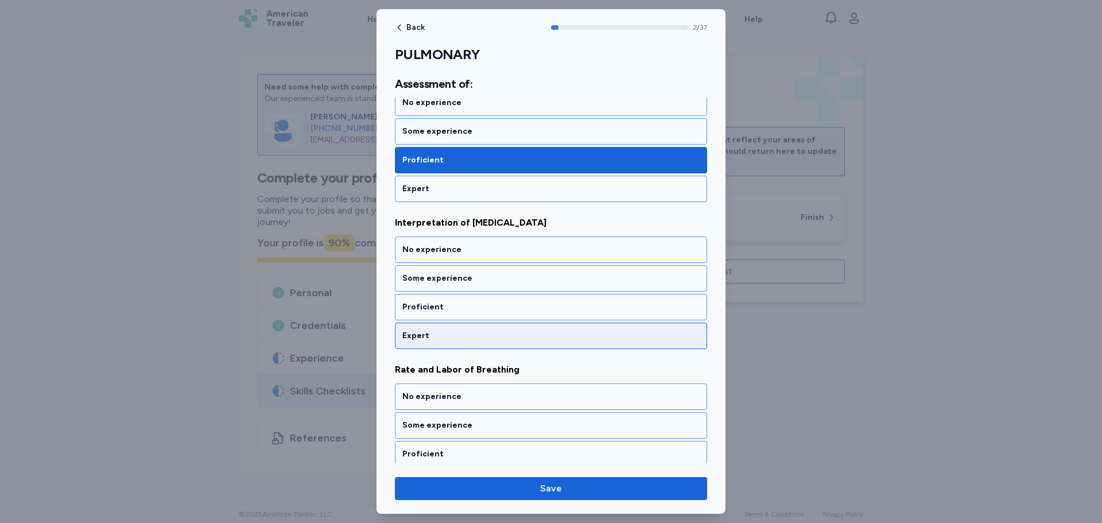
scroll to position [347, 0]
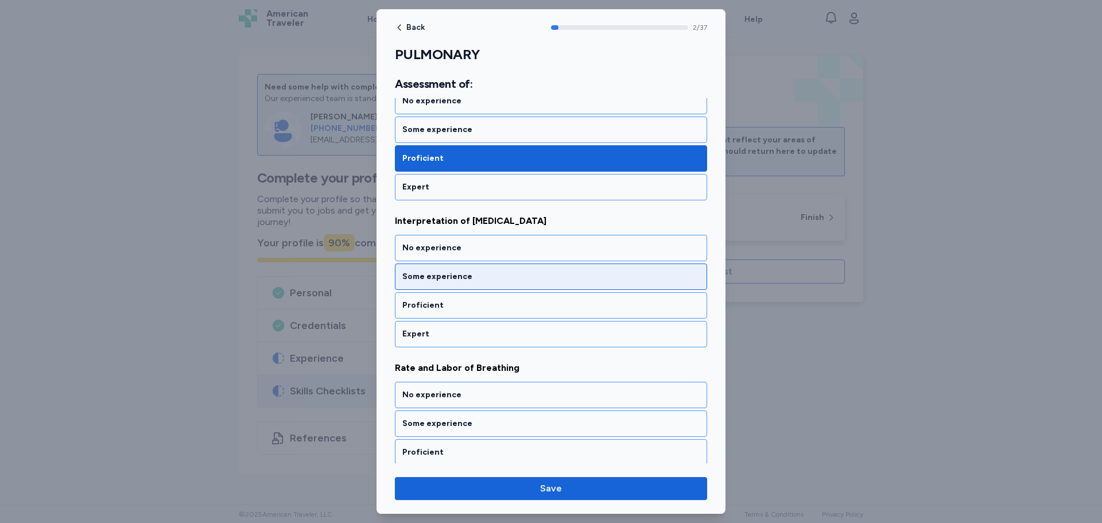
click at [447, 281] on div "Some experience" at bounding box center [550, 276] width 297 height 11
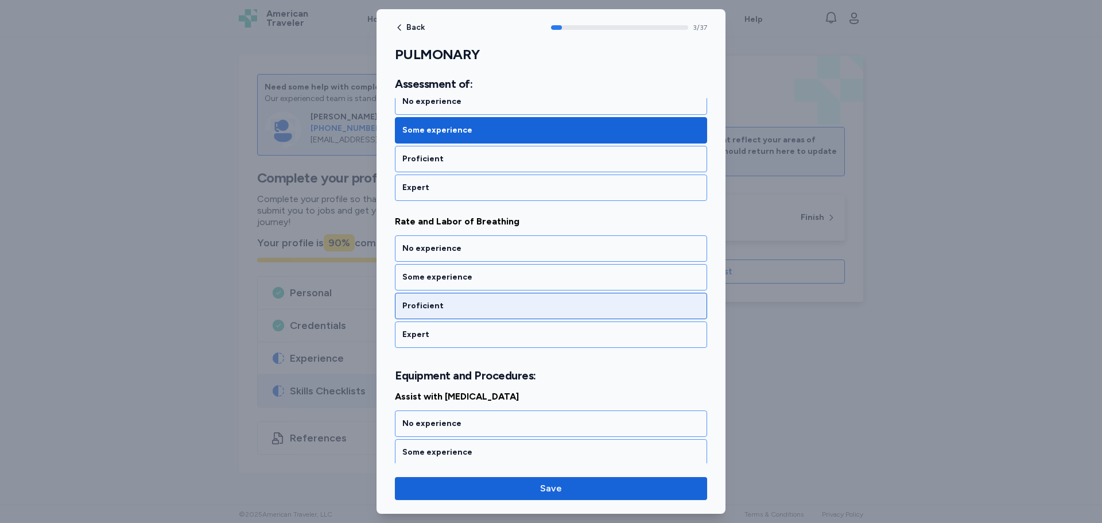
scroll to position [494, 0]
click at [453, 309] on div "Proficient" at bounding box center [550, 305] width 297 height 11
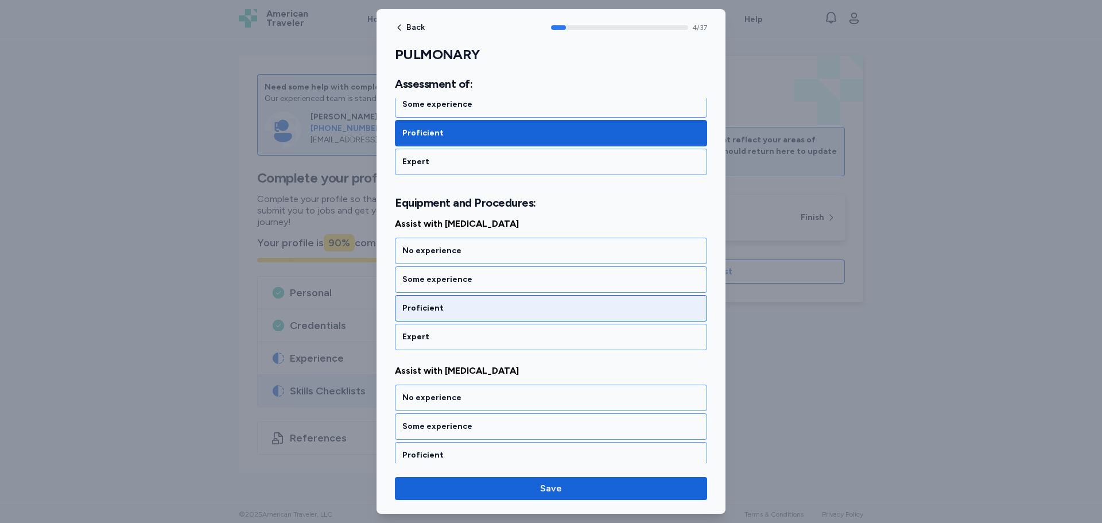
scroll to position [669, 0]
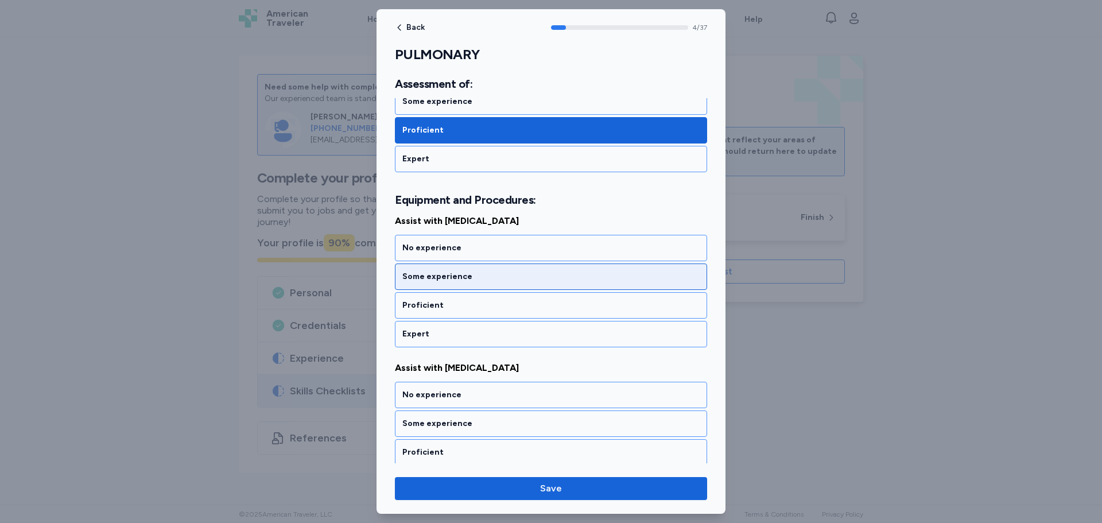
drag, startPoint x: 457, startPoint y: 282, endPoint x: 469, endPoint y: 325, distance: 44.6
click at [457, 282] on div "Some experience" at bounding box center [551, 277] width 312 height 26
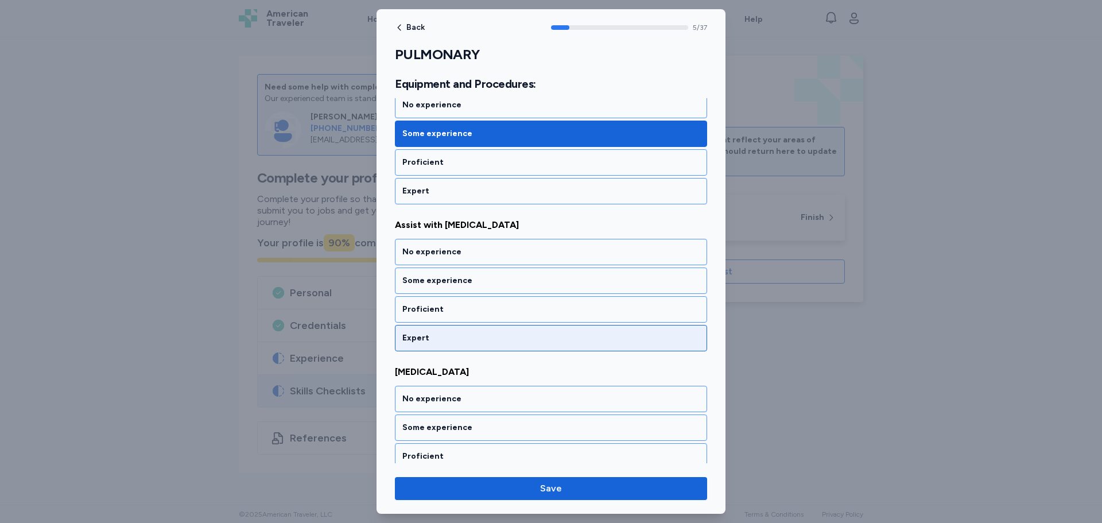
scroll to position [816, 0]
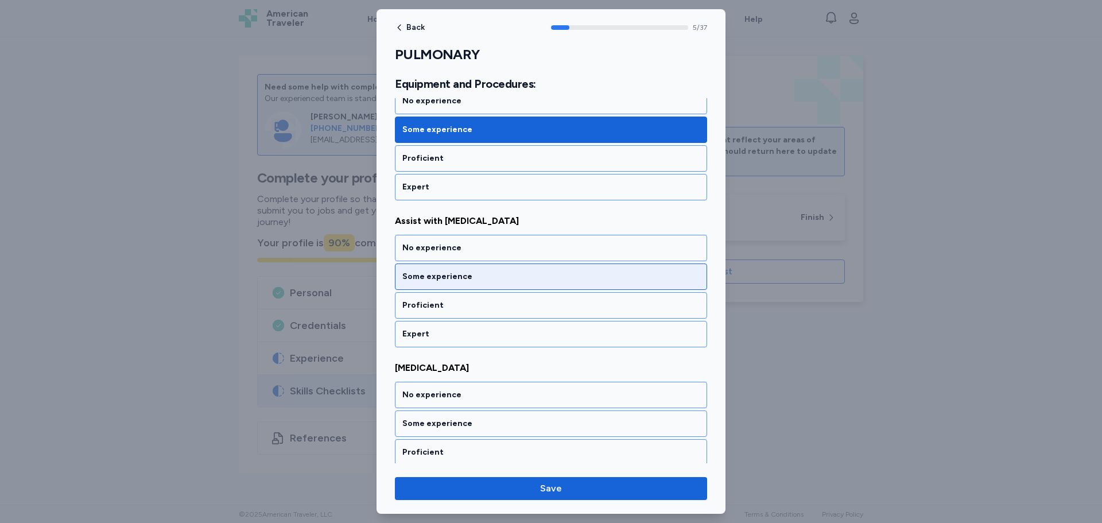
click at [465, 276] on div "Some experience" at bounding box center [550, 276] width 297 height 11
click at [466, 278] on div "Some experience" at bounding box center [550, 276] width 297 height 11
click at [449, 273] on div "Some experience" at bounding box center [550, 276] width 297 height 11
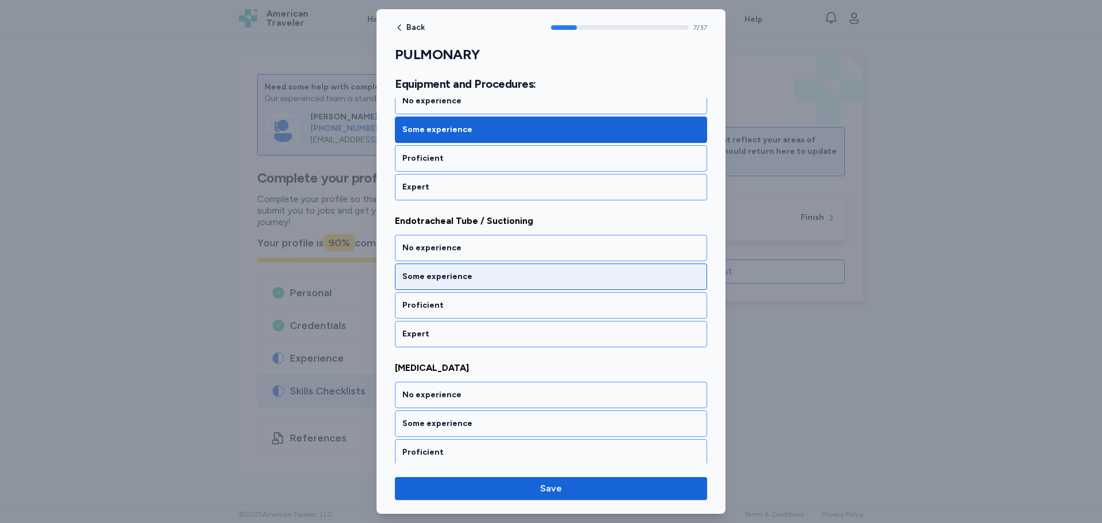
click at [449, 273] on div "Some experience" at bounding box center [550, 276] width 297 height 11
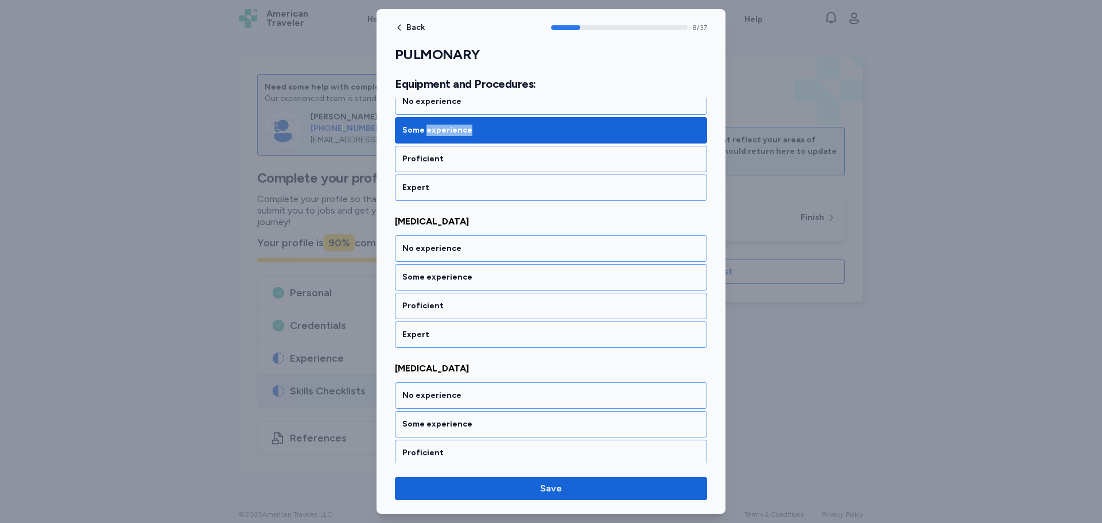
scroll to position [1257, 0]
click at [440, 166] on div "Proficient" at bounding box center [551, 158] width 312 height 26
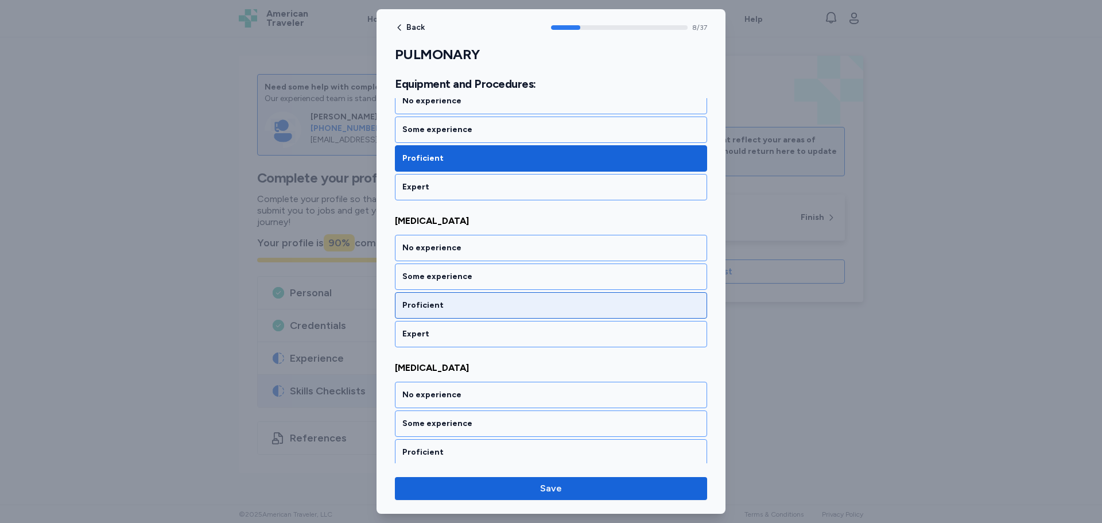
click at [451, 311] on div "Proficient" at bounding box center [550, 305] width 297 height 11
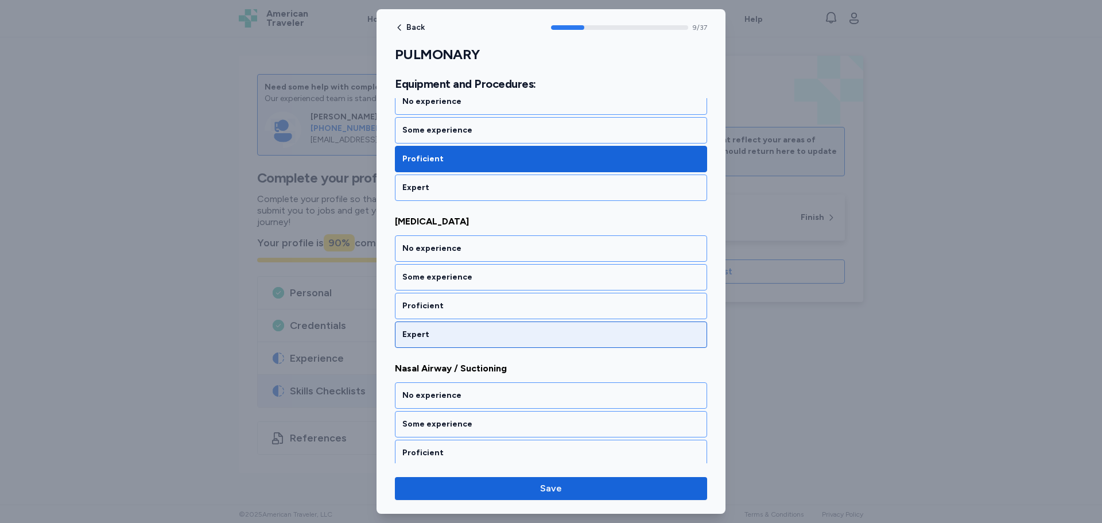
scroll to position [1404, 0]
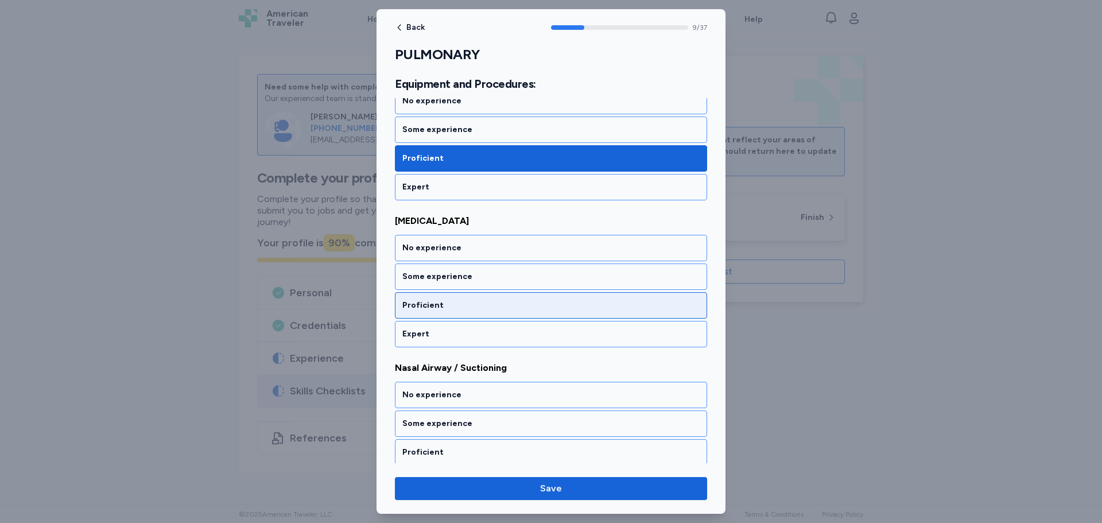
click at [448, 302] on div "Proficient" at bounding box center [550, 305] width 297 height 11
click at [444, 307] on div "Proficient" at bounding box center [550, 305] width 297 height 11
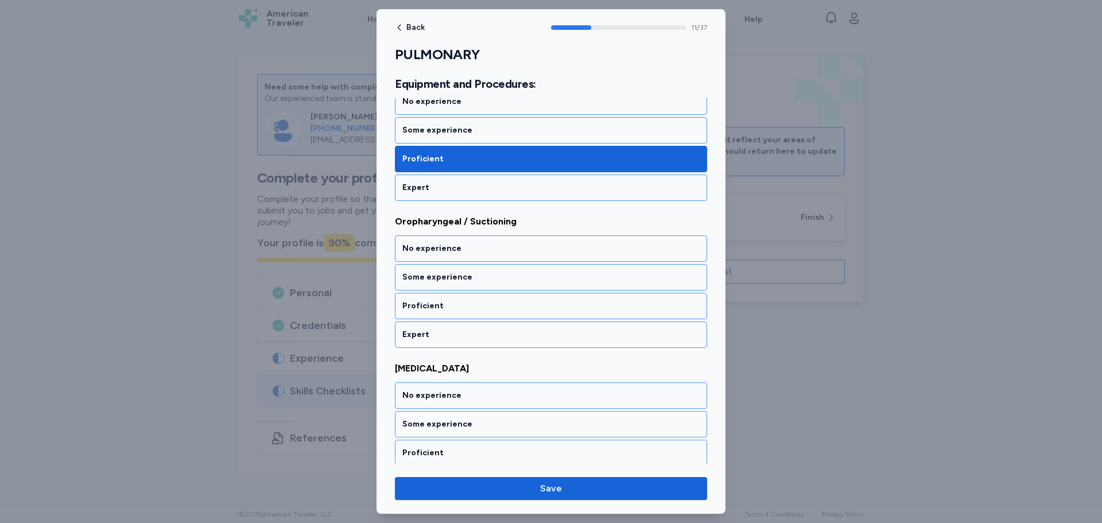
scroll to position [1698, 0]
click at [446, 297] on div "Proficient" at bounding box center [551, 305] width 312 height 26
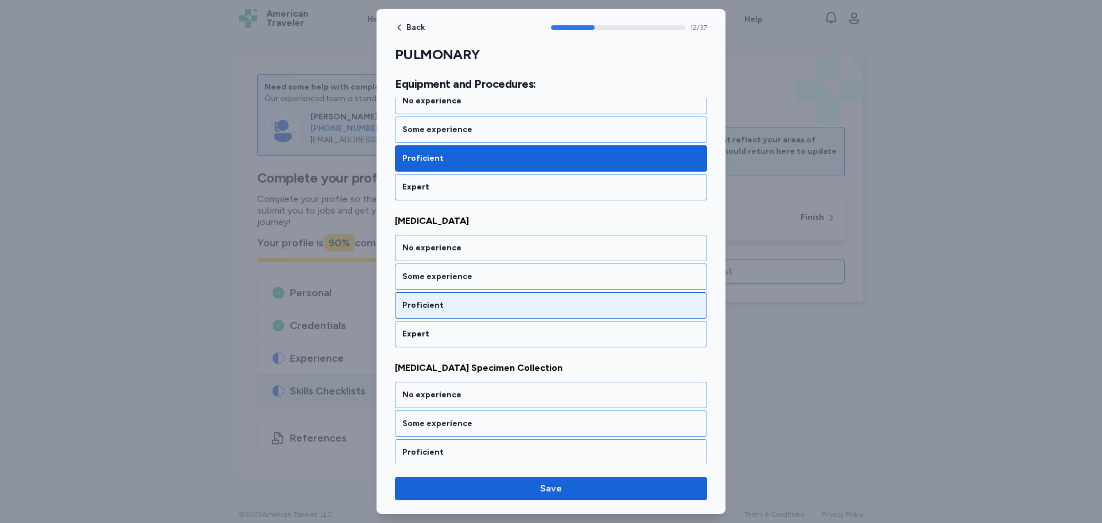
click at [450, 300] on div "Proficient" at bounding box center [550, 305] width 297 height 11
click at [447, 300] on div "Proficient" at bounding box center [550, 305] width 297 height 11
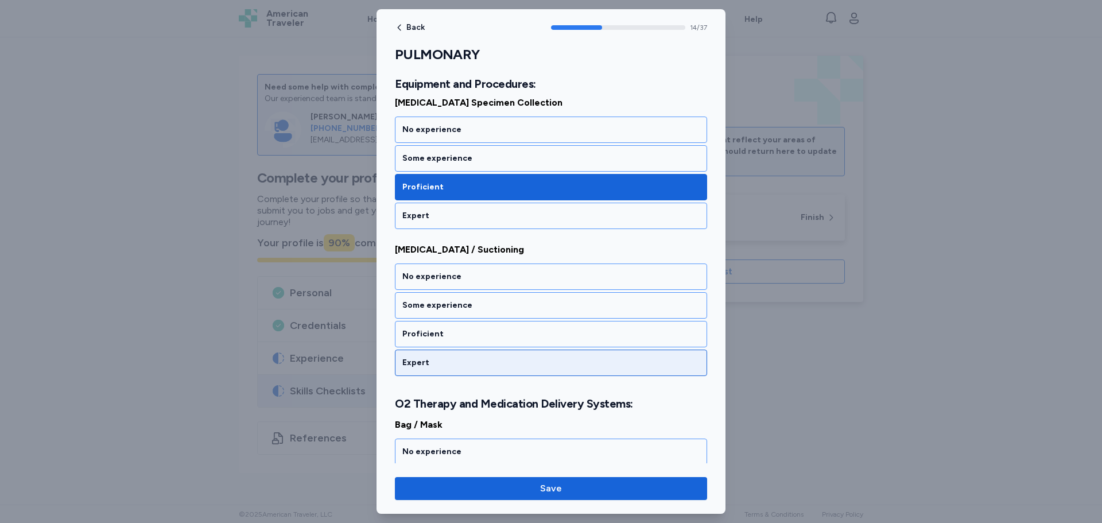
scroll to position [2139, 0]
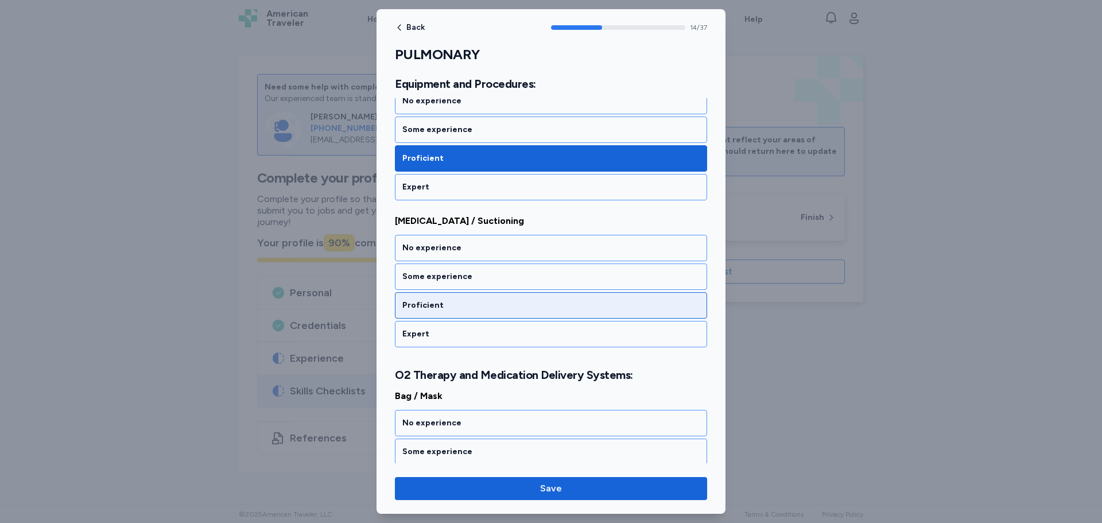
click at [450, 303] on div "Proficient" at bounding box center [550, 305] width 297 height 11
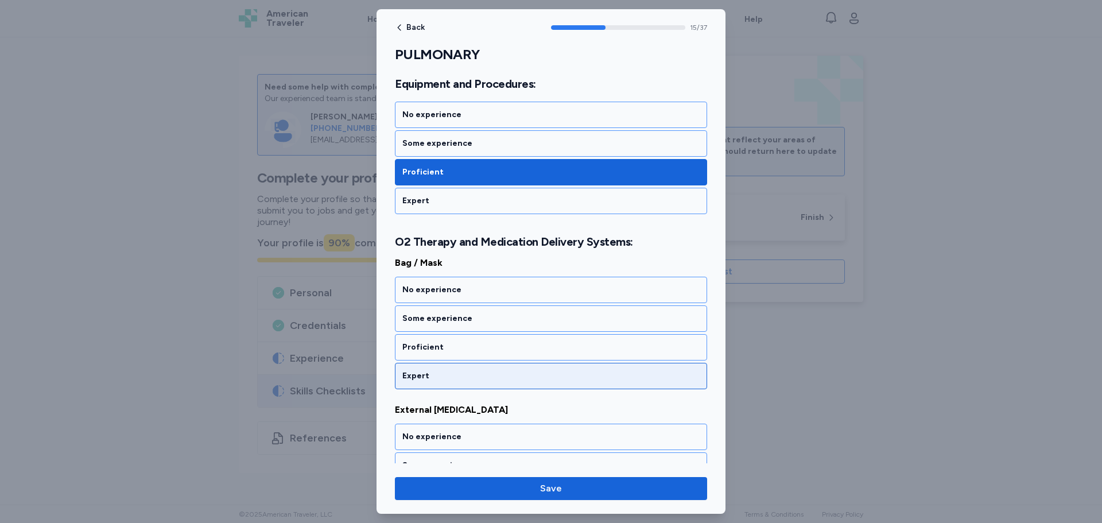
scroll to position [2314, 0]
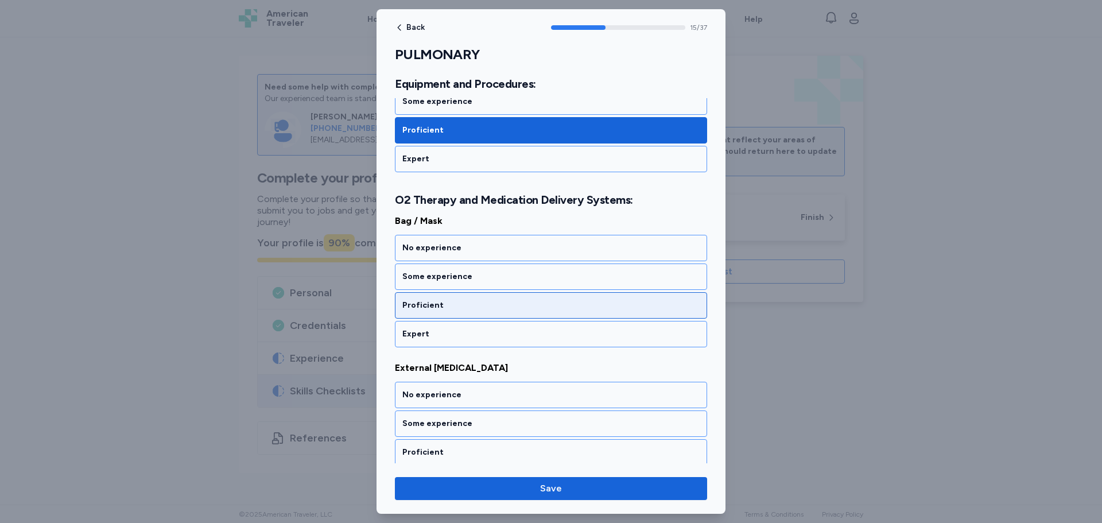
click at [434, 296] on div "Proficient" at bounding box center [551, 305] width 312 height 26
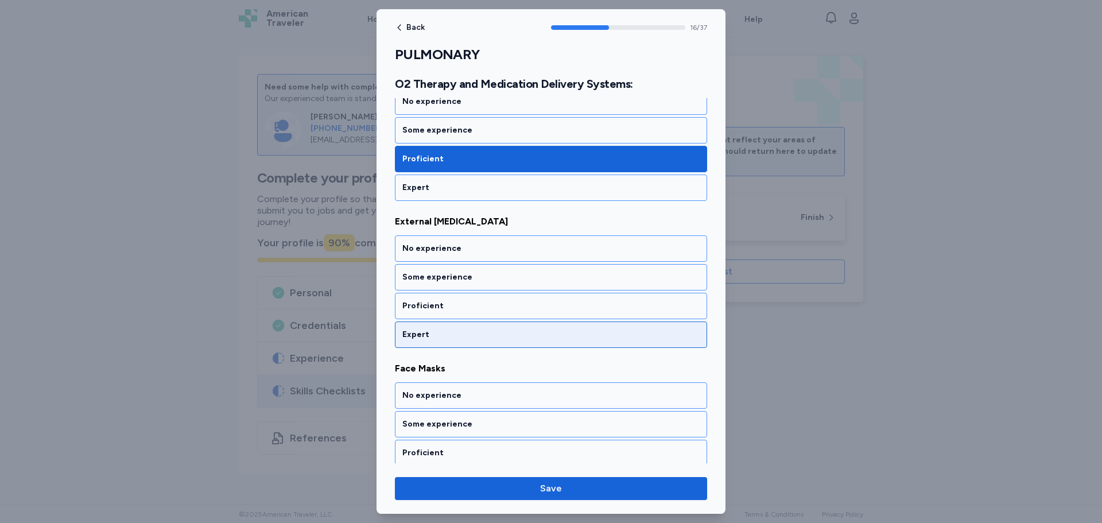
scroll to position [2461, 0]
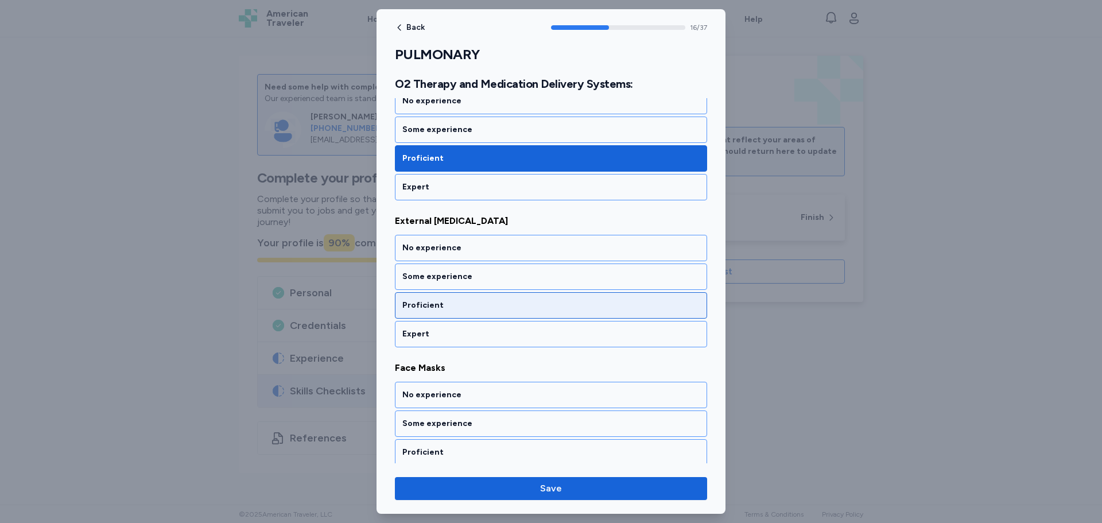
click at [422, 306] on div "Proficient" at bounding box center [550, 305] width 297 height 11
click at [427, 313] on div "Proficient" at bounding box center [551, 305] width 312 height 26
click at [424, 306] on div "Proficient" at bounding box center [550, 305] width 297 height 11
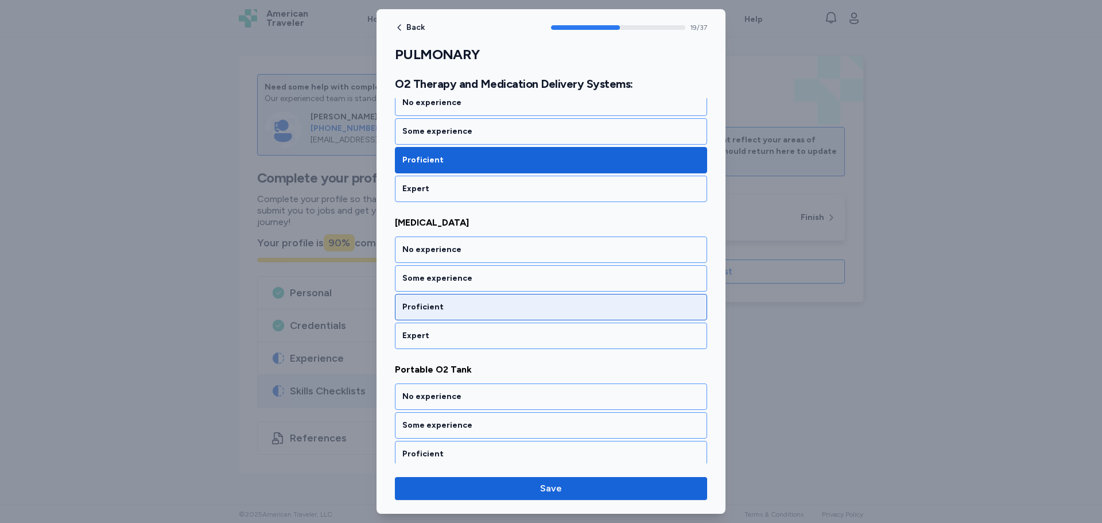
scroll to position [2902, 0]
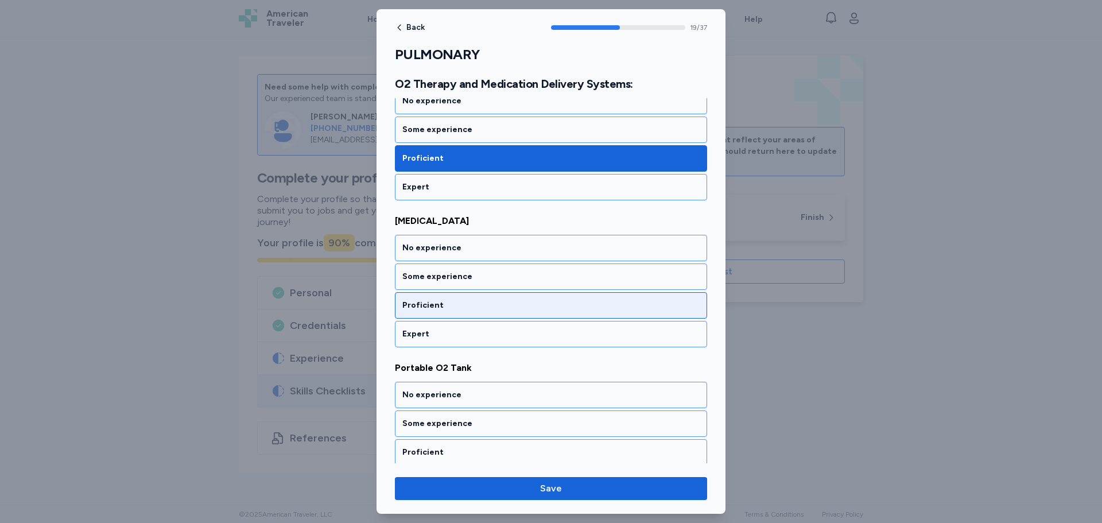
click at [429, 301] on div "Proficient" at bounding box center [550, 305] width 297 height 11
click at [431, 305] on div "Proficient" at bounding box center [550, 305] width 297 height 11
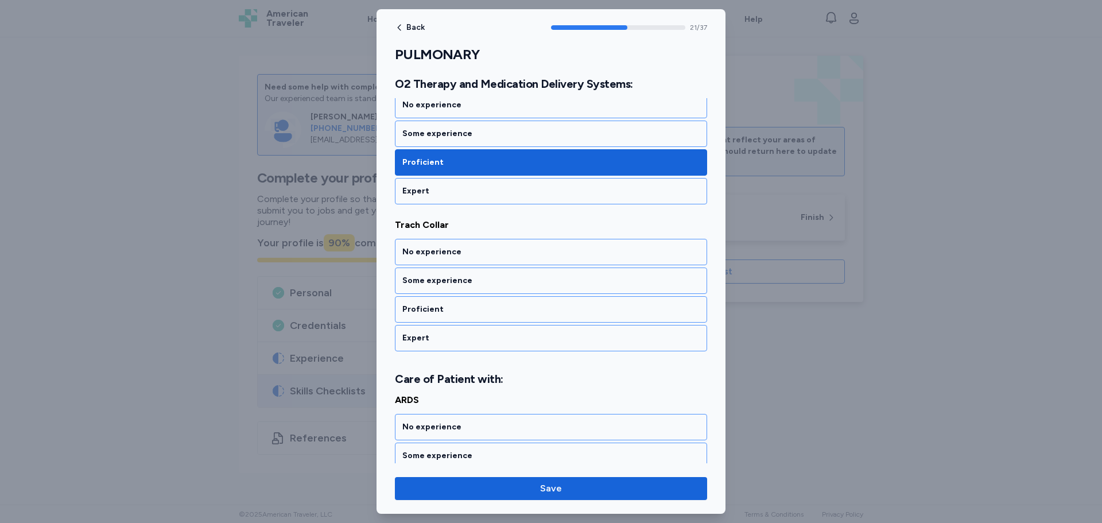
scroll to position [3196, 0]
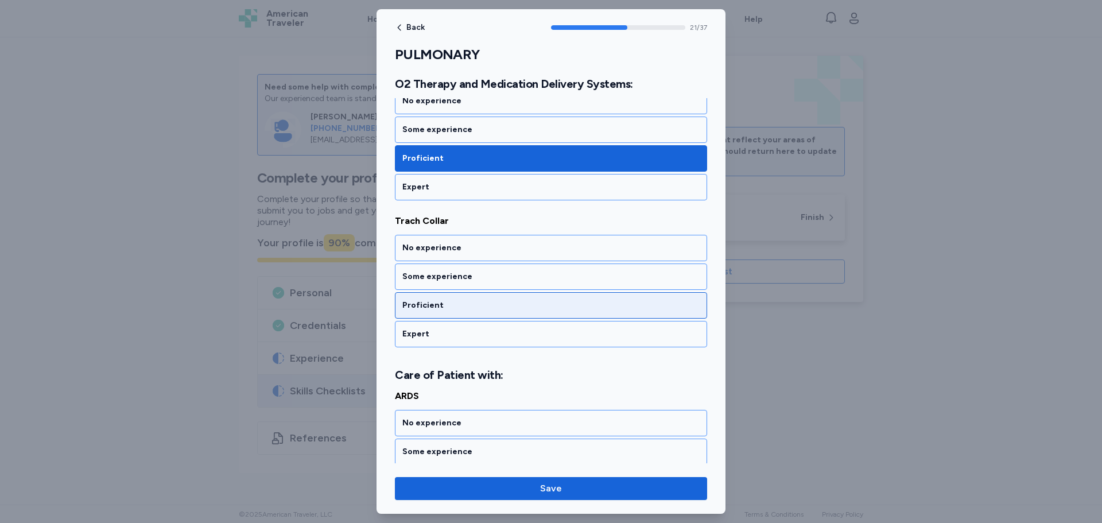
click at [436, 307] on div "Proficient" at bounding box center [550, 305] width 297 height 11
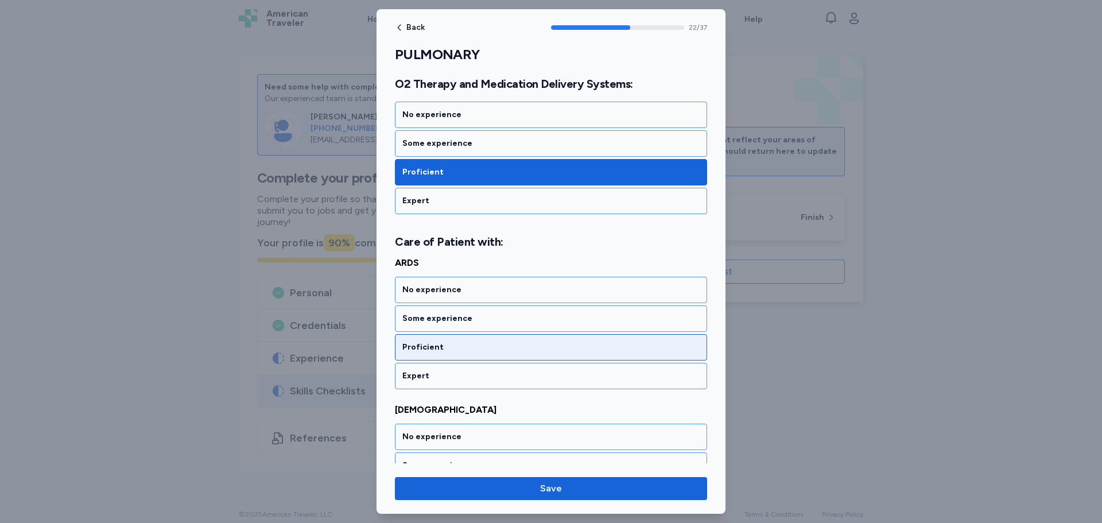
scroll to position [3371, 0]
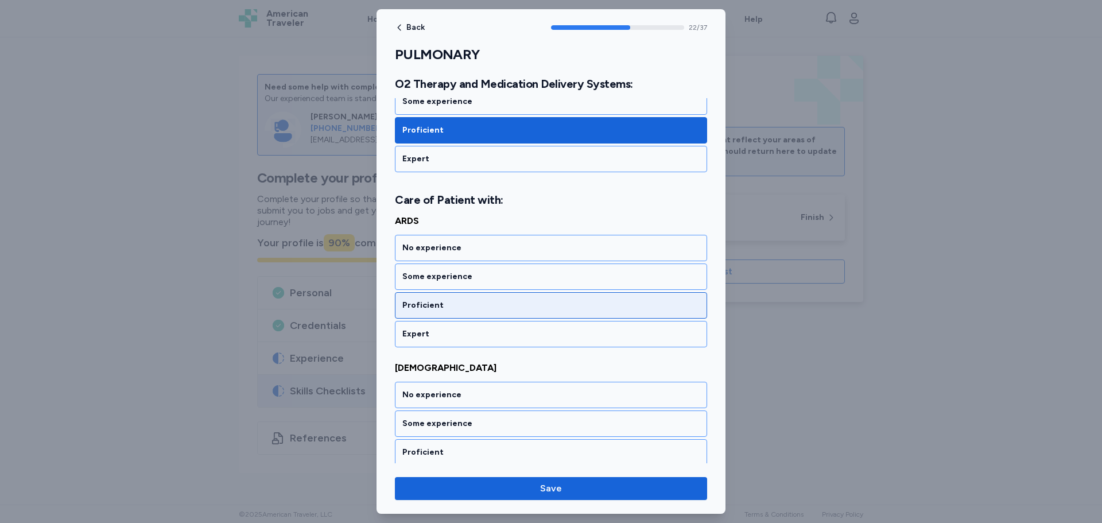
click at [442, 309] on div "Proficient" at bounding box center [550, 305] width 297 height 11
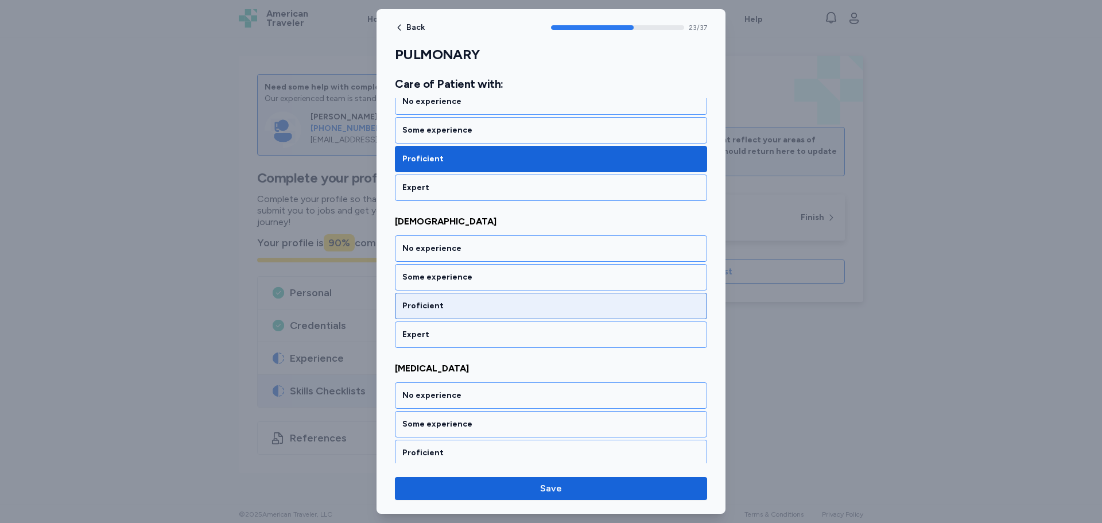
scroll to position [3518, 0]
click at [438, 307] on div "Proficient" at bounding box center [550, 305] width 297 height 11
click at [442, 313] on div "Proficient" at bounding box center [551, 305] width 312 height 26
click at [442, 307] on div "Proficient" at bounding box center [550, 305] width 297 height 11
click at [445, 313] on div "Proficient" at bounding box center [551, 305] width 312 height 26
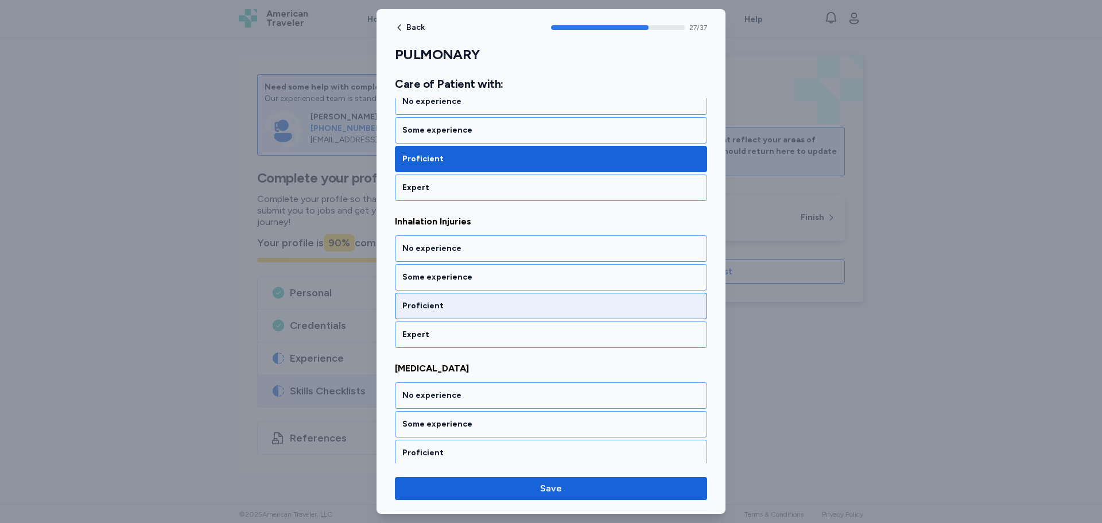
scroll to position [4106, 0]
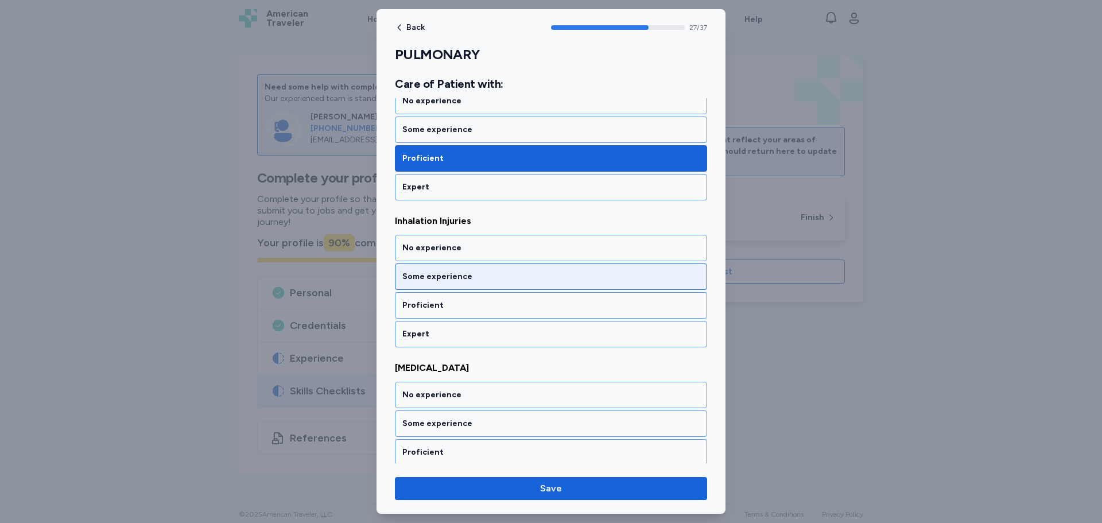
click at [461, 288] on div "Some experience" at bounding box center [551, 277] width 312 height 26
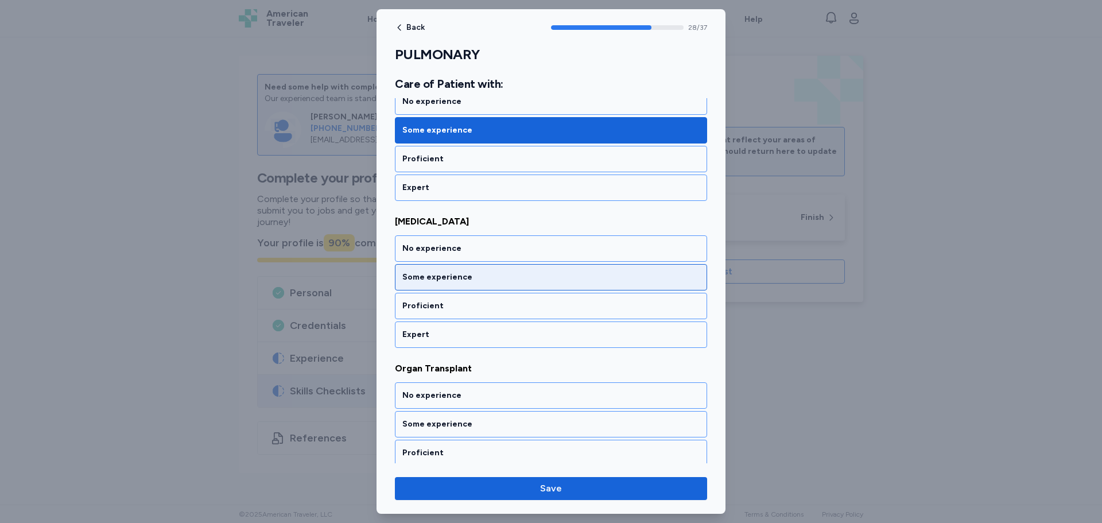
scroll to position [4253, 0]
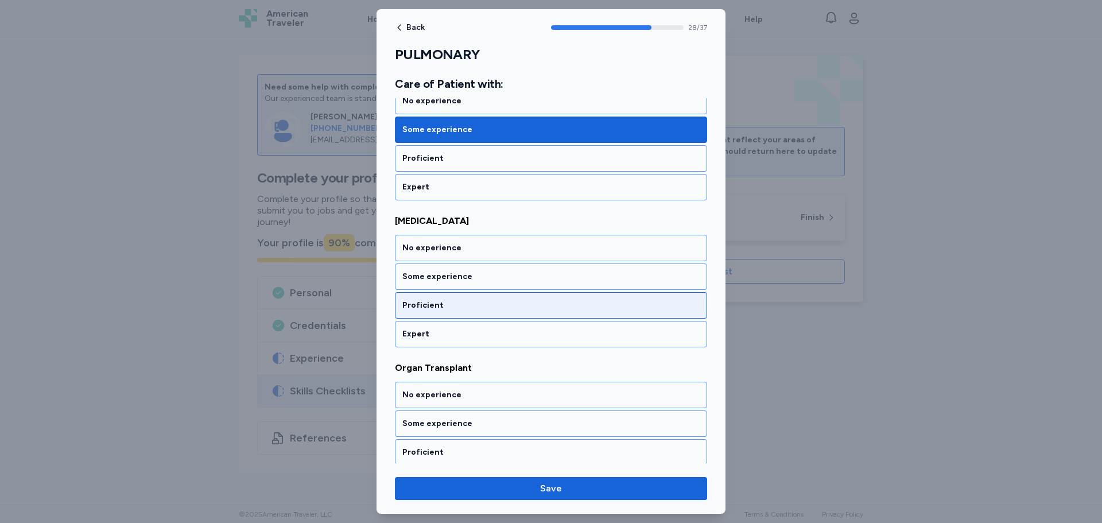
click at [460, 306] on div "Proficient" at bounding box center [550, 305] width 297 height 11
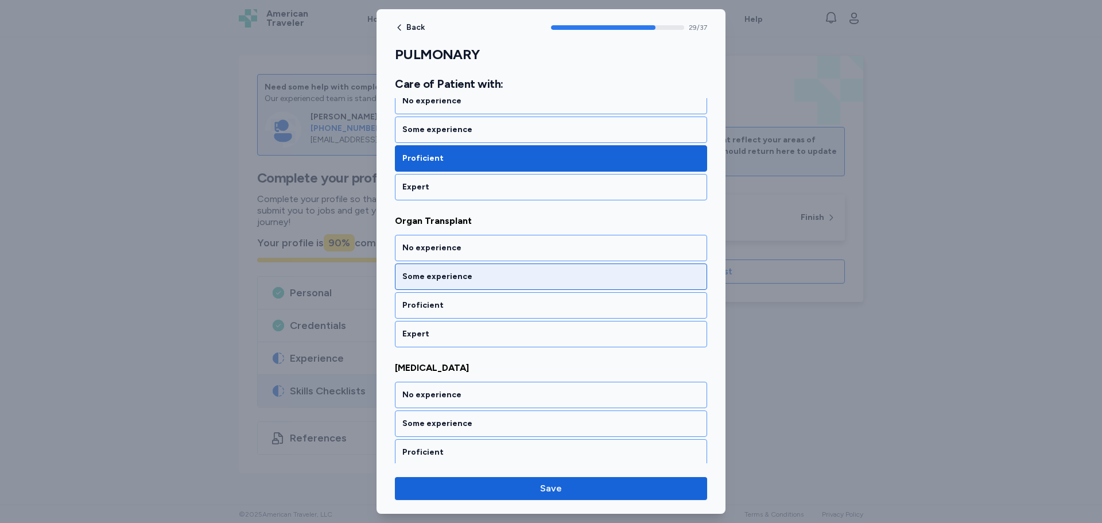
click at [445, 280] on div "Some experience" at bounding box center [550, 276] width 297 height 11
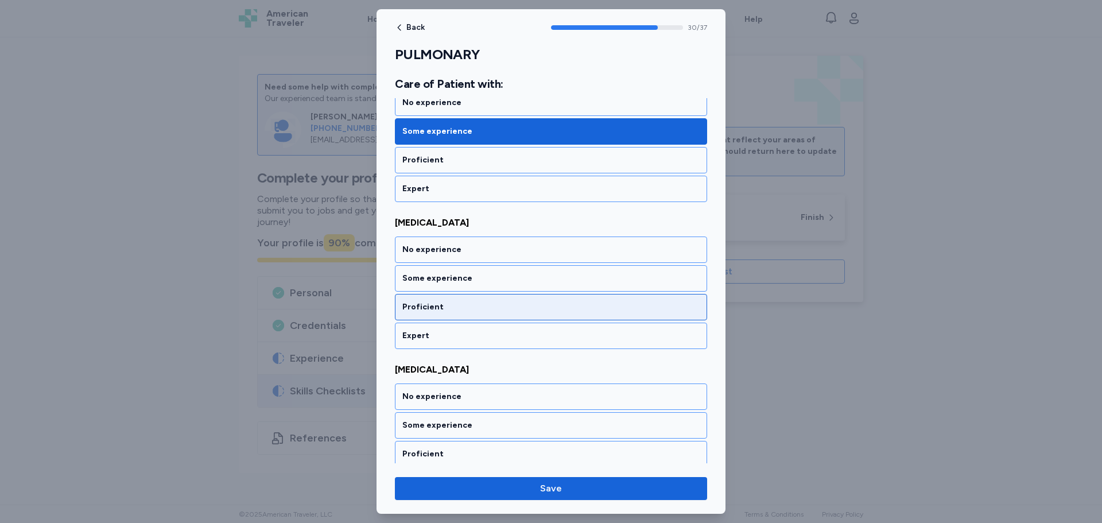
scroll to position [4547, 0]
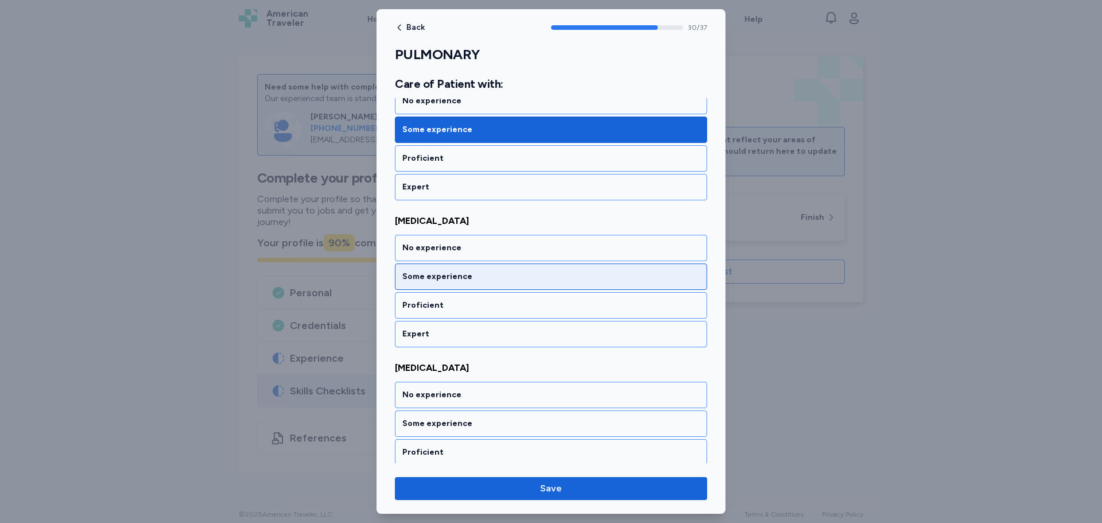
click at [459, 271] on div "Some experience" at bounding box center [550, 276] width 297 height 11
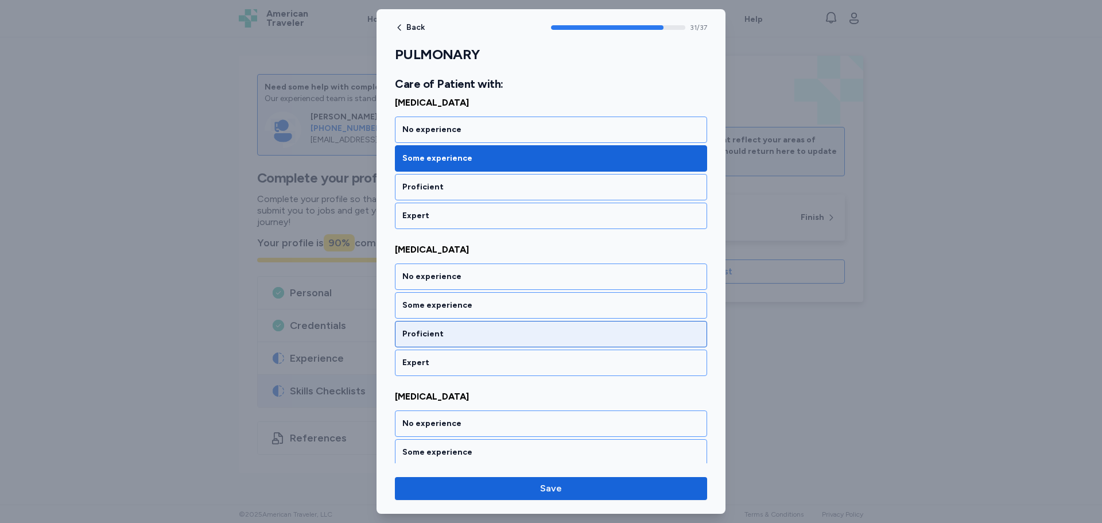
scroll to position [4694, 0]
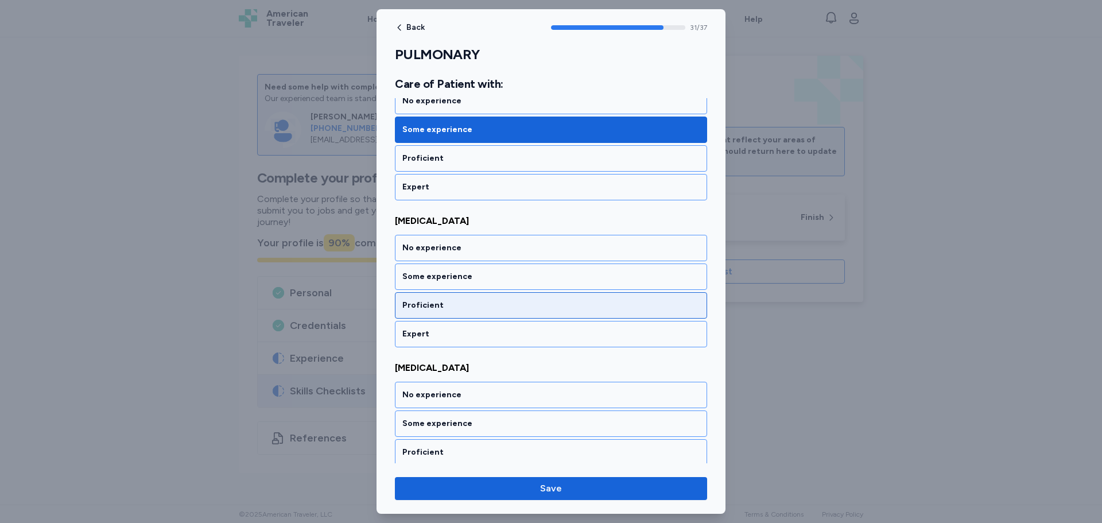
click at [439, 294] on div "Proficient" at bounding box center [551, 305] width 312 height 26
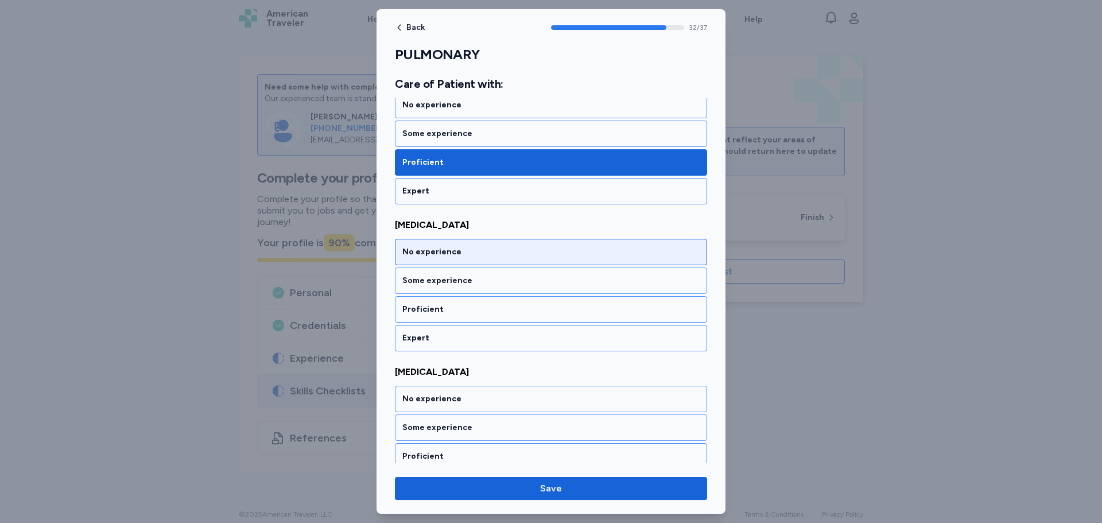
scroll to position [4841, 0]
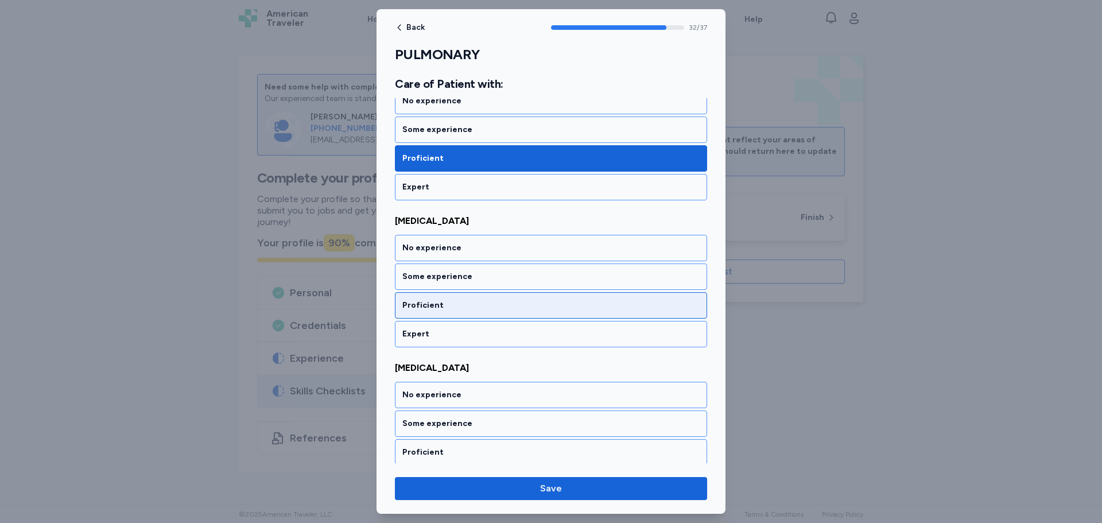
click at [448, 312] on div "Proficient" at bounding box center [551, 305] width 312 height 26
drag, startPoint x: 442, startPoint y: 303, endPoint x: 439, endPoint y: 296, distance: 8.0
click at [442, 301] on div "Proficient" at bounding box center [550, 305] width 297 height 11
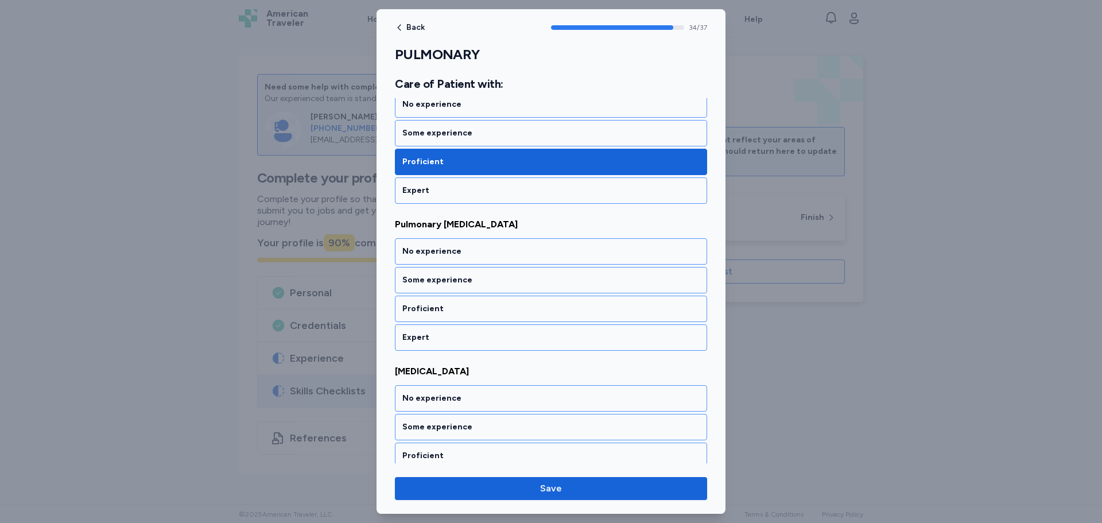
scroll to position [5135, 0]
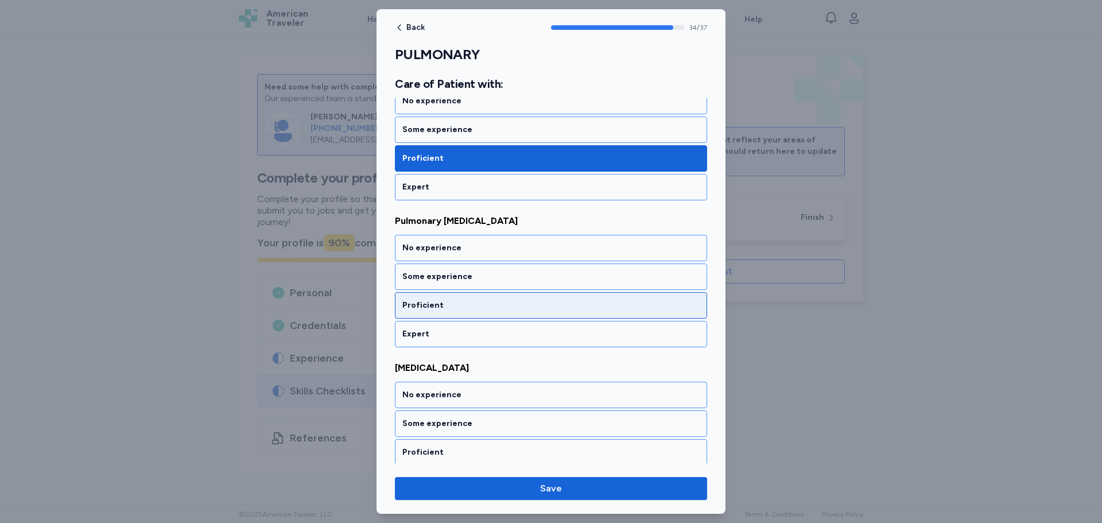
click at [439, 308] on div "Proficient" at bounding box center [550, 305] width 297 height 11
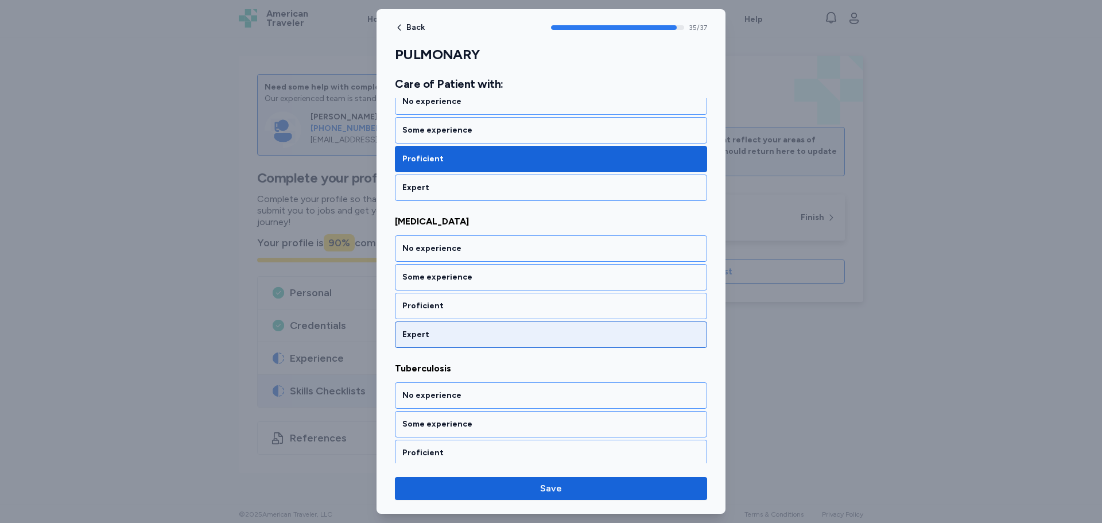
scroll to position [5282, 0]
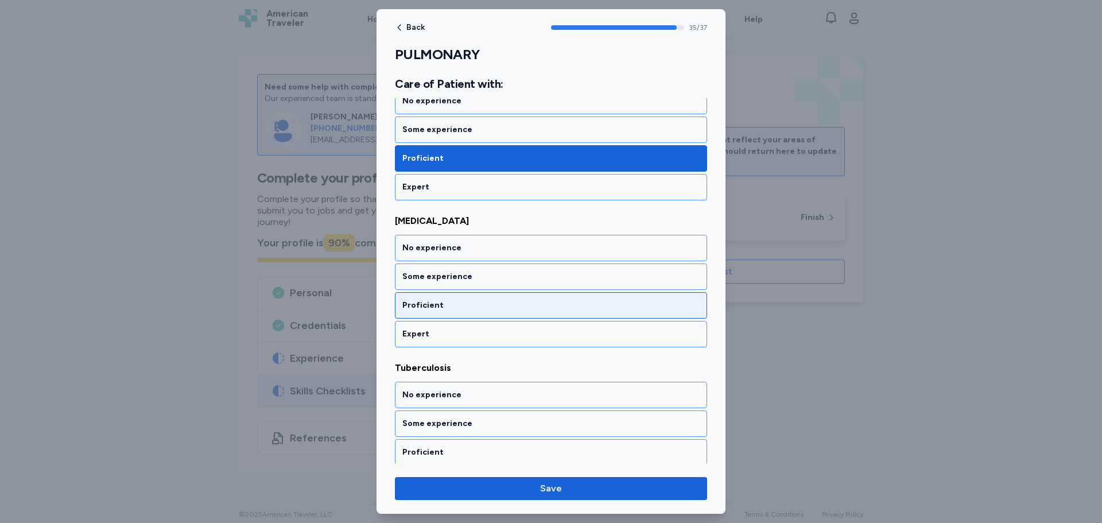
click at [442, 300] on div "Proficient" at bounding box center [550, 305] width 297 height 11
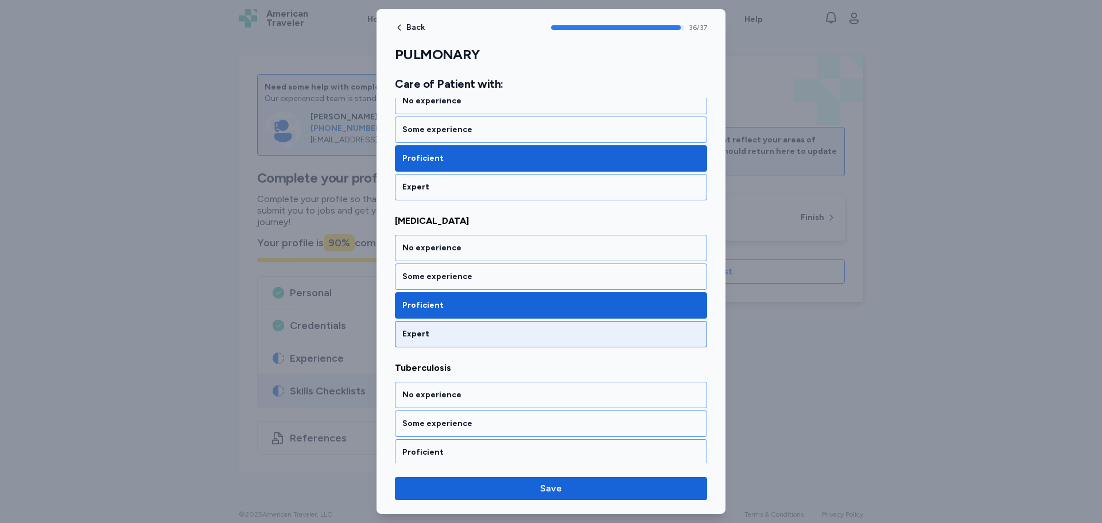
scroll to position [5315, 0]
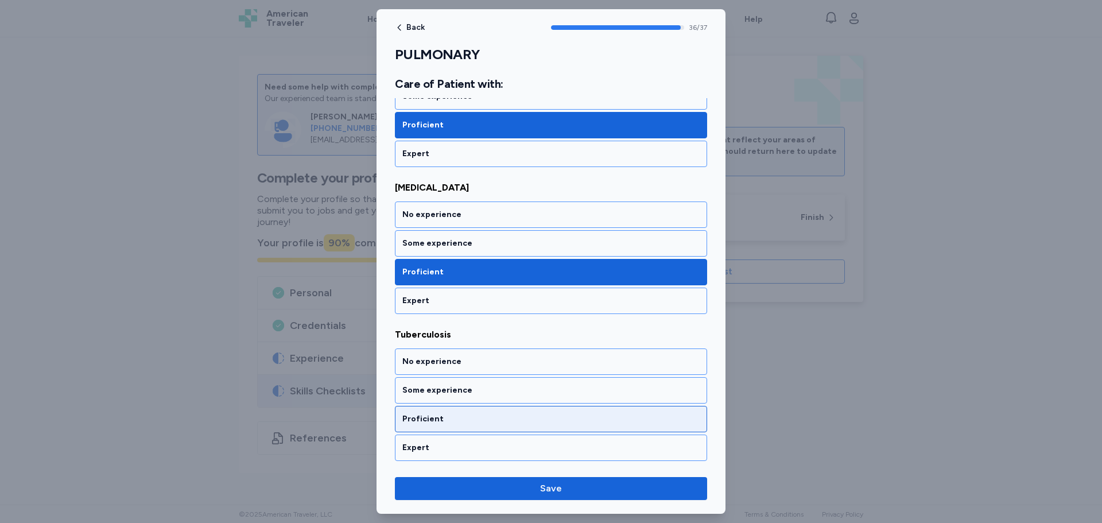
click at [451, 413] on div "Proficient" at bounding box center [550, 418] width 297 height 11
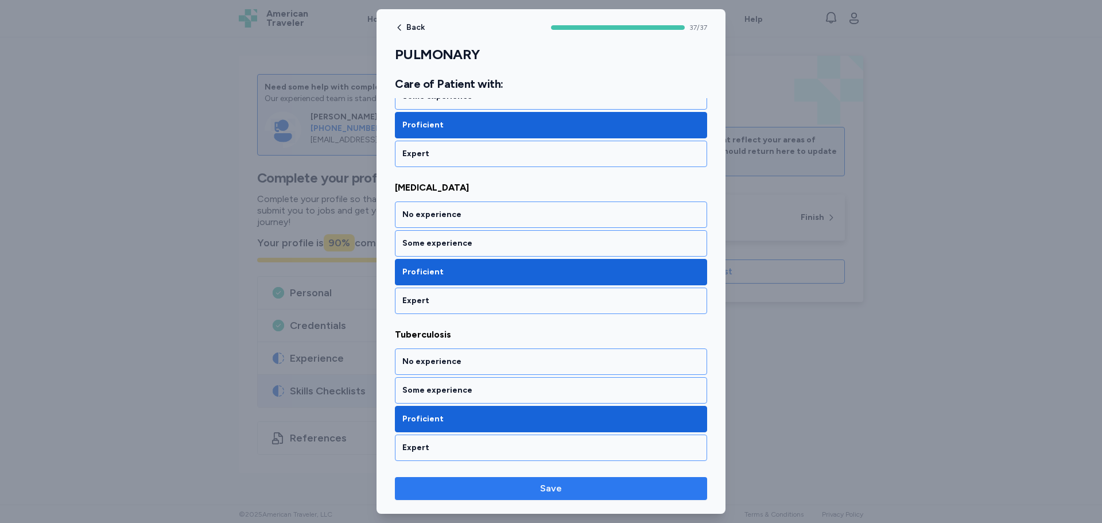
click at [543, 489] on span "Save" at bounding box center [551, 489] width 22 height 14
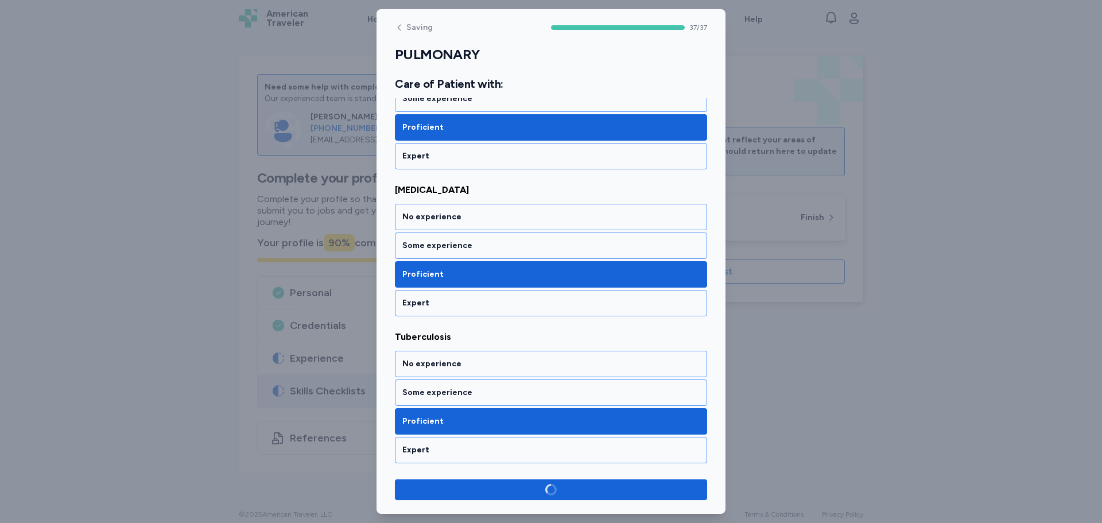
scroll to position [5313, 0]
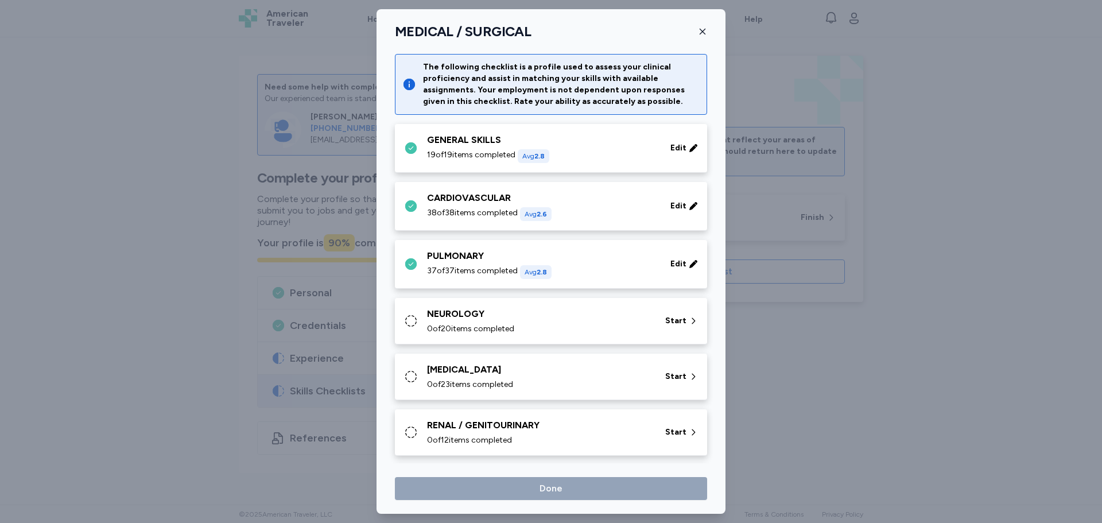
click at [543, 322] on div "NEUROLOGY 0 of 20 items completed" at bounding box center [539, 321] width 224 height 28
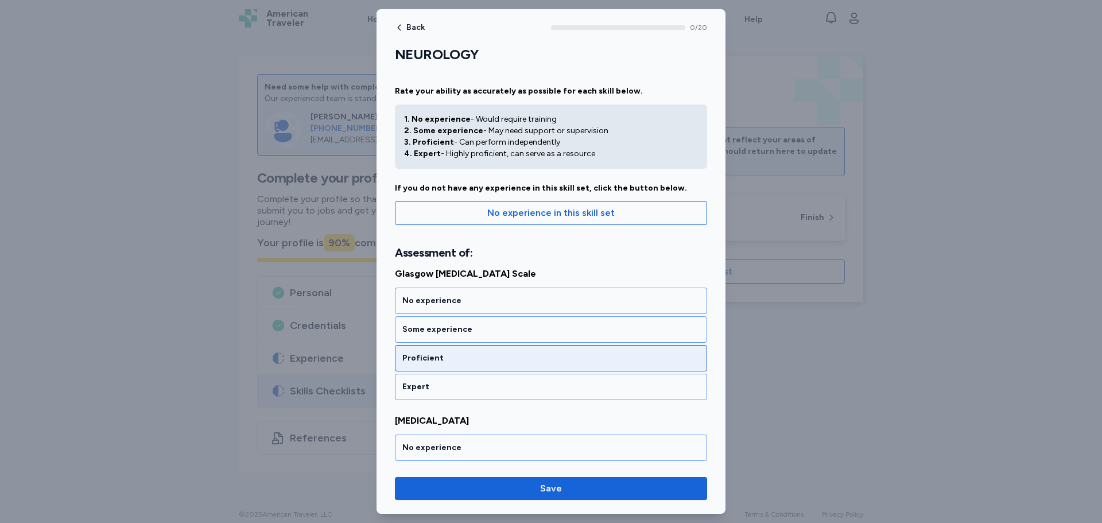
click at [453, 353] on div "Proficient" at bounding box center [550, 358] width 297 height 11
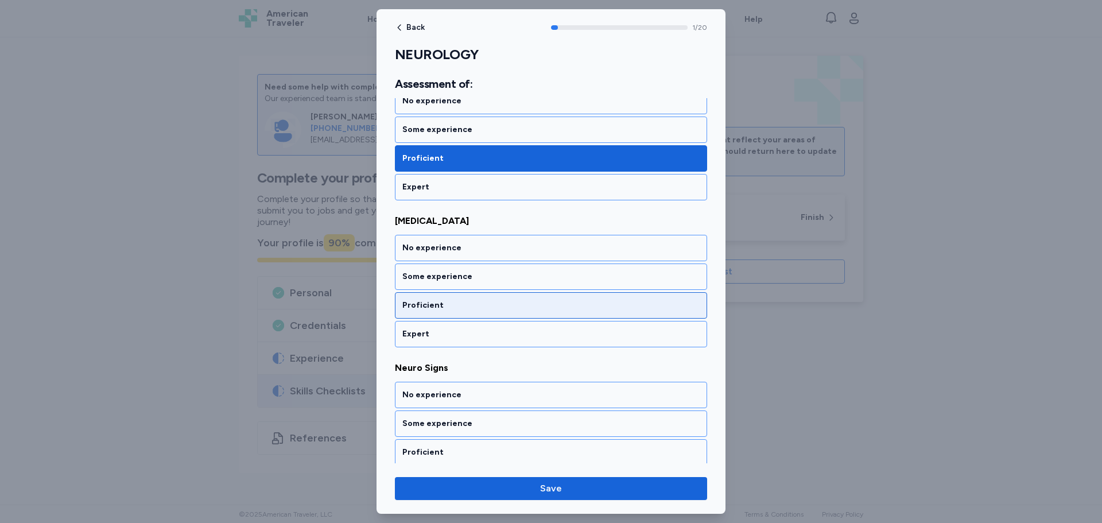
click at [446, 307] on div "Proficient" at bounding box center [550, 305] width 297 height 11
click at [446, 308] on div "Proficient" at bounding box center [550, 305] width 297 height 11
click at [446, 308] on div "Proficient" at bounding box center [551, 305] width 312 height 26
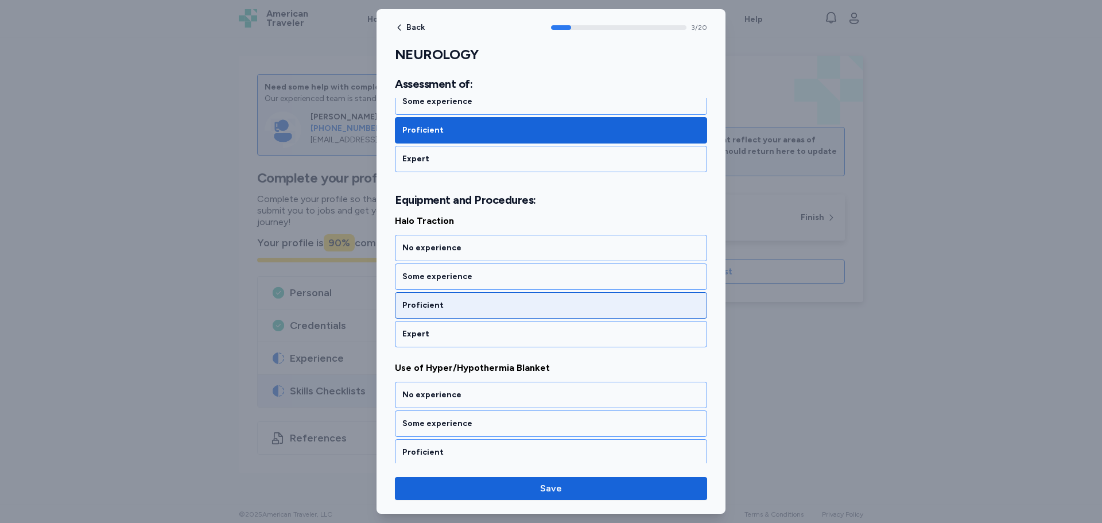
click at [447, 305] on div "Proficient" at bounding box center [550, 305] width 297 height 11
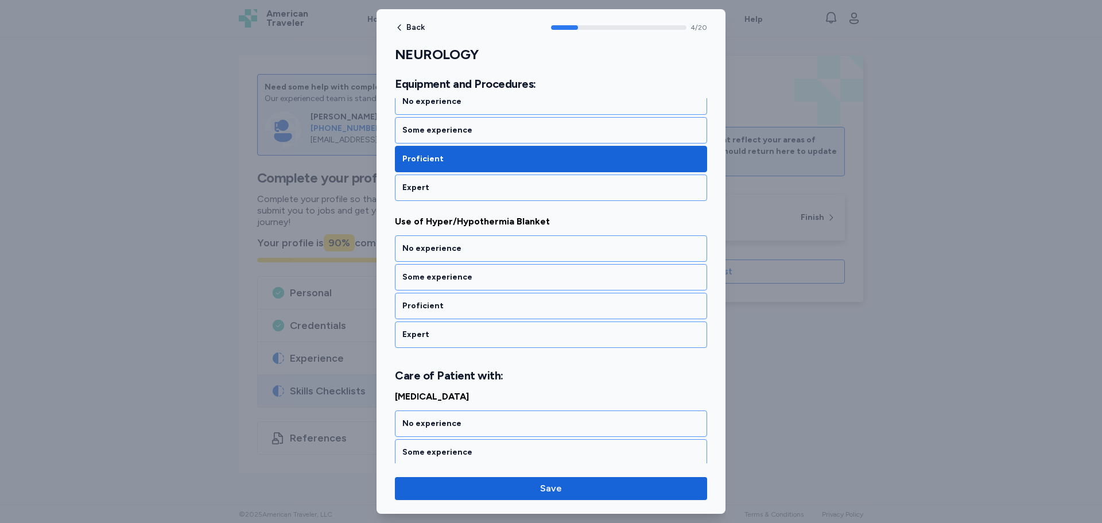
scroll to position [669, 0]
click at [447, 305] on div "Proficient" at bounding box center [550, 305] width 297 height 11
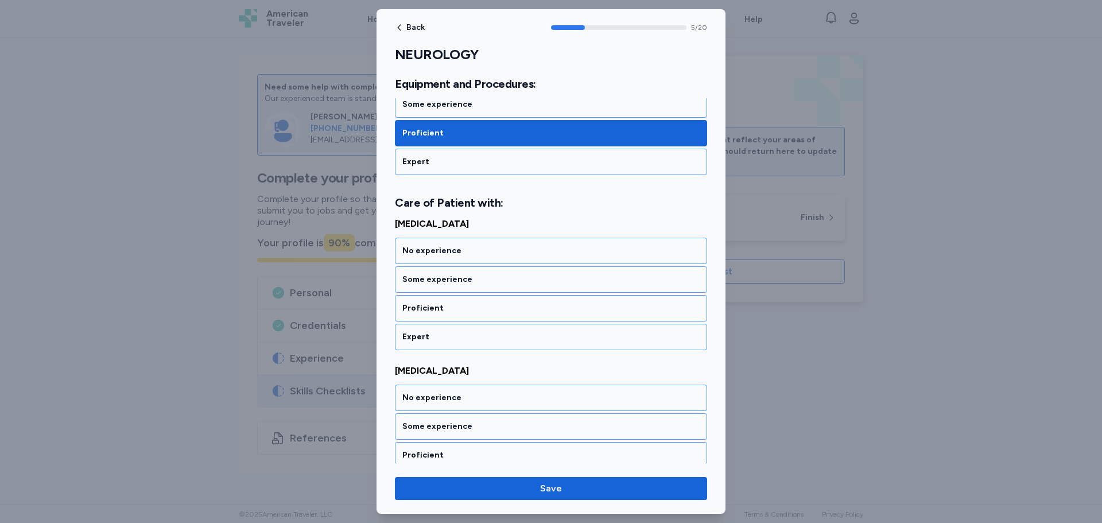
scroll to position [844, 0]
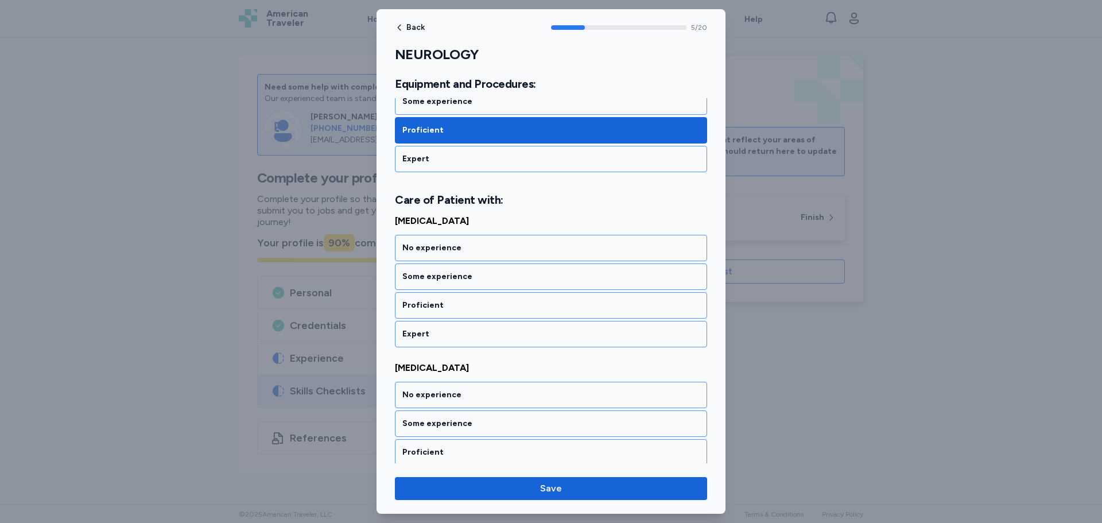
click at [447, 305] on div "Proficient" at bounding box center [550, 305] width 297 height 11
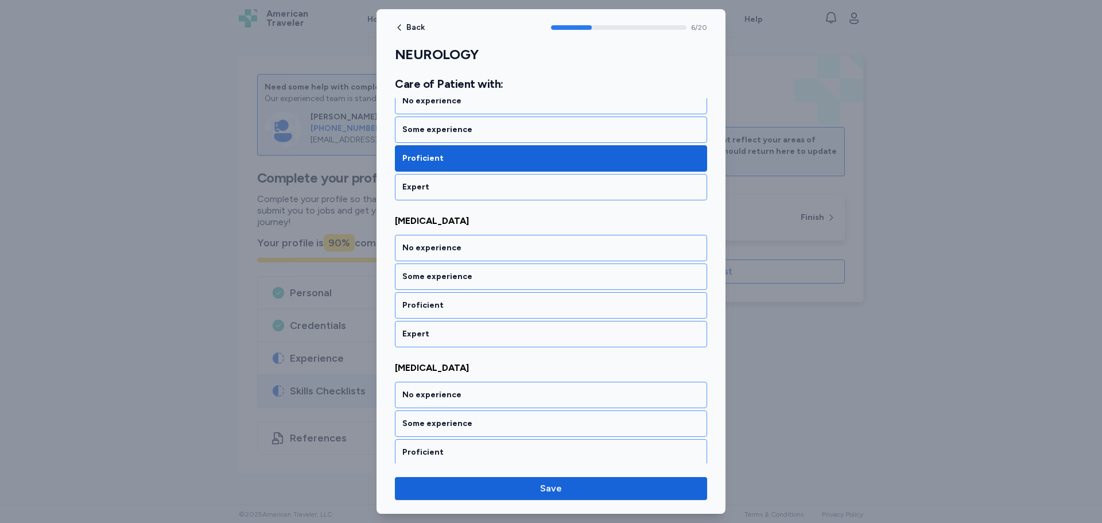
click at [447, 305] on div "Proficient" at bounding box center [550, 305] width 297 height 11
click at [448, 304] on div "Proficient" at bounding box center [550, 305] width 297 height 11
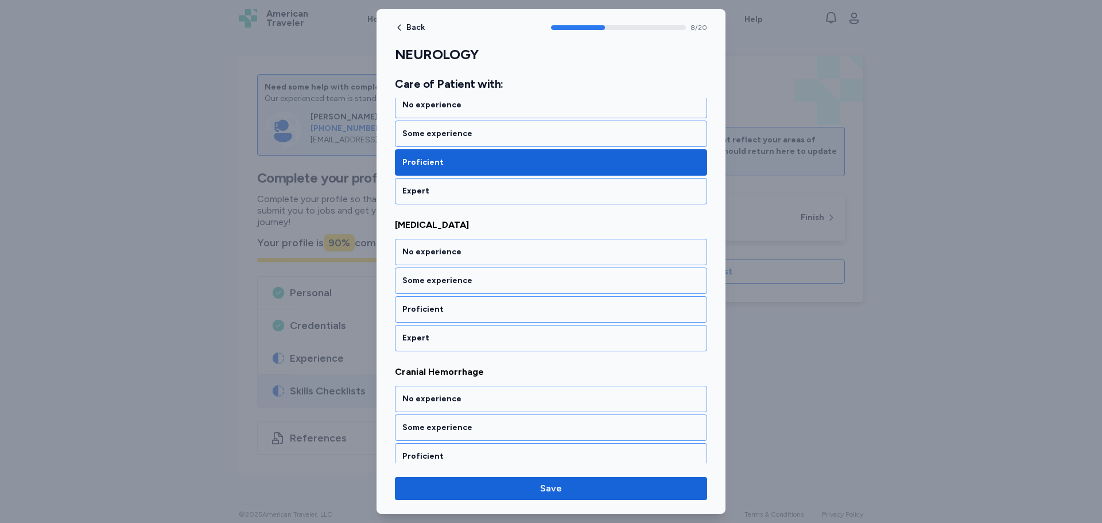
scroll to position [1285, 0]
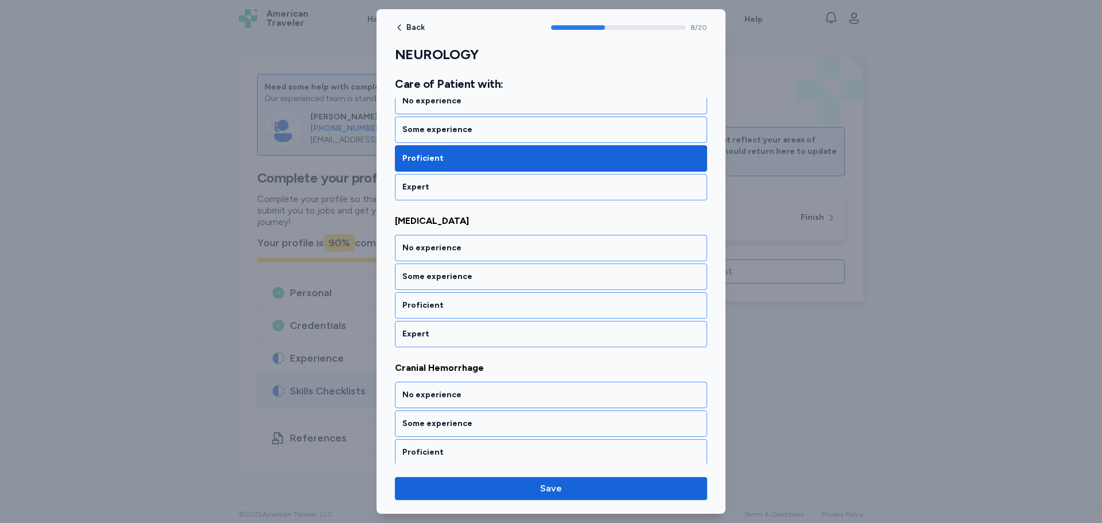
click at [448, 304] on div "Proficient" at bounding box center [550, 305] width 297 height 11
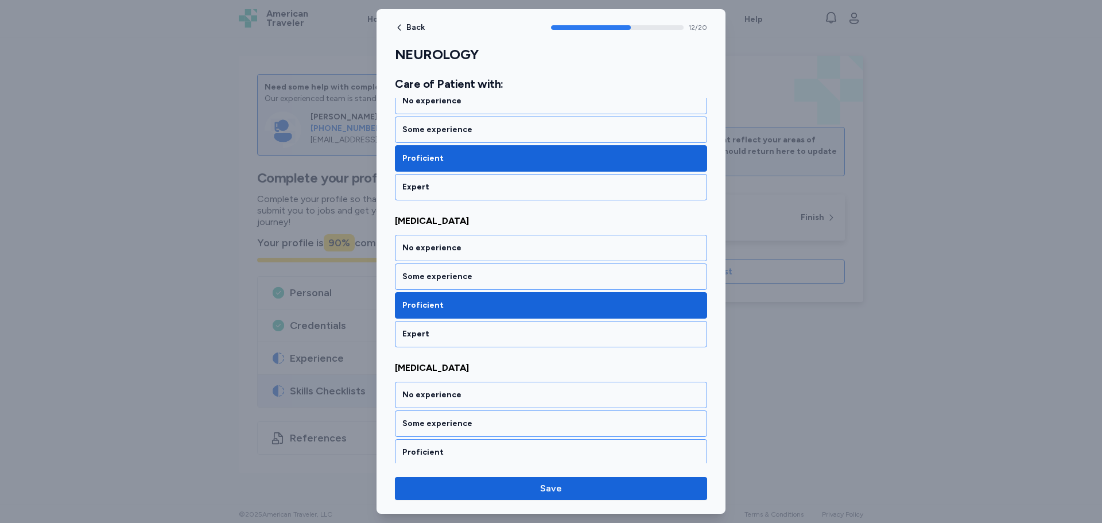
scroll to position [1873, 0]
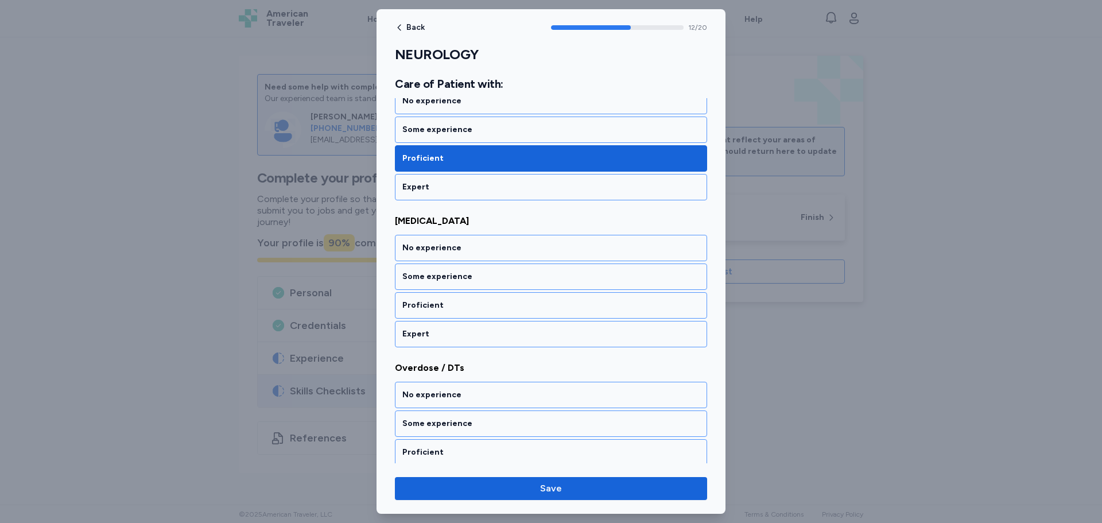
click at [448, 304] on div "Proficient" at bounding box center [550, 305] width 297 height 11
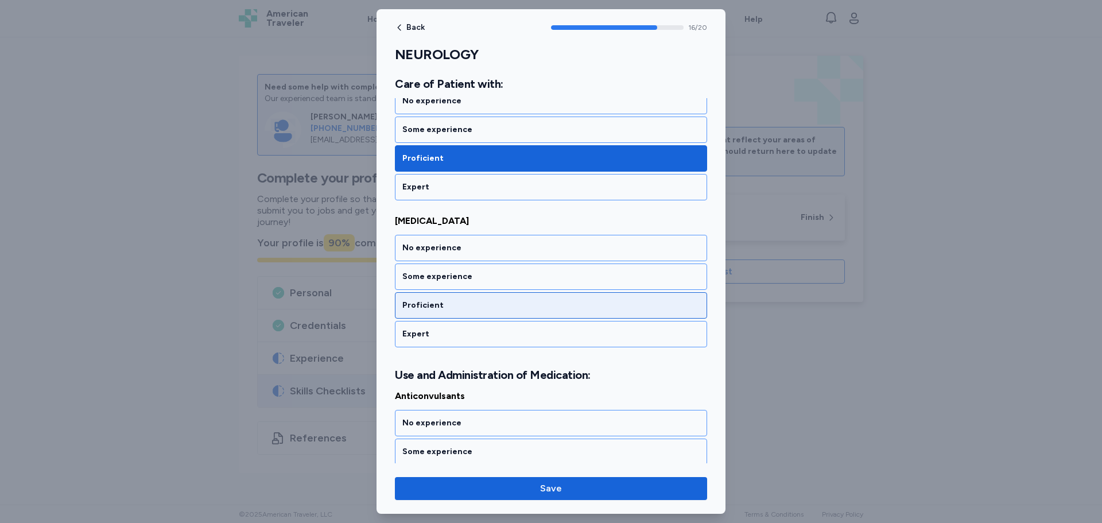
click at [439, 300] on div "Proficient" at bounding box center [550, 305] width 297 height 11
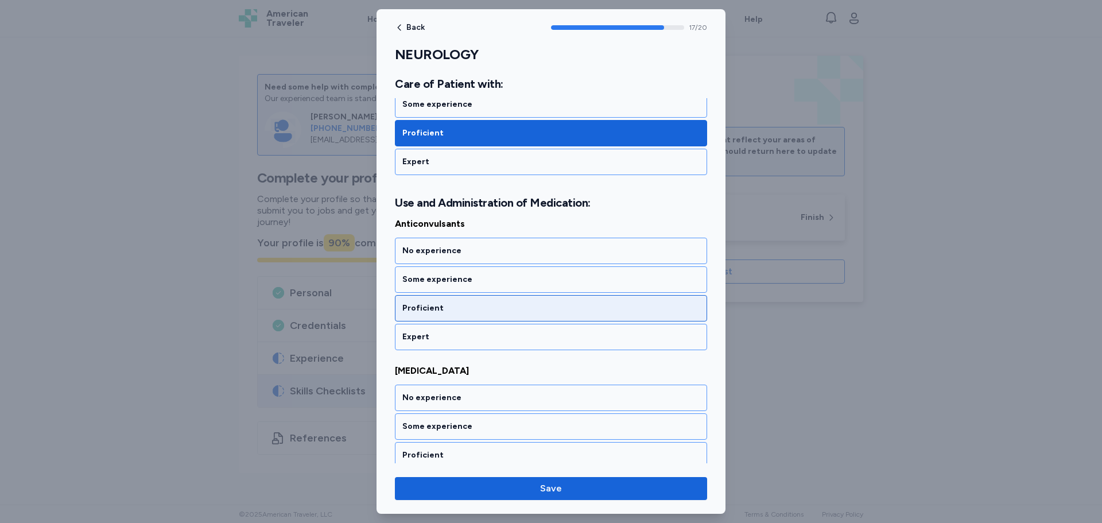
scroll to position [2636, 0]
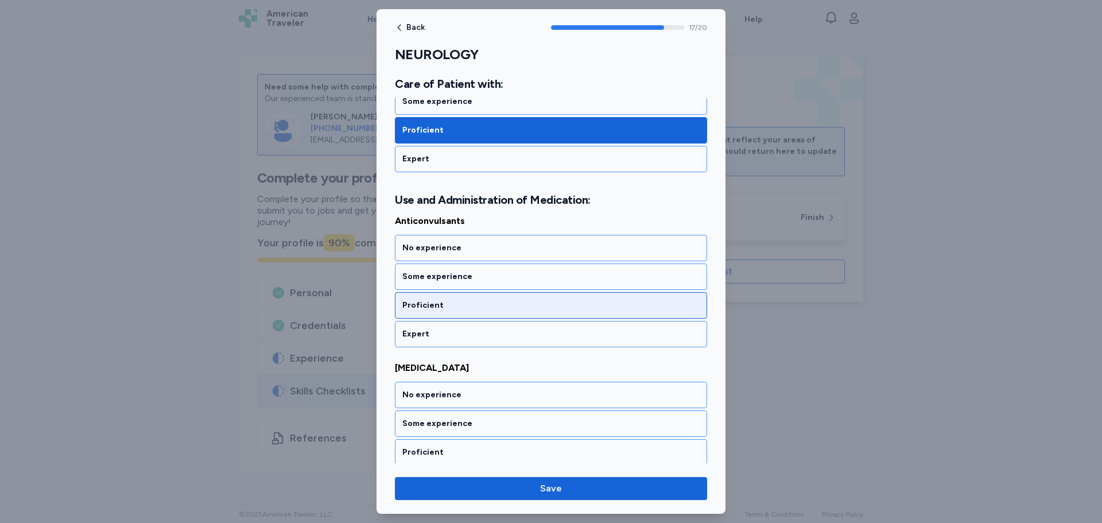
click at [443, 304] on div "Proficient" at bounding box center [550, 305] width 297 height 11
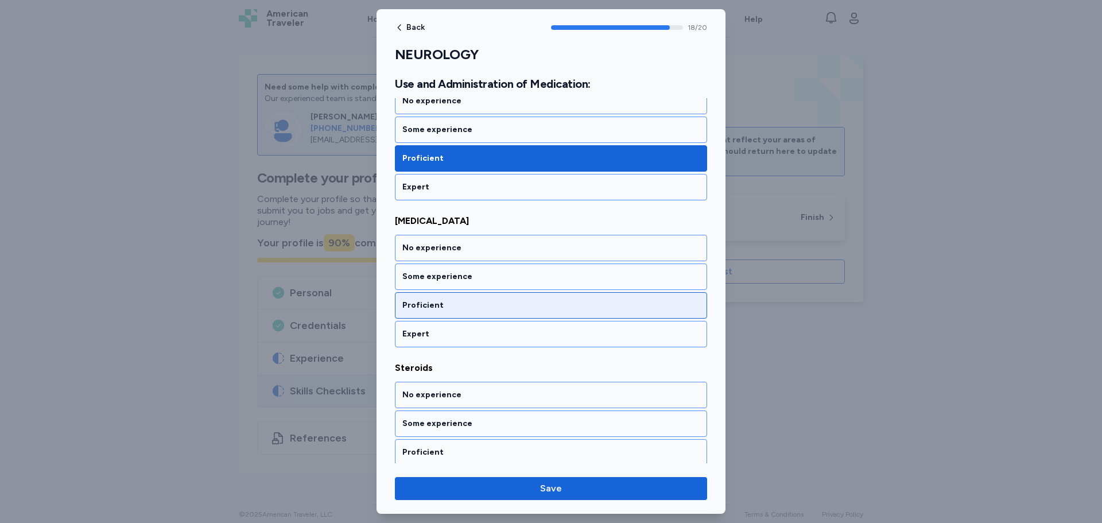
click at [443, 304] on div "Proficient" at bounding box center [550, 305] width 297 height 11
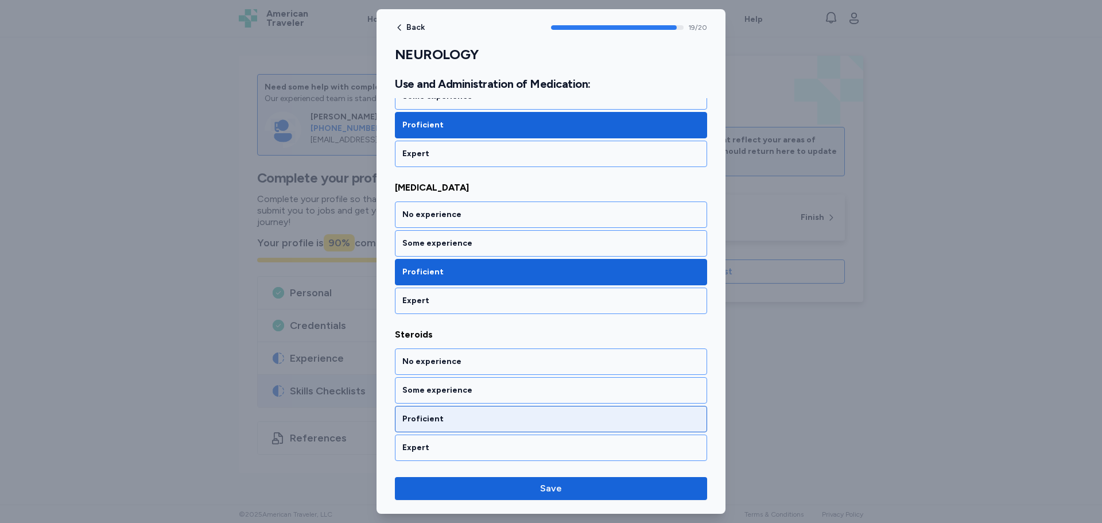
click at [444, 413] on div "Proficient" at bounding box center [551, 419] width 312 height 26
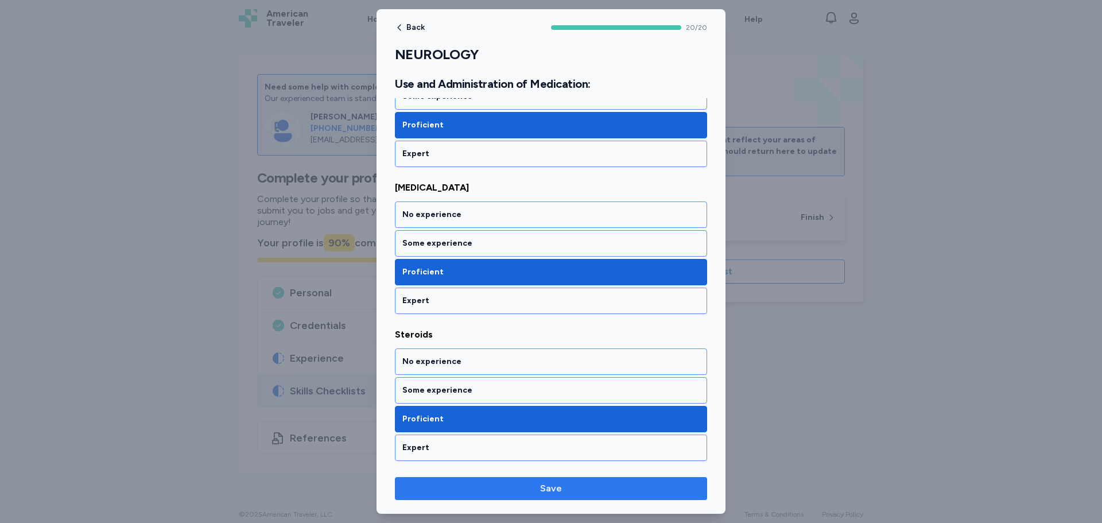
click at [466, 482] on span "Save" at bounding box center [551, 489] width 294 height 14
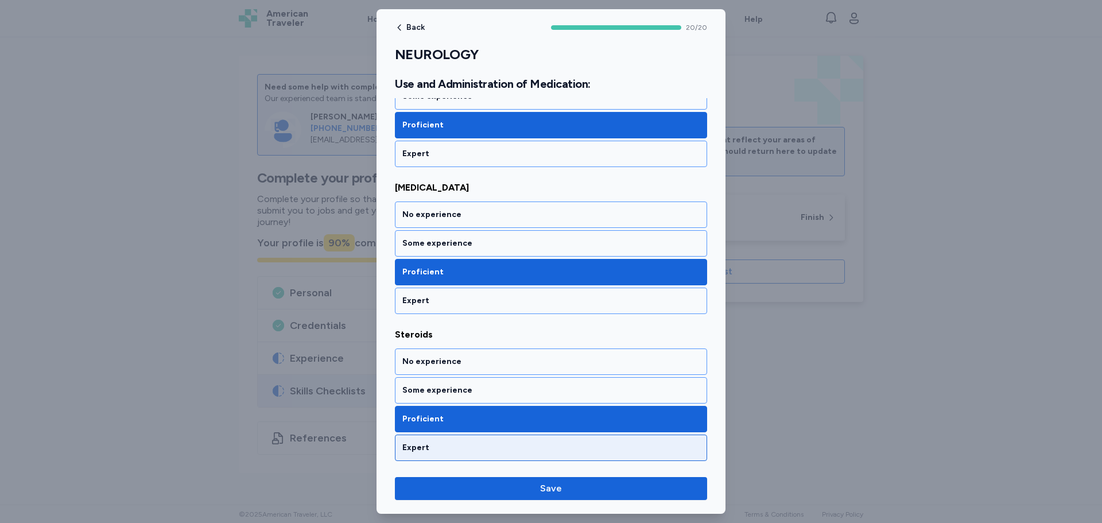
scroll to position [2814, 0]
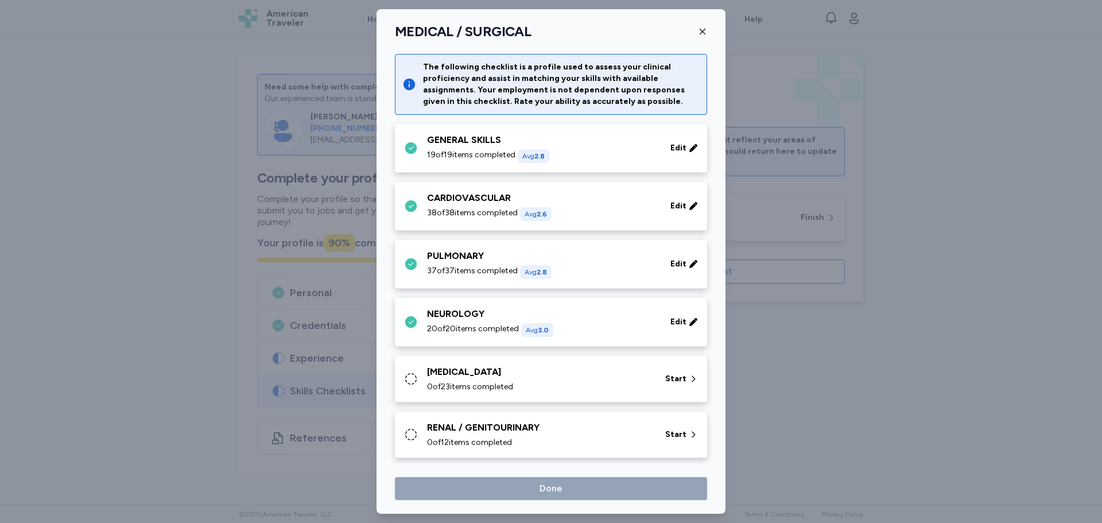
click at [505, 383] on span "0 of 23 items completed" at bounding box center [470, 386] width 86 height 11
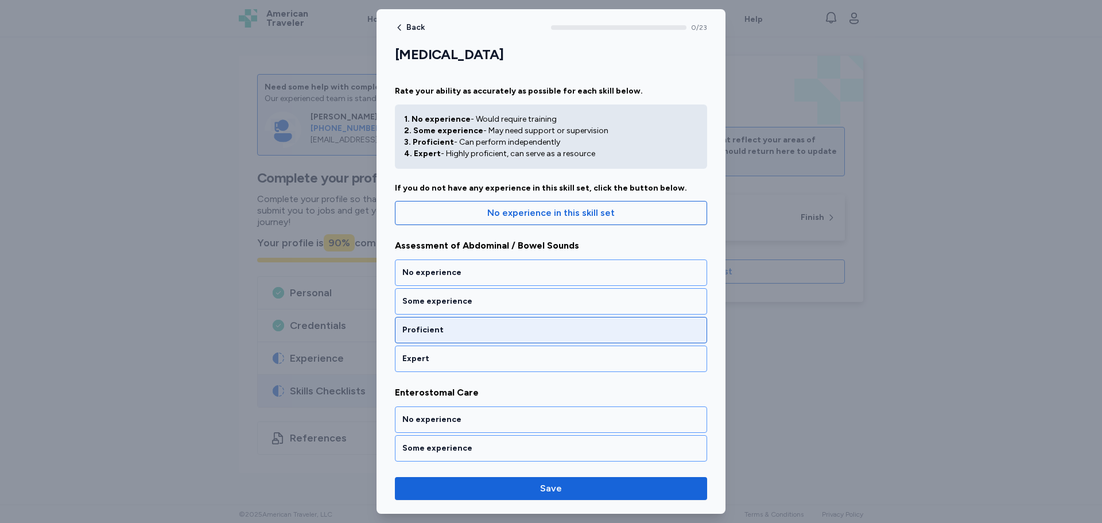
click at [452, 330] on div "Proficient" at bounding box center [550, 329] width 297 height 11
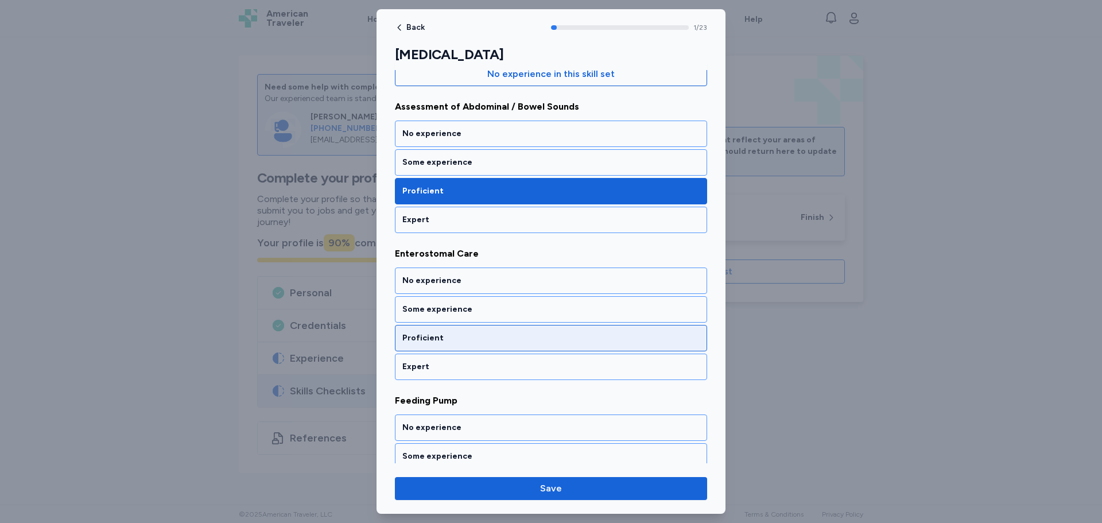
scroll to position [186, 0]
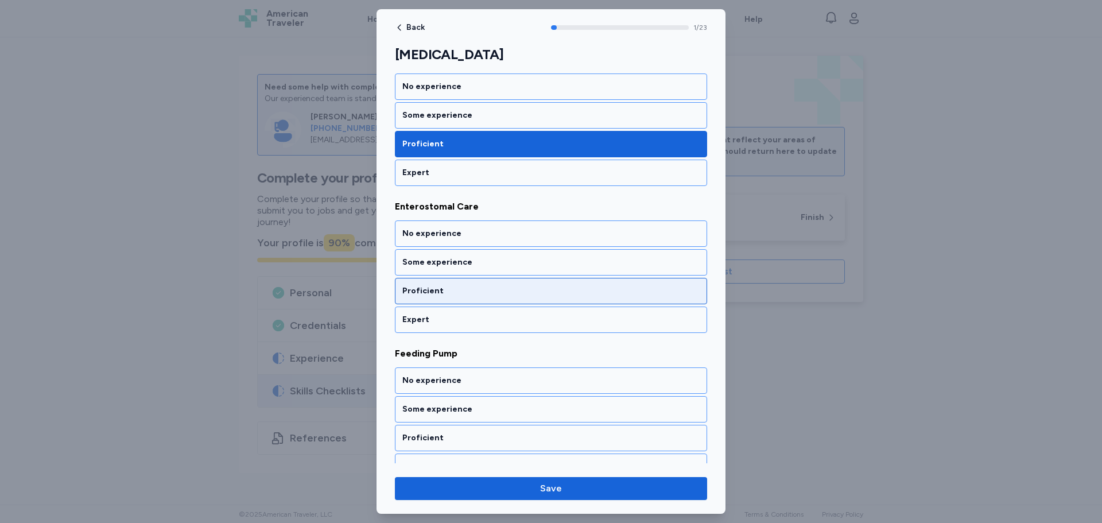
click at [447, 282] on div "Proficient" at bounding box center [551, 291] width 312 height 26
click at [451, 289] on div "Proficient" at bounding box center [550, 290] width 297 height 11
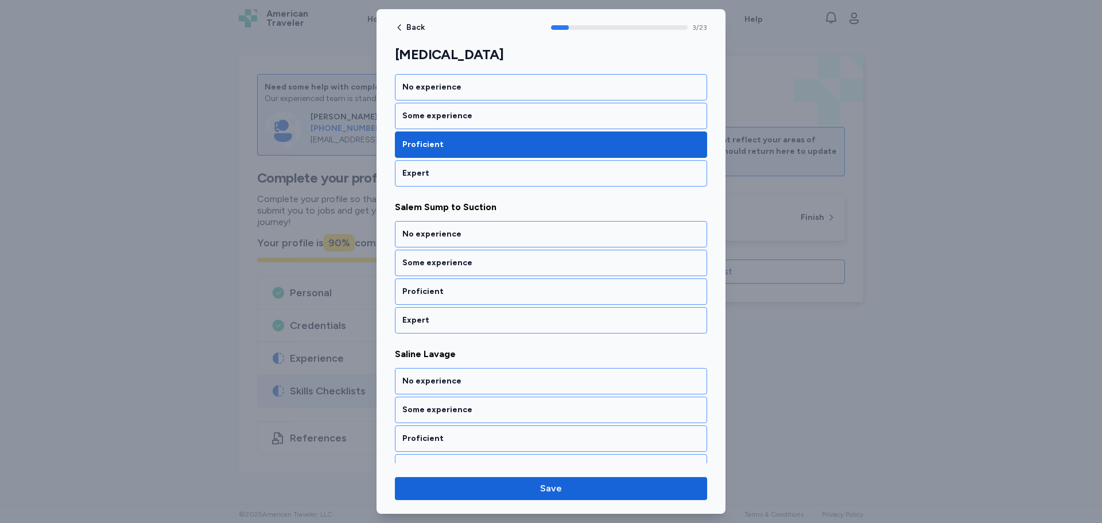
scroll to position [480, 0]
click at [451, 287] on div "Proficient" at bounding box center [550, 290] width 297 height 11
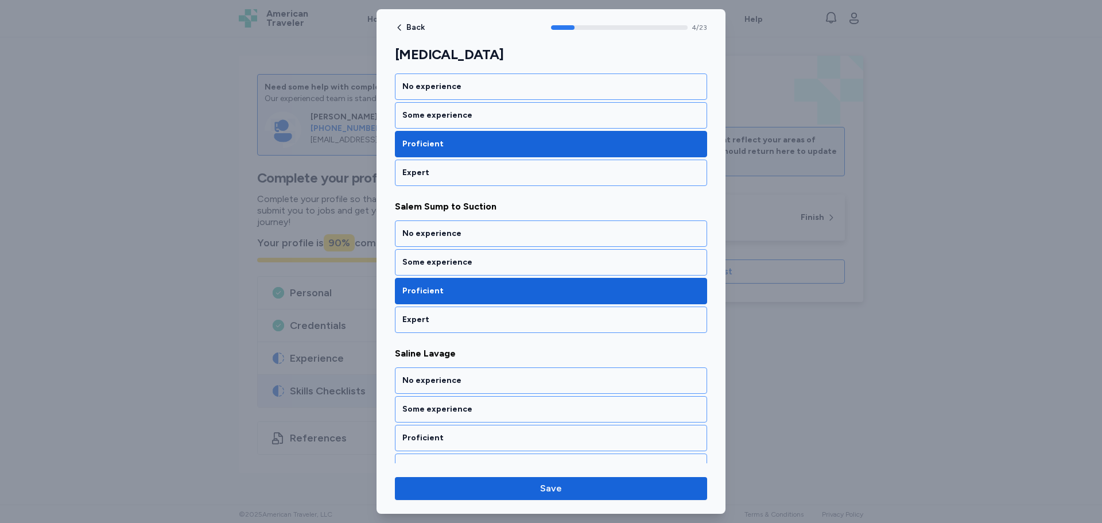
click at [451, 287] on div "No experience Some experience Proficient Expert" at bounding box center [551, 276] width 312 height 113
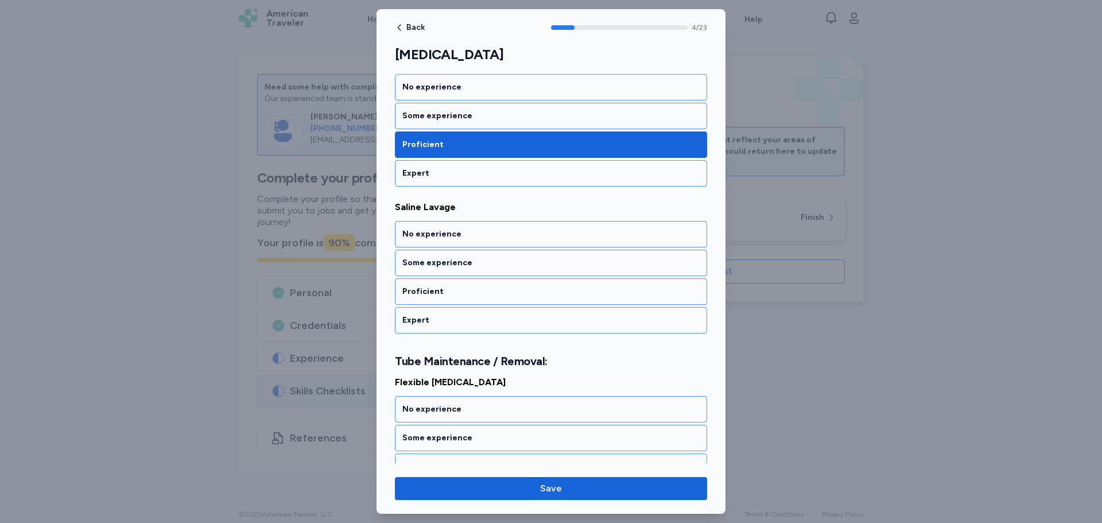
scroll to position [627, 0]
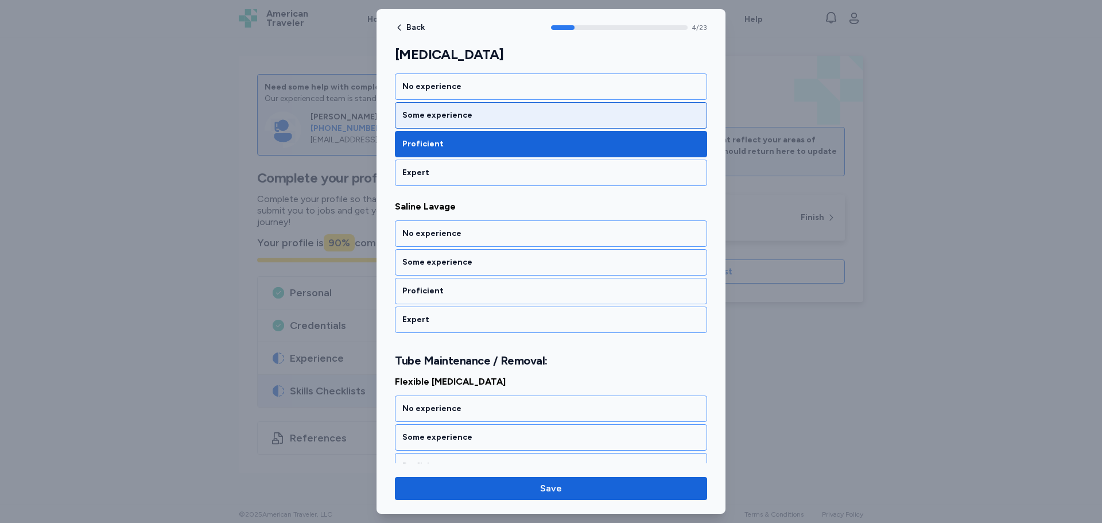
click at [445, 117] on div "Some experience" at bounding box center [550, 115] width 297 height 11
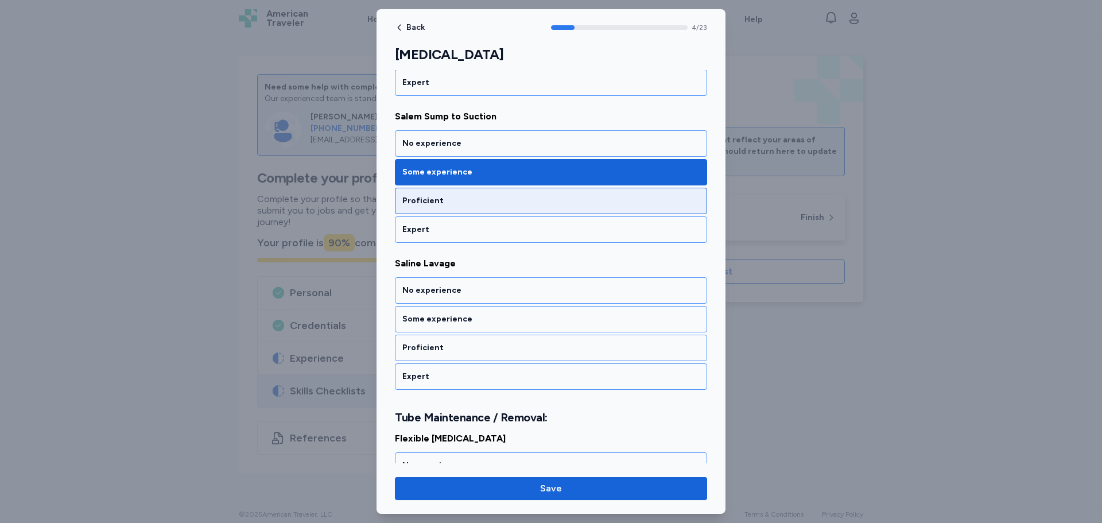
scroll to position [570, 0]
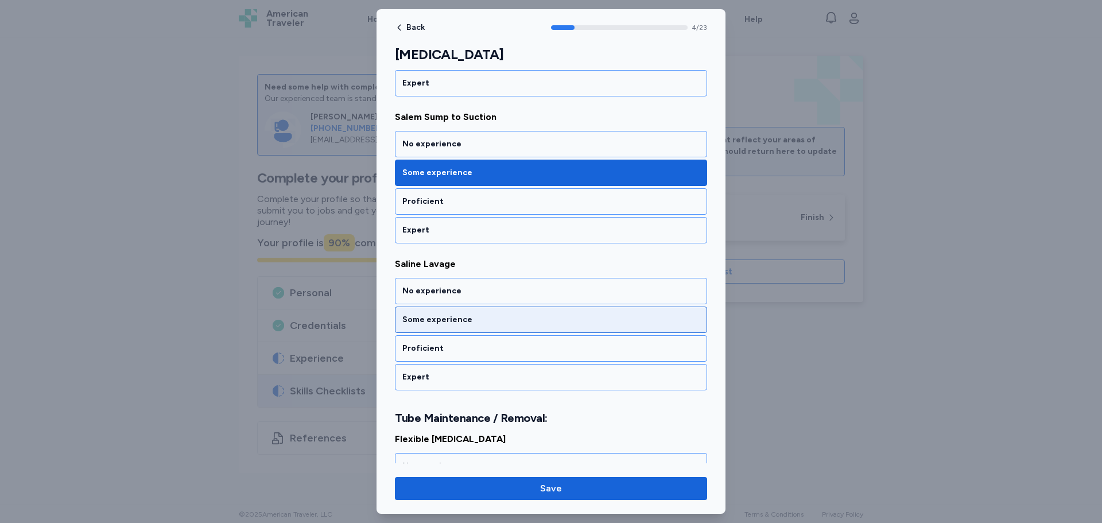
click at [448, 315] on div "Some experience" at bounding box center [550, 319] width 297 height 11
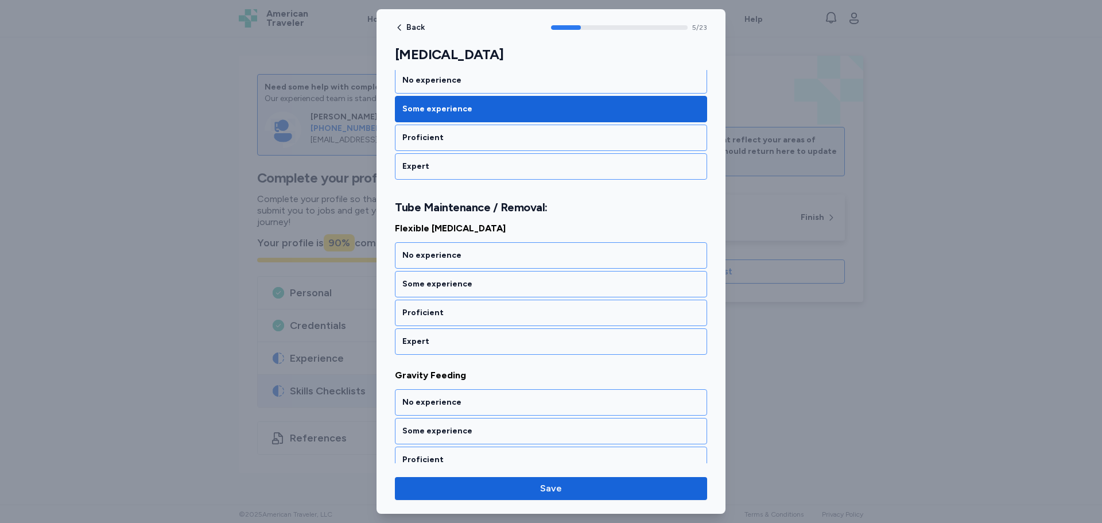
scroll to position [788, 0]
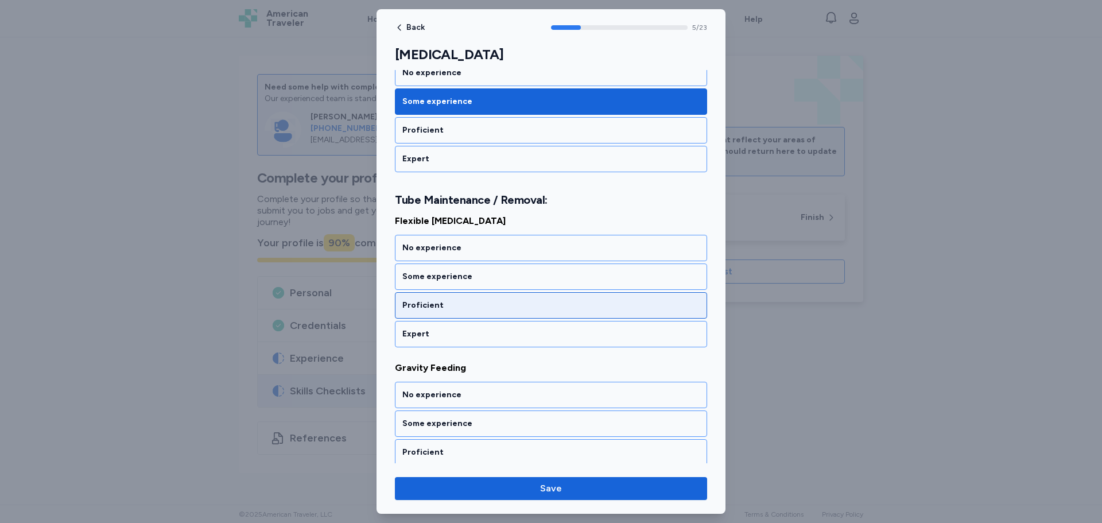
click at [429, 297] on div "Proficient" at bounding box center [551, 305] width 312 height 26
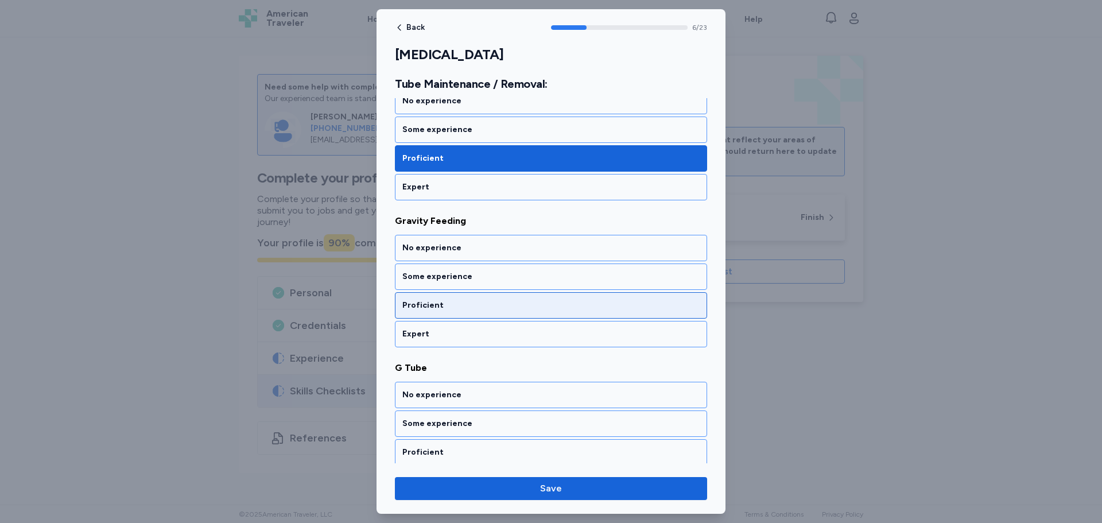
click at [435, 301] on div "Proficient" at bounding box center [550, 305] width 297 height 11
click at [436, 311] on div "Proficient" at bounding box center [550, 305] width 297 height 11
click at [458, 312] on div "Proficient" at bounding box center [551, 305] width 312 height 26
click at [459, 304] on div "Proficient" at bounding box center [550, 305] width 297 height 11
click at [460, 308] on div "Proficient" at bounding box center [550, 305] width 297 height 11
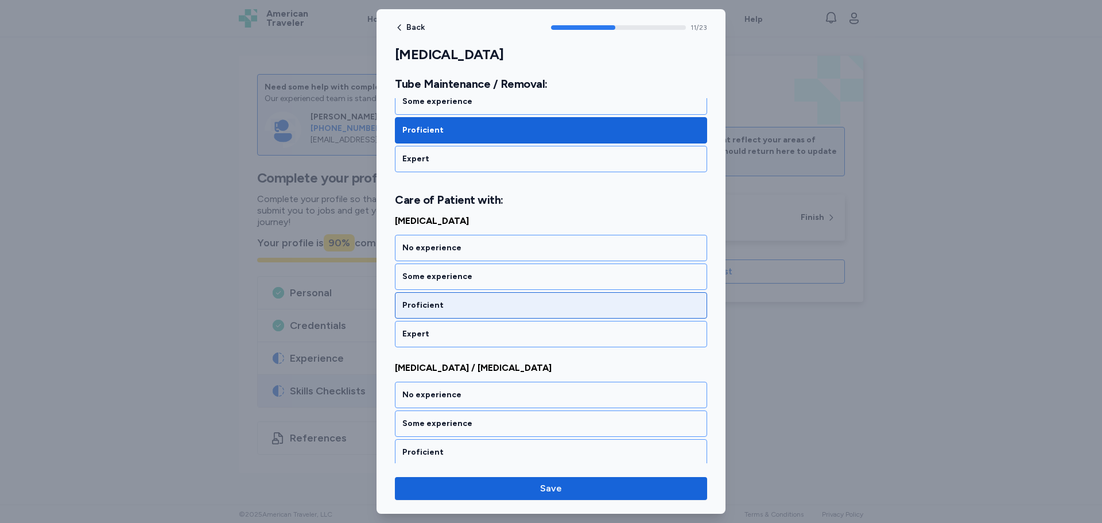
click at [460, 309] on div "Proficient" at bounding box center [550, 305] width 297 height 11
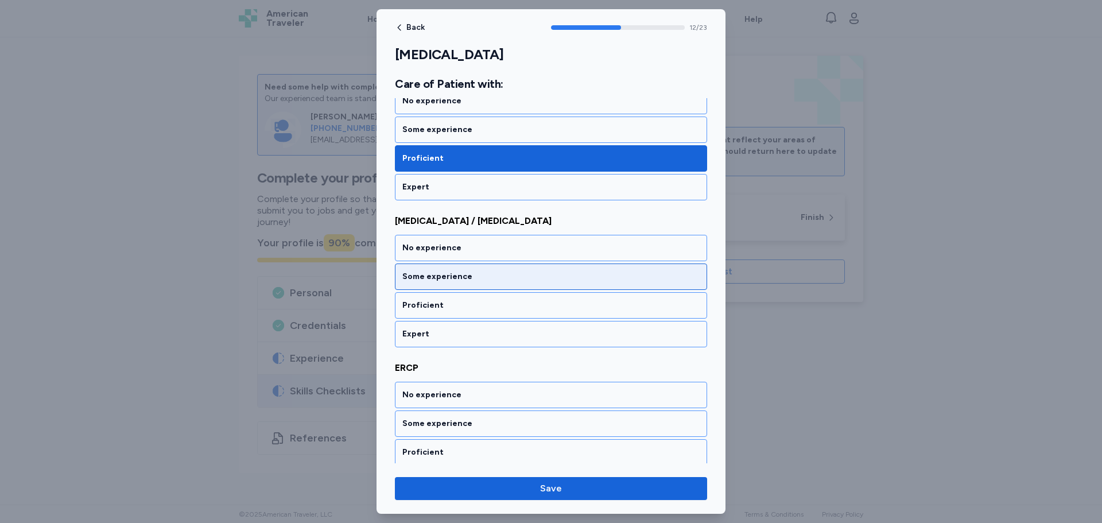
click at [460, 309] on div "Proficient" at bounding box center [550, 305] width 297 height 11
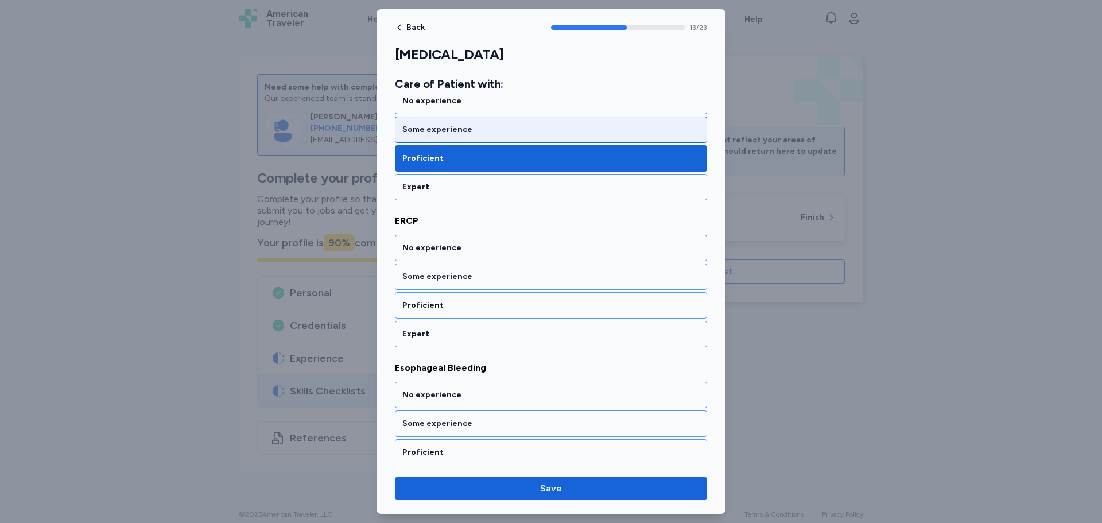
click at [460, 309] on div "Proficient" at bounding box center [550, 305] width 297 height 11
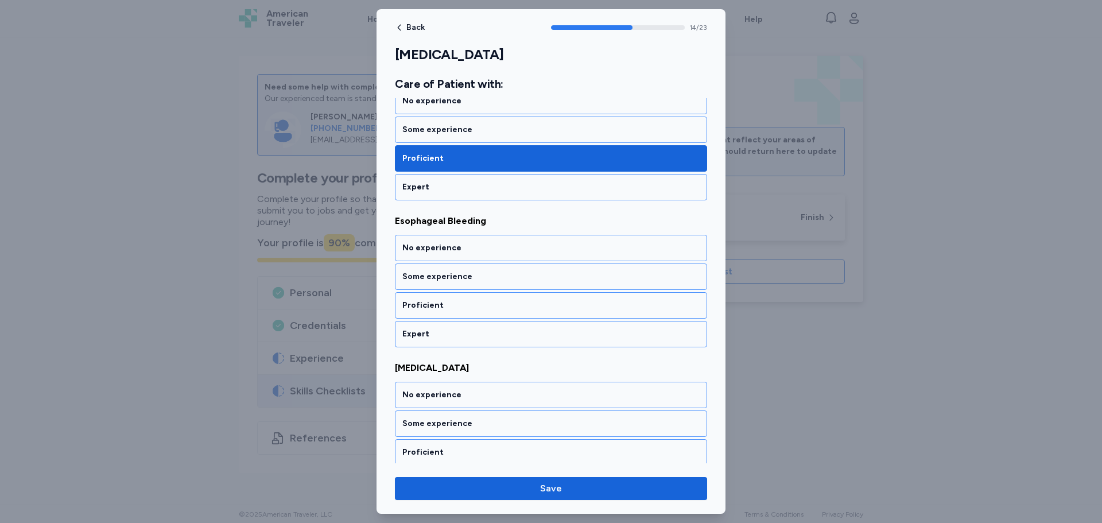
click at [460, 309] on div "Proficient" at bounding box center [550, 305] width 297 height 11
click at [461, 307] on div "Proficient" at bounding box center [550, 305] width 297 height 11
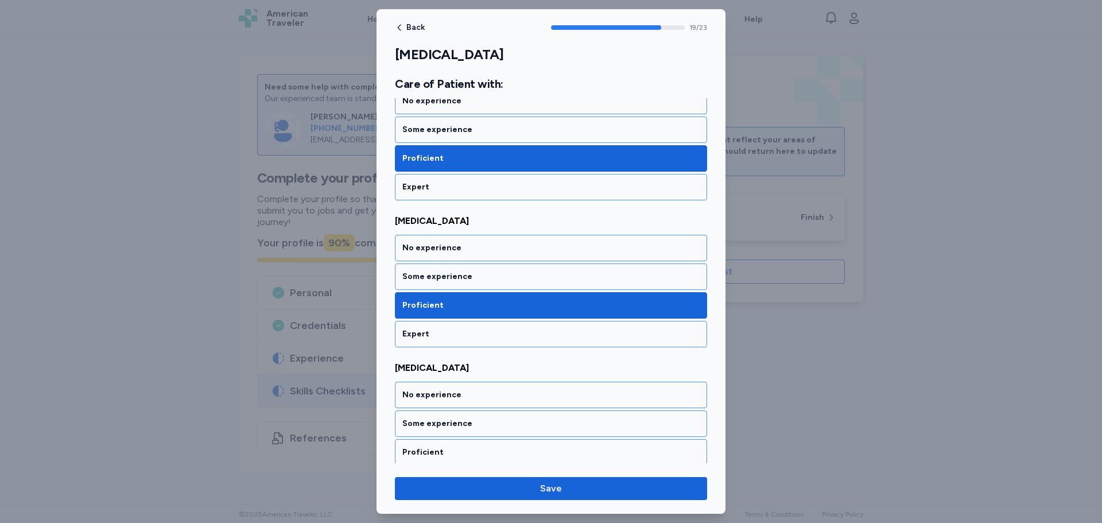
click at [461, 307] on div "No experience Some experience Proficient Expert" at bounding box center [551, 291] width 312 height 113
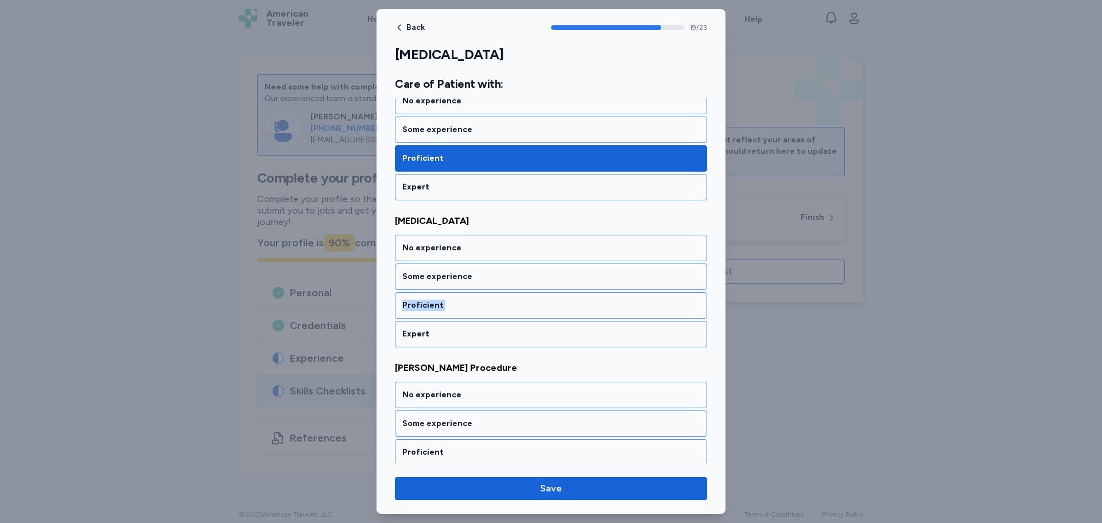
click at [461, 307] on div "Proficient" at bounding box center [550, 305] width 297 height 11
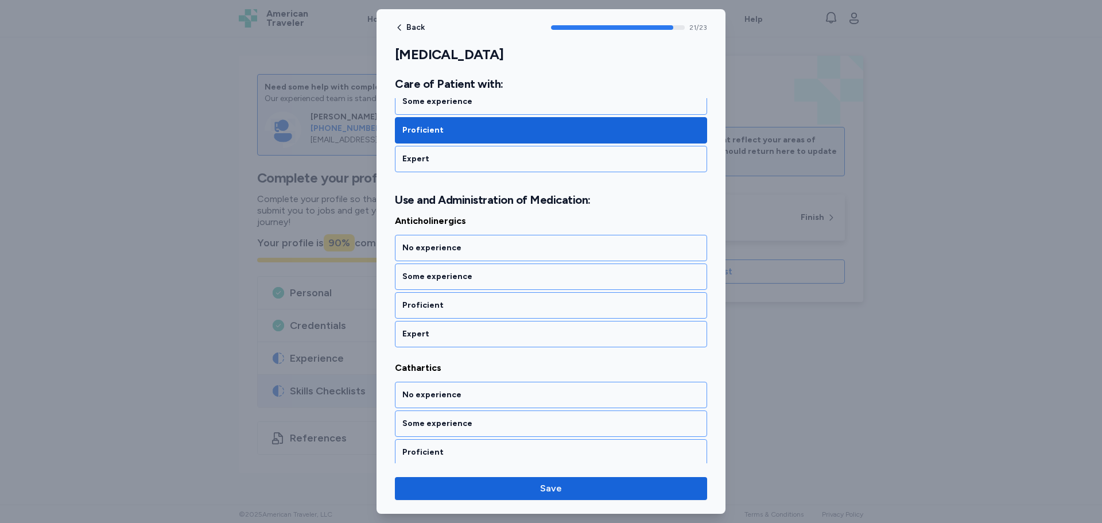
click at [461, 307] on div "Proficient" at bounding box center [550, 305] width 297 height 11
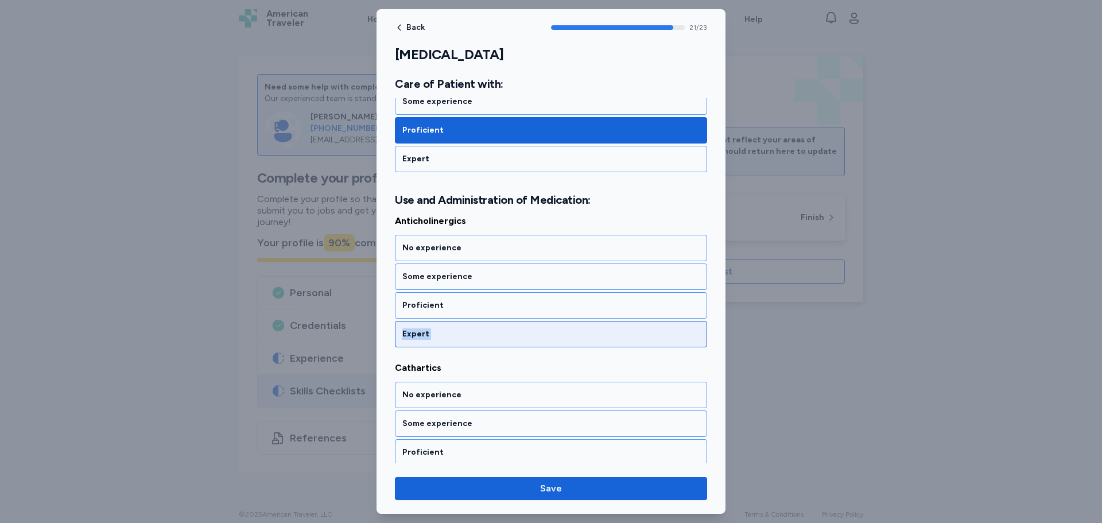
click at [461, 321] on div "Expert" at bounding box center [551, 334] width 312 height 26
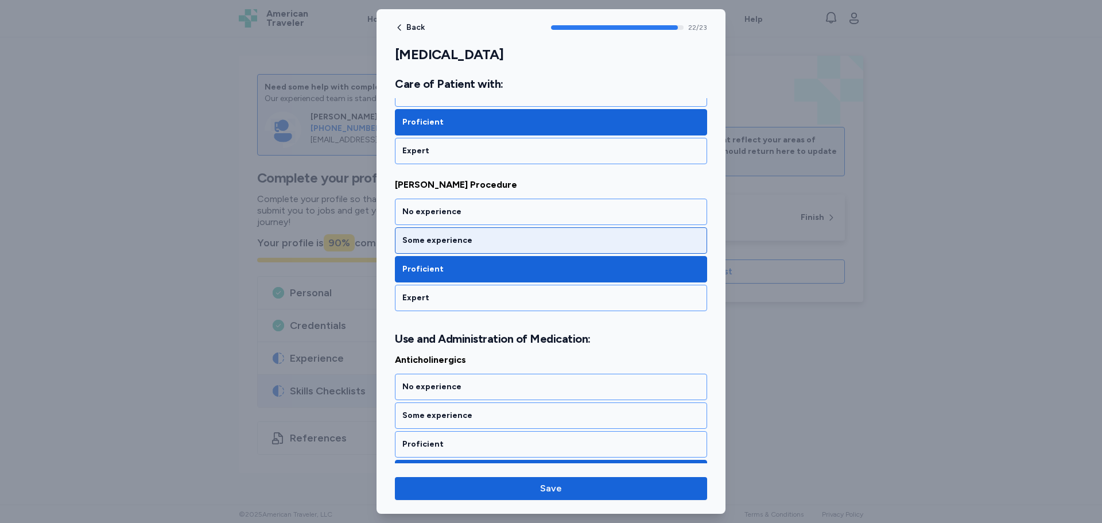
click at [435, 240] on div "Some experience" at bounding box center [550, 240] width 297 height 11
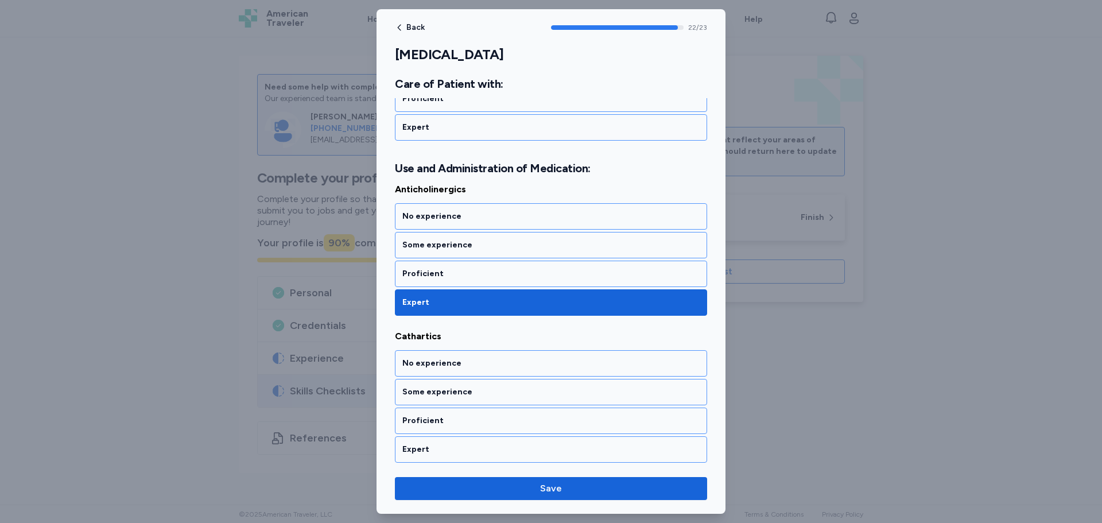
scroll to position [3229, 0]
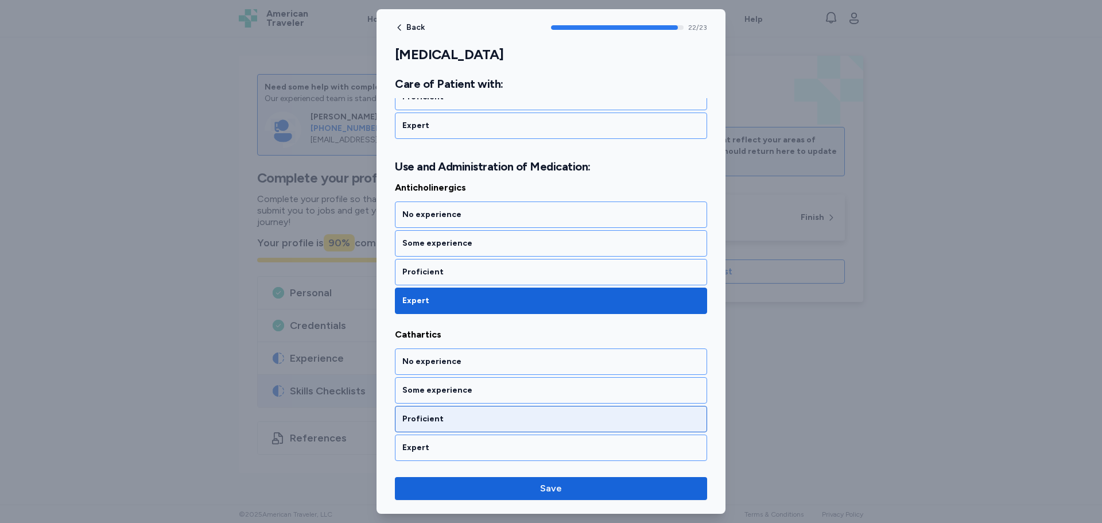
click at [437, 417] on div "Proficient" at bounding box center [550, 418] width 297 height 11
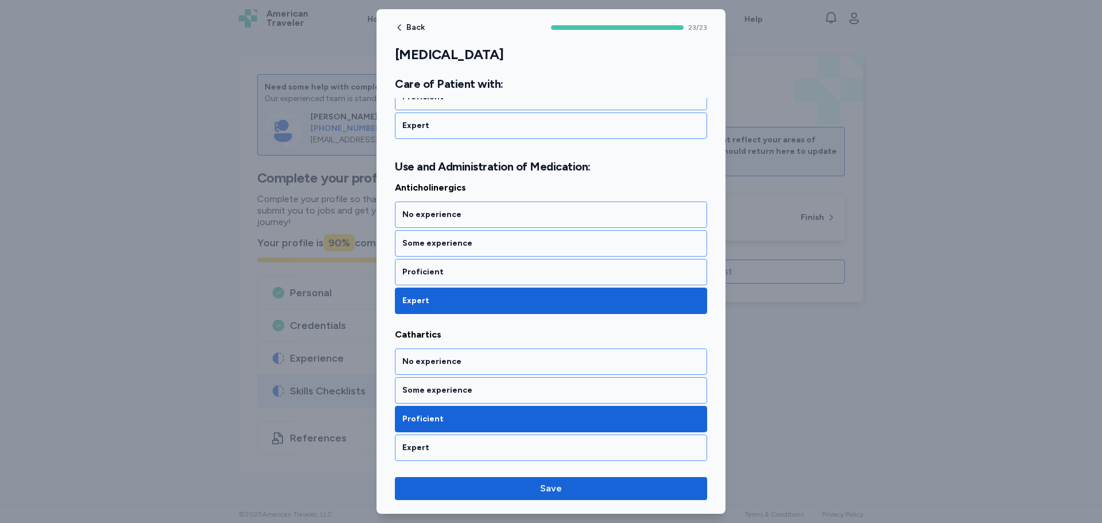
click at [509, 502] on div "Back 23 / 23 GASTROINTESTINAL Rate your ability as accurately as possible for e…" at bounding box center [551, 261] width 349 height 505
click at [510, 500] on button "Save" at bounding box center [551, 488] width 312 height 23
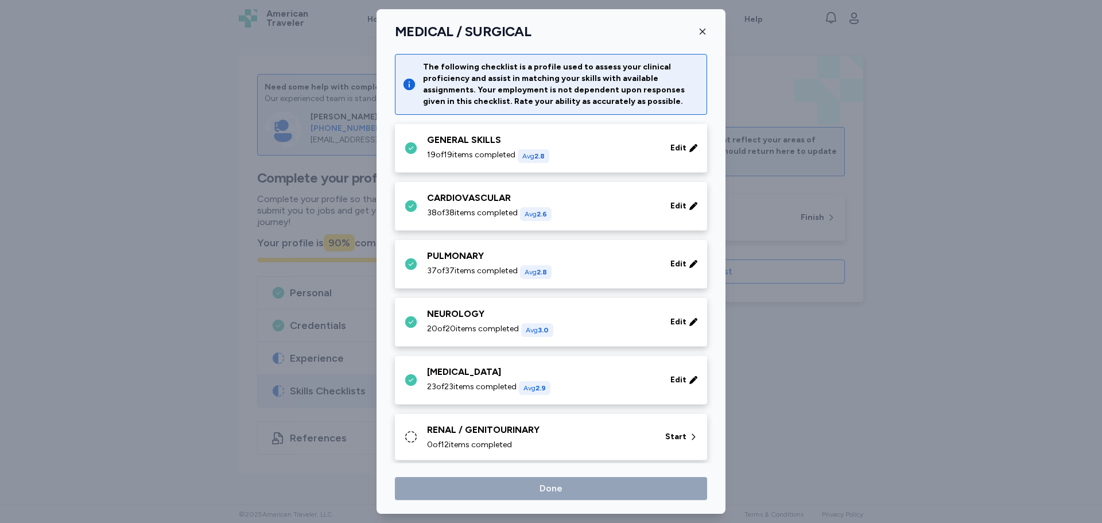
click at [491, 431] on div "RENAL / GENITOURINARY" at bounding box center [539, 430] width 224 height 14
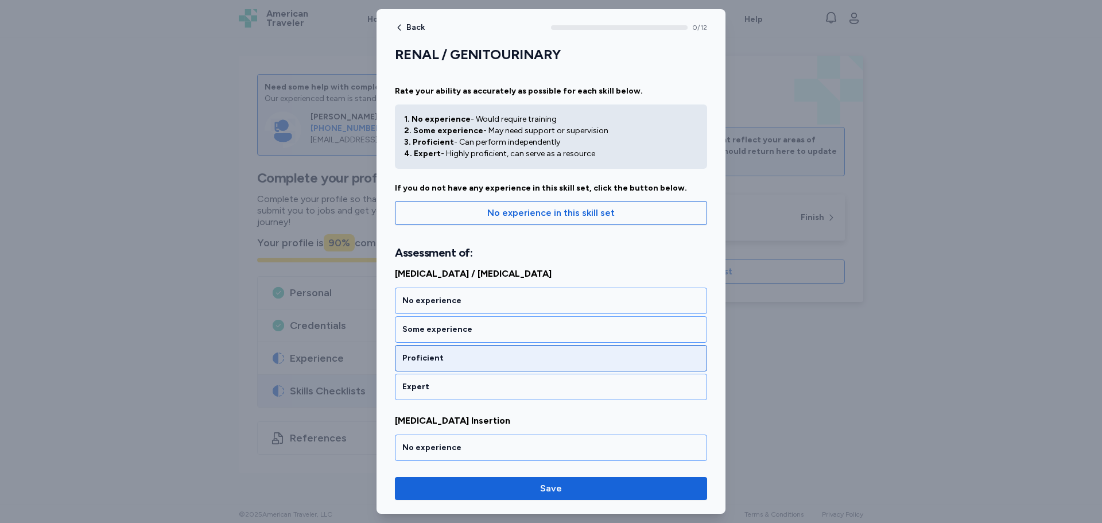
click at [450, 351] on div "Proficient" at bounding box center [551, 358] width 312 height 26
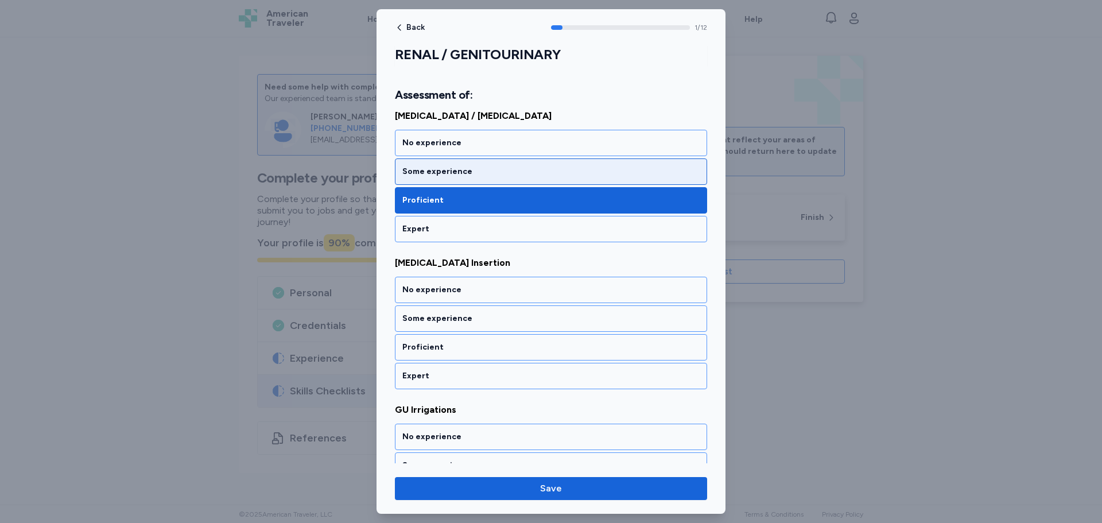
scroll to position [85, 0]
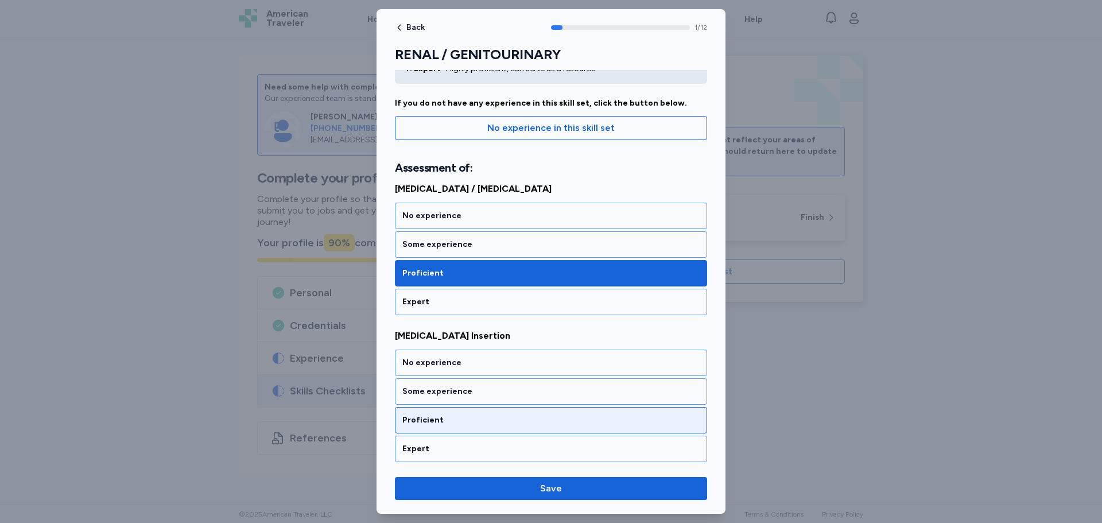
click at [440, 408] on div "Proficient" at bounding box center [551, 420] width 312 height 26
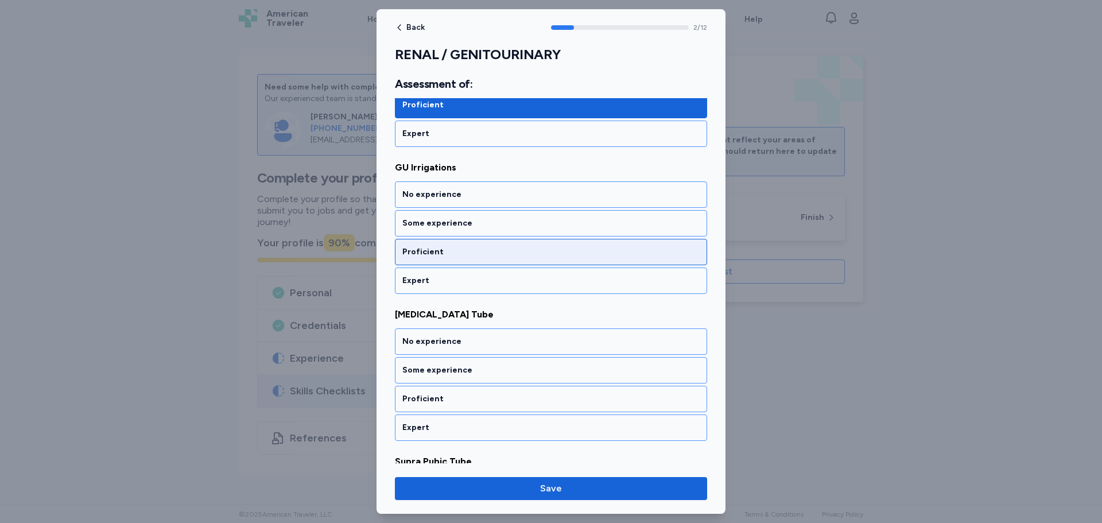
click at [440, 261] on div "Proficient" at bounding box center [551, 252] width 312 height 26
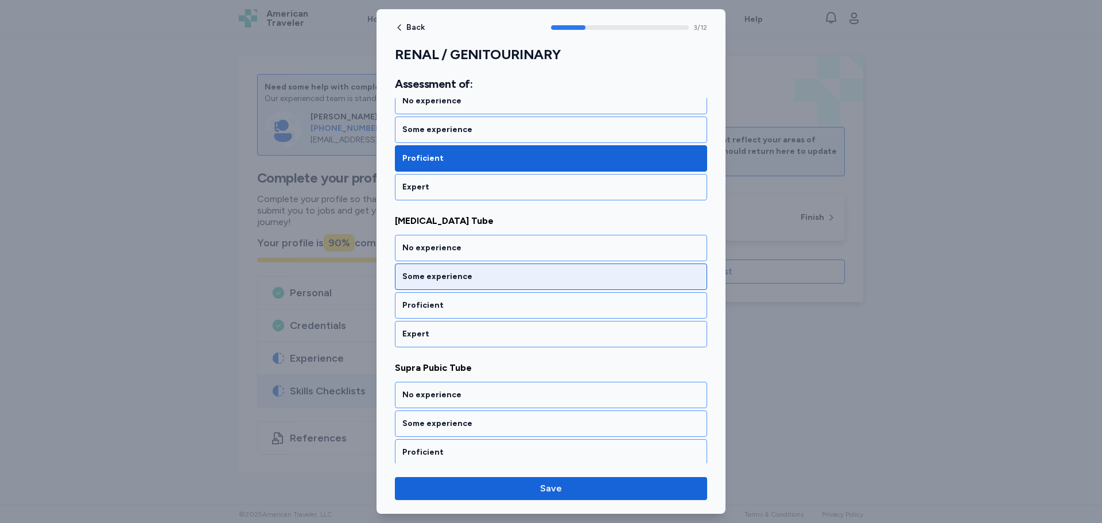
click at [440, 289] on div "Some experience" at bounding box center [551, 277] width 312 height 26
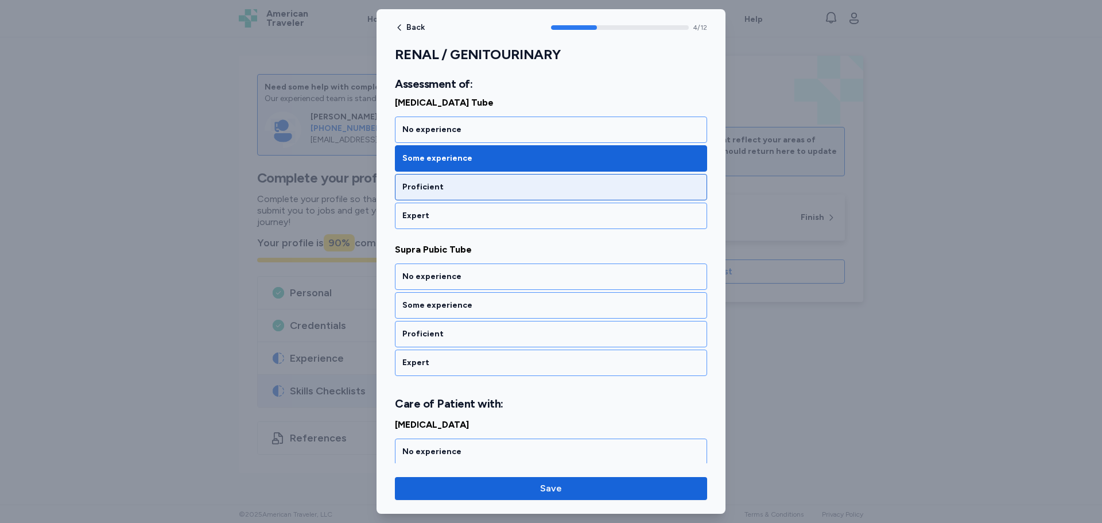
scroll to position [641, 0]
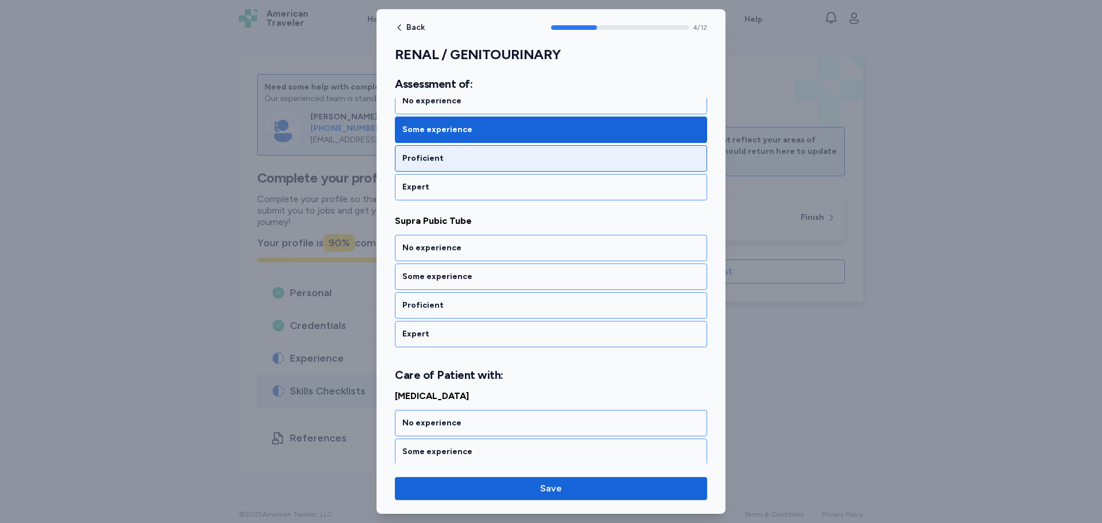
click at [428, 161] on div "Proficient" at bounding box center [550, 158] width 297 height 11
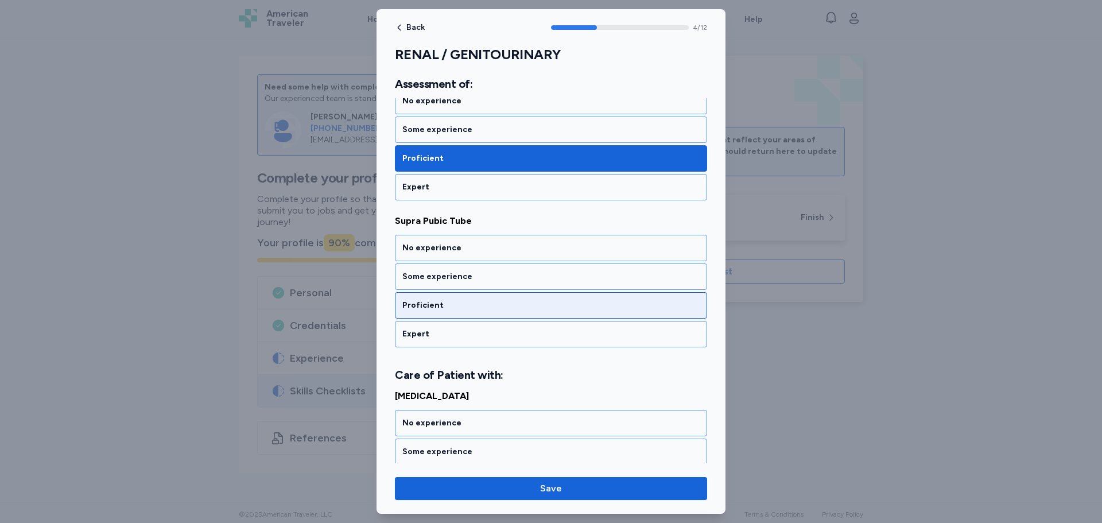
click at [436, 299] on div "Proficient" at bounding box center [551, 305] width 312 height 26
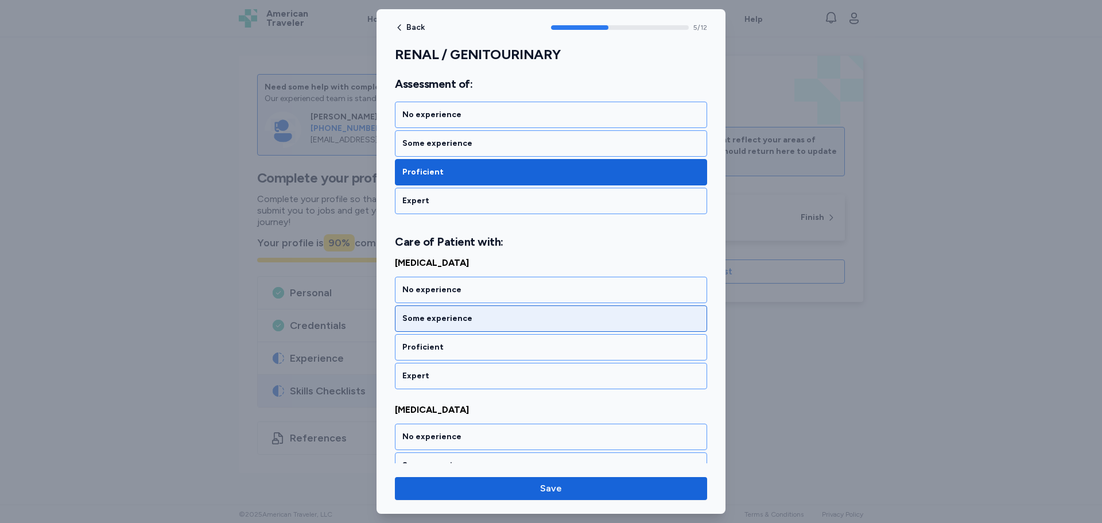
scroll to position [816, 0]
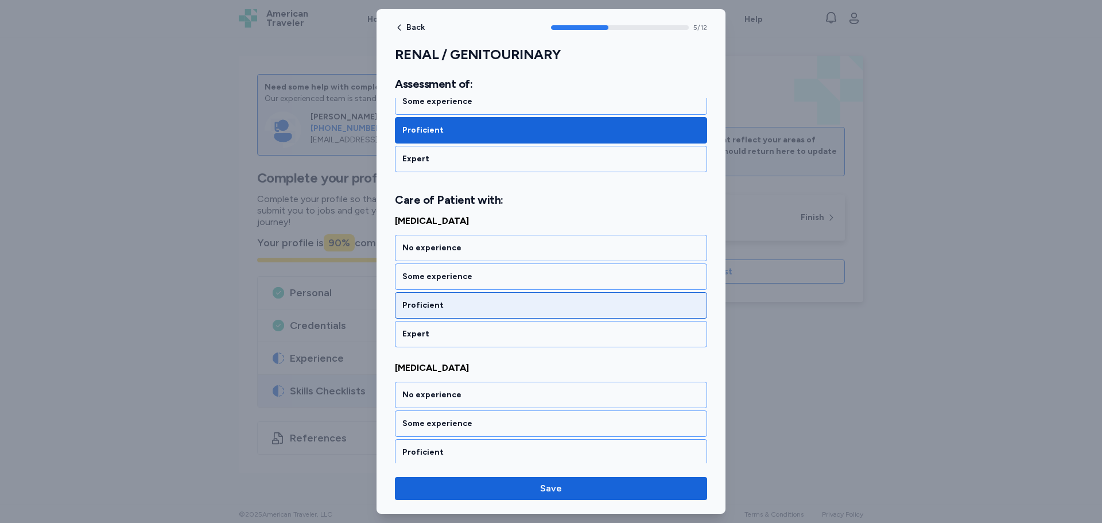
click at [447, 309] on div "Proficient" at bounding box center [550, 305] width 297 height 11
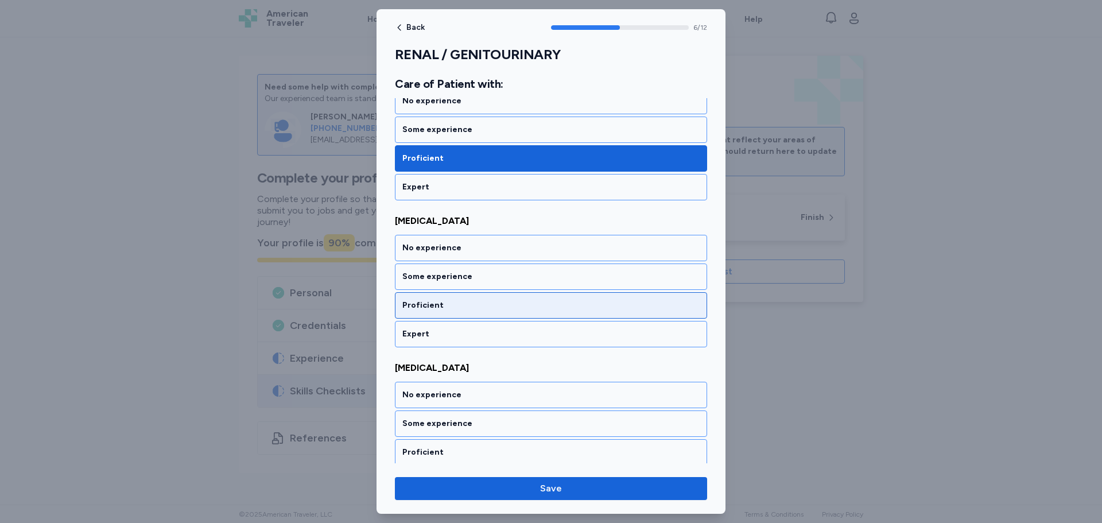
click at [442, 311] on div "Proficient" at bounding box center [551, 305] width 312 height 26
click at [448, 307] on div "Proficient" at bounding box center [550, 305] width 297 height 11
click at [446, 308] on div "Proficient" at bounding box center [550, 305] width 297 height 11
click at [447, 312] on div "Proficient" at bounding box center [551, 305] width 312 height 26
click at [431, 311] on div "Proficient" at bounding box center [550, 305] width 297 height 11
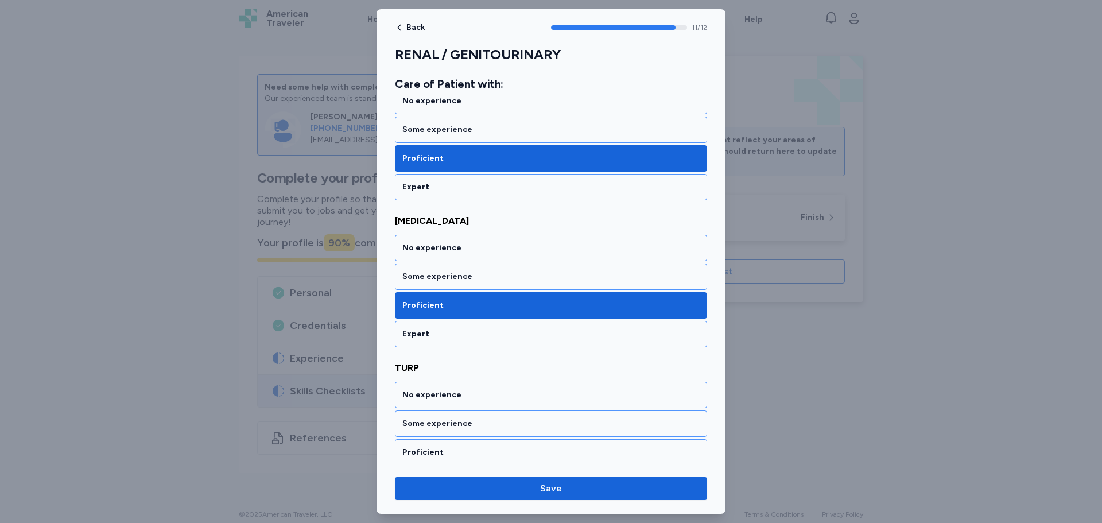
scroll to position [1584, 0]
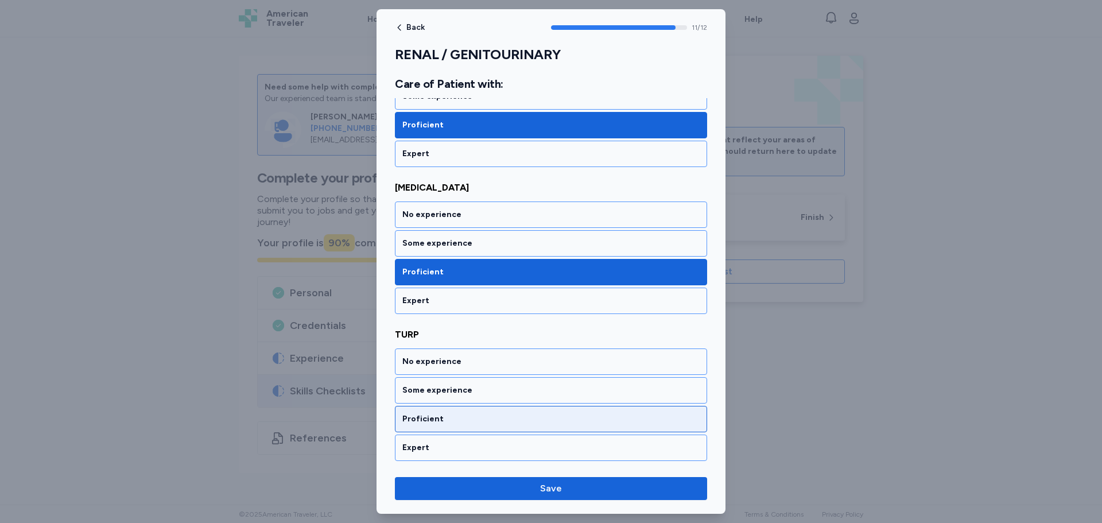
click at [436, 417] on div "Proficient" at bounding box center [550, 418] width 297 height 11
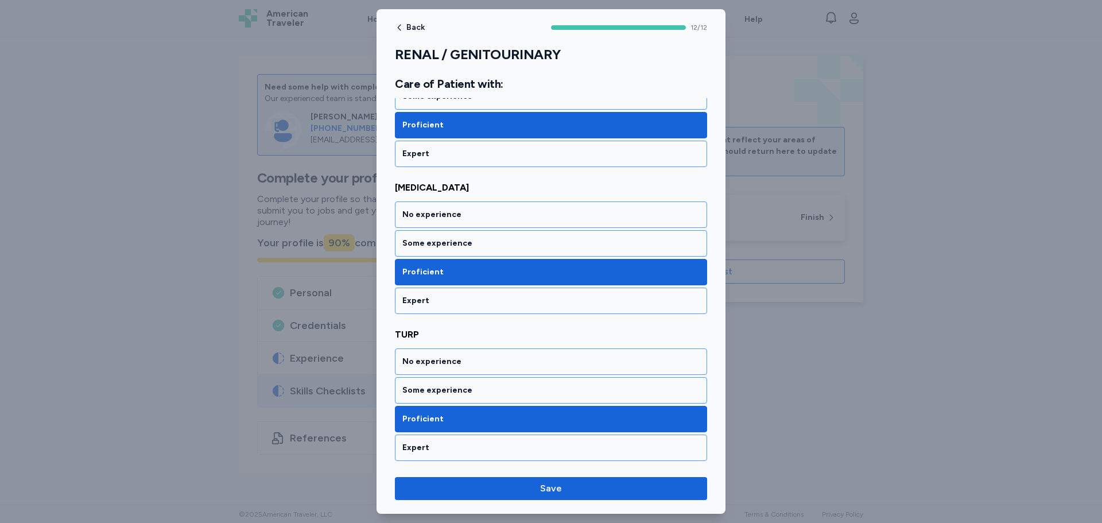
click at [508, 504] on div "Back 12 / 12 RENAL / GENITOURINARY Rate your ability as accurately as possible …" at bounding box center [551, 261] width 349 height 505
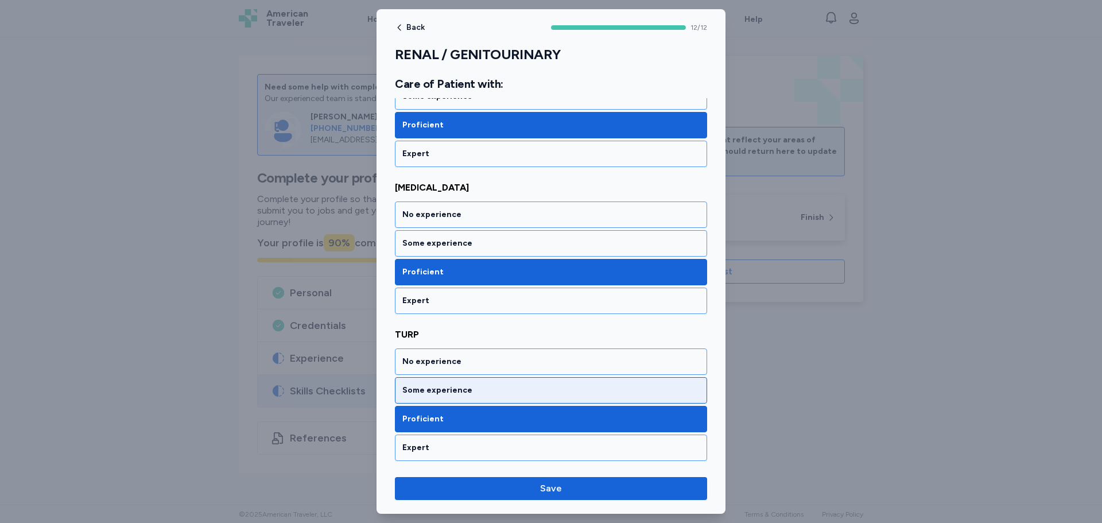
click at [436, 390] on div "Some experience" at bounding box center [550, 390] width 297 height 11
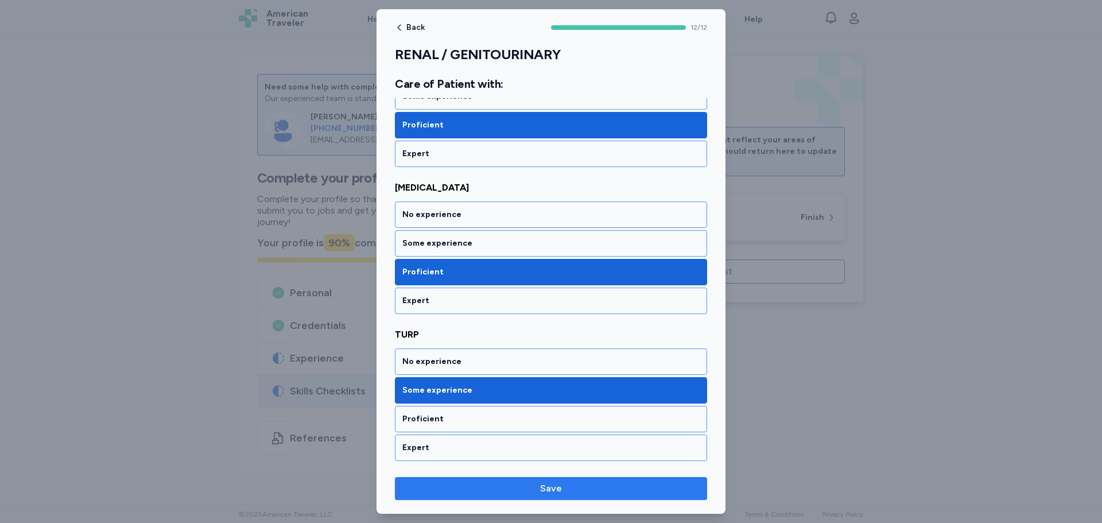
click at [478, 488] on span "Save" at bounding box center [551, 489] width 294 height 14
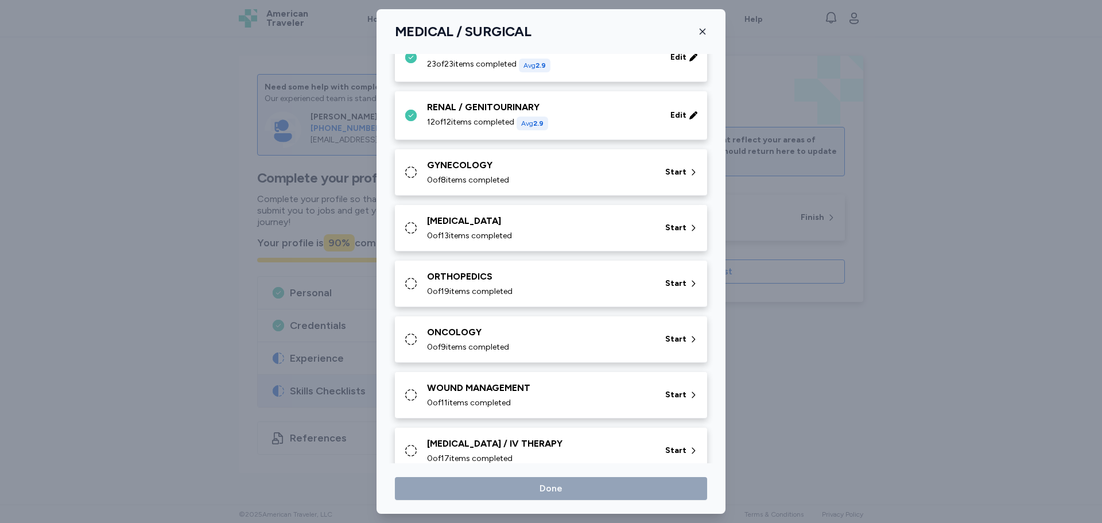
scroll to position [284, 0]
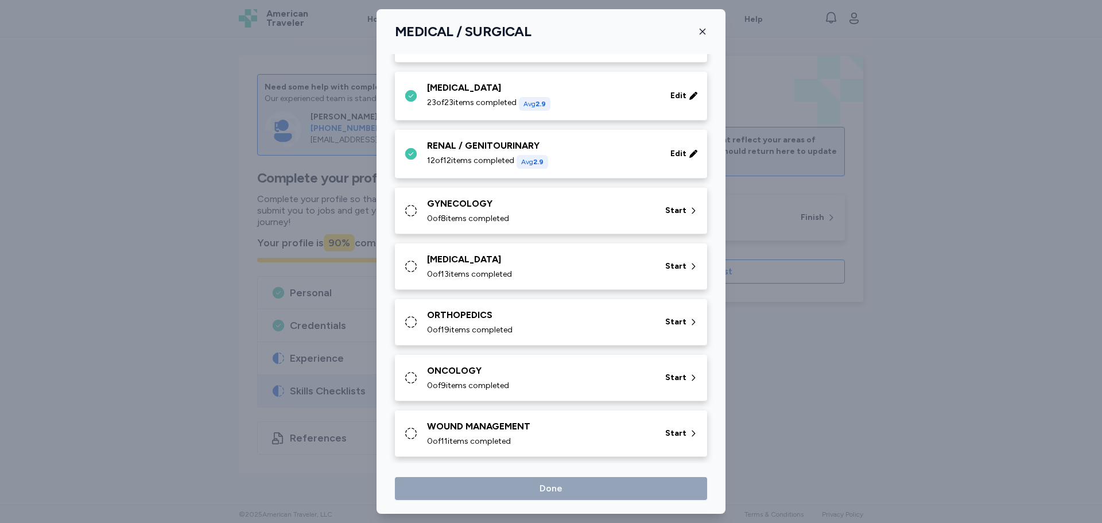
click at [467, 222] on span "0 of 8 items completed" at bounding box center [468, 218] width 82 height 11
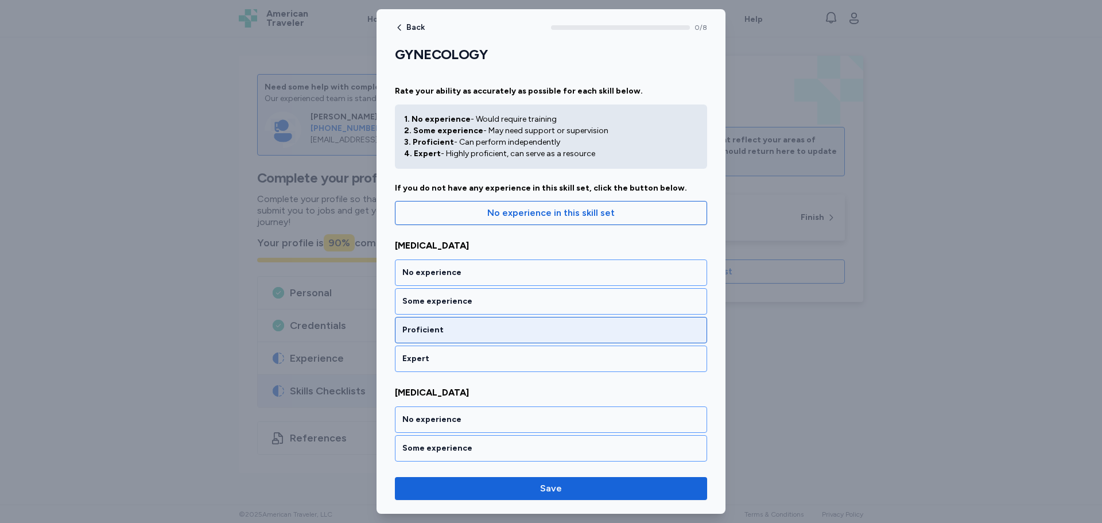
click at [456, 332] on div "Proficient" at bounding box center [550, 329] width 297 height 11
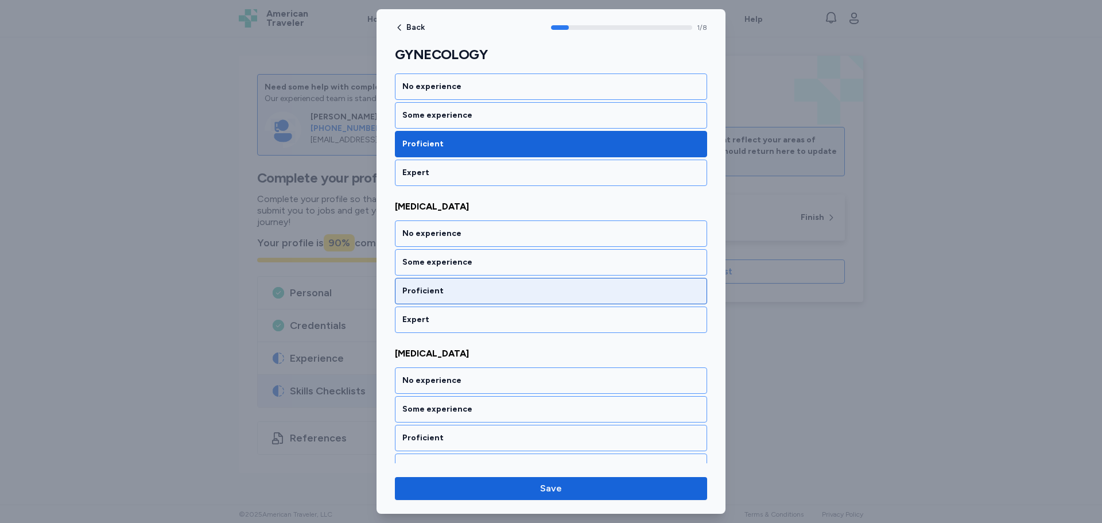
click at [454, 303] on div "Proficient" at bounding box center [551, 291] width 312 height 26
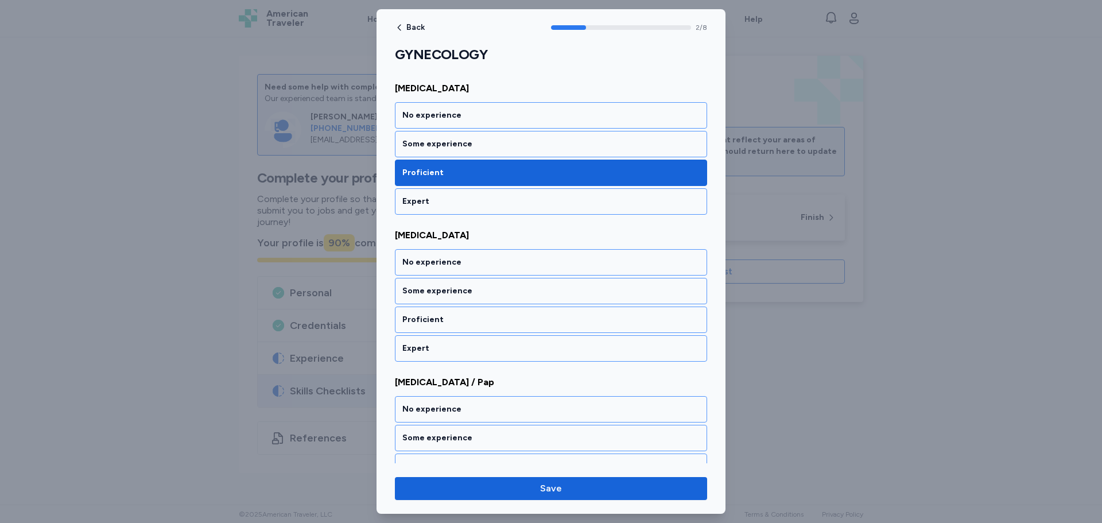
scroll to position [333, 0]
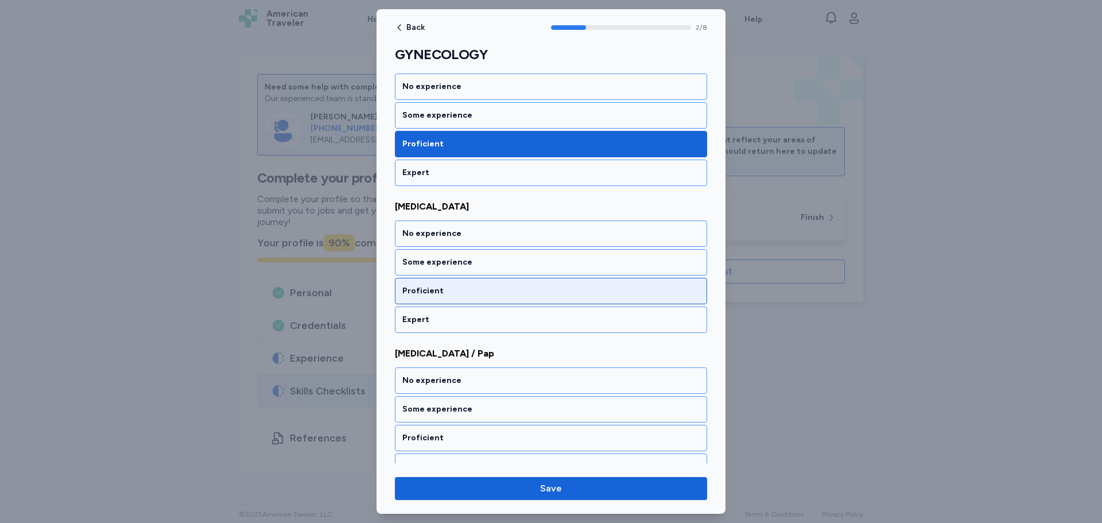
click at [455, 290] on div "Proficient" at bounding box center [550, 290] width 297 height 11
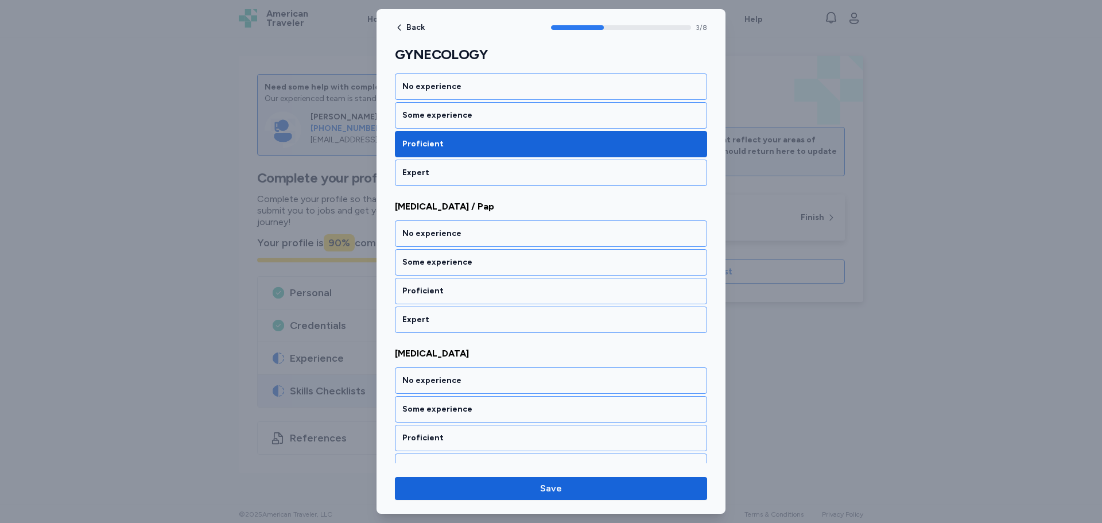
click at [457, 297] on div "Proficient" at bounding box center [551, 291] width 312 height 26
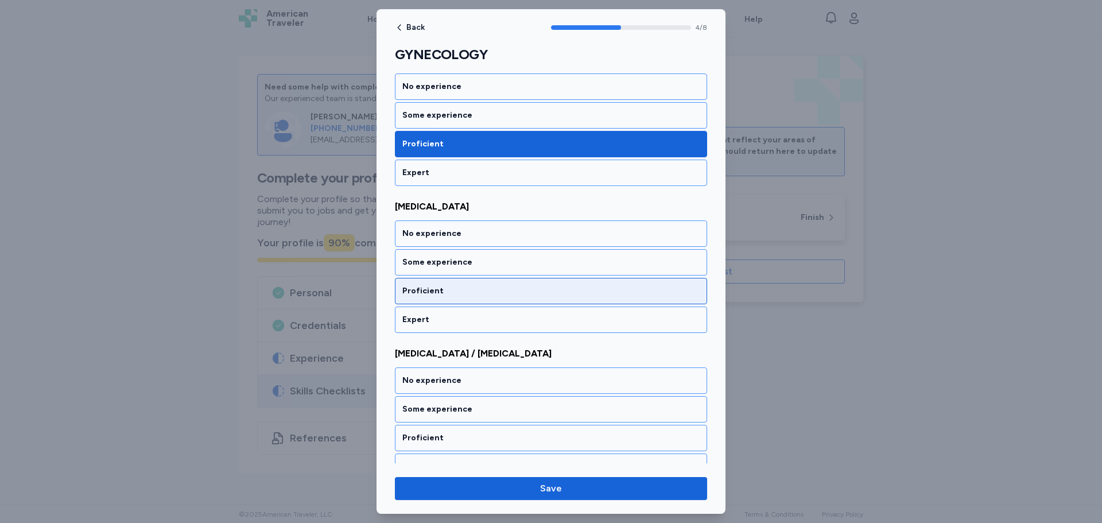
click at [458, 298] on div "Proficient" at bounding box center [551, 291] width 312 height 26
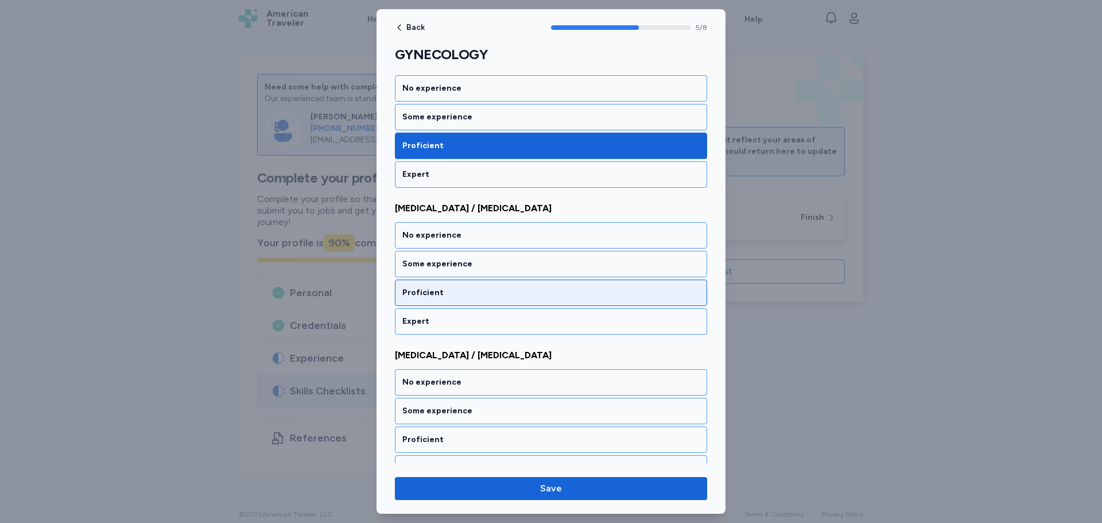
scroll to position [774, 0]
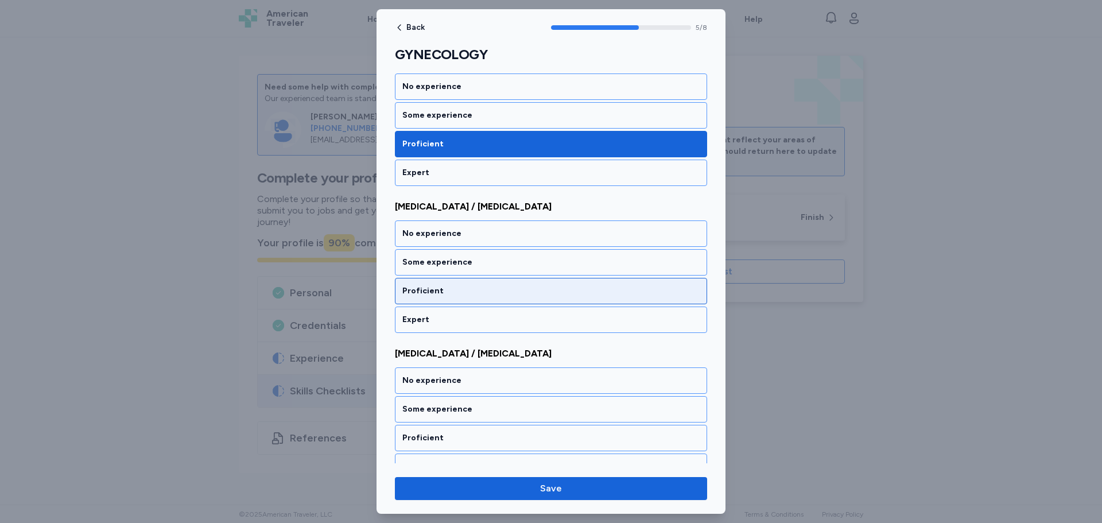
click at [457, 299] on div "Proficient" at bounding box center [551, 291] width 312 height 26
click at [452, 288] on div "Proficient" at bounding box center [550, 290] width 297 height 11
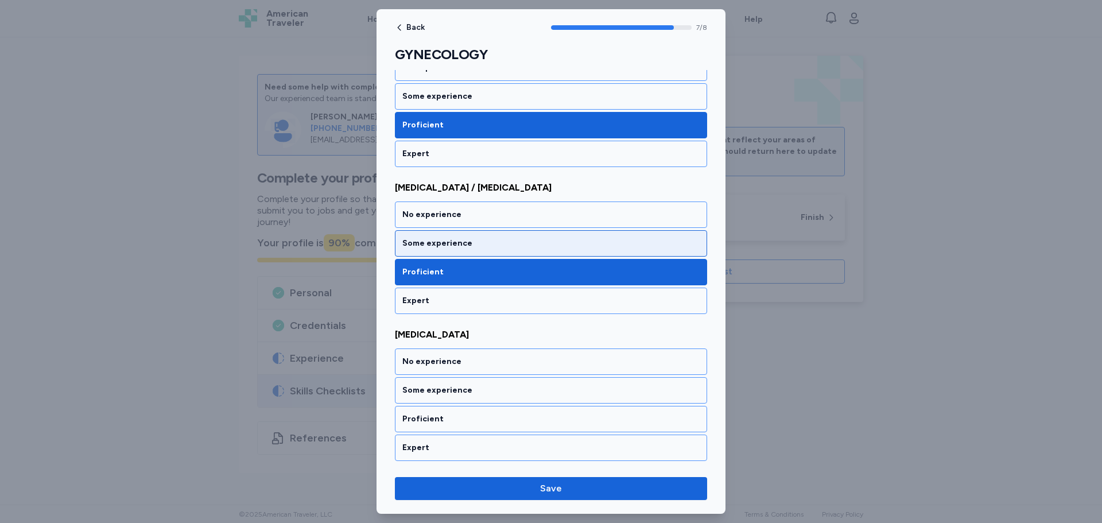
click at [452, 253] on div "Some experience" at bounding box center [551, 243] width 312 height 26
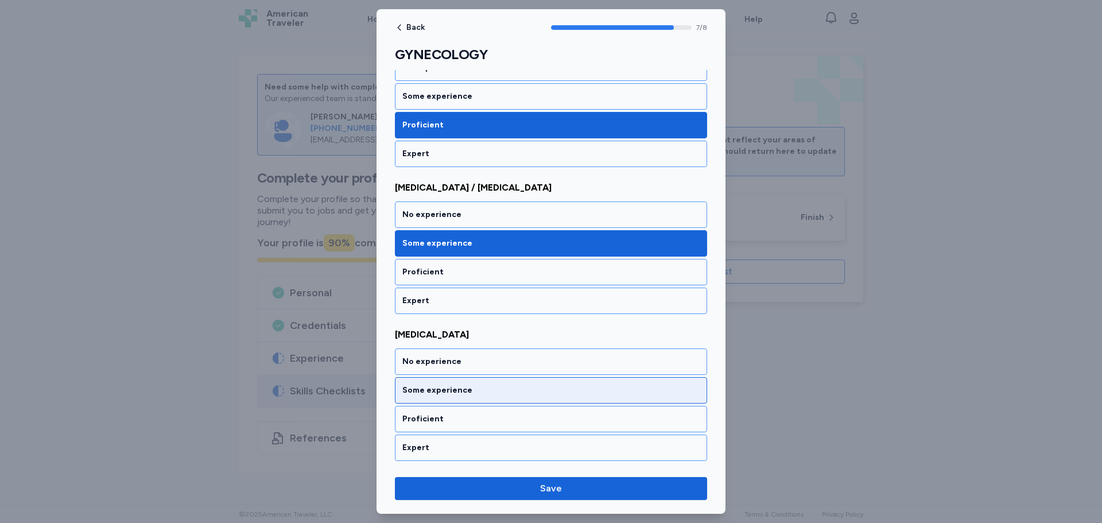
click at [495, 393] on div "Some experience" at bounding box center [550, 390] width 297 height 11
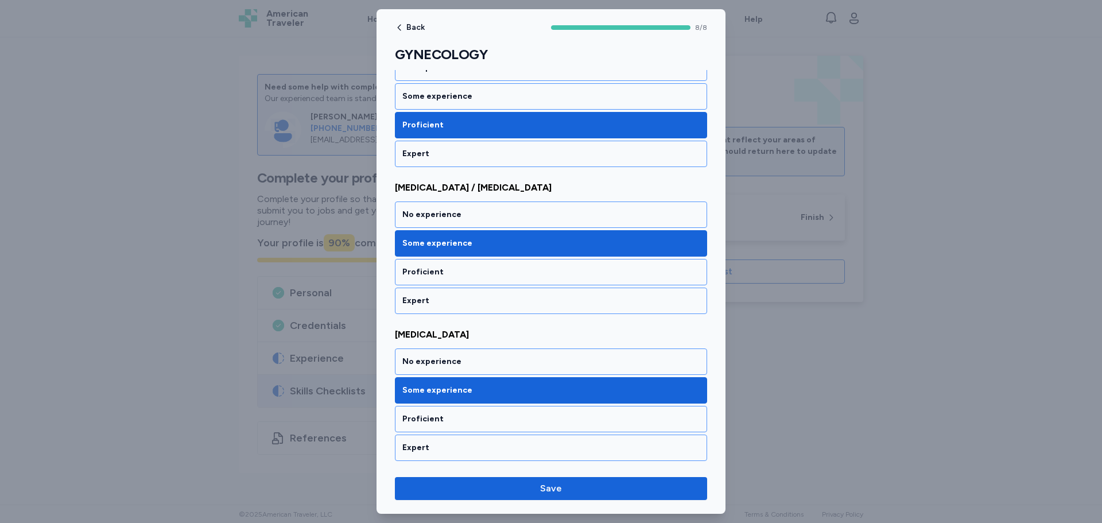
click at [489, 484] on span "Save" at bounding box center [551, 489] width 294 height 14
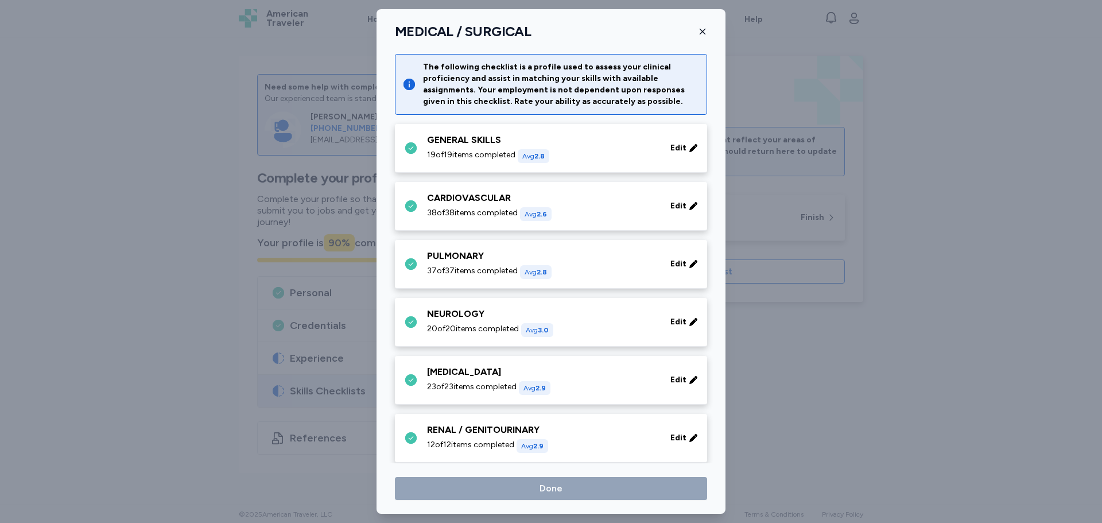
scroll to position [284, 0]
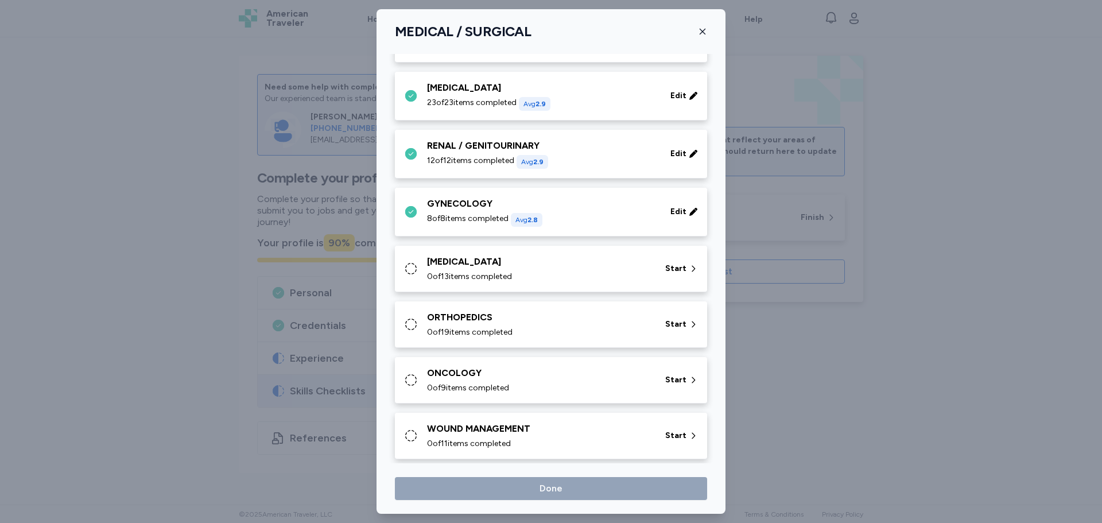
click at [511, 267] on div "ENDOCRINE" at bounding box center [539, 262] width 224 height 14
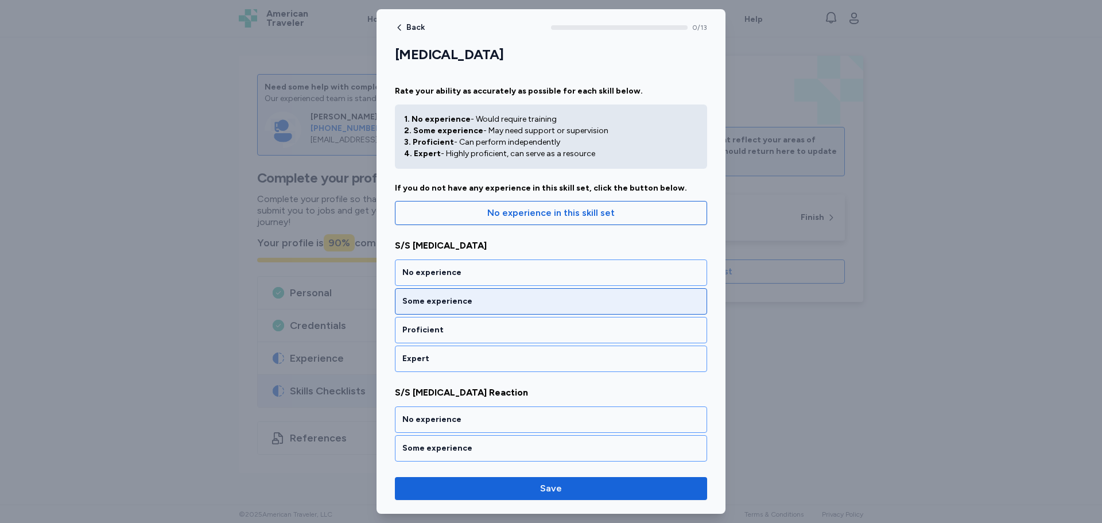
click at [470, 301] on div "Some experience" at bounding box center [550, 301] width 297 height 11
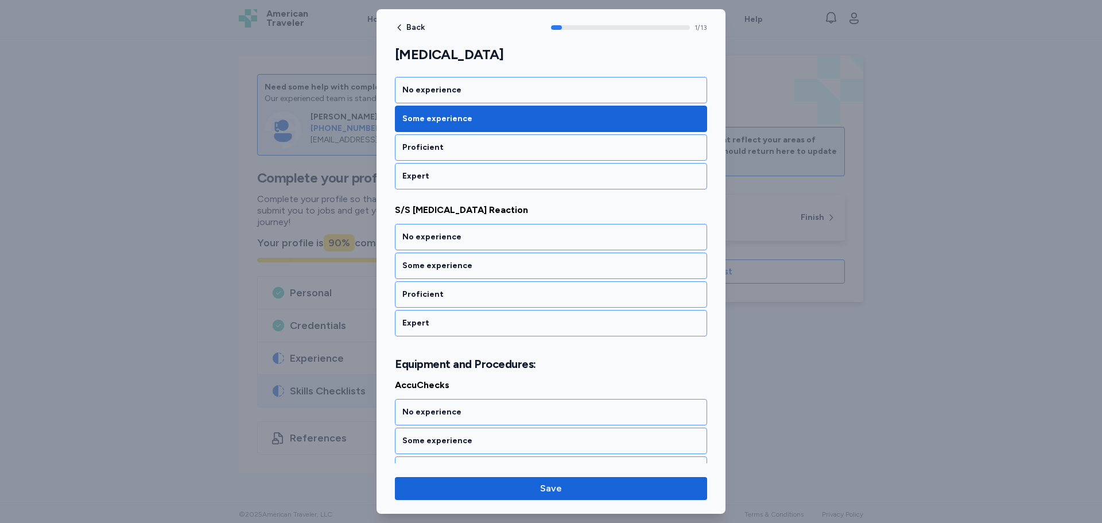
scroll to position [186, 0]
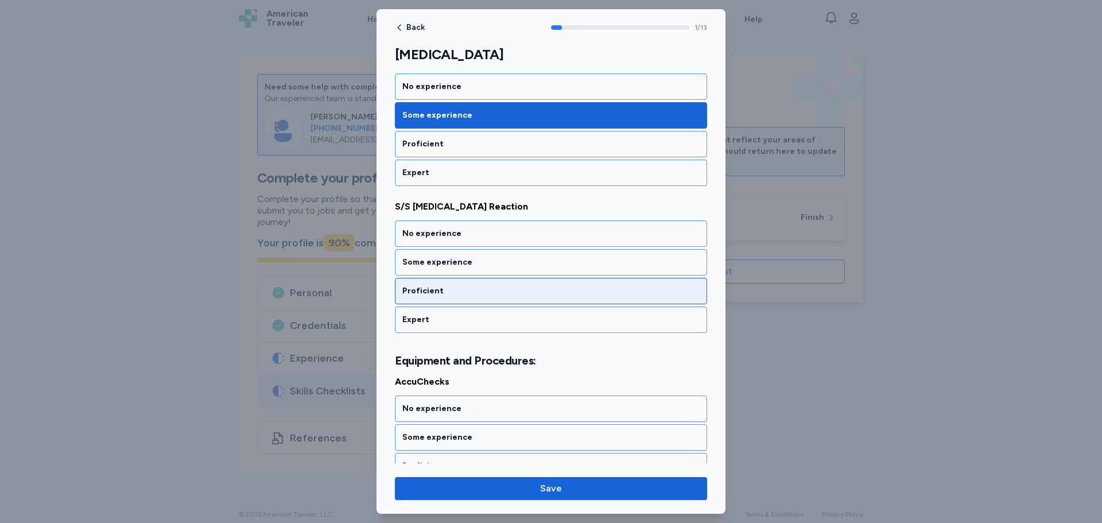
click at [450, 284] on div "Proficient" at bounding box center [551, 291] width 312 height 26
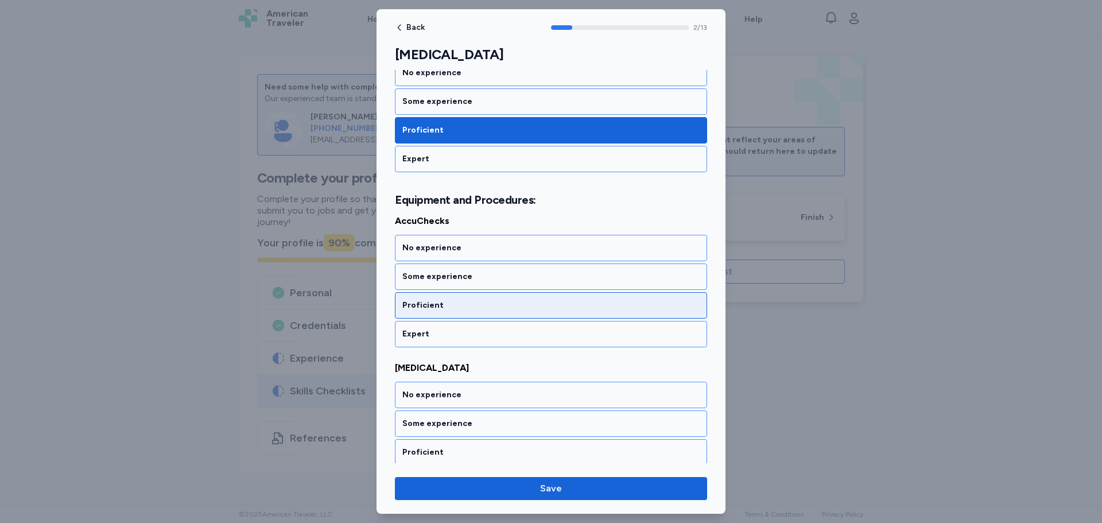
click at [448, 297] on div "Proficient" at bounding box center [551, 305] width 312 height 26
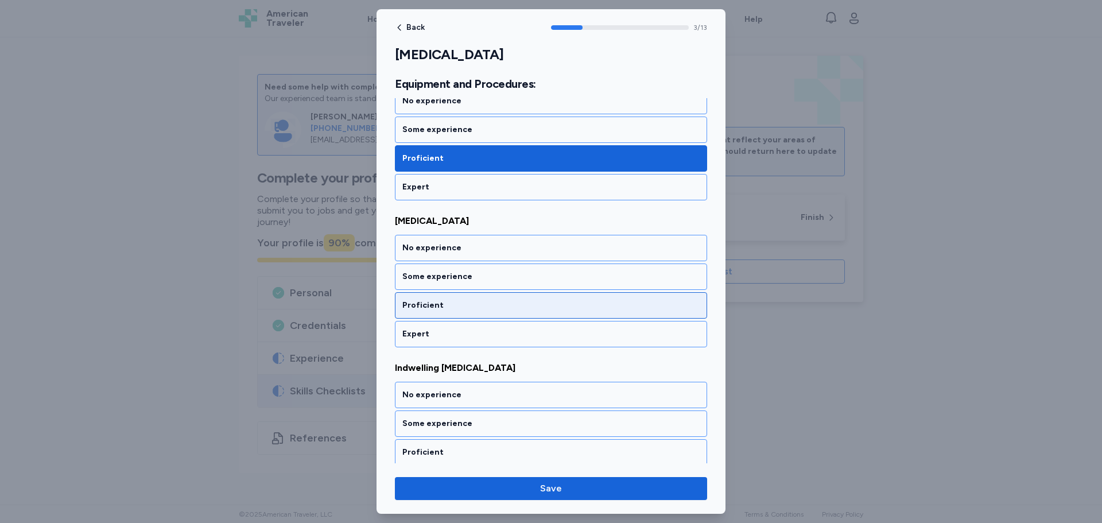
click at [447, 293] on div "Proficient" at bounding box center [551, 305] width 312 height 26
click at [429, 299] on div "Proficient" at bounding box center [551, 305] width 312 height 26
click at [429, 300] on div "Proficient" at bounding box center [550, 305] width 297 height 11
click at [427, 303] on div "Proficient" at bounding box center [550, 305] width 297 height 11
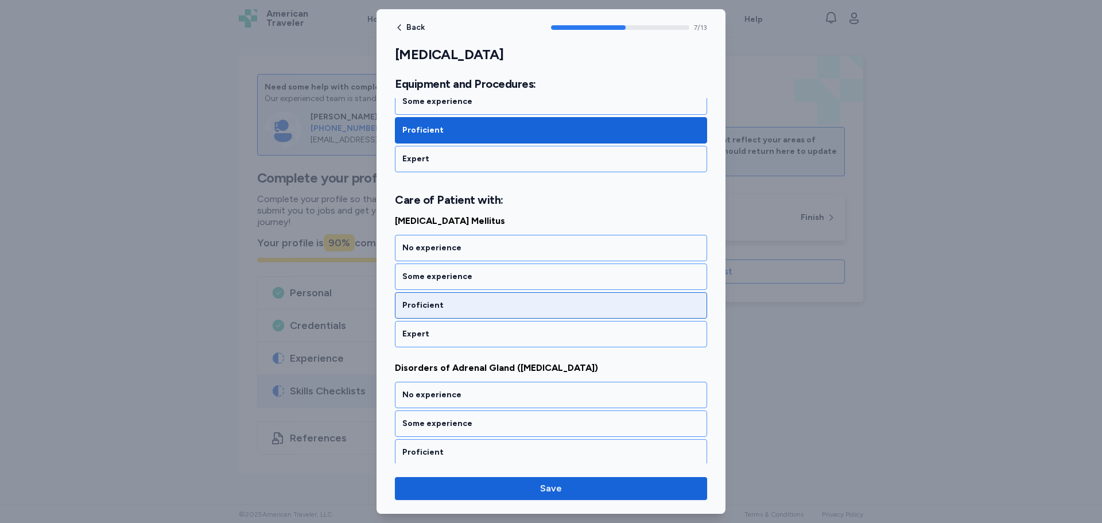
click at [432, 302] on div "Proficient" at bounding box center [550, 305] width 297 height 11
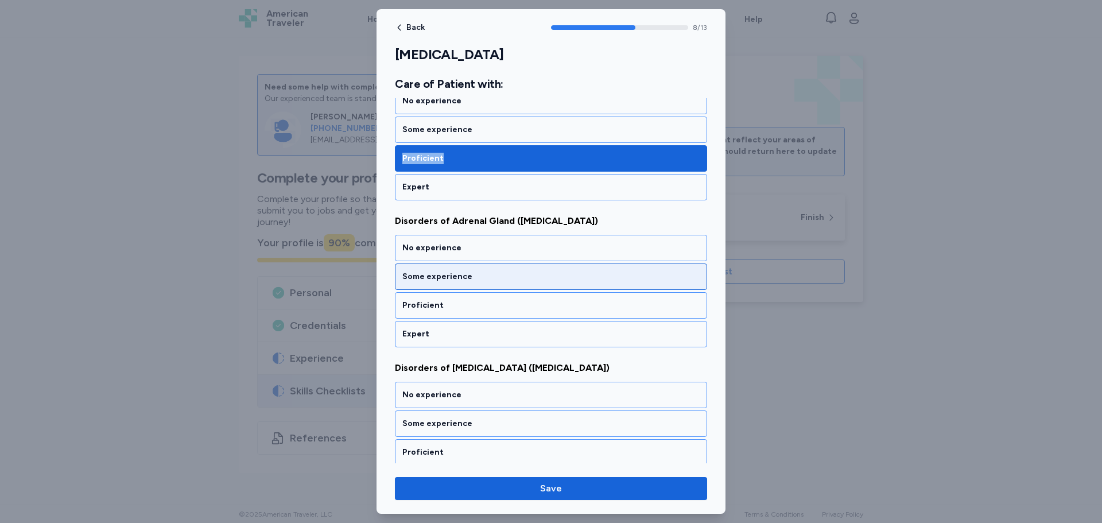
click at [431, 282] on div "Some experience" at bounding box center [551, 277] width 312 height 26
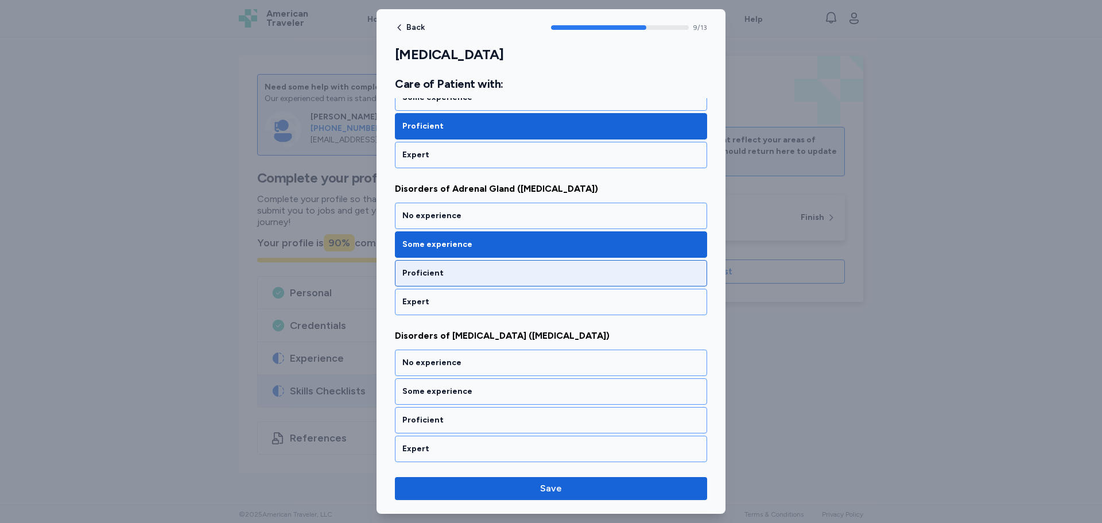
click at [455, 274] on div "Proficient" at bounding box center [550, 273] width 297 height 11
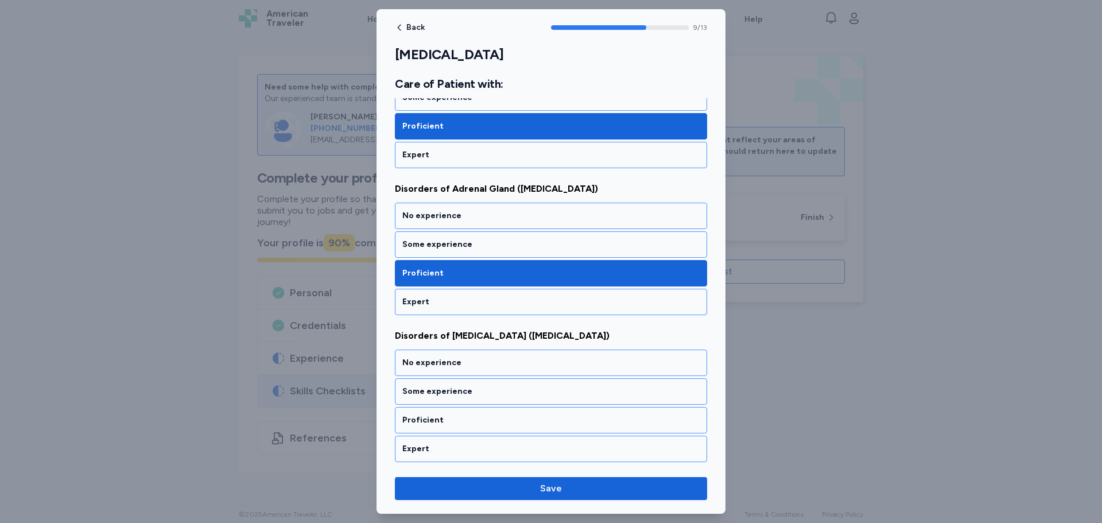
scroll to position [1404, 0]
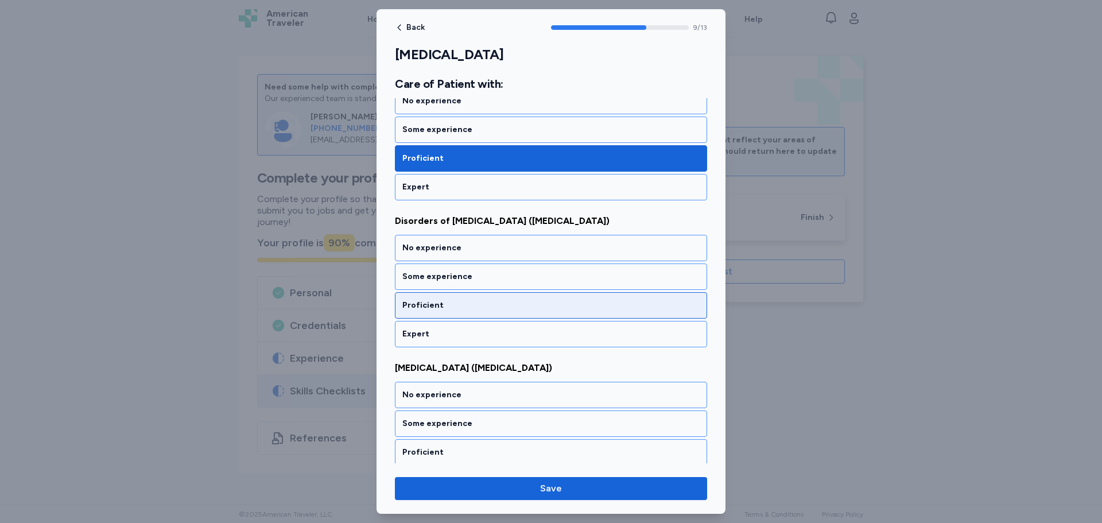
click at [446, 295] on div "Proficient" at bounding box center [551, 305] width 312 height 26
click at [446, 296] on div "Proficient" at bounding box center [551, 305] width 312 height 26
click at [445, 296] on div "Proficient" at bounding box center [551, 305] width 312 height 26
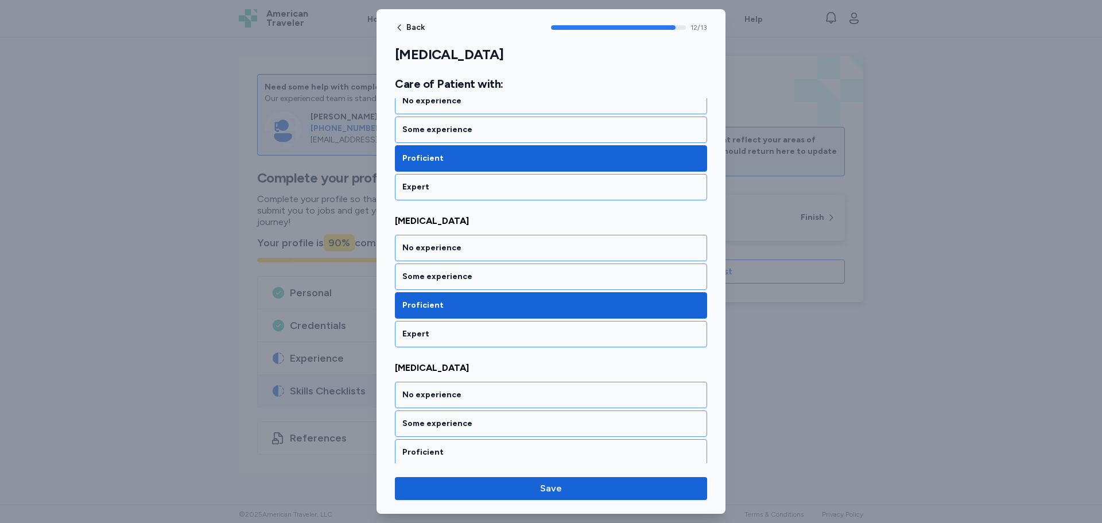
scroll to position [1731, 0]
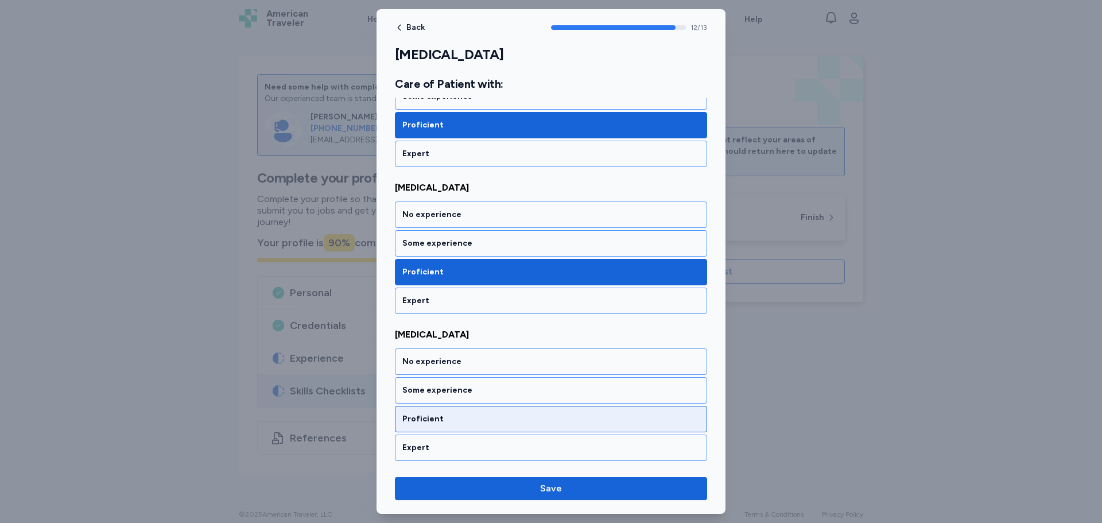
click at [447, 420] on div "Proficient" at bounding box center [550, 418] width 297 height 11
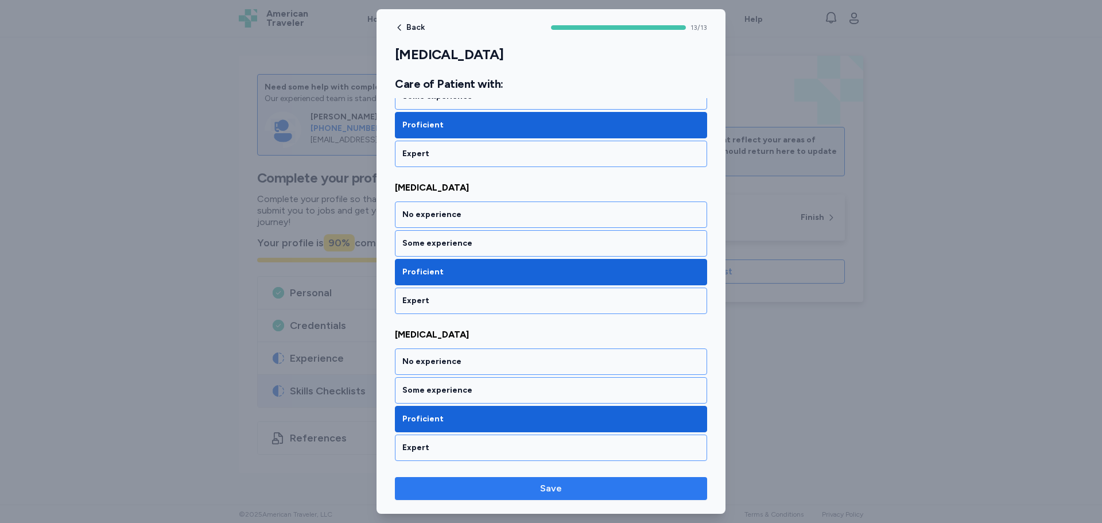
click at [475, 496] on button "Save" at bounding box center [551, 488] width 312 height 23
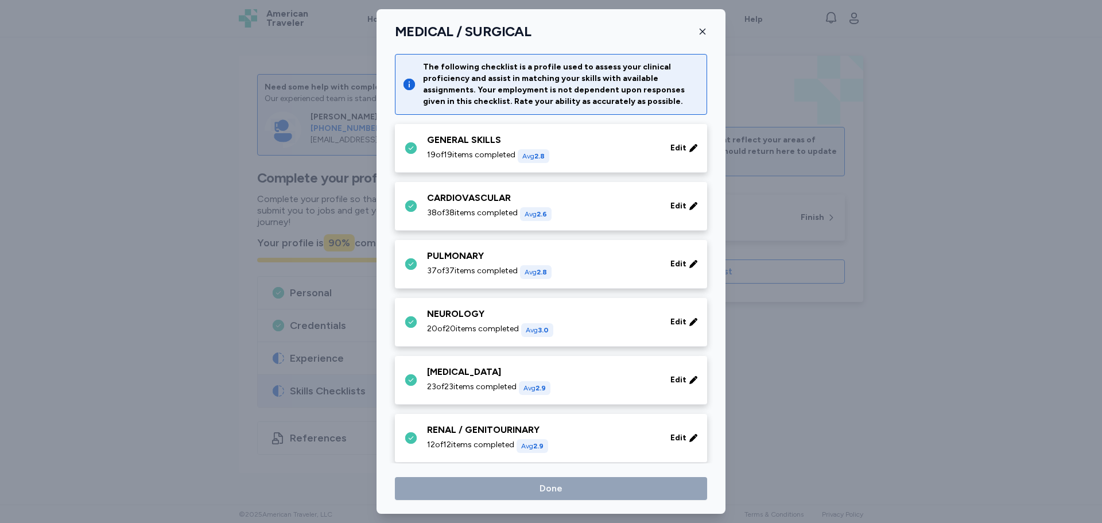
scroll to position [284, 0]
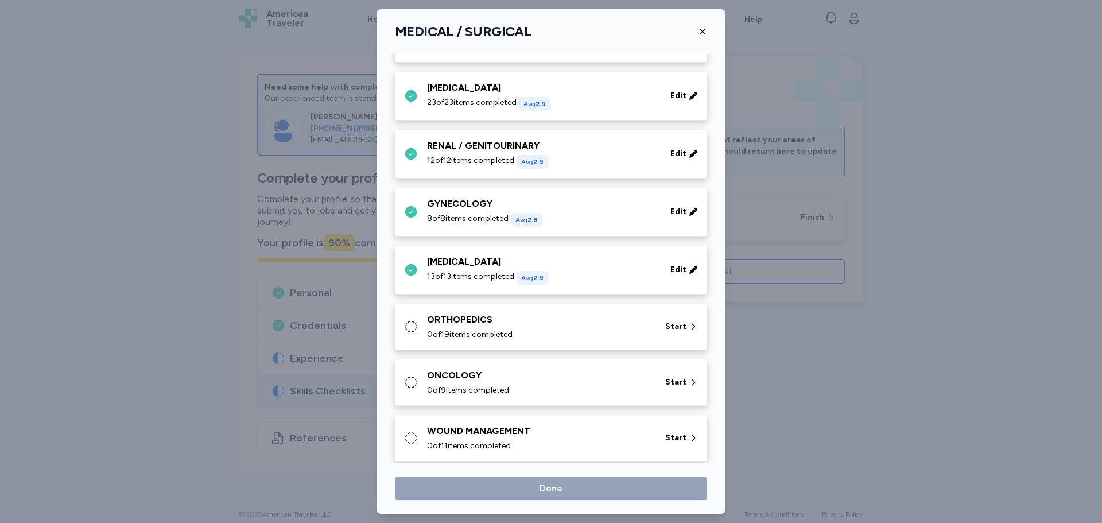
click at [477, 327] on div "ORTHOPEDICS 0 of 19 items completed" at bounding box center [539, 327] width 224 height 28
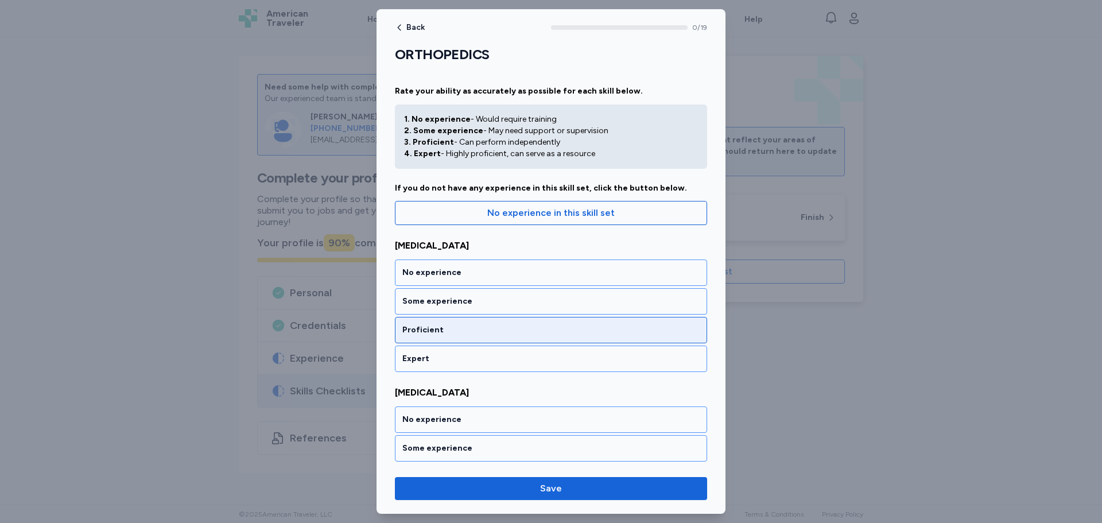
click at [483, 323] on div "Proficient" at bounding box center [551, 330] width 312 height 26
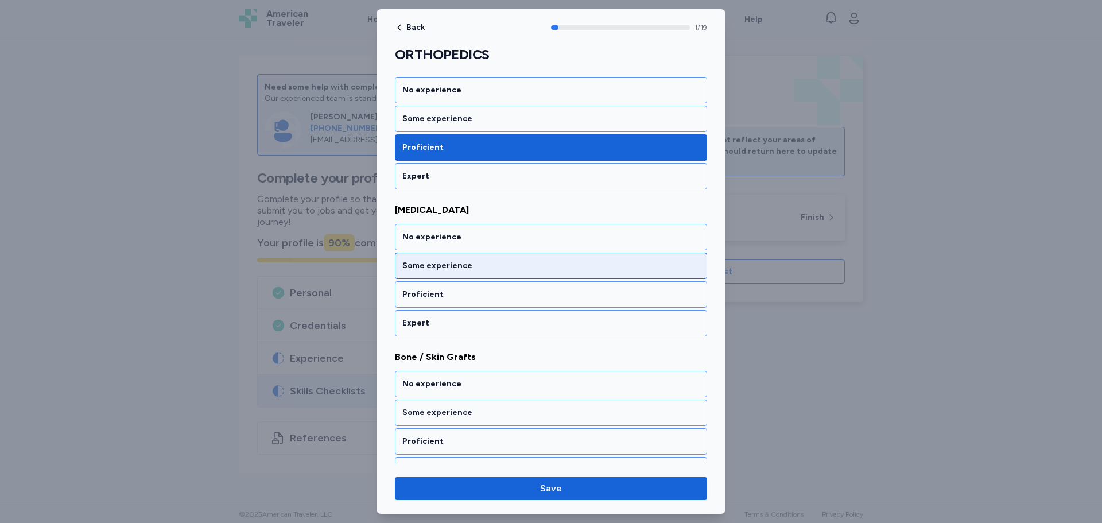
scroll to position [186, 0]
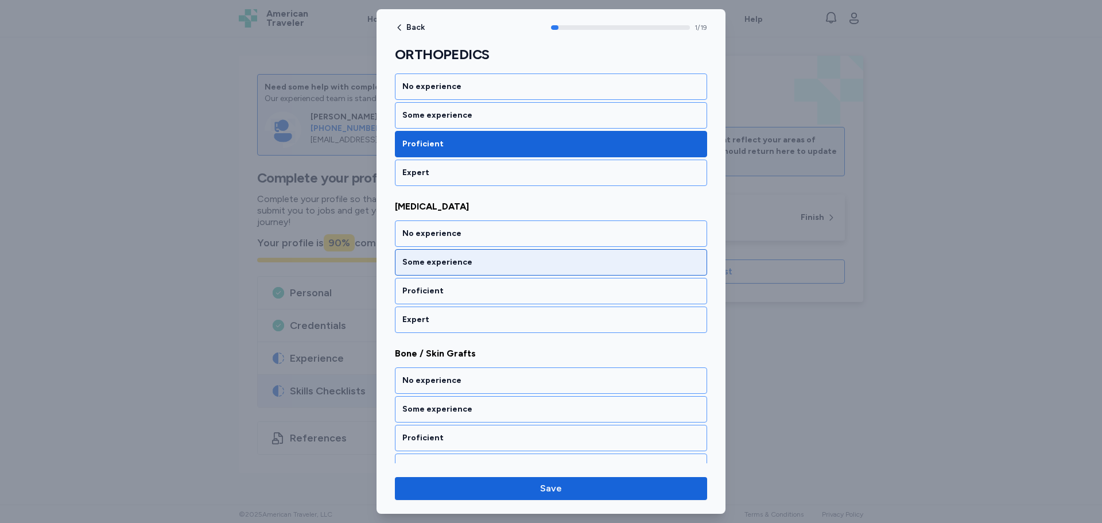
click at [455, 272] on div "Some experience" at bounding box center [551, 262] width 312 height 26
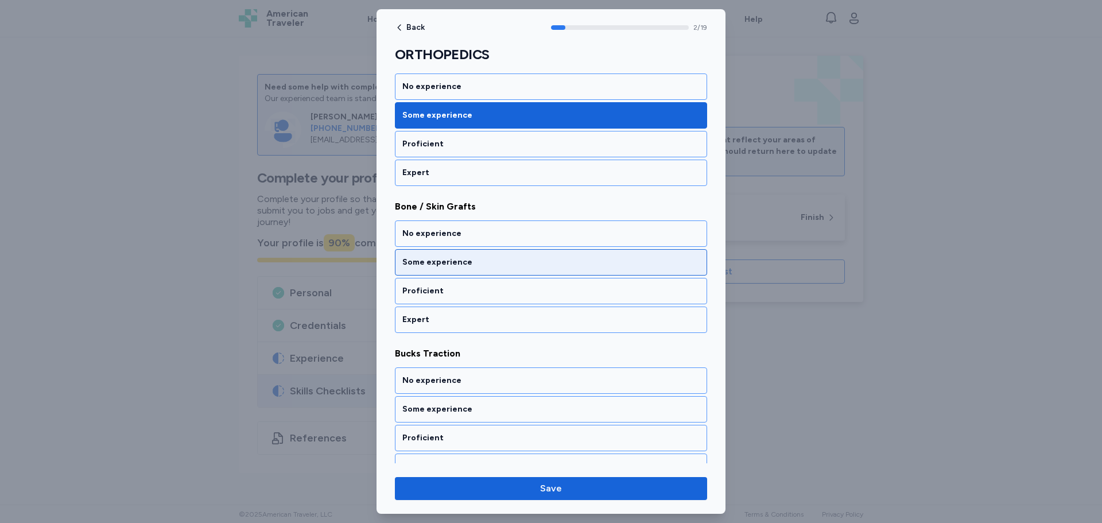
click at [456, 260] on div "Some experience" at bounding box center [550, 262] width 297 height 11
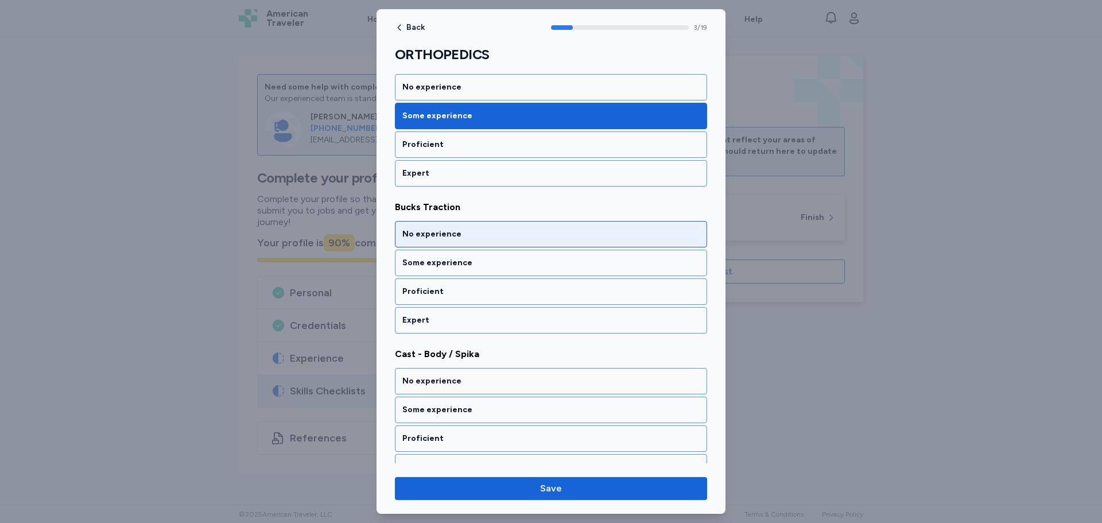
scroll to position [480, 0]
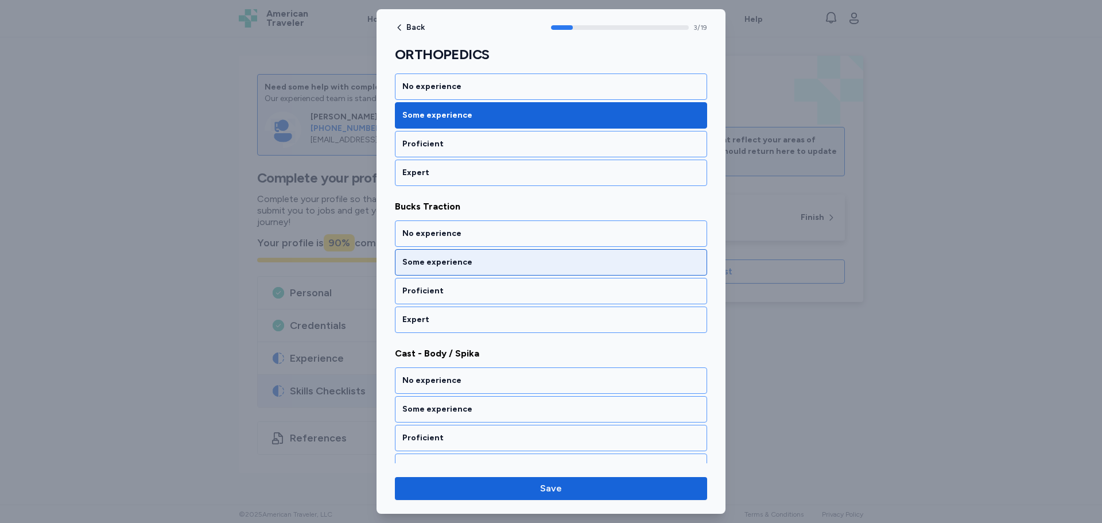
click at [434, 260] on div "Some experience" at bounding box center [550, 262] width 297 height 11
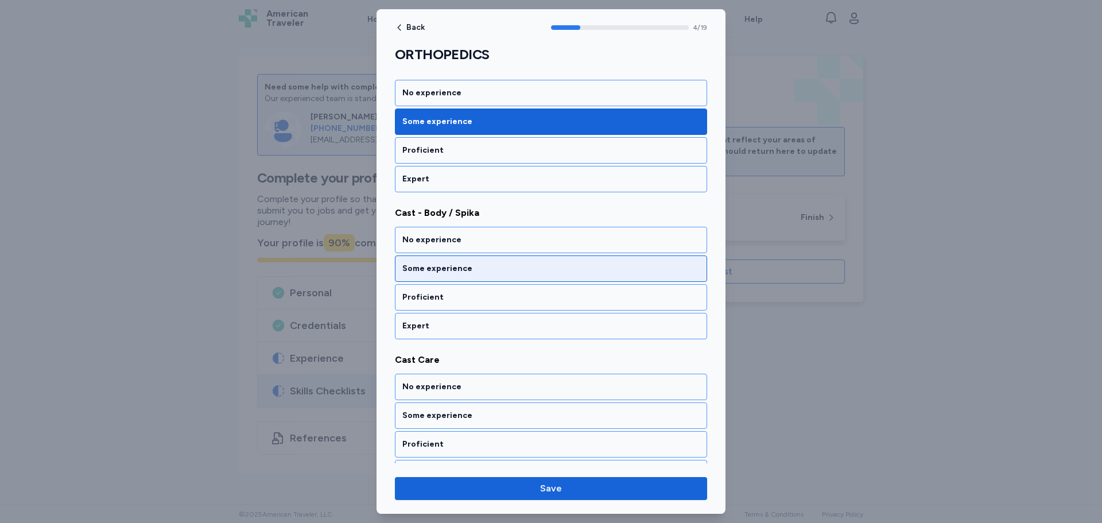
scroll to position [627, 0]
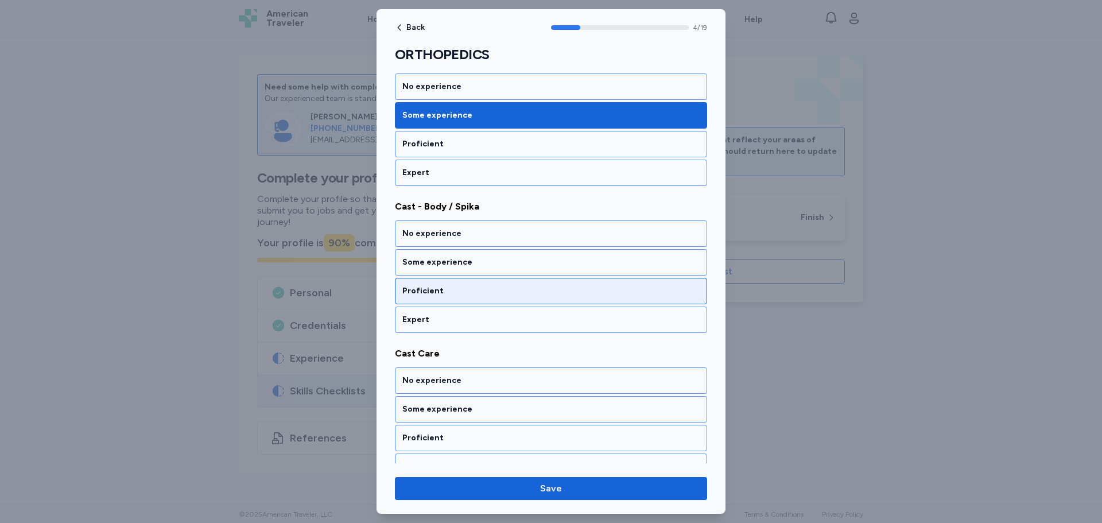
click at [441, 291] on div "Proficient" at bounding box center [550, 290] width 297 height 11
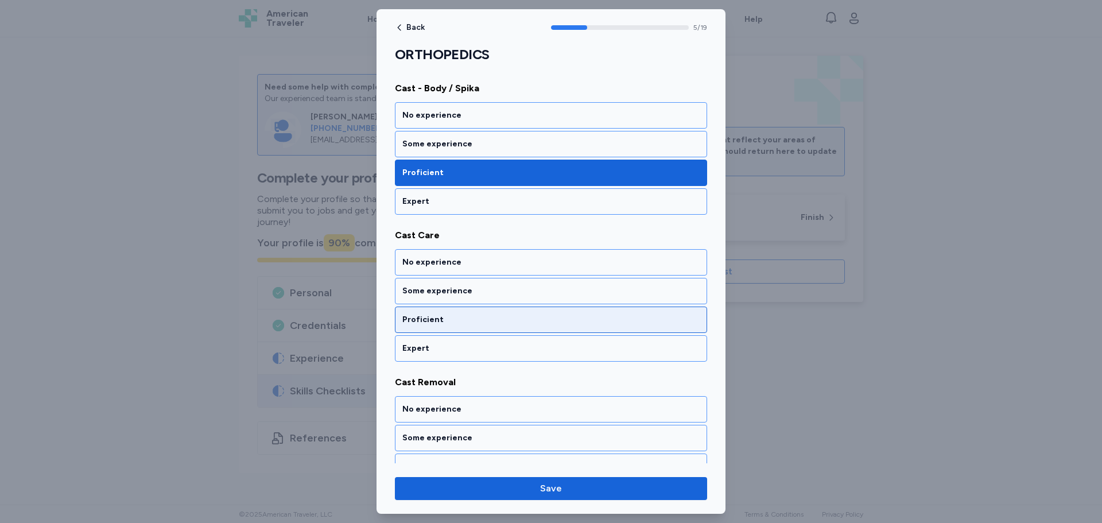
scroll to position [774, 0]
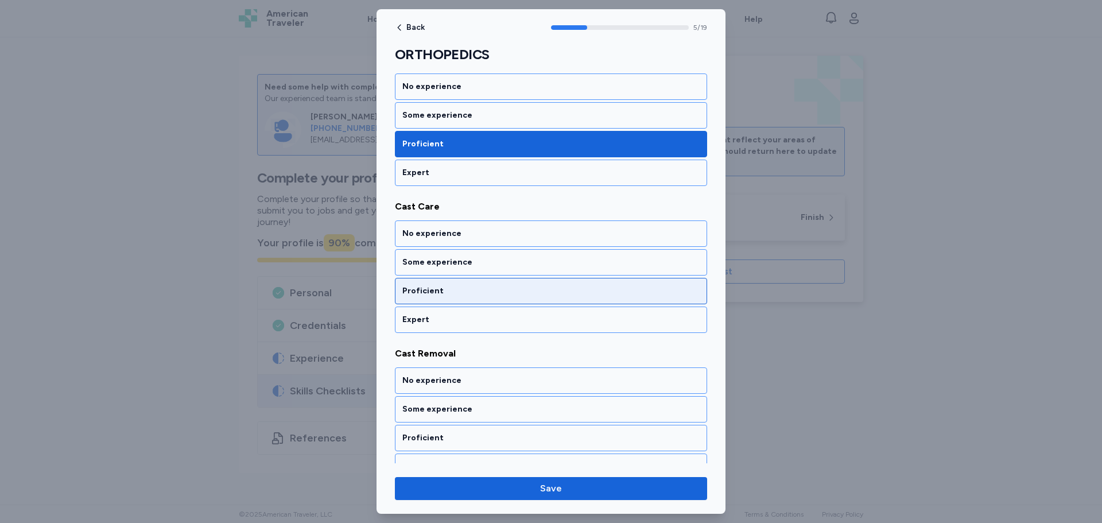
click at [437, 282] on div "Proficient" at bounding box center [551, 291] width 312 height 26
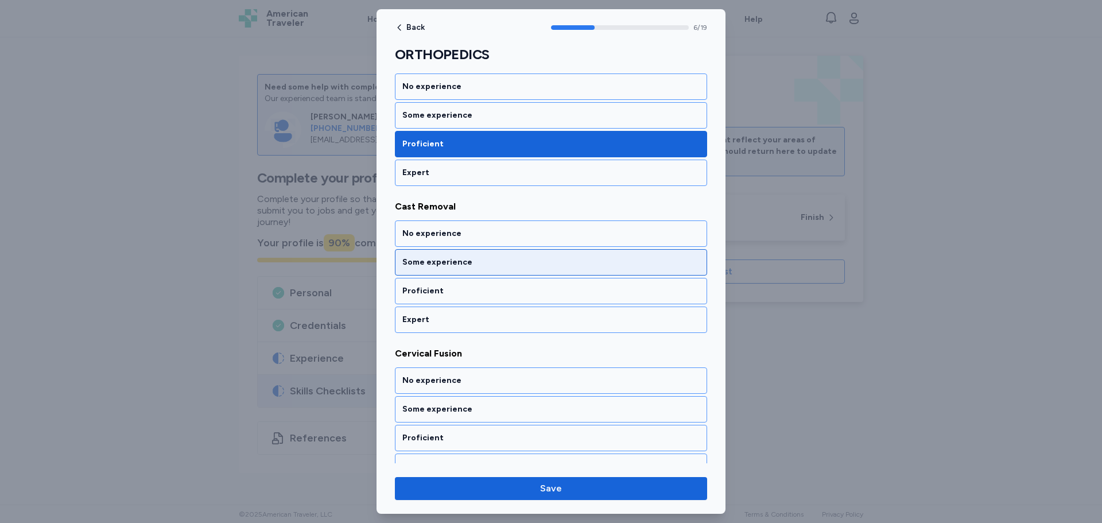
click at [443, 268] on div "Some experience" at bounding box center [550, 262] width 297 height 11
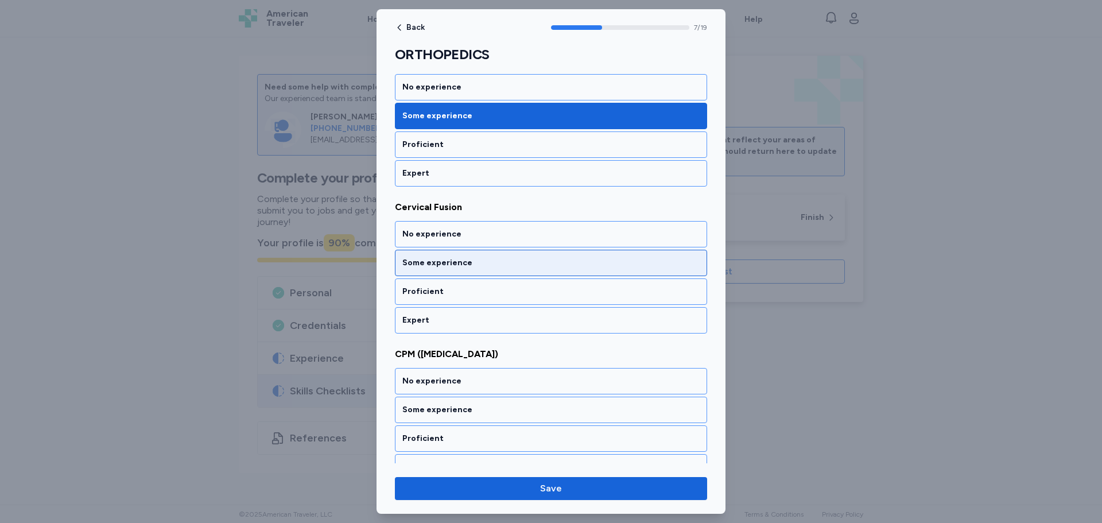
scroll to position [1068, 0]
click at [438, 270] on div "Some experience" at bounding box center [551, 262] width 312 height 26
click at [438, 269] on div "Some experience" at bounding box center [551, 262] width 312 height 26
click at [438, 270] on div "Some experience" at bounding box center [551, 262] width 312 height 26
click at [438, 269] on div "Some experience" at bounding box center [551, 262] width 312 height 26
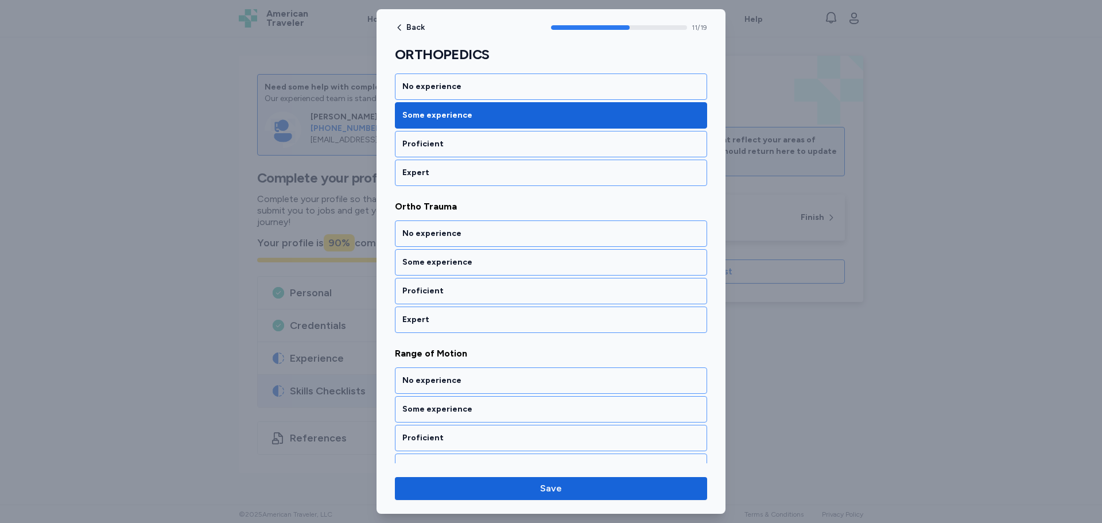
click at [438, 269] on div "Some experience" at bounding box center [551, 262] width 312 height 26
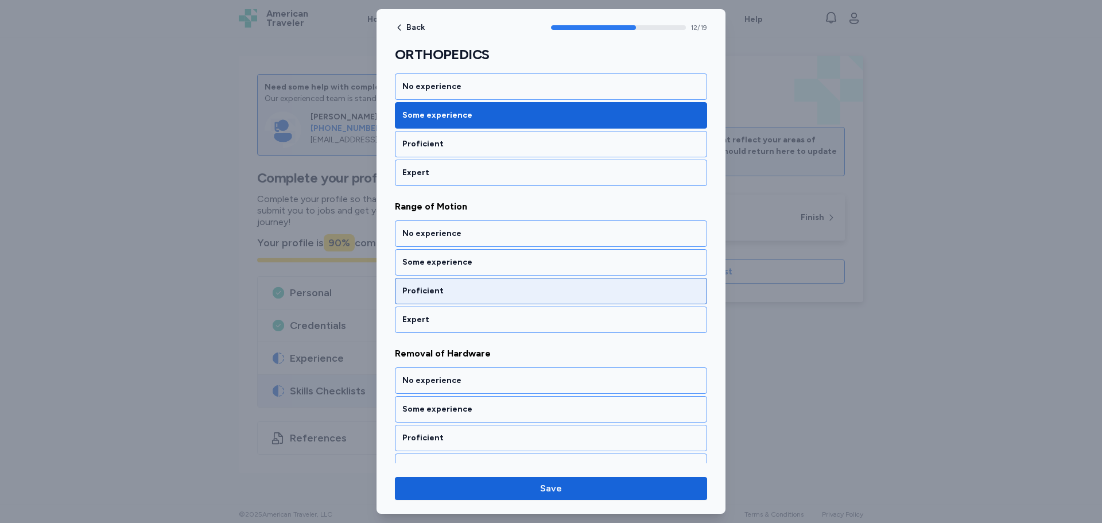
click at [431, 296] on div "Proficient" at bounding box center [550, 290] width 297 height 11
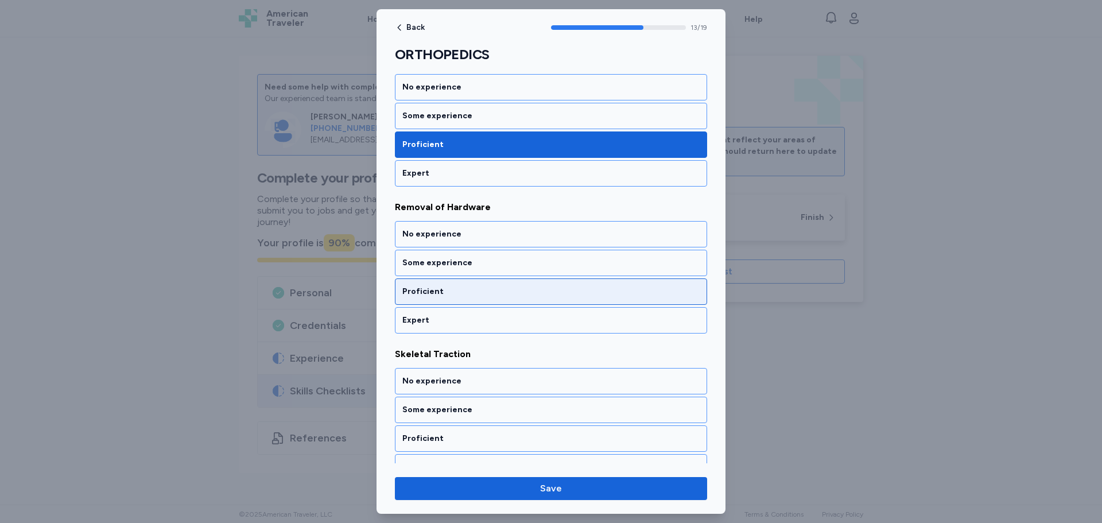
scroll to position [1950, 0]
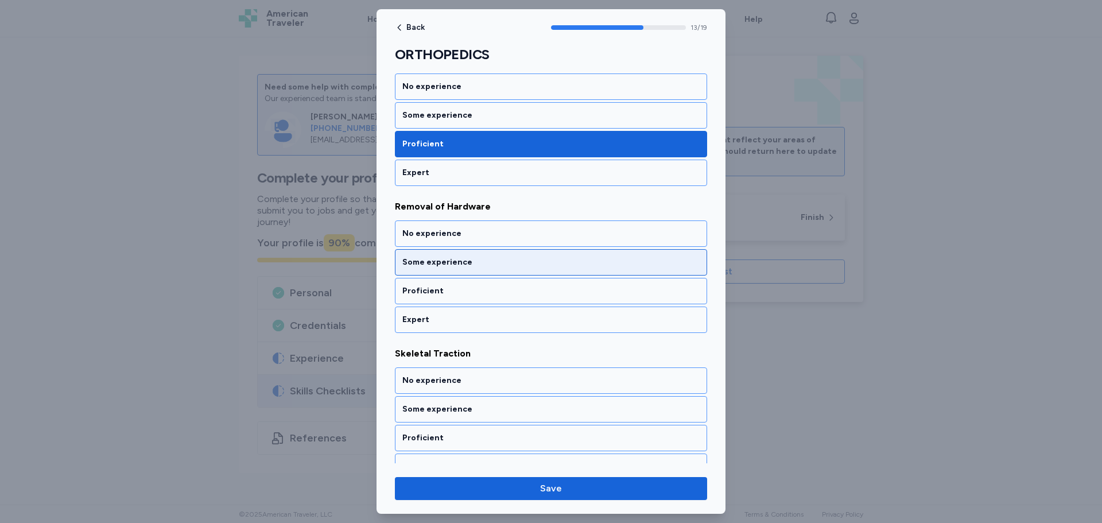
click at [443, 270] on div "Some experience" at bounding box center [551, 262] width 312 height 26
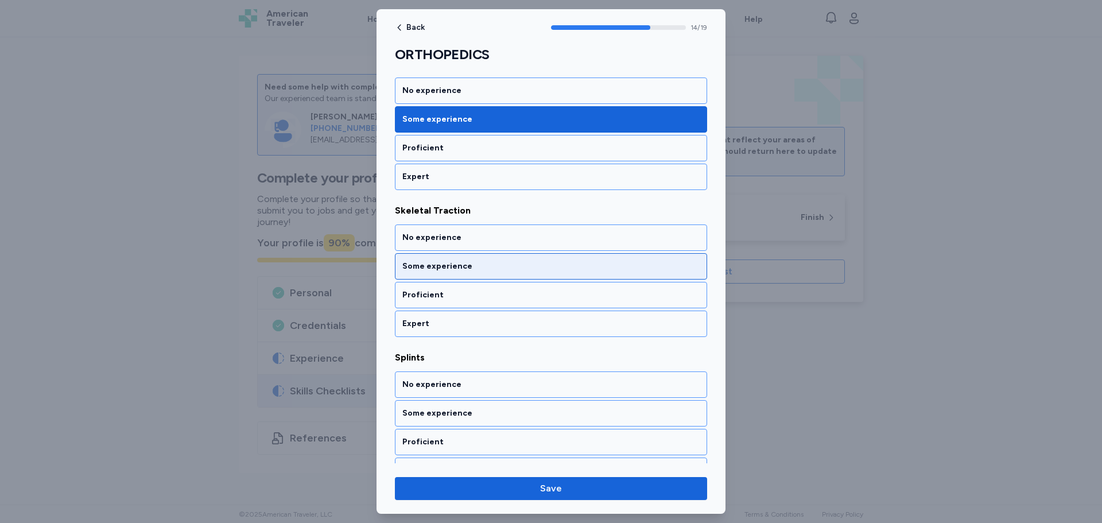
scroll to position [2097, 0]
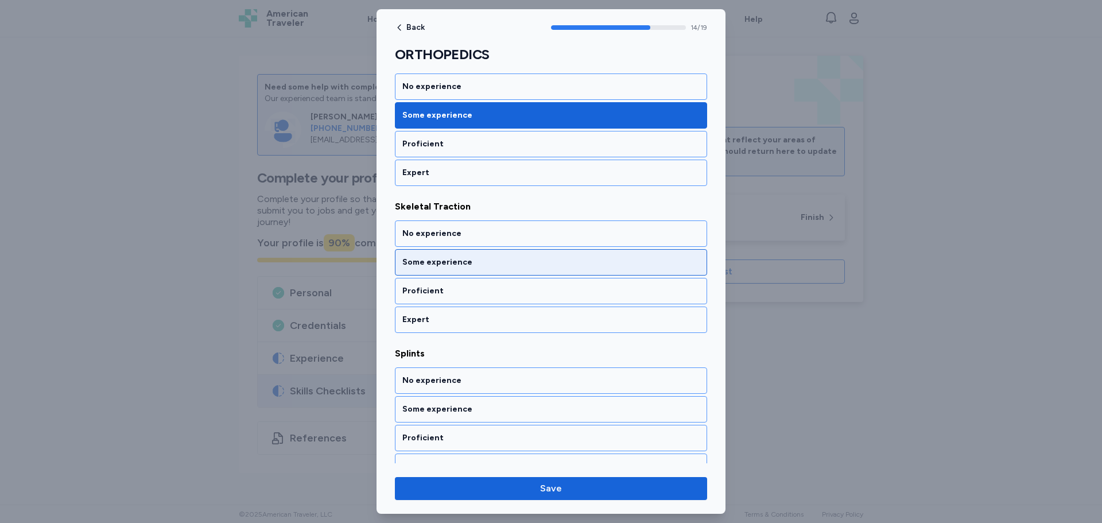
click at [447, 253] on div "Some experience" at bounding box center [551, 262] width 312 height 26
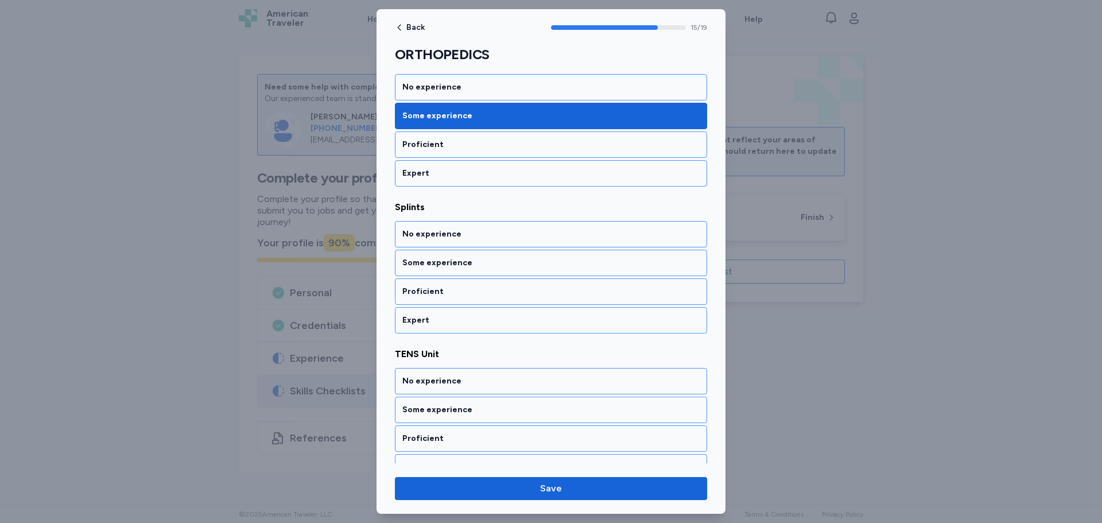
scroll to position [2244, 0]
click at [447, 253] on div "Some experience" at bounding box center [551, 262] width 312 height 26
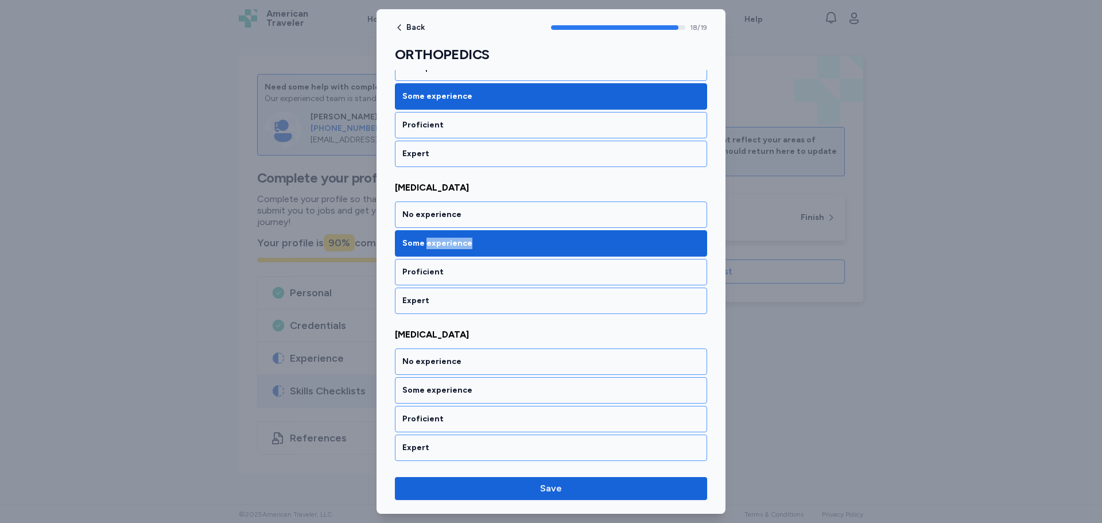
click at [447, 253] on div "Some experience" at bounding box center [551, 243] width 312 height 26
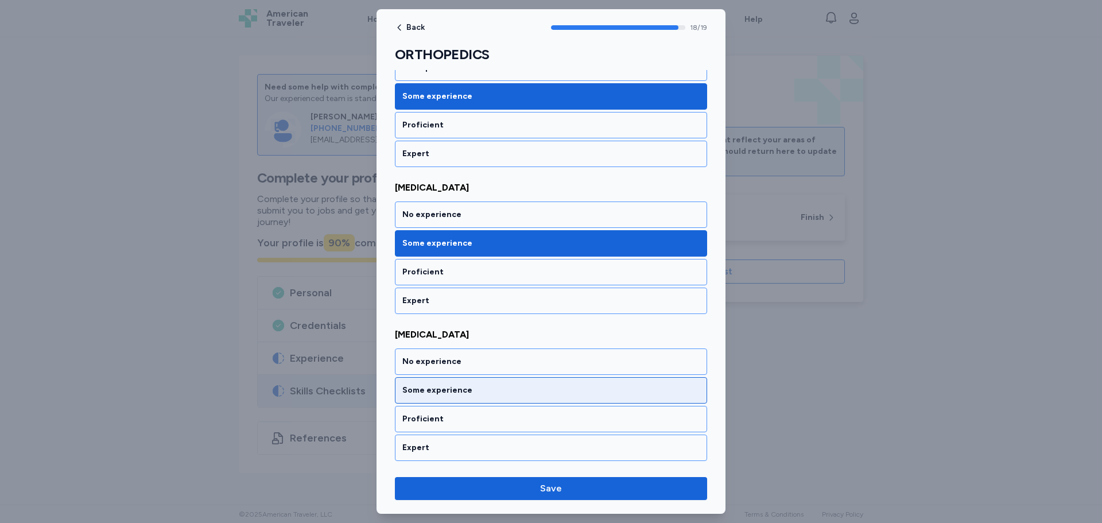
click at [446, 402] on div "Some experience" at bounding box center [551, 390] width 312 height 26
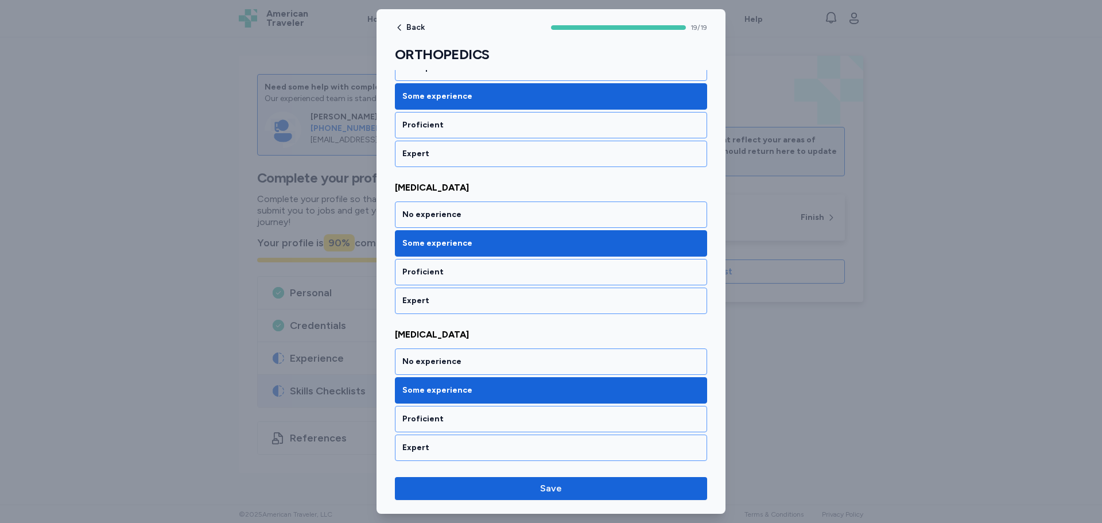
click at [556, 504] on div "Back 19 / 19 ORTHOPEDICS Rate your ability as accurately as possible for each s…" at bounding box center [551, 261] width 349 height 505
click at [558, 501] on div "Back 19 / 19 ORTHOPEDICS Rate your ability as accurately as possible for each s…" at bounding box center [551, 261] width 349 height 505
click at [563, 486] on span "Save" at bounding box center [551, 489] width 294 height 14
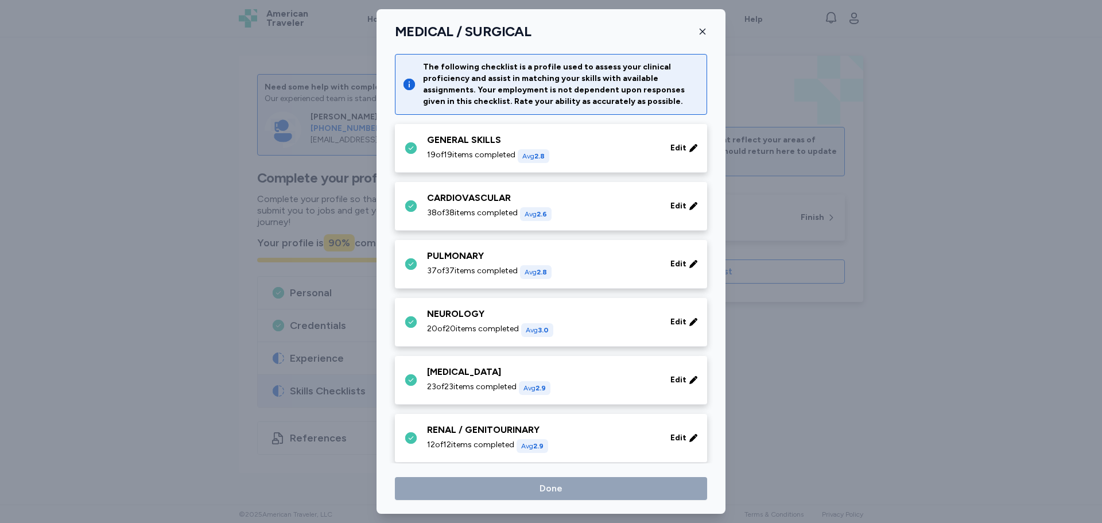
scroll to position [284, 0]
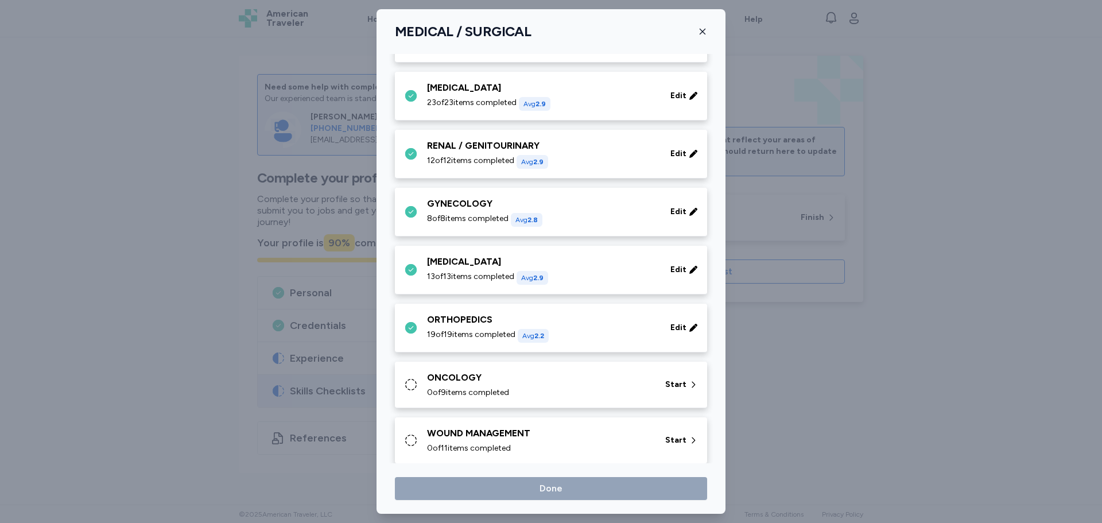
click at [515, 400] on div "ONCOLOGY 0 of 9 items completed Start" at bounding box center [551, 385] width 312 height 47
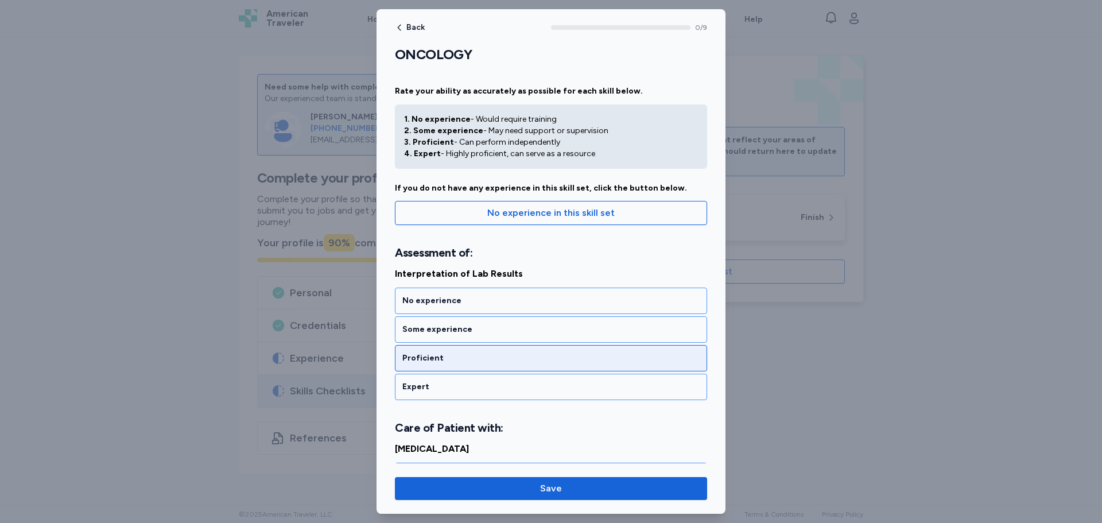
click at [436, 359] on div "Proficient" at bounding box center [550, 358] width 297 height 11
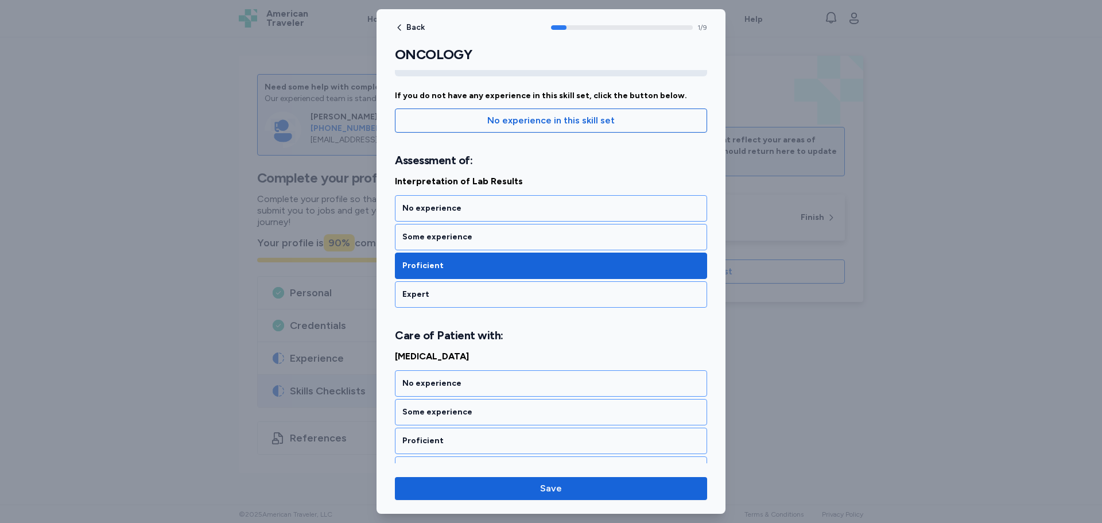
scroll to position [113, 0]
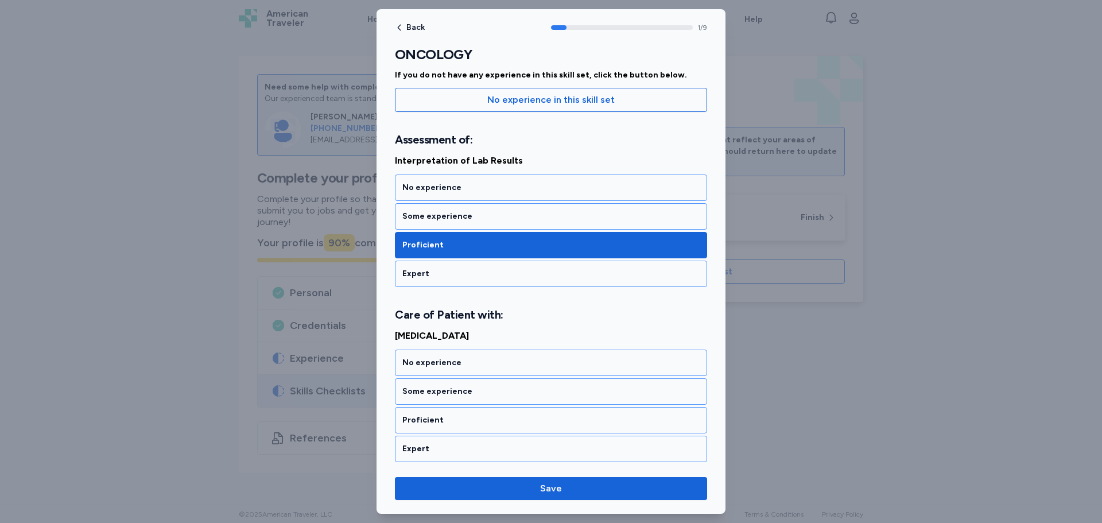
click at [465, 390] on div "Some experience" at bounding box center [550, 391] width 297 height 11
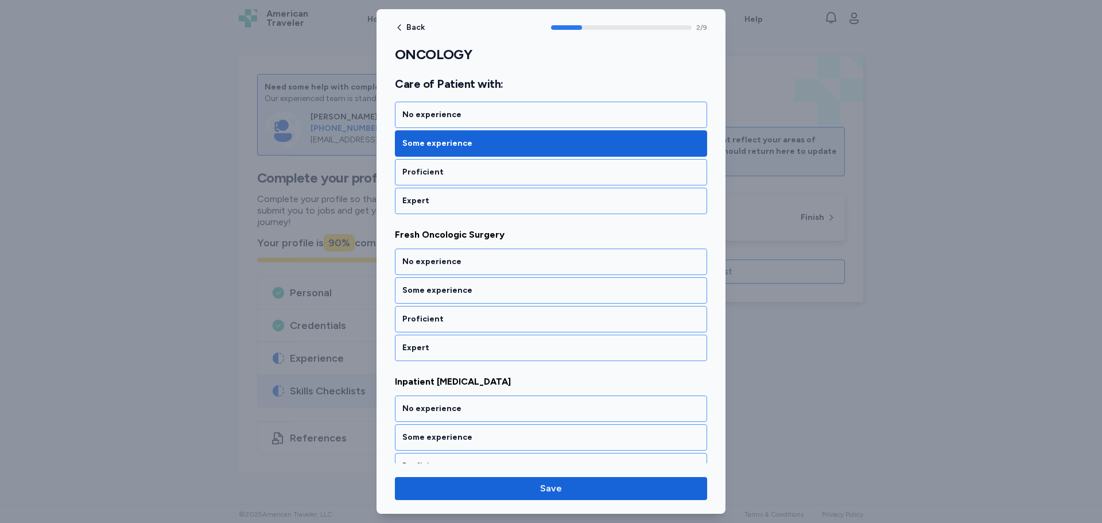
scroll to position [375, 0]
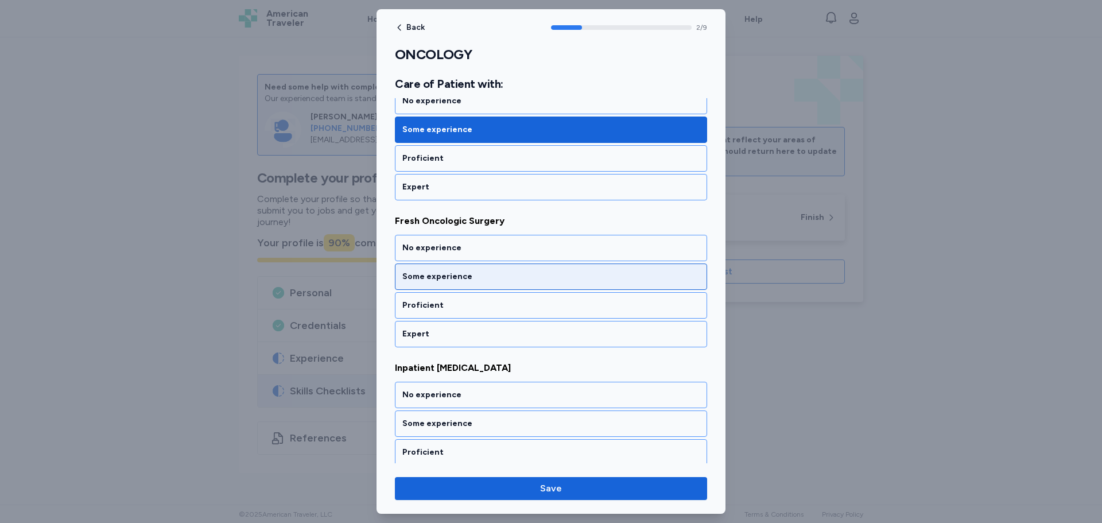
click at [477, 272] on div "Some experience" at bounding box center [550, 276] width 297 height 11
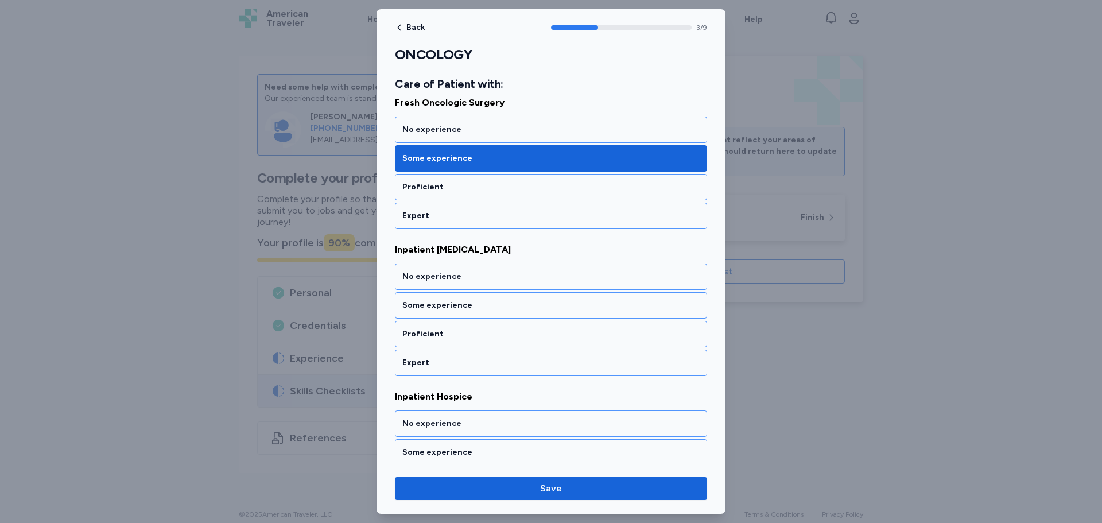
scroll to position [522, 0]
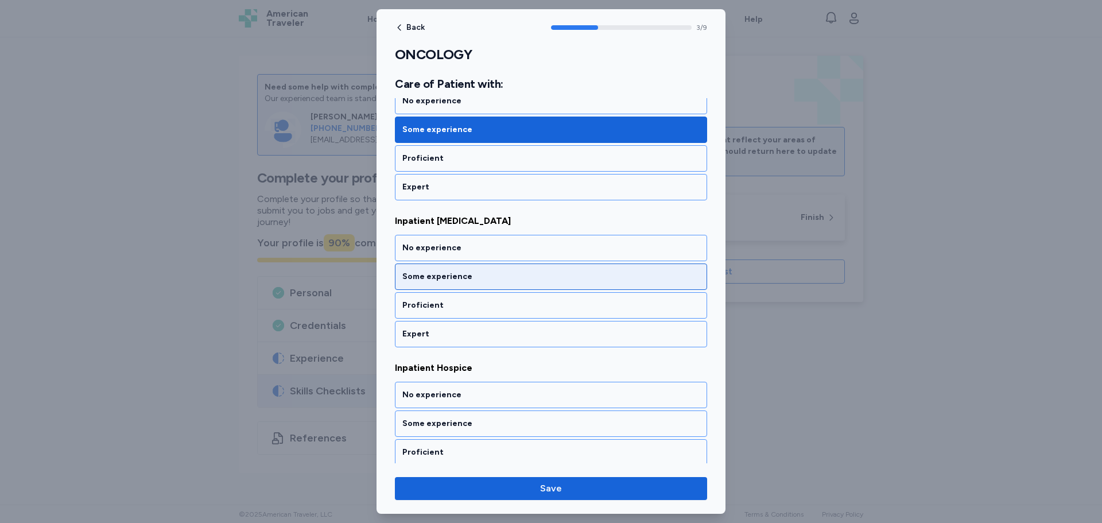
click at [478, 273] on div "Some experience" at bounding box center [550, 276] width 297 height 11
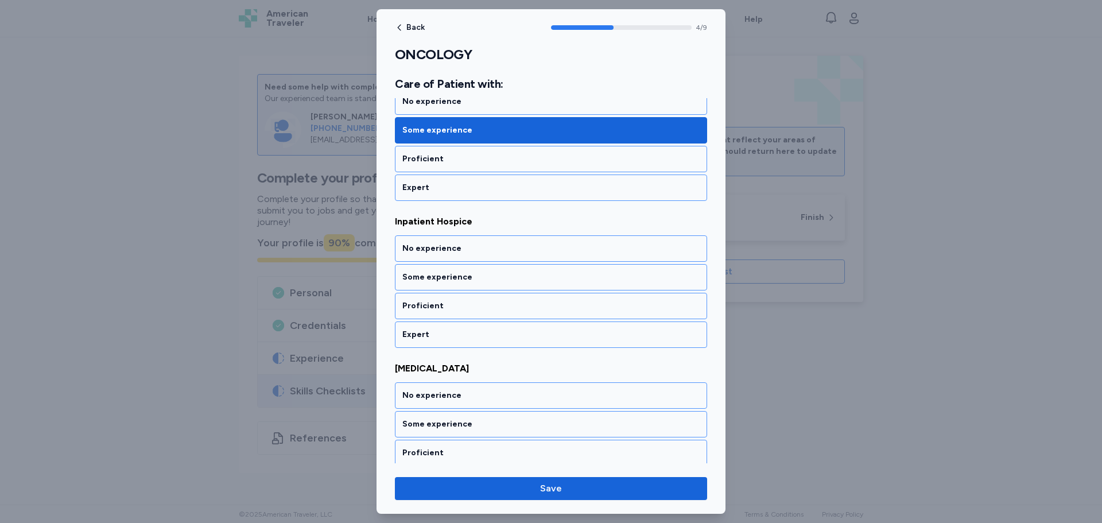
scroll to position [669, 0]
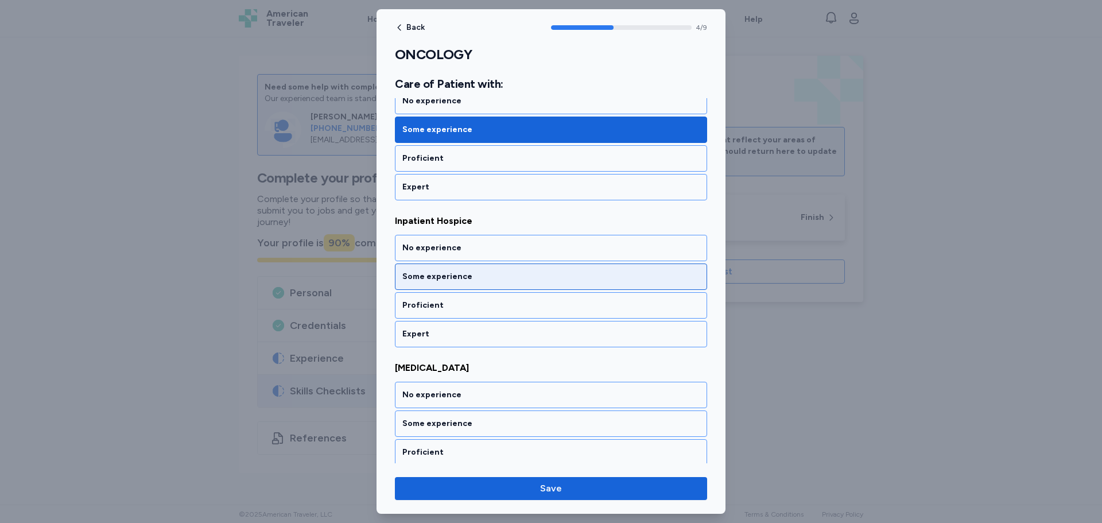
click at [467, 270] on div "Some experience" at bounding box center [551, 277] width 312 height 26
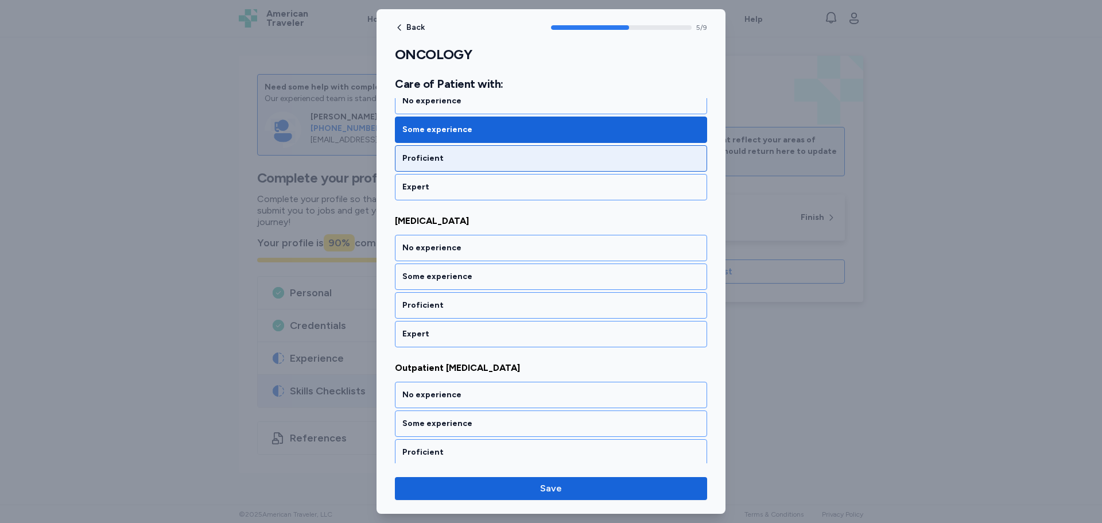
click at [432, 162] on div "Proficient" at bounding box center [550, 158] width 297 height 11
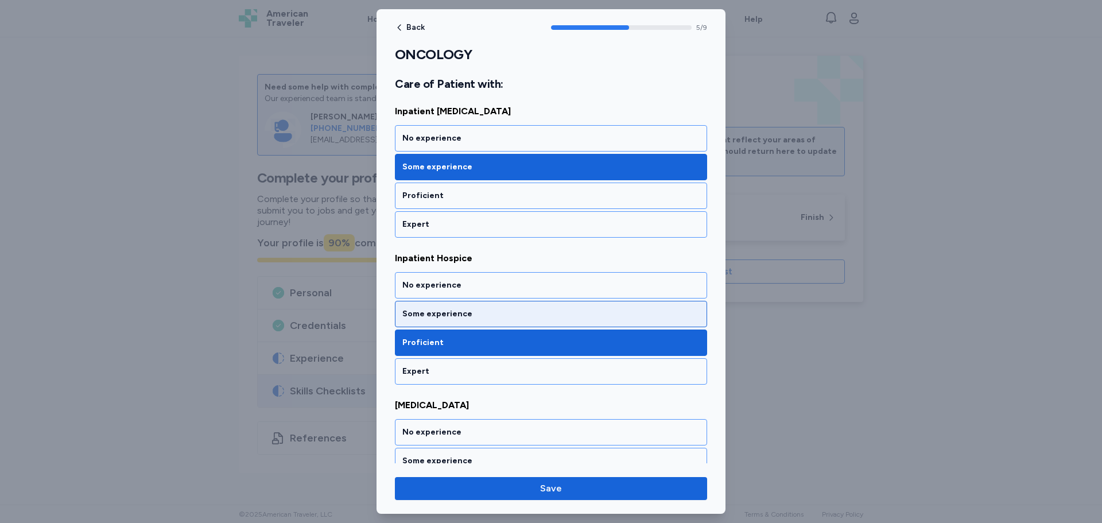
scroll to position [701, 0]
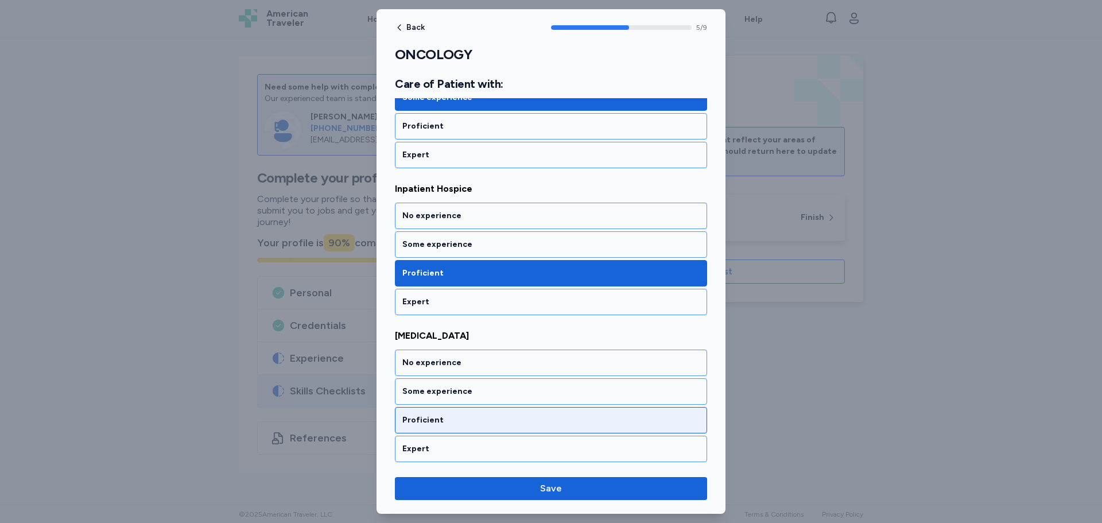
click at [419, 411] on div "Proficient" at bounding box center [551, 420] width 312 height 26
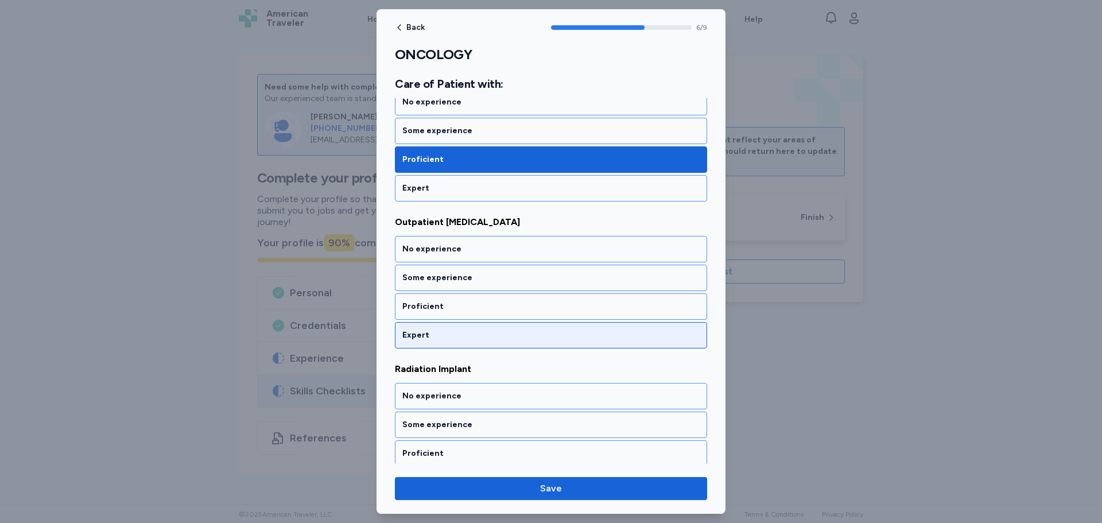
scroll to position [963, 0]
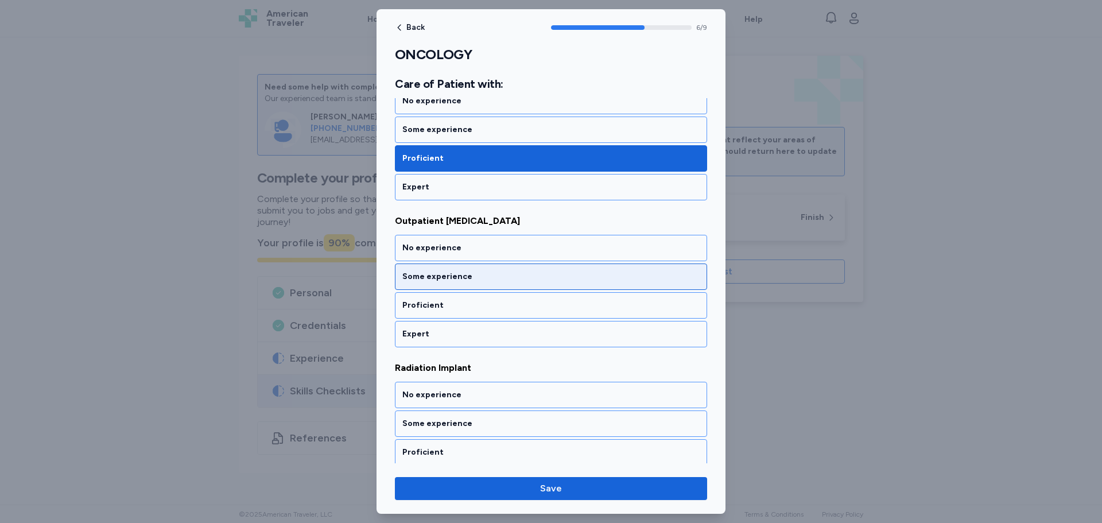
click at [442, 272] on div "Some experience" at bounding box center [550, 276] width 297 height 11
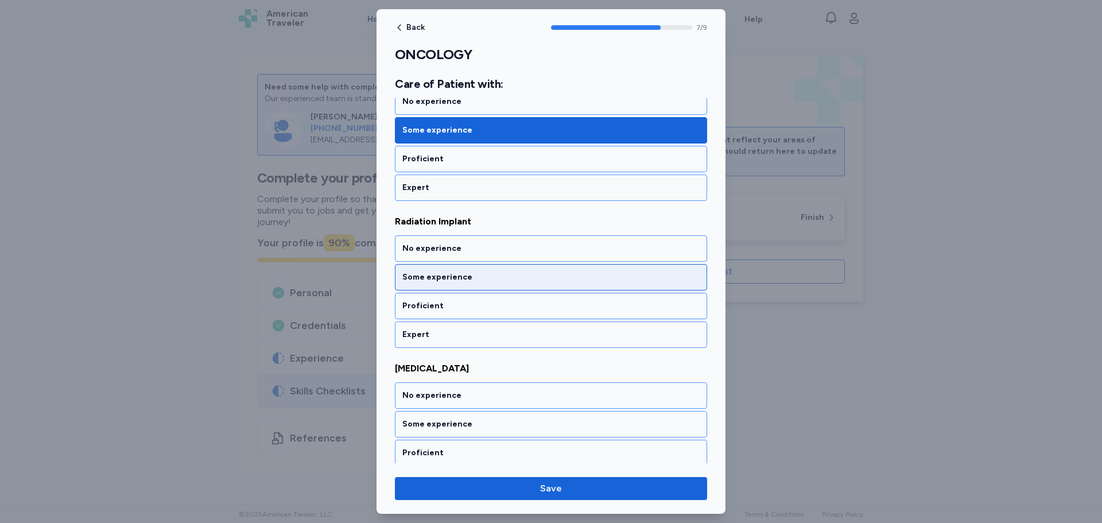
scroll to position [1110, 0]
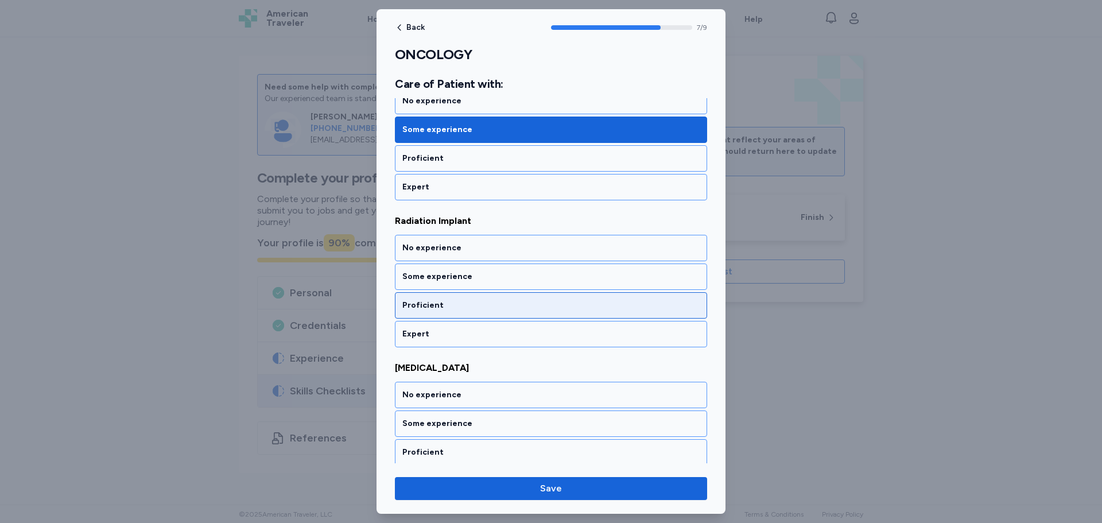
click at [440, 280] on div "Some experience" at bounding box center [550, 276] width 297 height 11
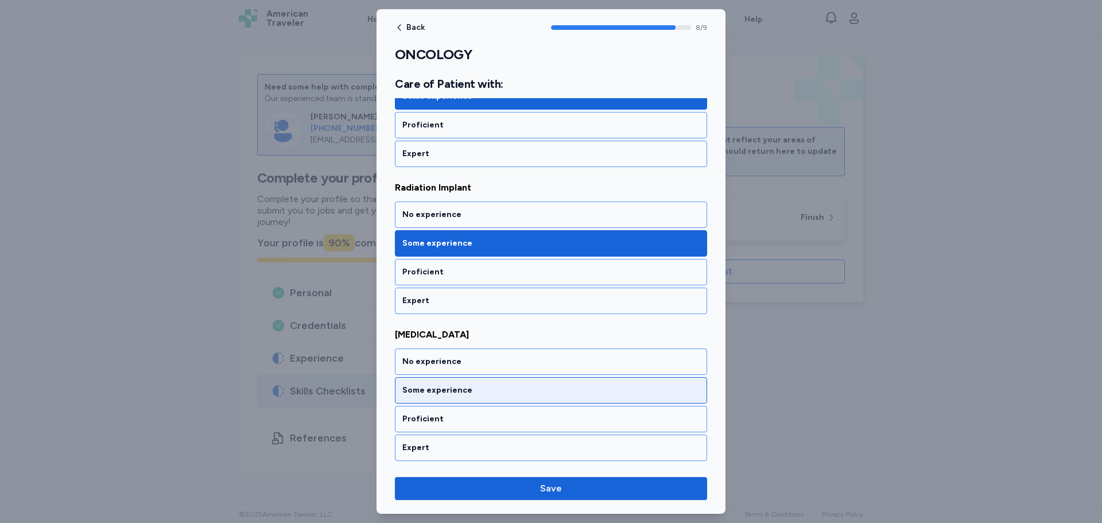
click at [441, 397] on div "Some experience" at bounding box center [551, 390] width 312 height 26
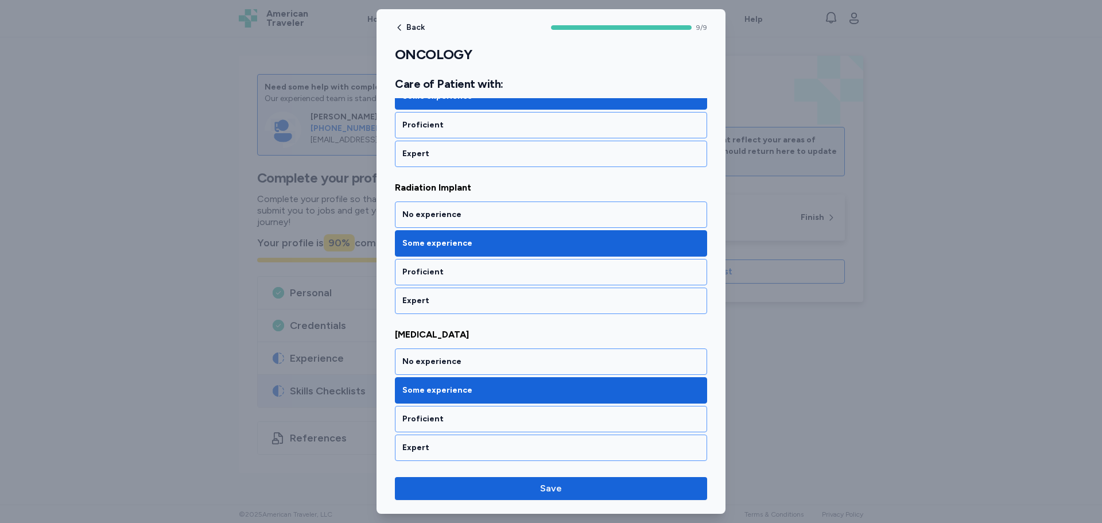
click at [491, 501] on div "Back 9 / 9 ONCOLOGY Rate your ability as accurately as possible for each skill …" at bounding box center [551, 261] width 349 height 505
click at [502, 493] on span "Save" at bounding box center [551, 489] width 294 height 14
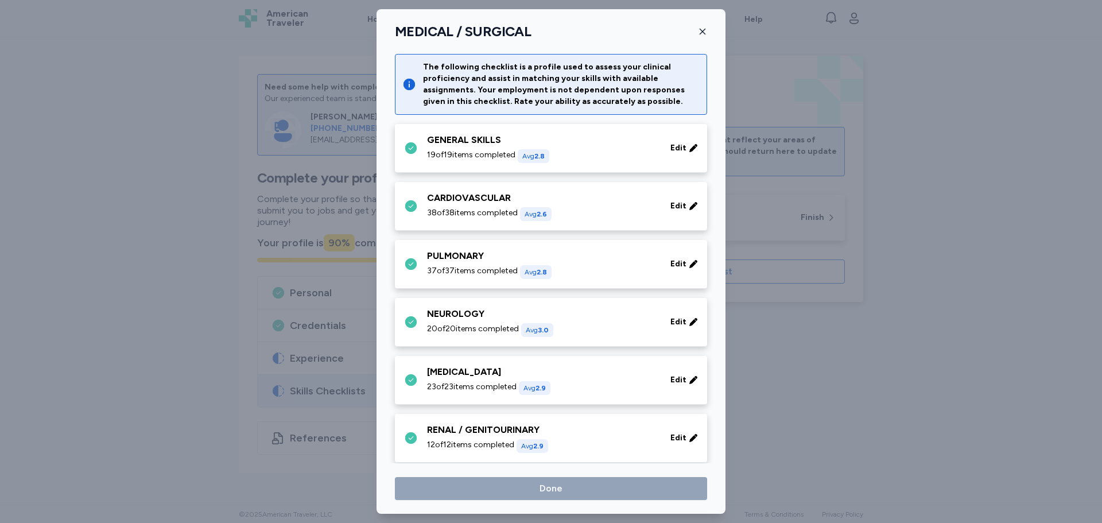
scroll to position [284, 0]
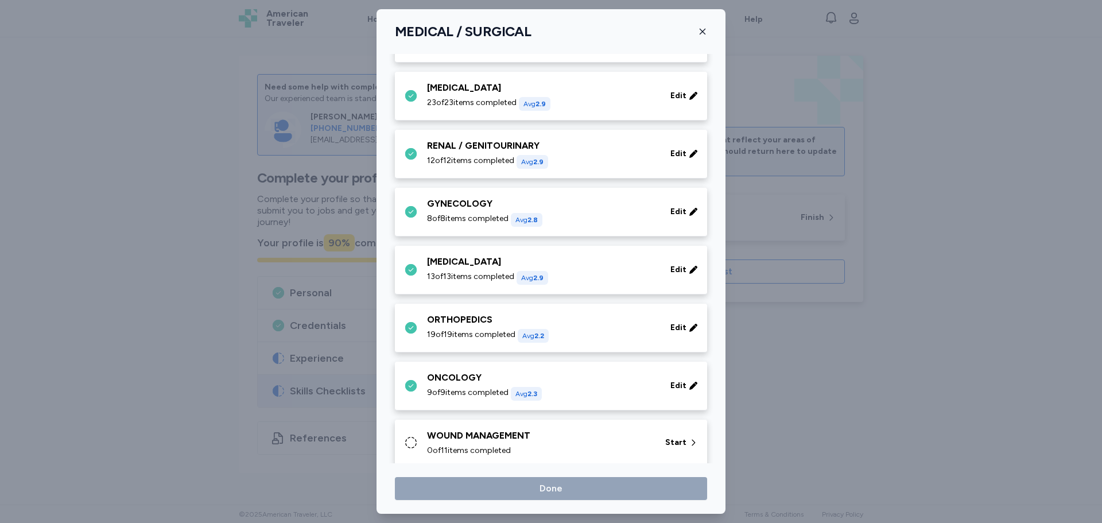
click at [467, 439] on div "WOUND MANAGEMENT" at bounding box center [539, 436] width 224 height 14
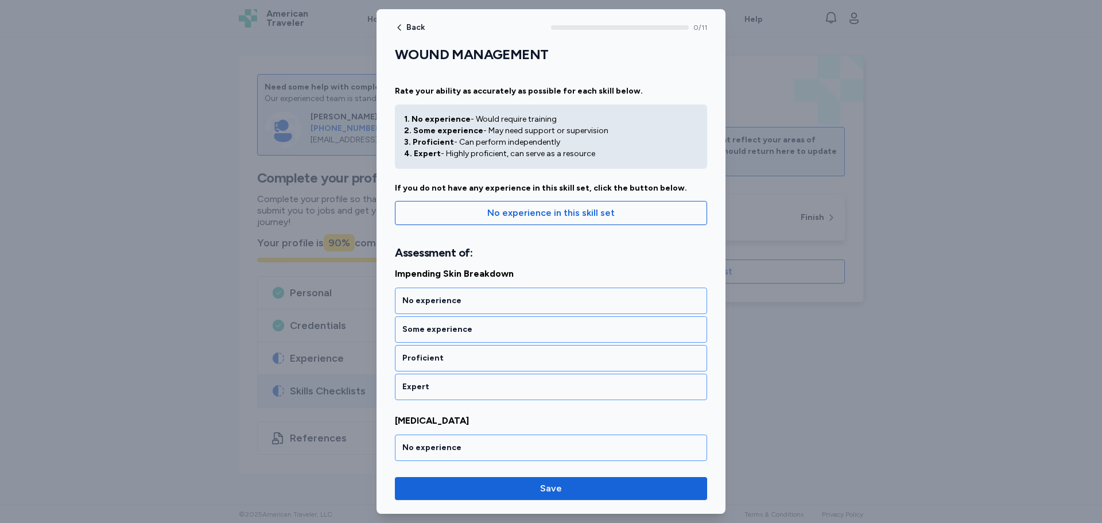
click at [437, 358] on div "Proficient" at bounding box center [550, 358] width 297 height 11
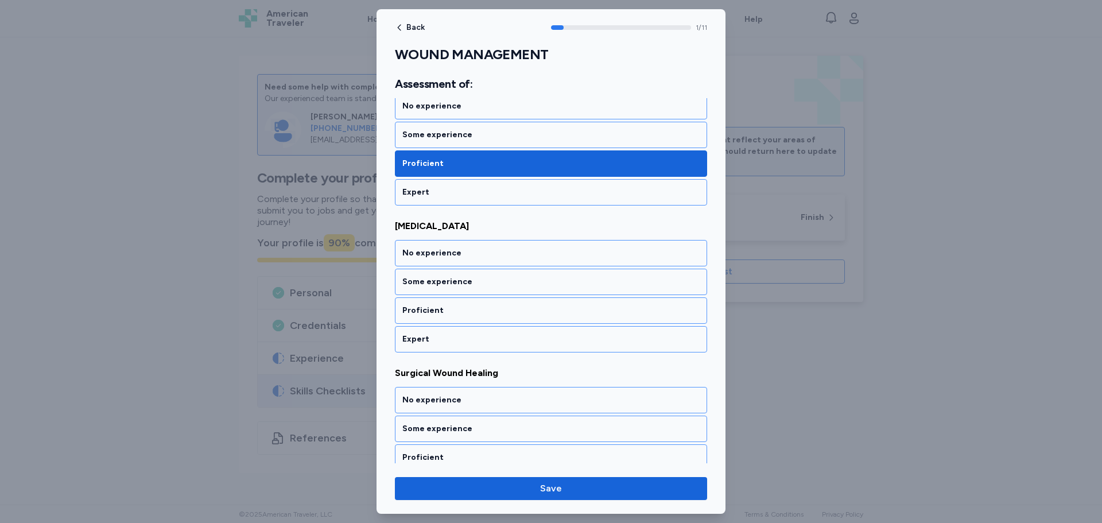
scroll to position [200, 0]
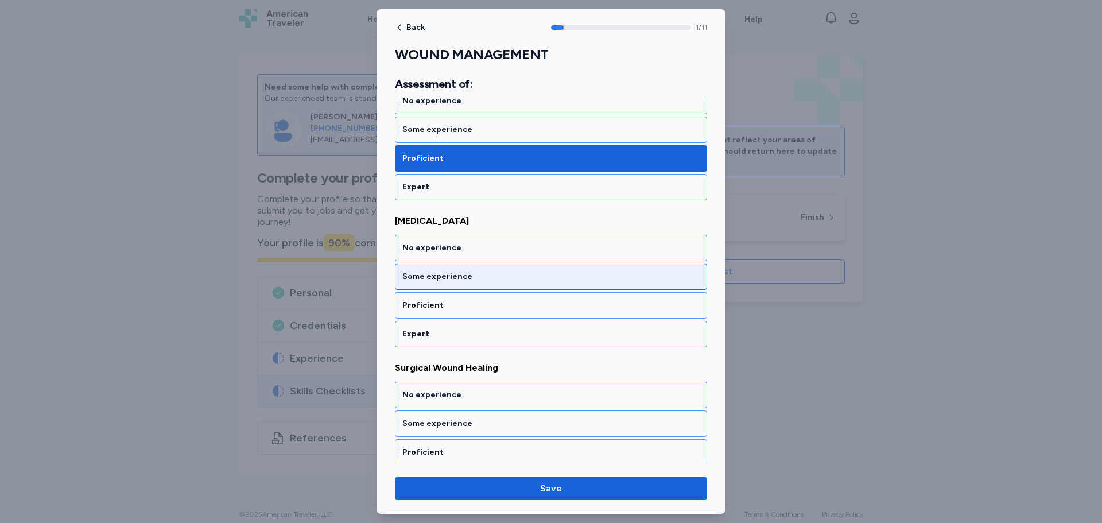
click at [427, 277] on div "Some experience" at bounding box center [550, 276] width 297 height 11
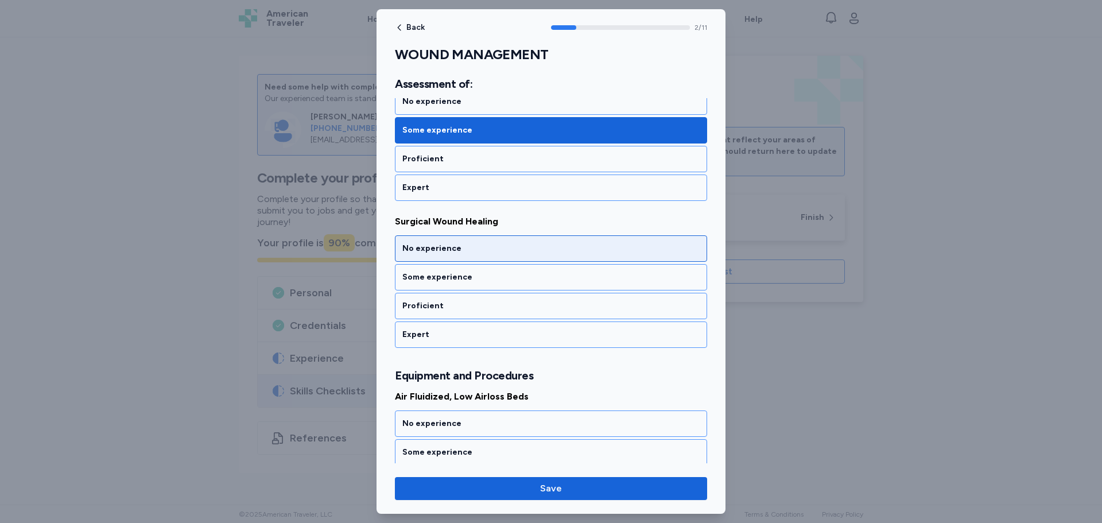
scroll to position [347, 0]
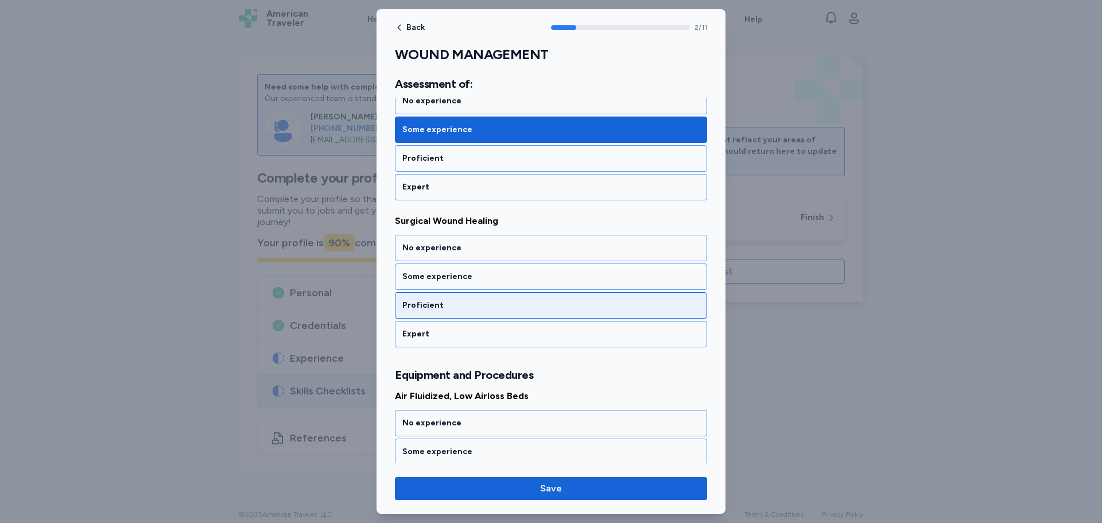
click at [417, 307] on div "Proficient" at bounding box center [550, 305] width 297 height 11
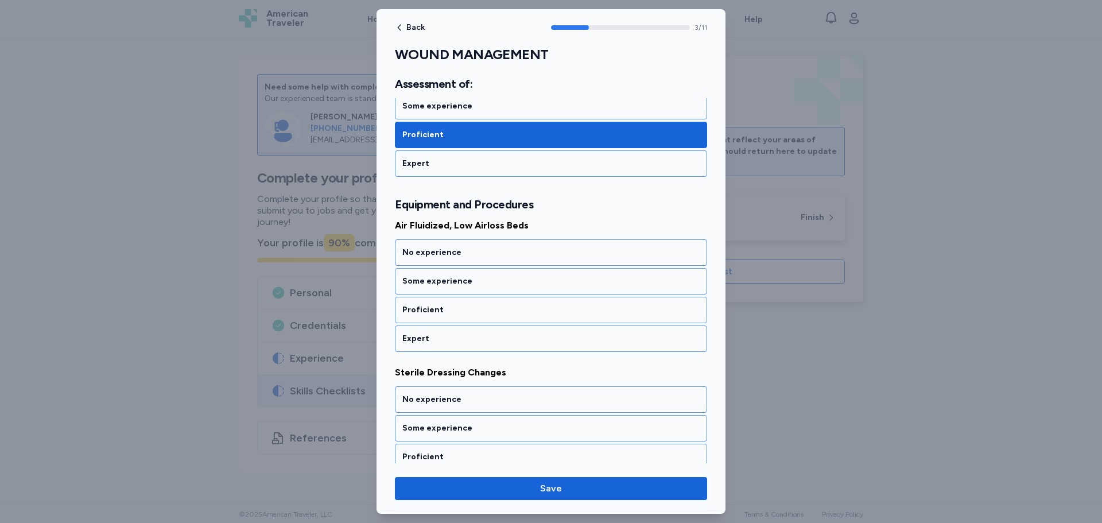
scroll to position [522, 0]
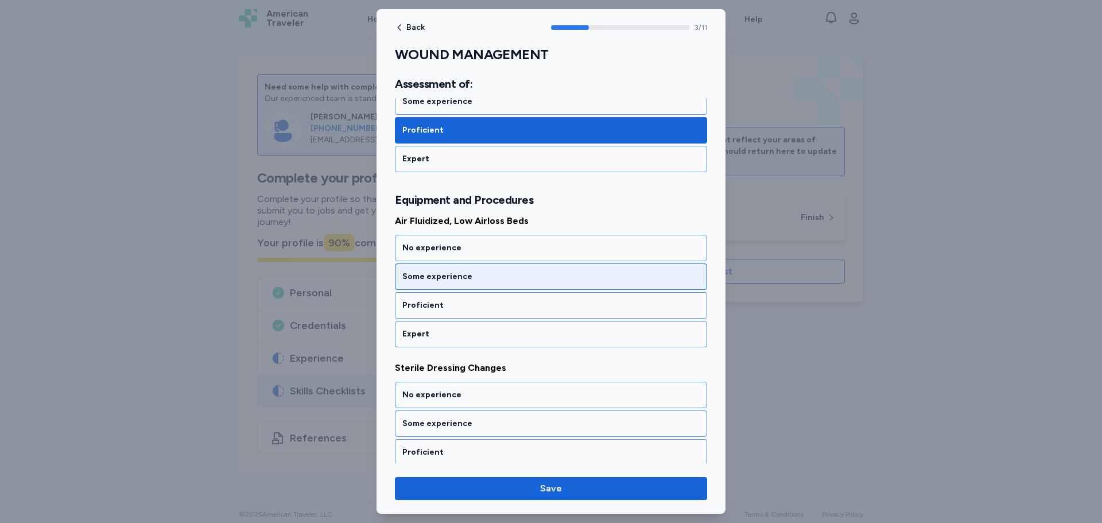
click at [430, 286] on div "Some experience" at bounding box center [551, 277] width 312 height 26
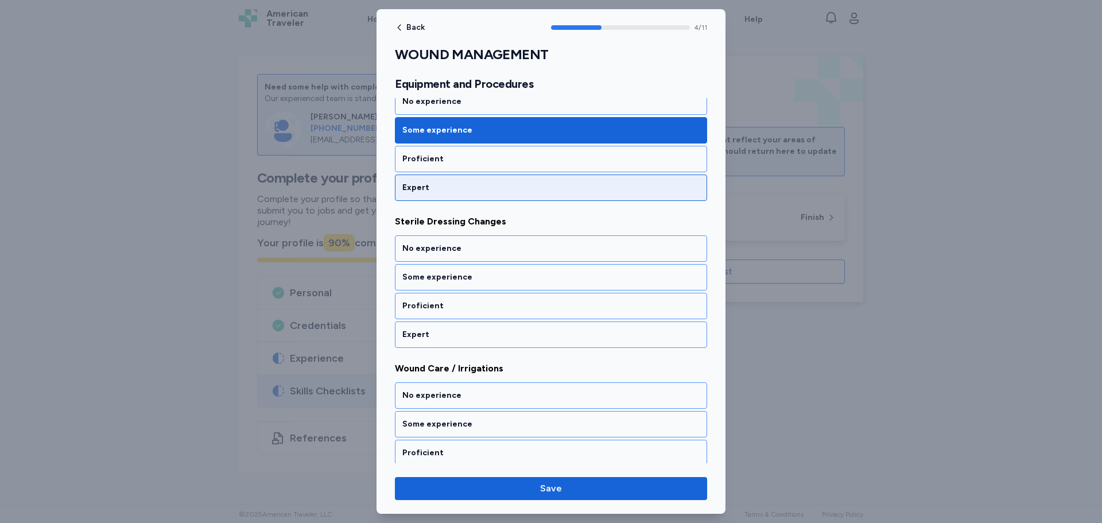
scroll to position [669, 0]
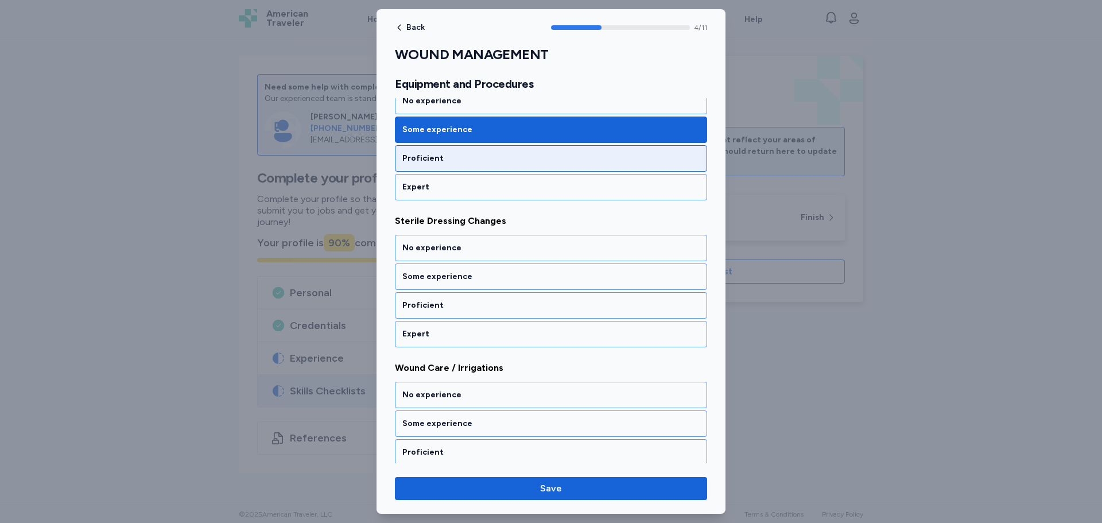
click at [435, 156] on div "Proficient" at bounding box center [550, 158] width 297 height 11
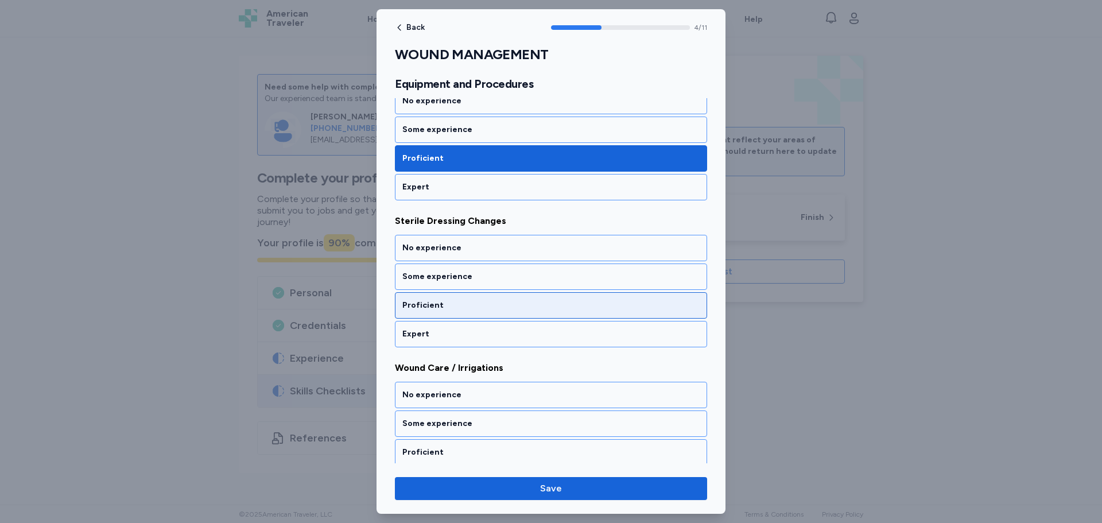
click at [432, 305] on div "Proficient" at bounding box center [550, 305] width 297 height 11
click at [437, 312] on div "Proficient" at bounding box center [551, 305] width 312 height 26
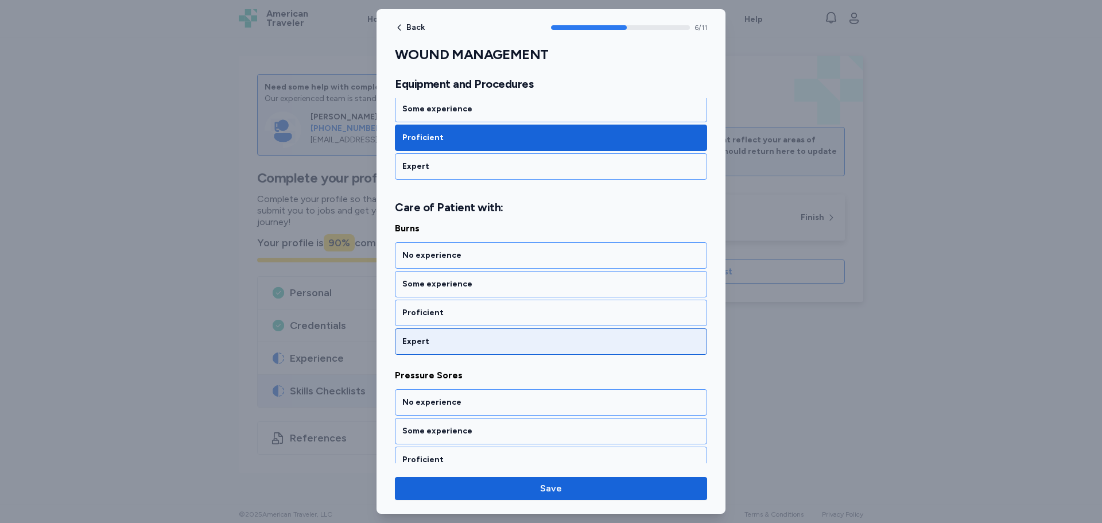
scroll to position [991, 0]
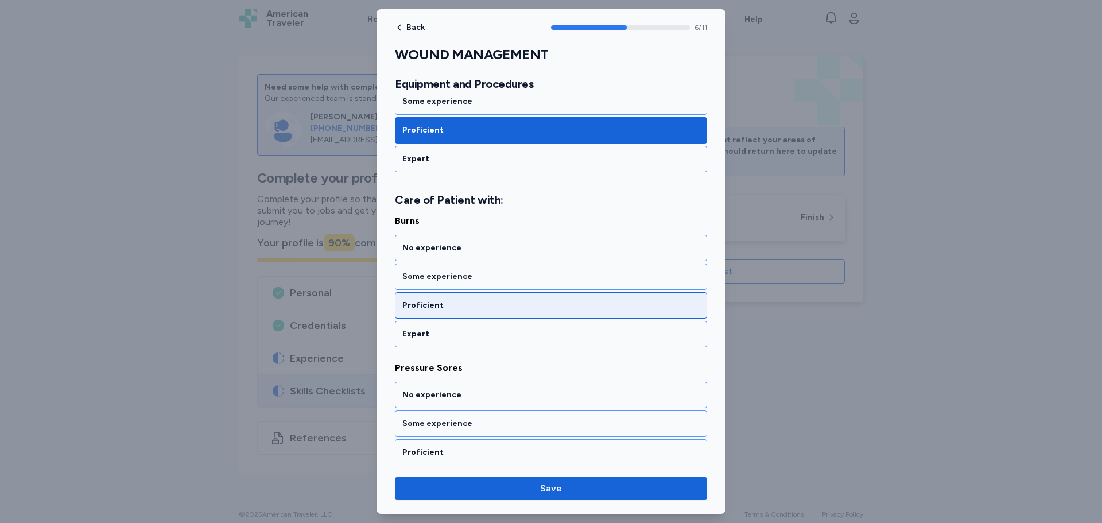
click at [454, 307] on div "Proficient" at bounding box center [550, 305] width 297 height 11
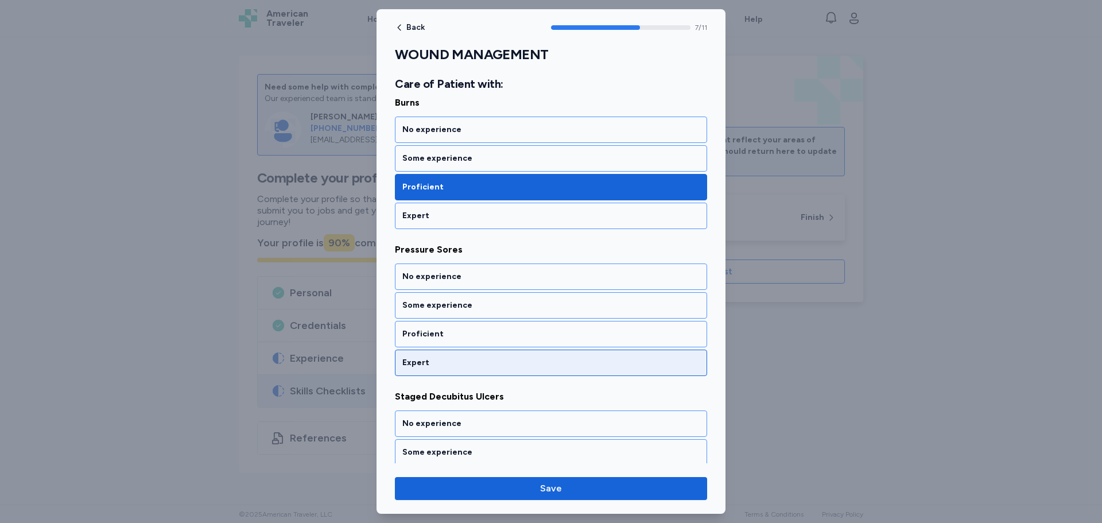
scroll to position [1138, 0]
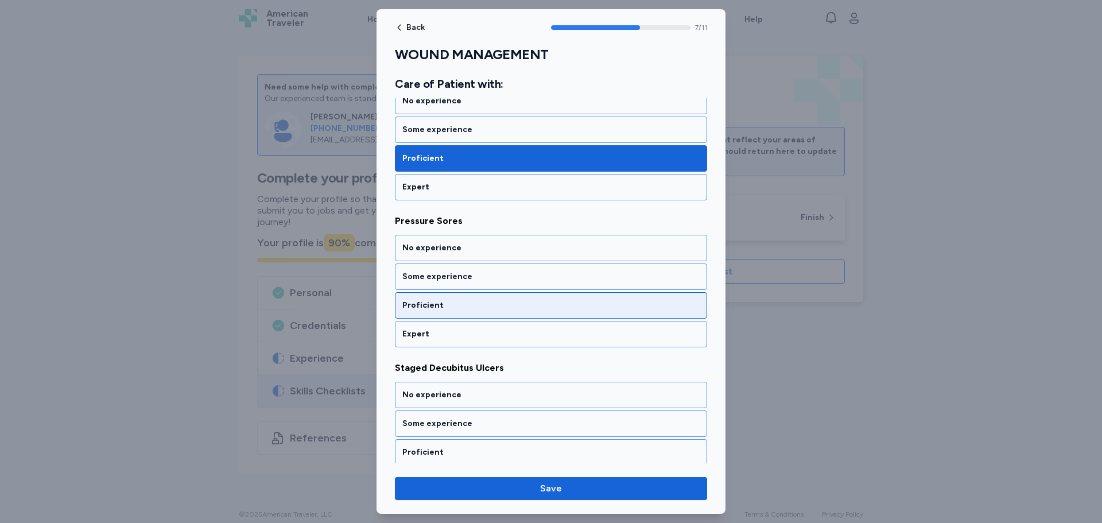
click at [449, 310] on div "Proficient" at bounding box center [550, 305] width 297 height 11
click at [450, 313] on div "Proficient" at bounding box center [551, 305] width 312 height 26
click at [451, 312] on div "Proficient" at bounding box center [551, 305] width 312 height 26
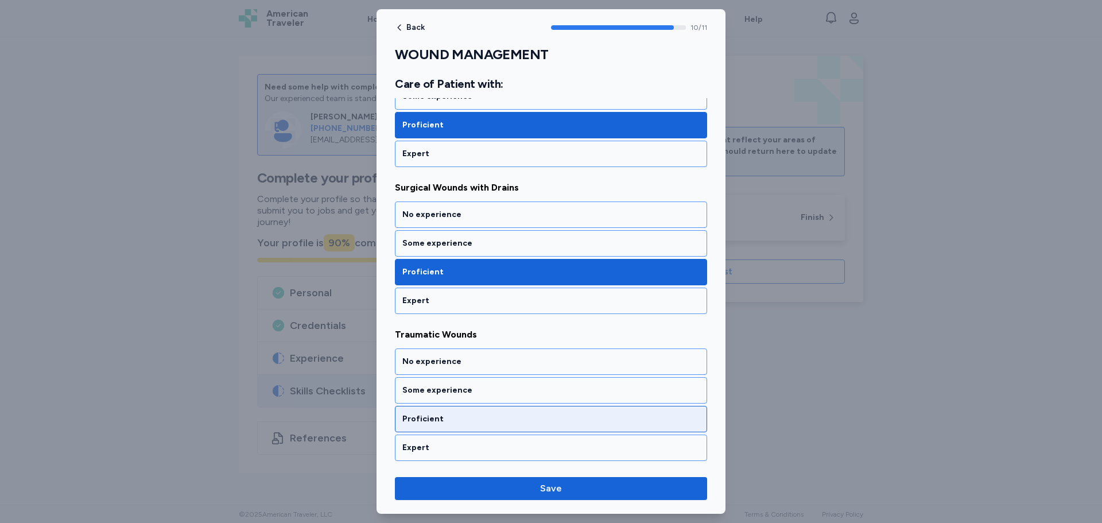
click at [446, 410] on div "Proficient" at bounding box center [551, 419] width 312 height 26
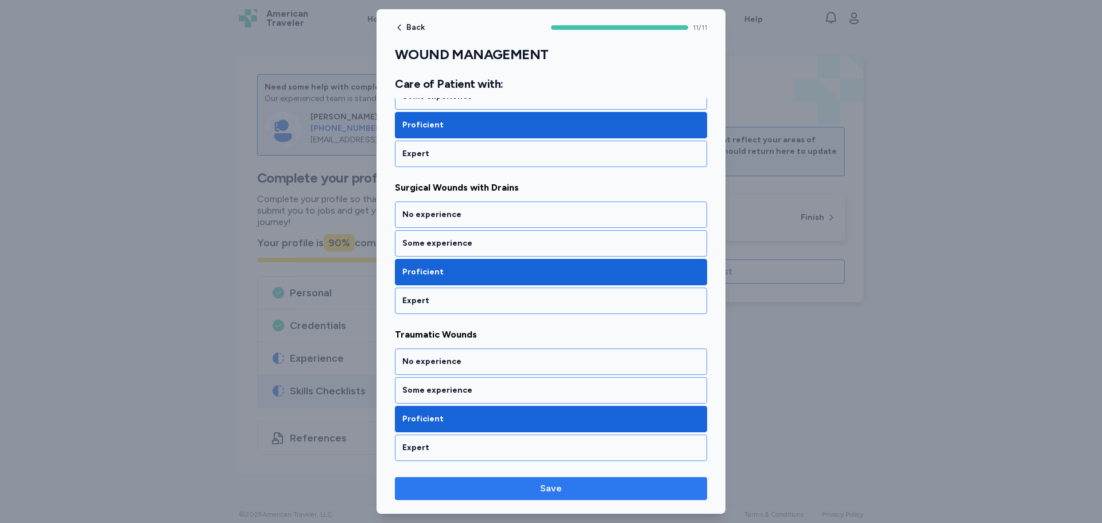
click at [471, 489] on span "Save" at bounding box center [551, 489] width 294 height 14
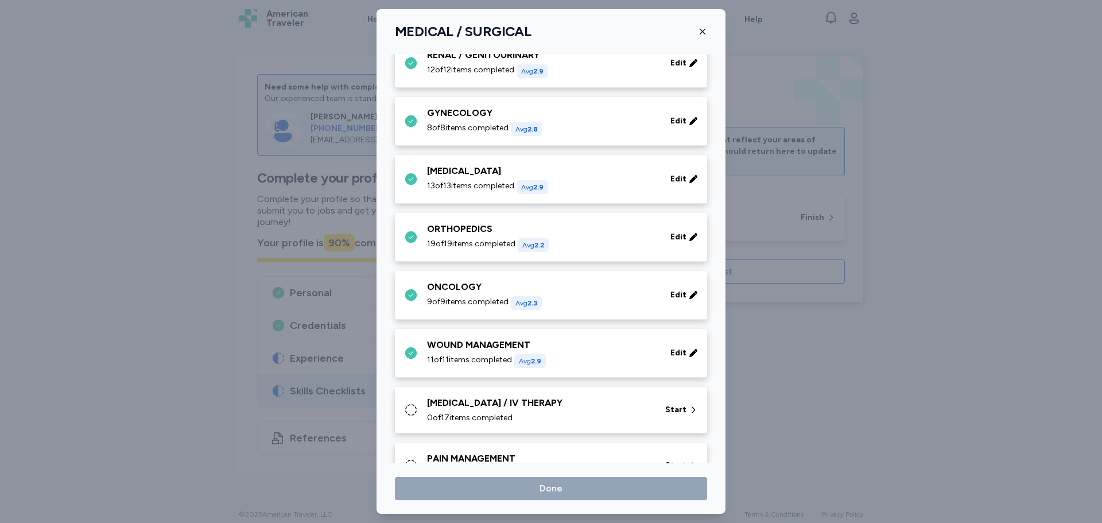
scroll to position [468, 0]
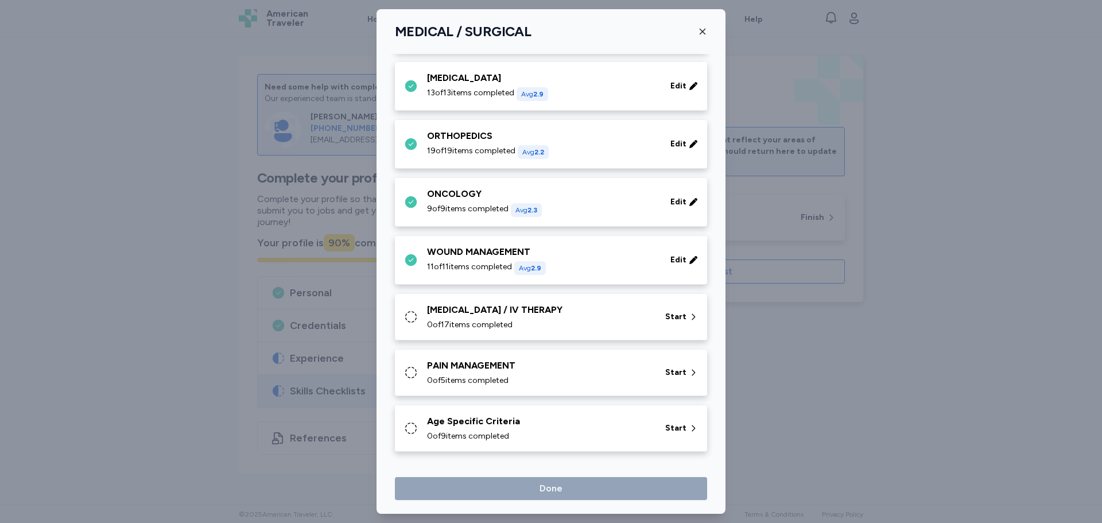
click at [491, 340] on div "The following checklist is a profile used to assess your clinical proficiency a…" at bounding box center [551, 23] width 312 height 875
click at [521, 331] on div "PHLEBOTOMY / IV THERAPY 0 of 17 items completed Start" at bounding box center [551, 317] width 312 height 47
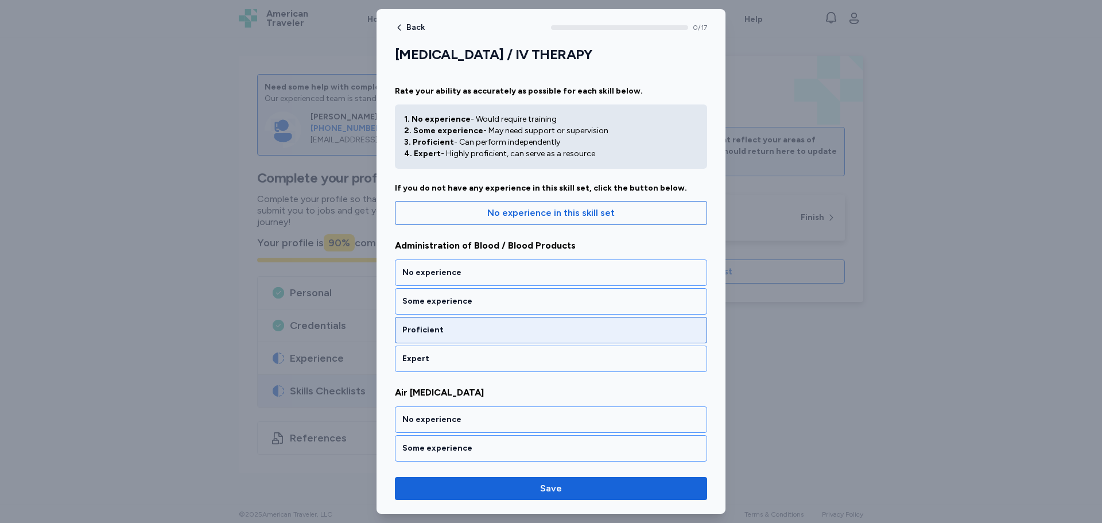
click at [444, 331] on div "Proficient" at bounding box center [550, 329] width 297 height 11
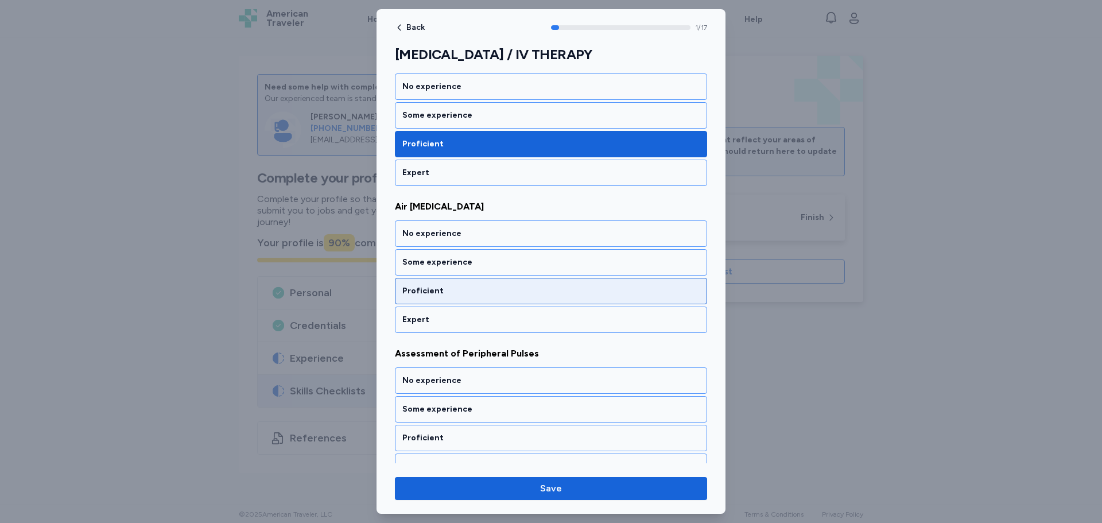
click at [448, 299] on div "Proficient" at bounding box center [551, 291] width 312 height 26
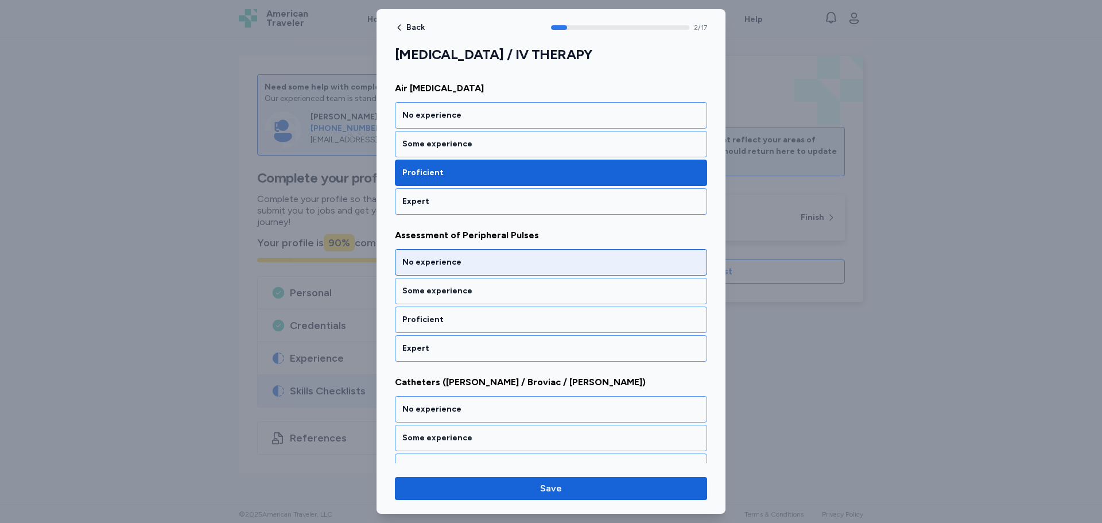
scroll to position [333, 0]
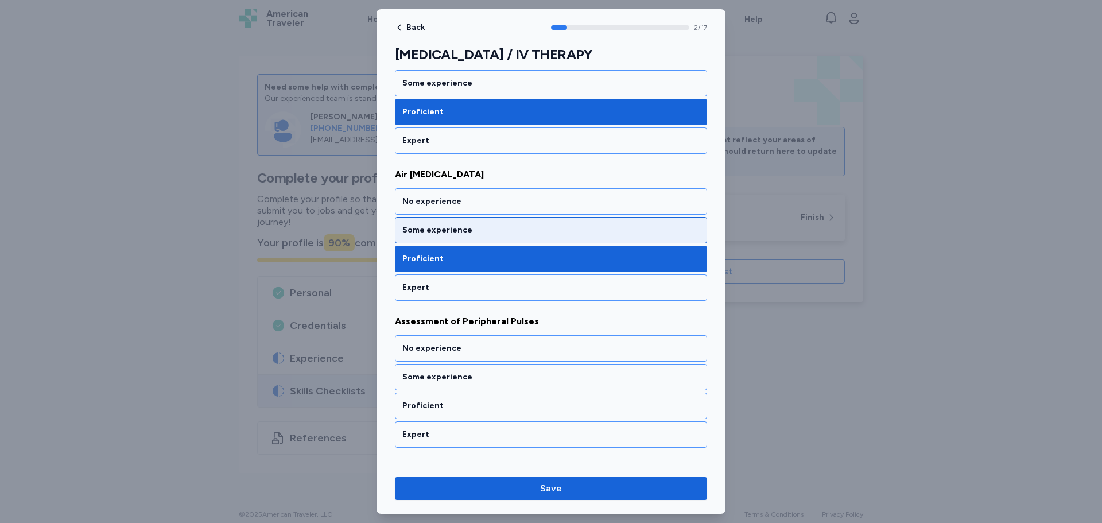
click at [448, 238] on div "Some experience" at bounding box center [551, 230] width 312 height 26
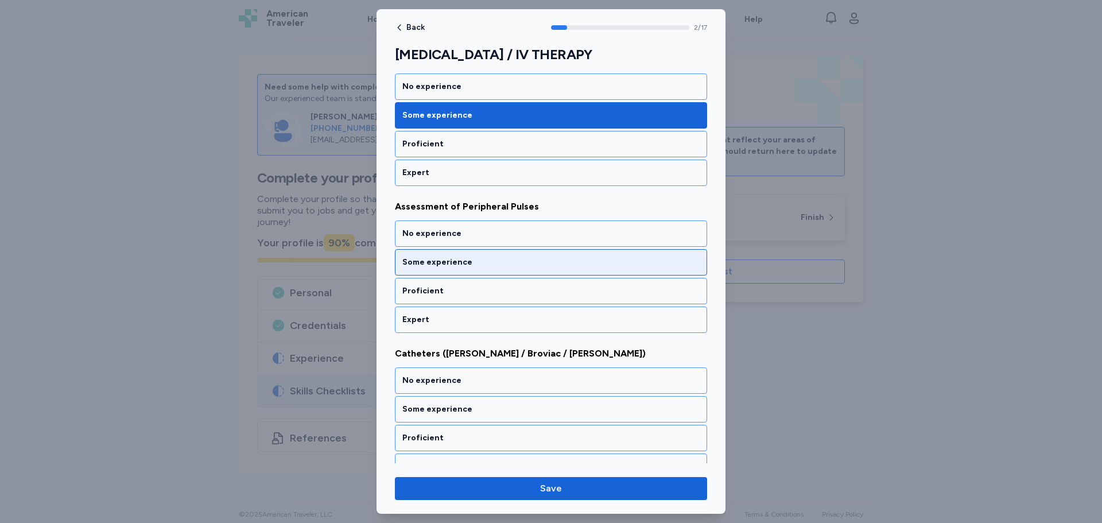
click at [417, 261] on div "Some experience" at bounding box center [550, 262] width 297 height 11
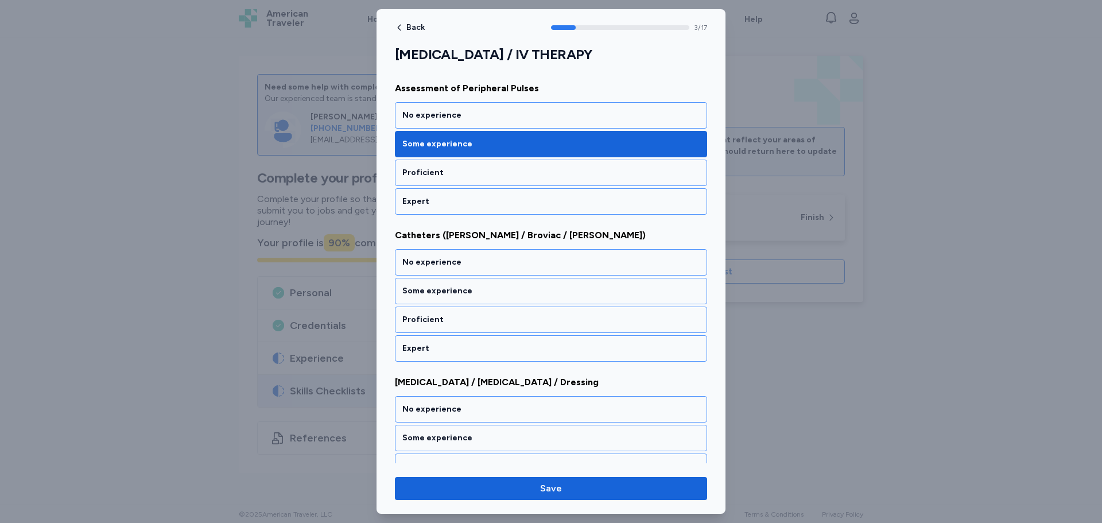
scroll to position [480, 0]
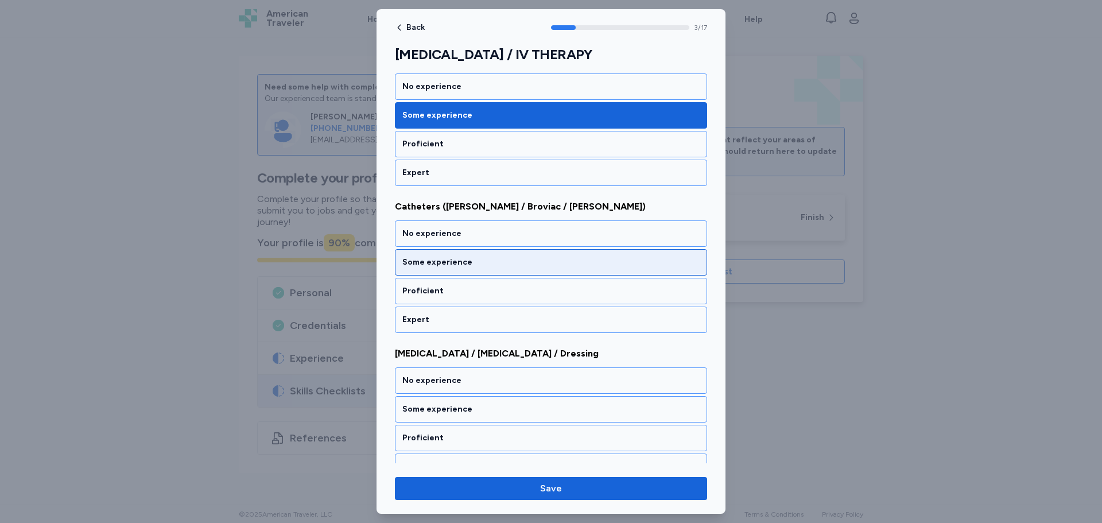
click at [428, 267] on div "Some experience" at bounding box center [550, 262] width 297 height 11
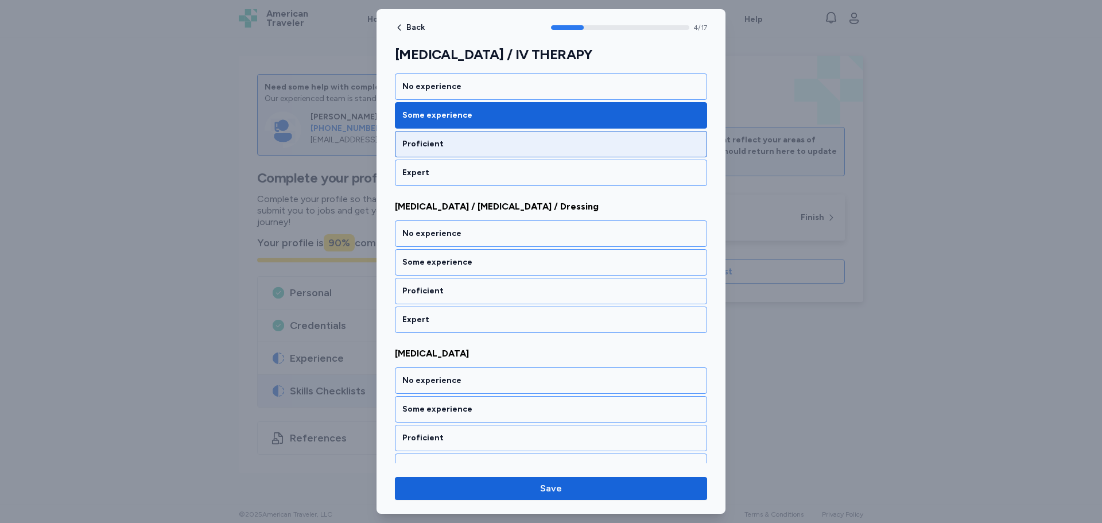
click at [425, 146] on div "Proficient" at bounding box center [550, 143] width 297 height 11
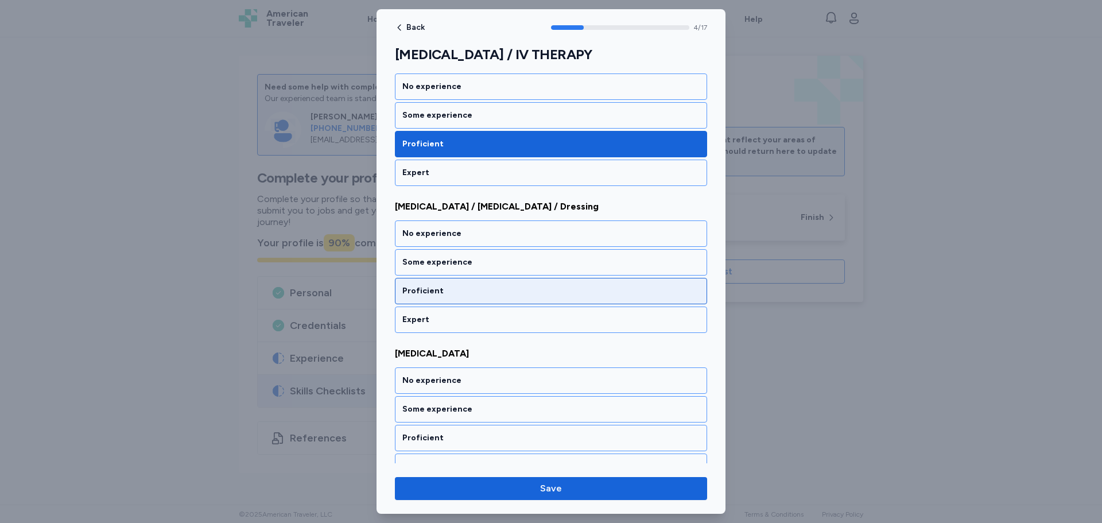
click at [428, 287] on div "Proficient" at bounding box center [550, 290] width 297 height 11
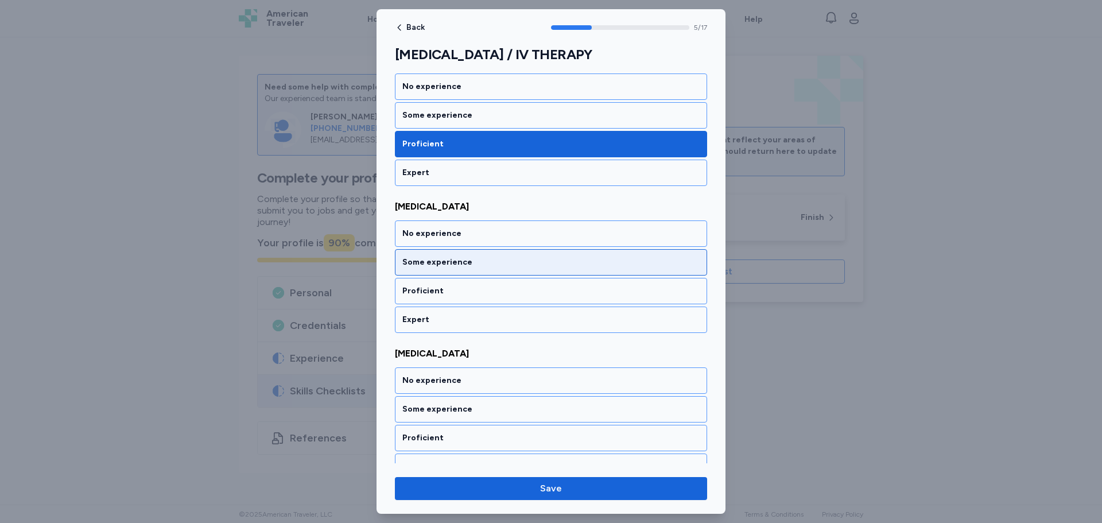
click at [436, 258] on div "Some experience" at bounding box center [550, 262] width 297 height 11
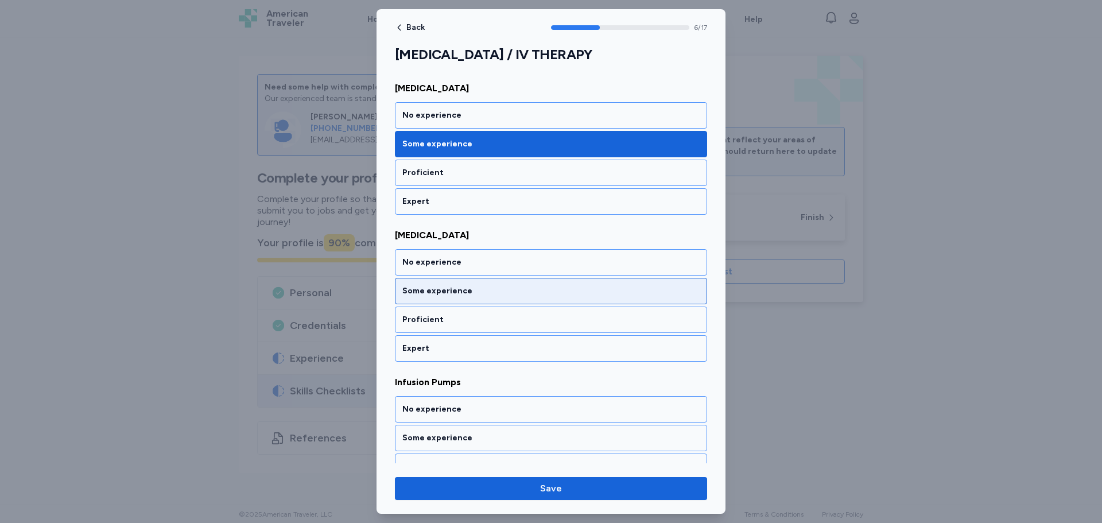
scroll to position [921, 0]
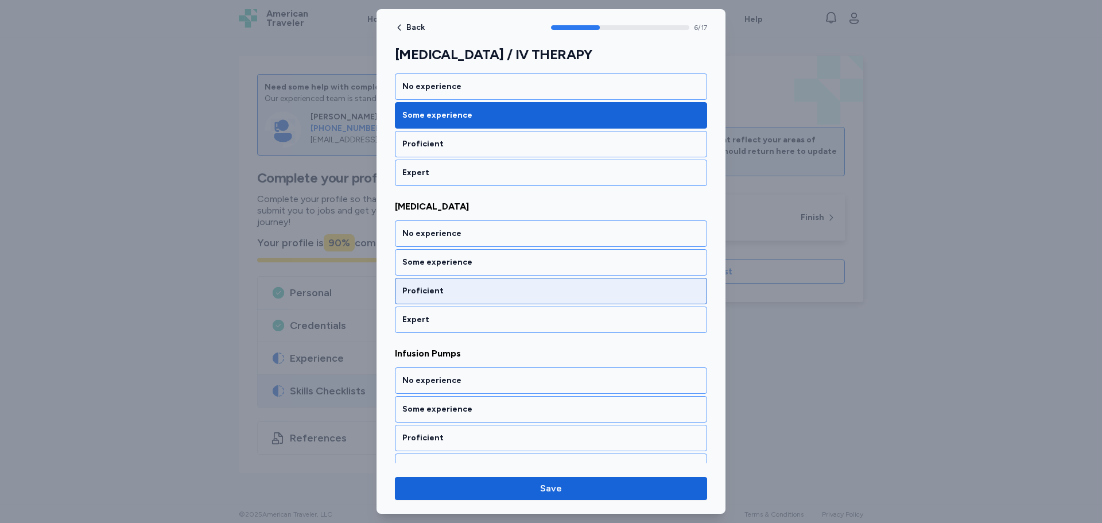
click at [433, 289] on div "Proficient" at bounding box center [550, 290] width 297 height 11
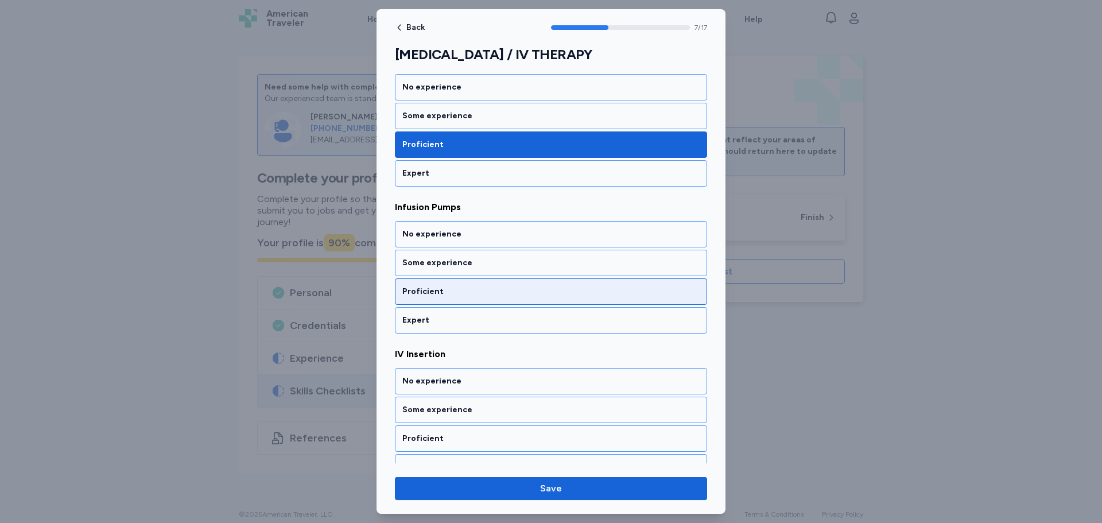
scroll to position [1068, 0]
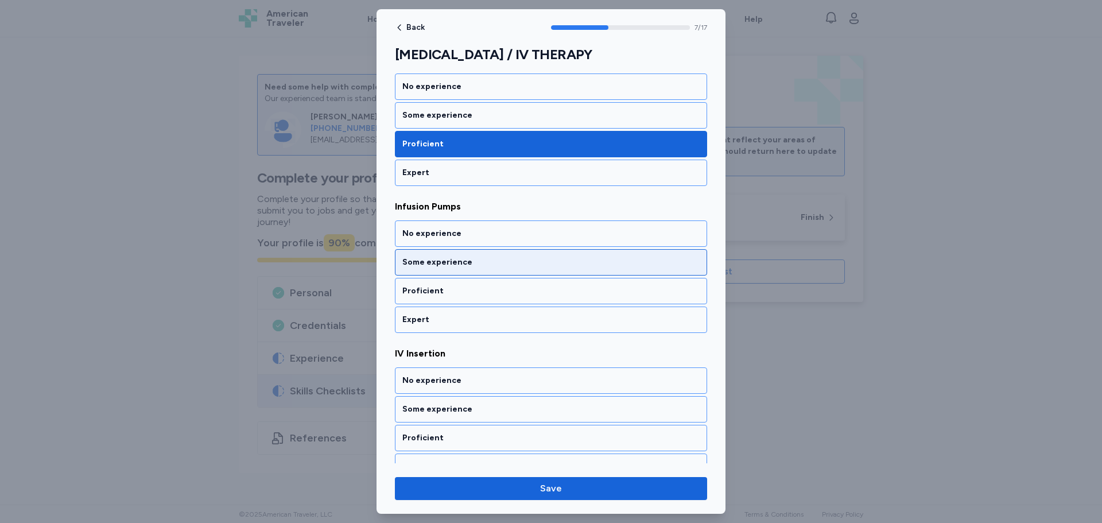
click at [448, 274] on div "Some experience" at bounding box center [551, 262] width 312 height 26
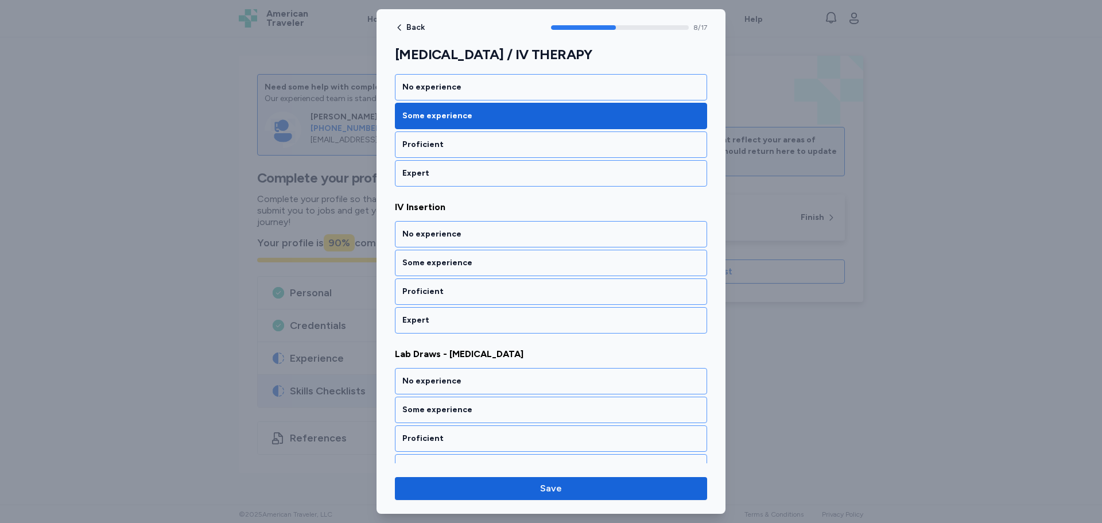
scroll to position [1215, 0]
click at [427, 315] on div "Expert" at bounding box center [550, 319] width 297 height 11
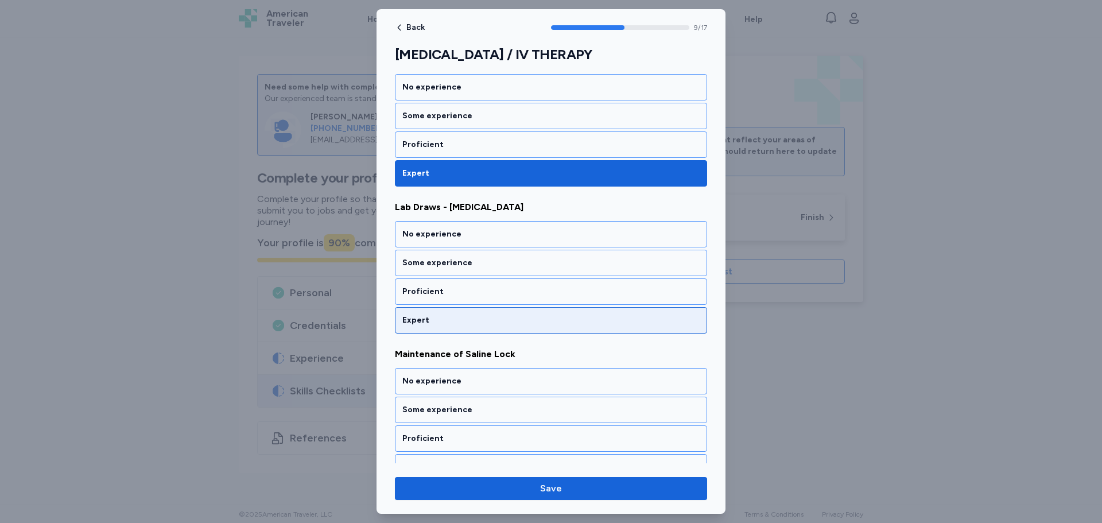
scroll to position [1362, 0]
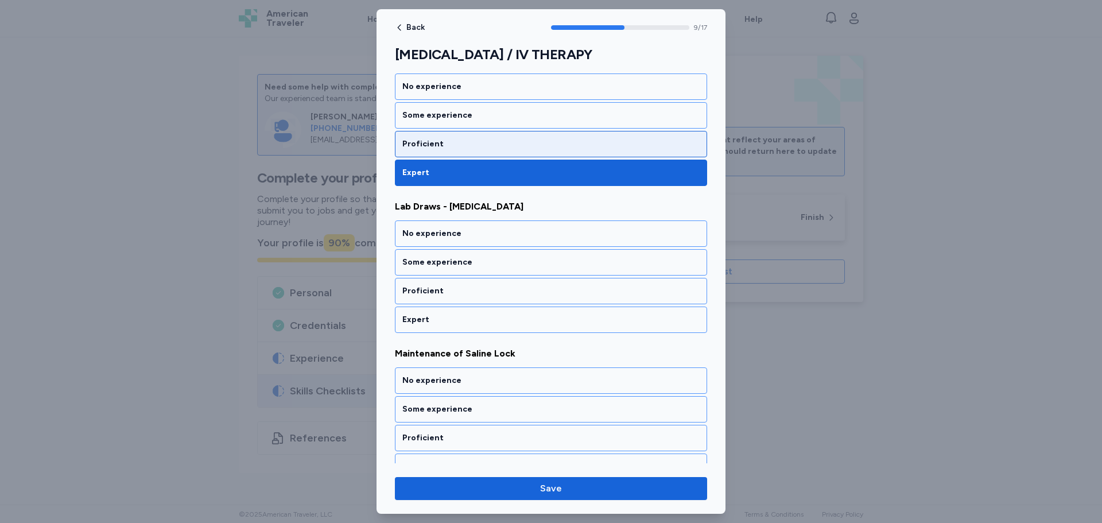
click at [428, 152] on div "Proficient" at bounding box center [551, 144] width 312 height 26
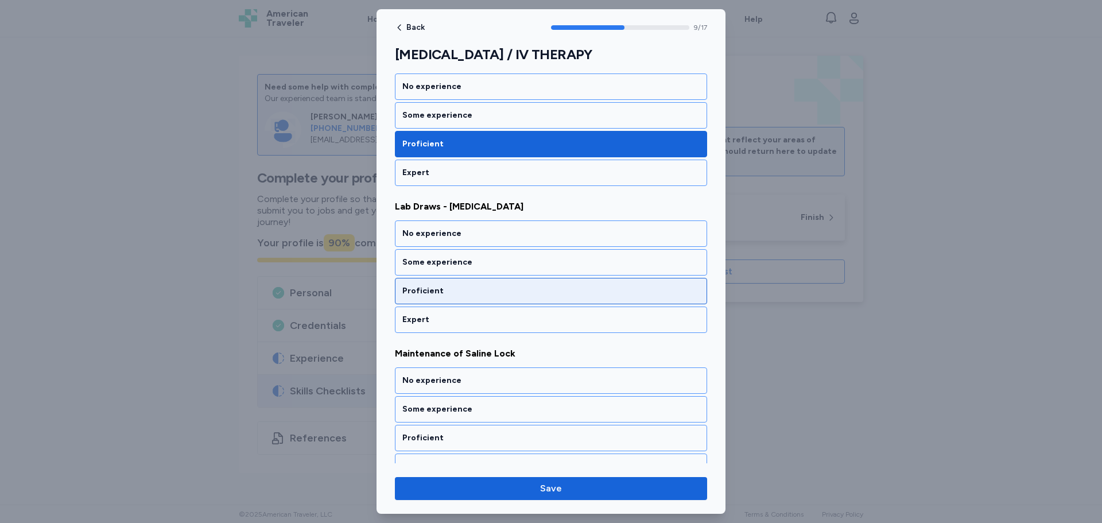
click at [435, 298] on div "Proficient" at bounding box center [551, 291] width 312 height 26
click at [434, 295] on div "Proficient" at bounding box center [550, 290] width 297 height 11
click at [435, 295] on div "Proficient" at bounding box center [550, 290] width 297 height 11
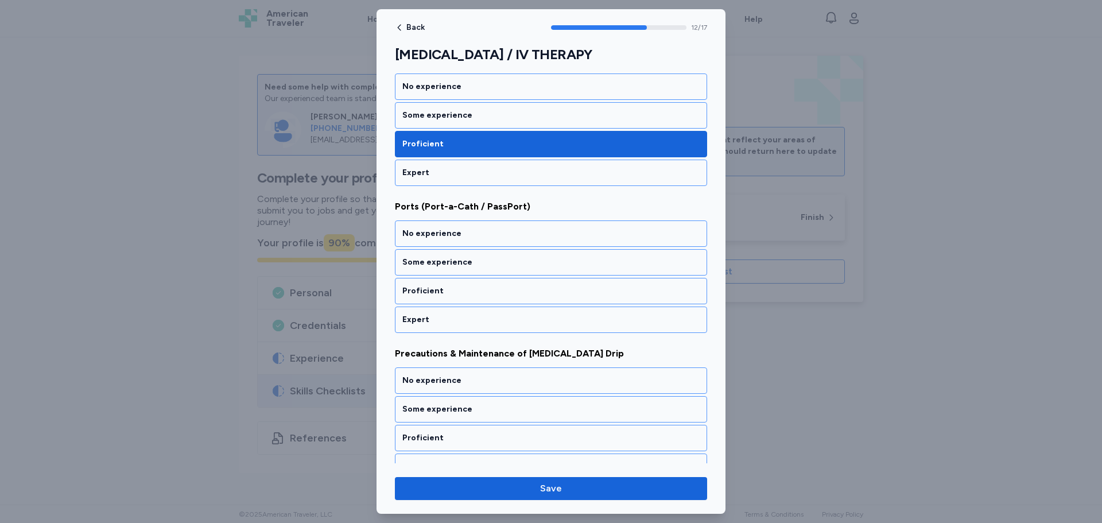
click at [436, 288] on div "Proficient" at bounding box center [550, 290] width 297 height 11
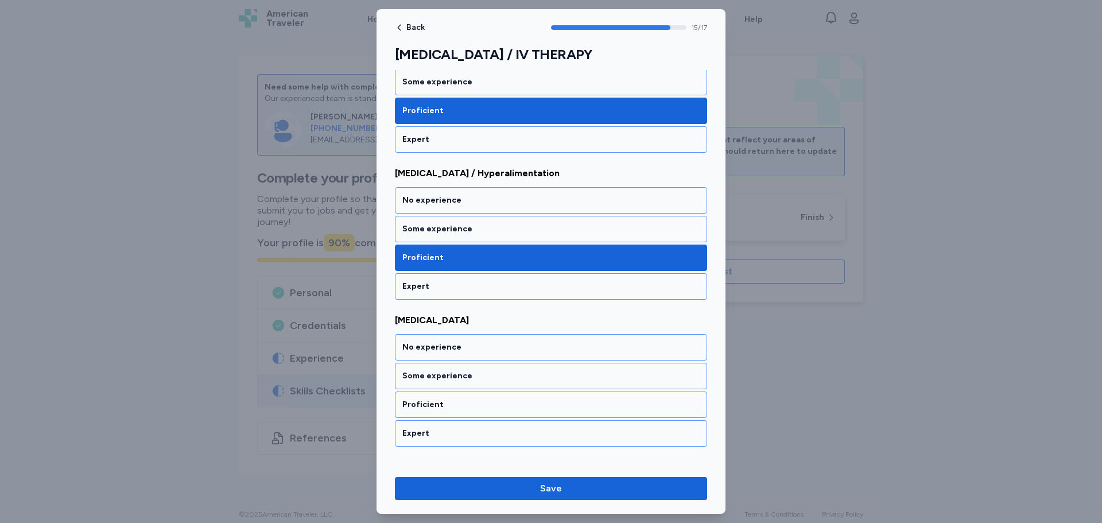
scroll to position [2129, 0]
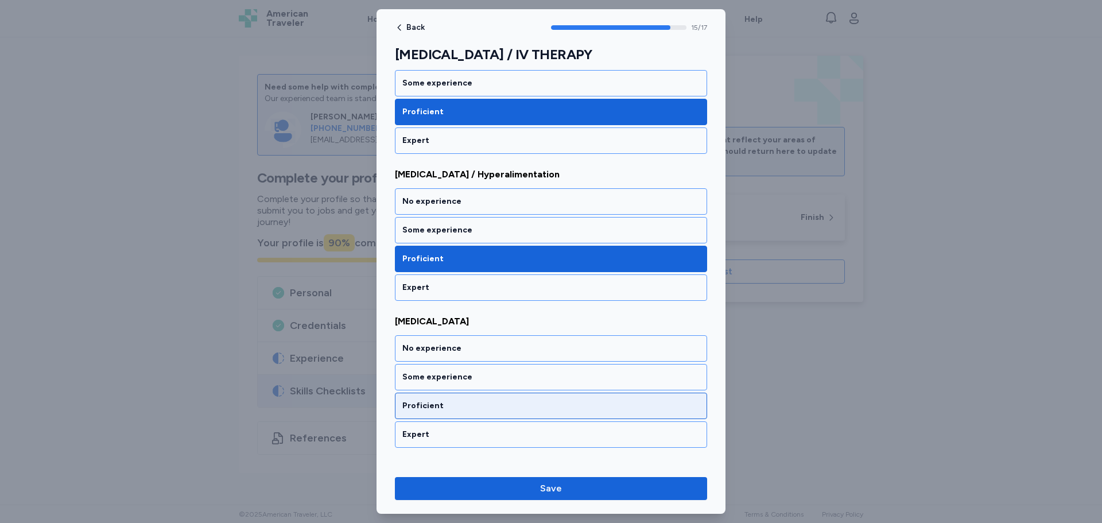
click at [425, 411] on div "Proficient" at bounding box center [550, 405] width 297 height 11
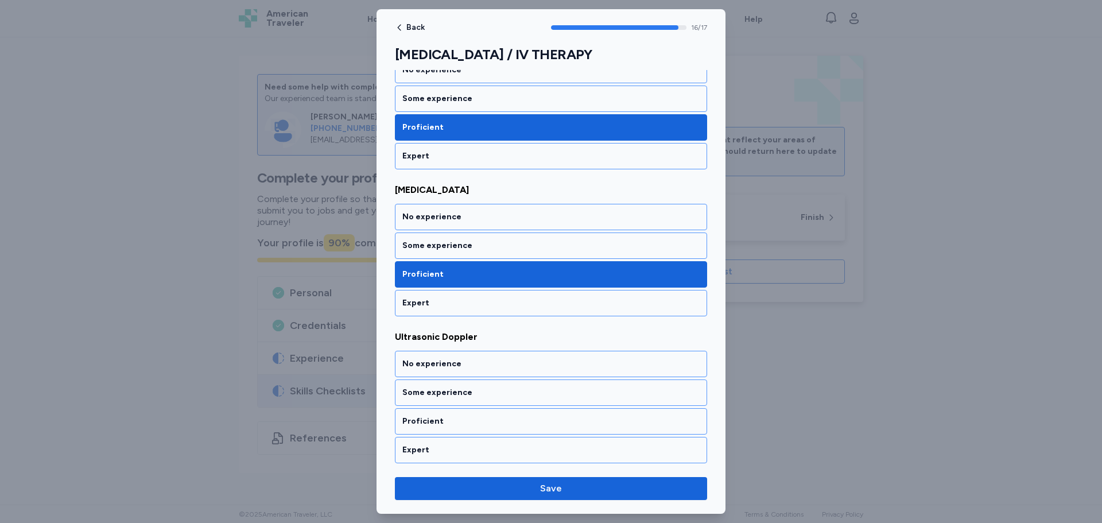
scroll to position [2263, 0]
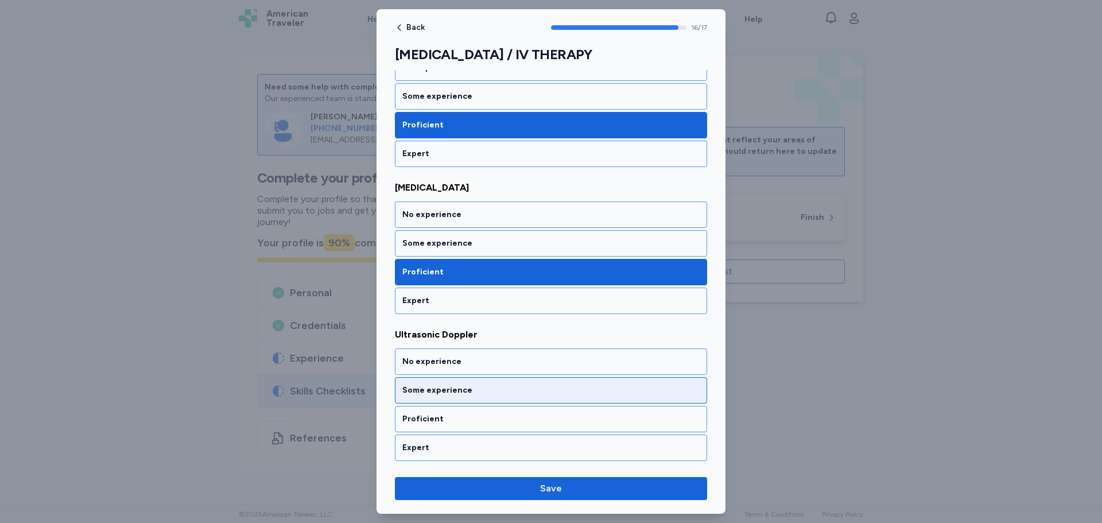
click at [429, 399] on div "Some experience" at bounding box center [551, 390] width 312 height 26
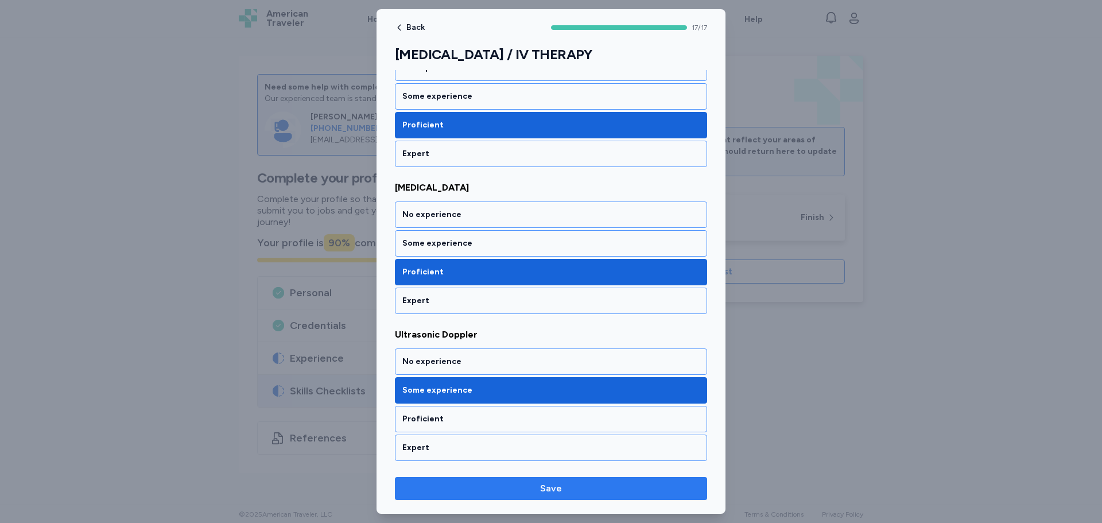
click at [490, 491] on span "Save" at bounding box center [551, 489] width 294 height 14
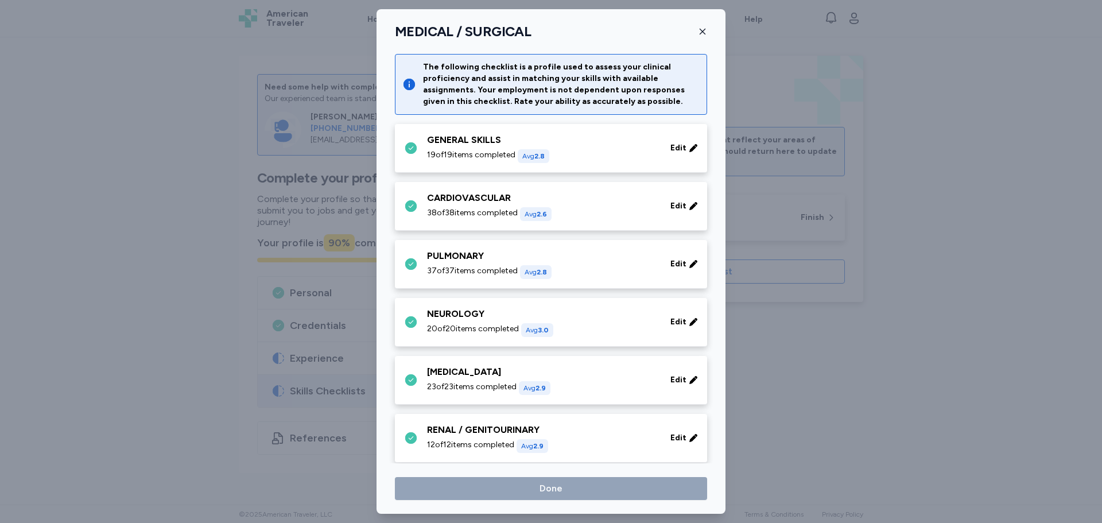
scroll to position [468, 0]
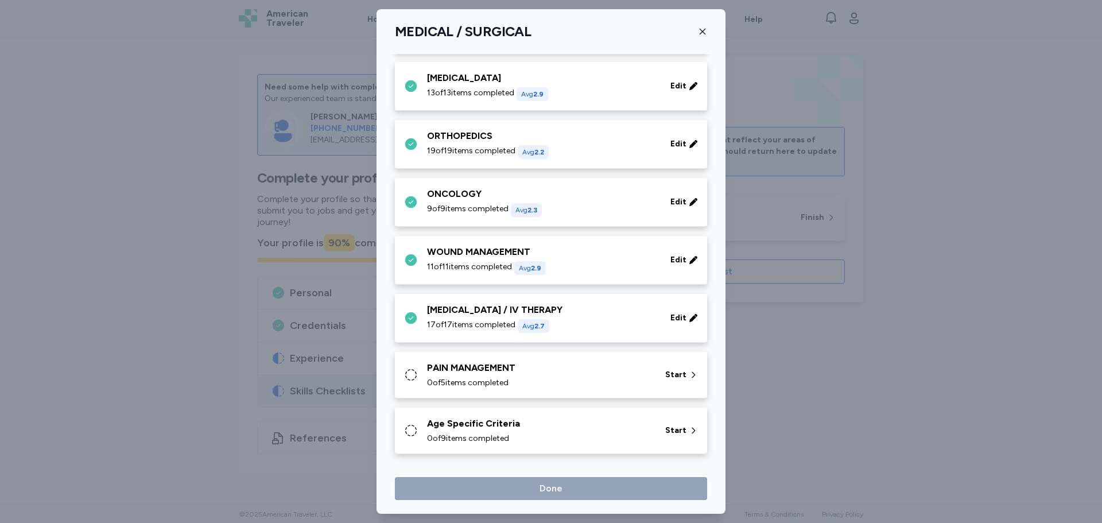
click at [472, 330] on span "17 of 17 items completed" at bounding box center [471, 324] width 88 height 11
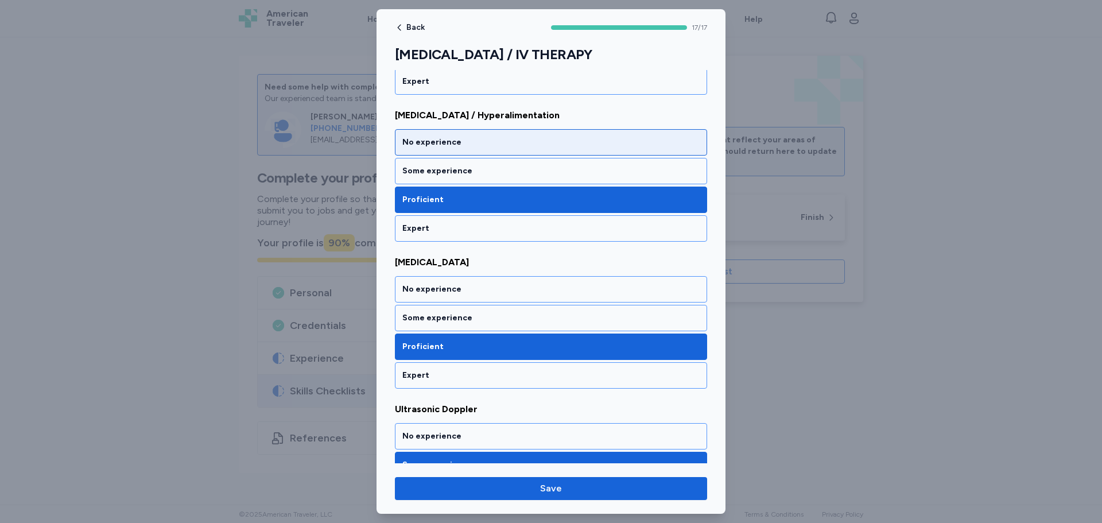
scroll to position [2263, 0]
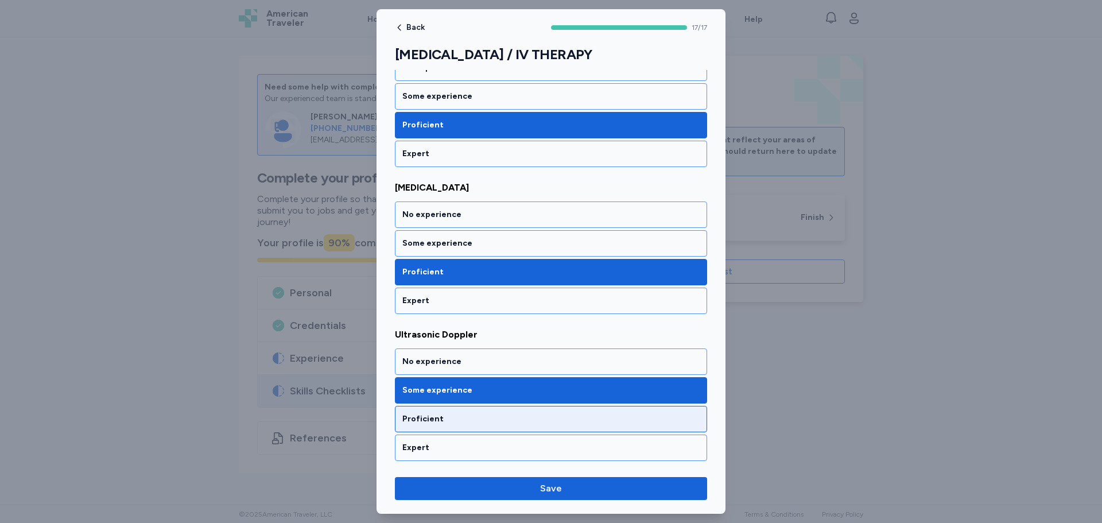
click at [442, 409] on div "Proficient" at bounding box center [551, 419] width 312 height 26
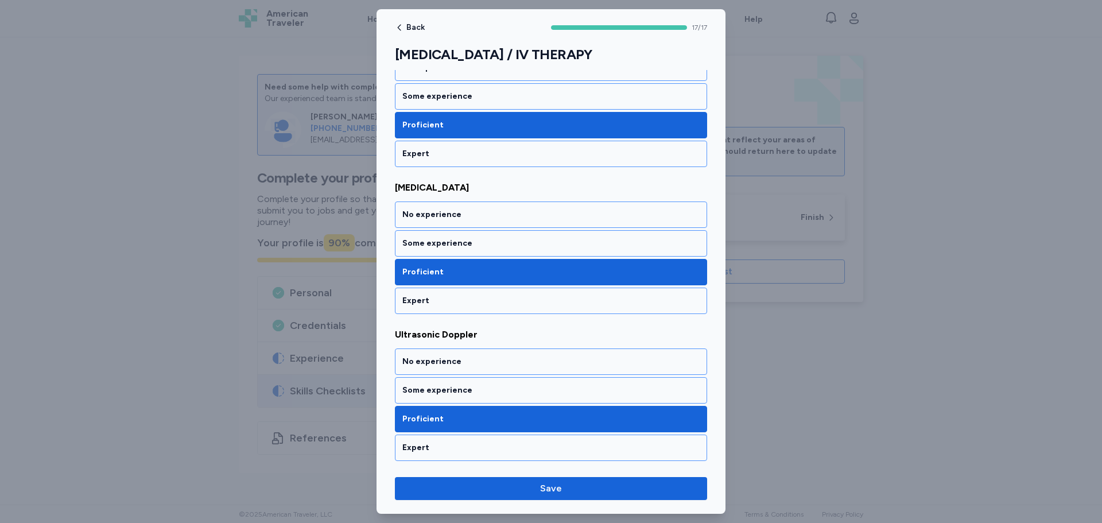
click at [441, 467] on div "Back 17 / 17 PHLEBOTOMY / IV THERAPY Rate your ability as accurately as possibl…" at bounding box center [551, 261] width 349 height 505
click at [446, 496] on button "Save" at bounding box center [551, 488] width 312 height 23
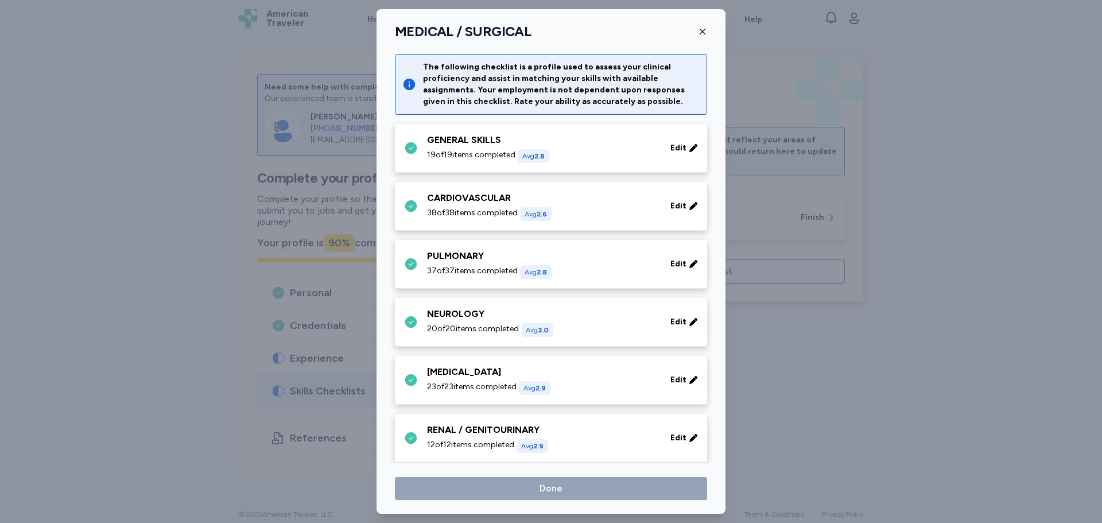
scroll to position [468, 0]
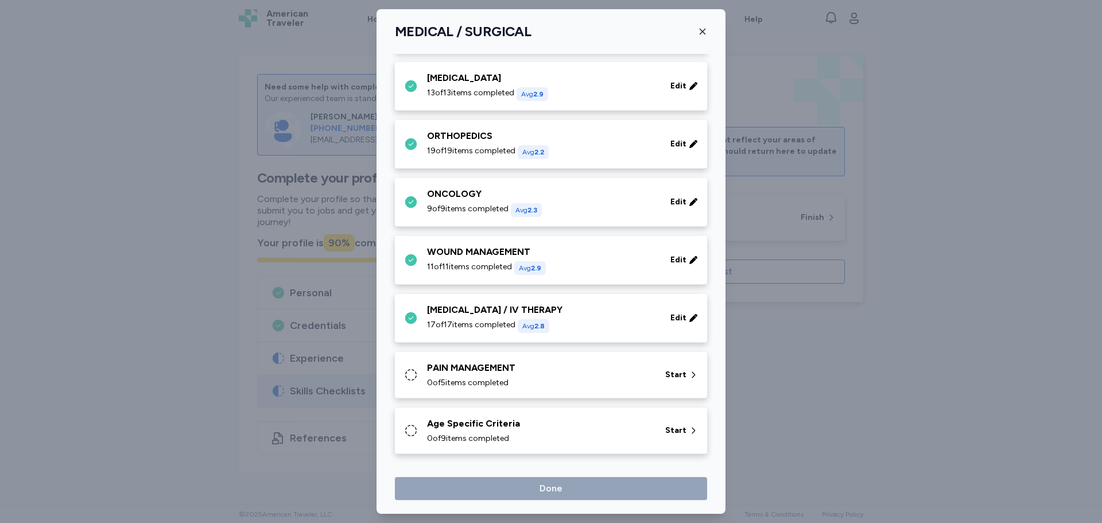
click at [473, 386] on span "0 of 5 items completed" at bounding box center [468, 382] width 82 height 11
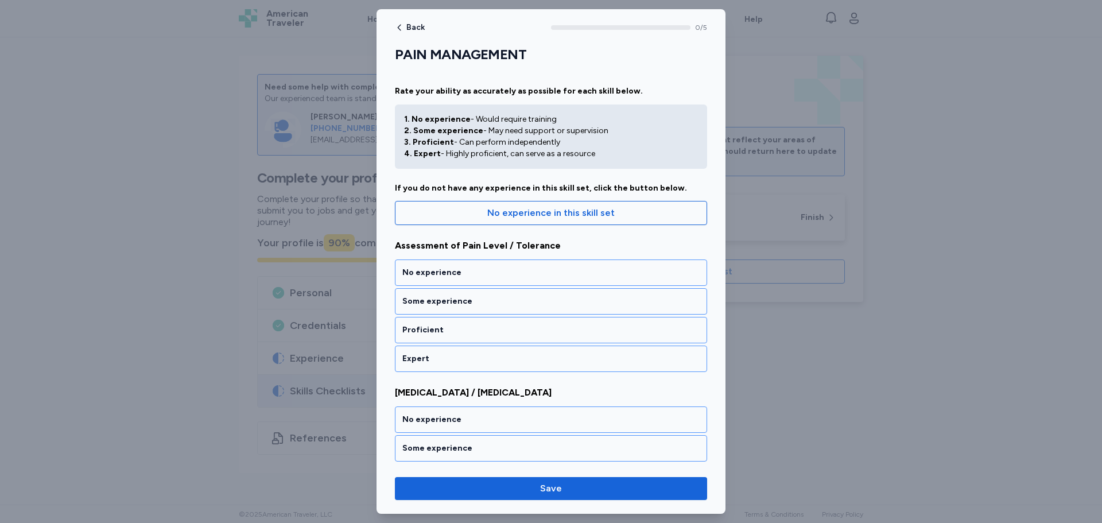
click at [433, 344] on div "No experience Some experience Proficient Expert" at bounding box center [551, 316] width 312 height 113
click at [436, 336] on div "Proficient" at bounding box center [551, 330] width 312 height 26
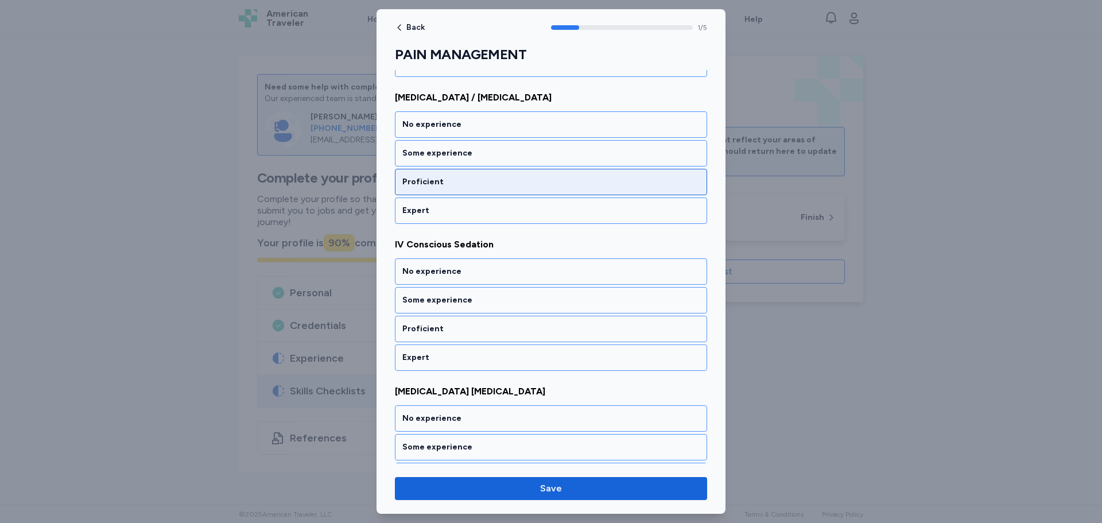
click at [432, 187] on div "Proficient" at bounding box center [550, 181] width 297 height 11
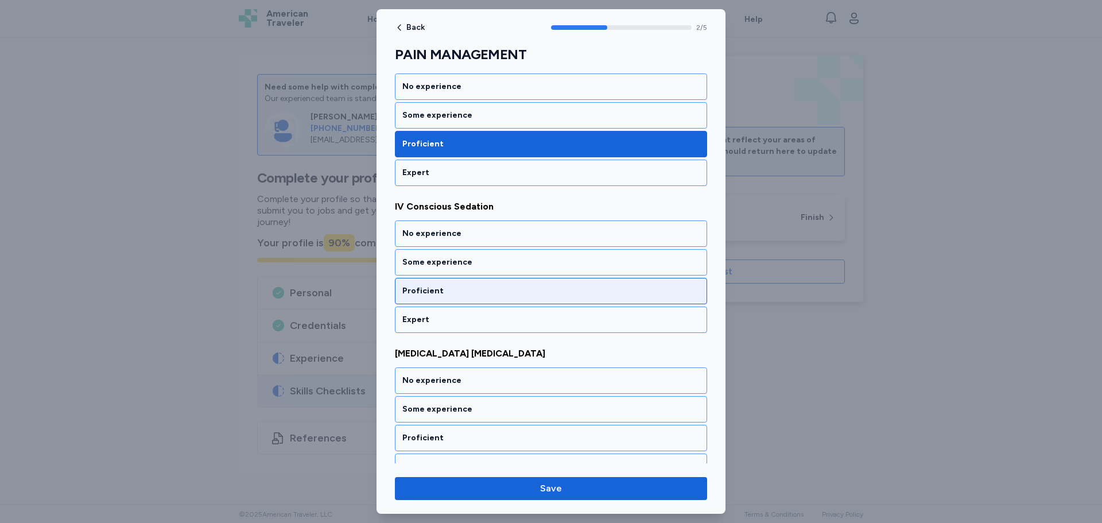
click at [431, 292] on div "Proficient" at bounding box center [550, 290] width 297 height 11
drag, startPoint x: 430, startPoint y: 288, endPoint x: 446, endPoint y: 381, distance: 94.3
click at [430, 289] on div "Proficient" at bounding box center [550, 290] width 297 height 11
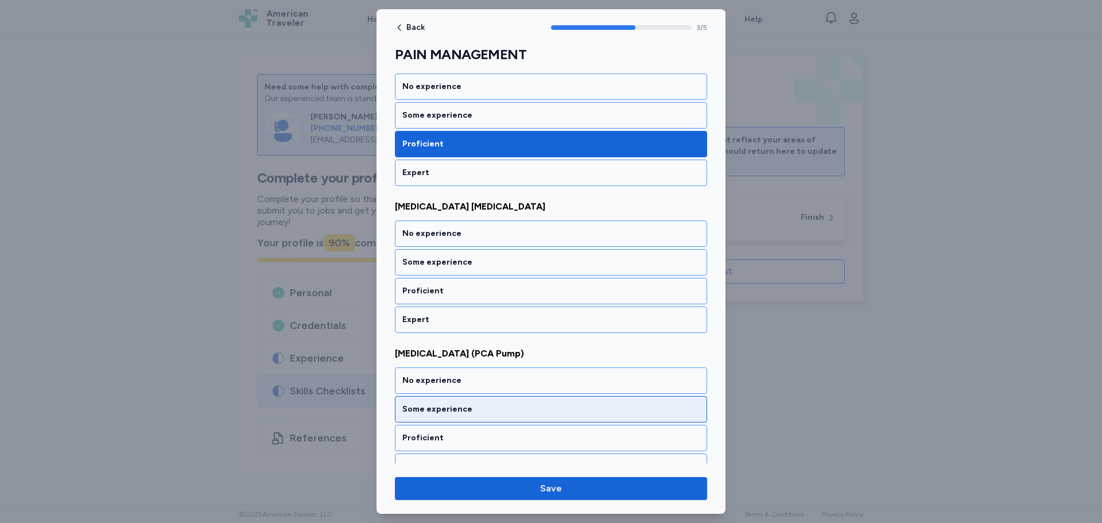
scroll to position [499, 0]
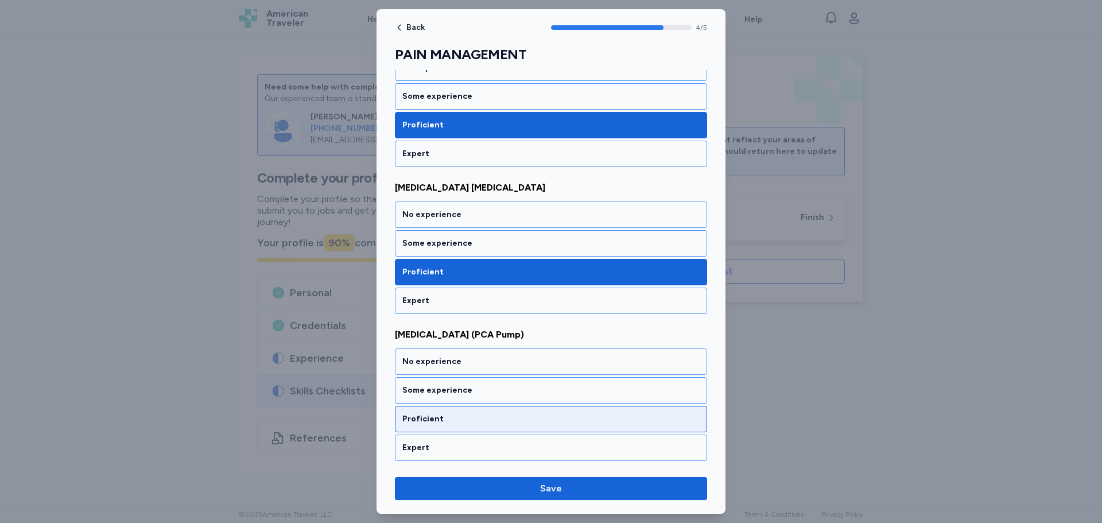
click at [433, 421] on div "Proficient" at bounding box center [550, 418] width 297 height 11
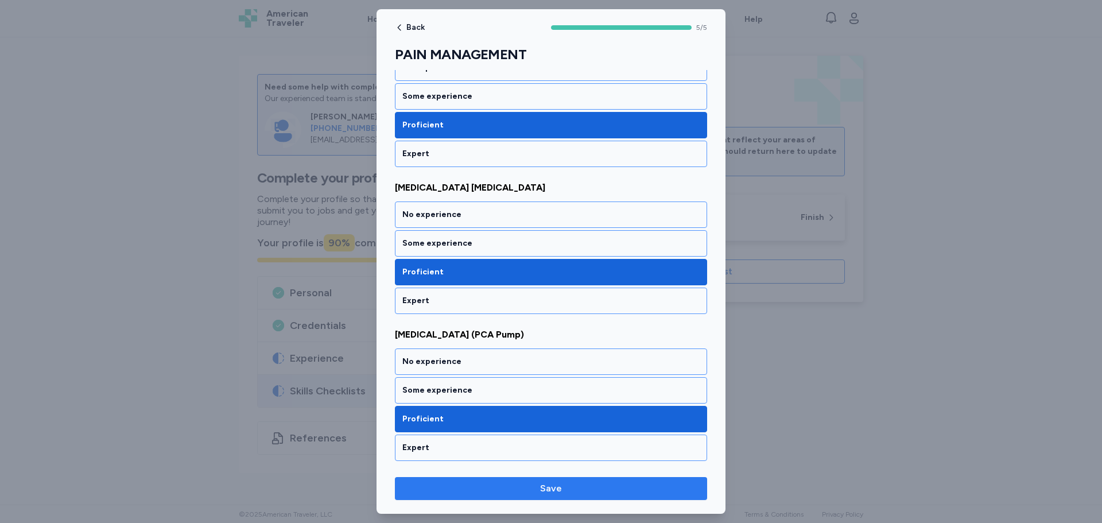
click at [522, 487] on span "Save" at bounding box center [551, 489] width 294 height 14
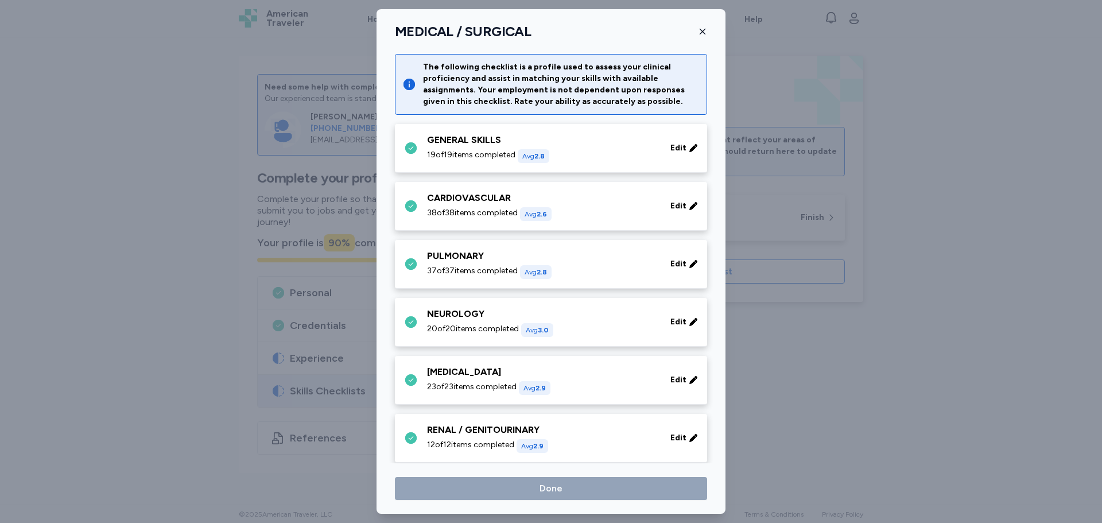
scroll to position [468, 0]
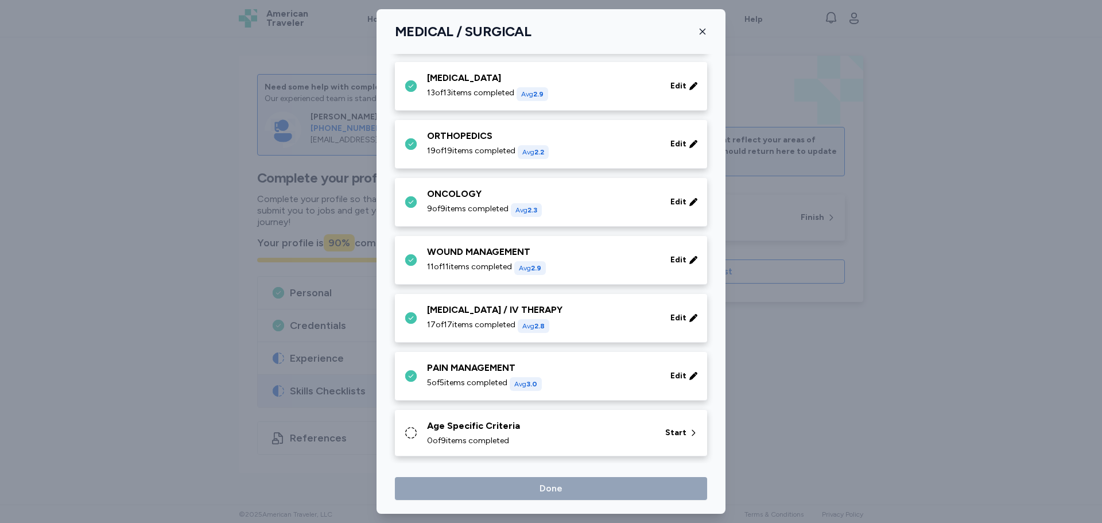
click at [486, 413] on div "Age Specific Criteria 0 of 9 items completed Start" at bounding box center [551, 433] width 312 height 47
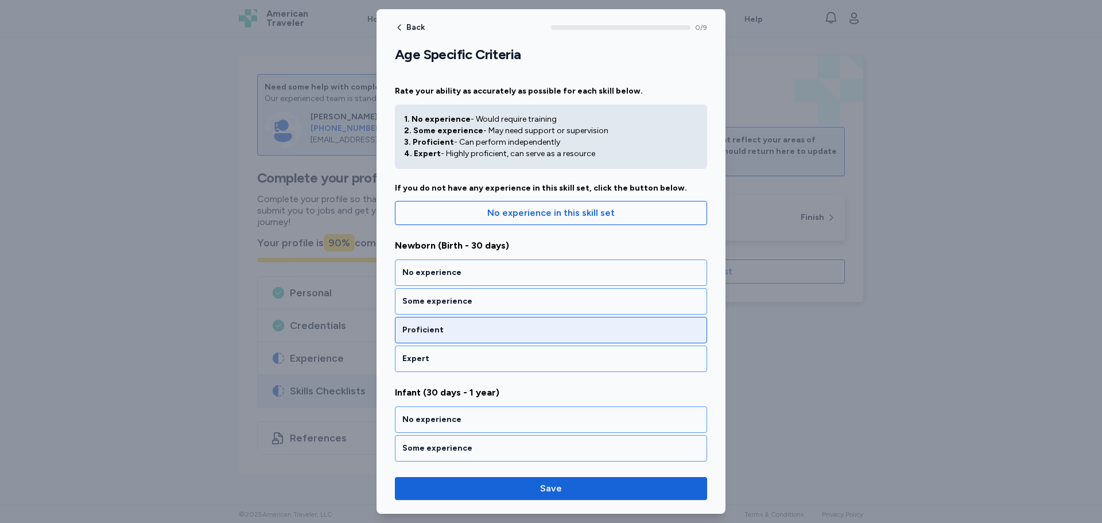
click at [431, 339] on div "Proficient" at bounding box center [551, 330] width 312 height 26
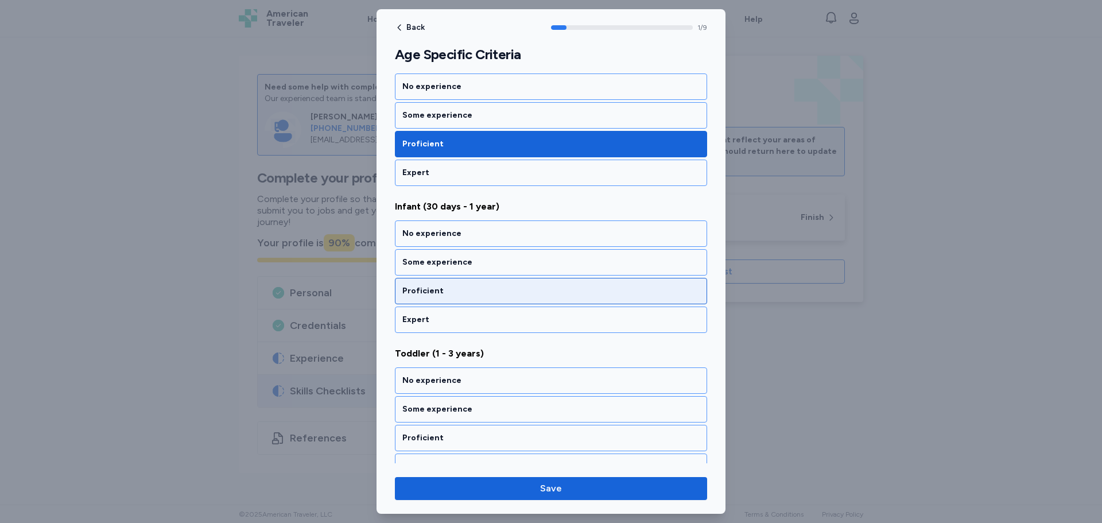
click at [440, 291] on div "Proficient" at bounding box center [550, 290] width 297 height 11
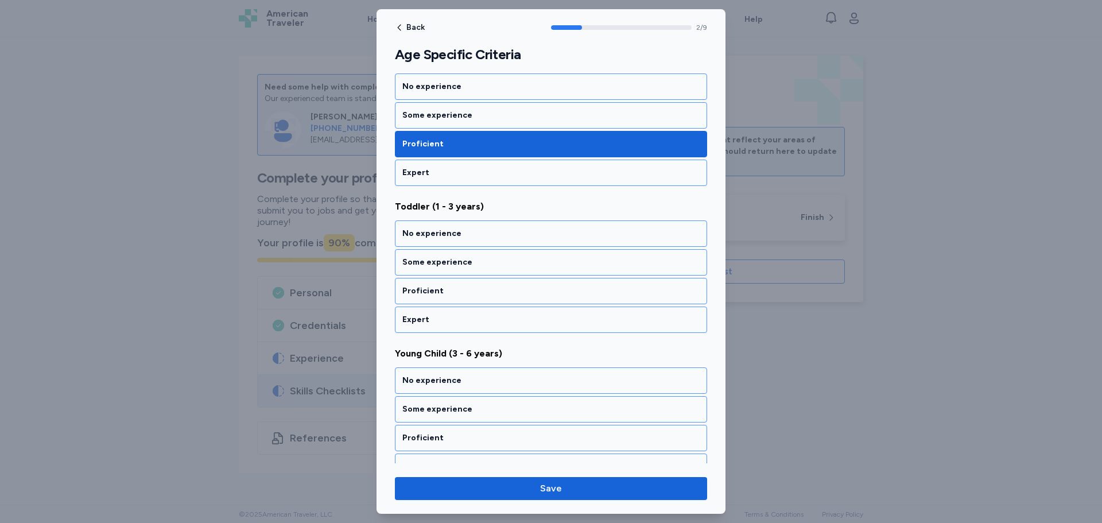
click at [440, 291] on div "Proficient" at bounding box center [550, 290] width 297 height 11
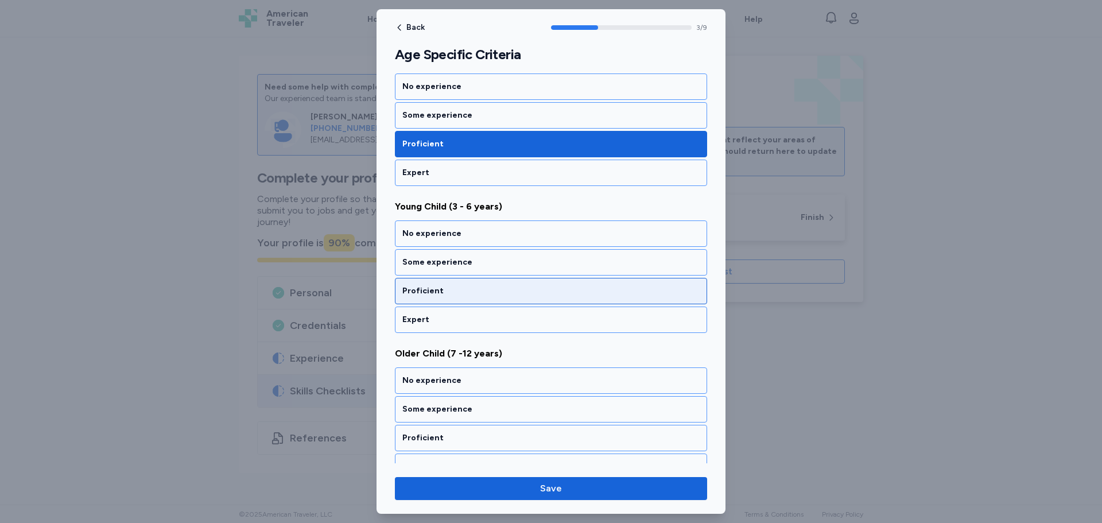
click at [442, 292] on div "Proficient" at bounding box center [550, 290] width 297 height 11
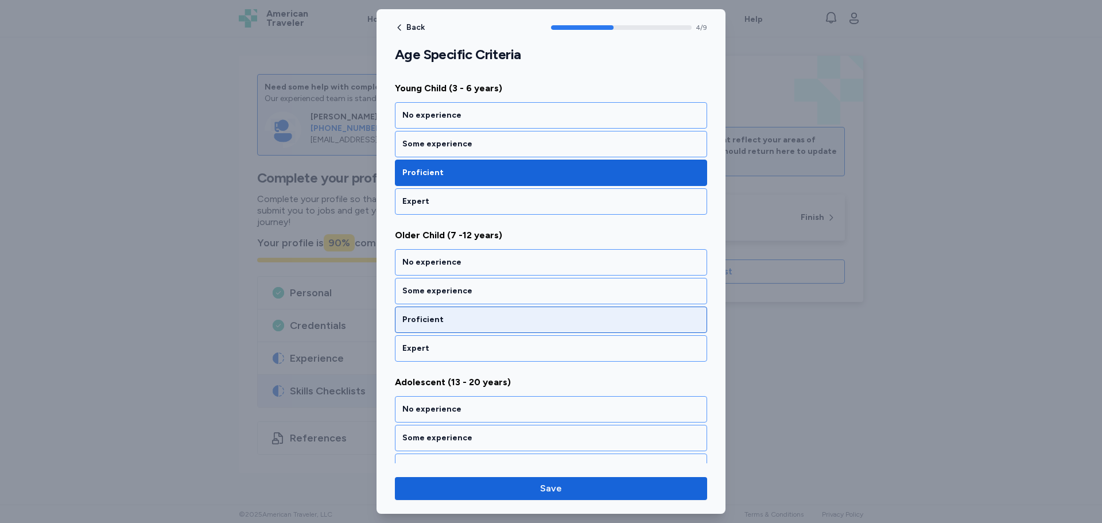
scroll to position [627, 0]
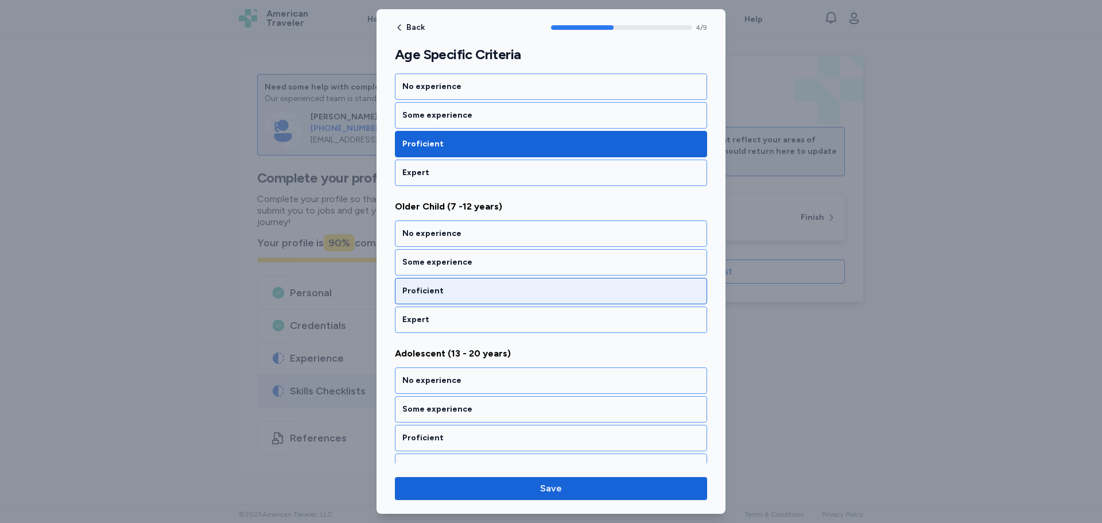
click at [445, 293] on div "Proficient" at bounding box center [550, 290] width 297 height 11
click at [428, 285] on div "Proficient" at bounding box center [551, 291] width 312 height 26
click at [432, 292] on div "Proficient" at bounding box center [550, 290] width 297 height 11
click at [433, 297] on div "Proficient" at bounding box center [551, 291] width 312 height 26
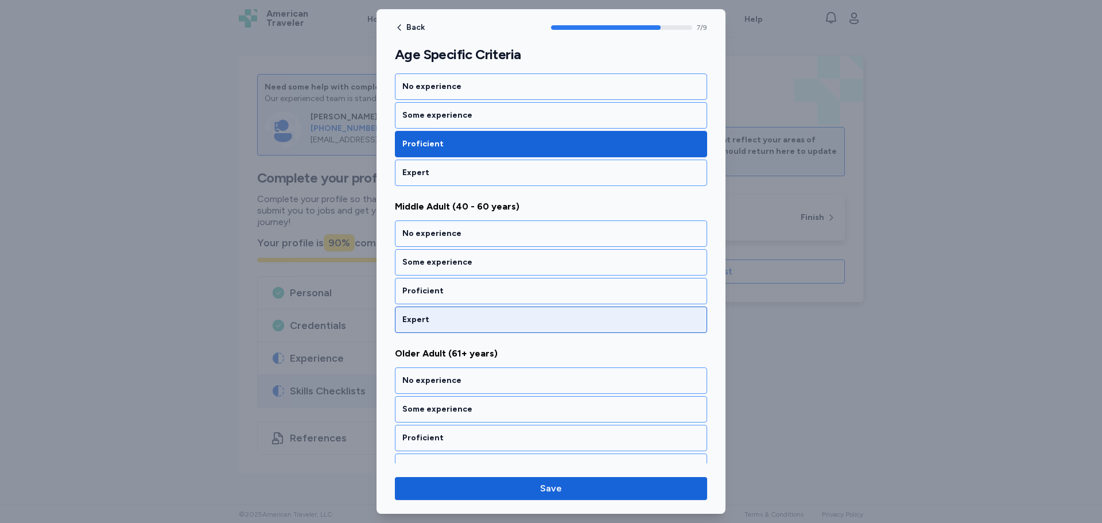
scroll to position [1087, 0]
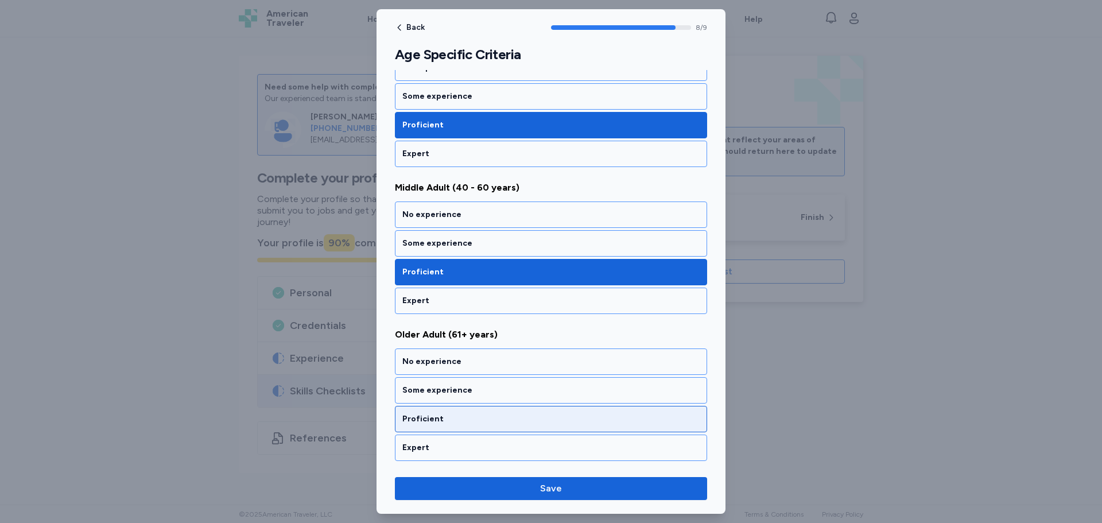
click at [431, 431] on div "Proficient" at bounding box center [551, 419] width 312 height 26
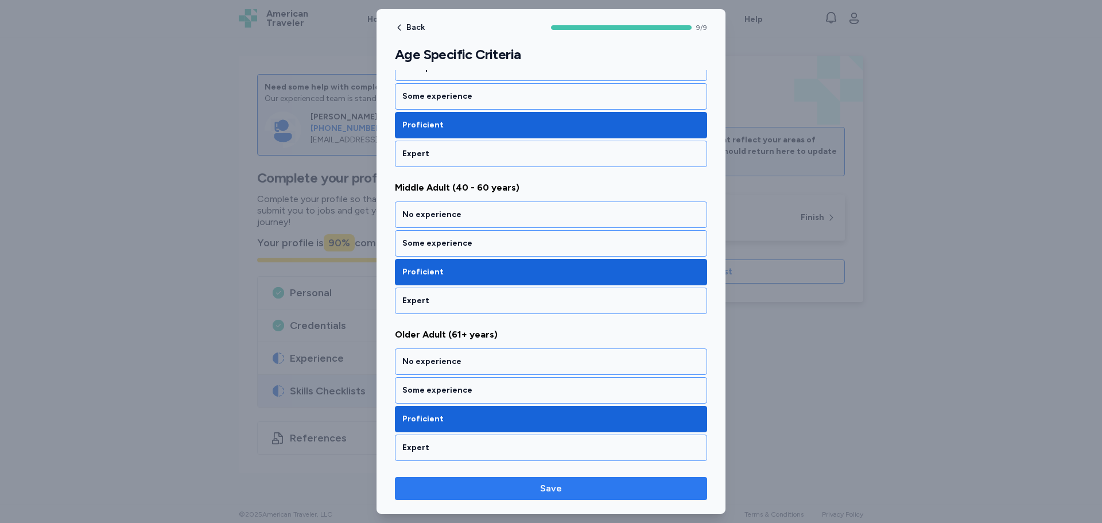
click at [483, 483] on span "Save" at bounding box center [551, 489] width 294 height 14
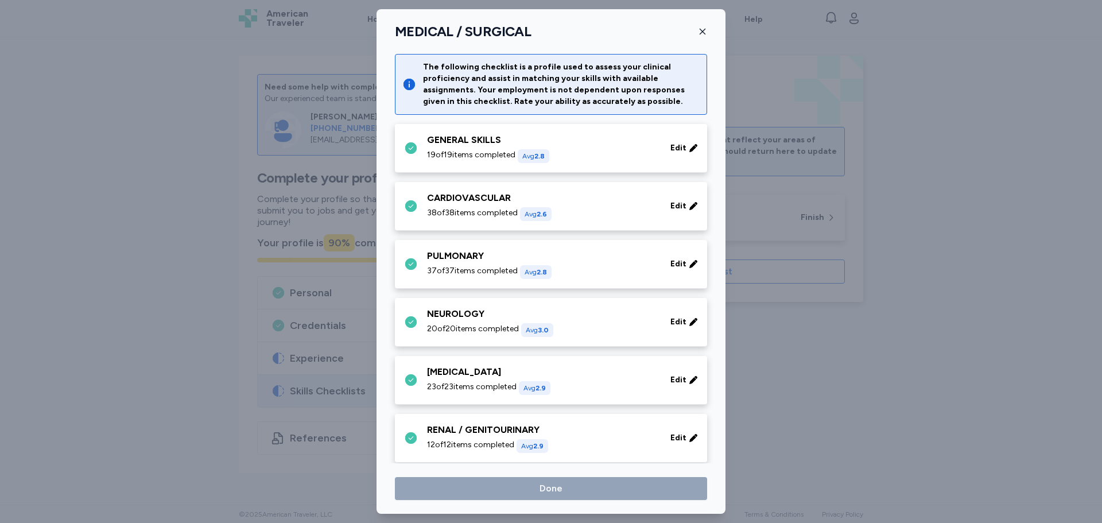
scroll to position [468, 0]
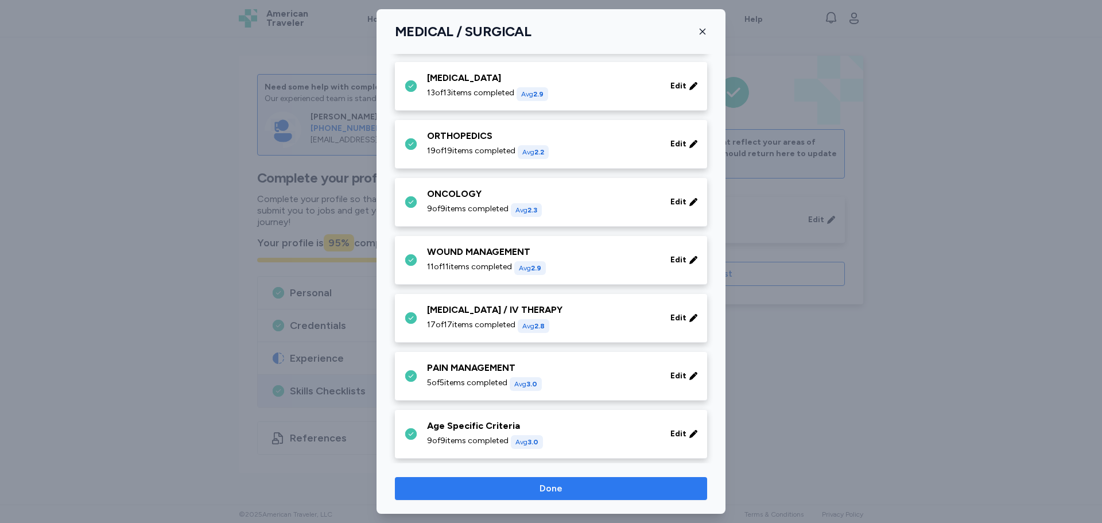
click at [513, 487] on span "Done" at bounding box center [551, 489] width 294 height 14
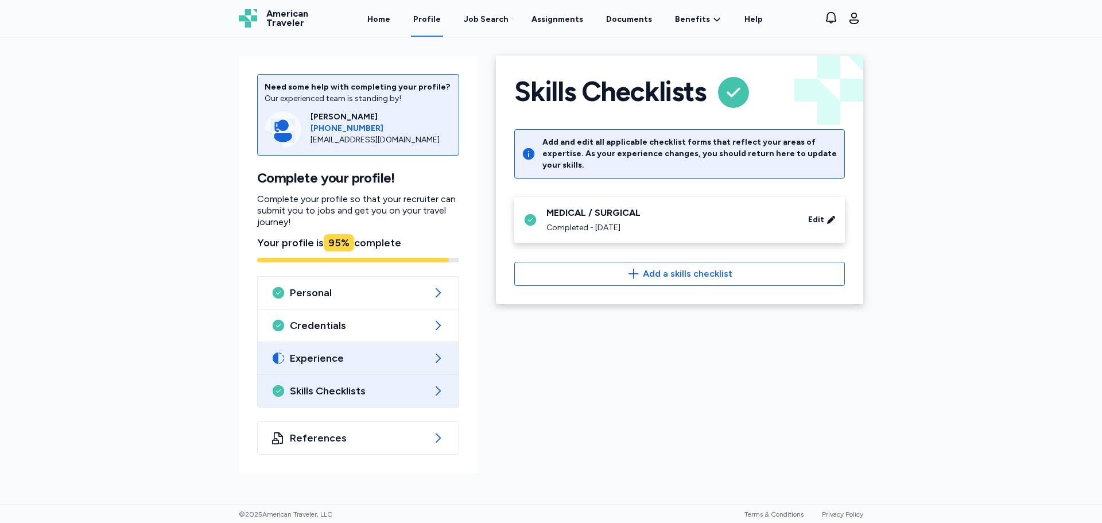
click at [360, 347] on div "Experience" at bounding box center [358, 358] width 201 height 32
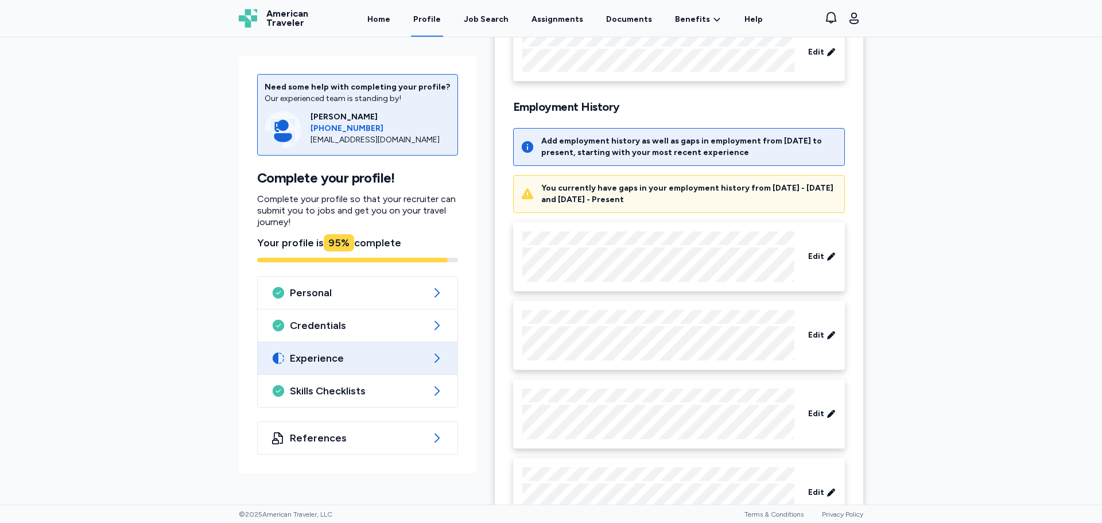
scroll to position [115, 0]
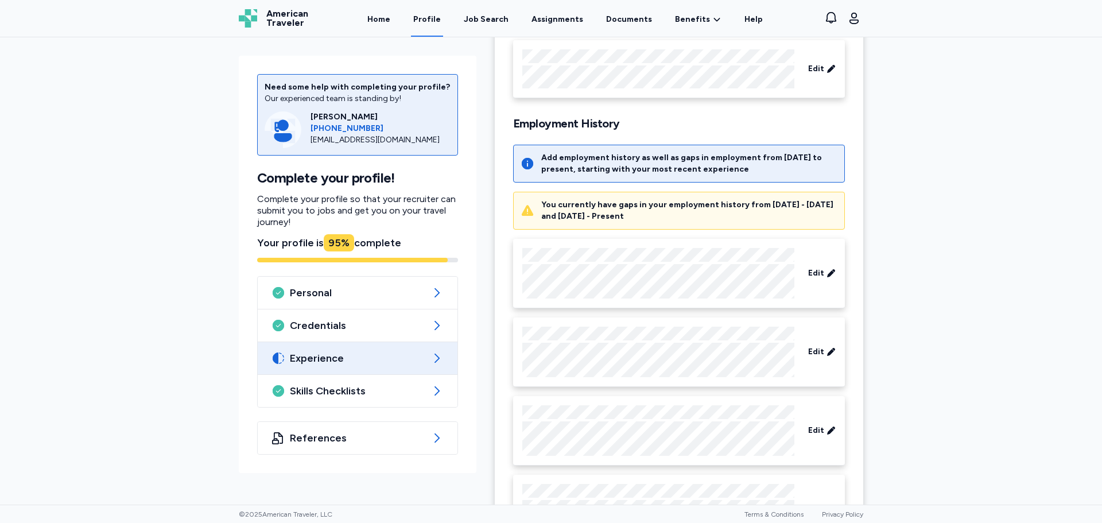
click at [633, 231] on div "Add employment history as well as gaps in employment from 7/22/2020 to present,…" at bounding box center [679, 401] width 332 height 512
click at [632, 216] on div "You currently have gaps in your employment history from 7/24/2020 - 11/30/2020 …" at bounding box center [689, 210] width 296 height 23
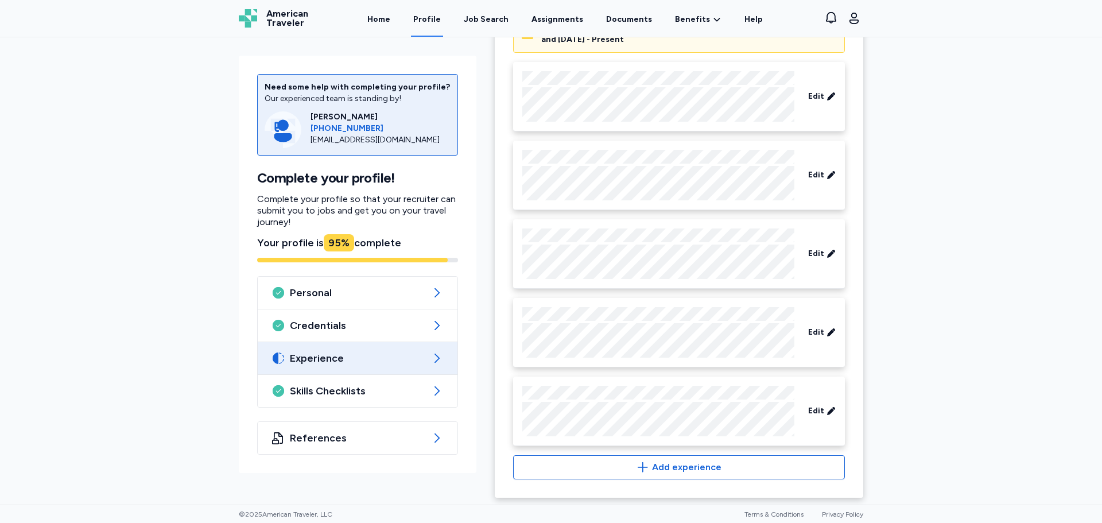
scroll to position [294, 0]
click at [659, 451] on div "Add employment history as well as gaps in employment from 7/22/2020 to present,…" at bounding box center [679, 222] width 332 height 512
drag, startPoint x: 659, startPoint y: 451, endPoint x: 662, endPoint y: 462, distance: 11.3
click at [659, 452] on div "Add employment history as well as gaps in employment from 7/22/2020 to present,…" at bounding box center [679, 222] width 332 height 512
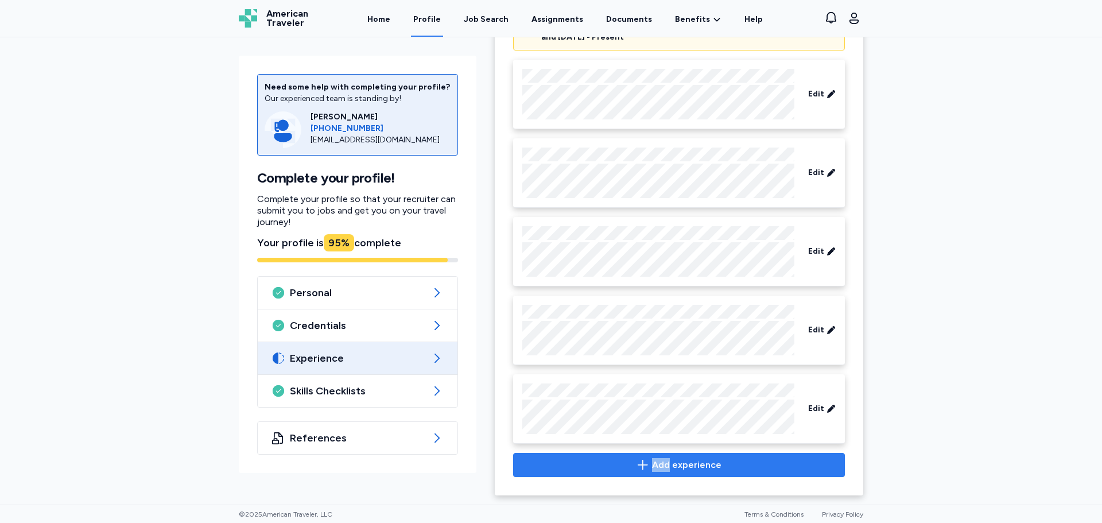
click at [663, 466] on span "Add experience" at bounding box center [686, 465] width 69 height 14
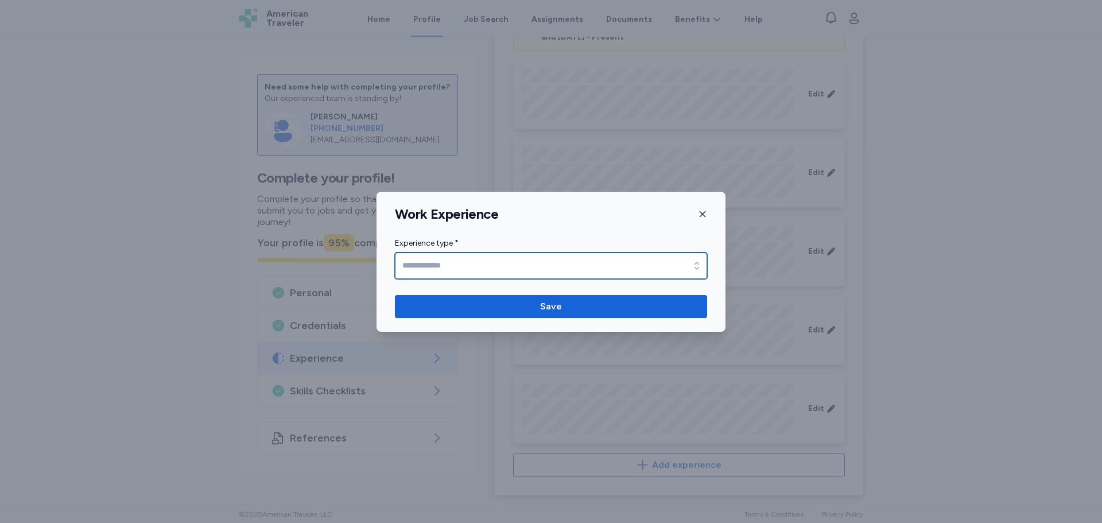
click at [439, 257] on input "Experience type *" at bounding box center [551, 266] width 312 height 26
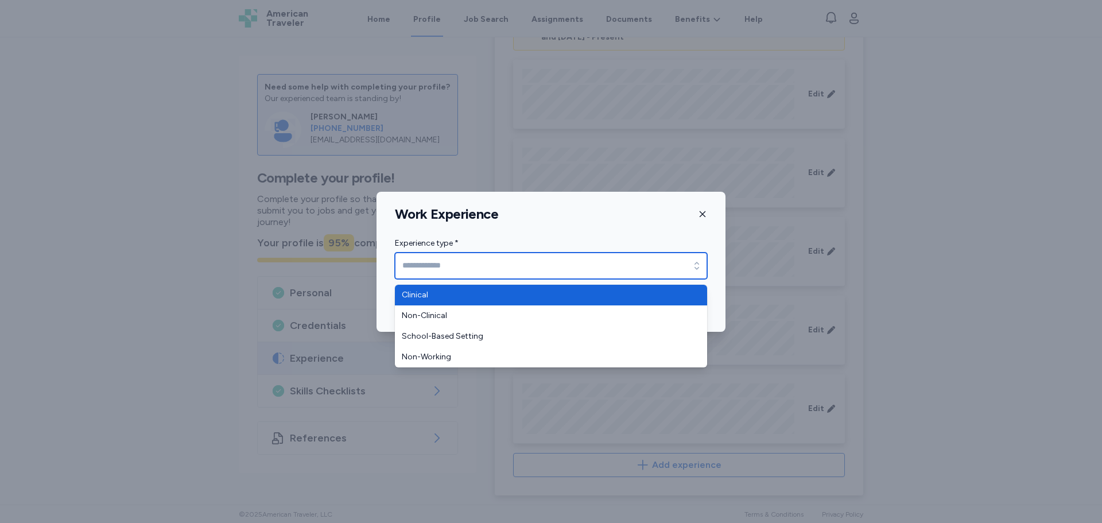
type input "********"
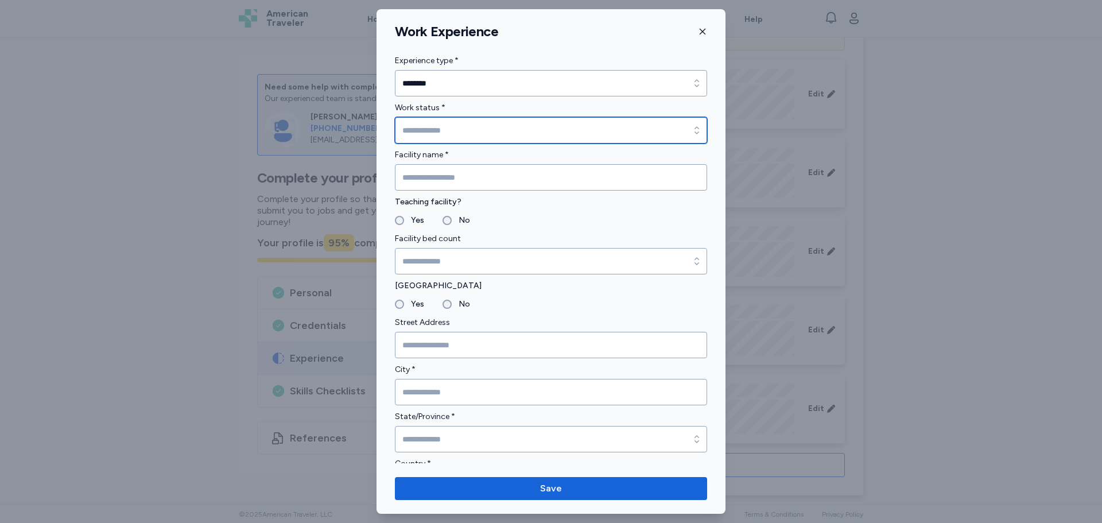
click at [413, 133] on input "Work status *" at bounding box center [551, 130] width 312 height 26
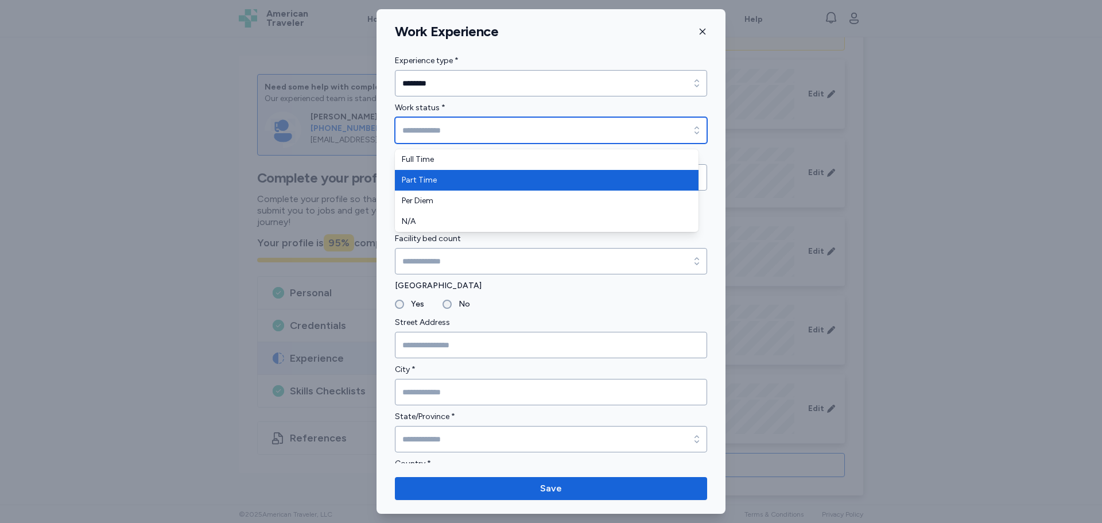
type input "*********"
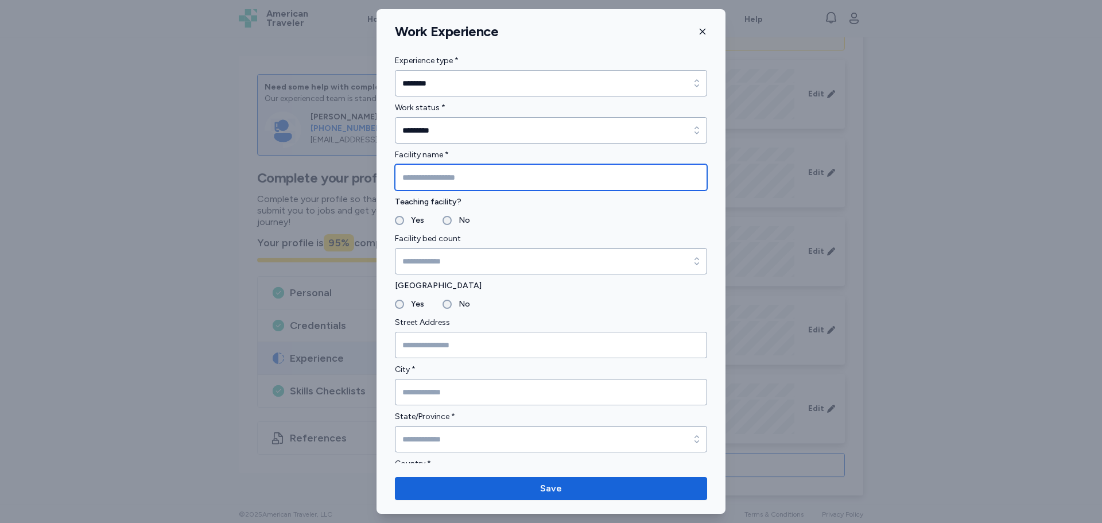
click at [424, 176] on input "Facility name *" at bounding box center [551, 177] width 312 height 26
type input "********"
click at [407, 221] on label "Yes" at bounding box center [414, 221] width 20 height 14
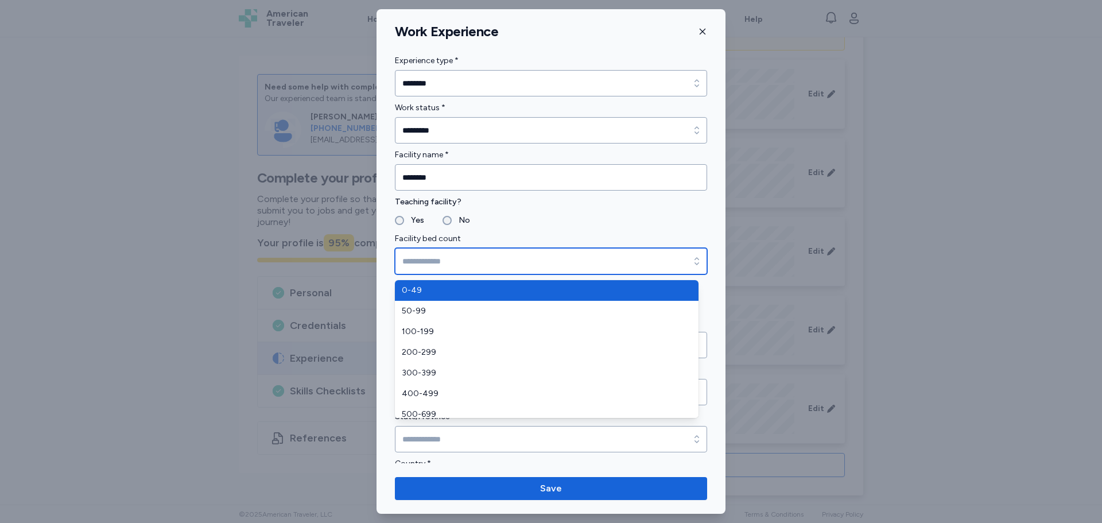
click at [429, 264] on input "Facility bed count" at bounding box center [551, 261] width 312 height 26
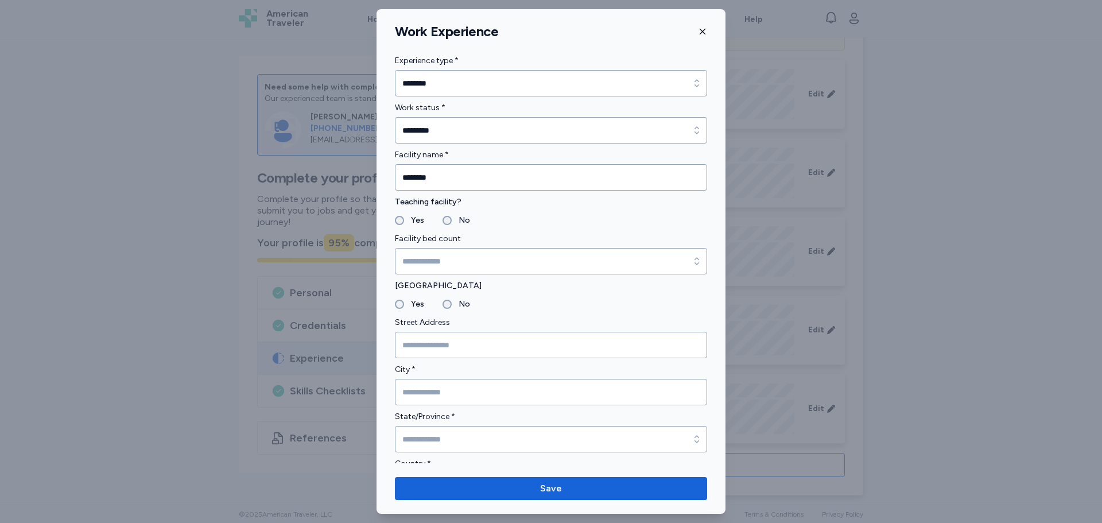
click at [474, 88] on input "********" at bounding box center [551, 83] width 312 height 26
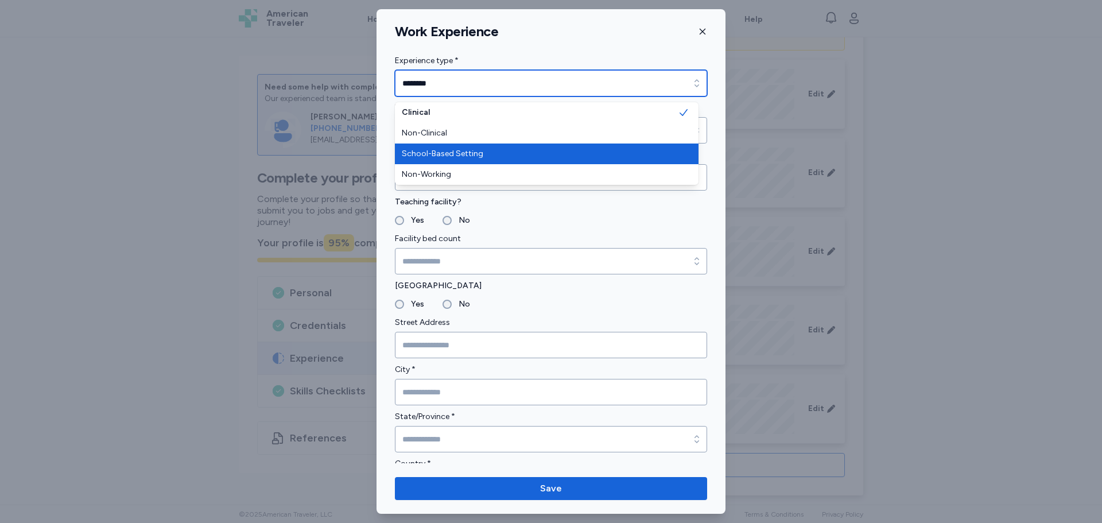
type input "**********"
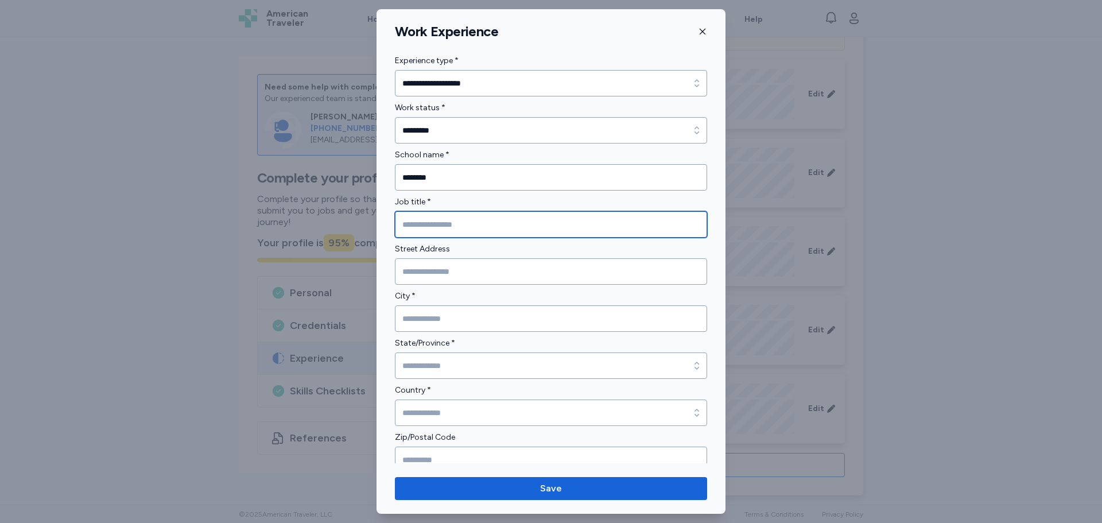
click at [458, 229] on input "Job title *" at bounding box center [551, 224] width 312 height 26
type input "**********"
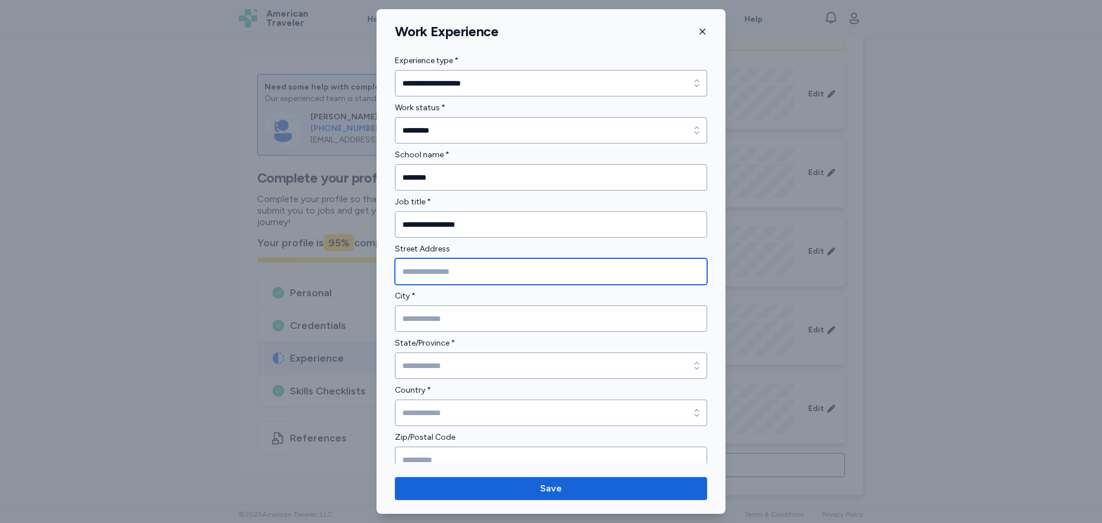
click at [449, 265] on input "Street Address" at bounding box center [551, 271] width 312 height 26
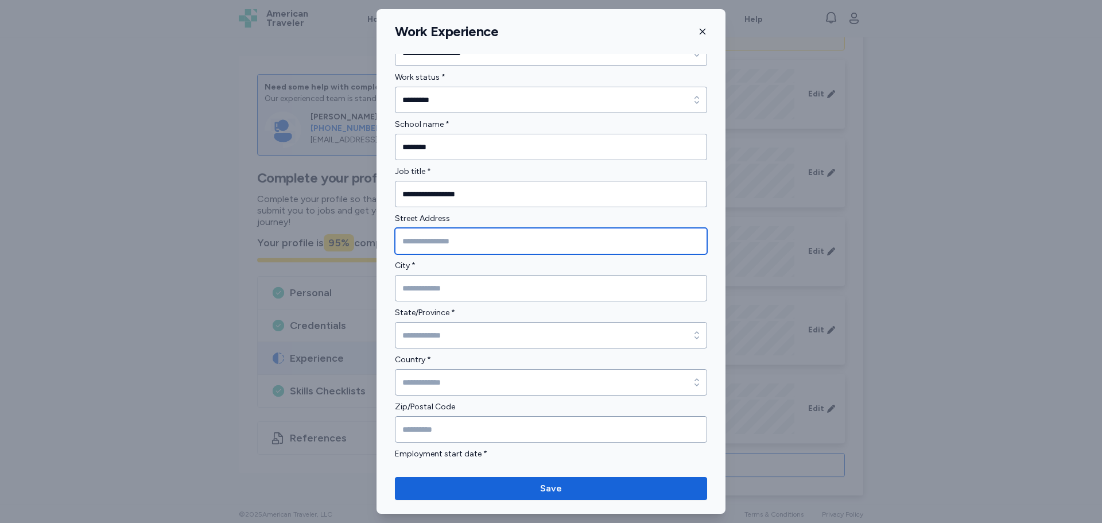
scroll to position [57, 0]
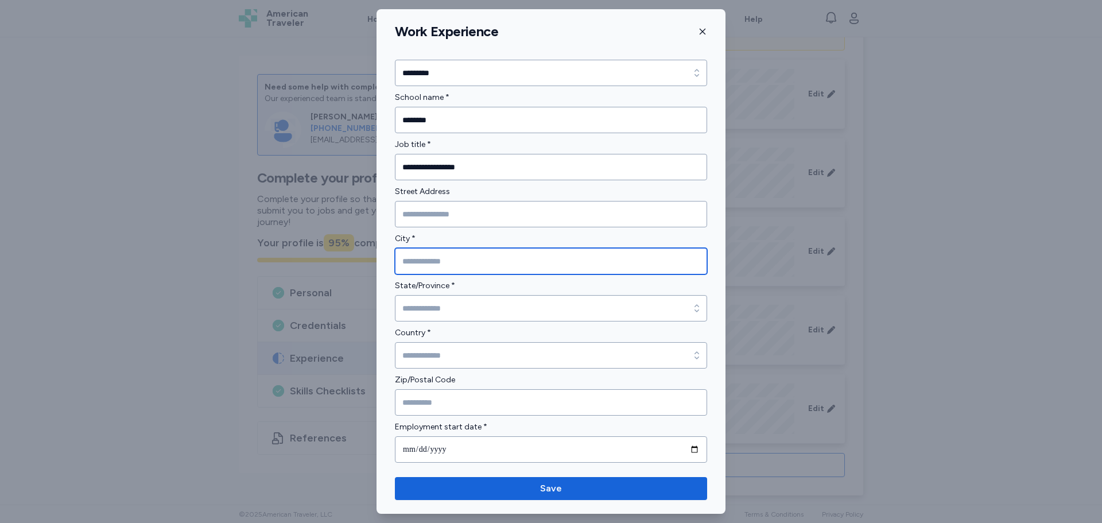
click at [442, 270] on input "City *" at bounding box center [551, 261] width 312 height 26
type input "**********"
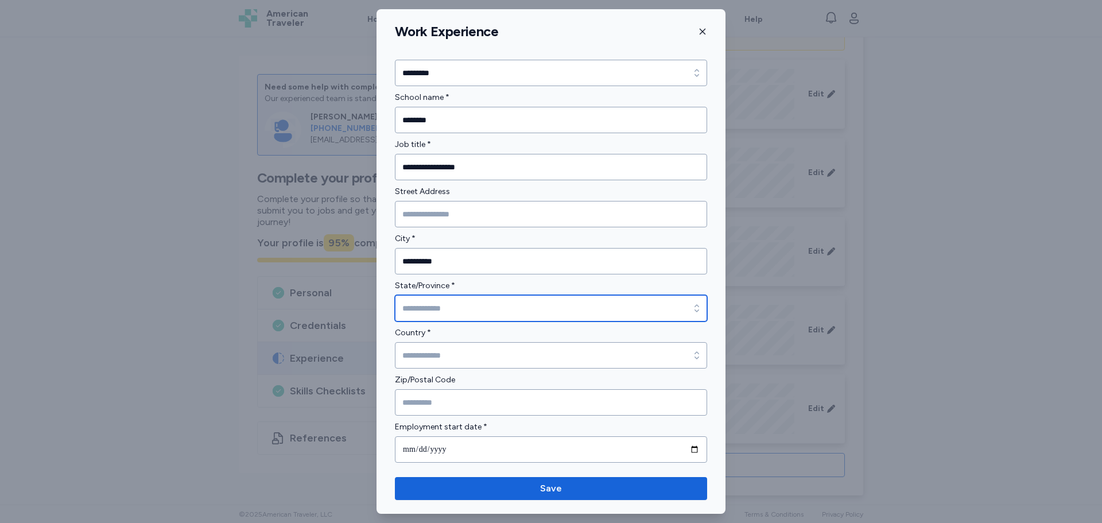
click at [447, 301] on input "State/Province *" at bounding box center [551, 308] width 312 height 26
drag, startPoint x: 424, startPoint y: 305, endPoint x: 377, endPoint y: 305, distance: 46.5
click at [377, 305] on div "**********" at bounding box center [551, 440] width 349 height 886
type input "*******"
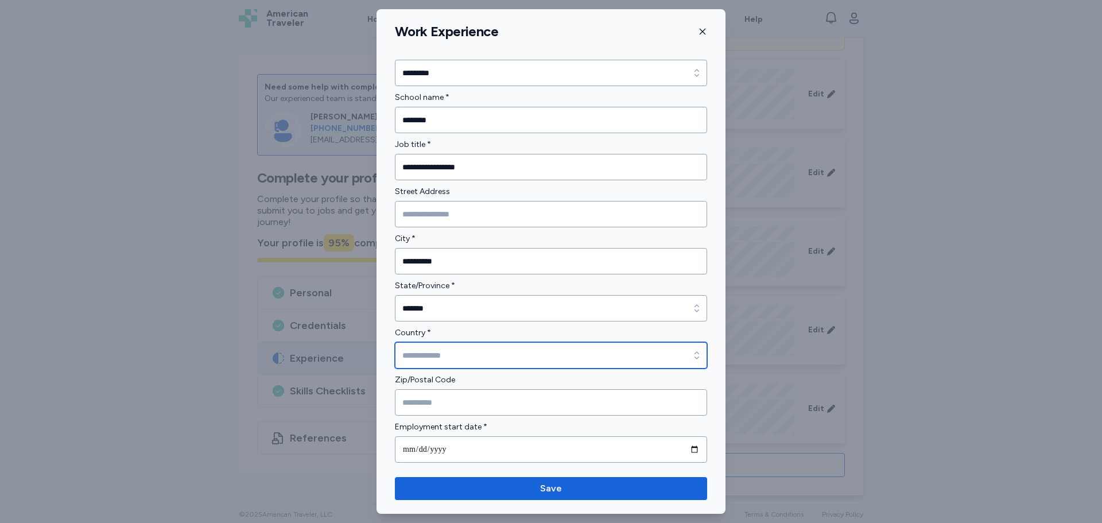
click at [432, 355] on input "Country *" at bounding box center [551, 355] width 312 height 26
type input "******"
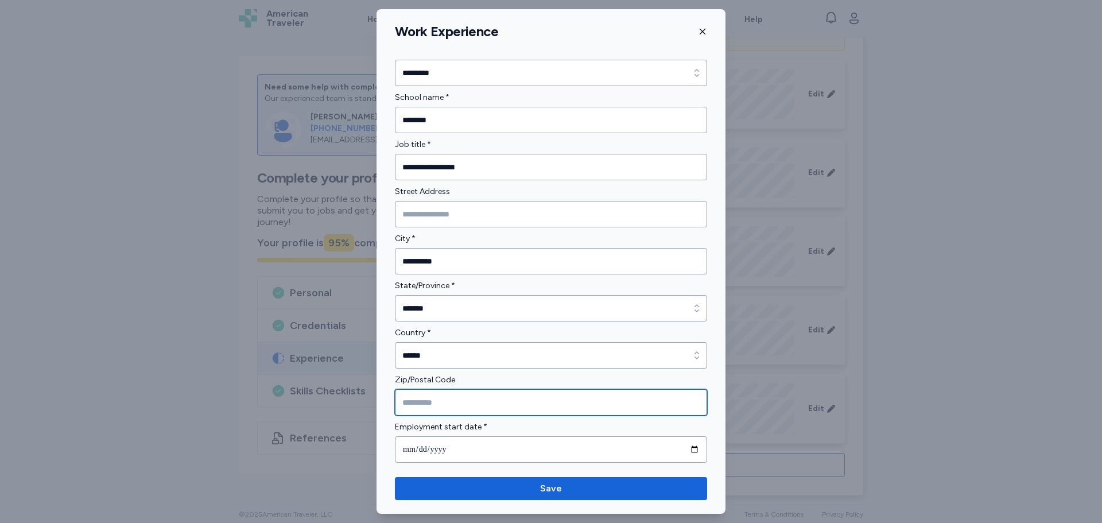
click at [431, 393] on input "Zip/Postal Code" at bounding box center [551, 402] width 312 height 26
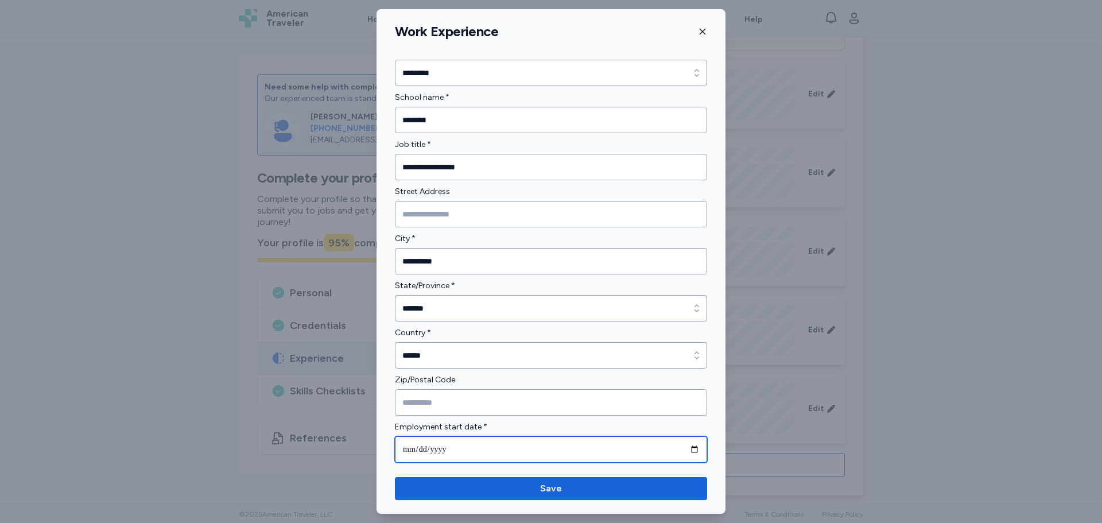
click at [420, 451] on input "date" at bounding box center [551, 449] width 312 height 26
click at [687, 450] on input "date" at bounding box center [551, 449] width 312 height 26
type input "**********"
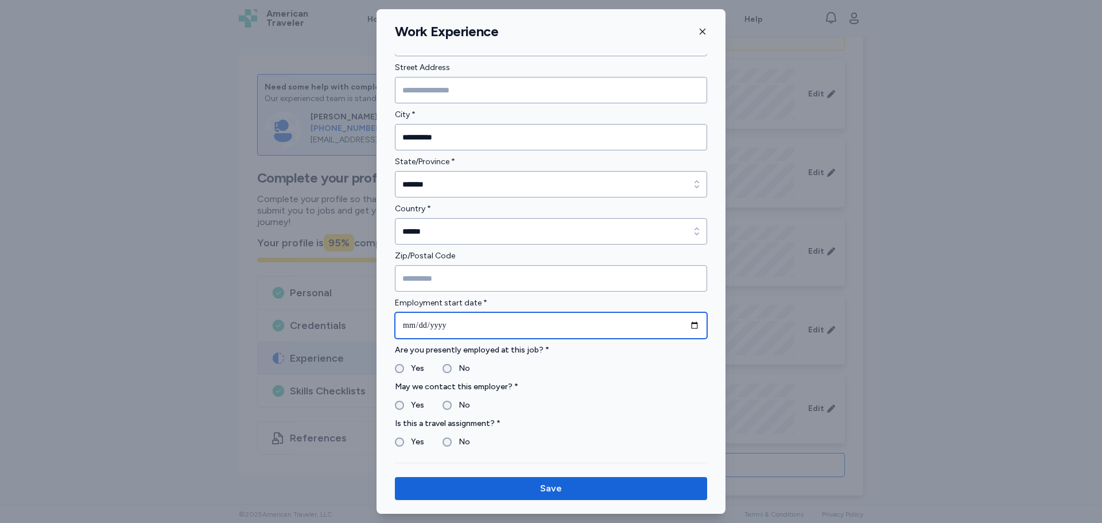
scroll to position [230, 0]
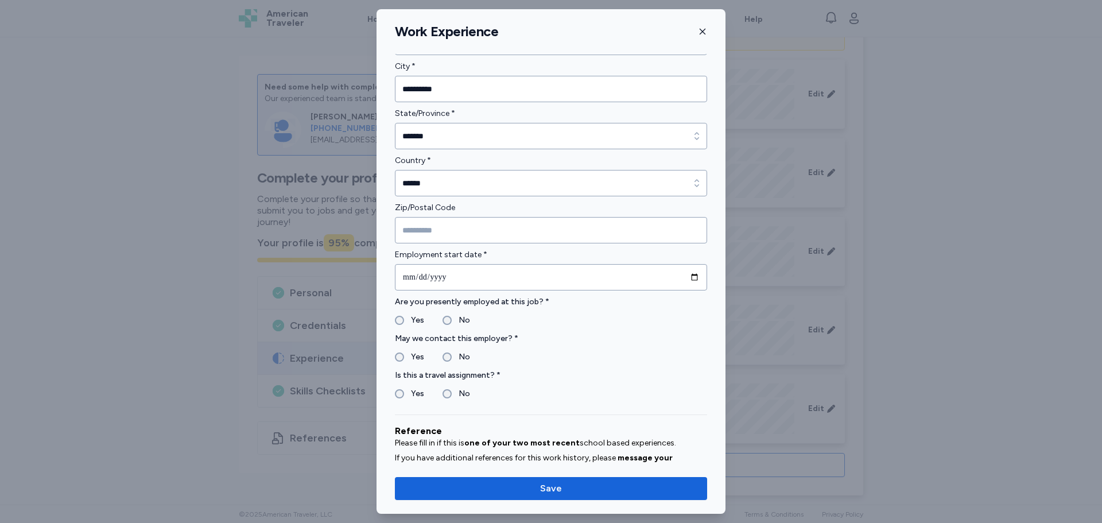
click at [452, 354] on label "No" at bounding box center [461, 357] width 18 height 14
click at [575, 503] on div "**********" at bounding box center [551, 261] width 349 height 505
click at [577, 500] on div "**********" at bounding box center [551, 261] width 349 height 505
click at [578, 491] on span "Save" at bounding box center [551, 489] width 294 height 14
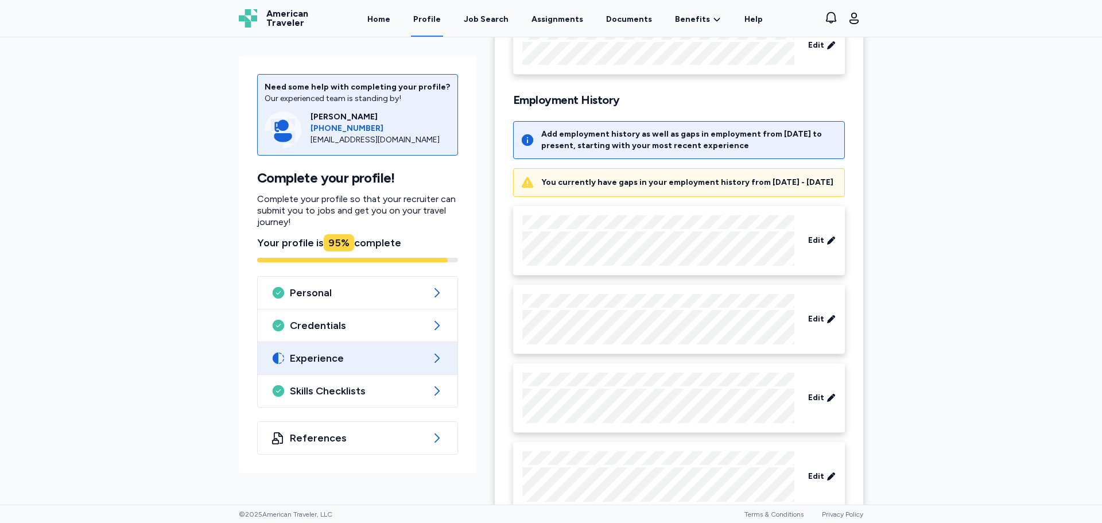
scroll to position [0, 0]
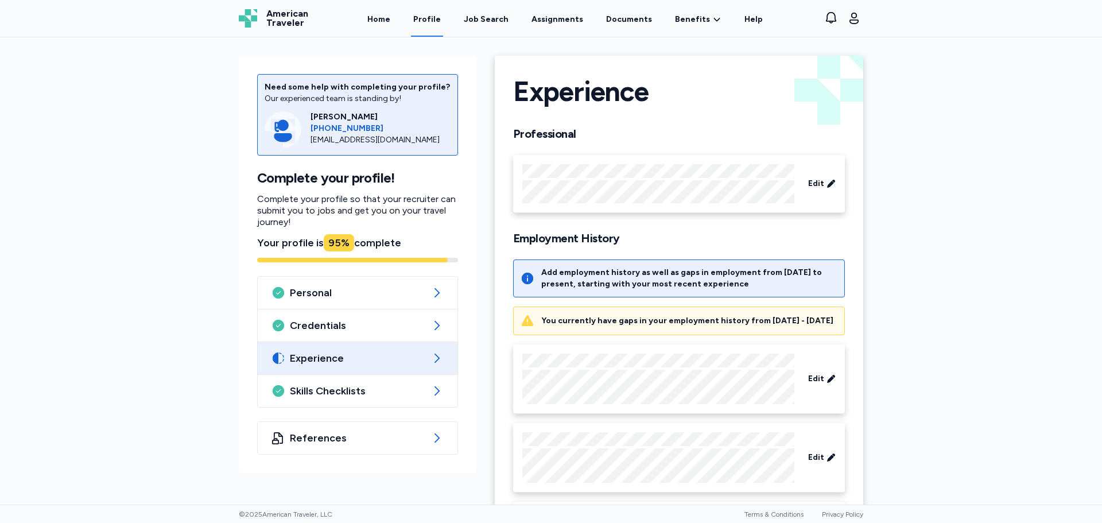
click at [772, 326] on div "You currently have gaps in your employment history from 7/24/2020 - 11/30/2020" at bounding box center [687, 320] width 292 height 11
click at [772, 324] on div "You currently have gaps in your employment history from 7/24/2020 - 11/30/2020" at bounding box center [687, 320] width 292 height 11
click at [754, 322] on div "You currently have gaps in your employment history from 7/24/2020 - 11/30/2020" at bounding box center [687, 320] width 292 height 11
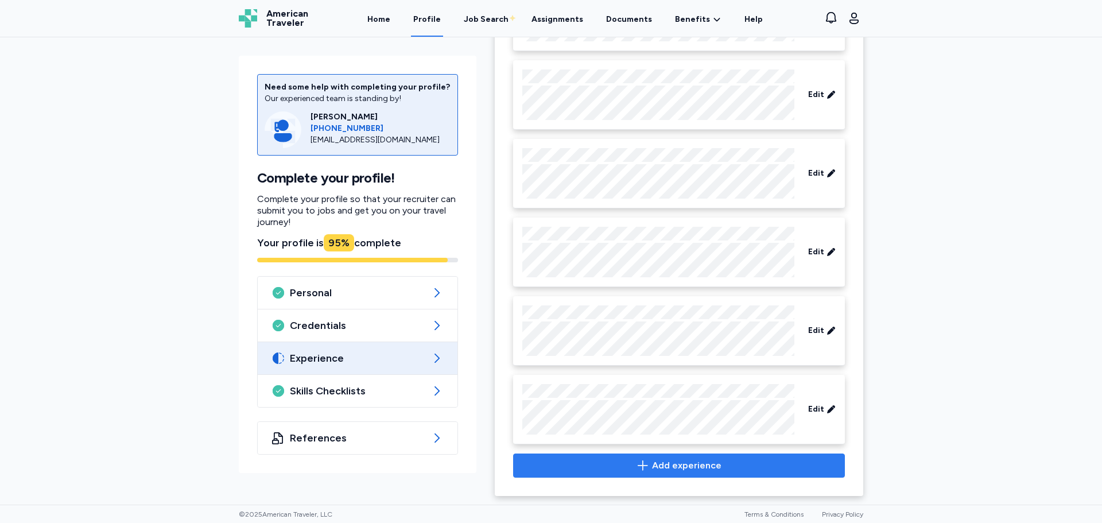
scroll to position [373, 0]
click at [681, 461] on span "Add experience" at bounding box center [686, 465] width 69 height 14
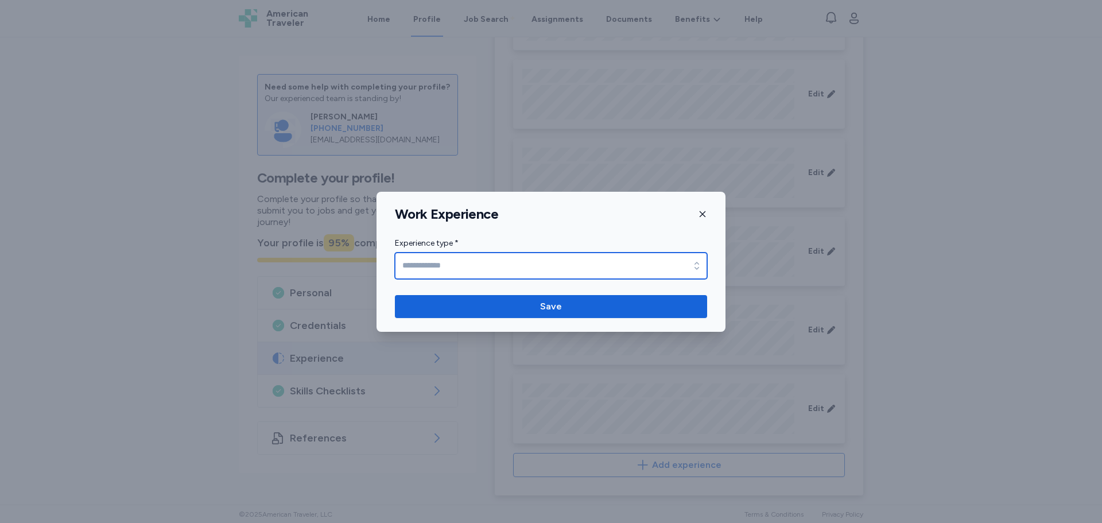
click at [497, 270] on input "Experience type *" at bounding box center [551, 266] width 312 height 26
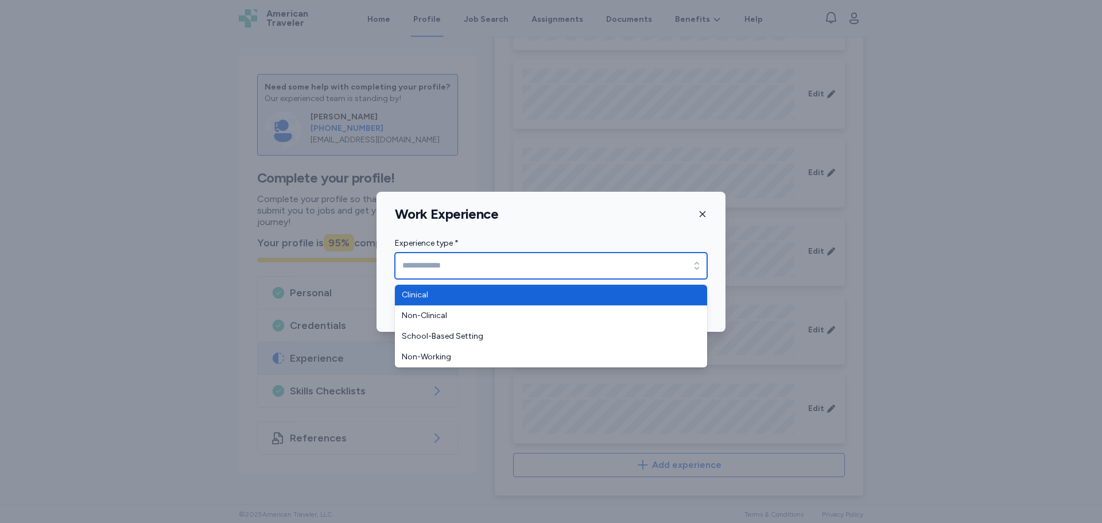
type input "********"
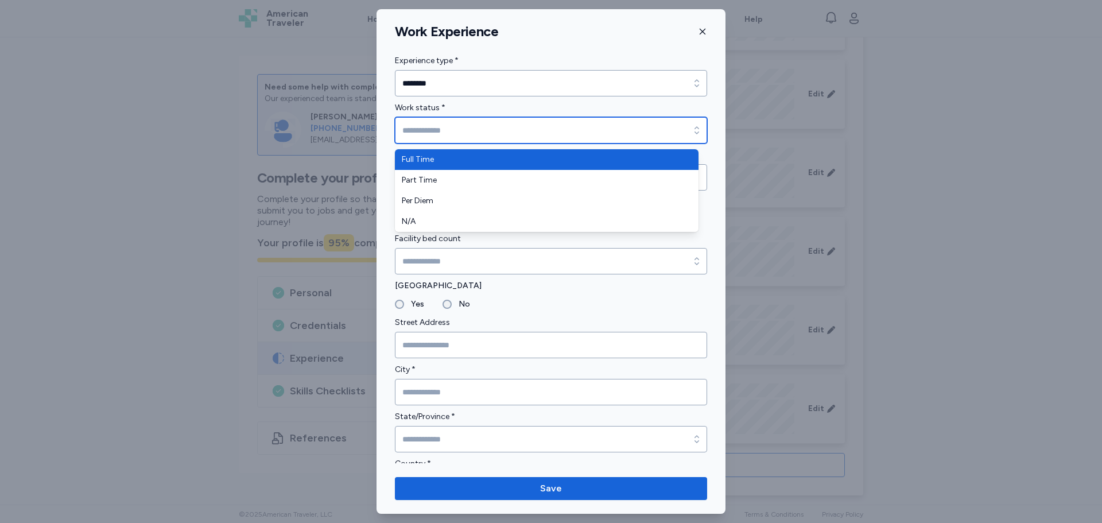
click at [443, 131] on input "Work status *" at bounding box center [551, 130] width 312 height 26
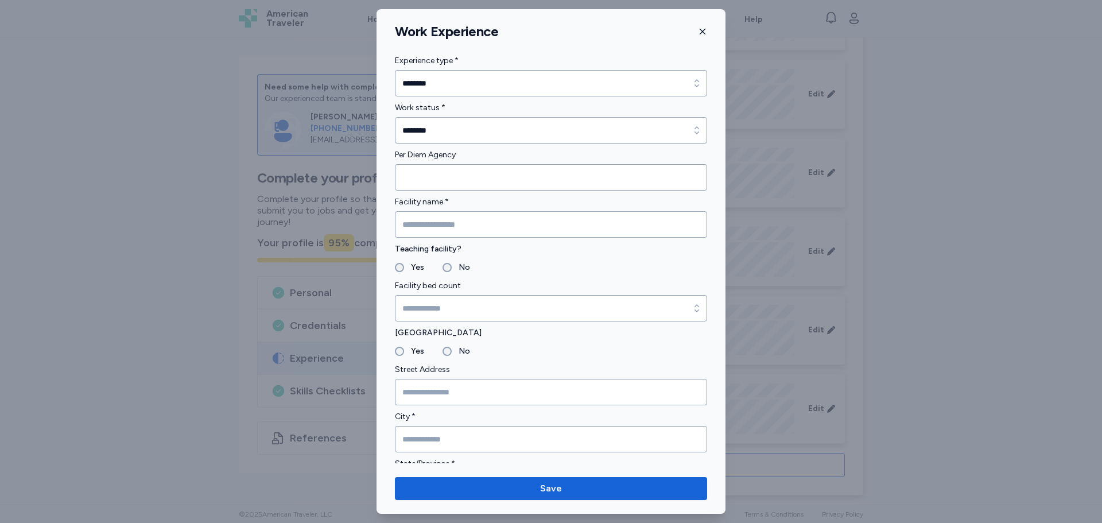
click at [416, 161] on label "Per Diem Agency" at bounding box center [551, 155] width 312 height 14
click at [422, 172] on input "Per Diem Agency" at bounding box center [551, 177] width 312 height 26
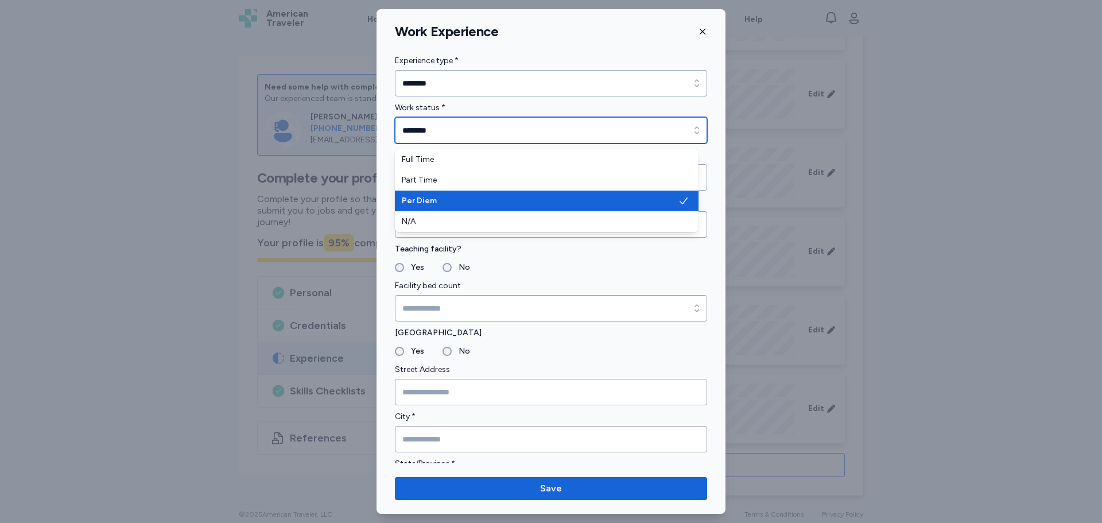
drag, startPoint x: 446, startPoint y: 127, endPoint x: 377, endPoint y: 125, distance: 69.5
type input "********"
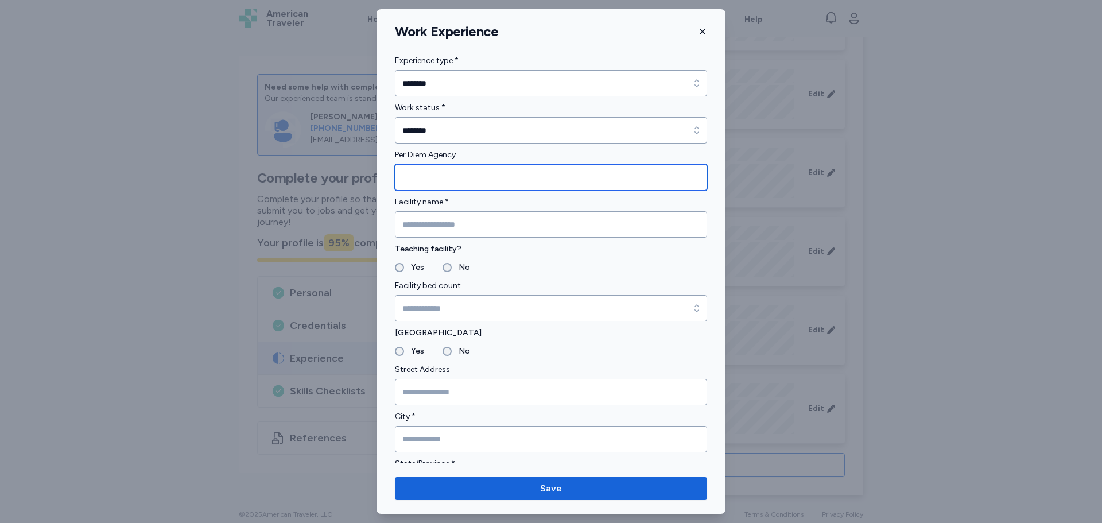
click at [428, 175] on input "Per Diem Agency" at bounding box center [551, 177] width 312 height 26
type input "******"
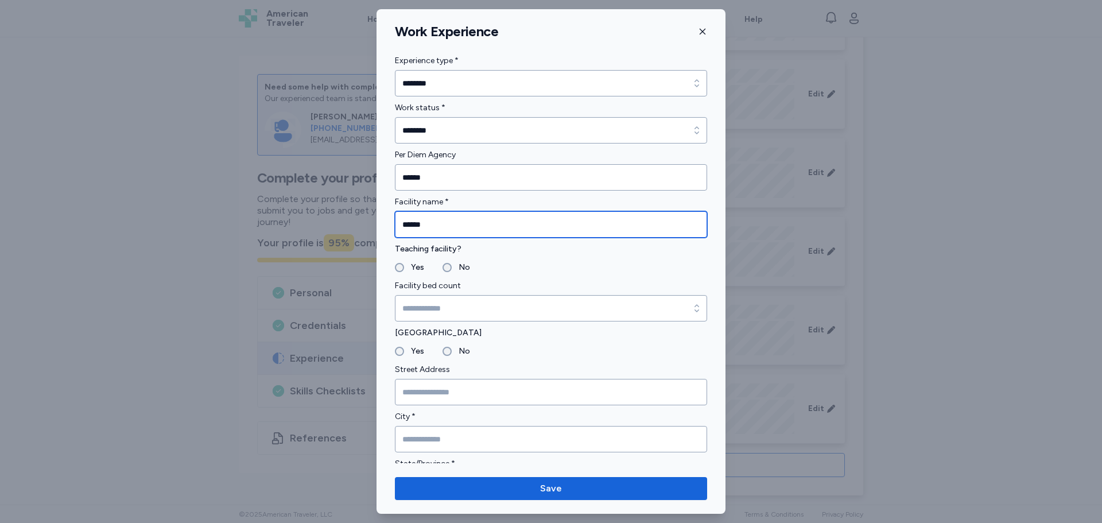
type input "******"
click at [456, 270] on label "No" at bounding box center [461, 268] width 18 height 14
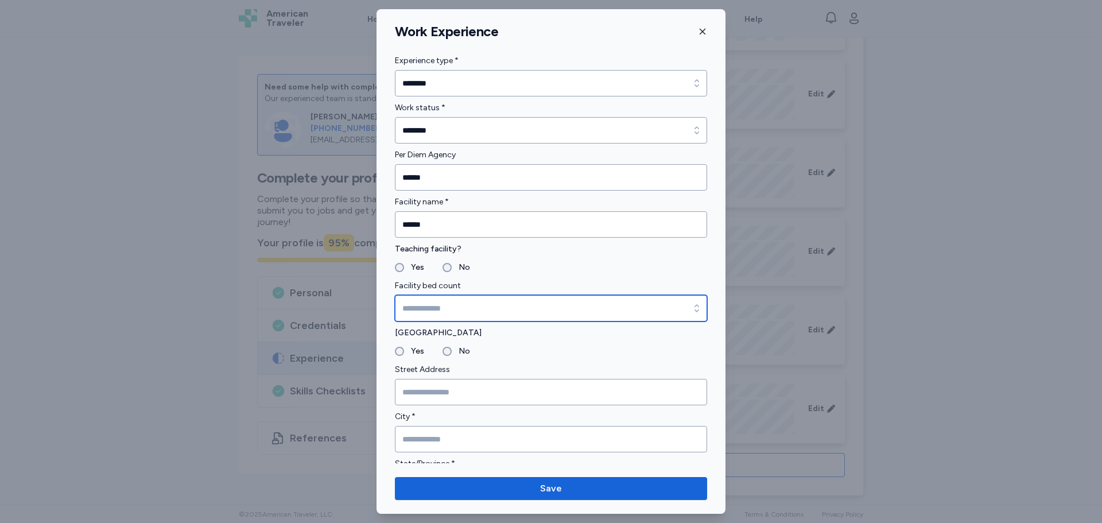
click at [455, 303] on input "Facility bed count" at bounding box center [551, 308] width 312 height 26
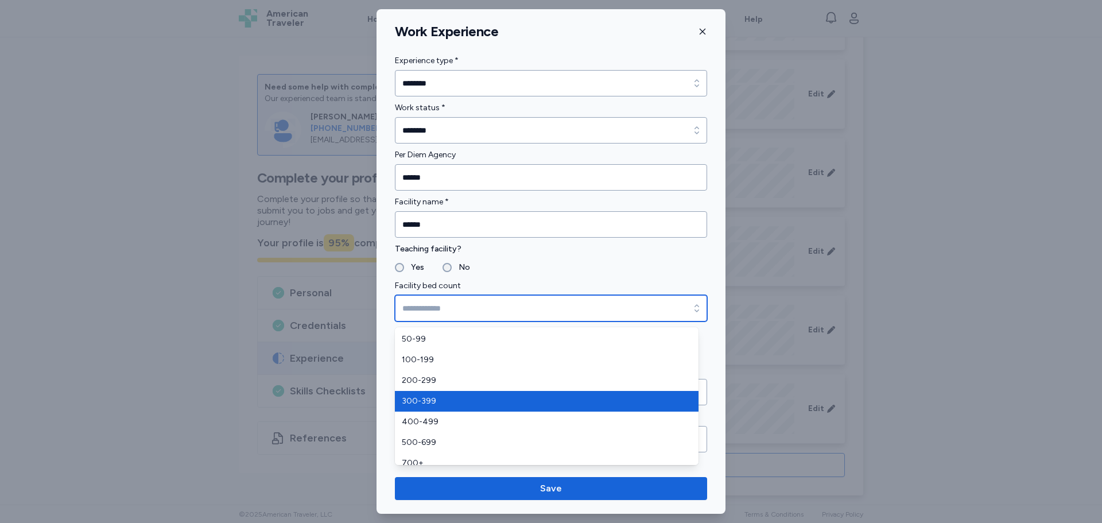
scroll to position [28, 0]
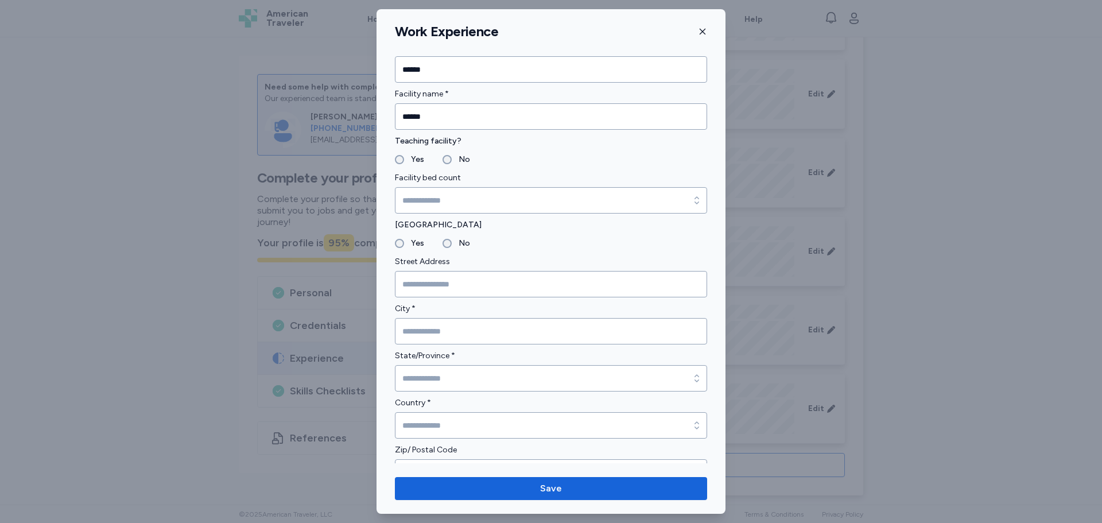
scroll to position [115, 0]
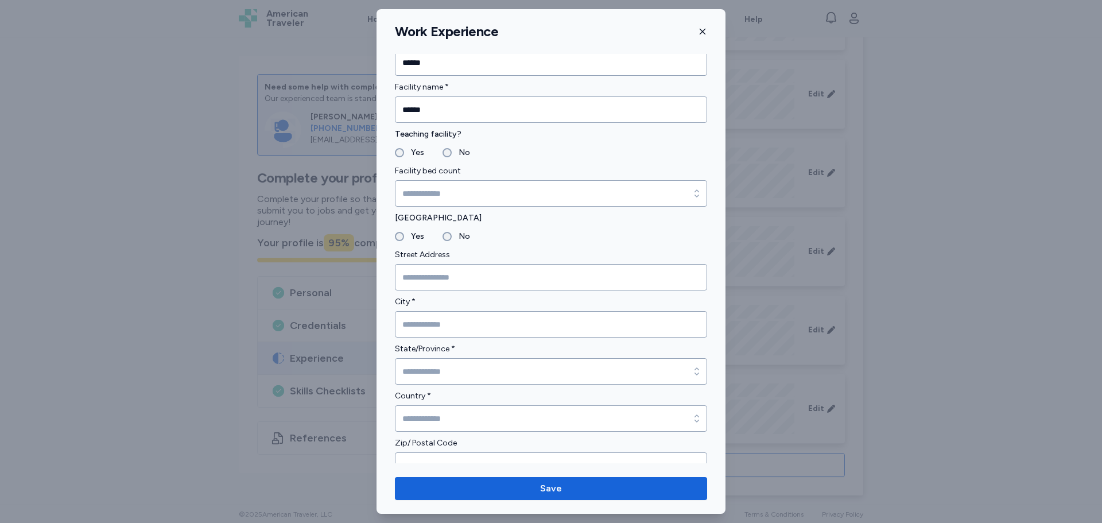
click at [432, 323] on input "City *" at bounding box center [551, 324] width 312 height 26
type input "*******"
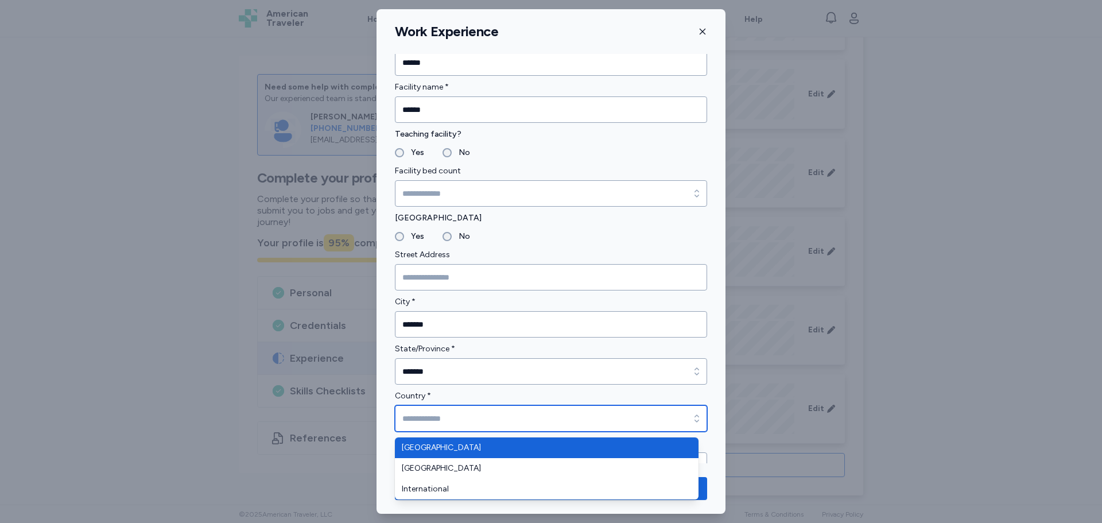
click at [429, 414] on input "Country *" at bounding box center [551, 418] width 312 height 26
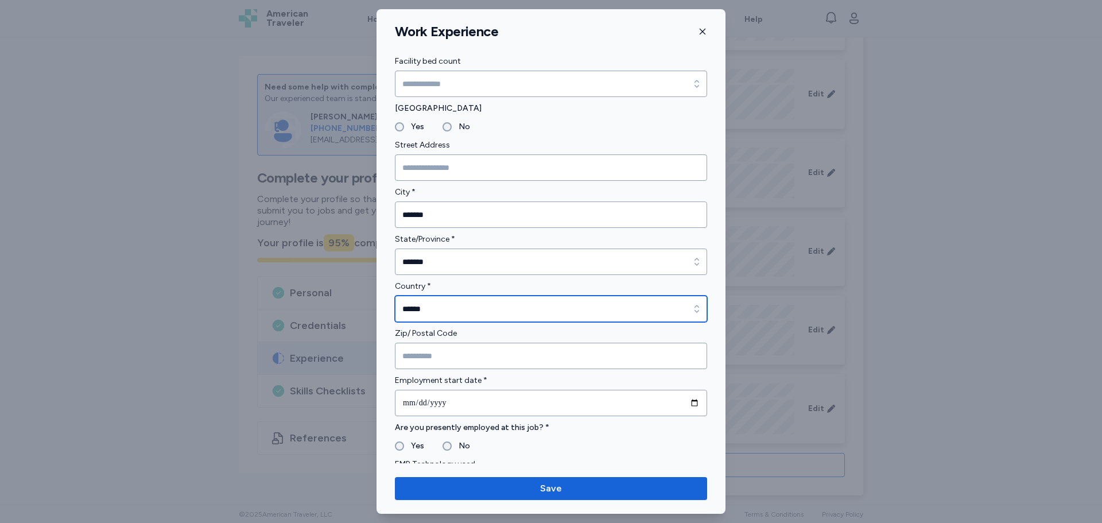
scroll to position [344, 0]
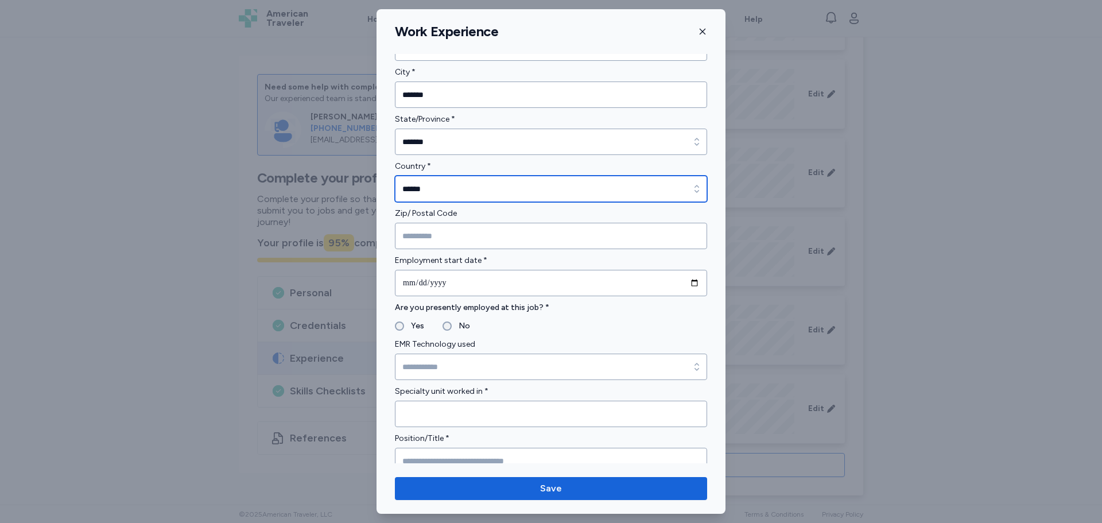
type input "******"
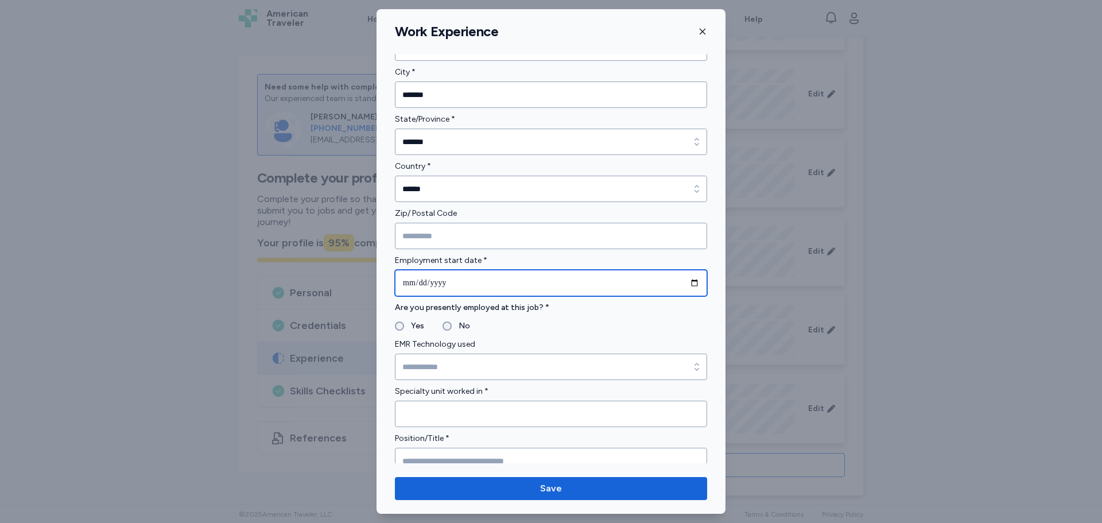
click at [459, 287] on input "date" at bounding box center [551, 283] width 312 height 26
click at [680, 284] on input "date" at bounding box center [551, 283] width 312 height 26
drag, startPoint x: 686, startPoint y: 282, endPoint x: 664, endPoint y: 276, distance: 22.3
click at [686, 282] on input "date" at bounding box center [551, 283] width 312 height 26
type input "**********"
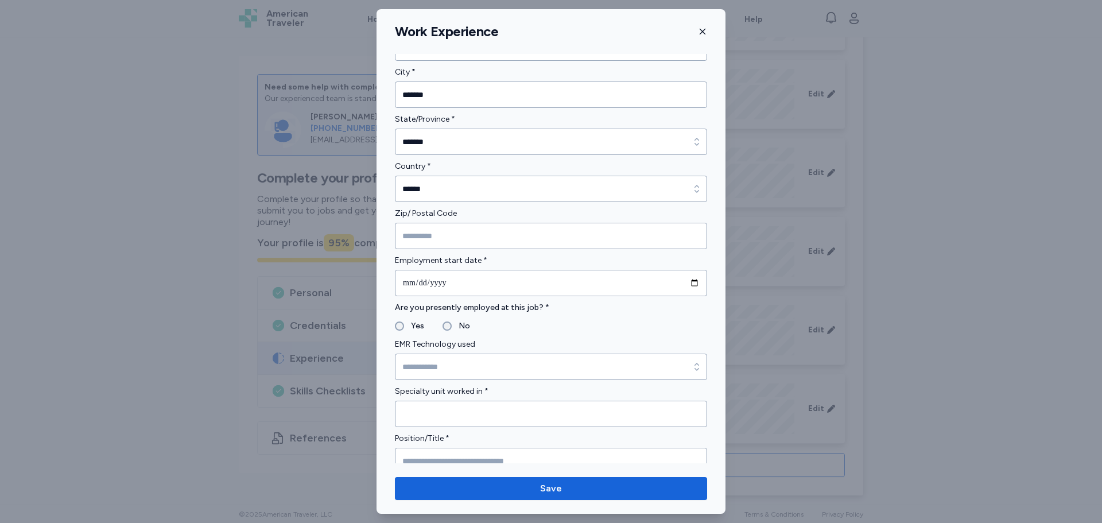
click at [405, 324] on label "Yes" at bounding box center [414, 326] width 20 height 14
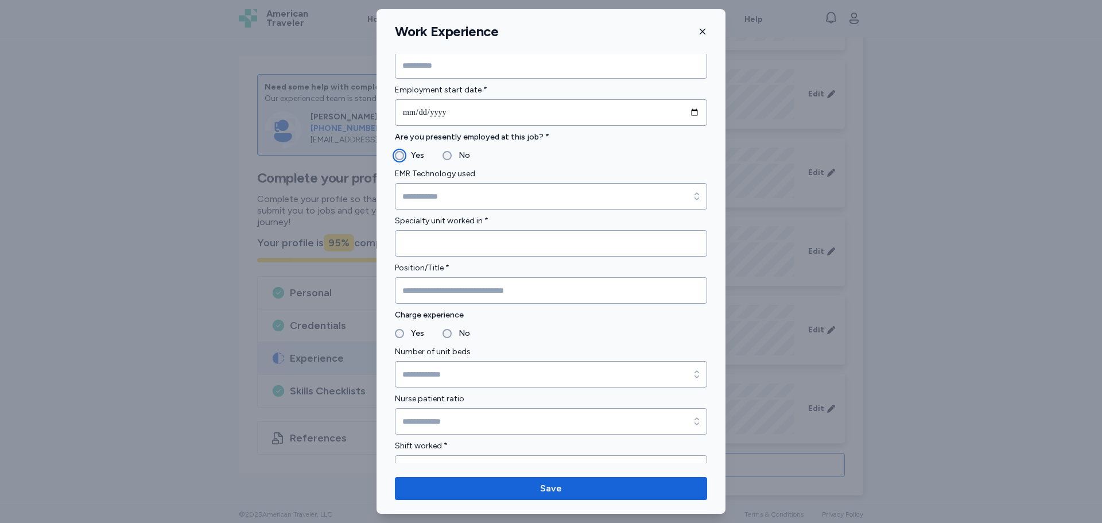
scroll to position [517, 0]
click at [479, 250] on input "Specialty unit worked in *" at bounding box center [551, 242] width 312 height 26
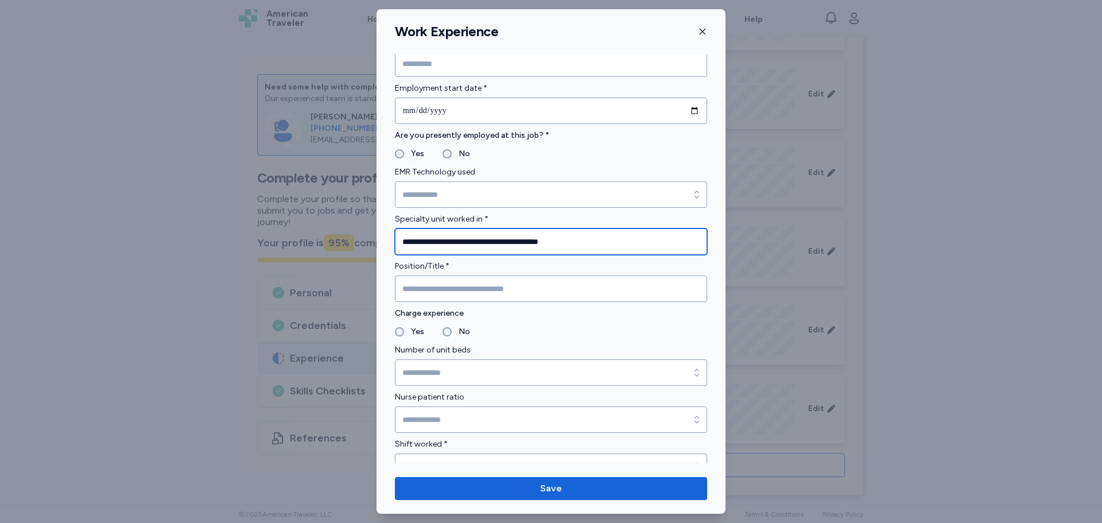
click at [458, 237] on input "**********" at bounding box center [551, 242] width 312 height 26
type input "**********"
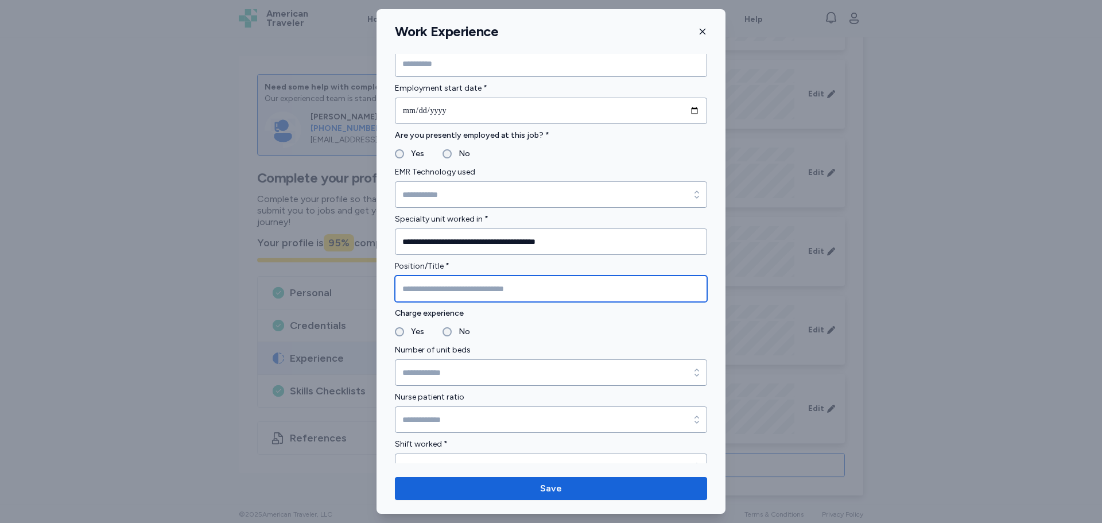
click at [484, 299] on input "Position/Title *" at bounding box center [551, 289] width 312 height 26
type input "**"
click at [447, 339] on form "**********" at bounding box center [551, 269] width 312 height 1371
click at [452, 334] on label "No" at bounding box center [461, 332] width 18 height 14
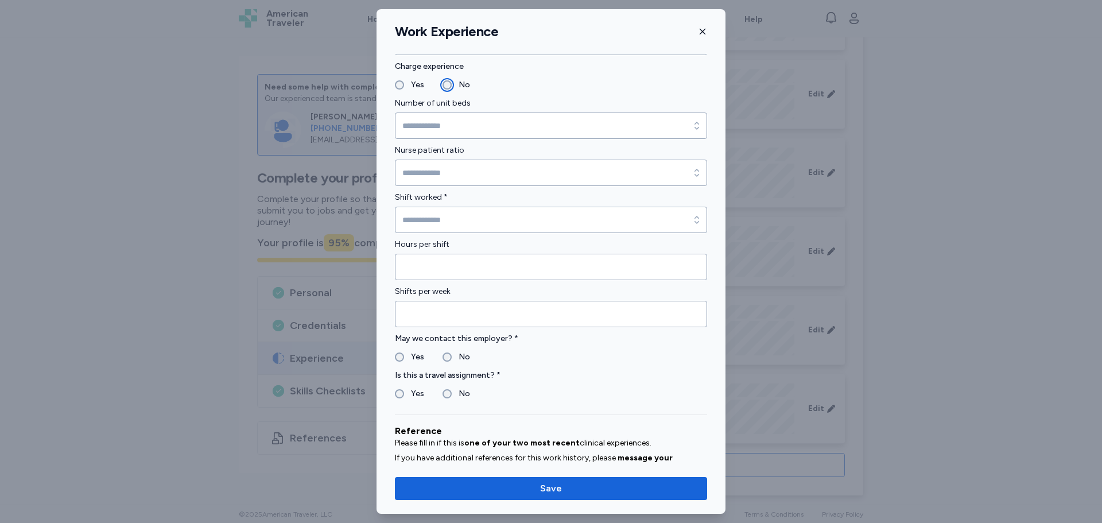
scroll to position [746, 0]
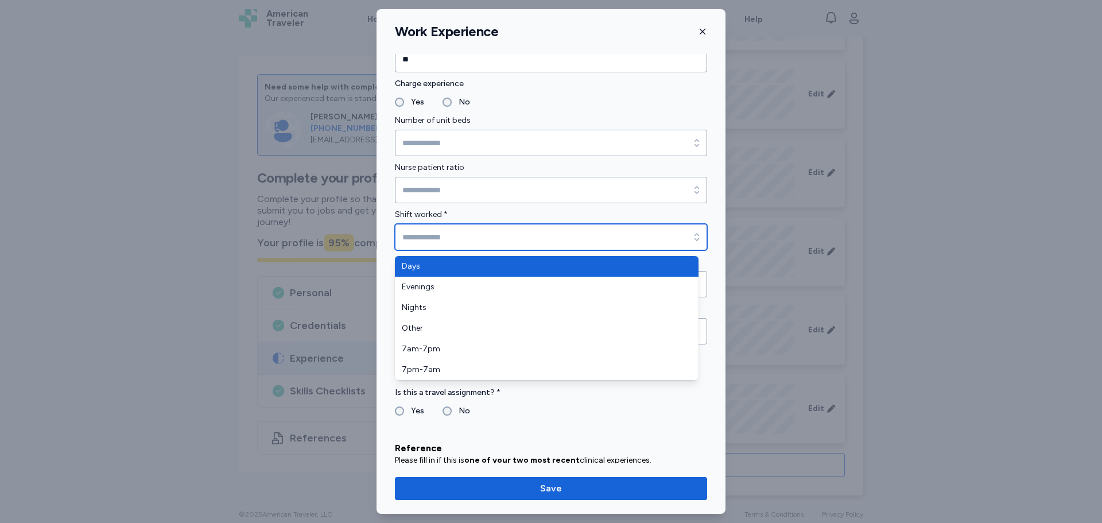
click at [439, 233] on input "Shift worked *" at bounding box center [551, 237] width 312 height 26
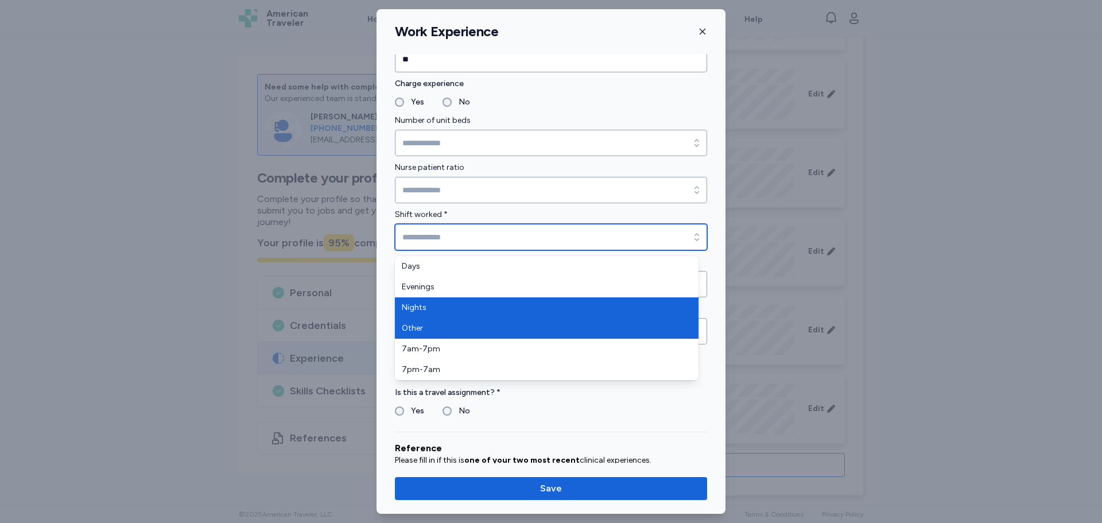
type input "*****"
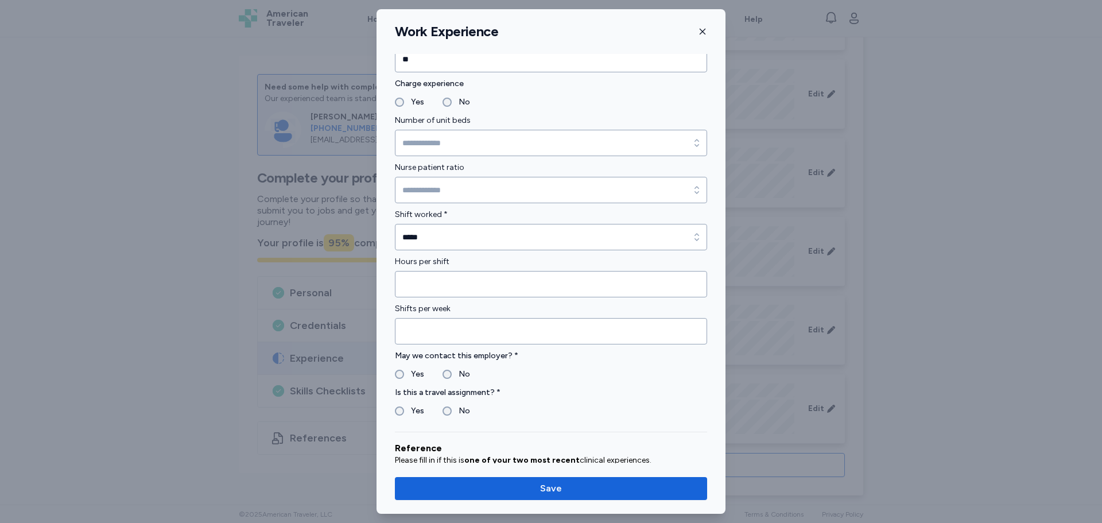
click at [466, 376] on label "No" at bounding box center [461, 374] width 18 height 14
click at [458, 402] on div "Is this a travel assignment? * Yes No" at bounding box center [551, 402] width 312 height 32
click at [463, 413] on label "No" at bounding box center [461, 411] width 18 height 14
click at [521, 488] on span "Save" at bounding box center [551, 489] width 294 height 14
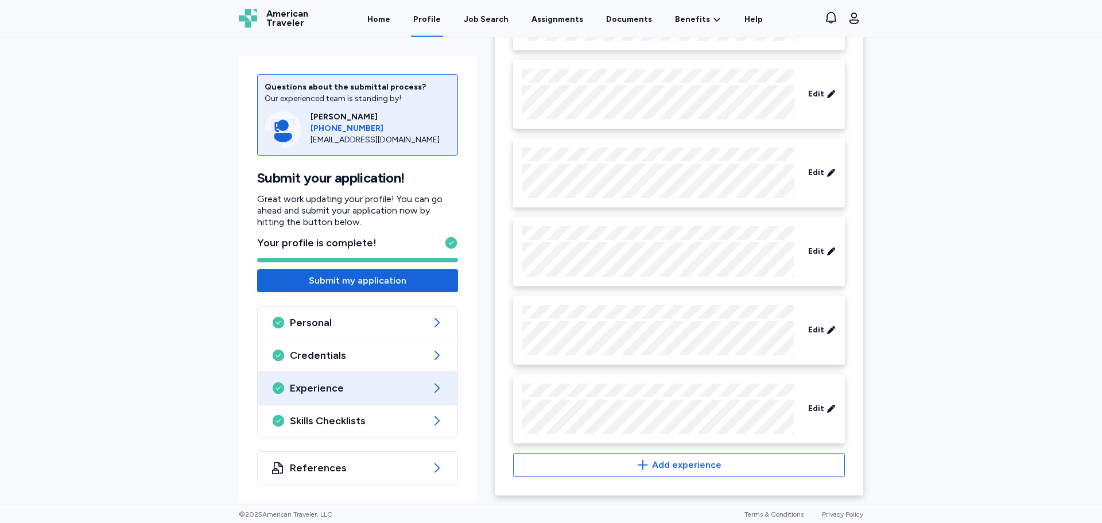
scroll to position [359, 0]
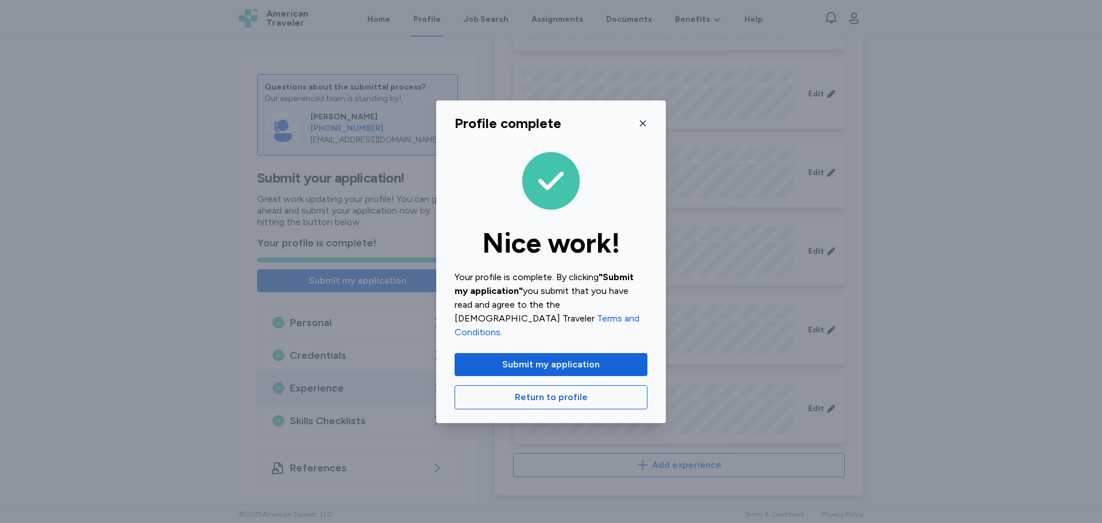
click at [402, 293] on div "Profile complete Nice work! Your profile is complete. By clicking "Submit my ap…" at bounding box center [551, 261] width 1102 height 523
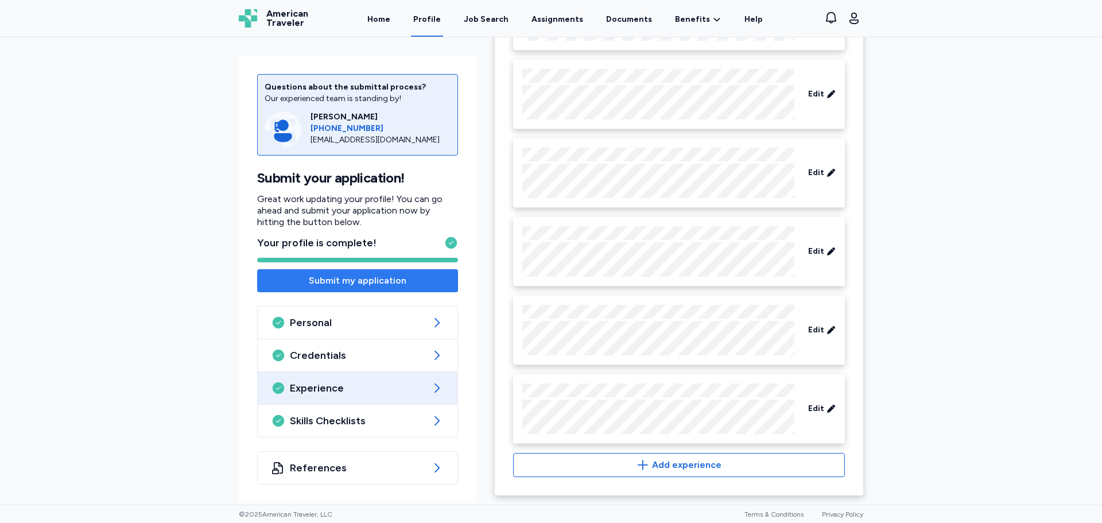
click at [392, 281] on span "Submit my application" at bounding box center [358, 281] width 98 height 14
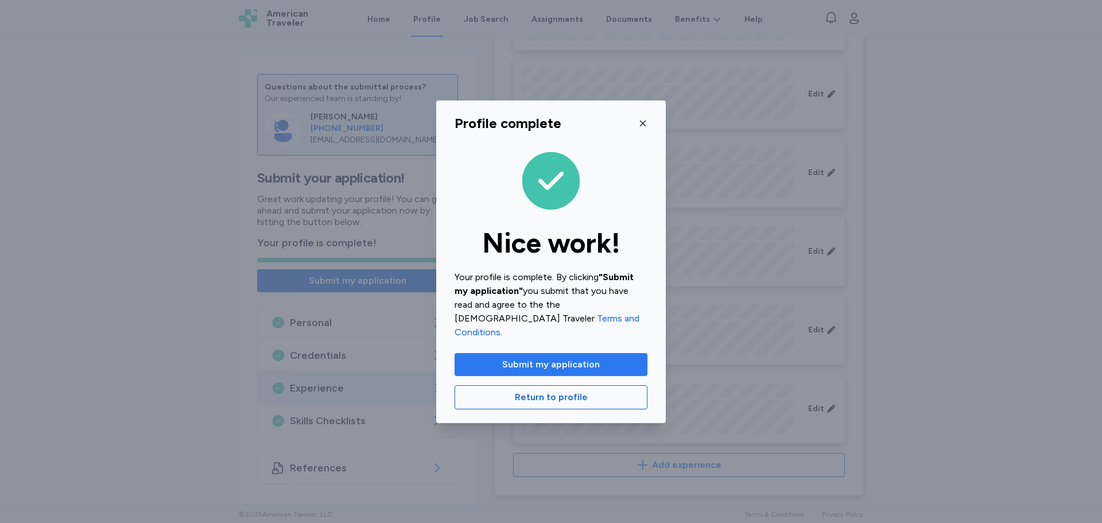
click at [557, 358] on span "Submit my application" at bounding box center [551, 365] width 98 height 14
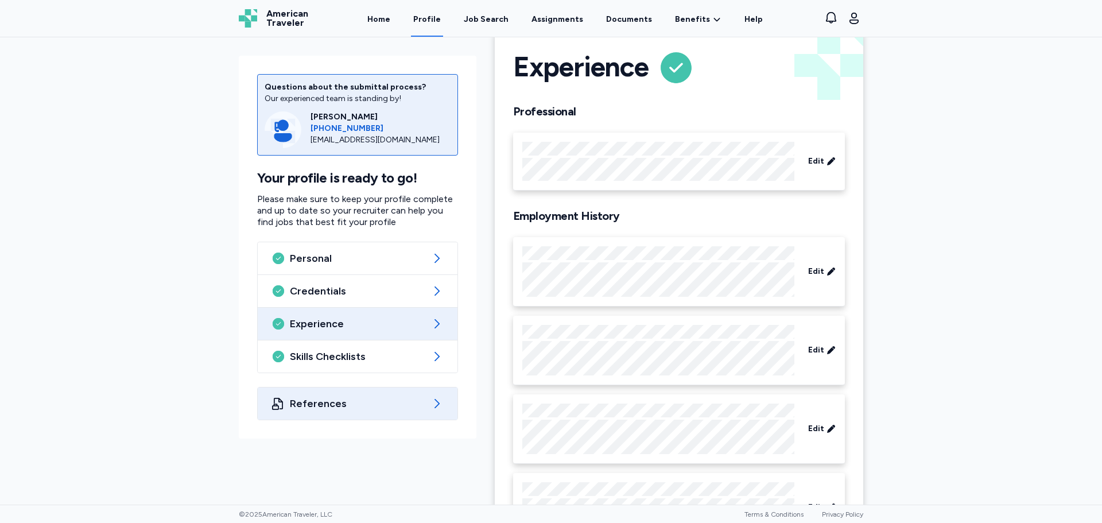
scroll to position [0, 0]
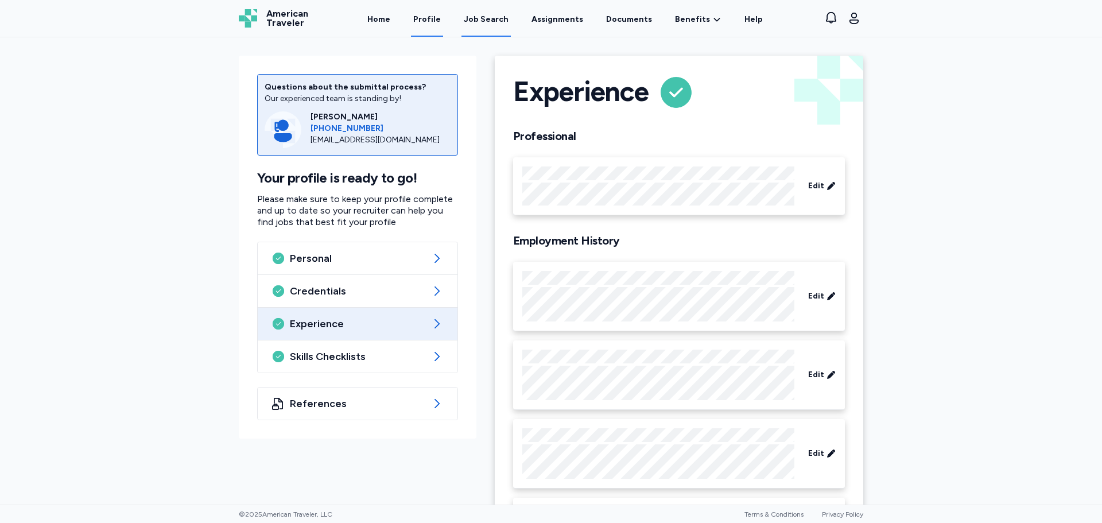
click at [494, 20] on div "Job Search" at bounding box center [486, 19] width 45 height 11
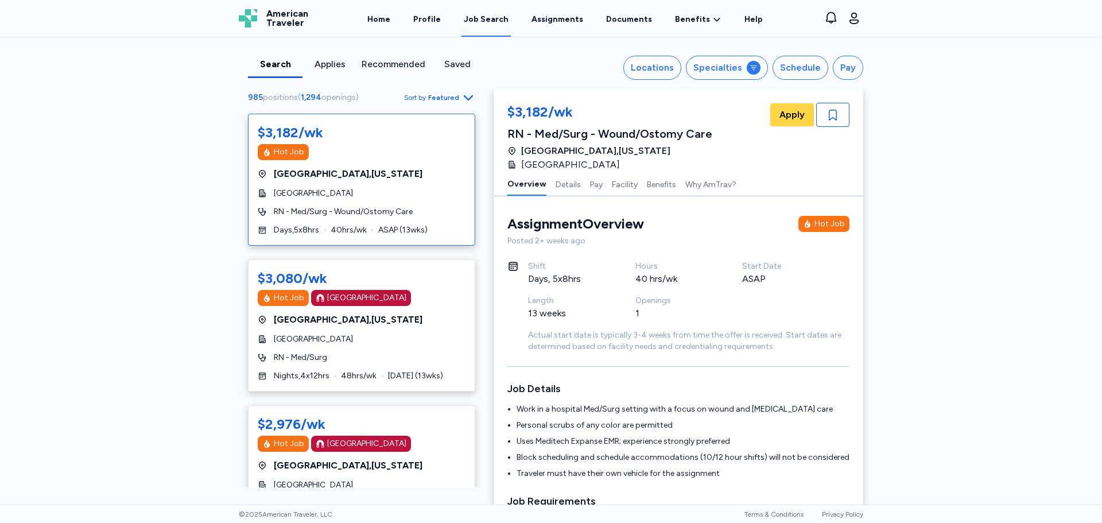
click at [412, 99] on span "Sort by" at bounding box center [415, 97] width 22 height 9
click at [375, 156] on div "Highest Pay" at bounding box center [403, 148] width 138 height 23
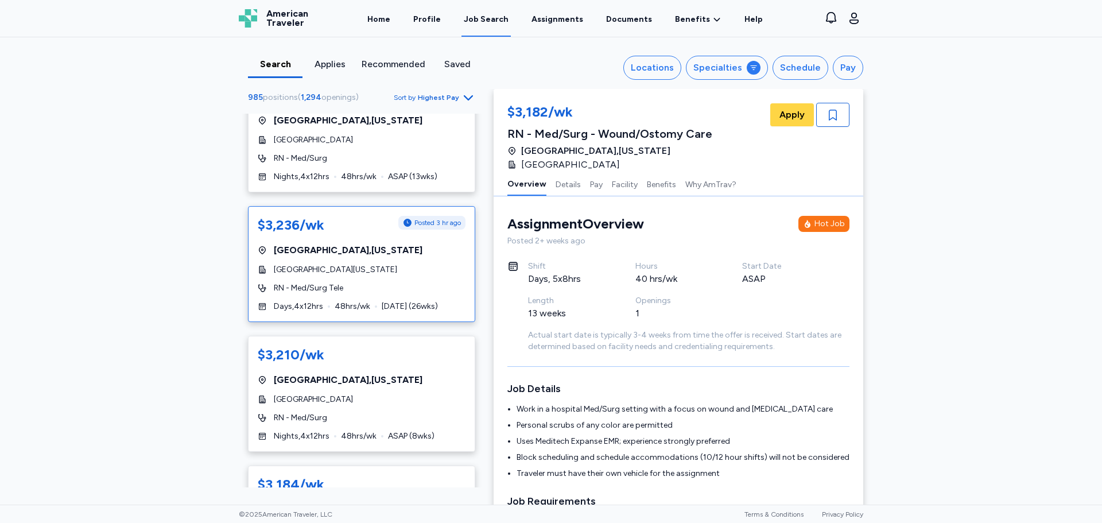
scroll to position [57, 0]
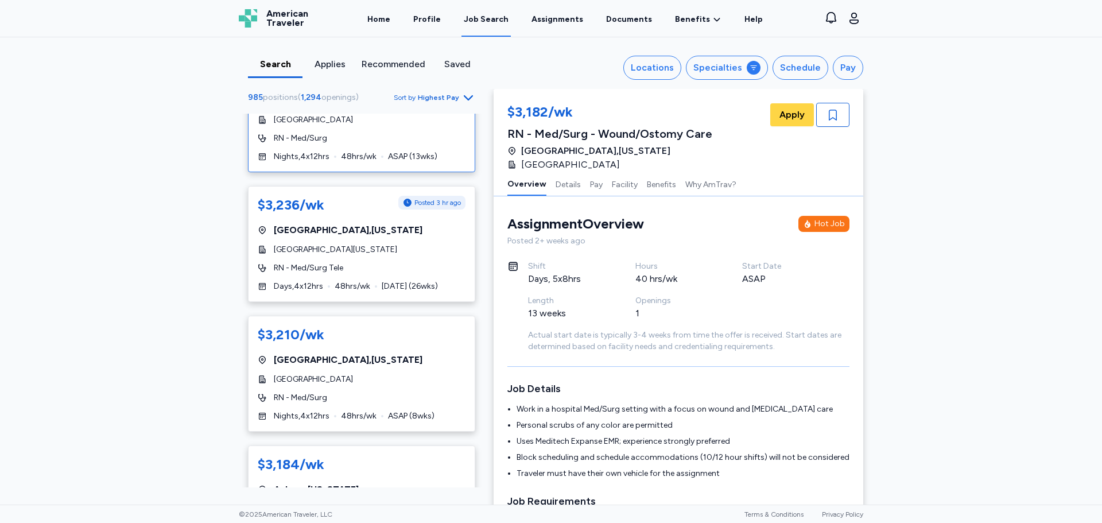
click at [397, 141] on div "RN - Med/Surg" at bounding box center [362, 138] width 208 height 11
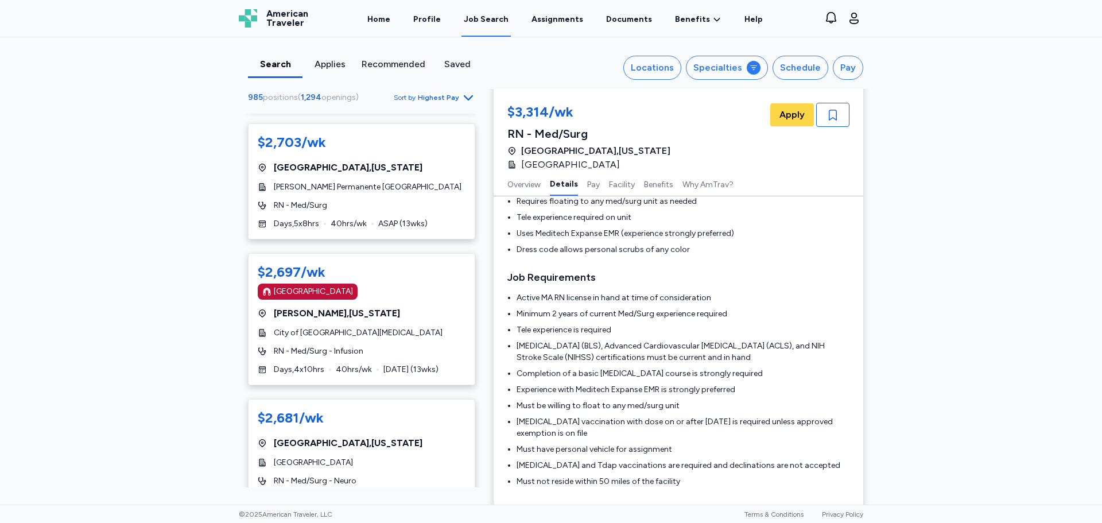
scroll to position [4593, 0]
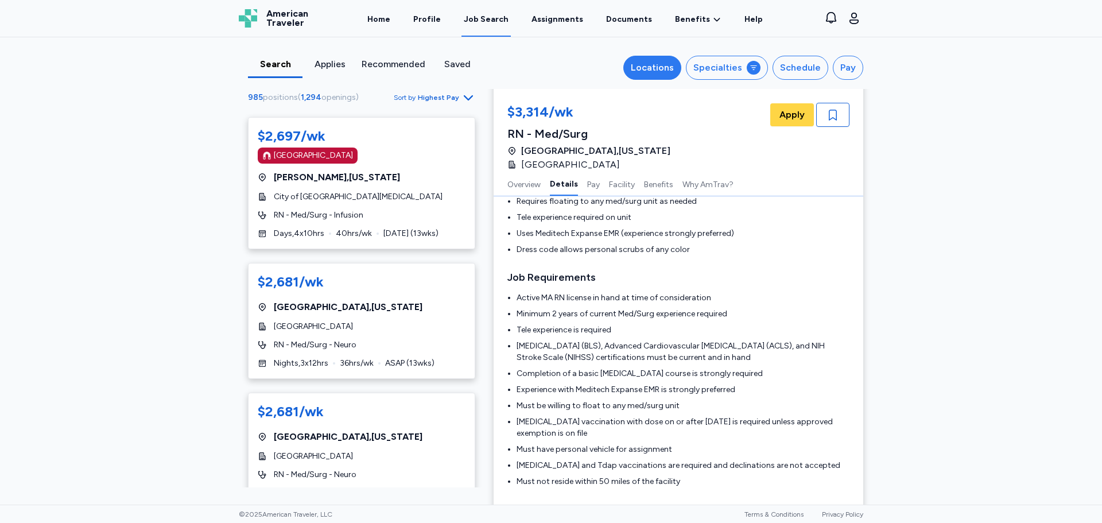
click at [634, 66] on button "Locations" at bounding box center [653, 68] width 58 height 24
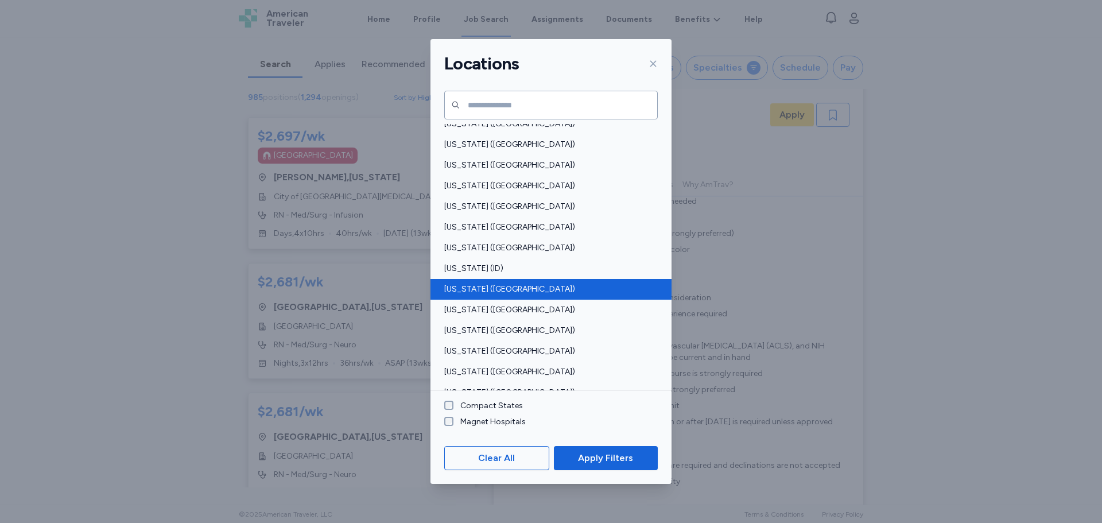
scroll to position [115, 0]
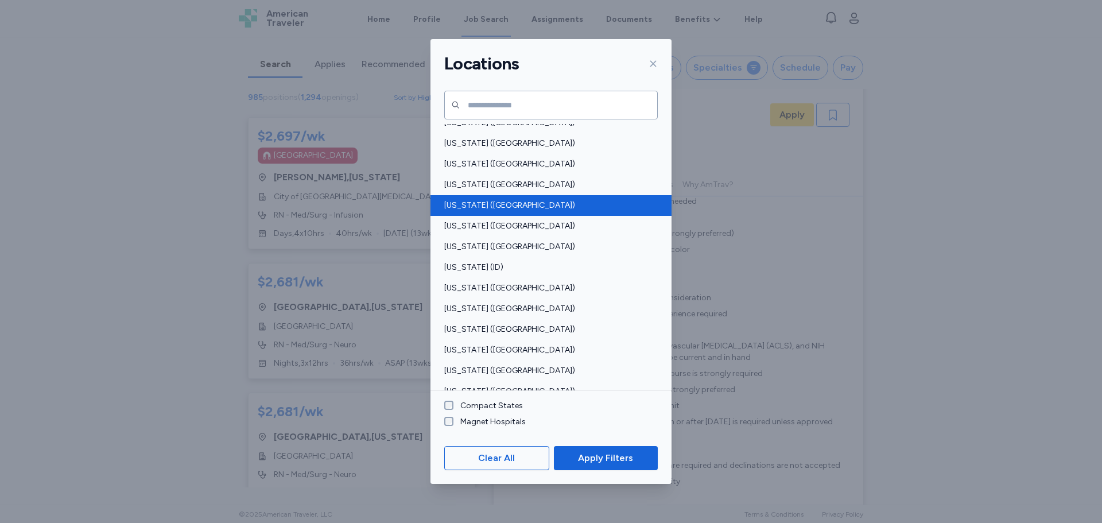
click at [456, 202] on span "Florida (FL)" at bounding box center [547, 205] width 207 height 11
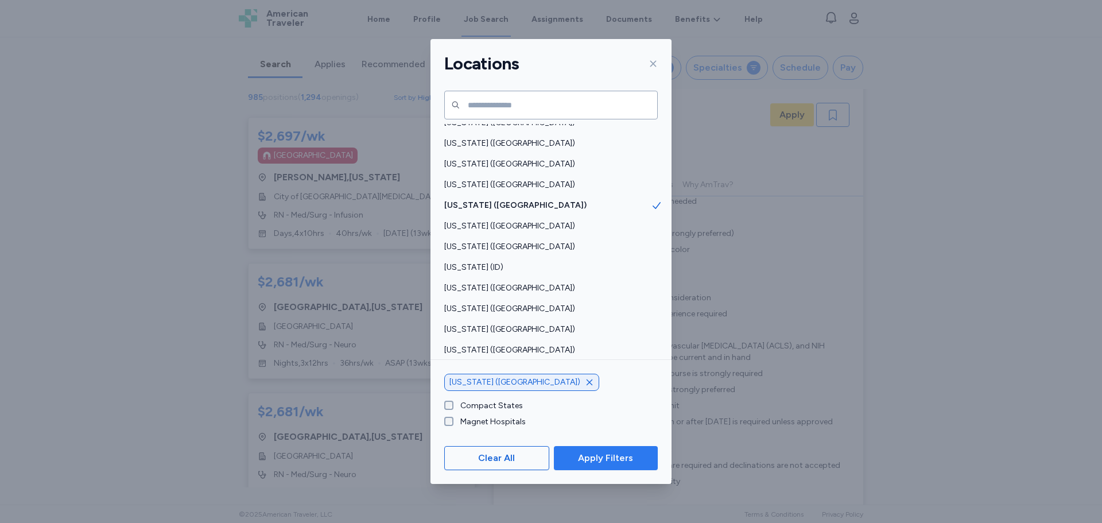
click at [609, 469] on button "Apply Filters" at bounding box center [606, 458] width 104 height 24
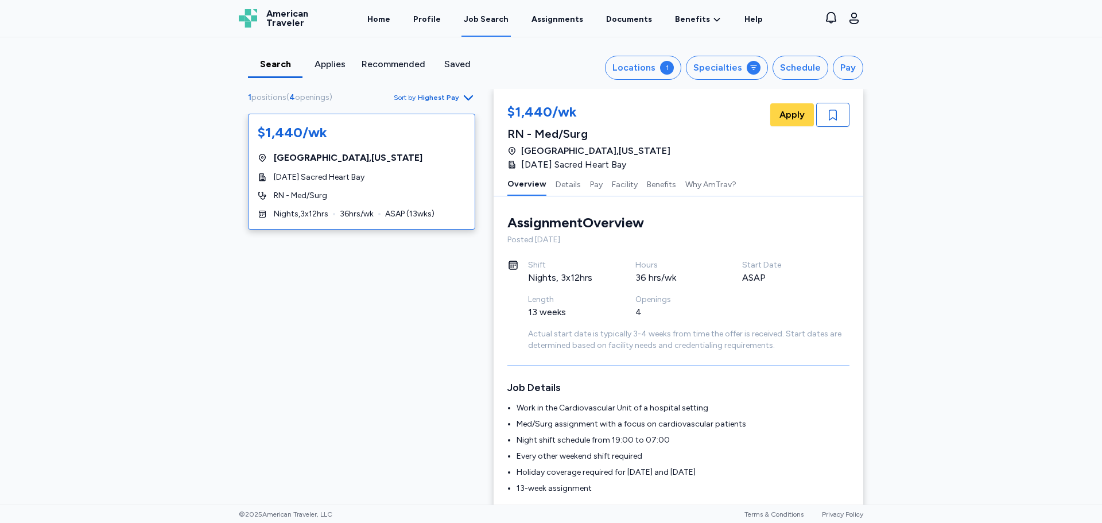
click at [323, 158] on span "Panama City , Florida" at bounding box center [348, 158] width 149 height 14
click at [327, 193] on div "RN - Med/Surg" at bounding box center [362, 195] width 208 height 11
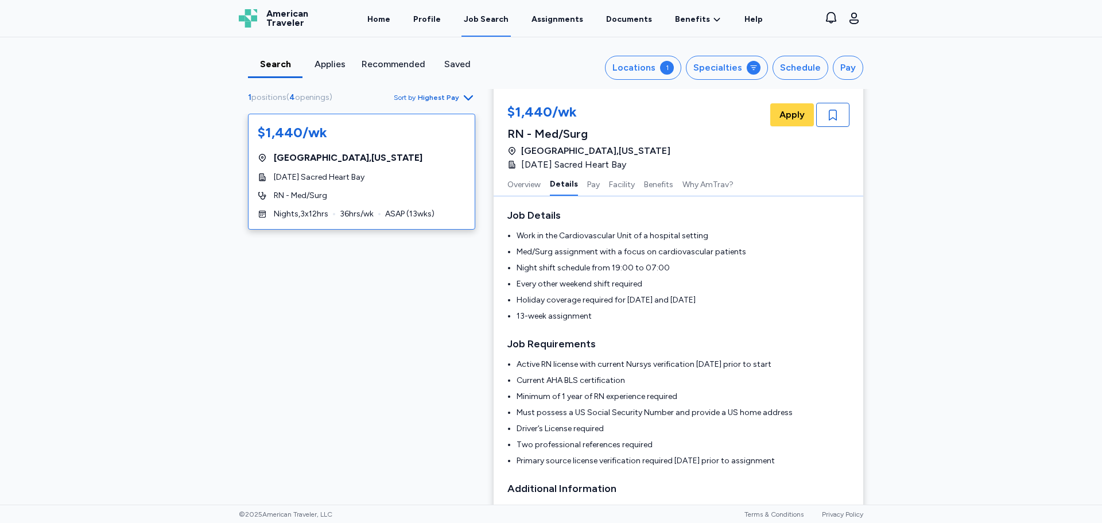
scroll to position [231, 0]
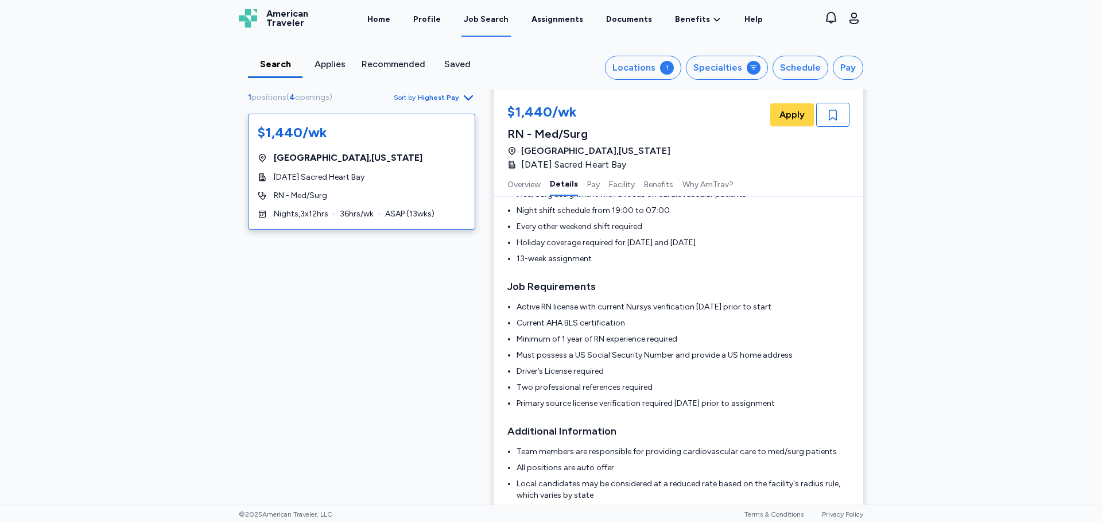
click at [647, 307] on li "Active RN license with current Nursys verification within 30 days prior to start" at bounding box center [683, 306] width 333 height 11
click at [639, 308] on li "Active RN license with current Nursys verification within 30 days prior to start" at bounding box center [683, 306] width 333 height 11
click at [626, 350] on li "Must possess a US Social Security Number and provide a US home address" at bounding box center [683, 355] width 333 height 11
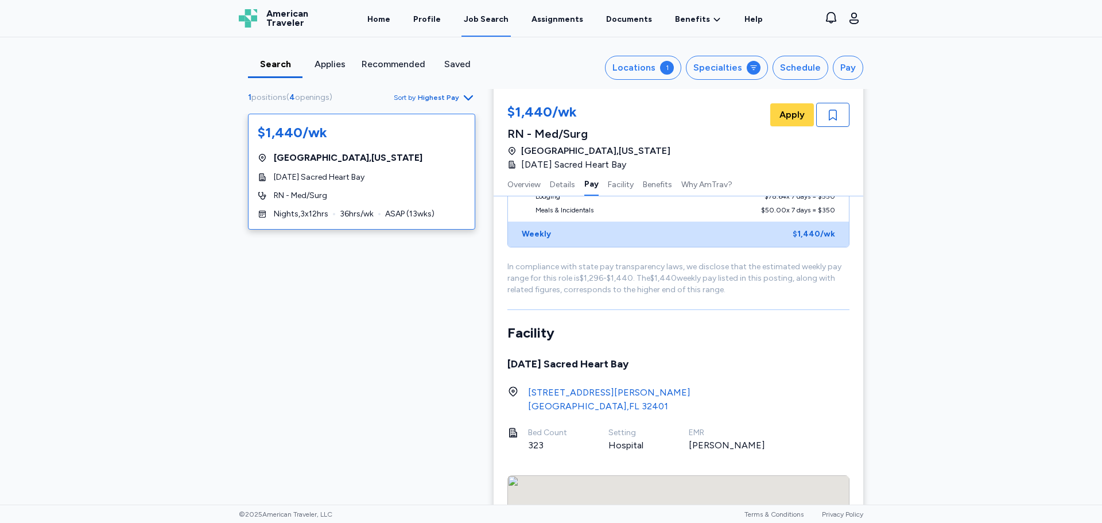
scroll to position [920, 0]
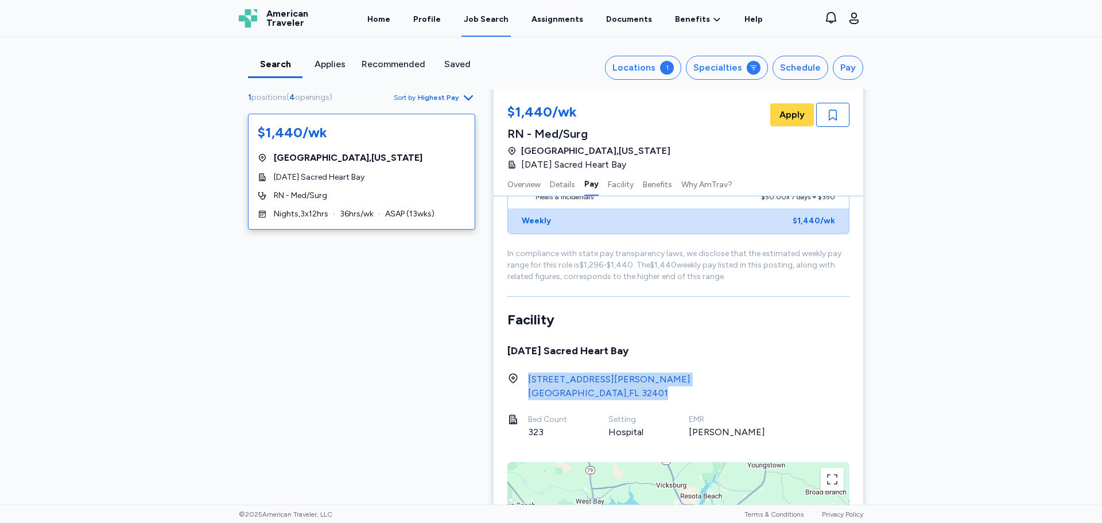
drag, startPoint x: 629, startPoint y: 393, endPoint x: 522, endPoint y: 385, distance: 107.1
click at [522, 385] on div "615 North Bonita Avenue Panama City , FL 32401" at bounding box center [679, 387] width 342 height 28
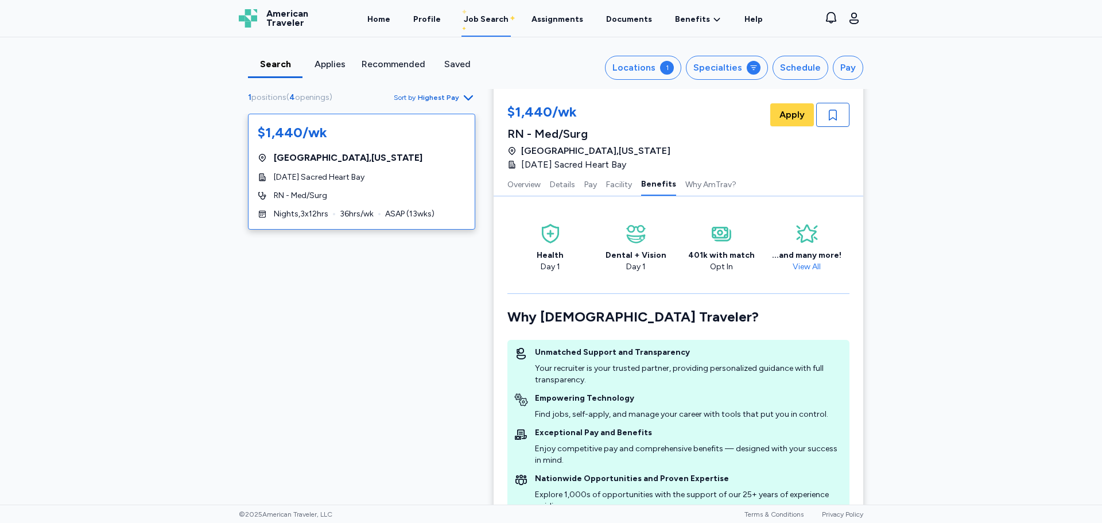
scroll to position [1437, 0]
click at [787, 115] on span "Apply" at bounding box center [792, 115] width 25 height 14
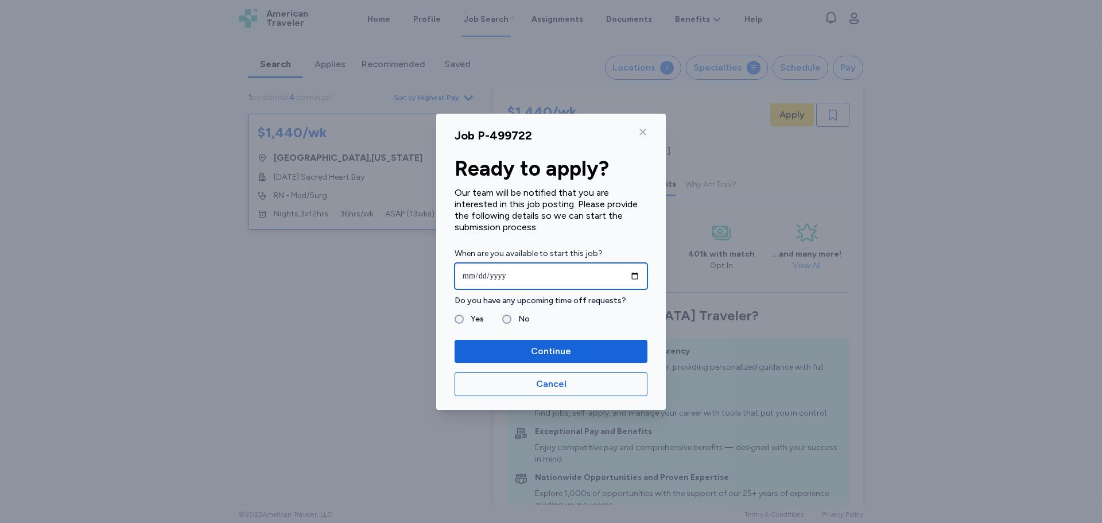
click at [639, 273] on input "date" at bounding box center [551, 276] width 193 height 26
type input "**********"
click at [643, 125] on div "**********" at bounding box center [551, 262] width 230 height 296
click at [642, 142] on div "Job P-499722" at bounding box center [551, 135] width 193 height 16
click at [642, 139] on div "Job P-499722" at bounding box center [551, 135] width 193 height 16
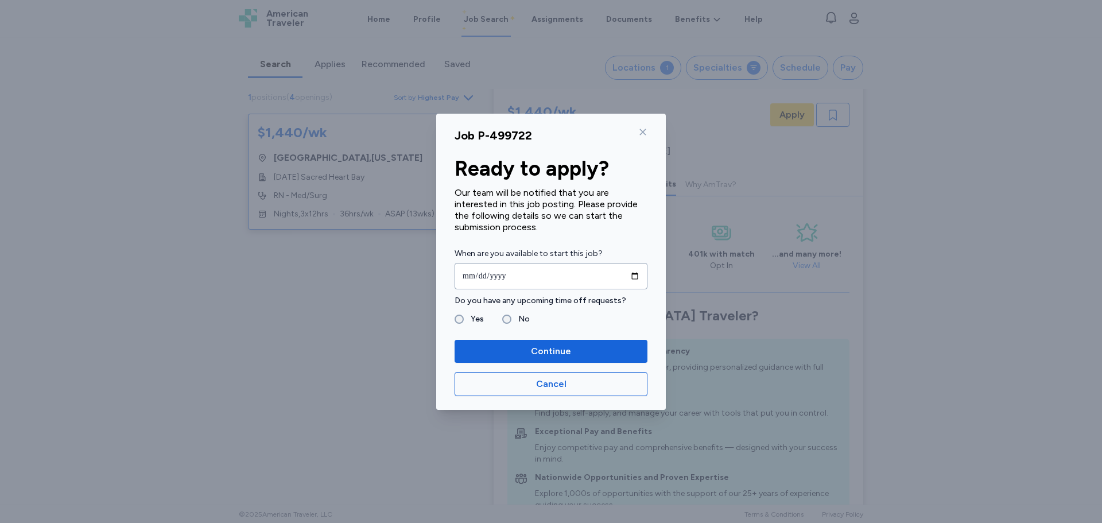
click at [642, 134] on icon at bounding box center [642, 131] width 9 height 9
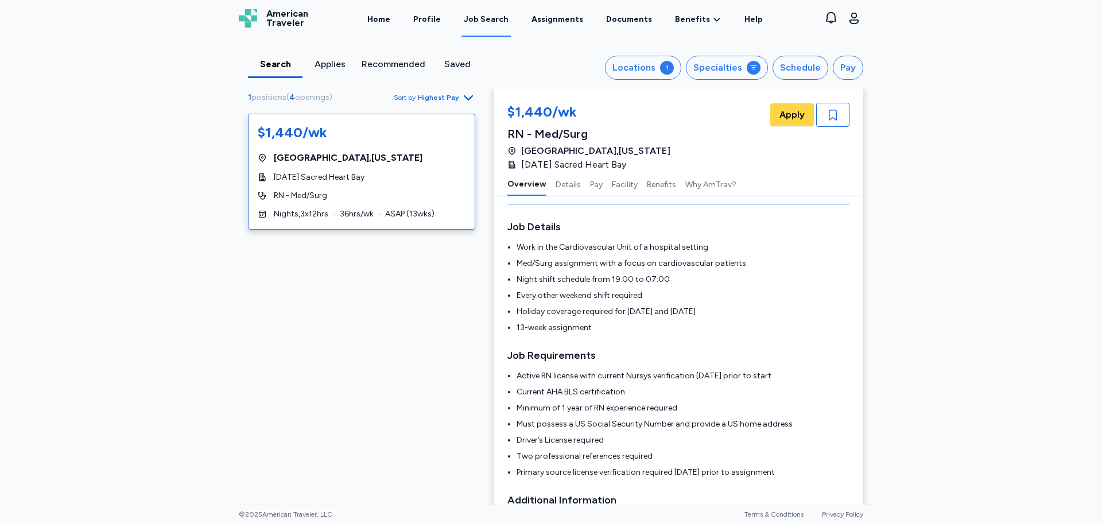
scroll to position [1, 0]
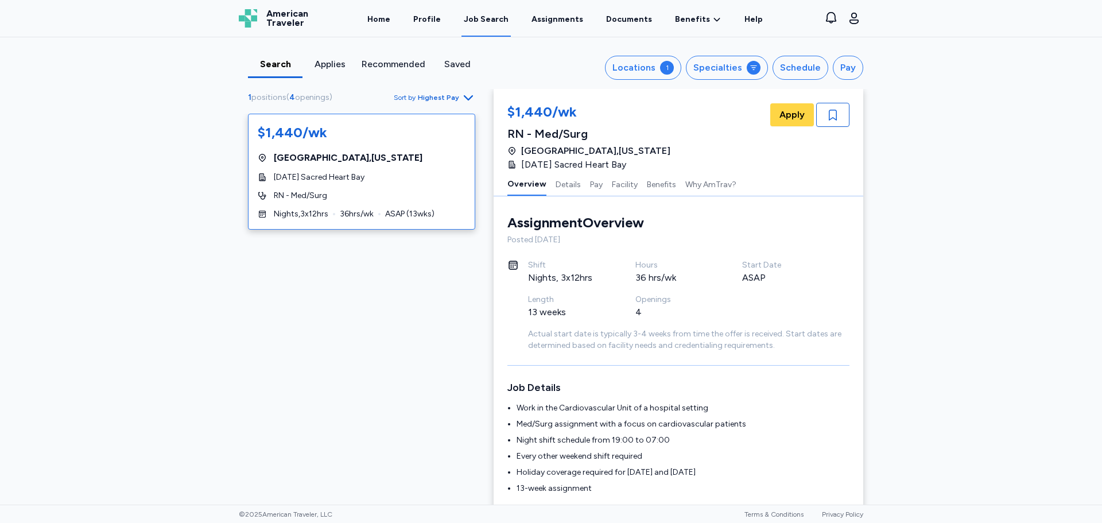
click at [531, 493] on li "13-week assignment" at bounding box center [683, 488] width 333 height 11
click at [533, 490] on li "13-week assignment" at bounding box center [683, 488] width 333 height 11
copy li "13-week assignment"
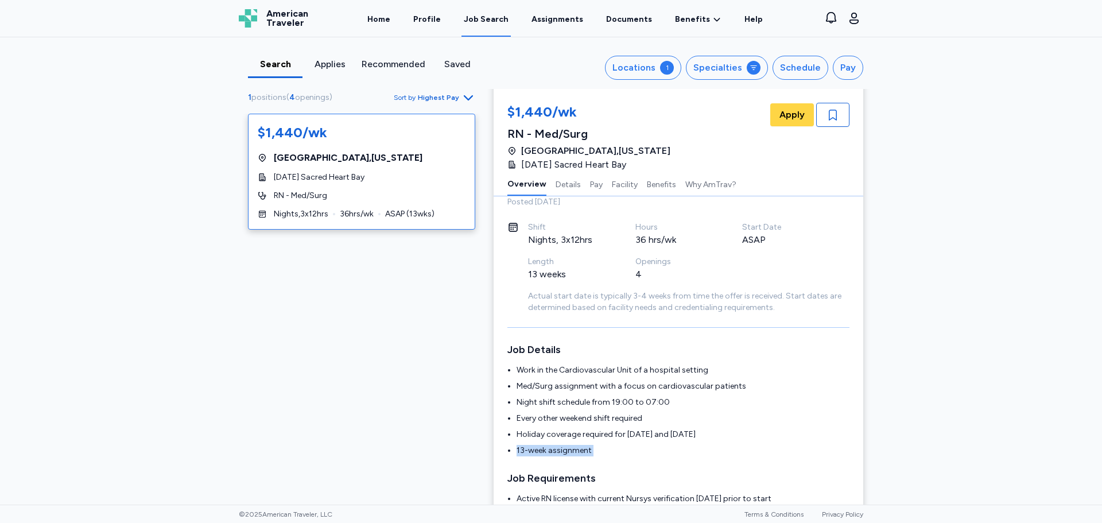
scroll to position [57, 0]
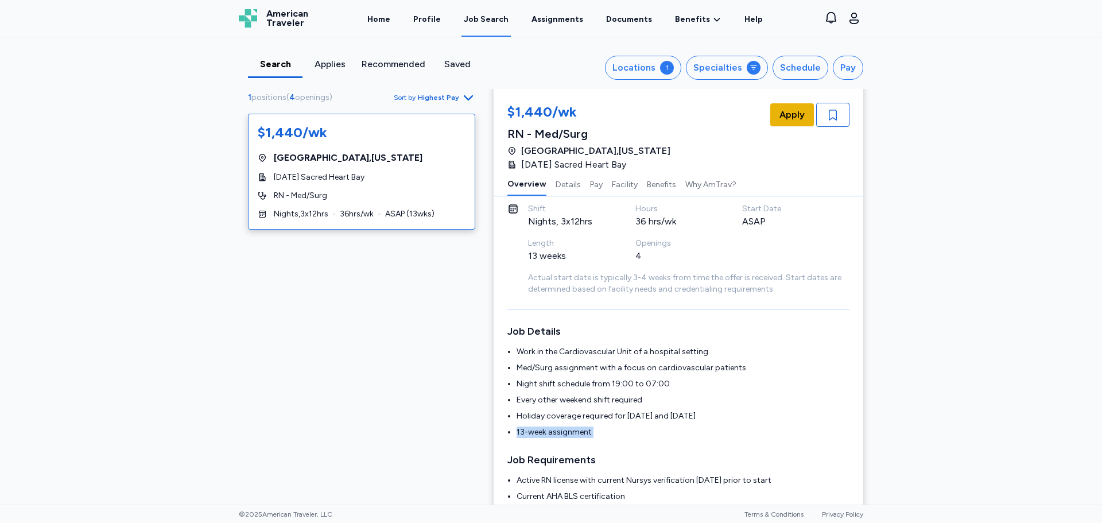
click at [798, 114] on span "Apply" at bounding box center [792, 115] width 25 height 14
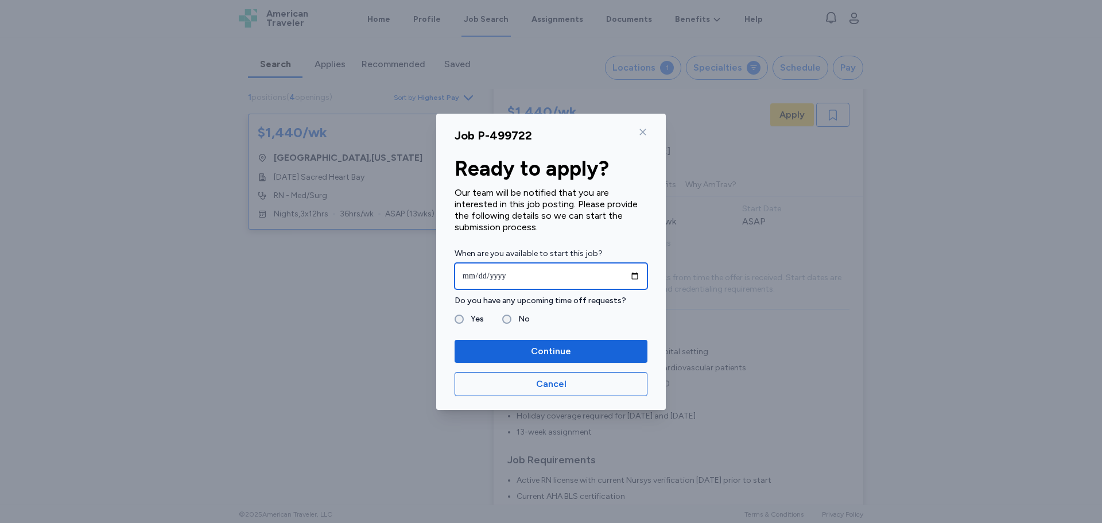
click at [637, 282] on input "date" at bounding box center [551, 276] width 193 height 26
click at [635, 279] on input "date" at bounding box center [551, 276] width 193 height 26
type input "**********"
click at [466, 319] on label "Yes" at bounding box center [474, 319] width 20 height 14
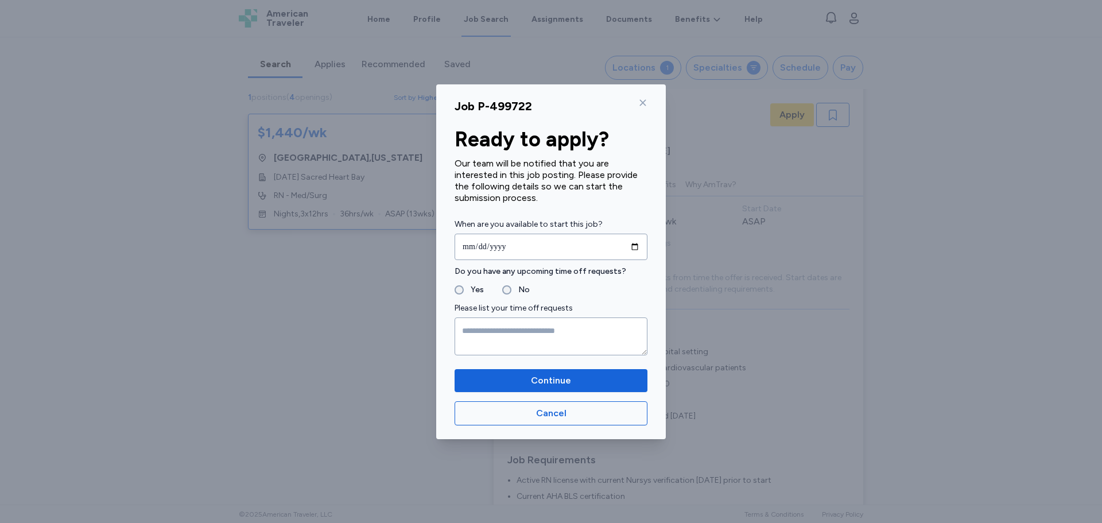
click at [508, 291] on form "**********" at bounding box center [551, 287] width 193 height 138
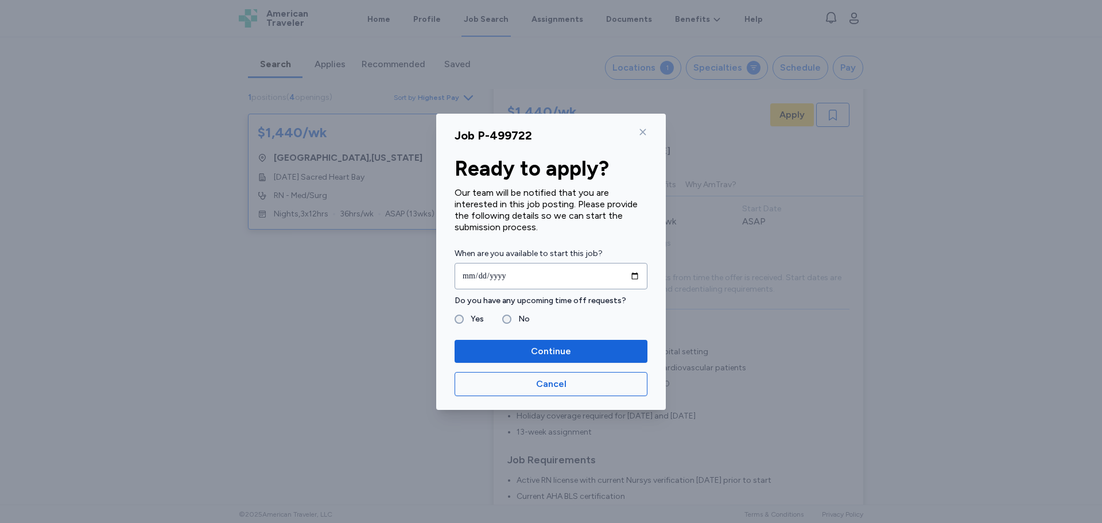
click at [469, 316] on label "Yes" at bounding box center [474, 319] width 20 height 14
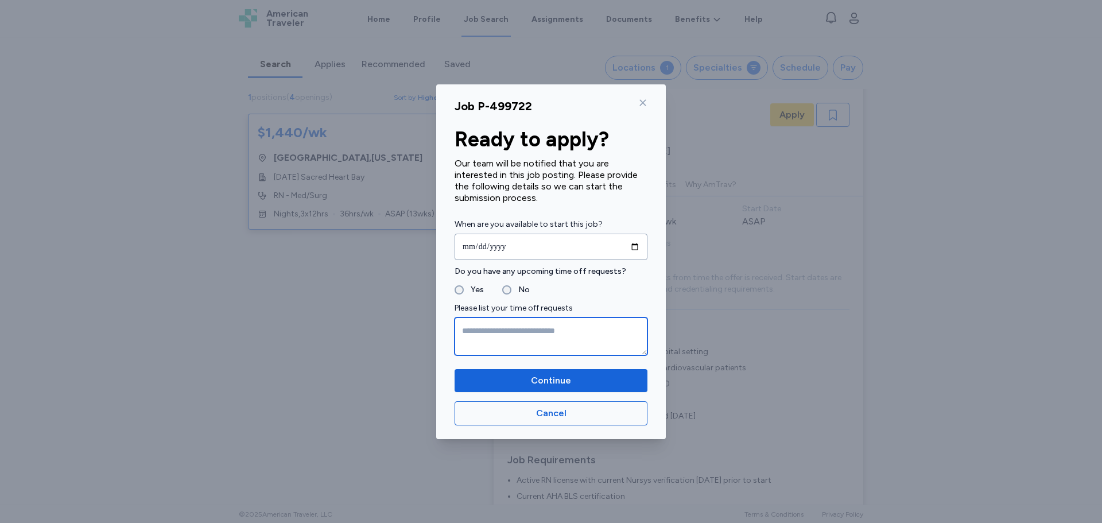
click at [505, 333] on textarea at bounding box center [551, 337] width 193 height 38
type textarea "*"
click at [506, 278] on div "Do you have any upcoming time off requests? Yes No" at bounding box center [551, 281] width 193 height 32
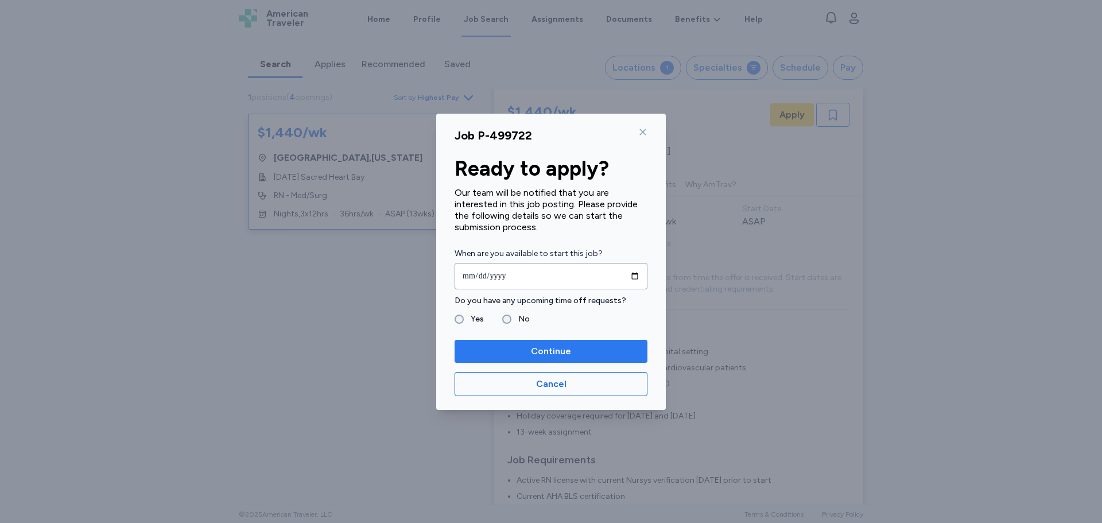
click at [556, 355] on span "Continue" at bounding box center [551, 351] width 40 height 14
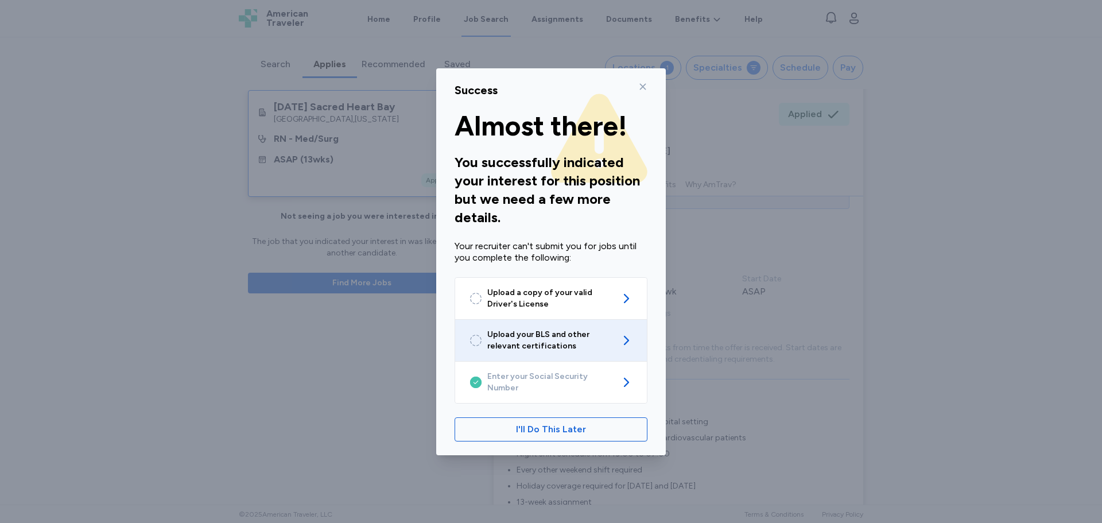
click at [551, 352] on span "Upload your BLS and other relevant certifications" at bounding box center [550, 340] width 127 height 23
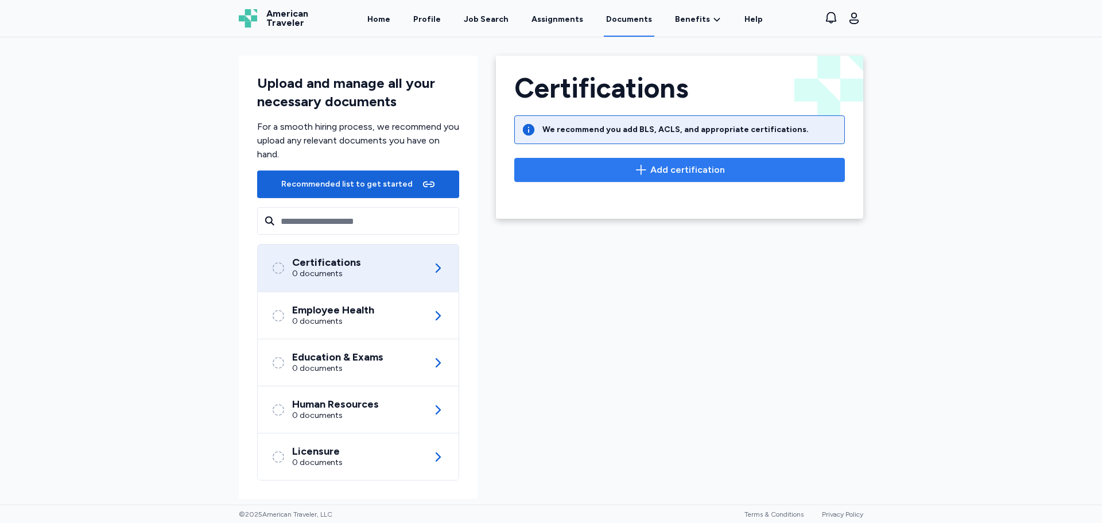
click at [680, 167] on span "Add certification" at bounding box center [688, 170] width 75 height 14
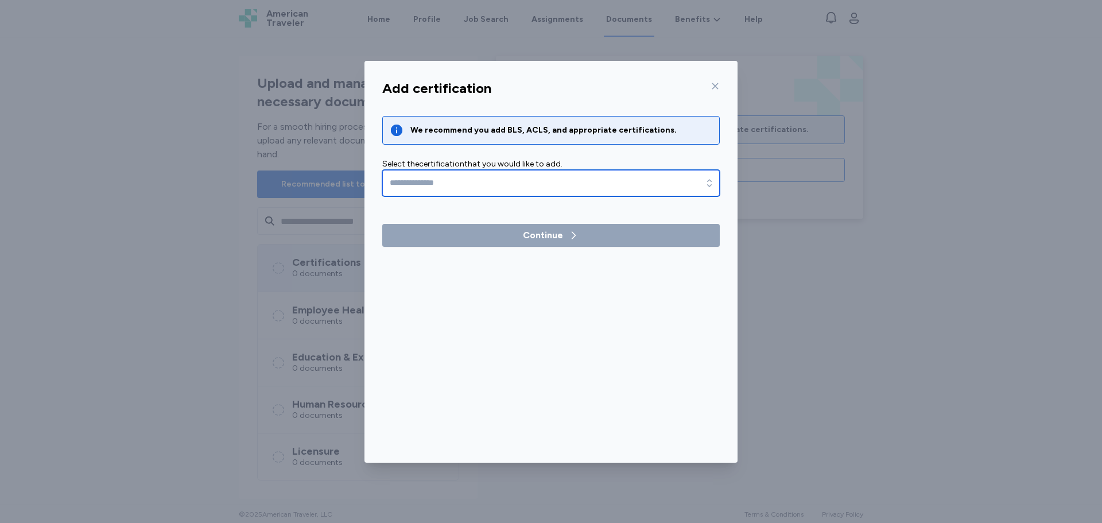
click at [539, 195] on input "text" at bounding box center [551, 183] width 338 height 26
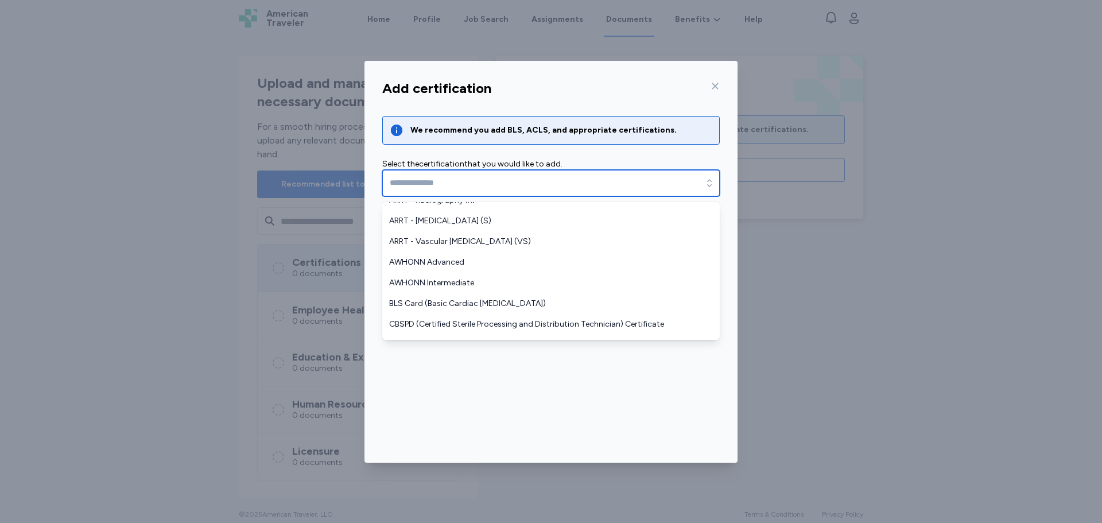
scroll to position [287, 0]
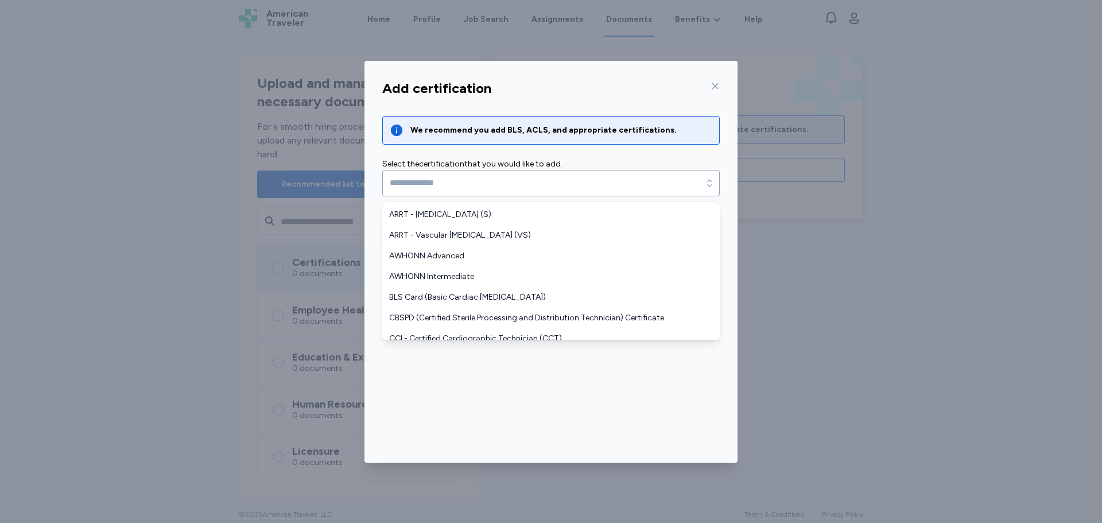
click at [715, 81] on div "Add certification We recommend you add BLS, ACLS, and appropriate certification…" at bounding box center [551, 269] width 373 height 388
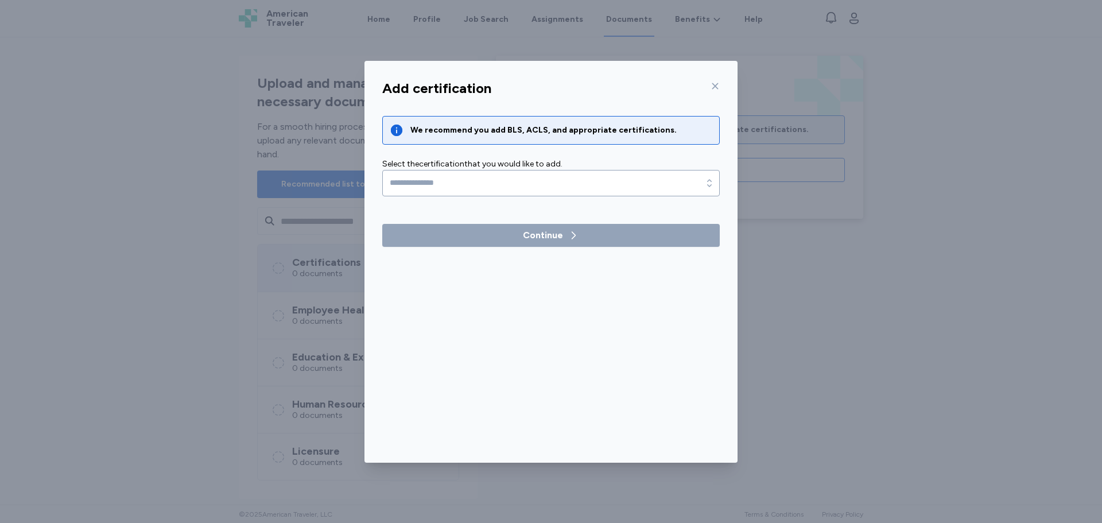
drag, startPoint x: 716, startPoint y: 62, endPoint x: 719, endPoint y: 76, distance: 14.2
click at [717, 62] on div "Add certification We recommend you add BLS, ACLS, and appropriate certification…" at bounding box center [551, 262] width 373 height 402
click at [717, 83] on icon at bounding box center [715, 86] width 9 height 9
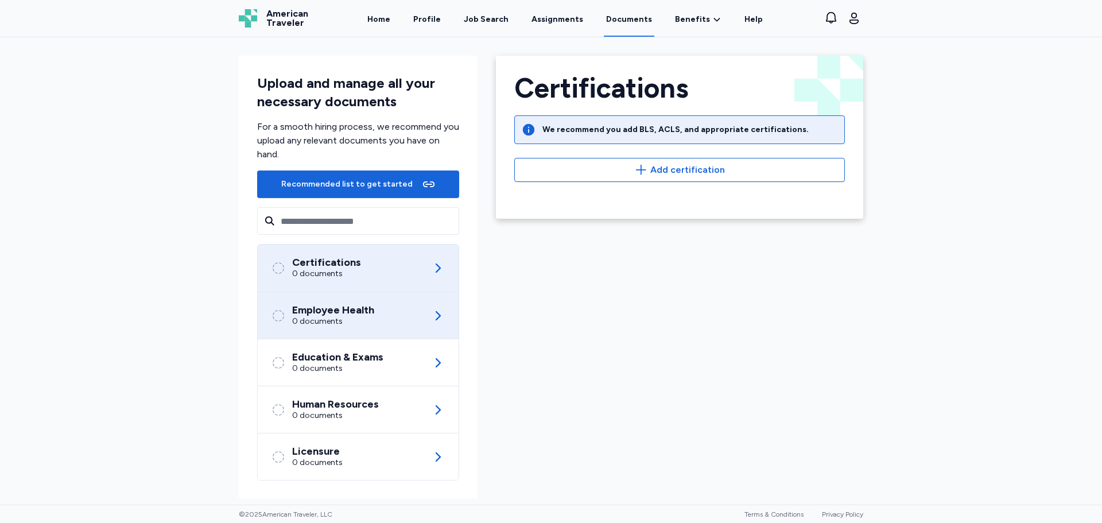
click at [313, 321] on div "0 documents" at bounding box center [333, 321] width 82 height 11
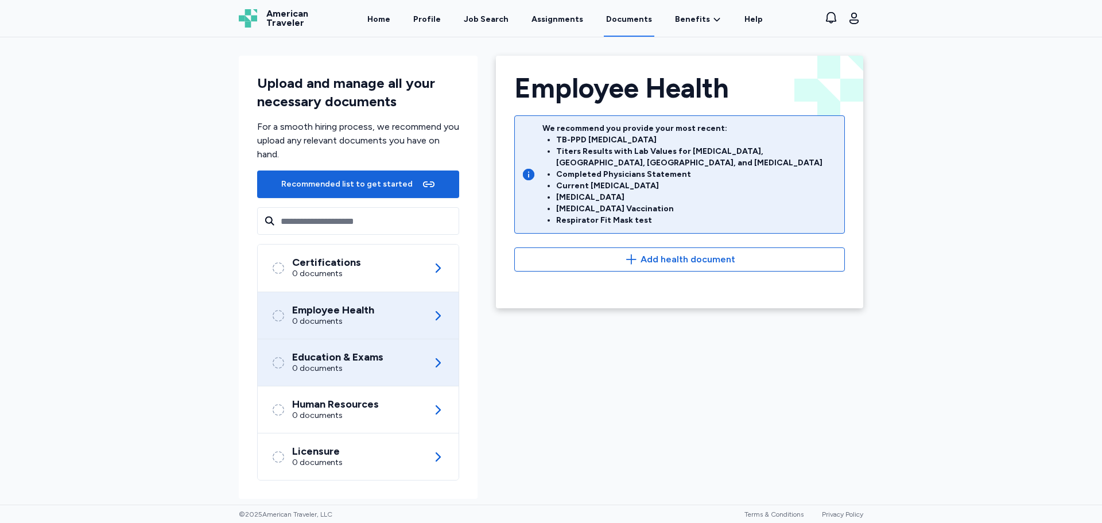
click at [305, 363] on div "0 documents" at bounding box center [337, 368] width 91 height 11
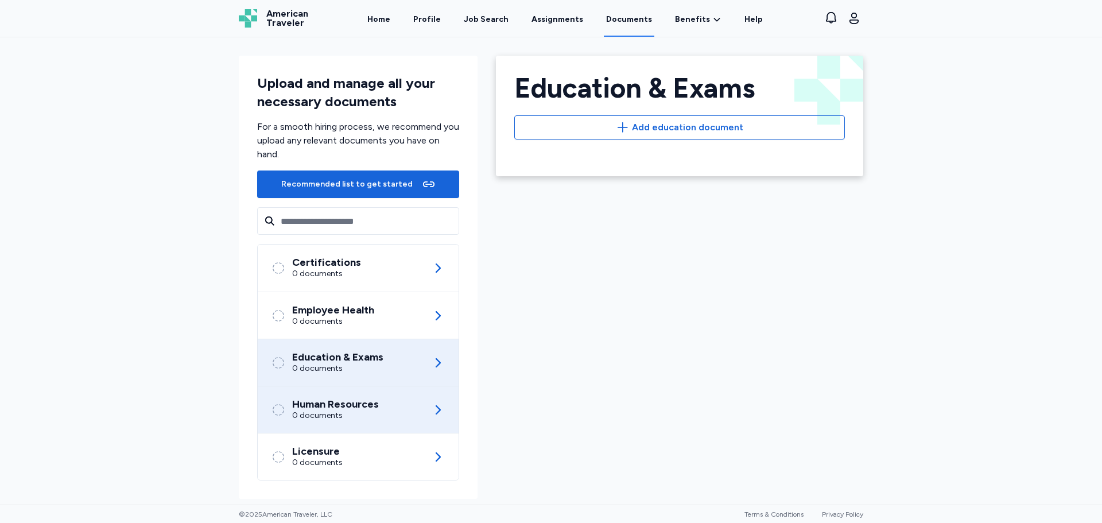
click at [303, 410] on div "0 documents" at bounding box center [335, 415] width 87 height 11
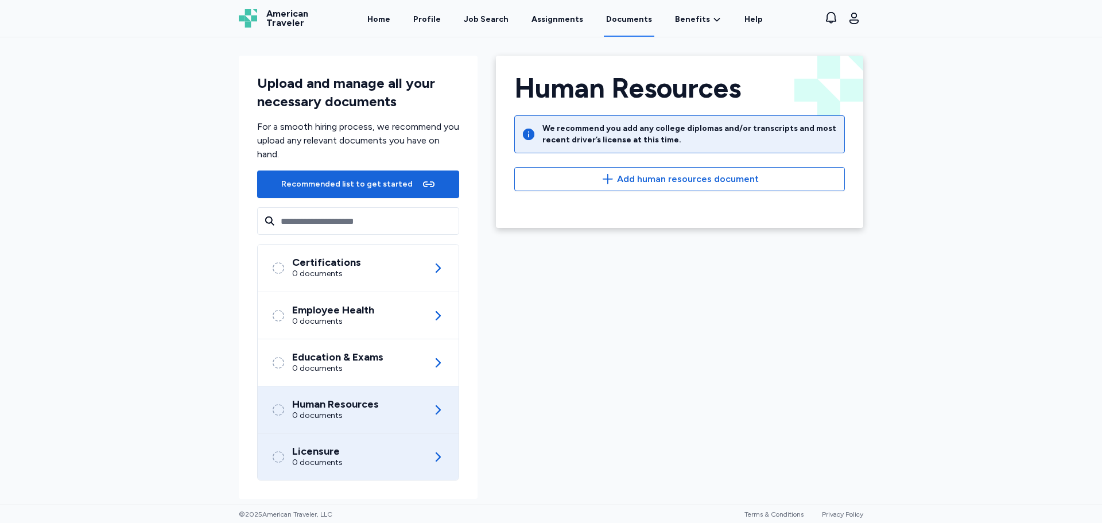
click at [309, 461] on div "0 documents" at bounding box center [317, 462] width 51 height 11
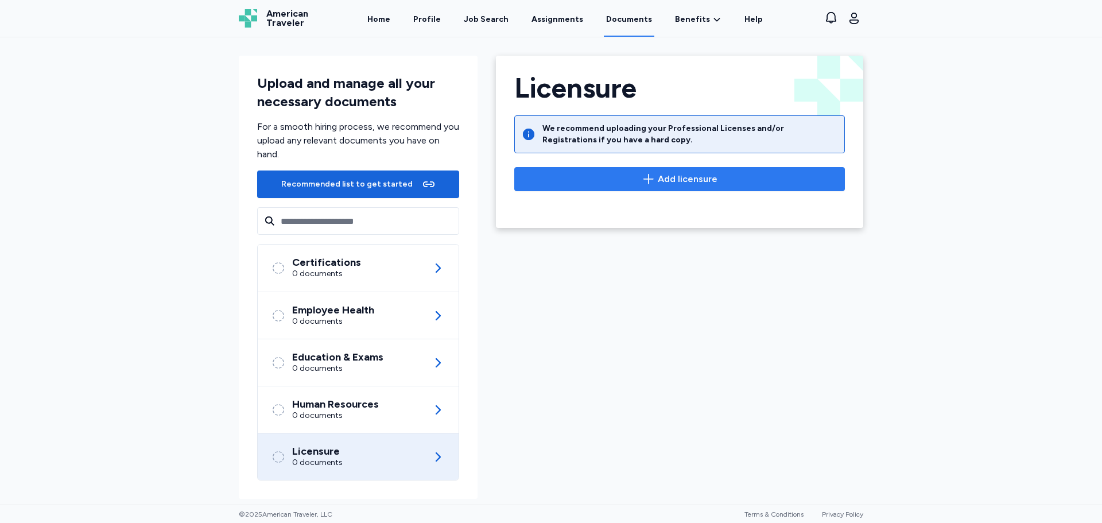
click at [731, 172] on span "Add licensure" at bounding box center [679, 179] width 311 height 14
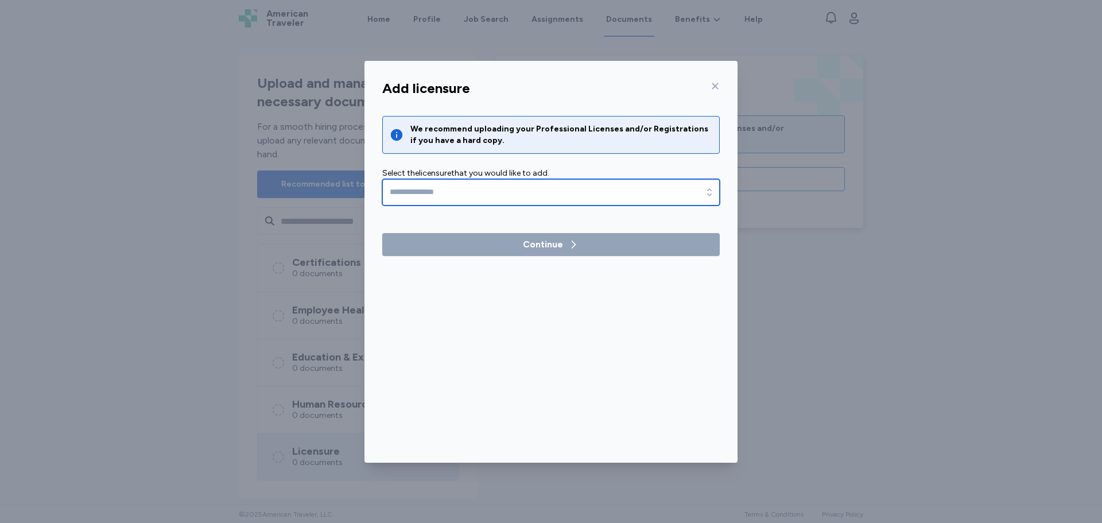
click at [483, 184] on input "text" at bounding box center [551, 192] width 338 height 26
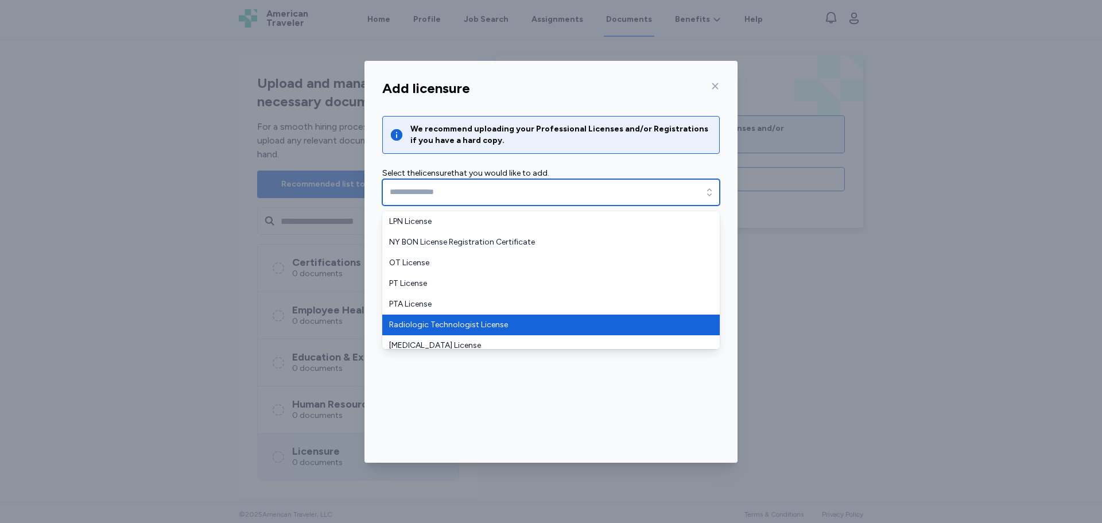
scroll to position [48, 0]
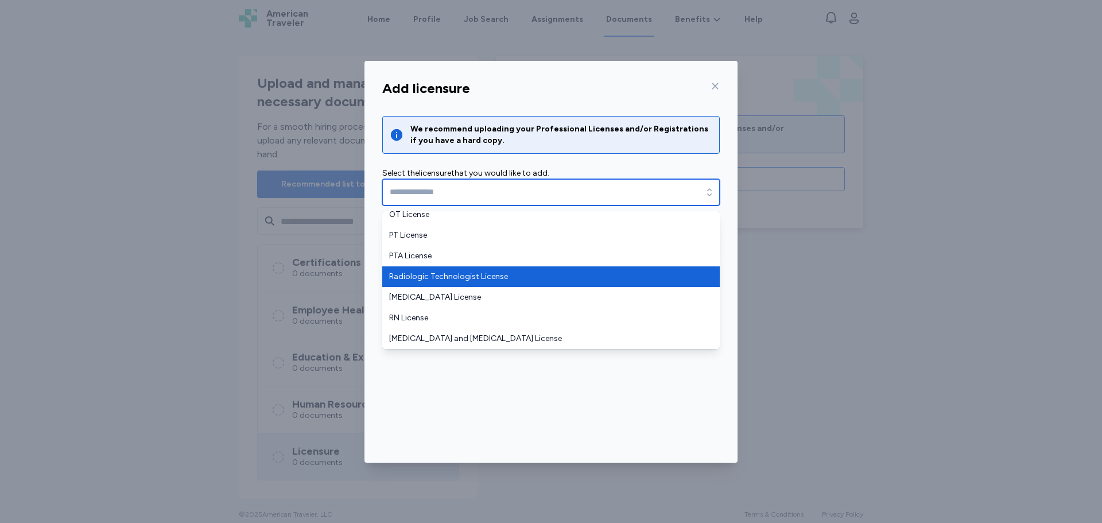
type input "**********"
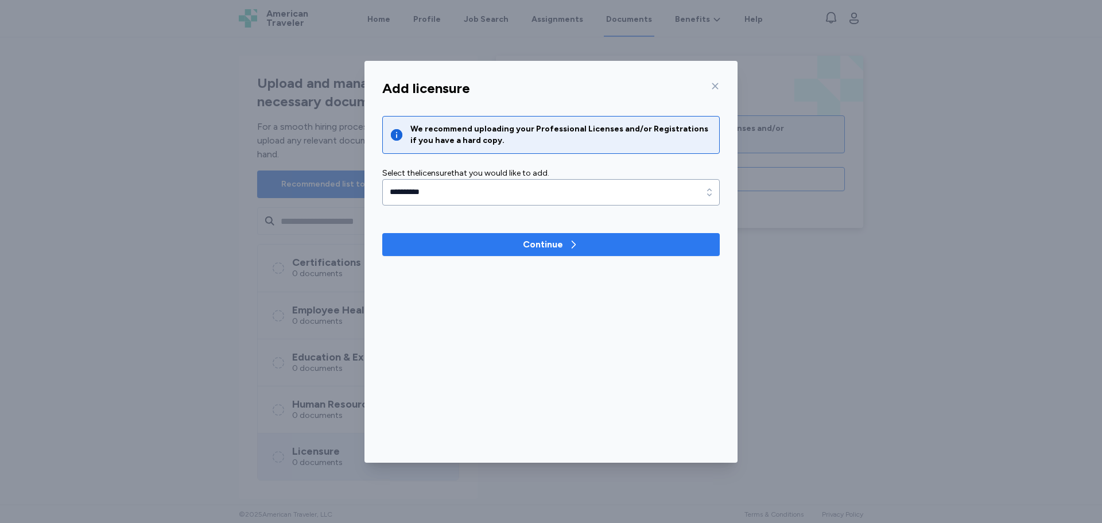
click at [451, 248] on span "Continue" at bounding box center [551, 245] width 319 height 14
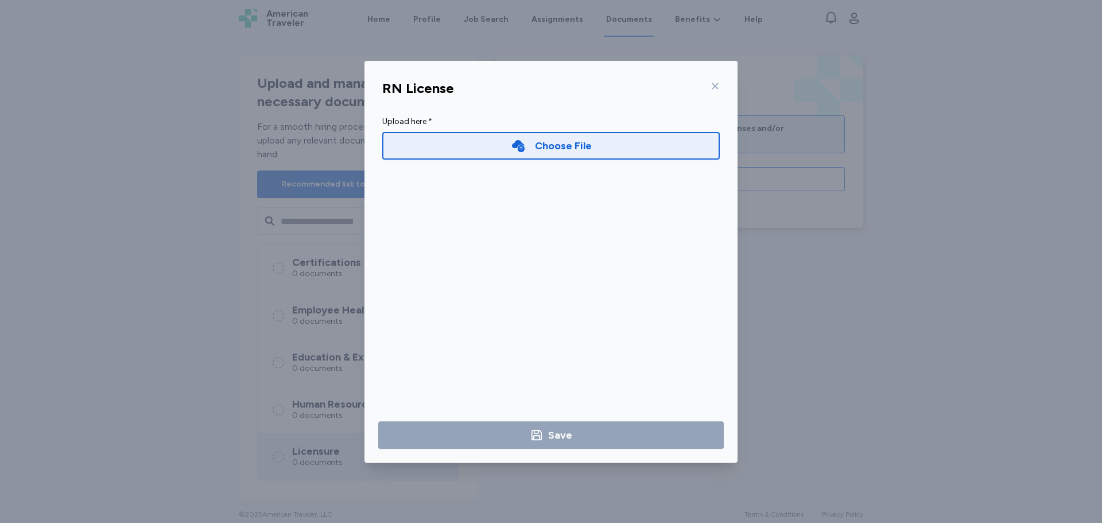
click at [554, 175] on div "Upload here * Choose File Save" at bounding box center [551, 147] width 356 height 90
click at [564, 150] on div "Choose File" at bounding box center [563, 146] width 57 height 16
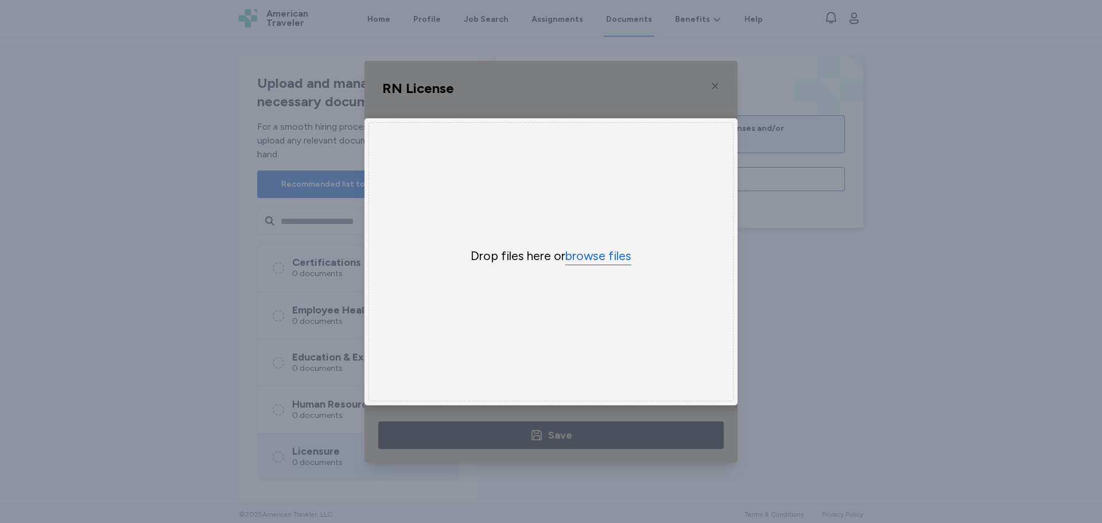
click at [600, 257] on button "browse files" at bounding box center [599, 256] width 66 height 17
drag, startPoint x: 600, startPoint y: 257, endPoint x: 240, endPoint y: 25, distance: 428.3
click at [240, 25] on div "RN License Upload here * Choose File × Drop your files here Drop files here or …" at bounding box center [551, 261] width 1102 height 523
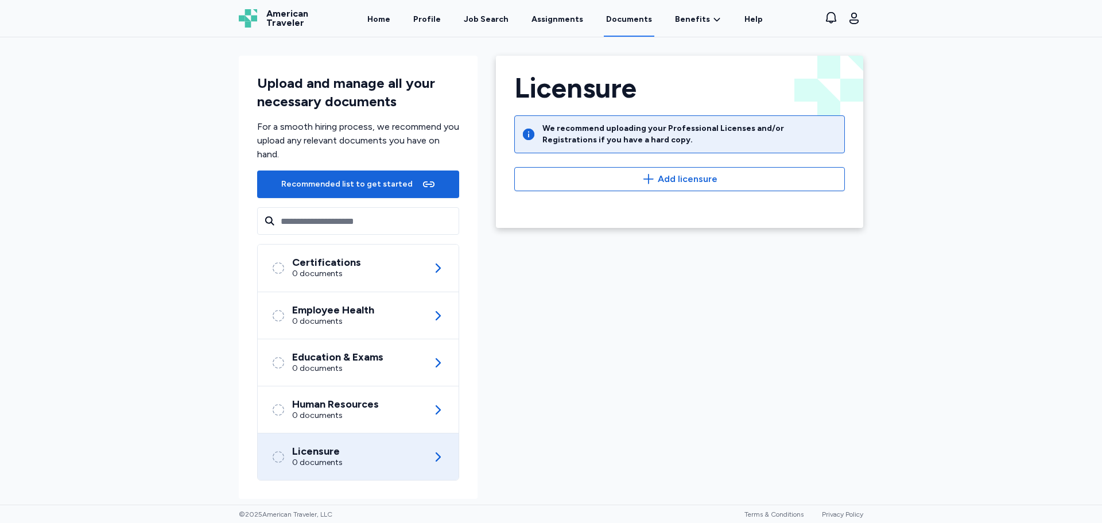
click at [597, 203] on div at bounding box center [680, 209] width 358 height 18
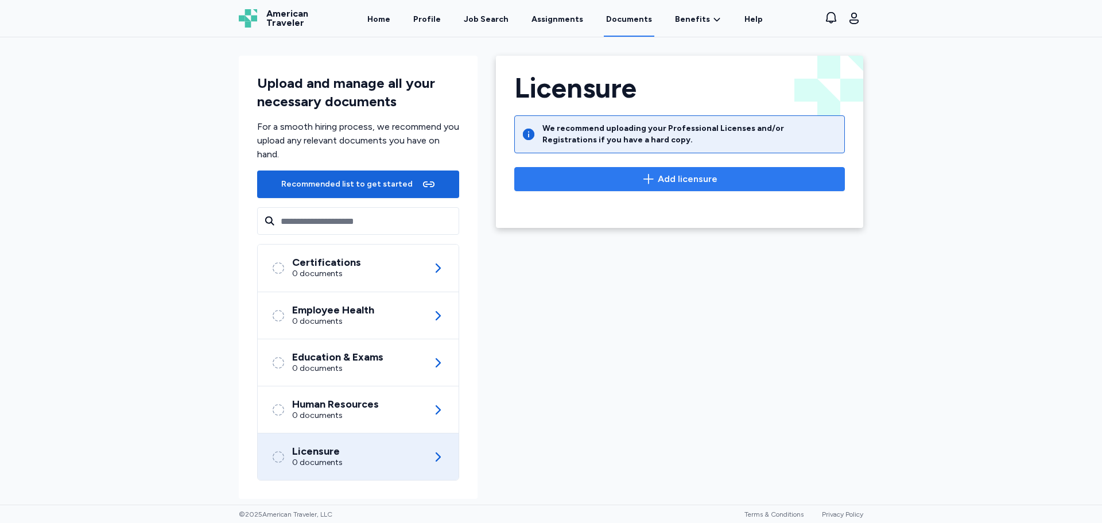
click at [610, 186] on button "Add licensure" at bounding box center [679, 179] width 331 height 24
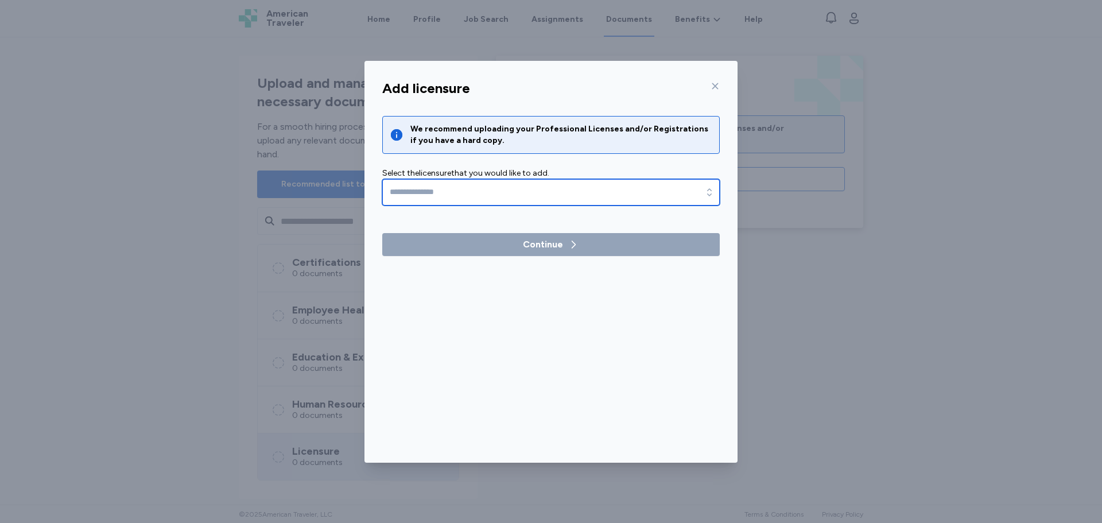
click at [477, 191] on input "text" at bounding box center [551, 192] width 338 height 26
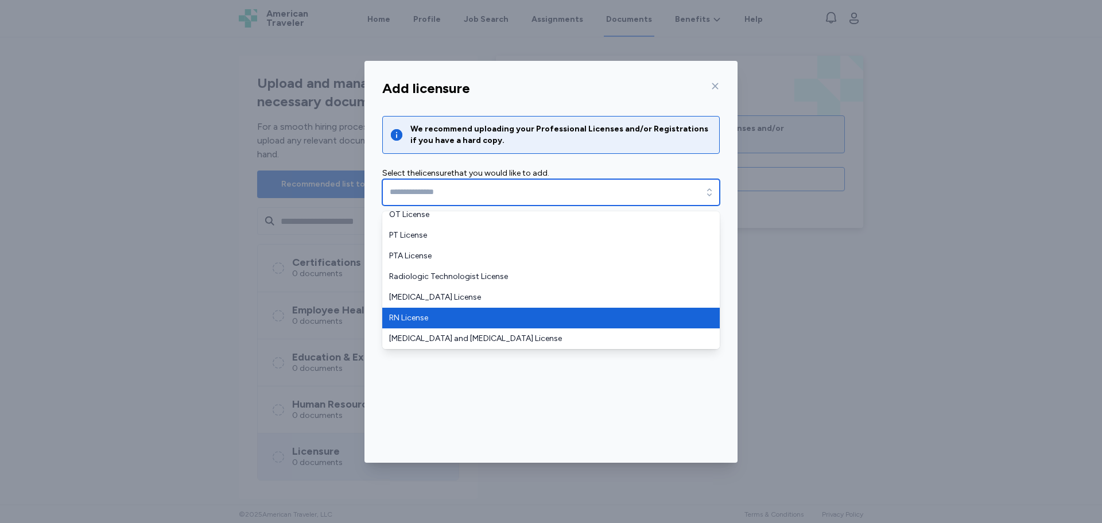
type input "**********"
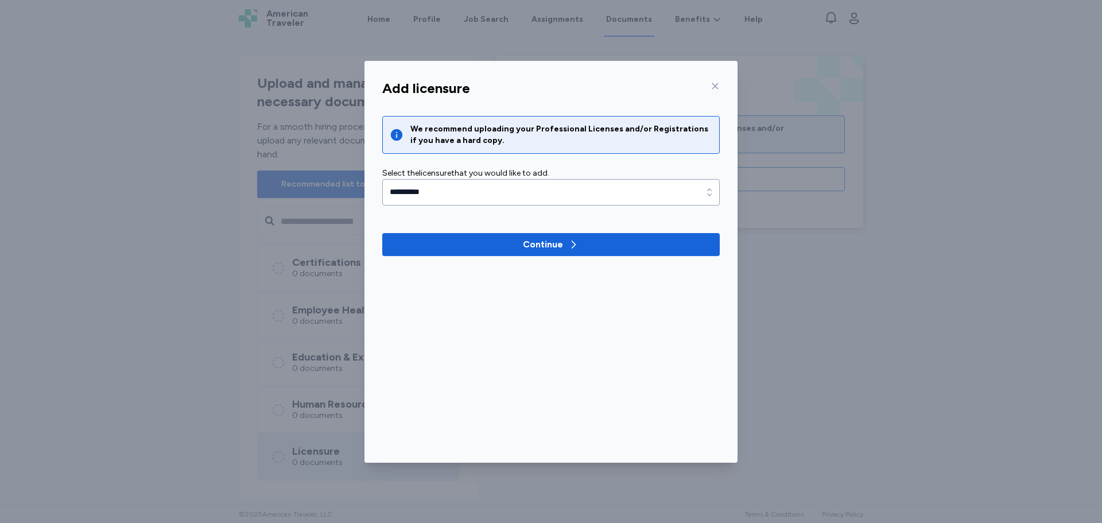
click at [504, 222] on div "**********" at bounding box center [551, 186] width 338 height 140
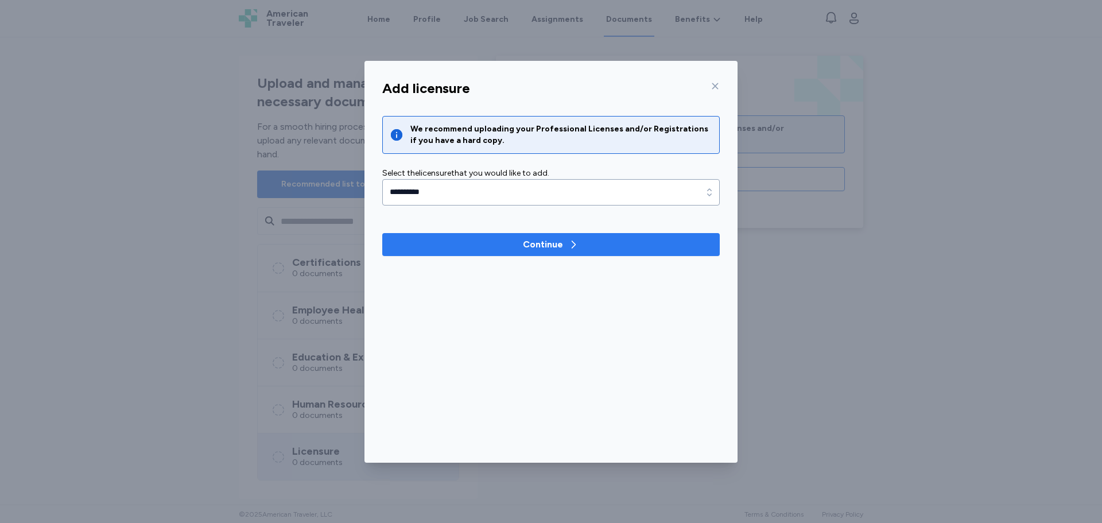
click at [515, 236] on button "Continue" at bounding box center [551, 244] width 338 height 23
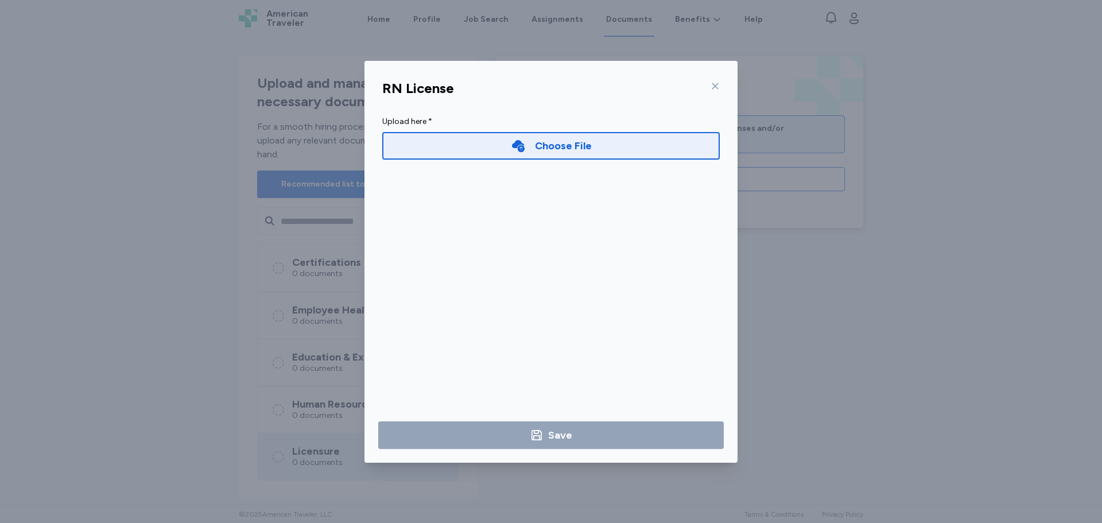
click at [553, 147] on div "Choose File" at bounding box center [563, 146] width 57 height 16
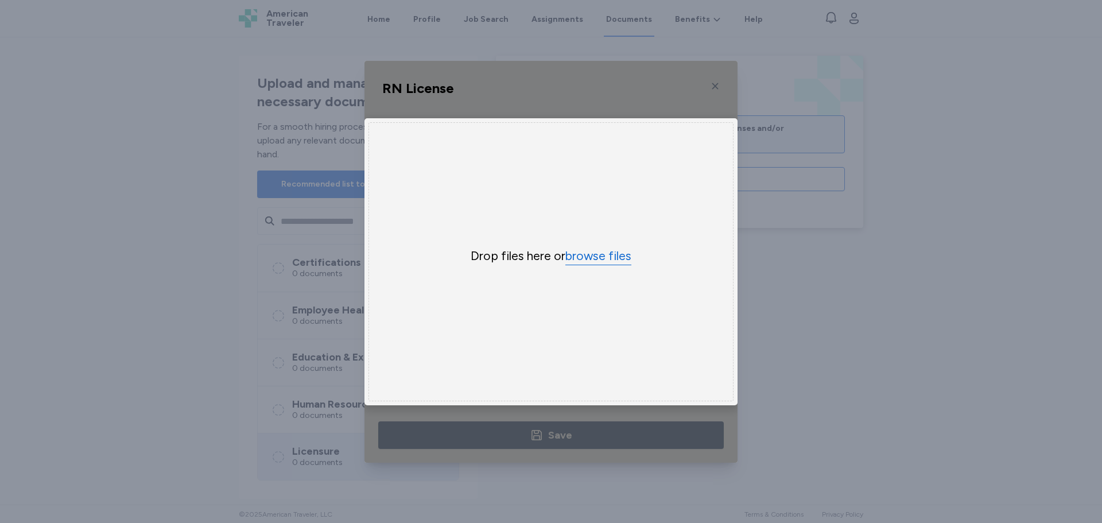
click at [611, 262] on div "Drop files here or browse files" at bounding box center [551, 261] width 365 height 279
click at [606, 260] on button "browse files" at bounding box center [599, 256] width 66 height 17
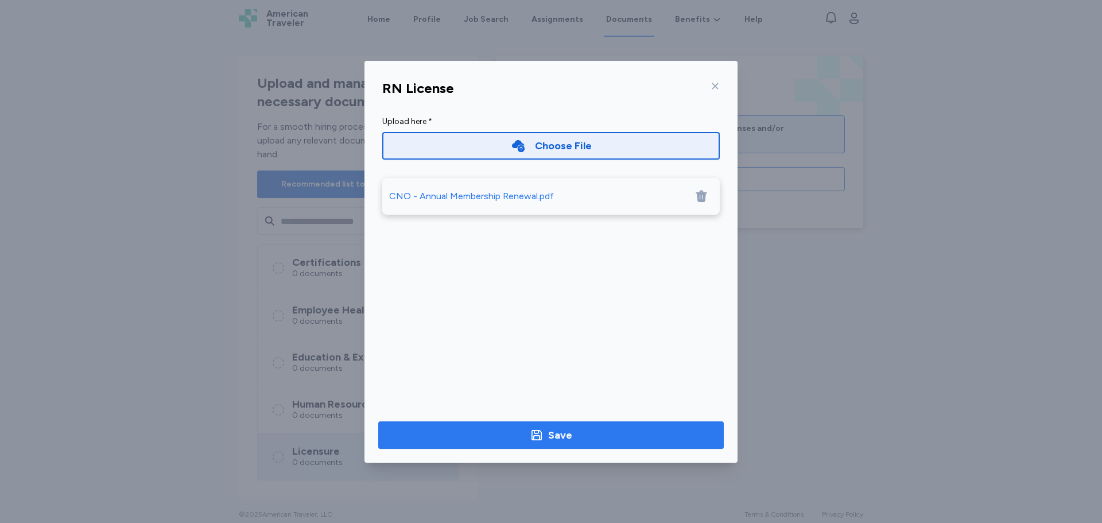
click at [533, 436] on icon "button" at bounding box center [537, 435] width 10 height 10
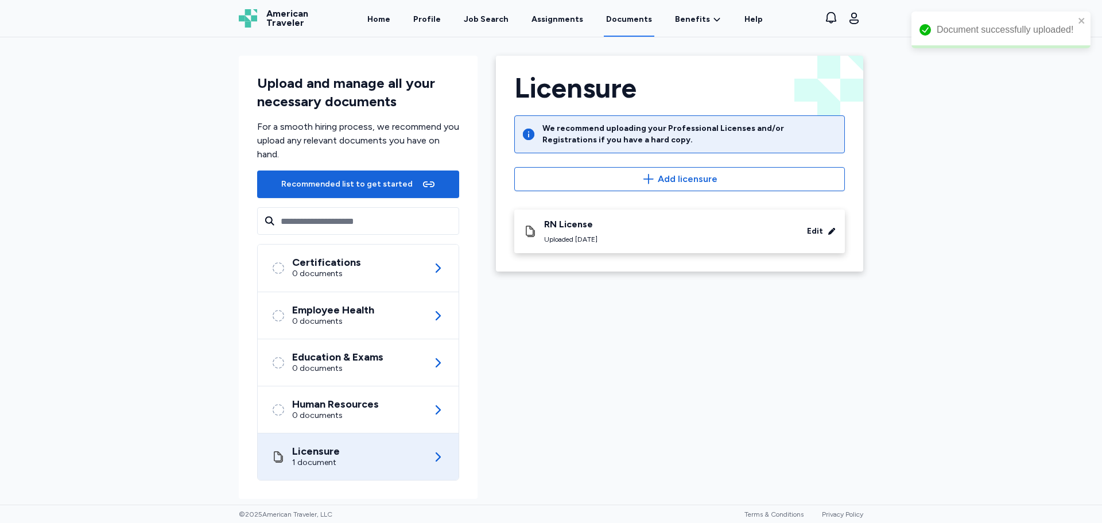
click at [329, 433] on div "Licensure 1 document" at bounding box center [358, 456] width 173 height 47
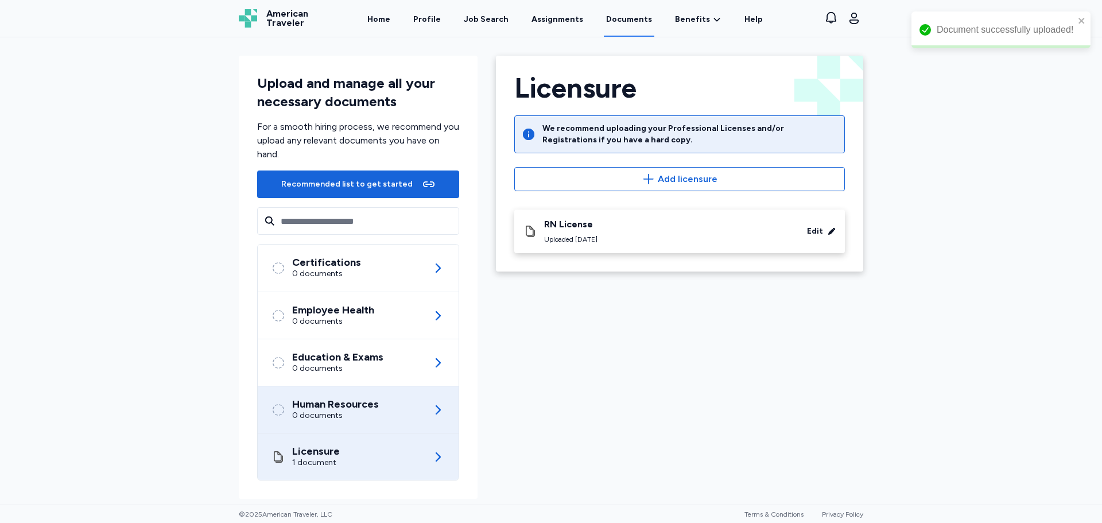
click at [332, 419] on div "0 documents" at bounding box center [335, 415] width 87 height 11
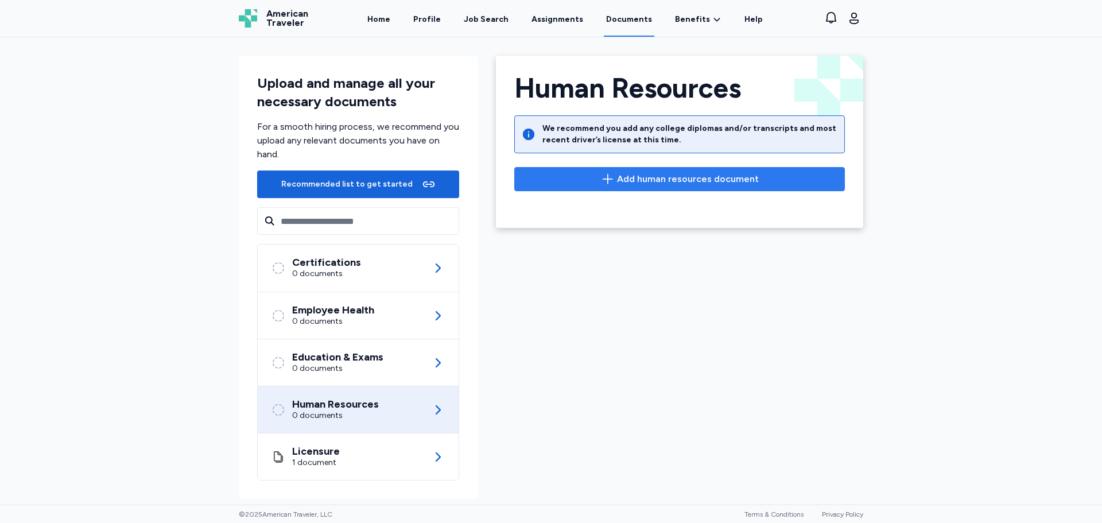
click at [655, 180] on span "Add human resources document" at bounding box center [688, 179] width 142 height 14
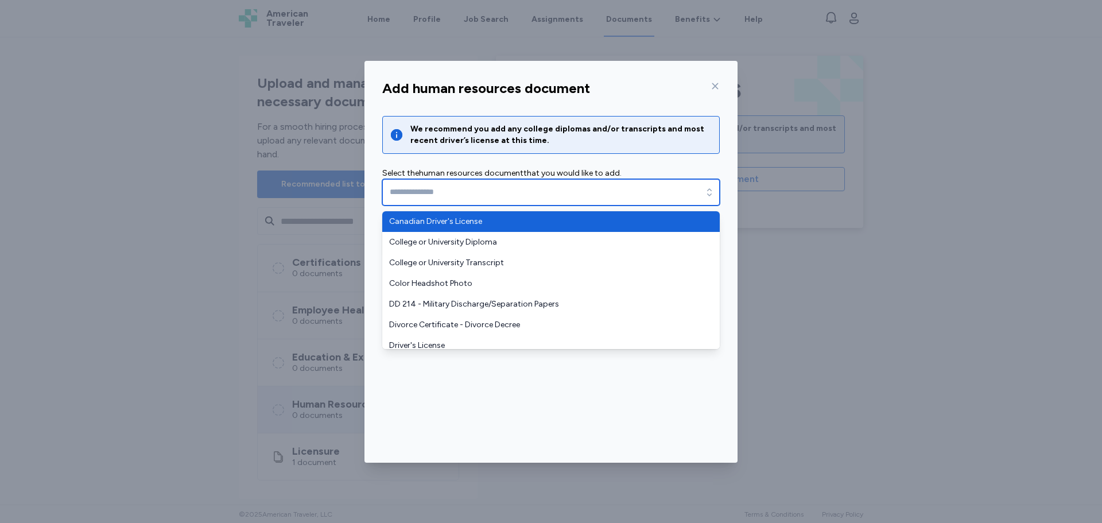
click at [432, 202] on input "text" at bounding box center [551, 192] width 338 height 26
type input "**********"
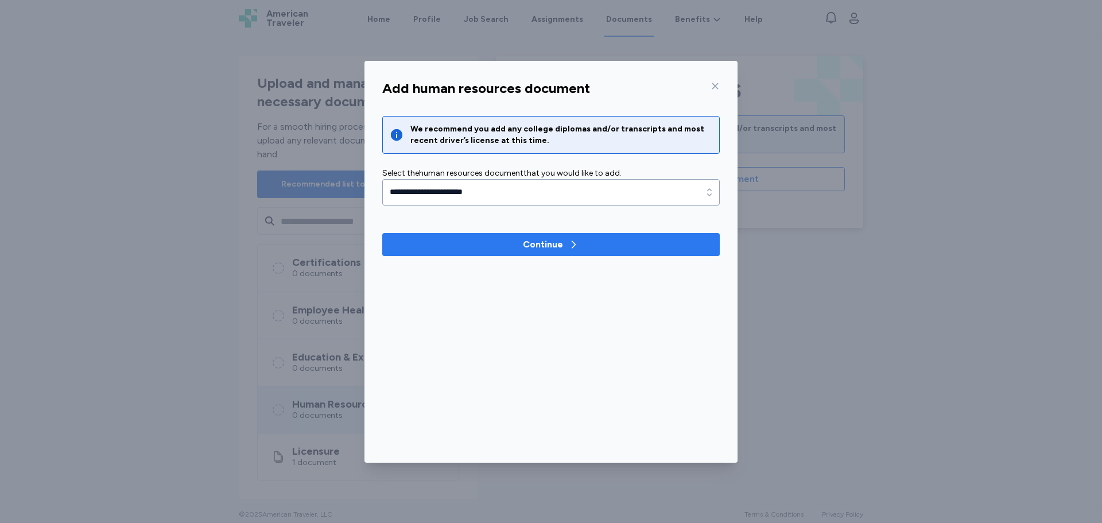
click at [504, 253] on button "Continue" at bounding box center [551, 244] width 338 height 23
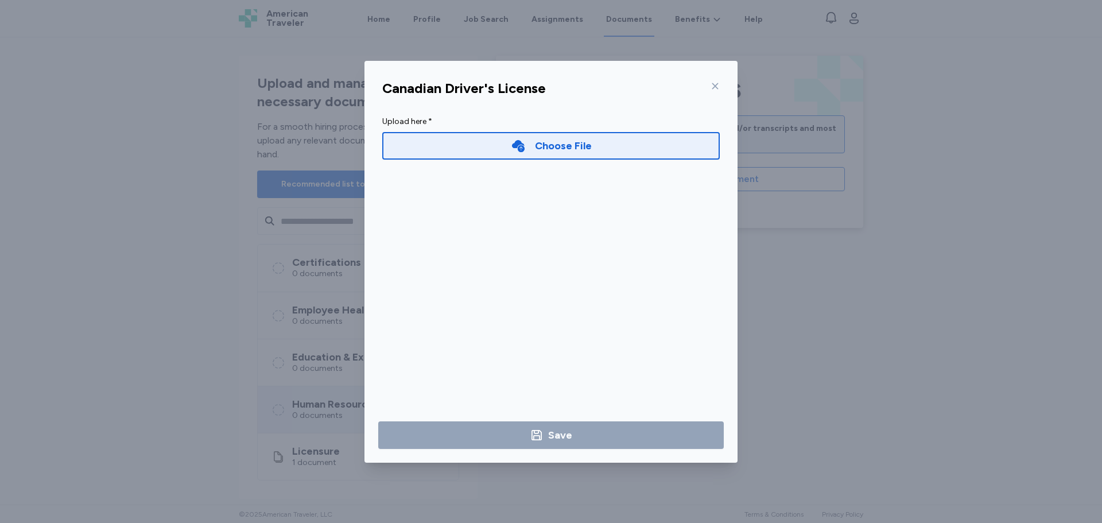
click at [522, 144] on icon at bounding box center [518, 146] width 13 height 12
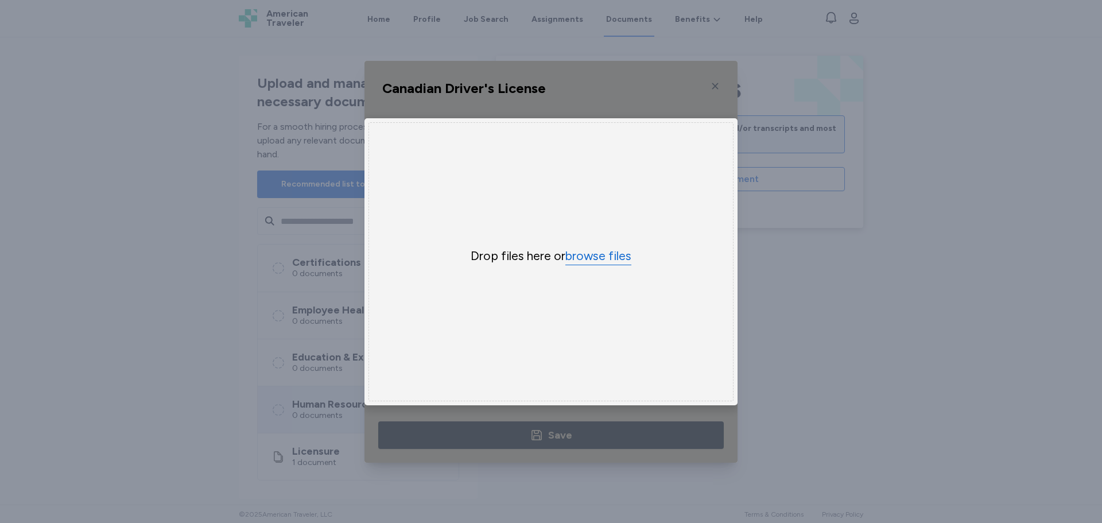
click at [595, 248] on button "browse files" at bounding box center [599, 256] width 66 height 17
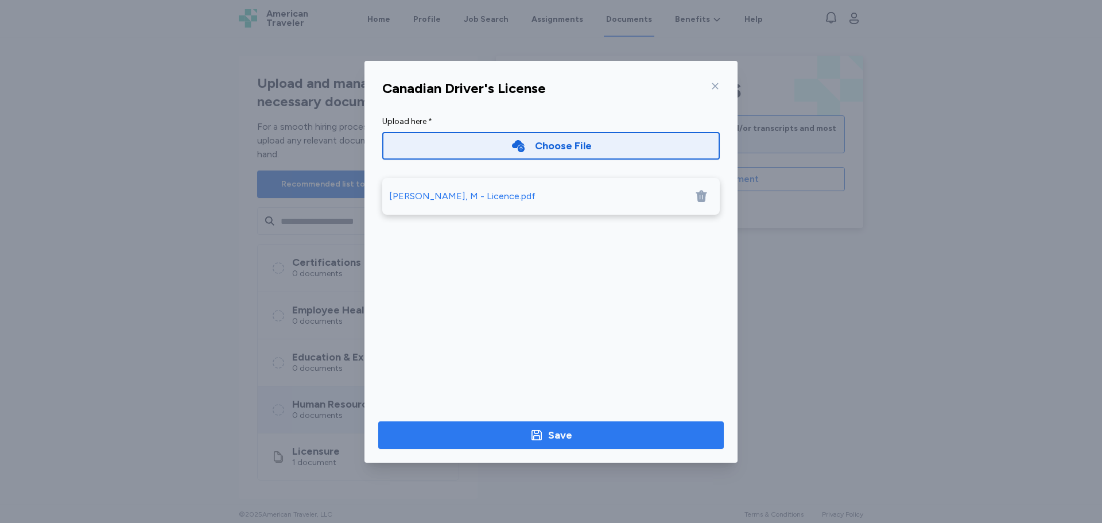
click at [547, 436] on div "Save" at bounding box center [551, 435] width 42 height 16
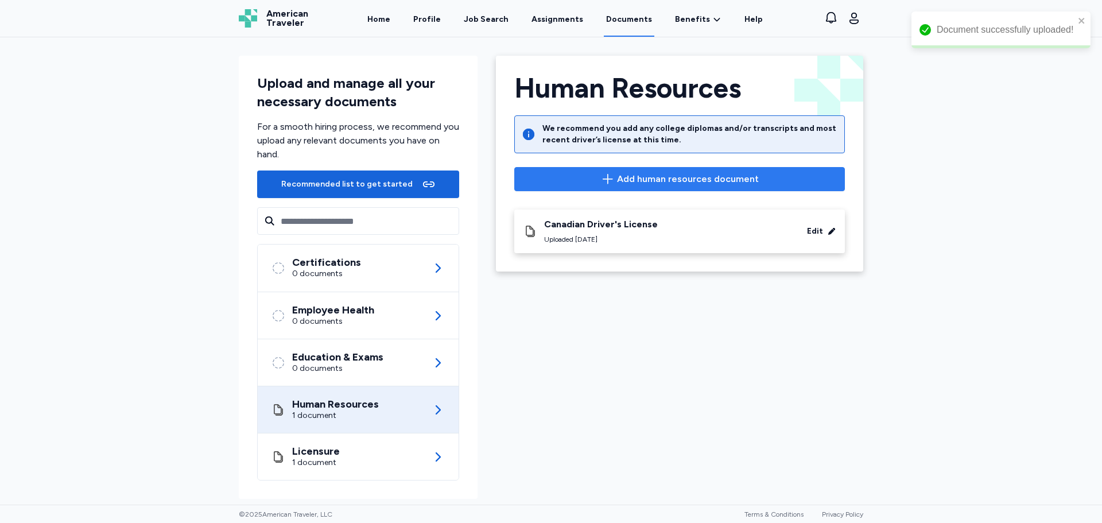
click at [642, 182] on span "Add human resources document" at bounding box center [688, 179] width 142 height 14
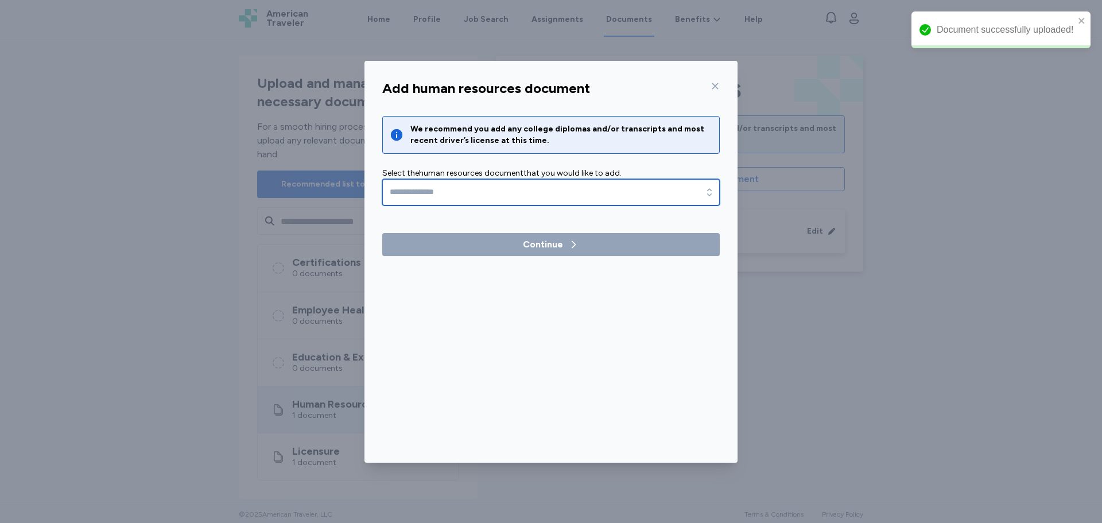
click at [474, 203] on input "text" at bounding box center [551, 192] width 338 height 26
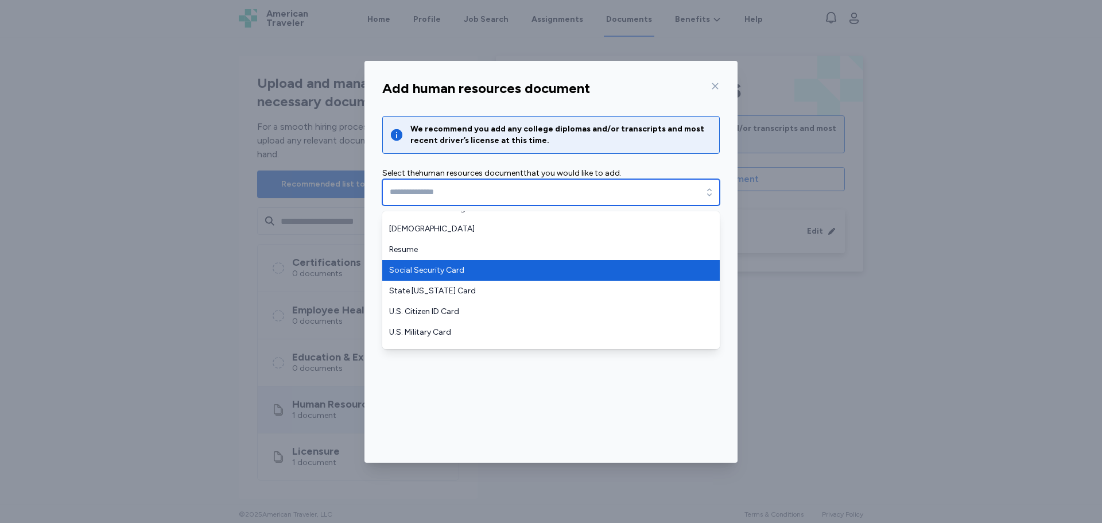
scroll to position [218, 0]
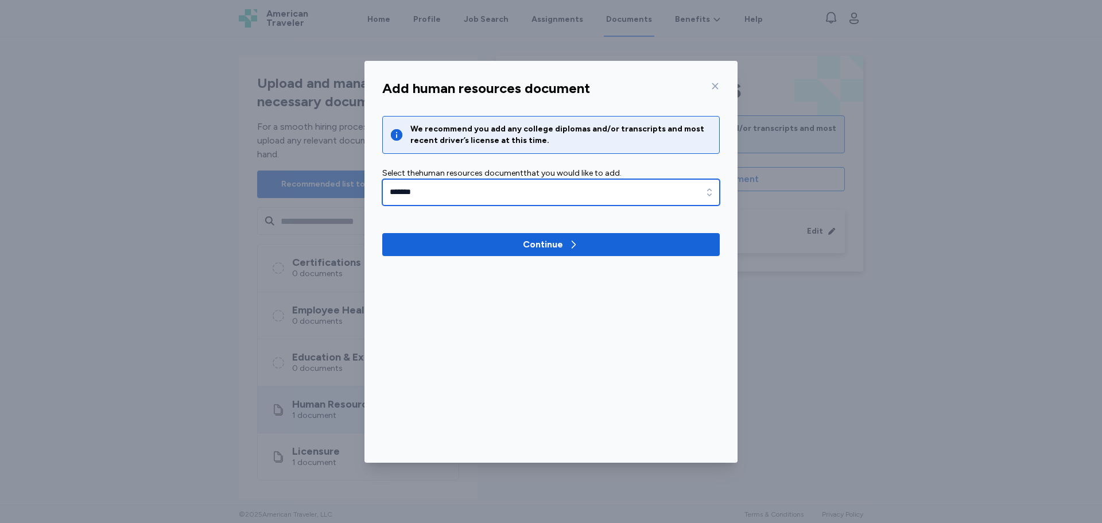
click at [467, 193] on input "******" at bounding box center [551, 192] width 338 height 26
click at [692, 192] on input "******" at bounding box center [551, 192] width 338 height 26
click at [704, 189] on icon "button" at bounding box center [709, 192] width 11 height 11
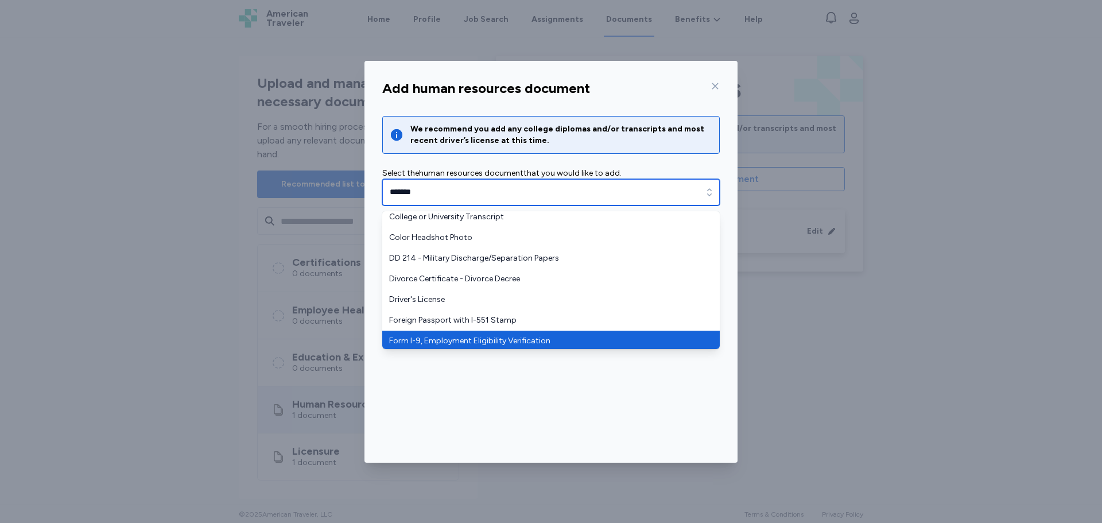
scroll to position [0, 0]
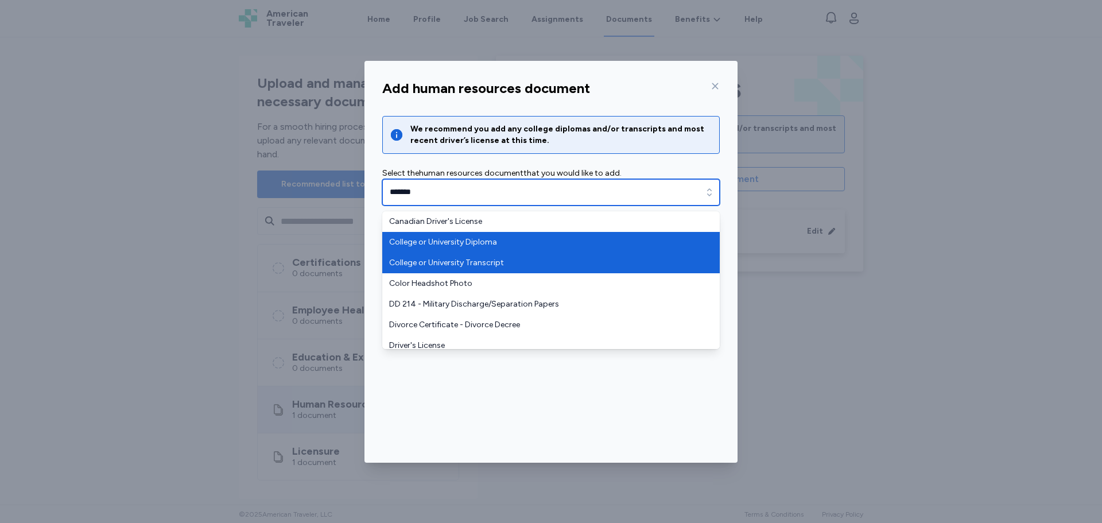
type input "**********"
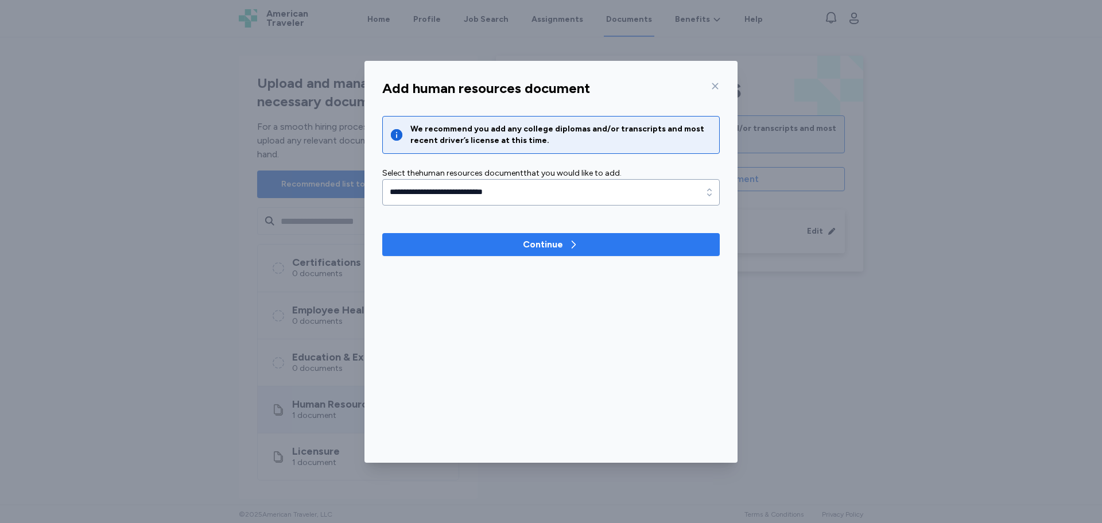
click at [449, 238] on span "Continue" at bounding box center [551, 245] width 319 height 14
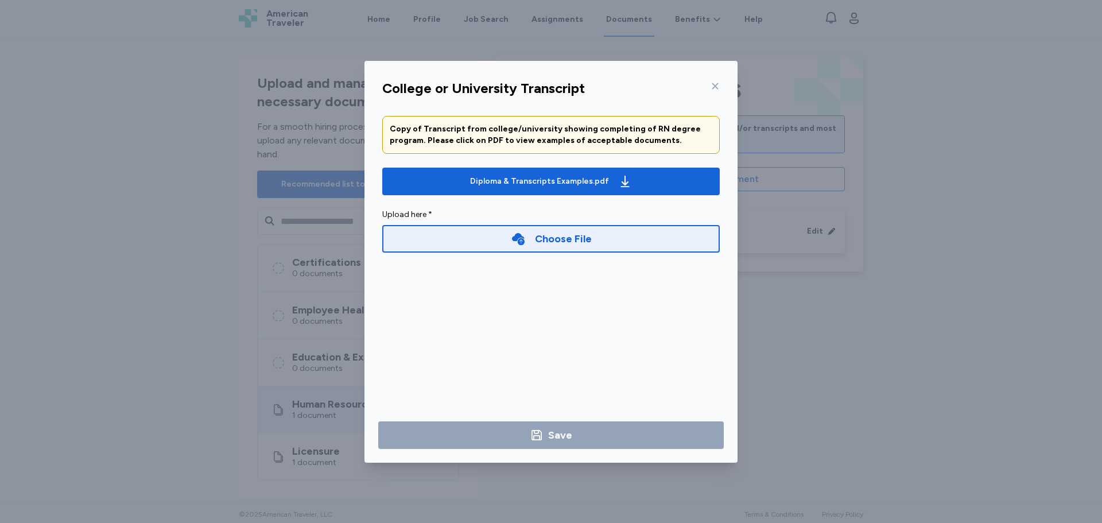
click at [545, 237] on div "Choose File" at bounding box center [563, 239] width 57 height 16
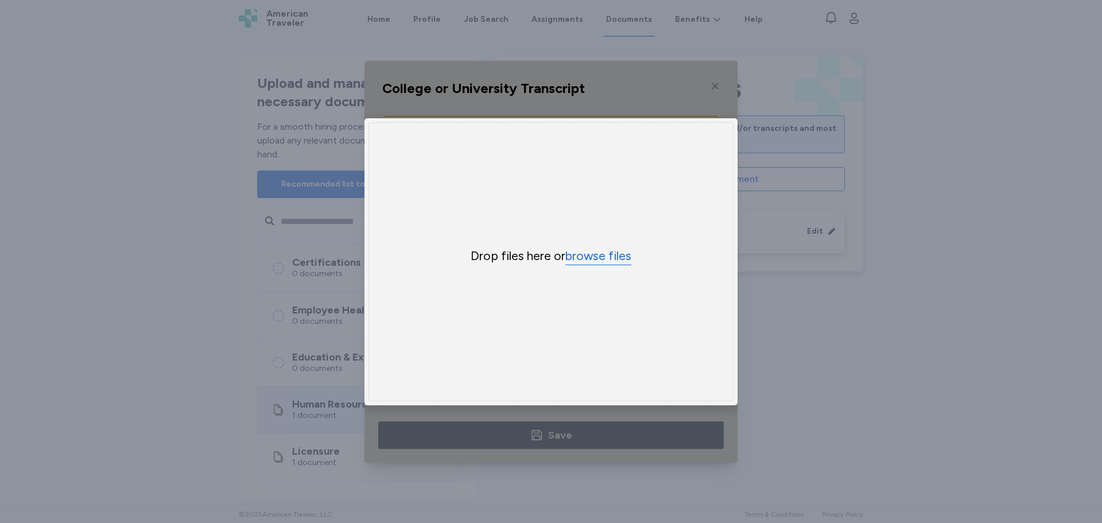
click at [583, 249] on button "browse files" at bounding box center [599, 256] width 66 height 17
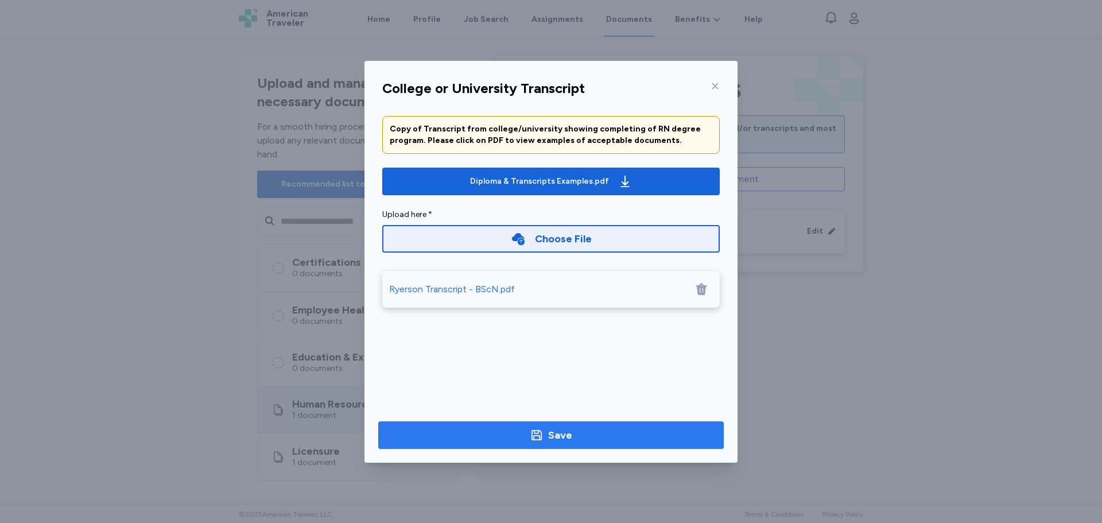
click at [544, 445] on button "Save" at bounding box center [551, 435] width 346 height 28
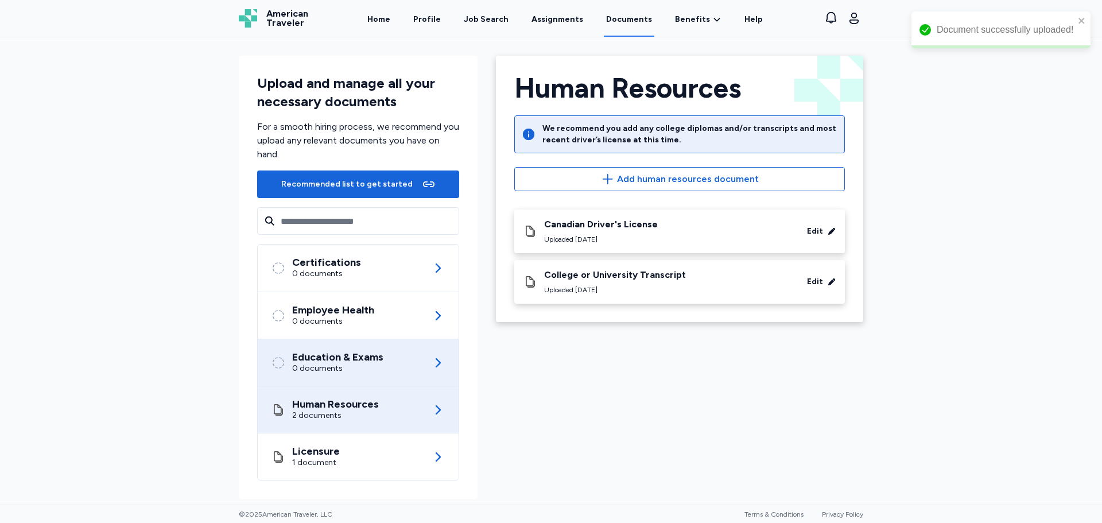
click at [334, 359] on div "Education & Exams" at bounding box center [337, 356] width 91 height 11
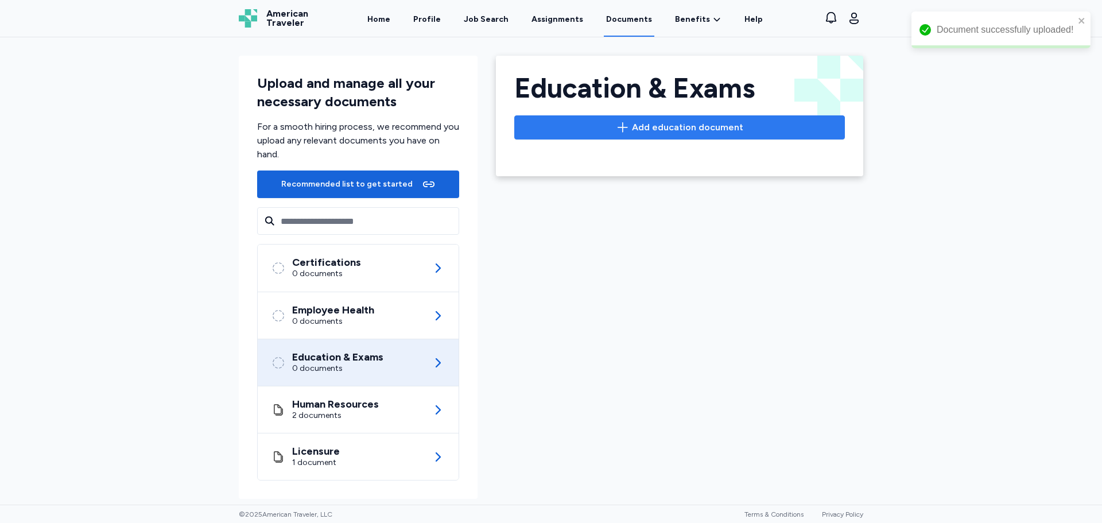
click at [615, 118] on button "Add education document" at bounding box center [679, 127] width 331 height 24
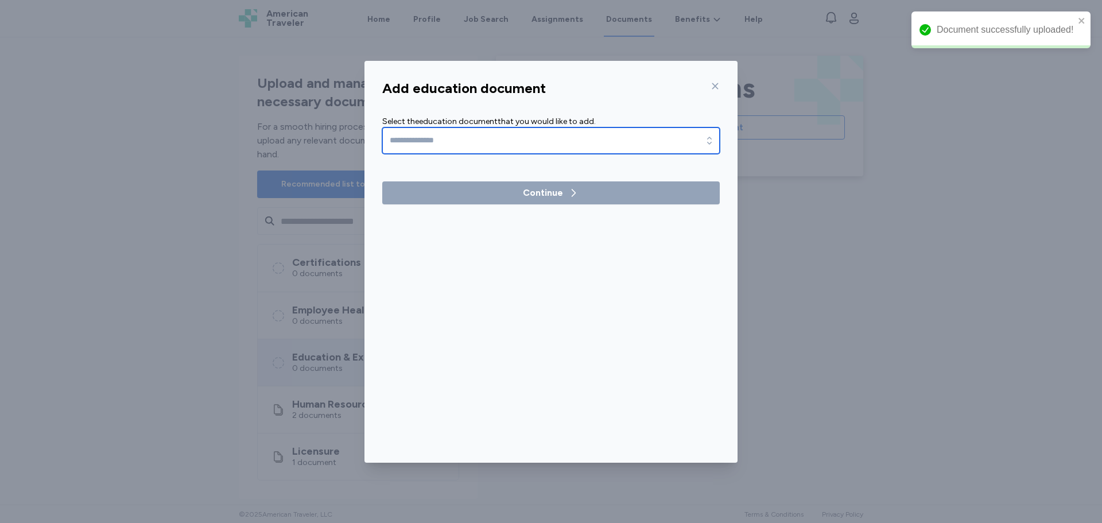
click at [482, 140] on input "text" at bounding box center [551, 140] width 338 height 26
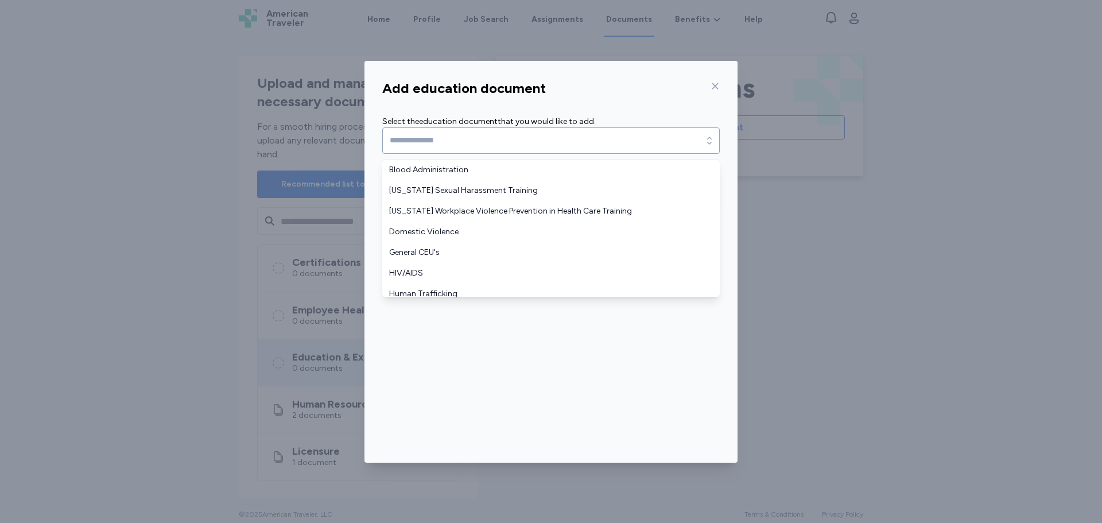
click at [717, 87] on div "Add education document Select the education document that you would like to add…" at bounding box center [551, 269] width 373 height 388
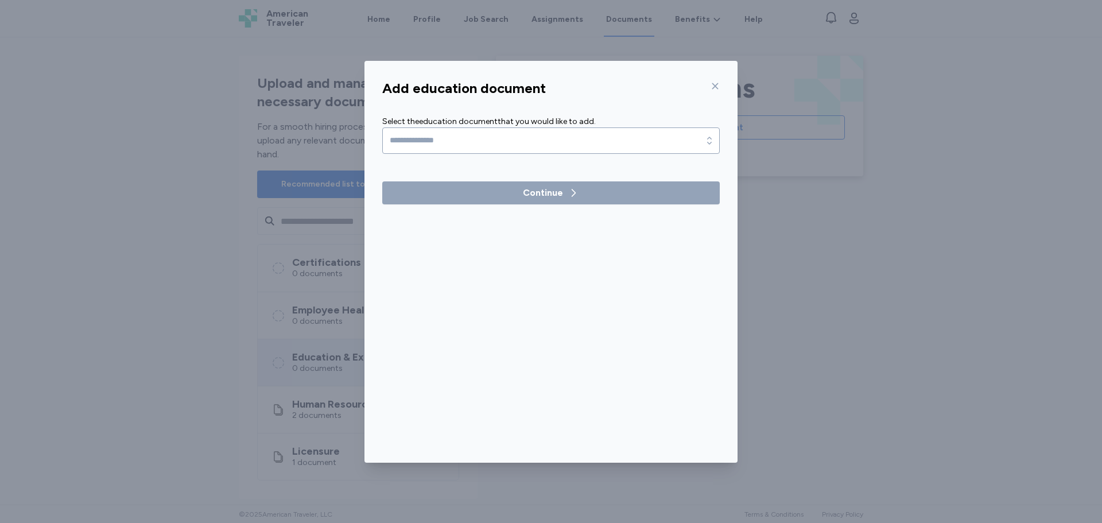
click at [712, 86] on icon at bounding box center [715, 86] width 9 height 9
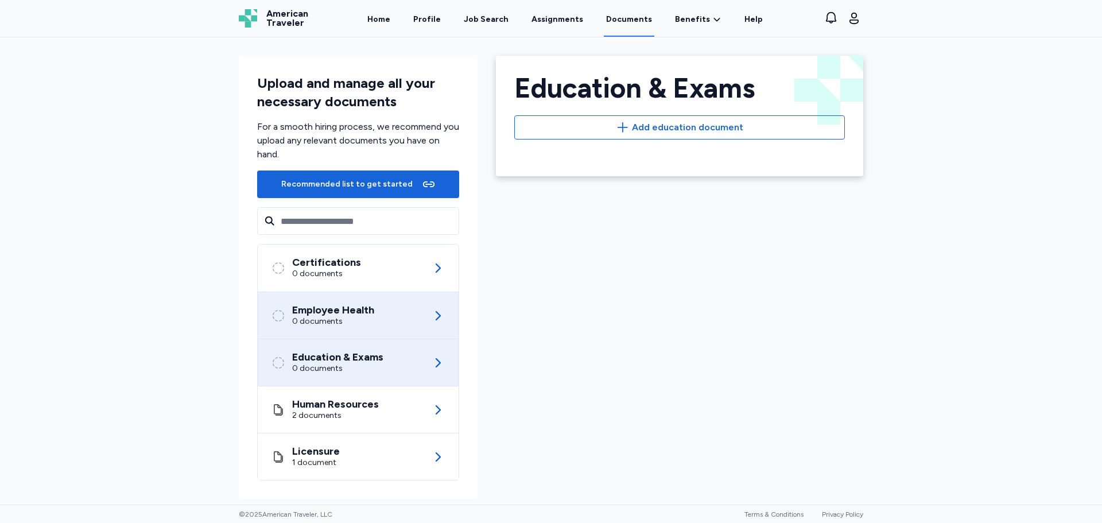
click at [340, 327] on div "0 documents" at bounding box center [333, 321] width 82 height 11
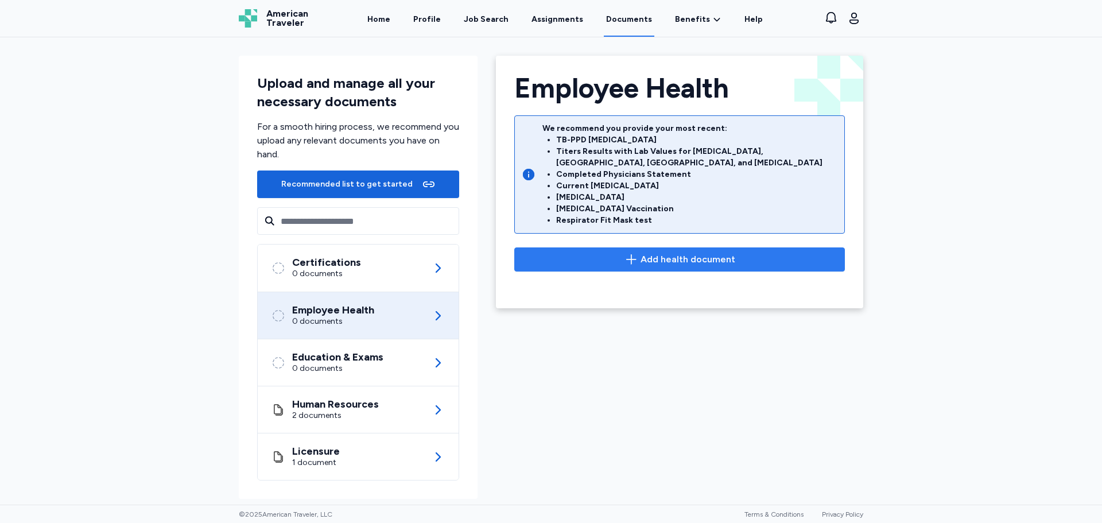
click at [660, 253] on span "Add health document" at bounding box center [688, 260] width 95 height 14
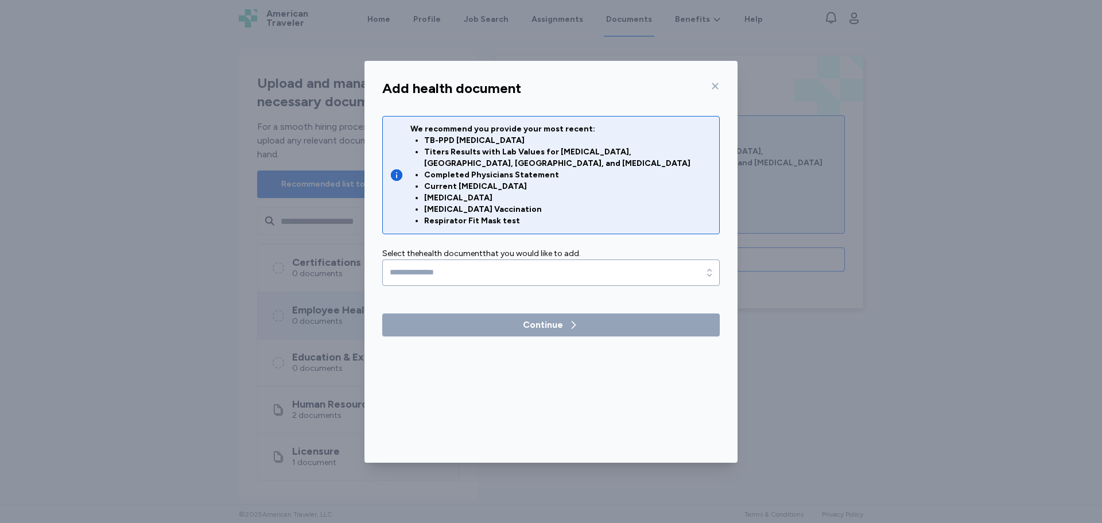
click at [723, 82] on div "Add health document" at bounding box center [551, 89] width 356 height 28
click at [714, 84] on icon at bounding box center [716, 86] width 6 height 6
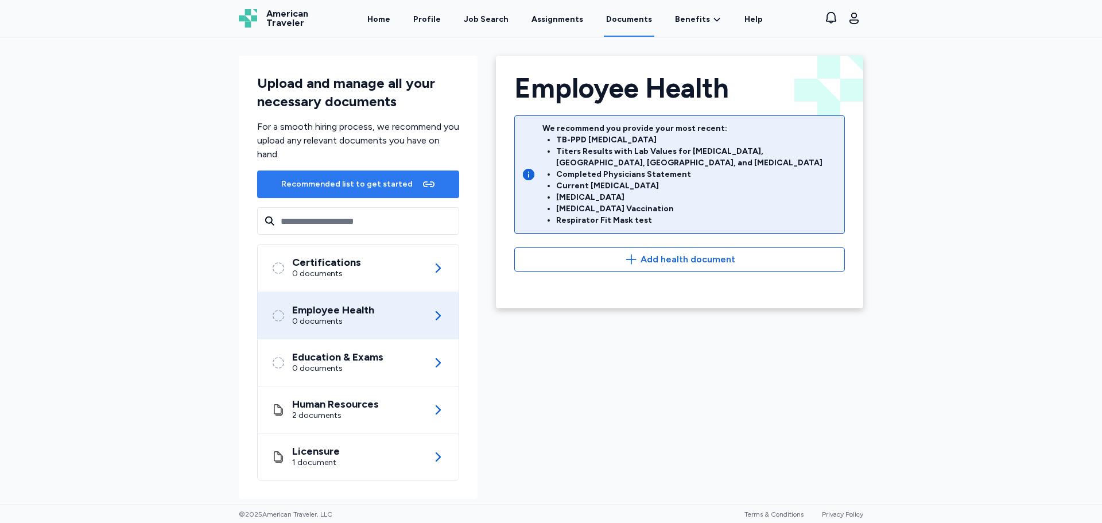
click at [384, 189] on div "Recommended list to get started" at bounding box center [346, 184] width 131 height 11
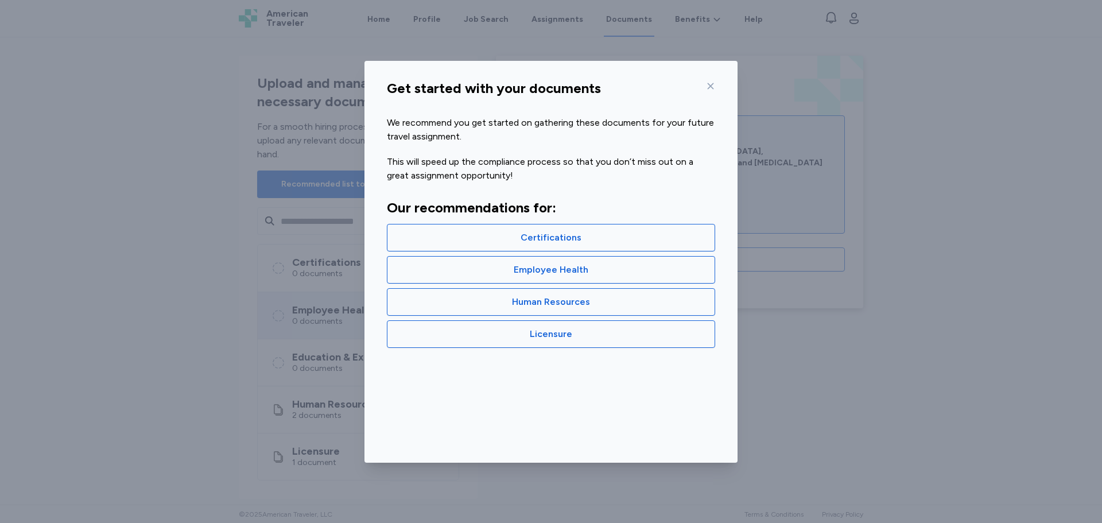
click at [714, 83] on icon at bounding box center [711, 86] width 6 height 6
